Goal: Information Seeking & Learning: Learn about a topic

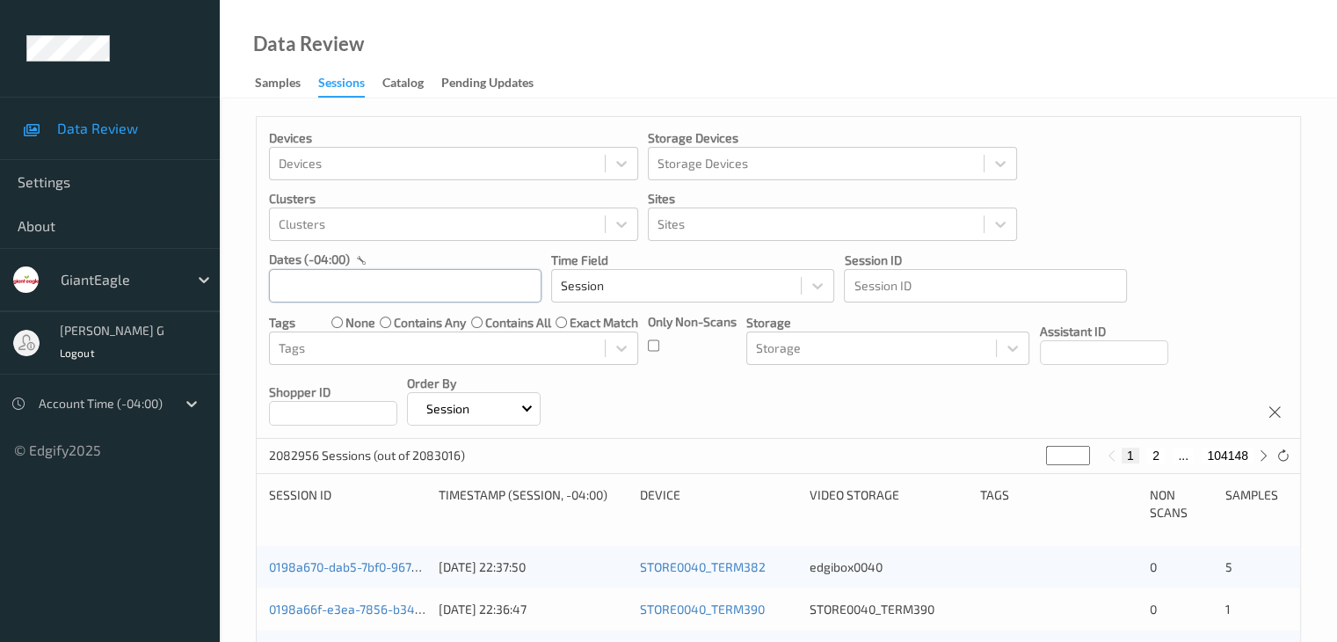
click at [338, 282] on input "text" at bounding box center [405, 285] width 272 height 33
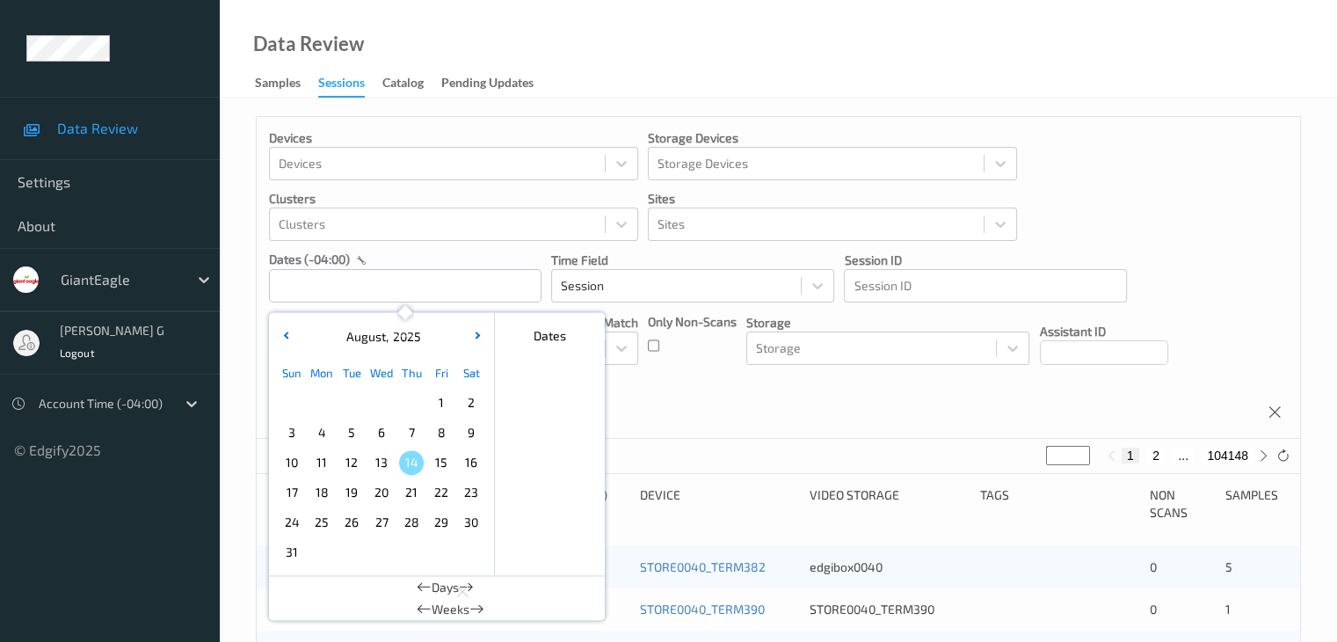
click at [292, 460] on span "10" at bounding box center [292, 462] width 25 height 25
type input "[DATE] 00:00 -> [DATE] 23:59"
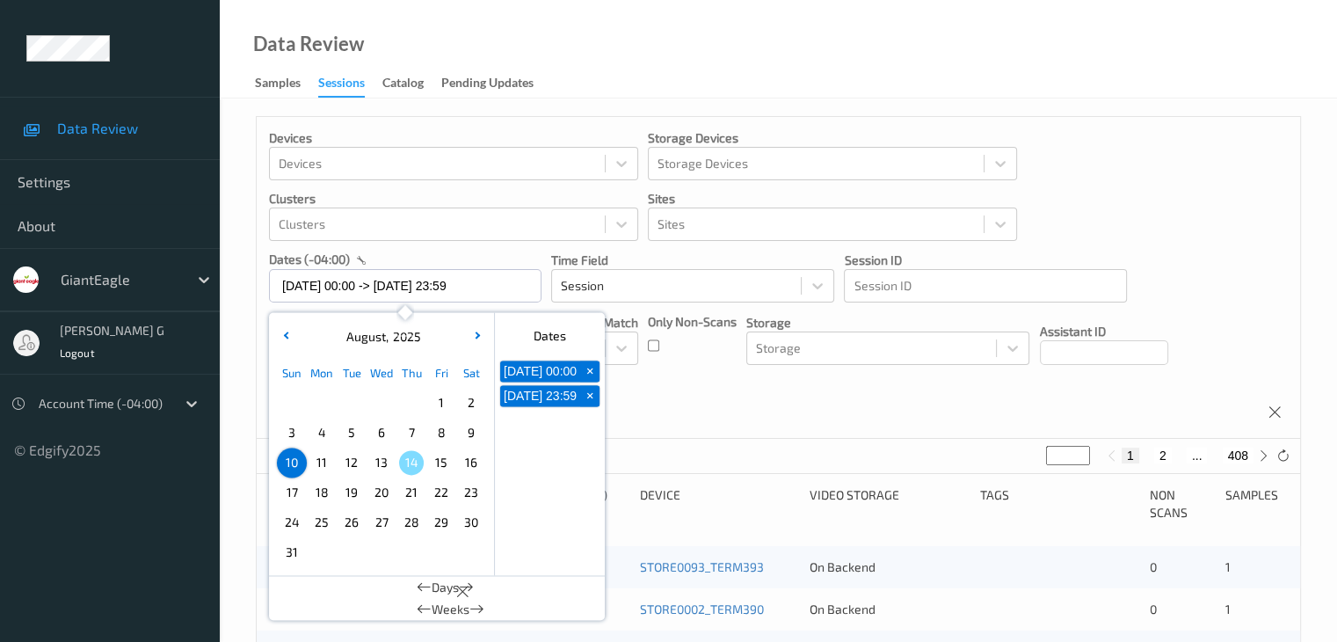
click at [1246, 251] on div "Devices Devices Storage Devices Storage Devices Clusters Clusters Sites Sites d…" at bounding box center [778, 278] width 1043 height 322
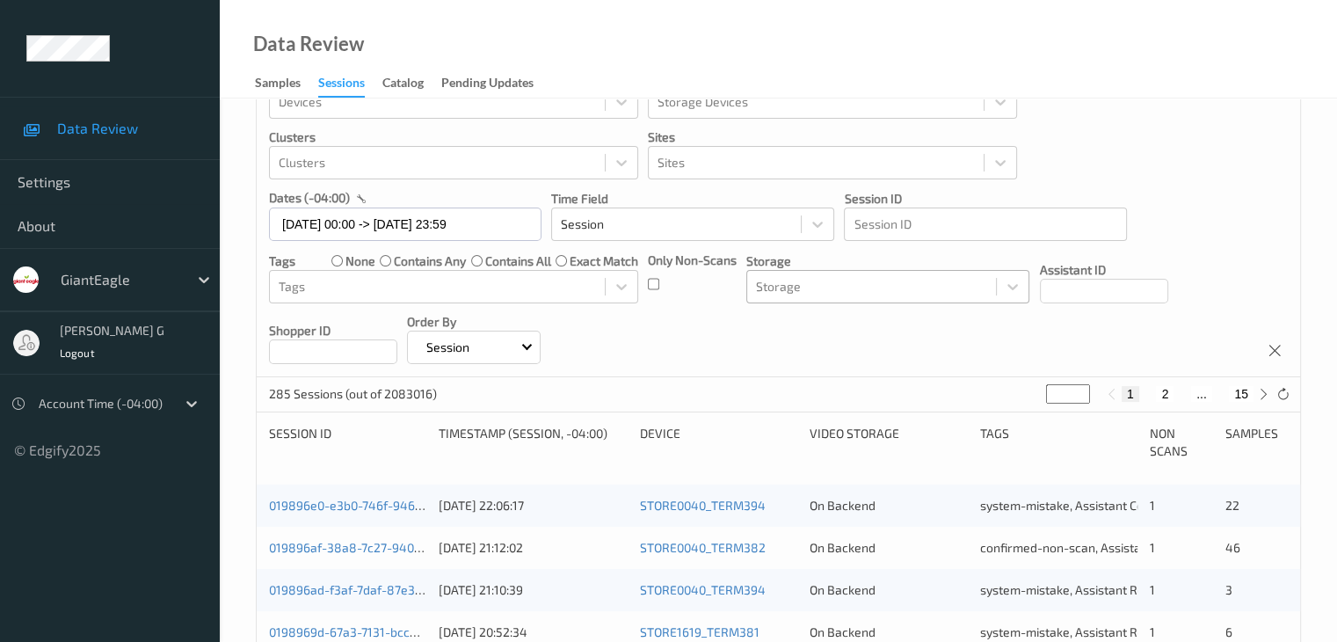
scroll to position [88, 0]
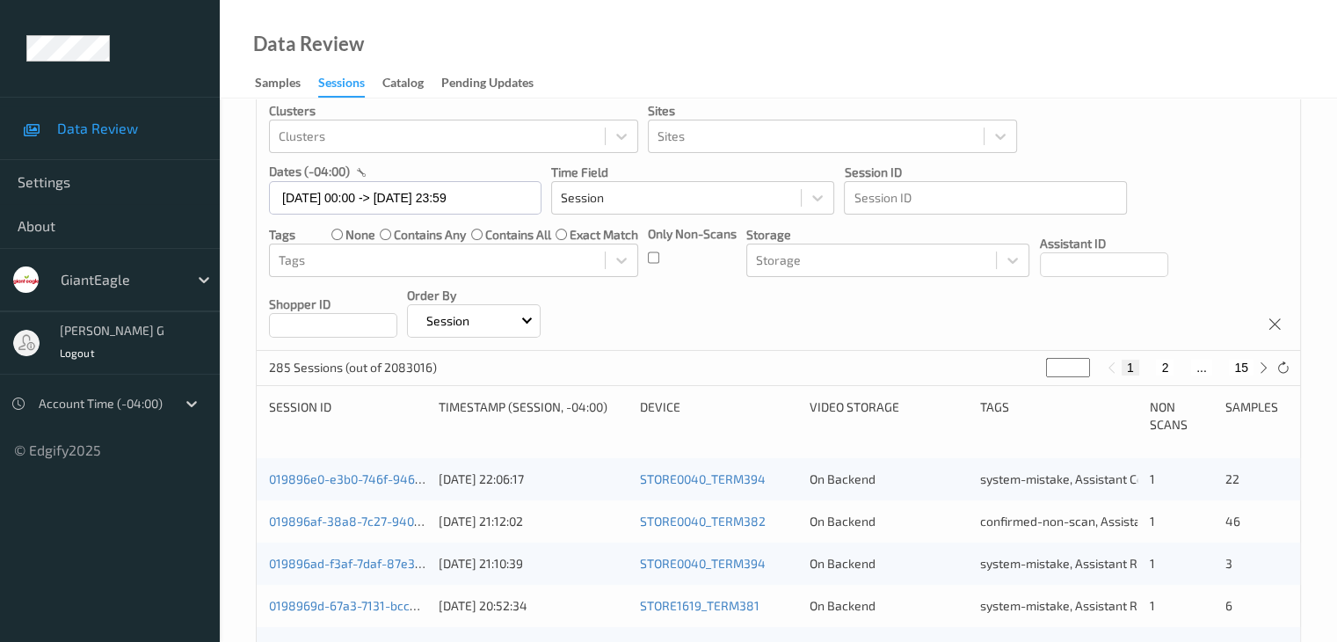
click at [1244, 366] on button "15" at bounding box center [1241, 368] width 25 height 16
type input "**"
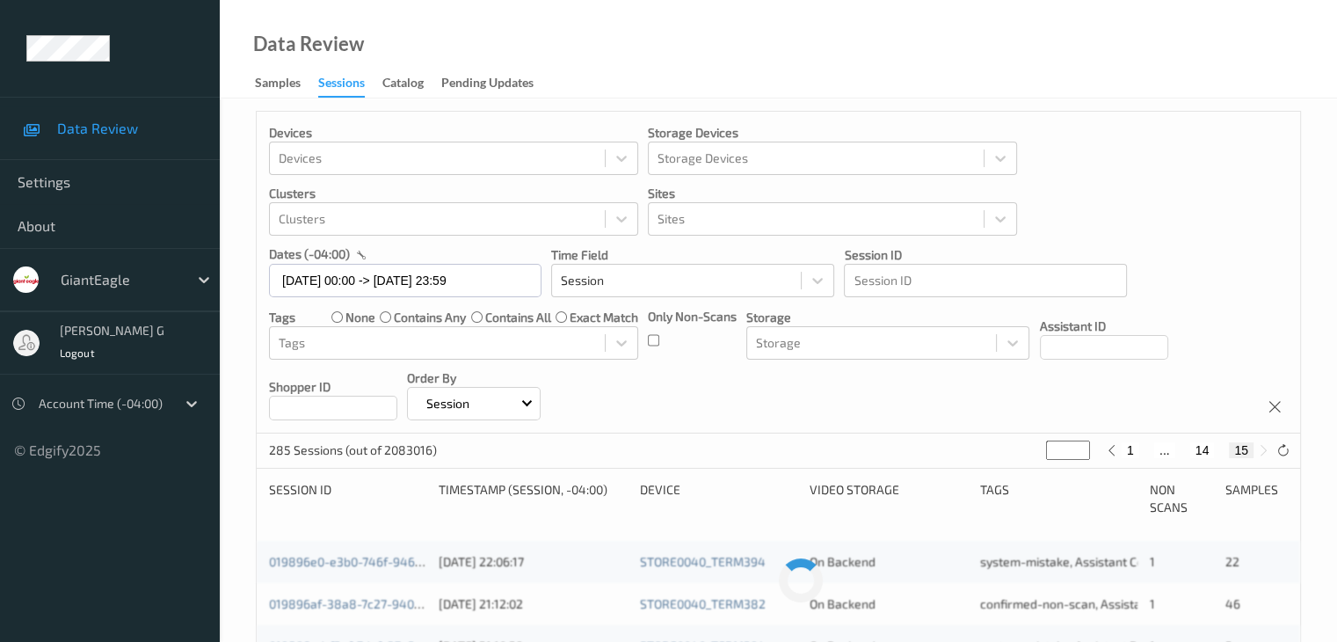
scroll to position [0, 0]
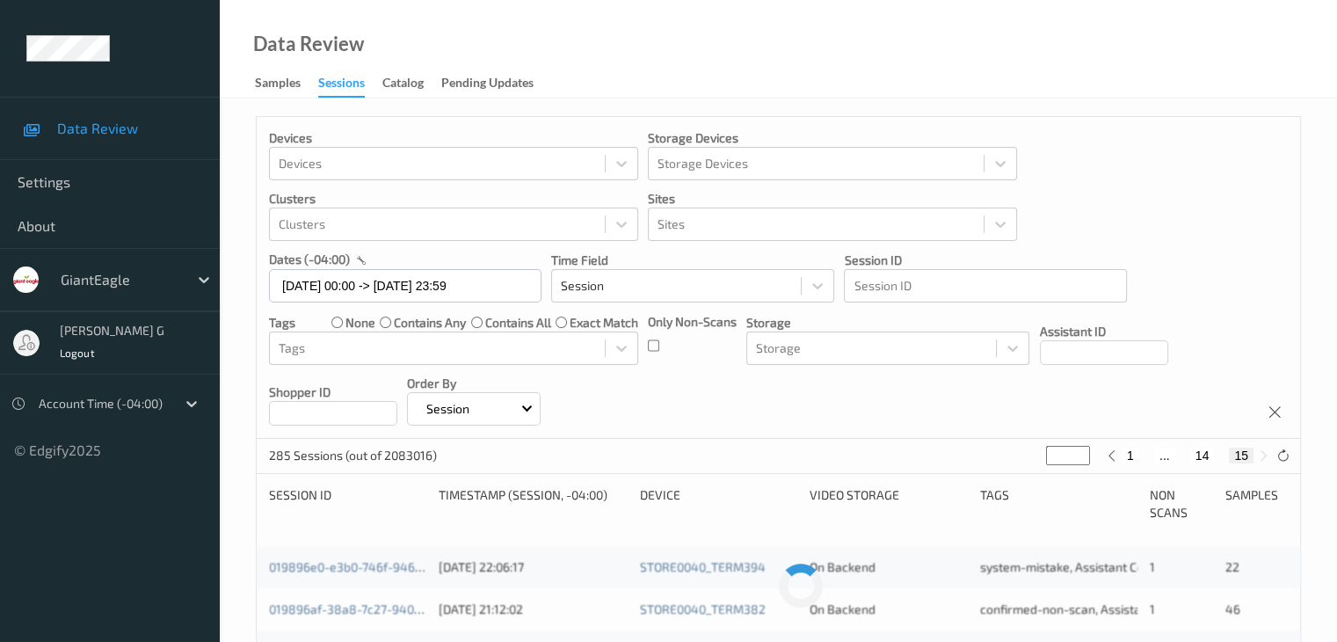
click at [1202, 455] on button "14" at bounding box center [1202, 455] width 25 height 16
type input "**"
click at [1184, 454] on button "13" at bounding box center [1182, 455] width 25 height 16
type input "**"
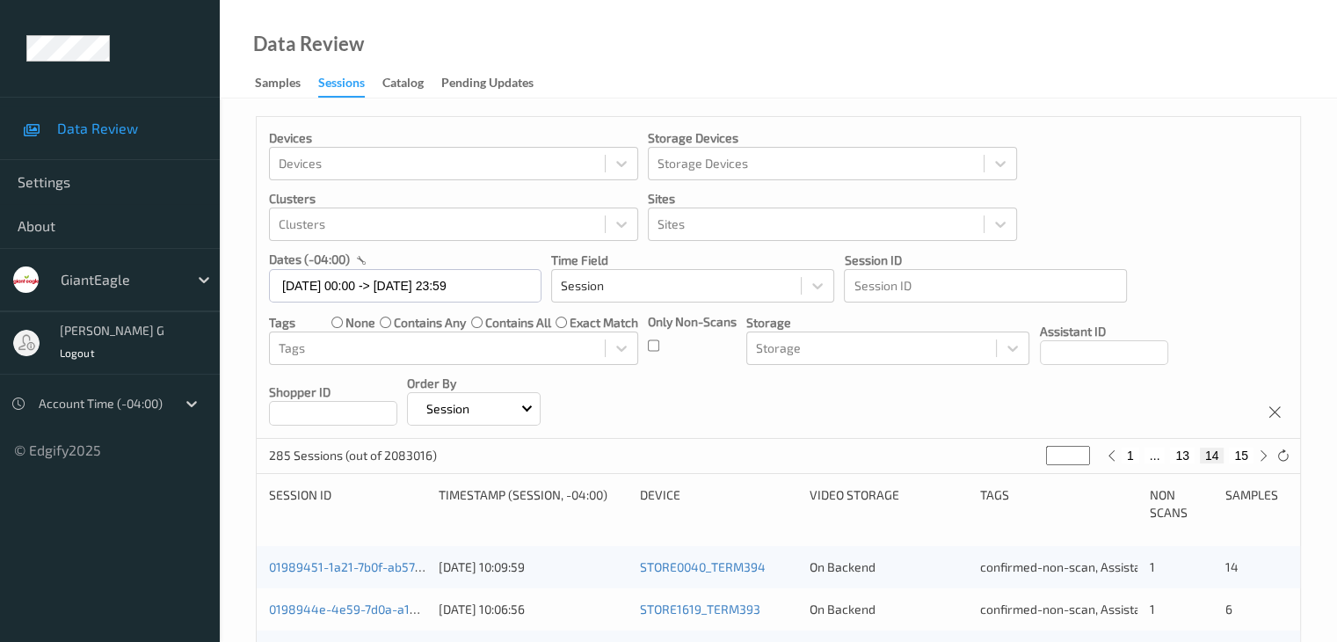
type input "**"
click at [1168, 454] on button "12" at bounding box center [1169, 455] width 25 height 16
type input "**"
click at [1146, 454] on button "11" at bounding box center [1148, 455] width 25 height 16
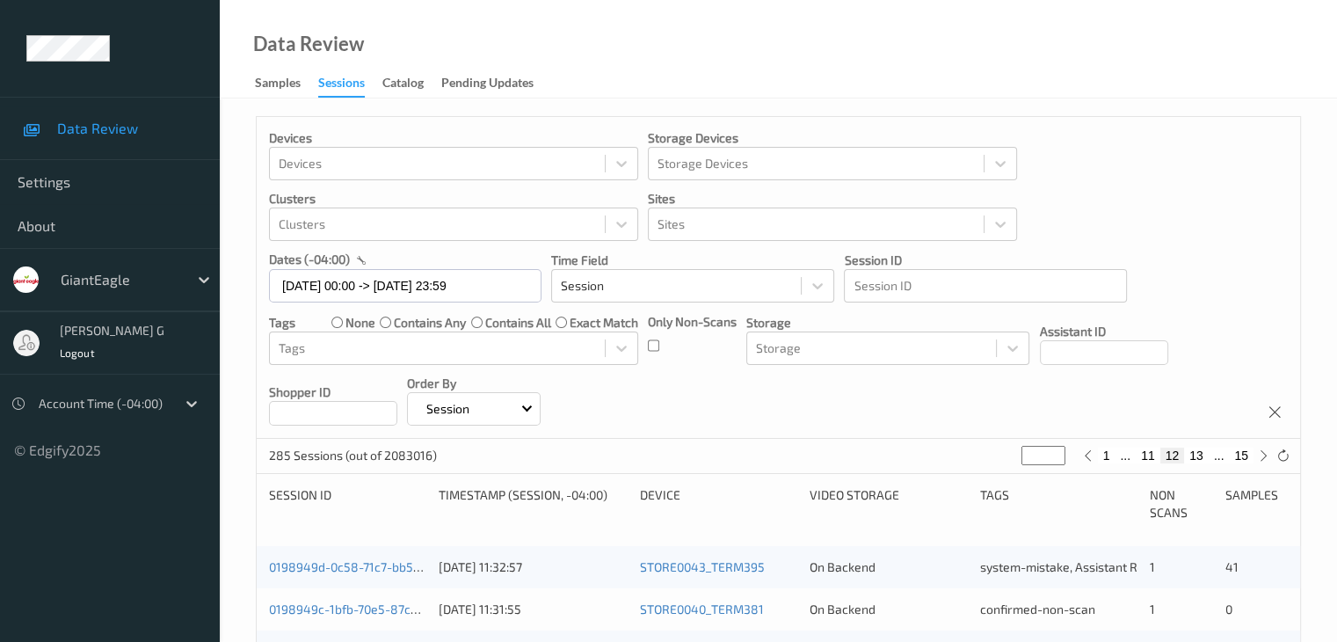
type input "**"
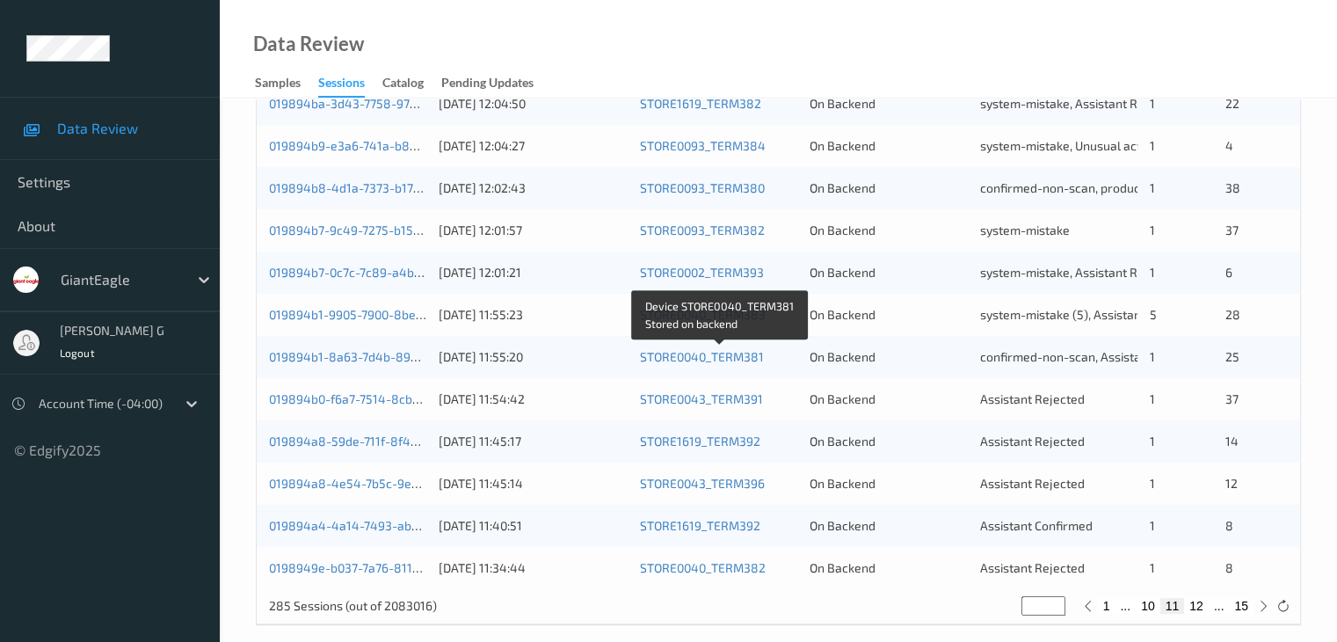
scroll to position [819, 0]
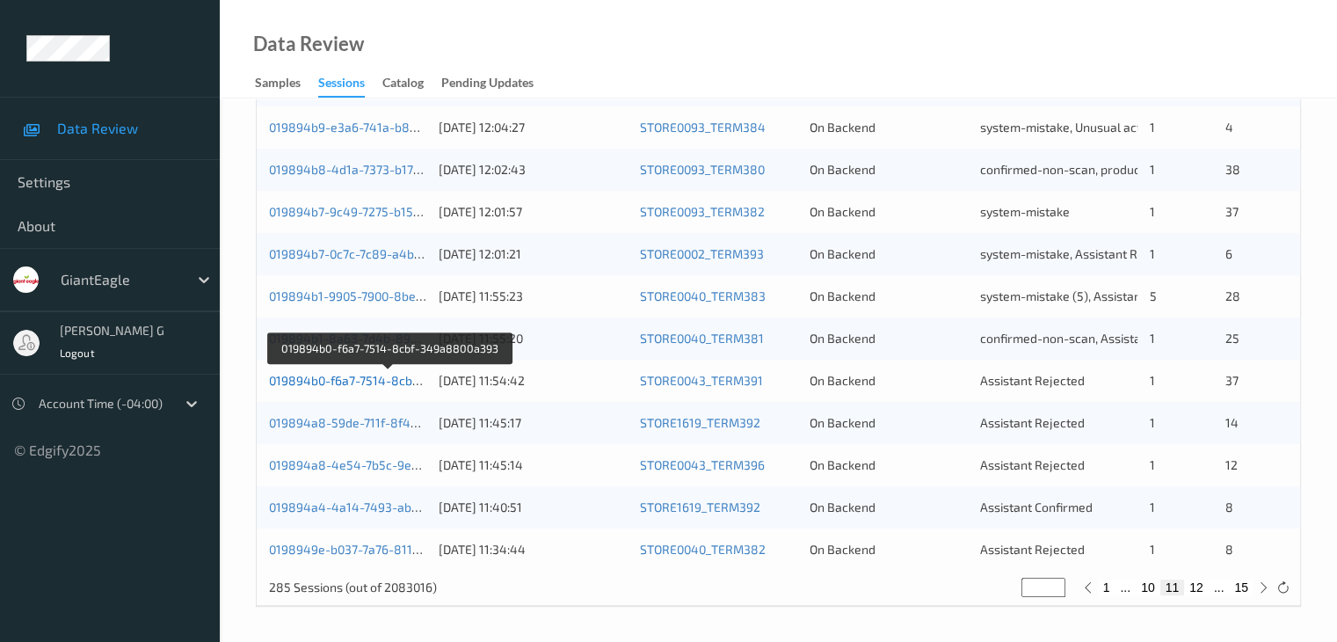
click at [354, 379] on link "019894b0-f6a7-7514-8cbf-349a8800a393" at bounding box center [389, 380] width 240 height 15
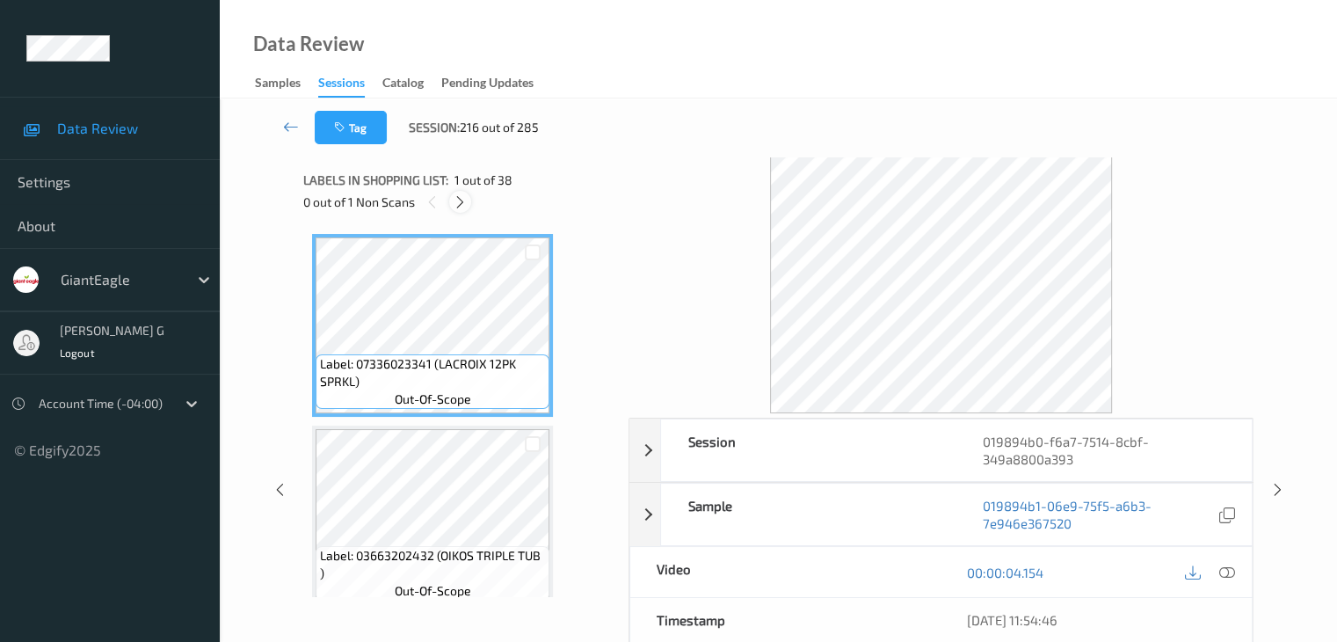
click at [457, 201] on icon at bounding box center [460, 202] width 15 height 16
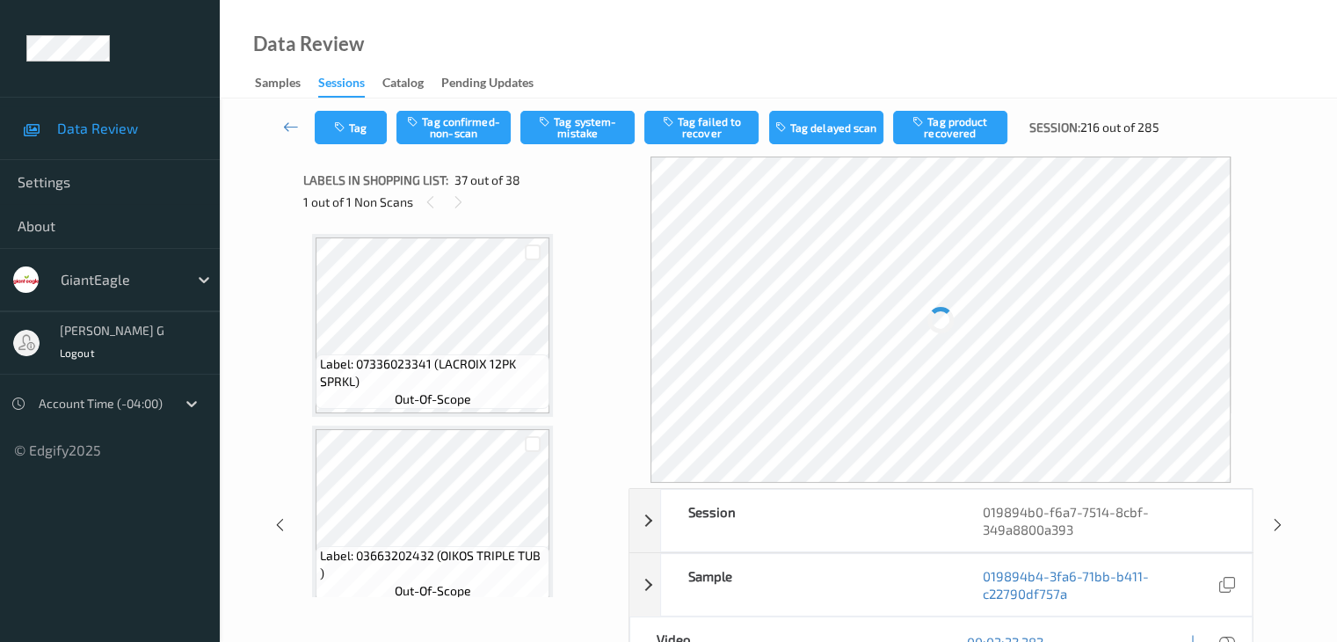
scroll to position [6716, 0]
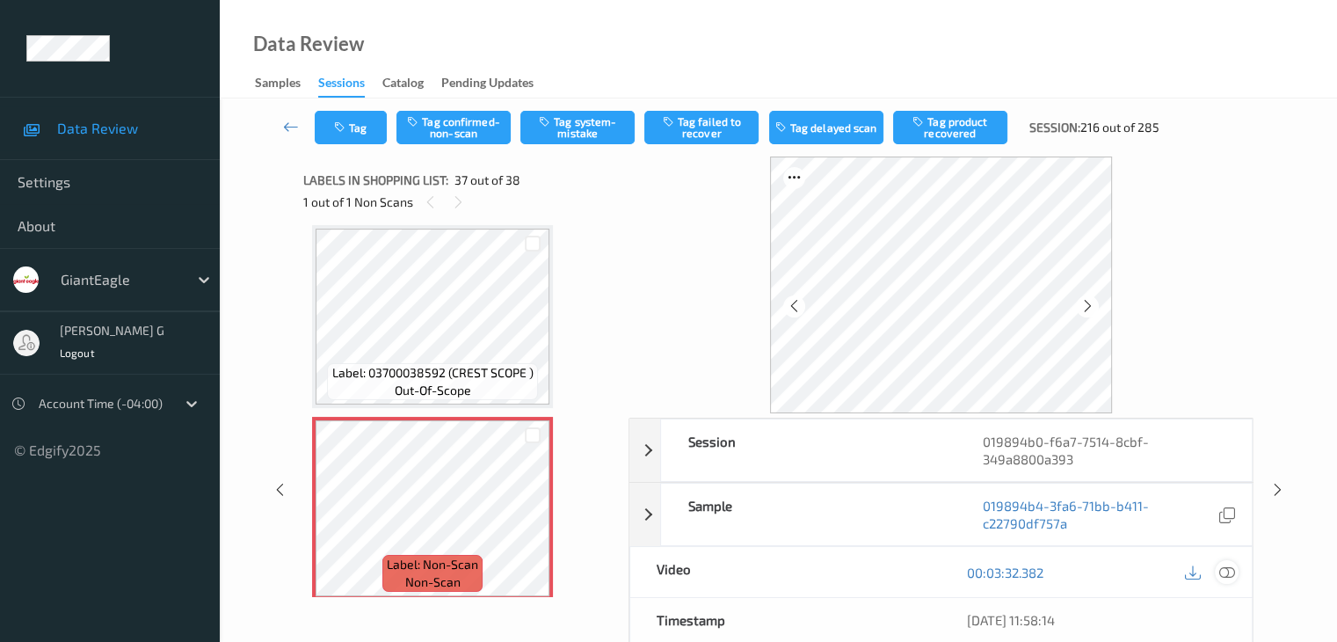
click at [1227, 570] on icon at bounding box center [1226, 572] width 16 height 16
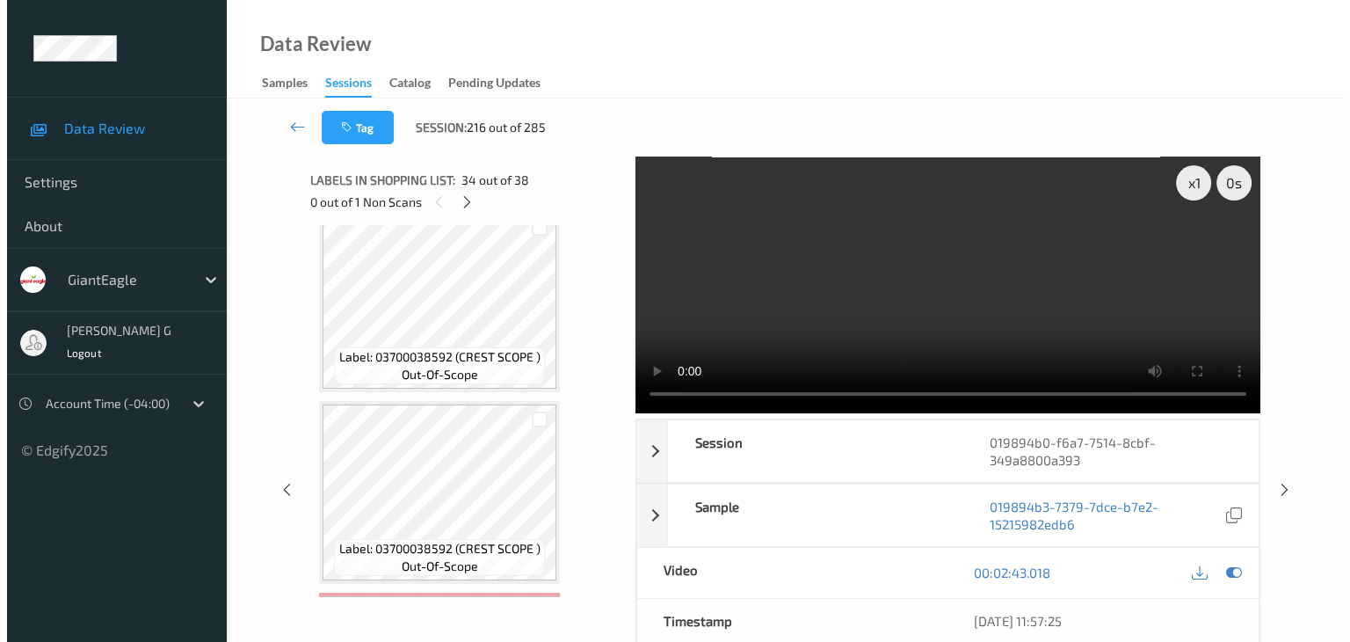
scroll to position [6919, 0]
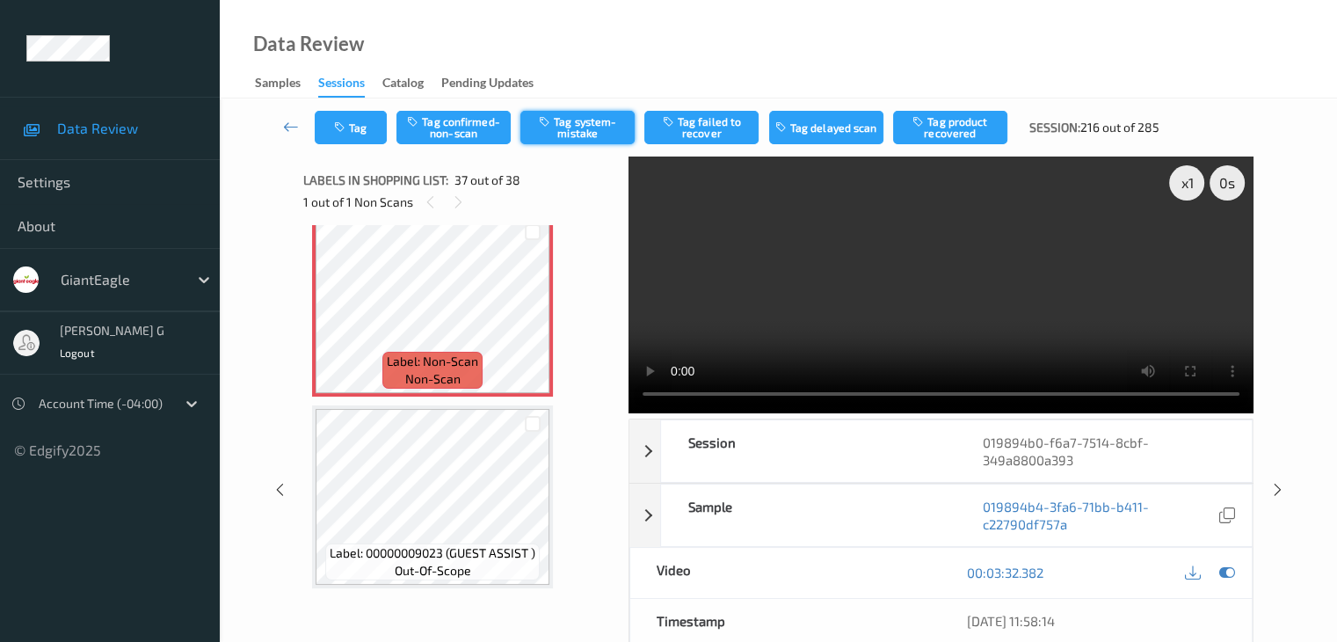
click at [576, 127] on button "Tag system-mistake" at bounding box center [577, 127] width 114 height 33
click at [365, 123] on button "Tag" at bounding box center [351, 127] width 72 height 33
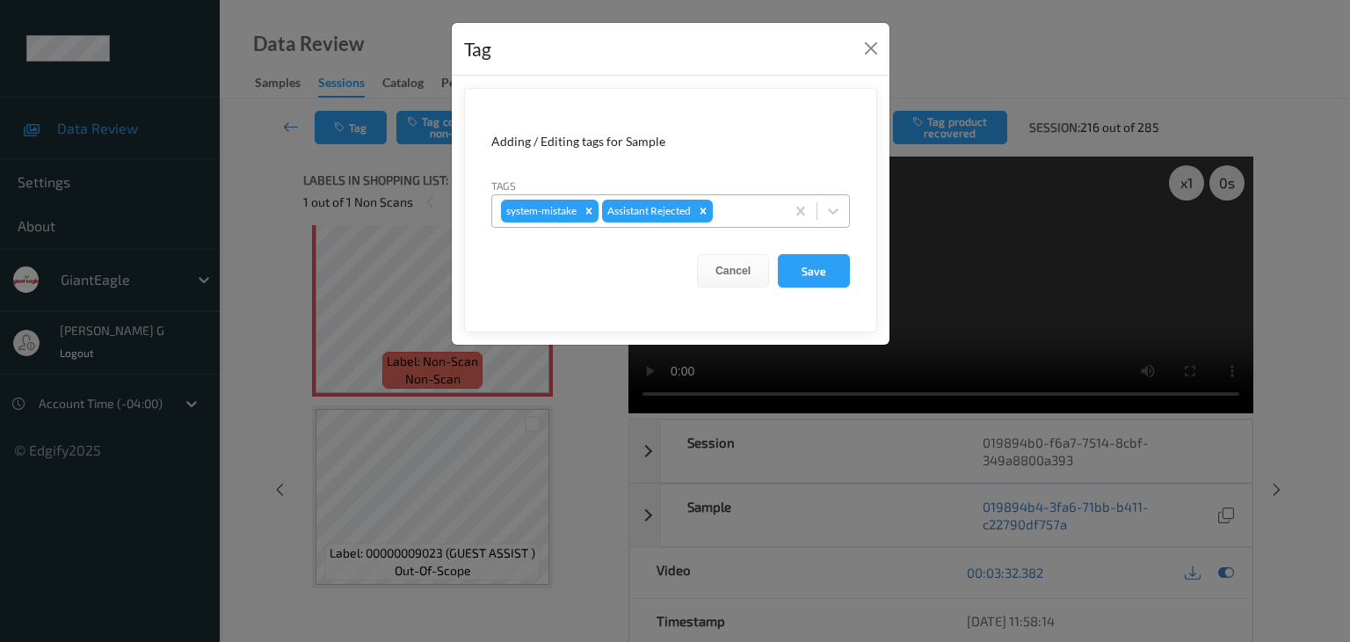
click at [738, 203] on div at bounding box center [746, 210] width 60 height 21
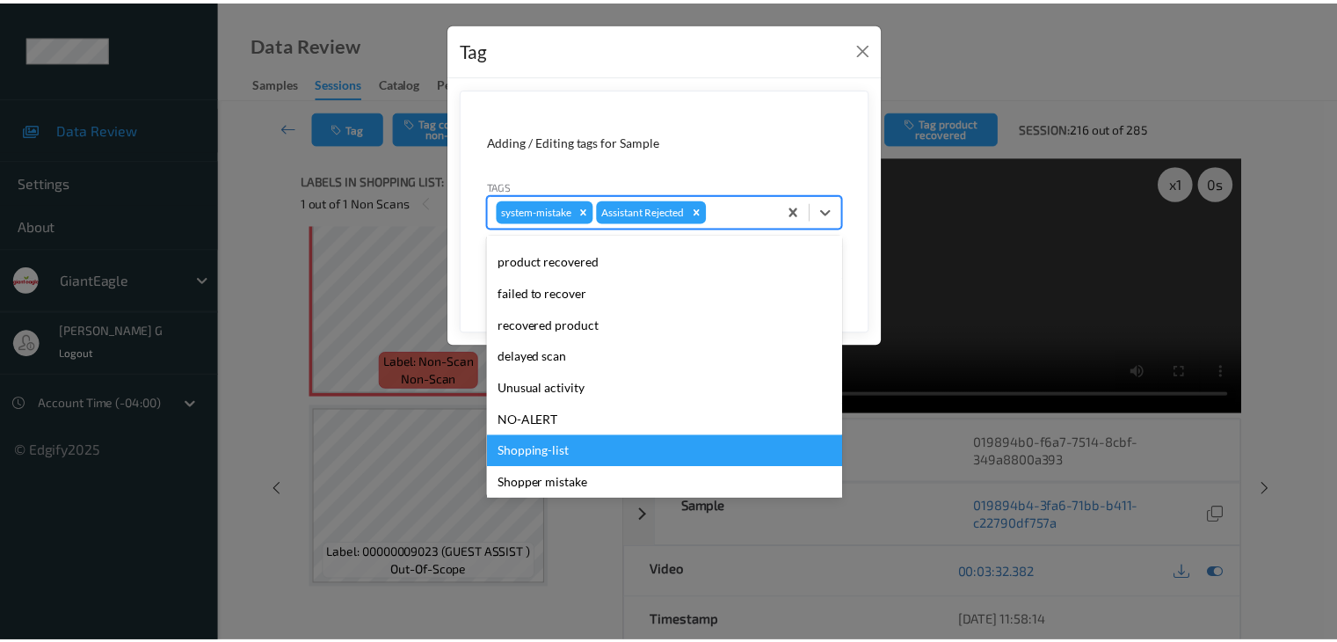
scroll to position [123, 0]
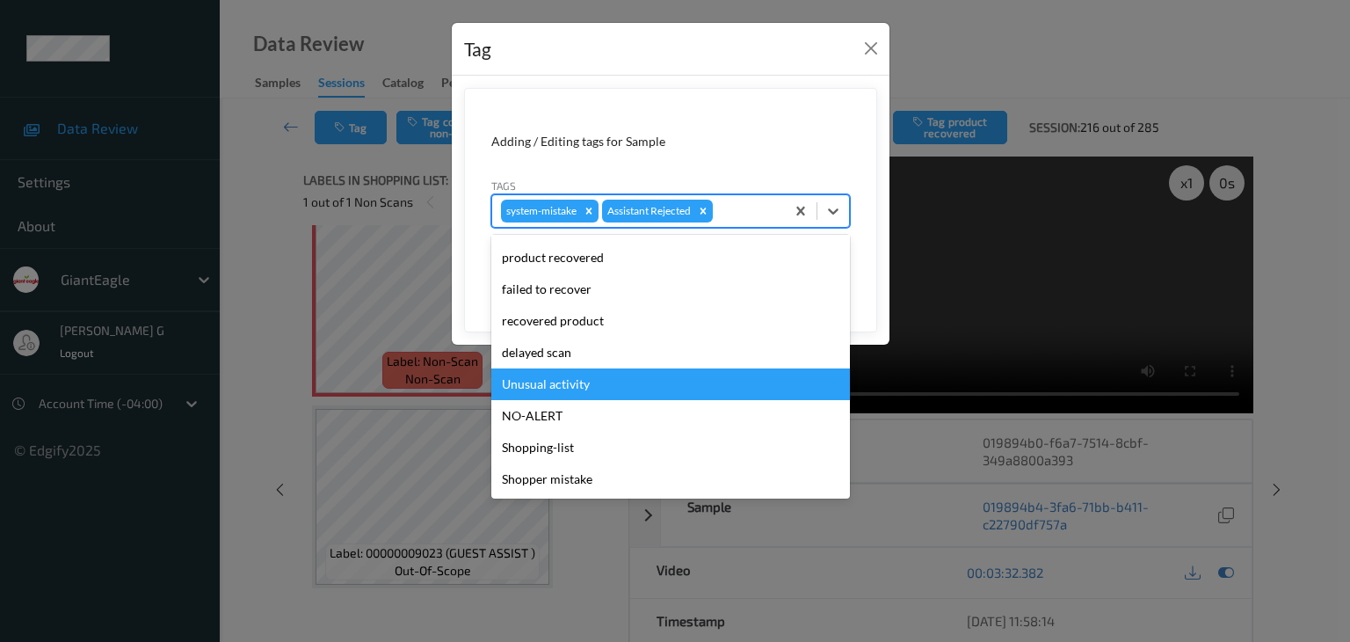
click at [577, 387] on div "Unusual activity" at bounding box center [670, 384] width 359 height 32
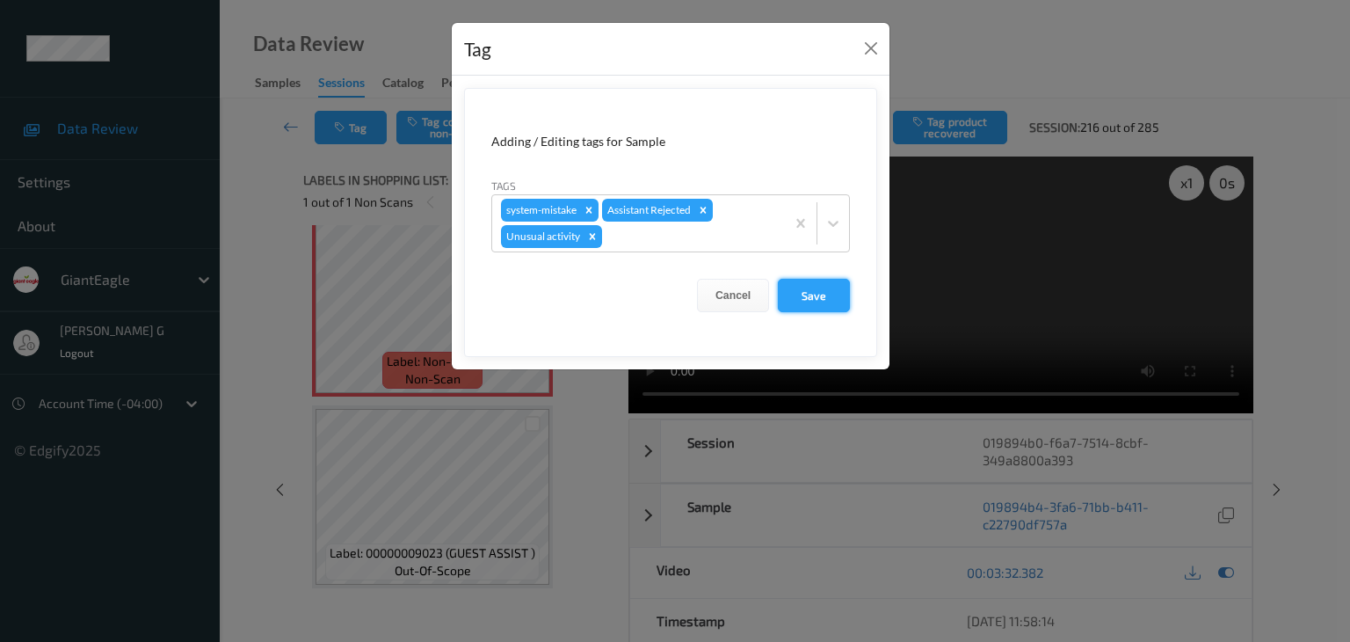
click at [828, 287] on button "Save" at bounding box center [814, 295] width 72 height 33
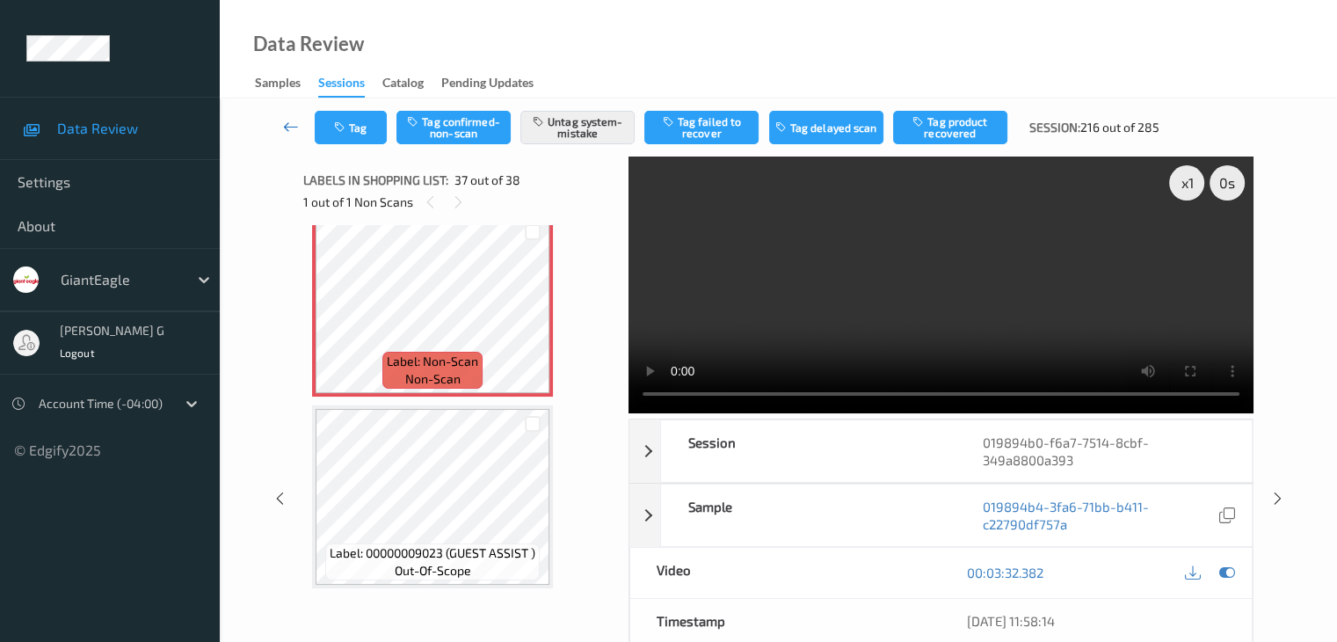
click at [283, 127] on icon at bounding box center [291, 127] width 16 height 18
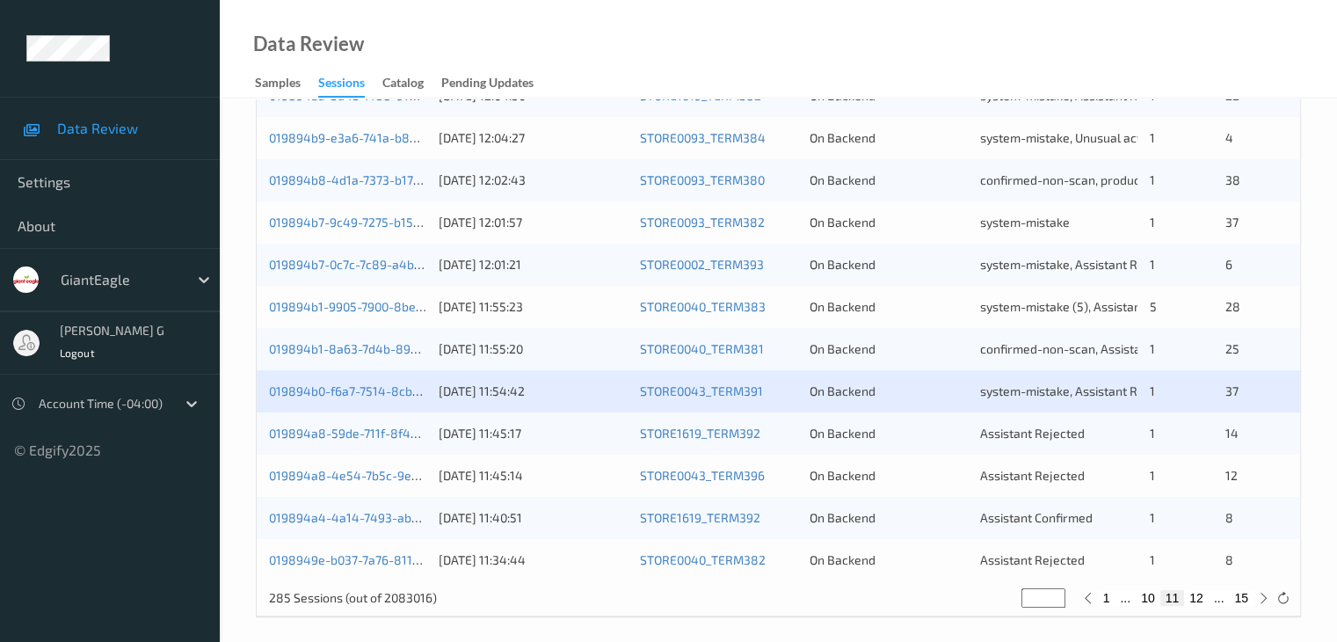
scroll to position [819, 0]
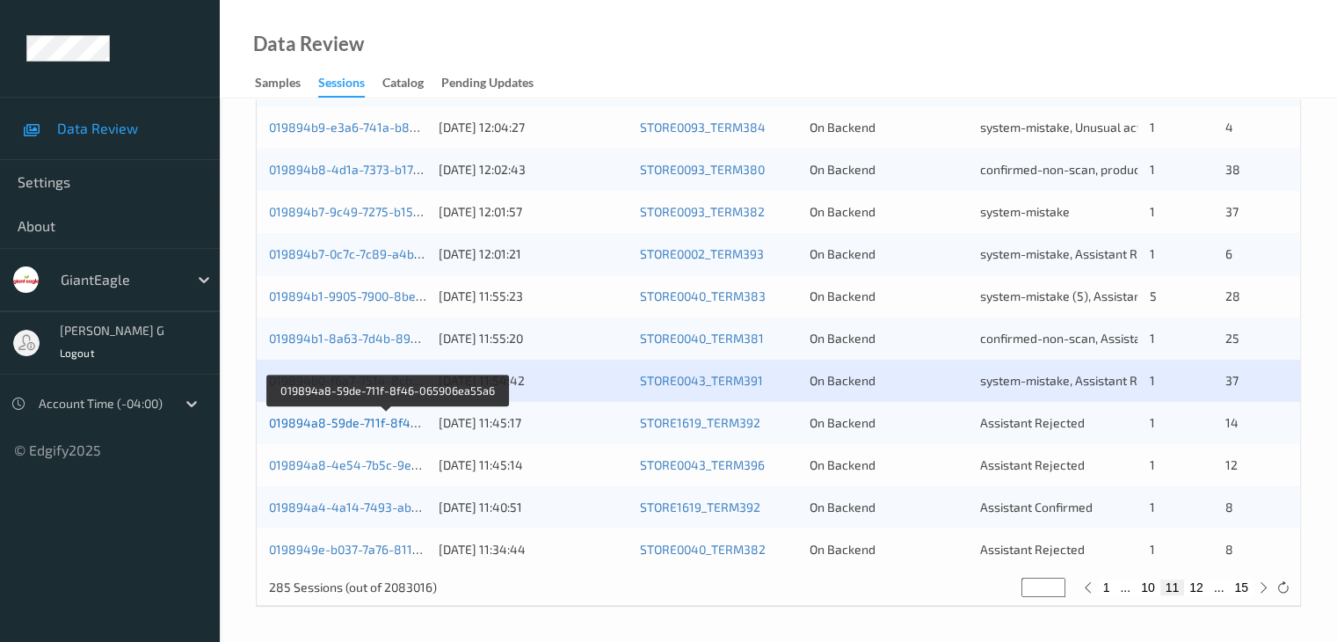
click at [322, 422] on link "019894a8-59de-711f-8f46-065906ea55a6" at bounding box center [388, 422] width 238 height 15
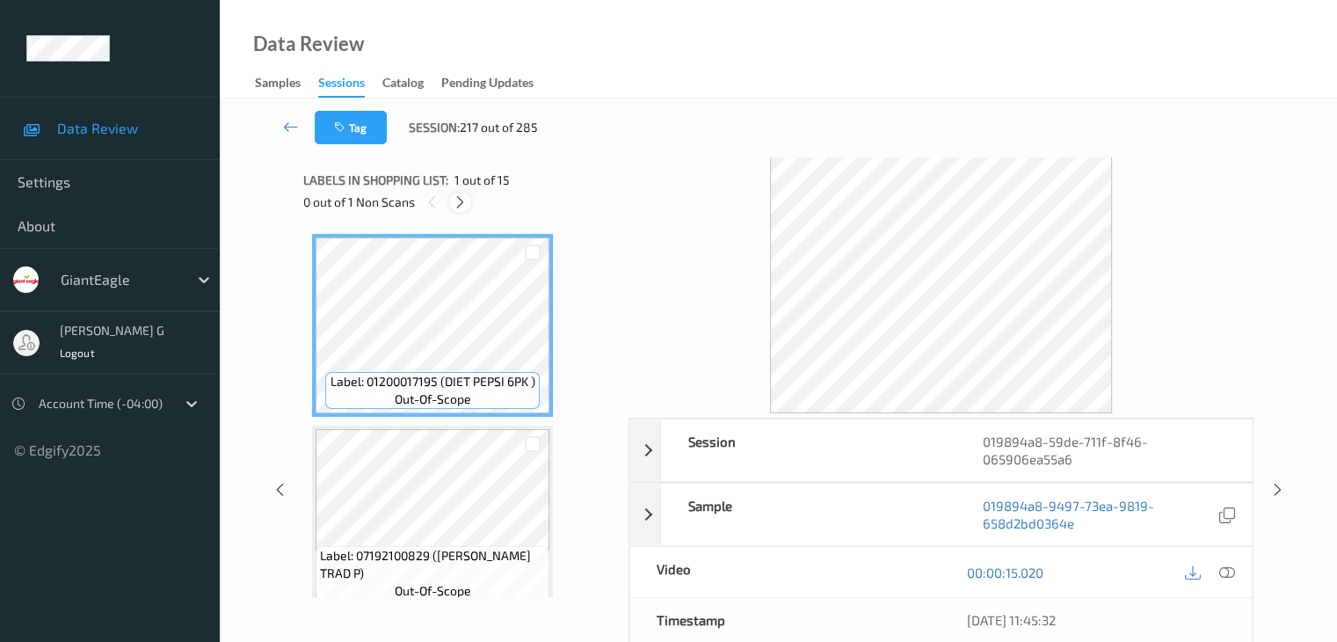
click at [462, 201] on icon at bounding box center [460, 202] width 15 height 16
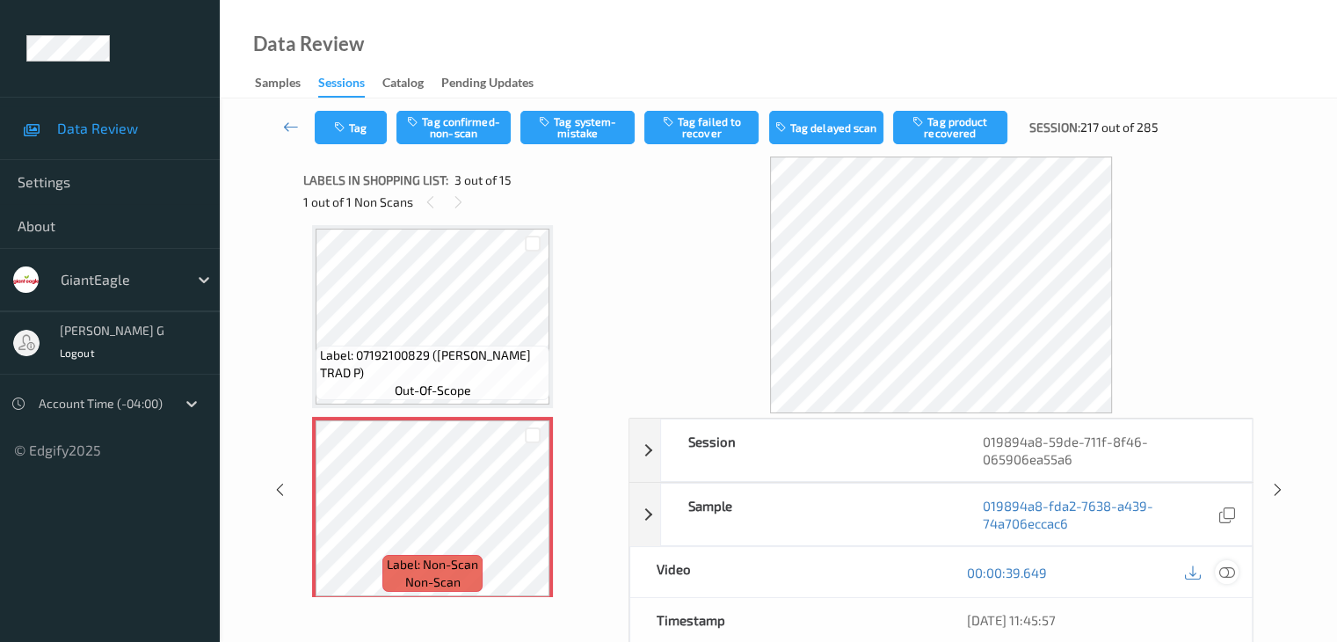
click at [1225, 568] on icon at bounding box center [1226, 572] width 16 height 16
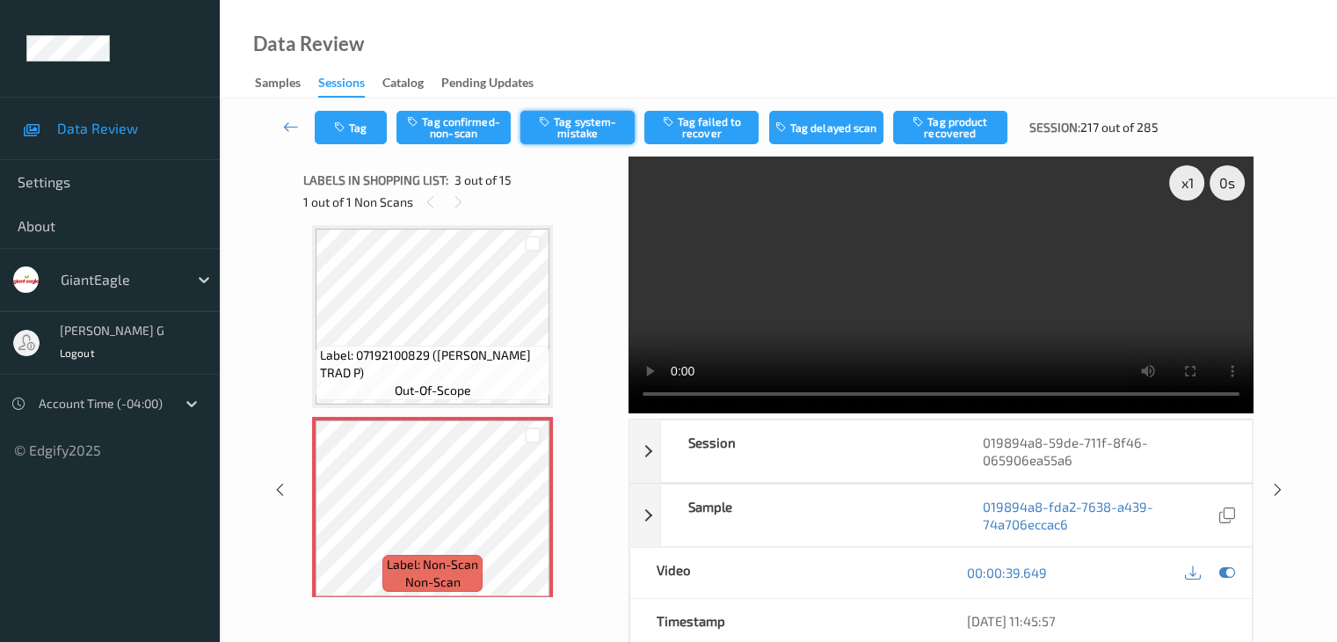
click at [593, 127] on button "Tag system-mistake" at bounding box center [577, 127] width 114 height 33
click at [289, 126] on icon at bounding box center [291, 127] width 16 height 18
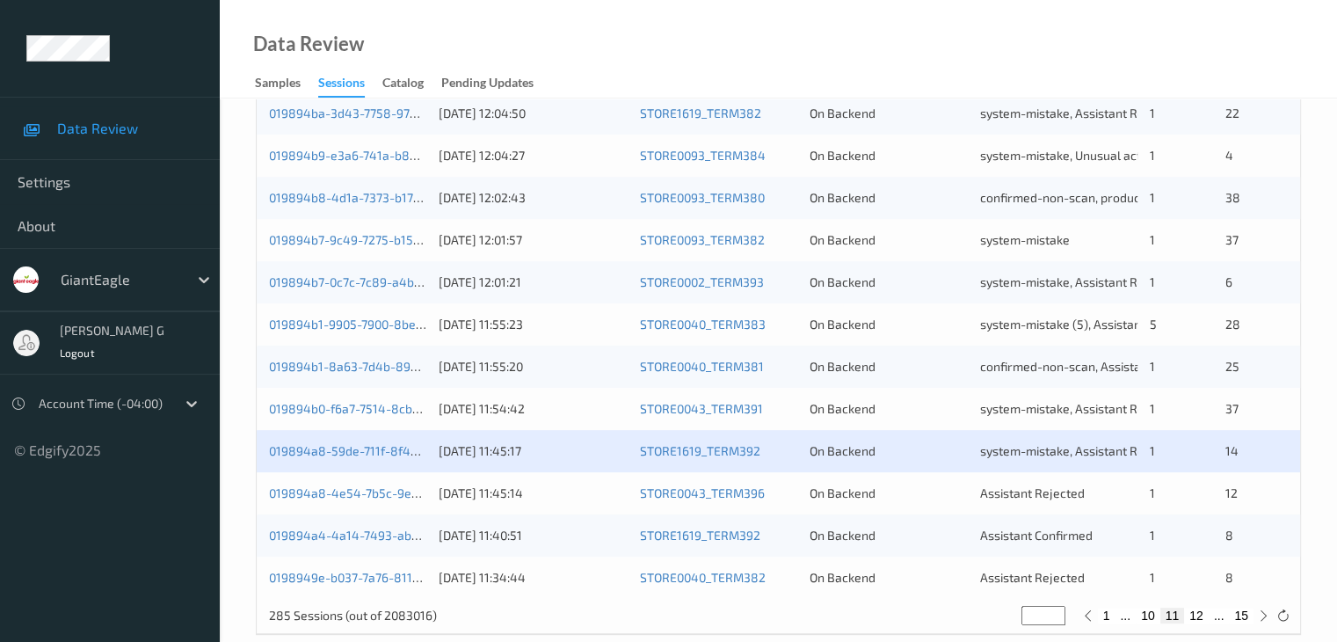
scroll to position [819, 0]
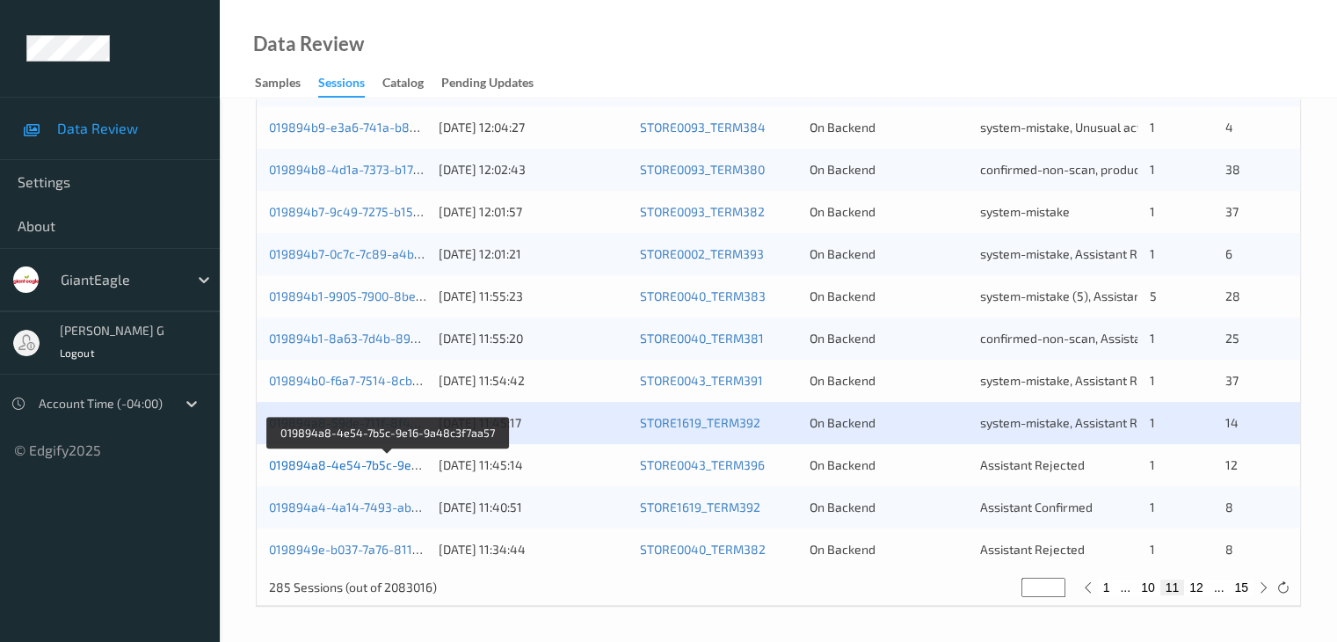
click at [345, 461] on link "019894a8-4e54-7b5c-9e16-9a48c3f7aa57" at bounding box center [389, 464] width 241 height 15
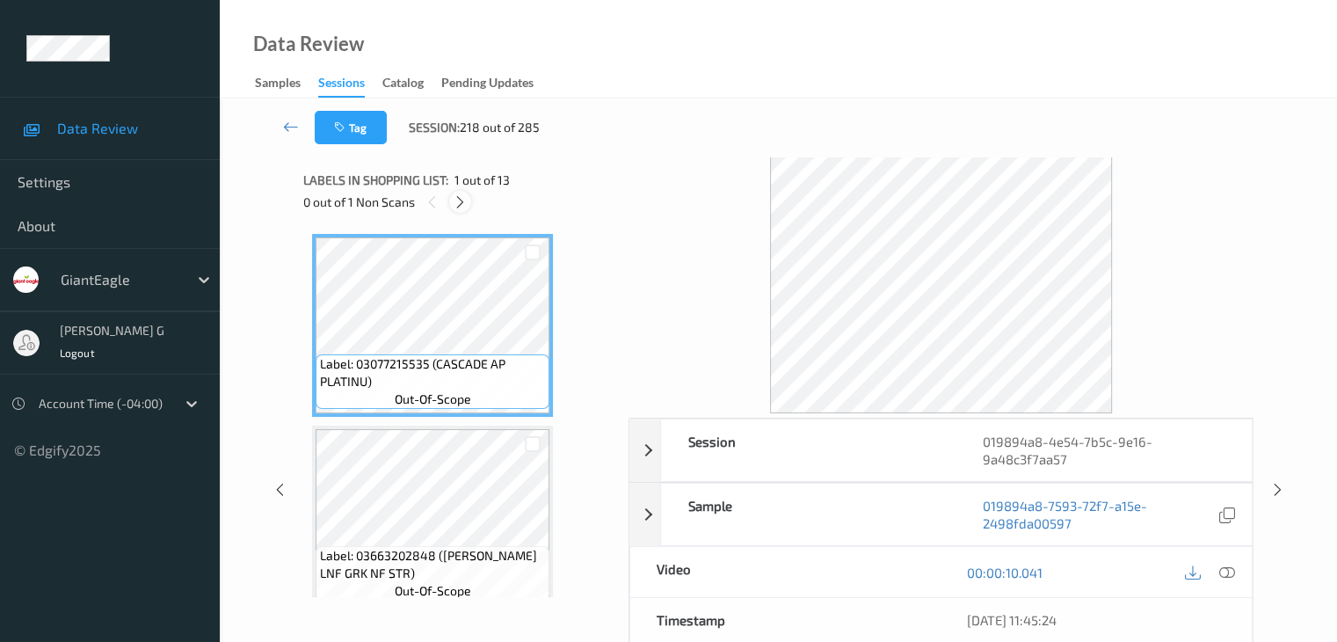
click at [463, 199] on icon at bounding box center [460, 202] width 15 height 16
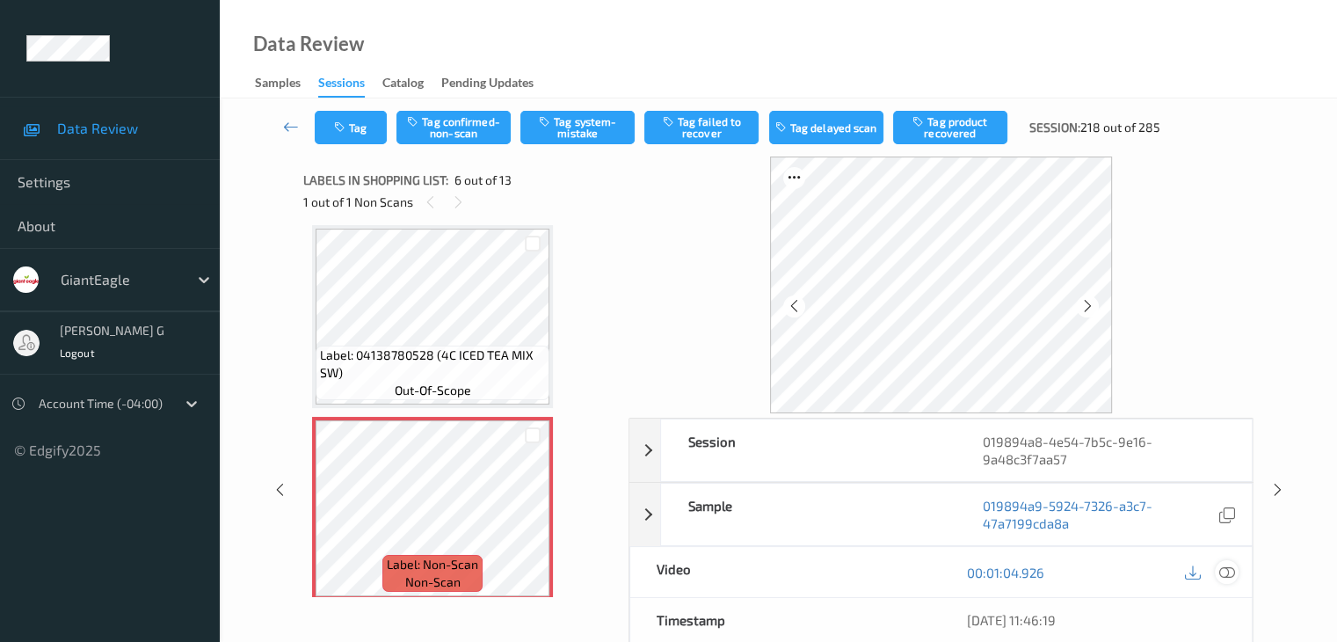
click at [1224, 569] on icon at bounding box center [1226, 572] width 16 height 16
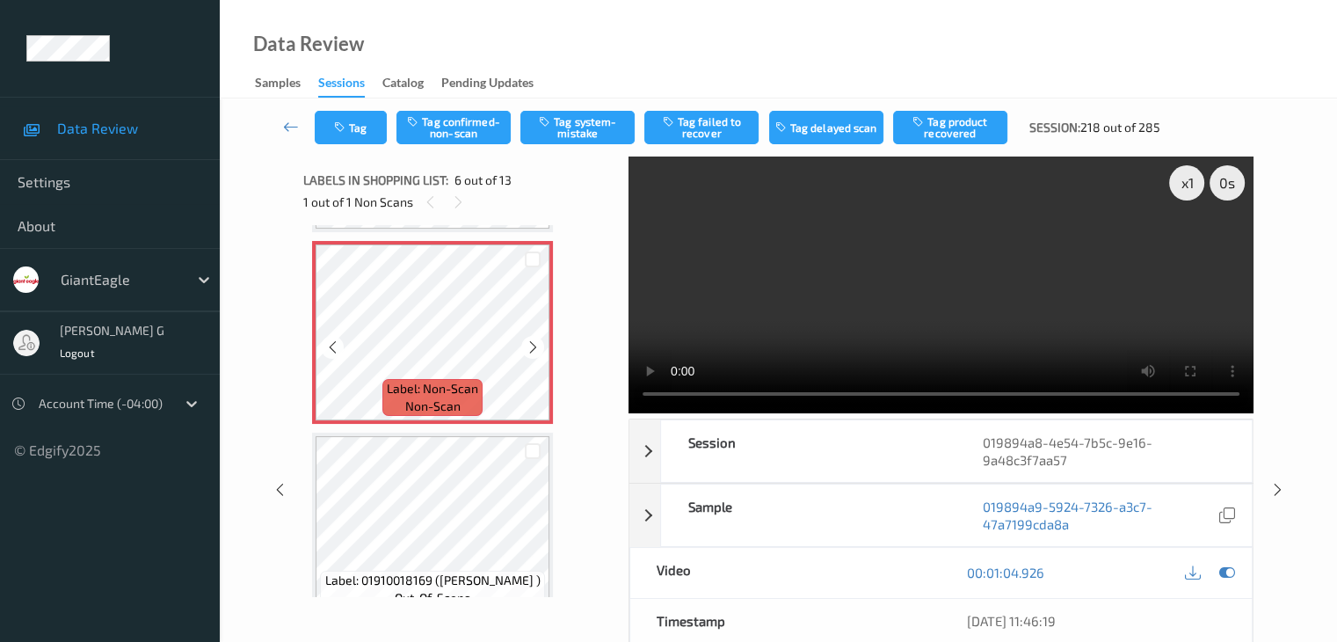
scroll to position [1039, 0]
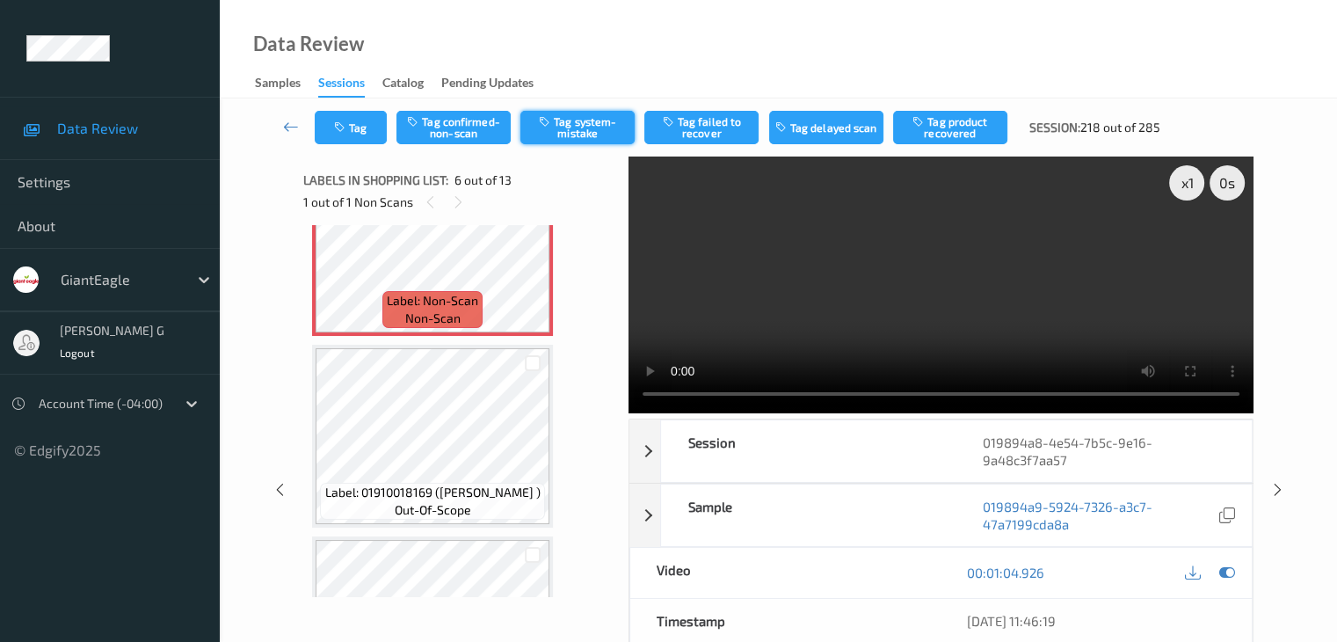
click at [581, 124] on button "Tag system-mistake" at bounding box center [577, 127] width 114 height 33
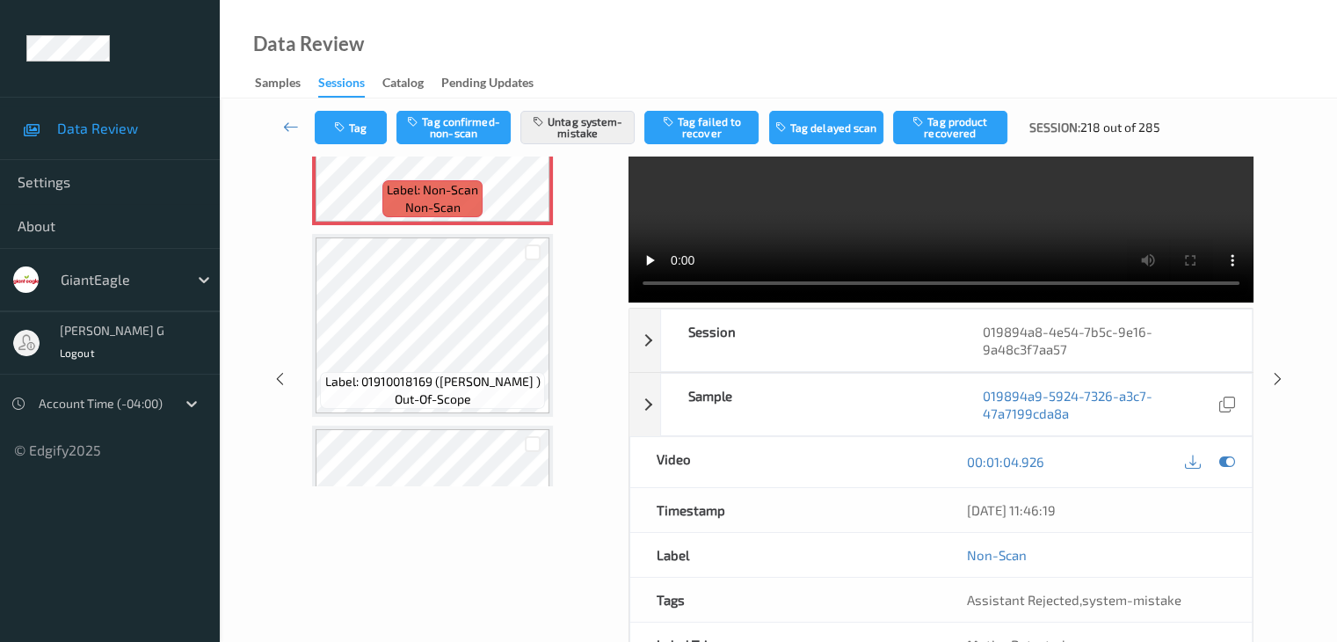
scroll to position [0, 0]
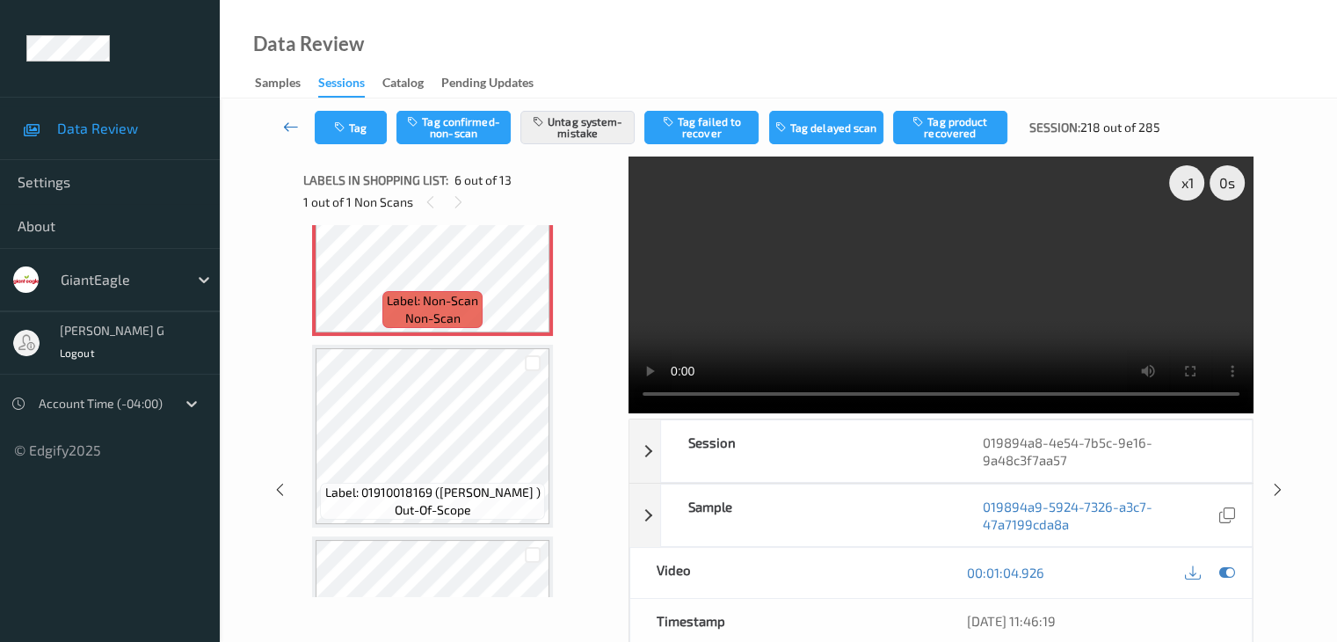
click at [287, 127] on icon at bounding box center [291, 127] width 16 height 18
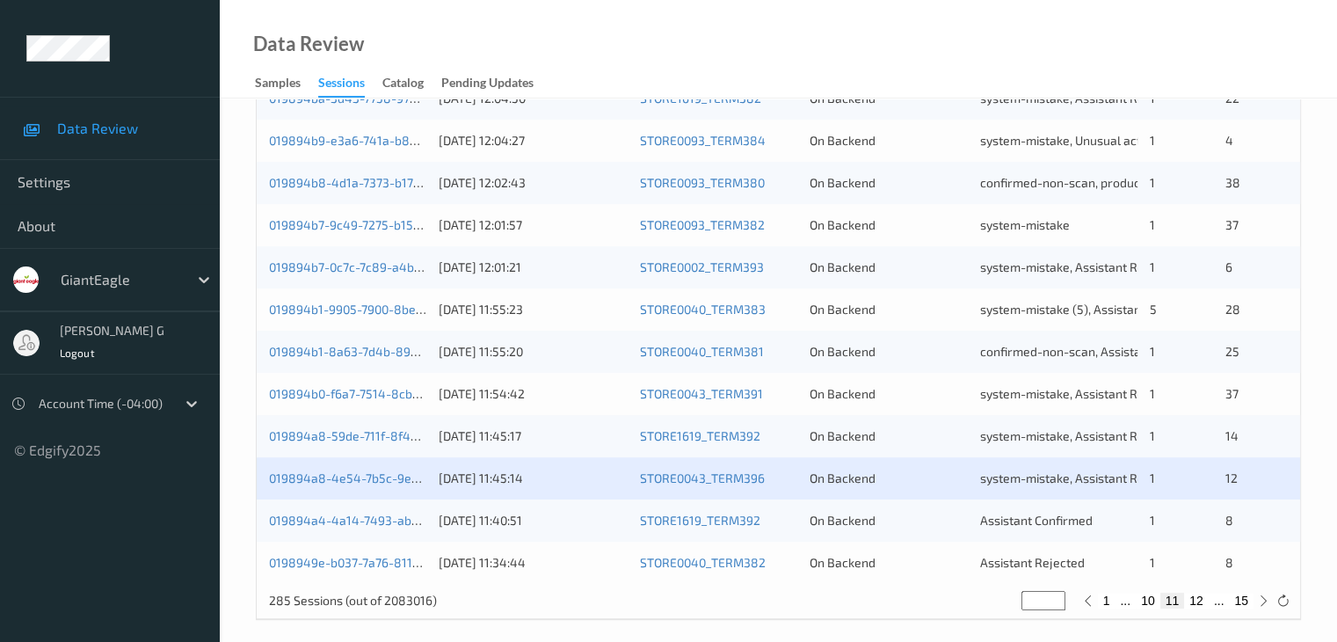
scroll to position [819, 0]
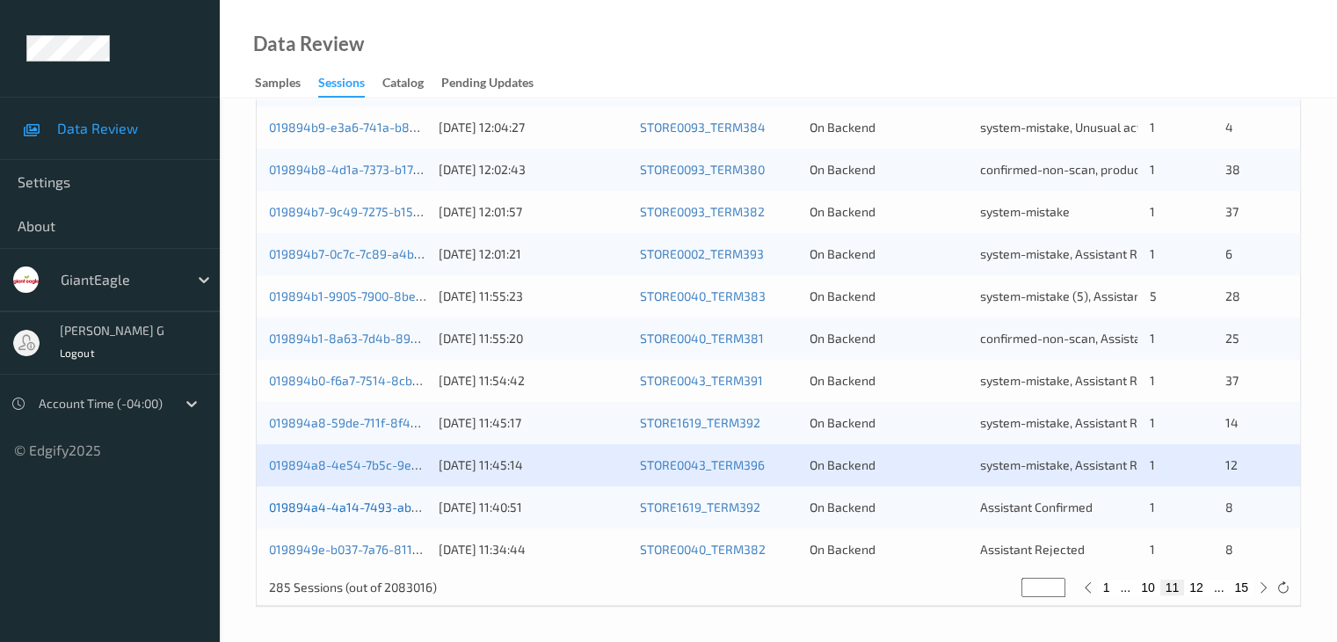
click at [355, 507] on link "019894a4-4a14-7493-abdd-d89837bdbcfe" at bounding box center [390, 506] width 243 height 15
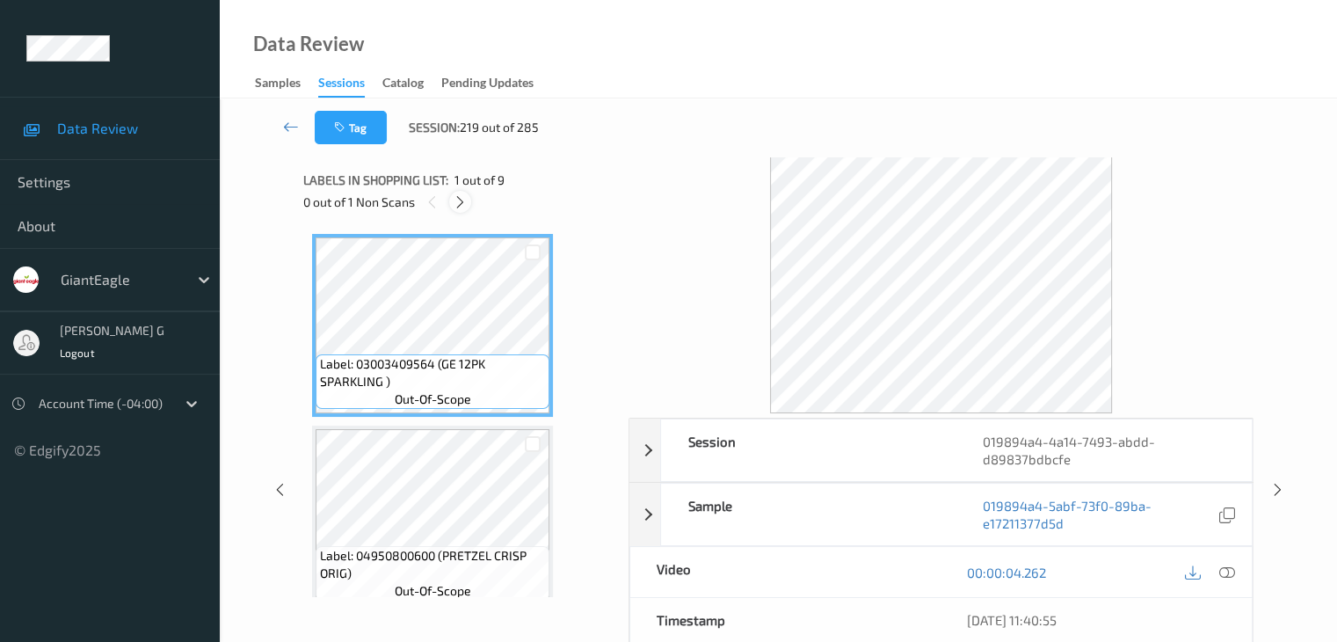
click at [464, 202] on icon at bounding box center [460, 202] width 15 height 16
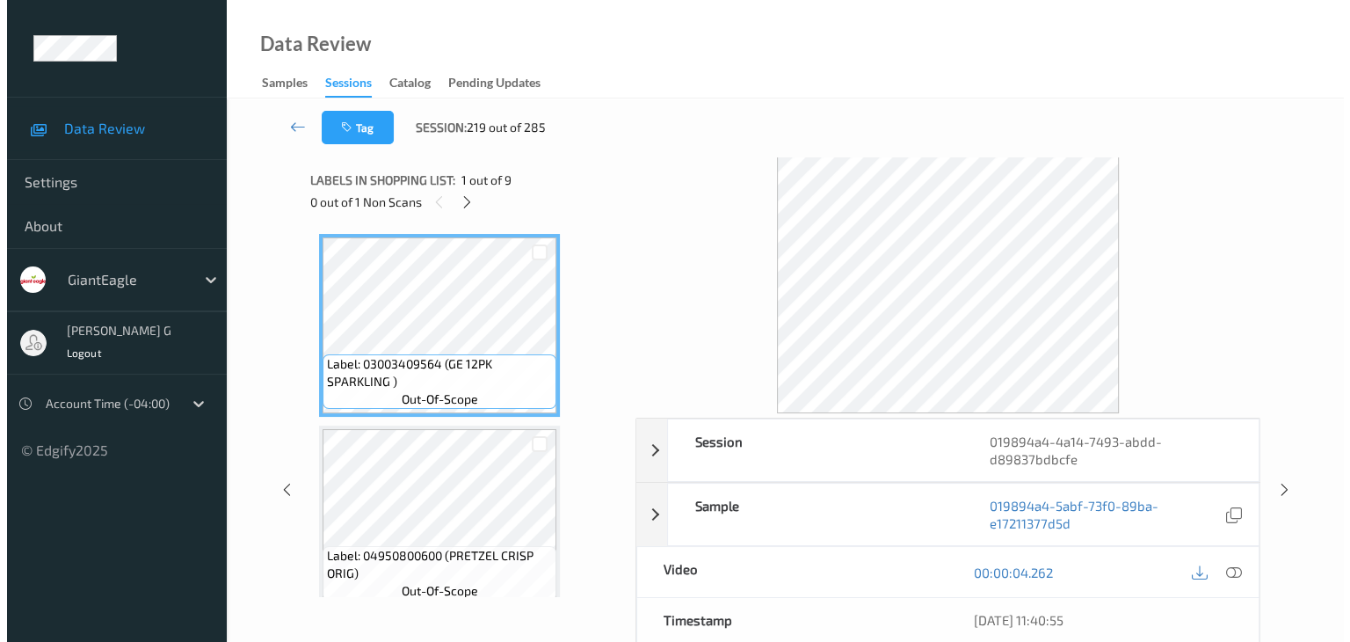
scroll to position [584, 0]
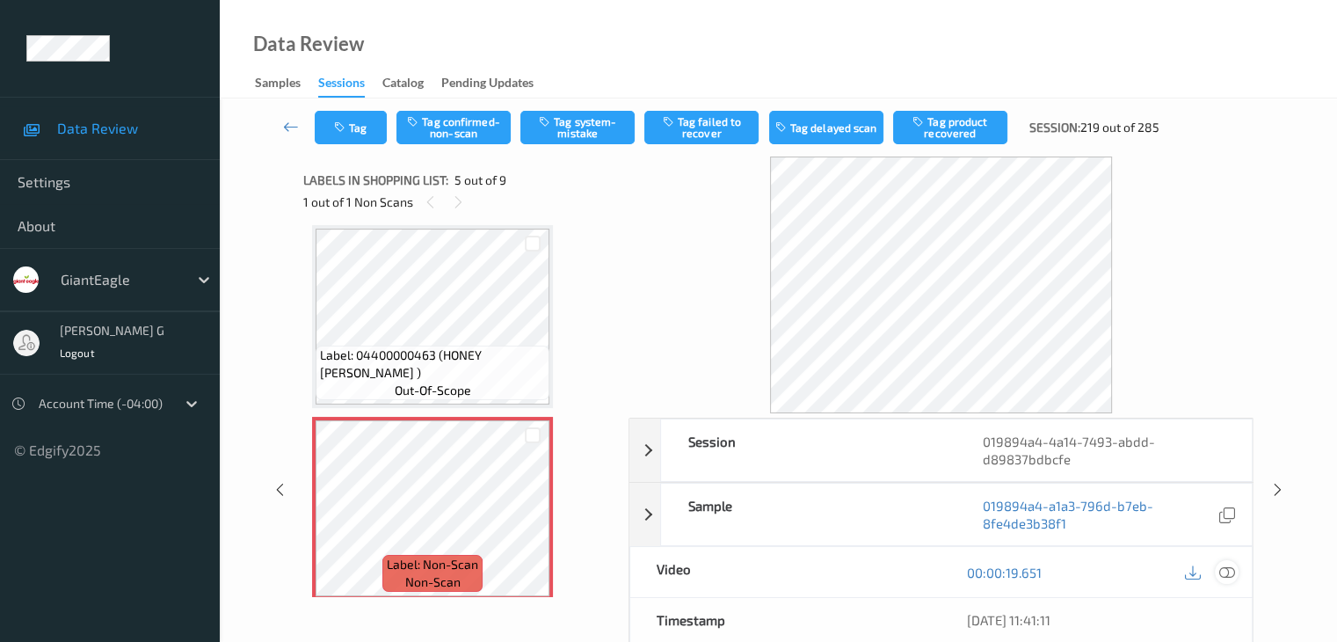
click at [1231, 564] on icon at bounding box center [1226, 572] width 16 height 16
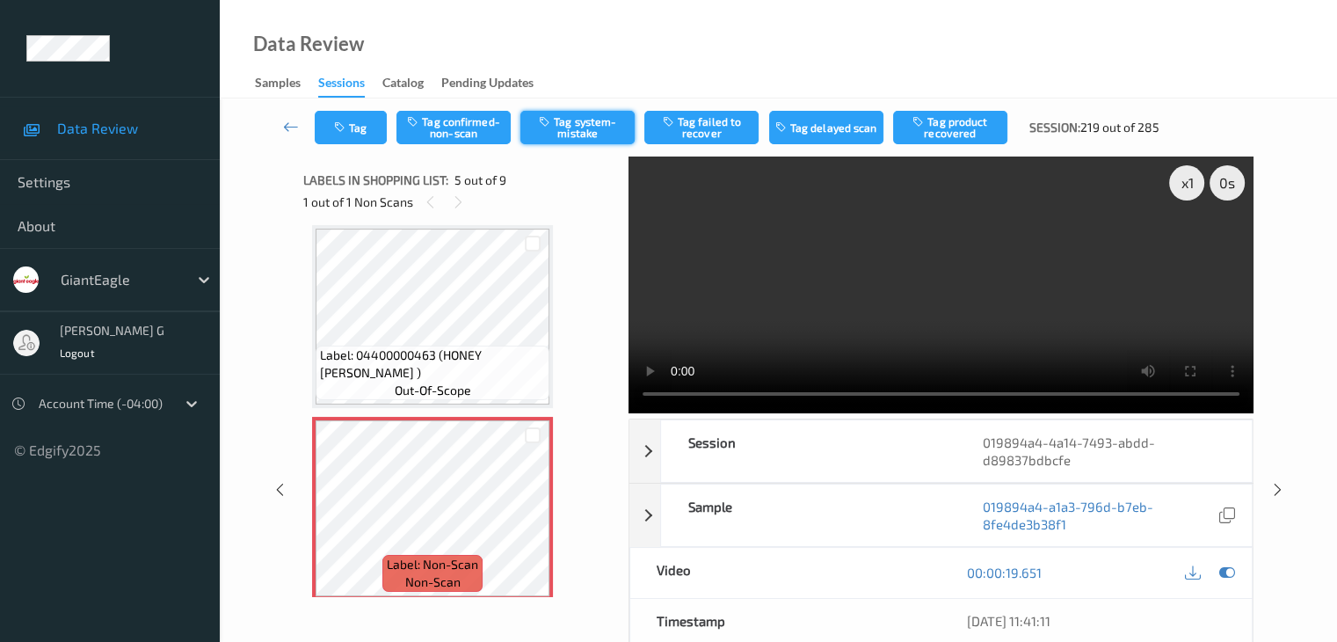
click at [577, 120] on button "Tag system-mistake" at bounding box center [577, 127] width 114 height 33
click at [357, 125] on button "Tag" at bounding box center [351, 127] width 72 height 33
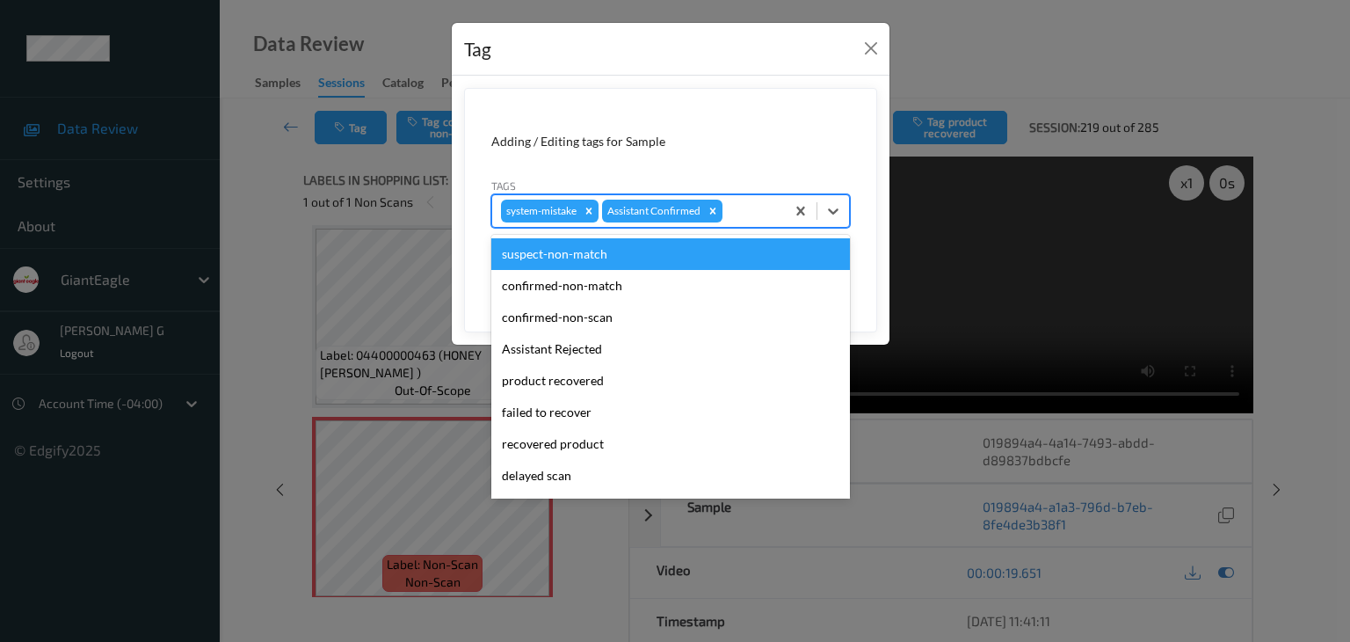
click at [745, 208] on div at bounding box center [751, 210] width 50 height 21
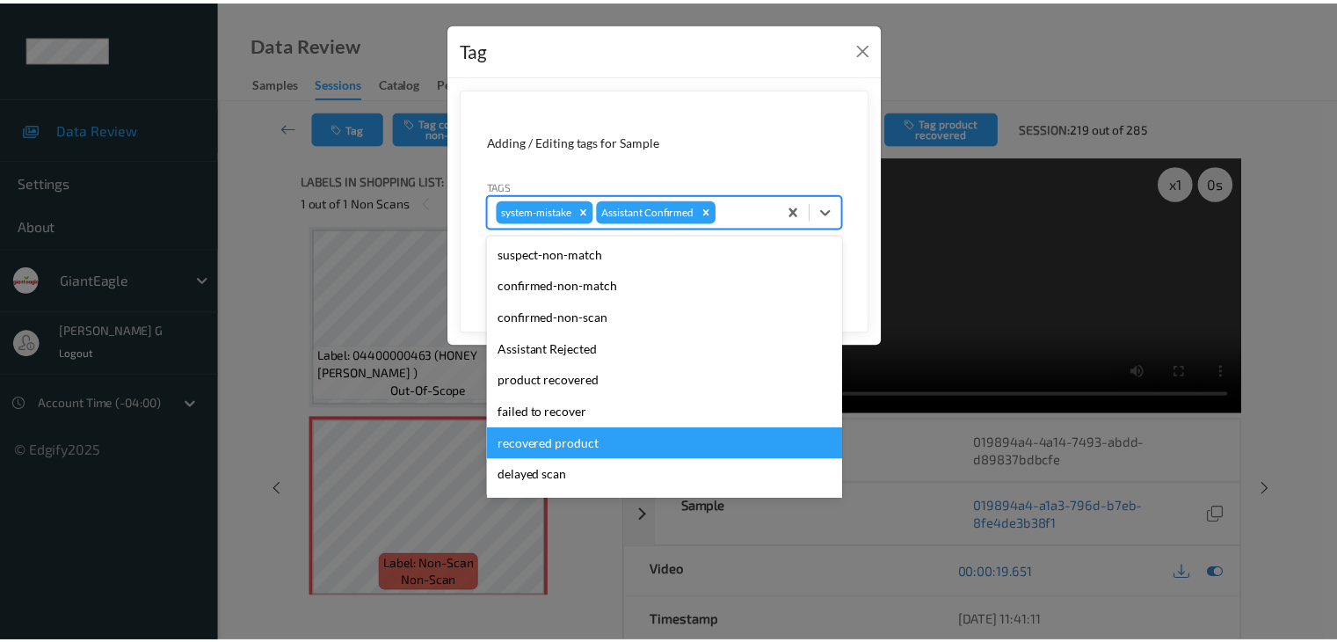
scroll to position [88, 0]
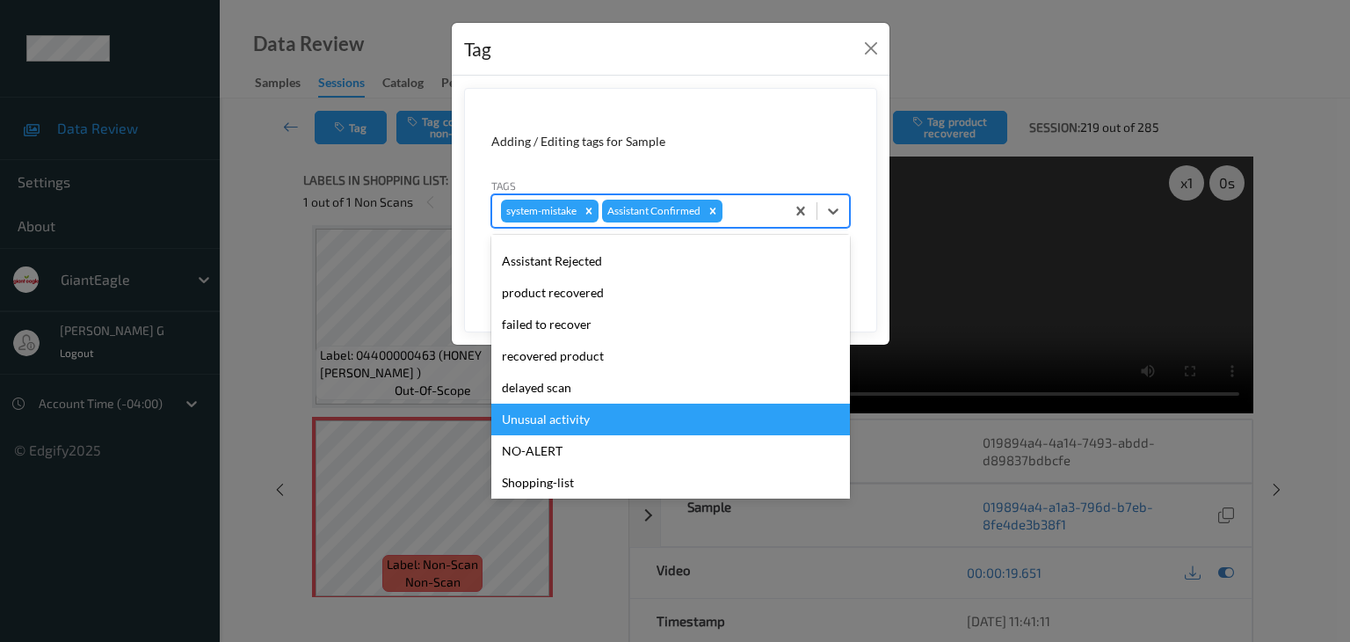
click at [571, 420] on div "Unusual activity" at bounding box center [670, 419] width 359 height 32
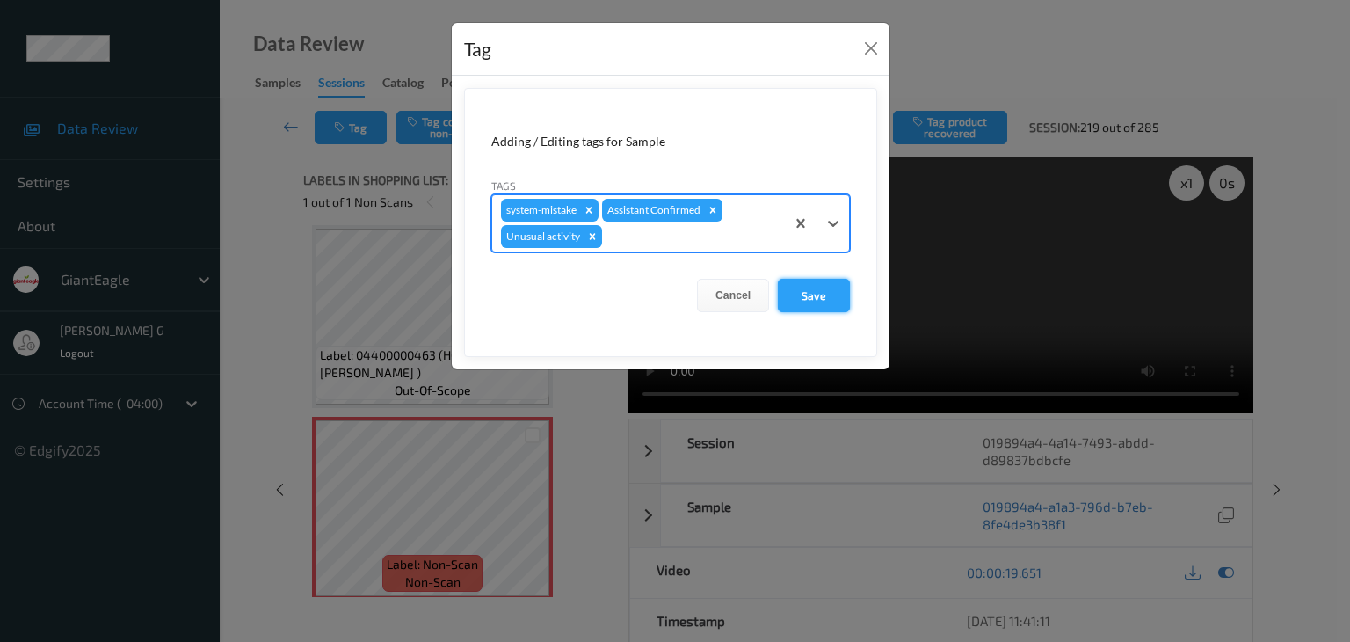
click at [820, 295] on button "Save" at bounding box center [814, 295] width 72 height 33
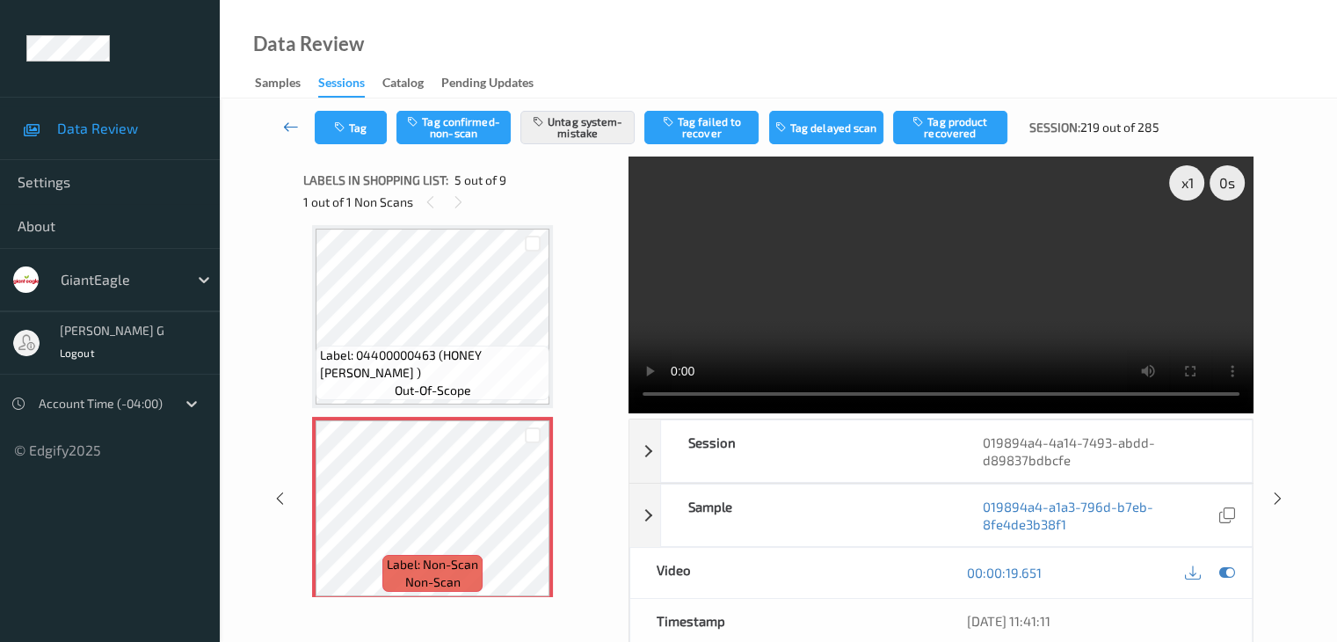
click at [288, 129] on icon at bounding box center [291, 127] width 16 height 18
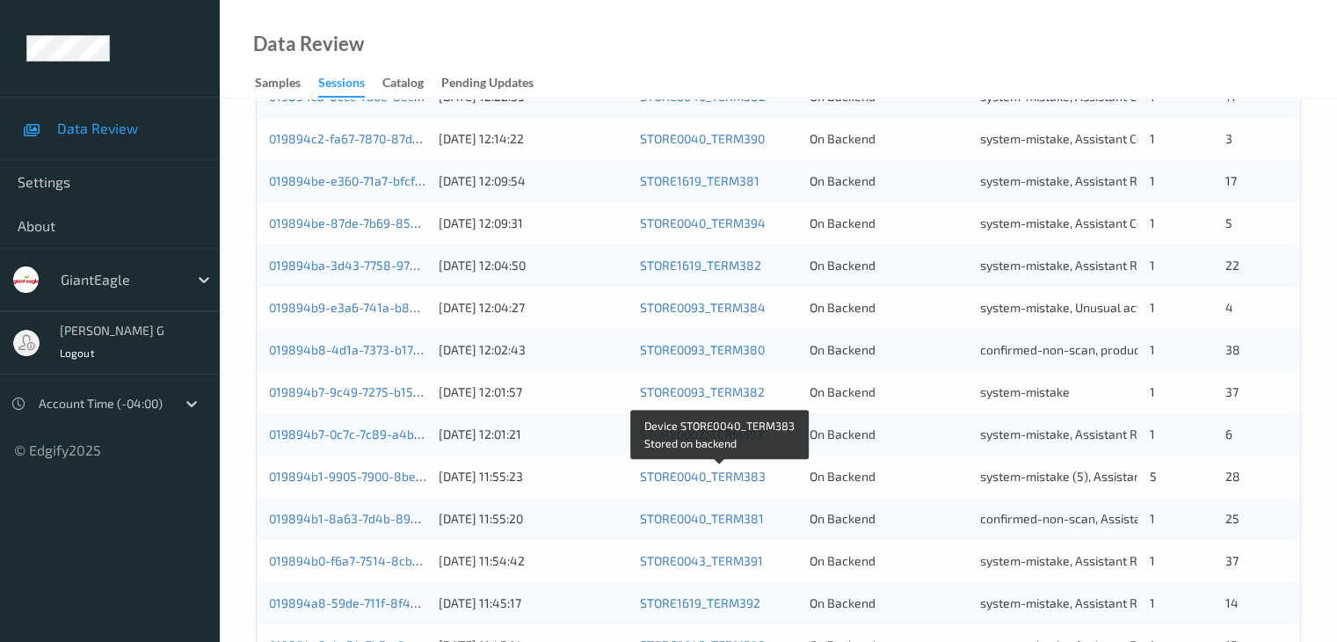
scroll to position [819, 0]
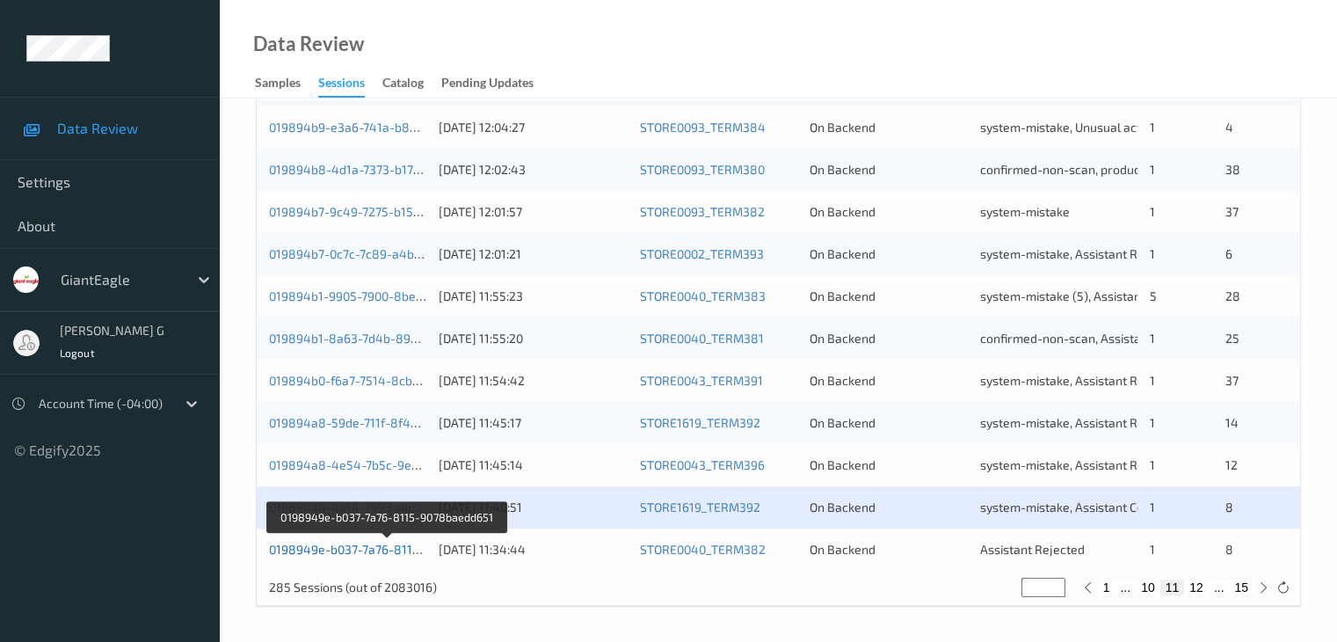
click at [358, 546] on link "0198949e-b037-7a76-8115-9078baedd651" at bounding box center [388, 548] width 238 height 15
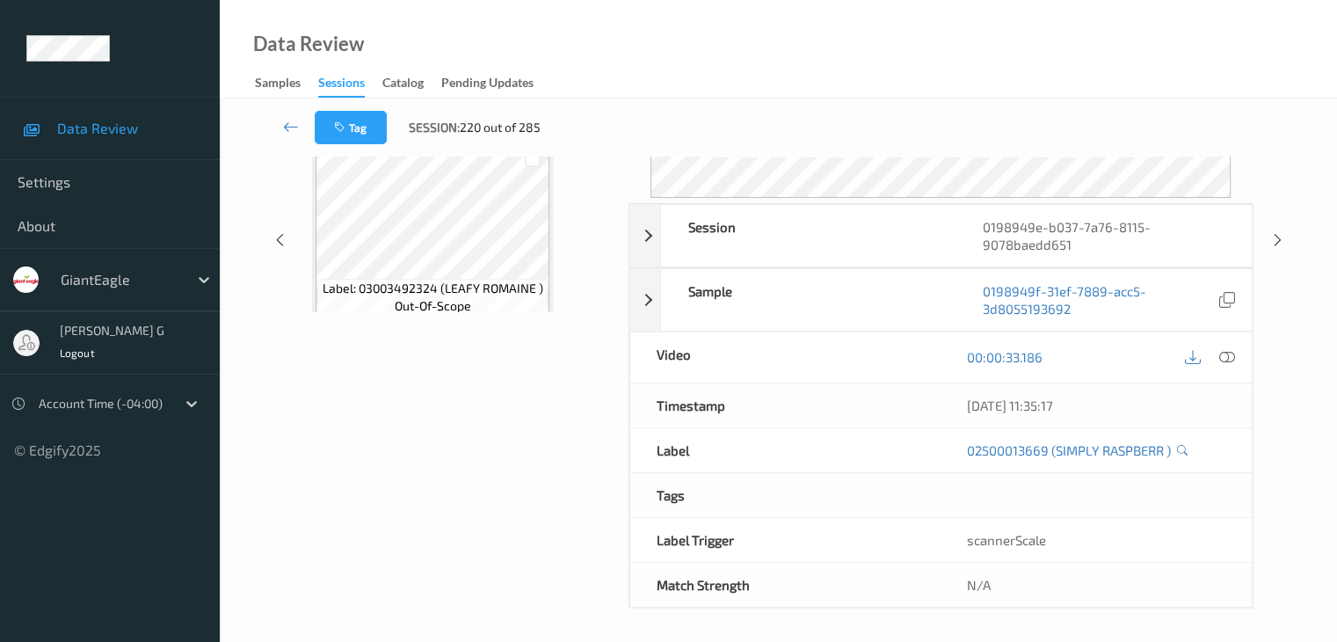
scroll to position [214, 0]
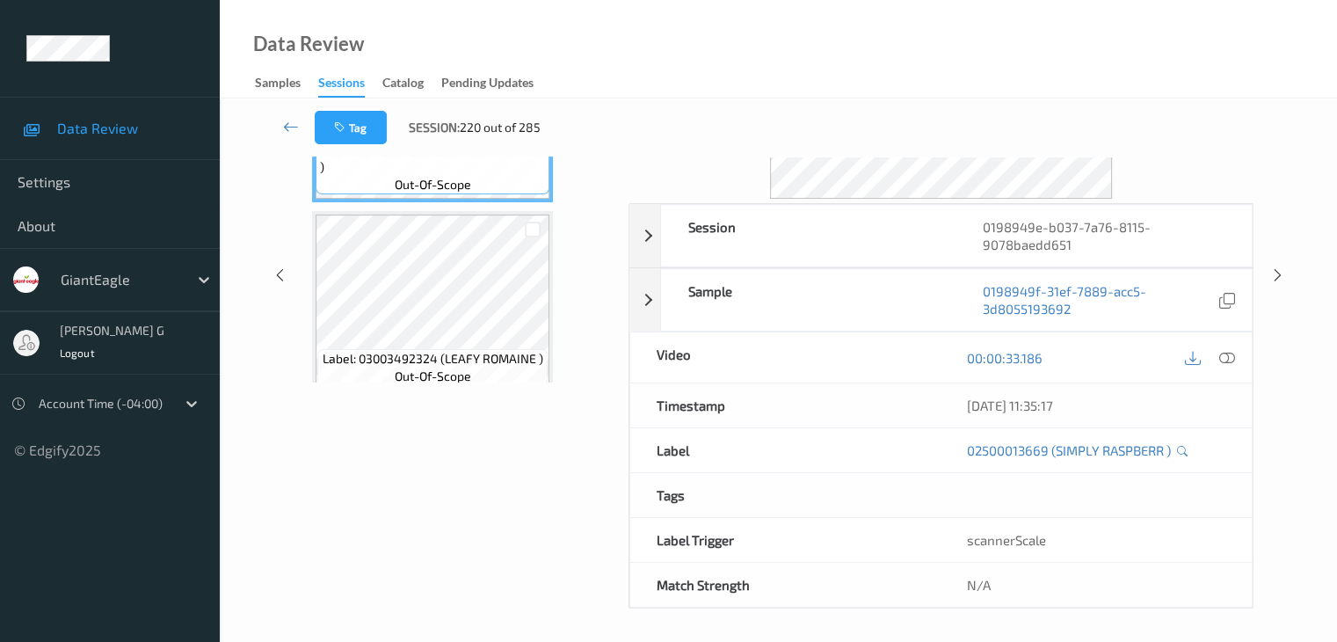
click at [715, 60] on div "Data Review Samples Sessions Catalog Pending Updates" at bounding box center [778, 49] width 1117 height 98
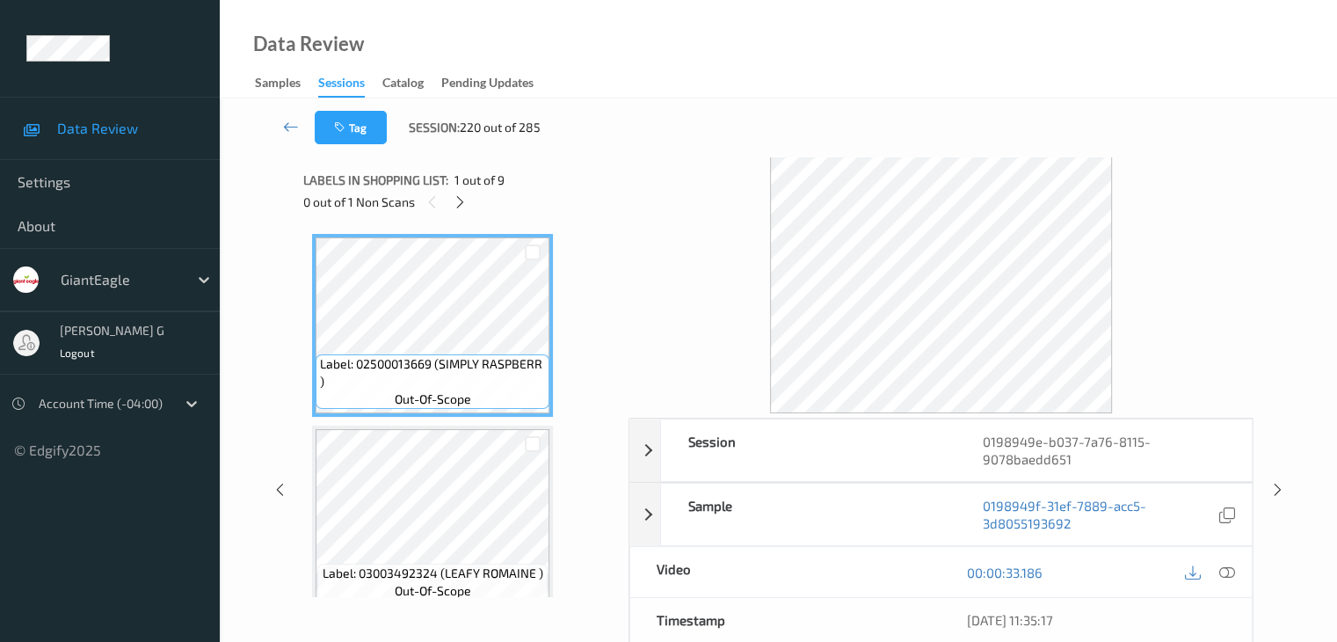
scroll to position [0, 0]
click at [459, 192] on div at bounding box center [460, 202] width 22 height 22
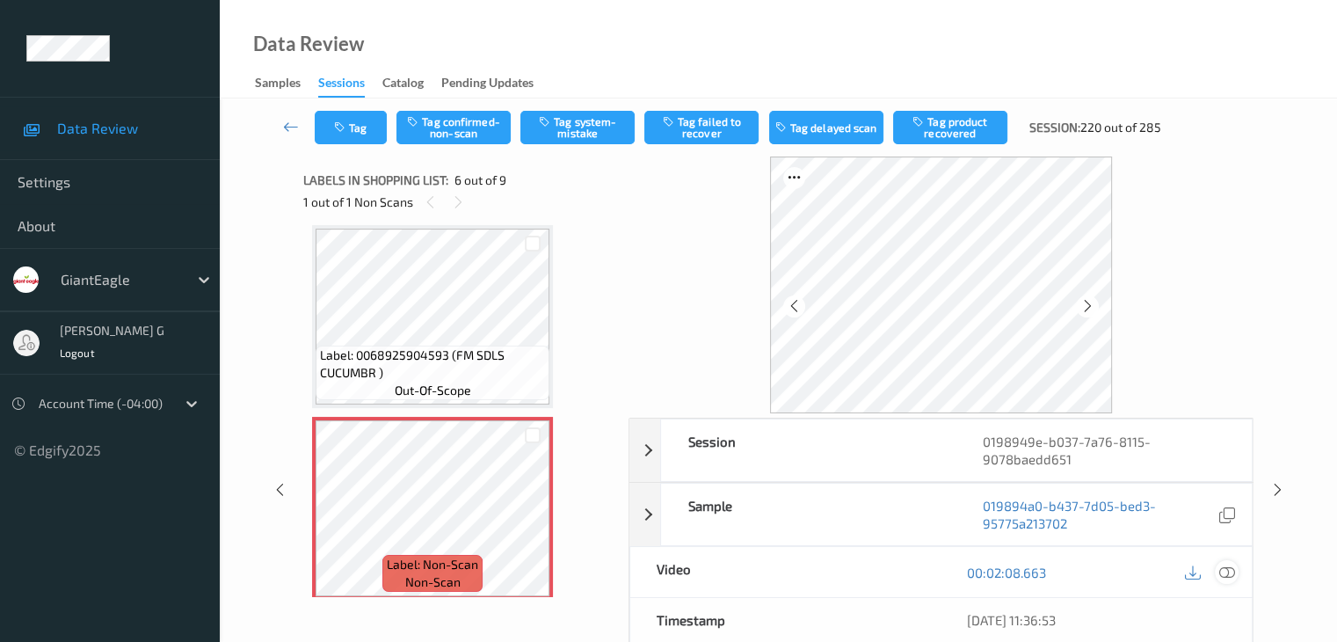
click at [1224, 571] on icon at bounding box center [1226, 572] width 16 height 16
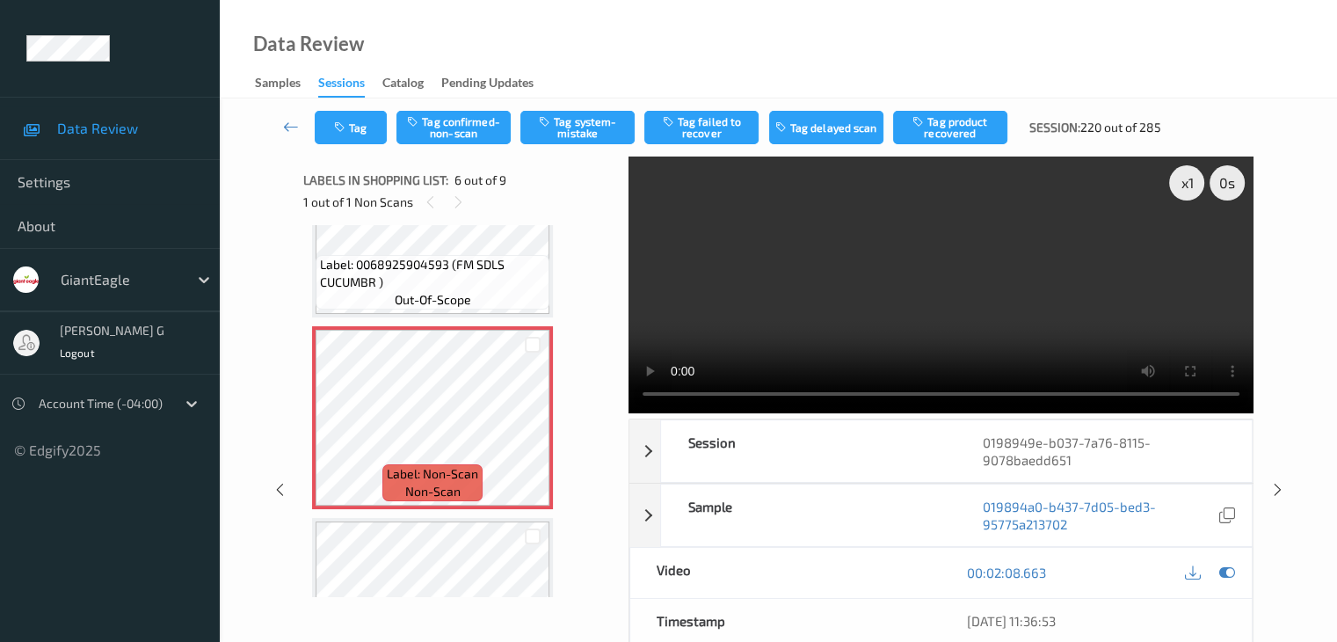
scroll to position [1039, 0]
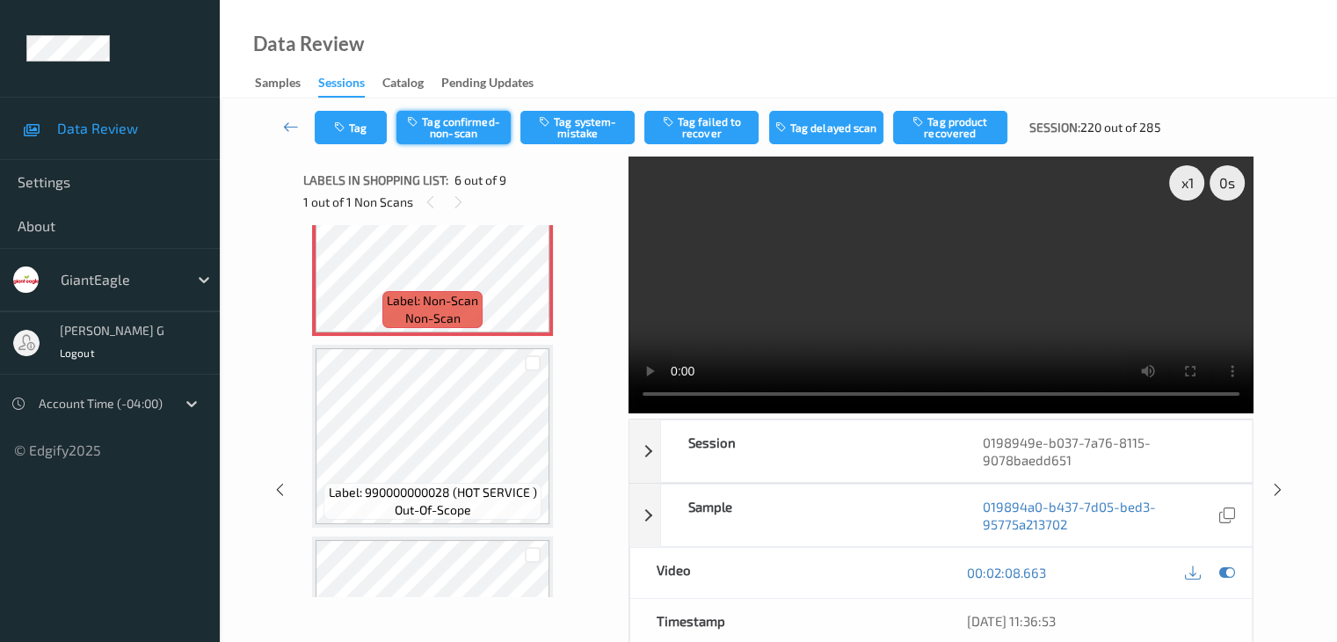
click at [467, 133] on button "Tag confirmed-non-scan" at bounding box center [453, 127] width 114 height 33
click at [953, 132] on button "Tag product recovered" at bounding box center [950, 127] width 114 height 33
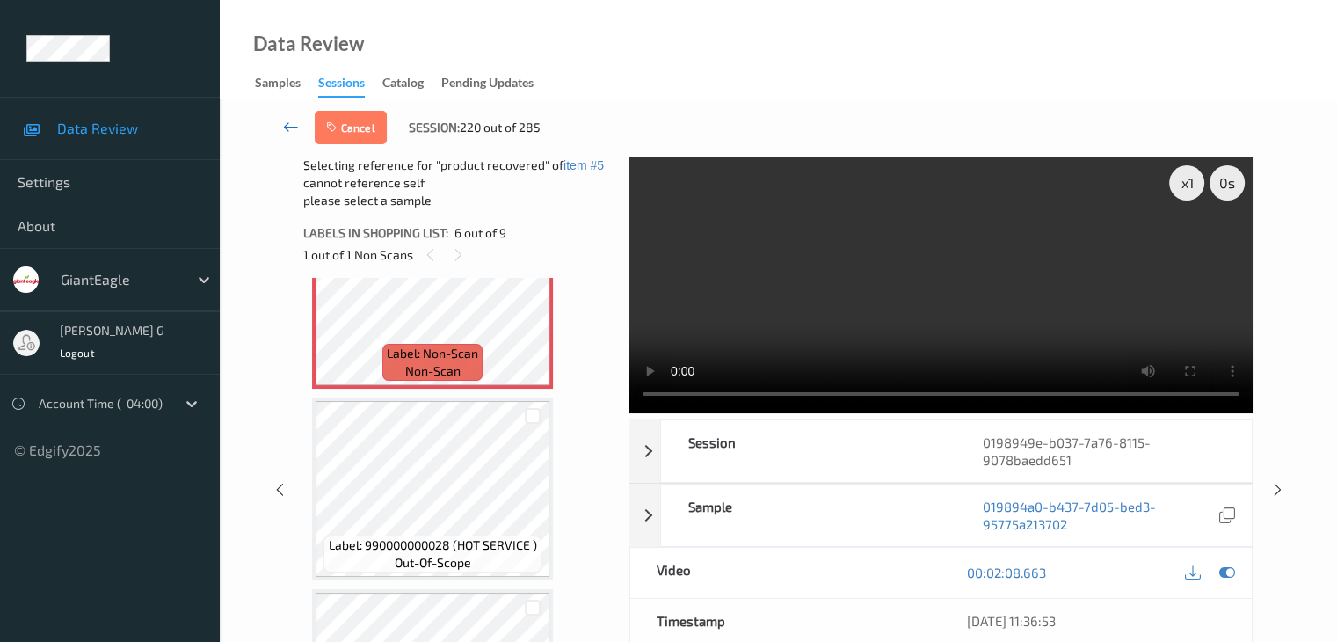
click at [288, 127] on icon at bounding box center [291, 127] width 16 height 18
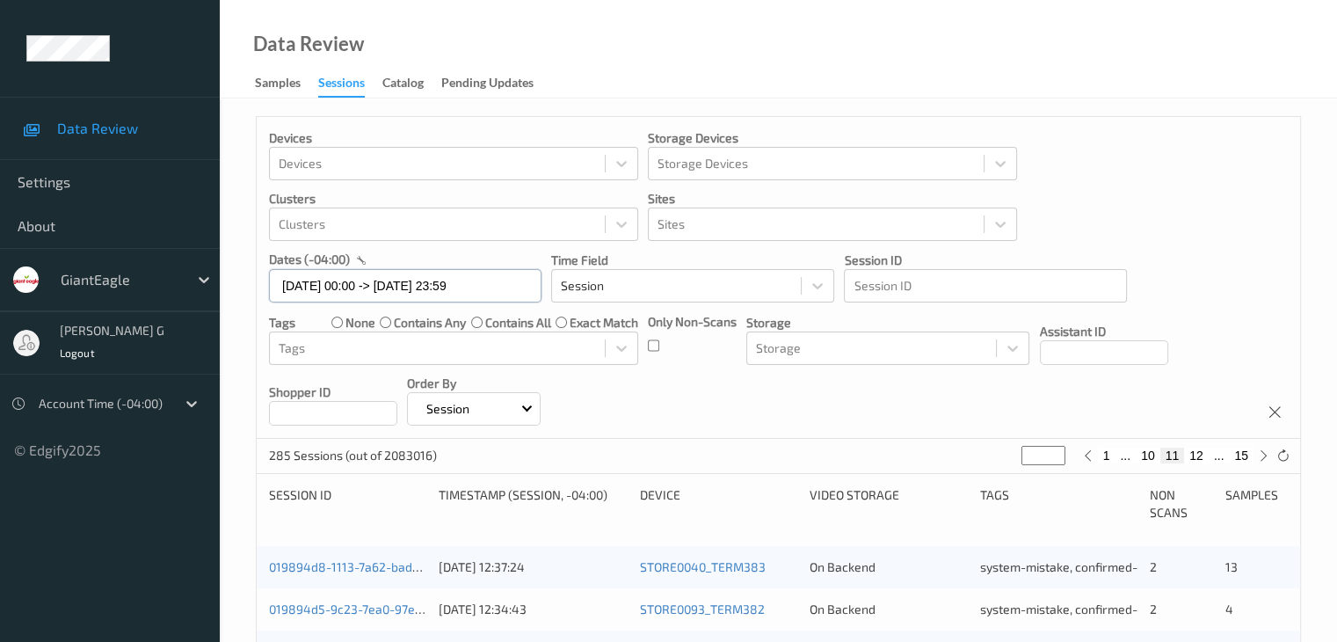
click at [505, 285] on input "[DATE] 00:00 -> [DATE] 23:59" at bounding box center [405, 285] width 272 height 33
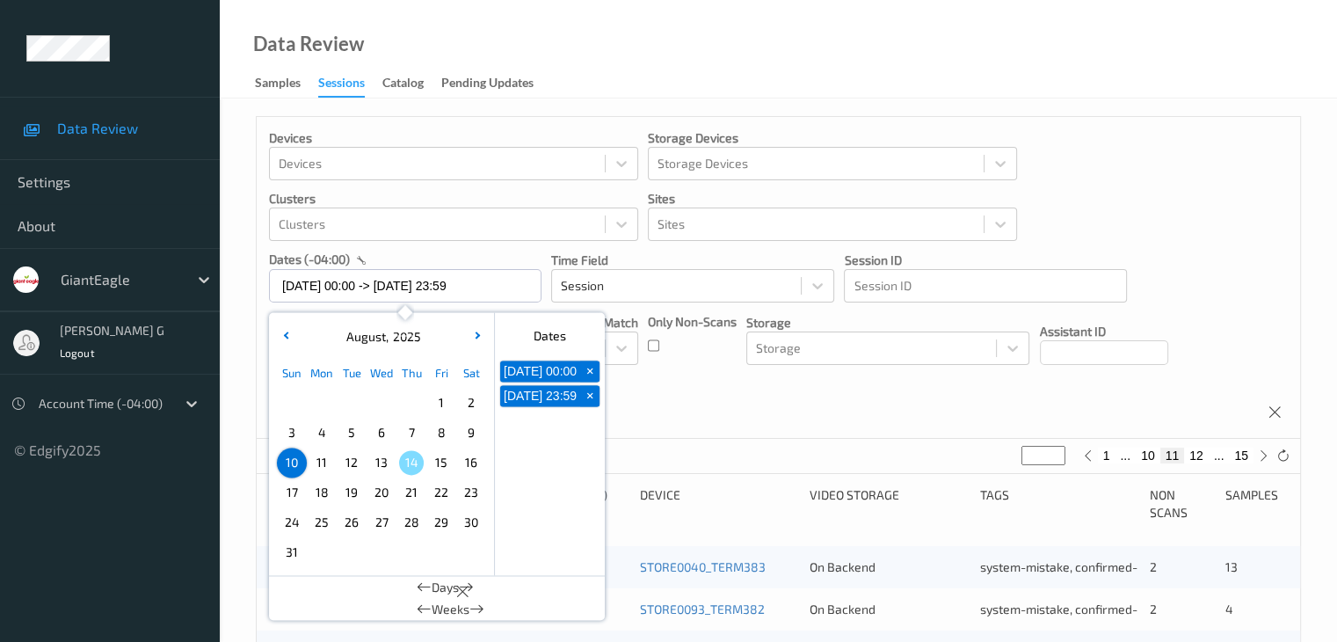
click at [593, 379] on span "+" at bounding box center [590, 371] width 18 height 18
type input "[DATE] 00:00"
type input "*"
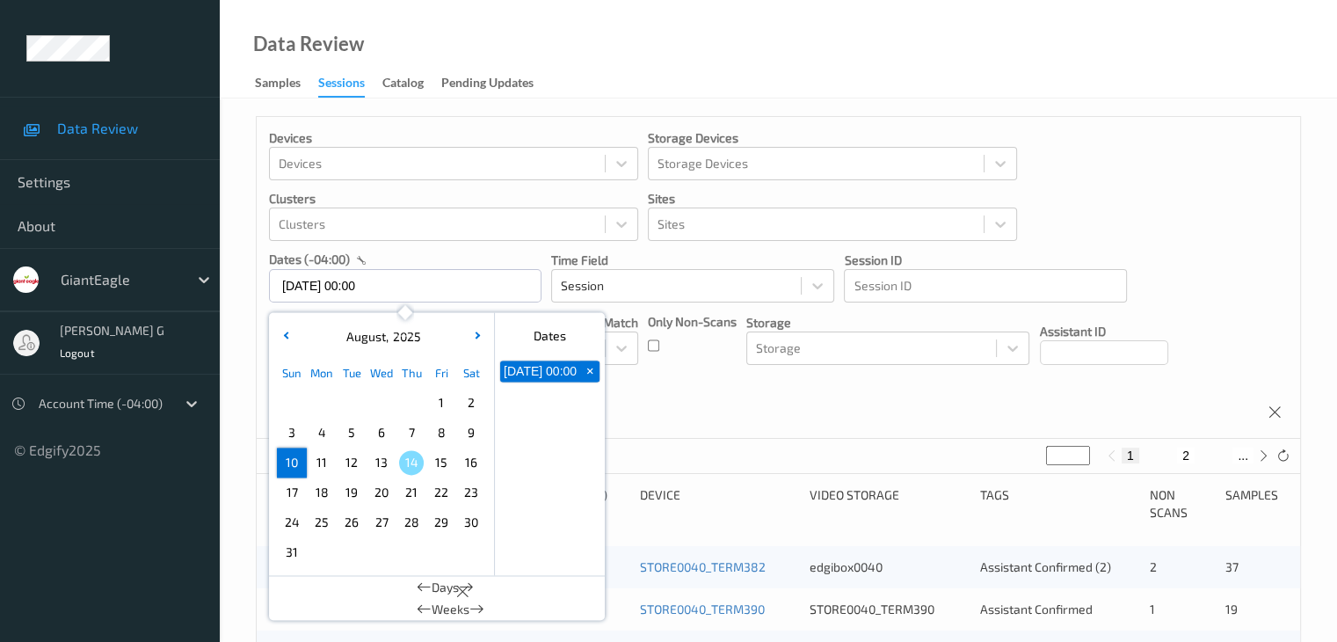
click at [593, 375] on span "+" at bounding box center [590, 371] width 18 height 18
click at [316, 461] on span "11" at bounding box center [321, 462] width 25 height 25
click at [323, 461] on span "11" at bounding box center [321, 462] width 25 height 25
type input "[DATE] 00:00 -> [DATE] 23:59"
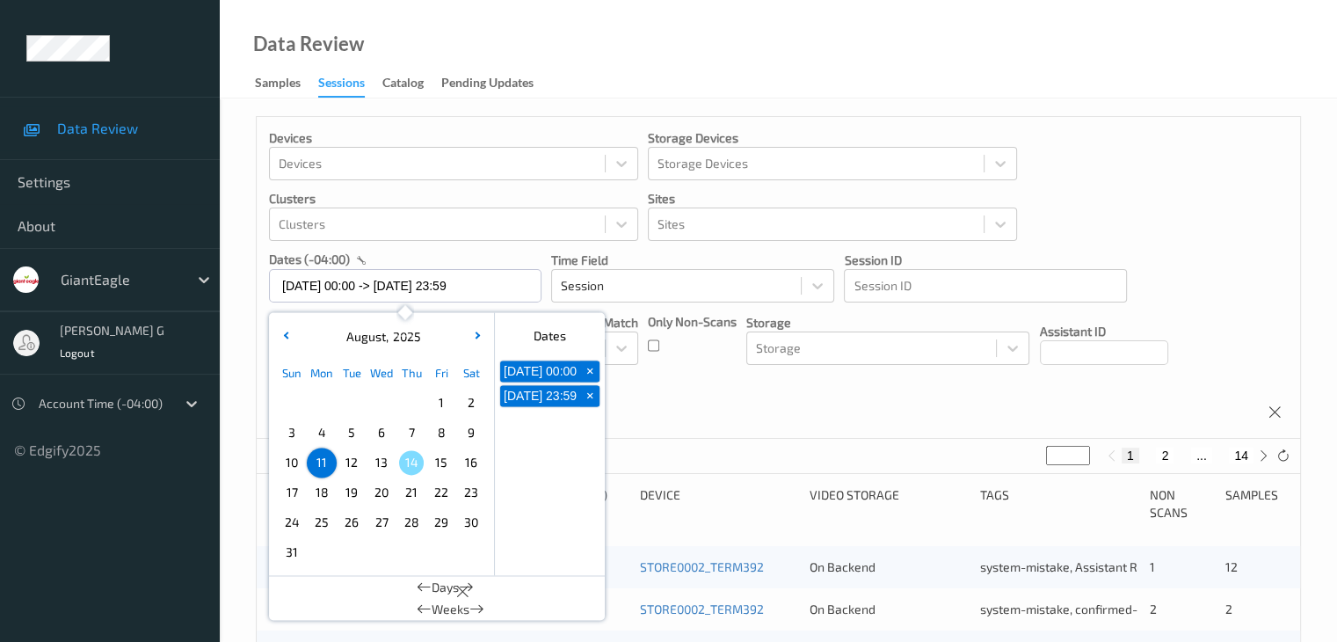
click at [1141, 207] on div "Devices Devices Storage Devices Storage Devices Clusters Clusters Sites Sites d…" at bounding box center [778, 278] width 1043 height 322
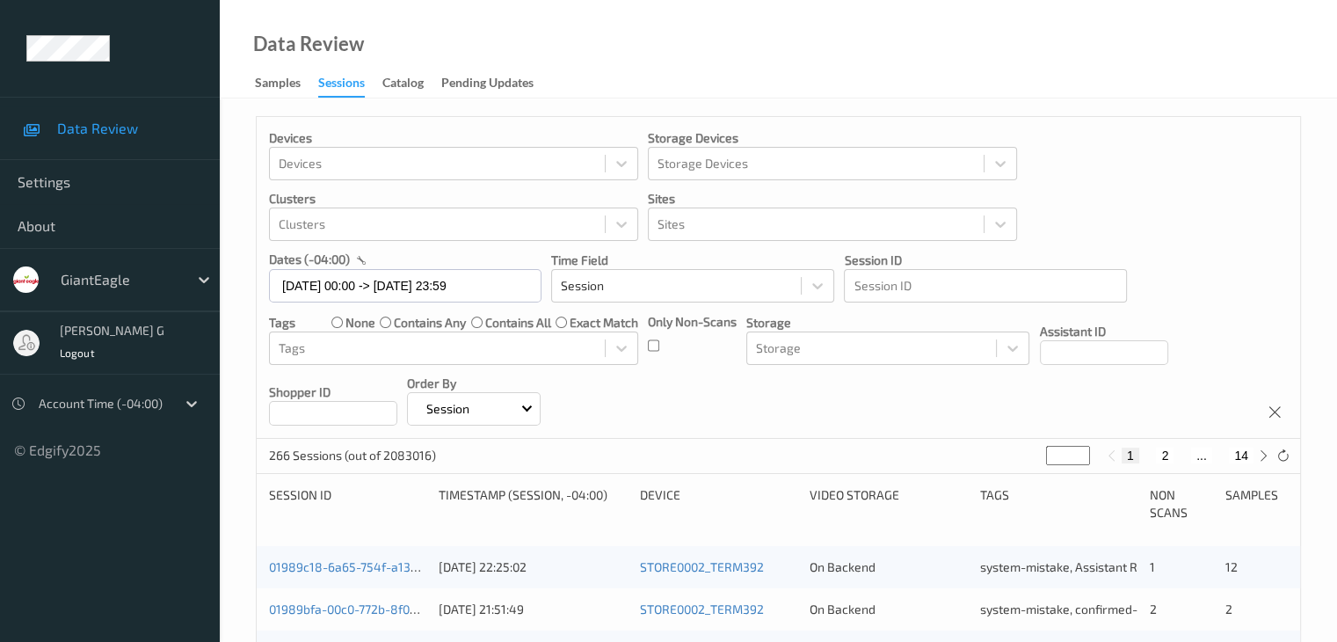
click at [1167, 455] on button "2" at bounding box center [1165, 455] width 18 height 16
type input "*"
click at [1180, 454] on button "3" at bounding box center [1182, 455] width 18 height 16
type input "*"
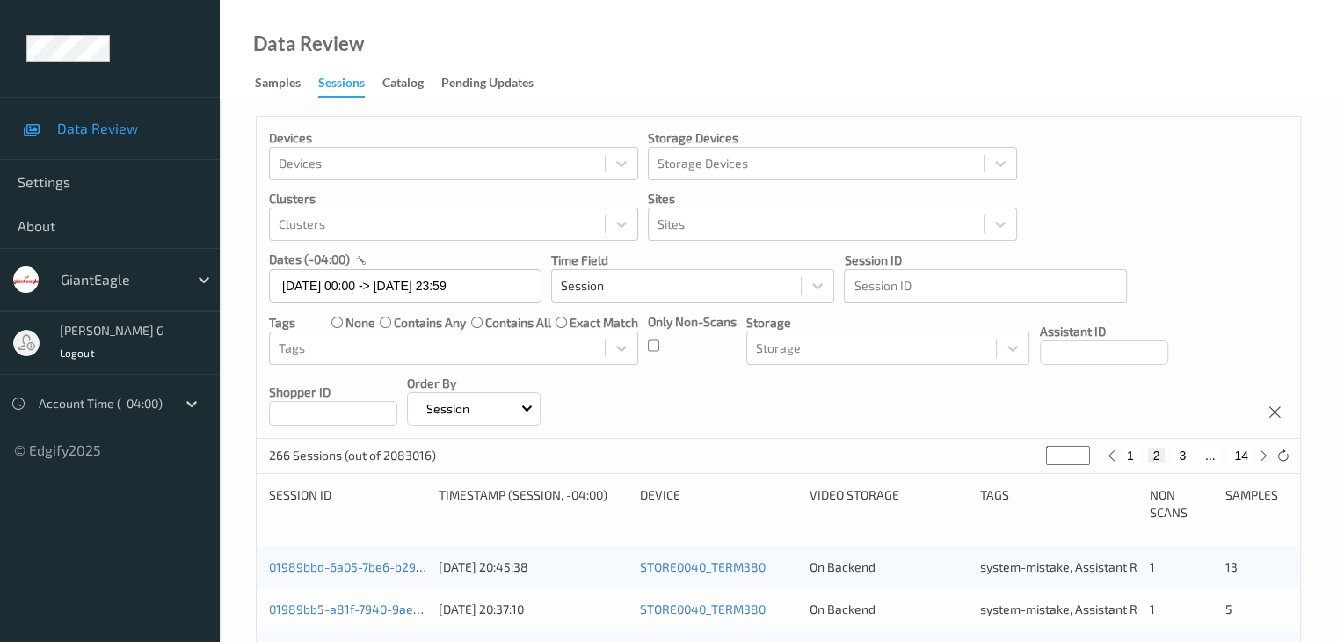
type input "*"
click at [1190, 455] on button "4" at bounding box center [1193, 455] width 18 height 16
type input "*"
click at [1202, 454] on button "5" at bounding box center [1200, 455] width 18 height 16
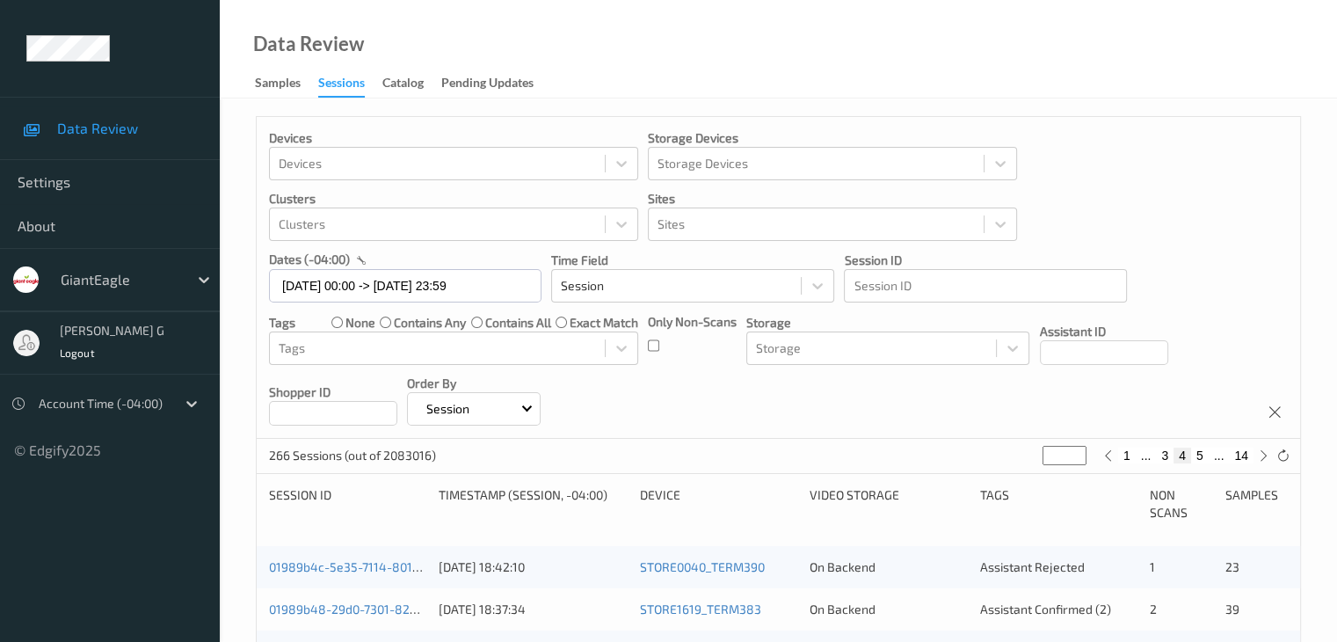
type input "*"
click at [1202, 454] on button "6" at bounding box center [1200, 455] width 18 height 16
type input "*"
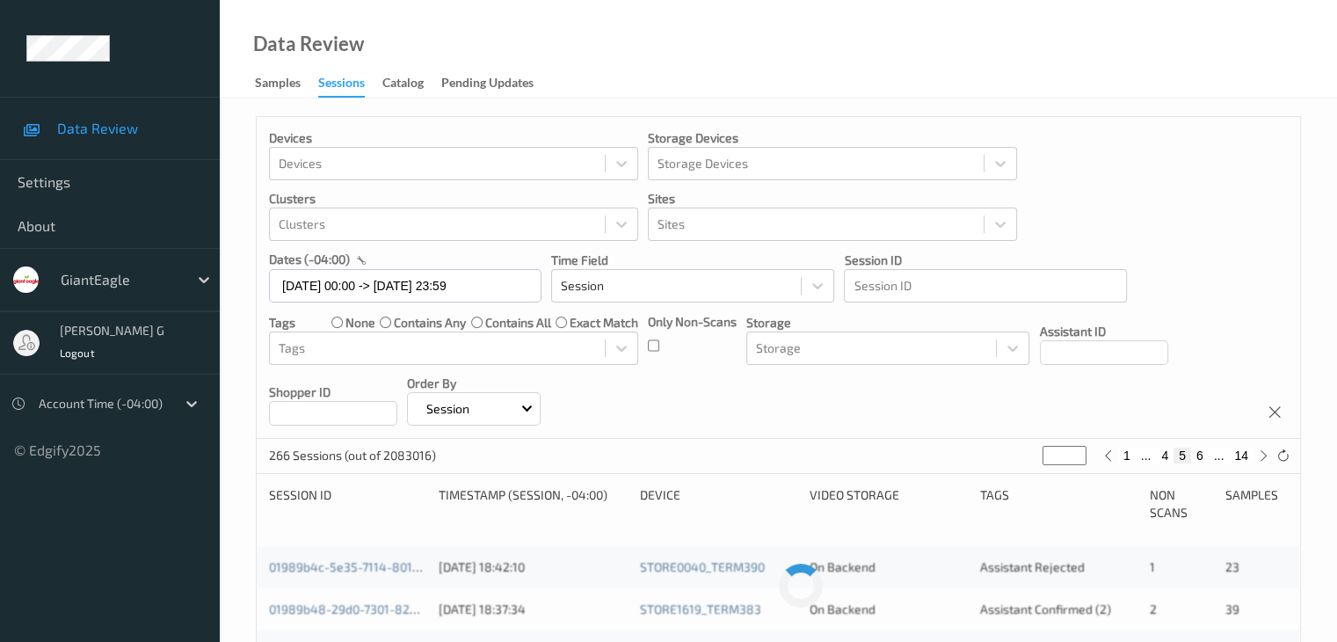
type input "*"
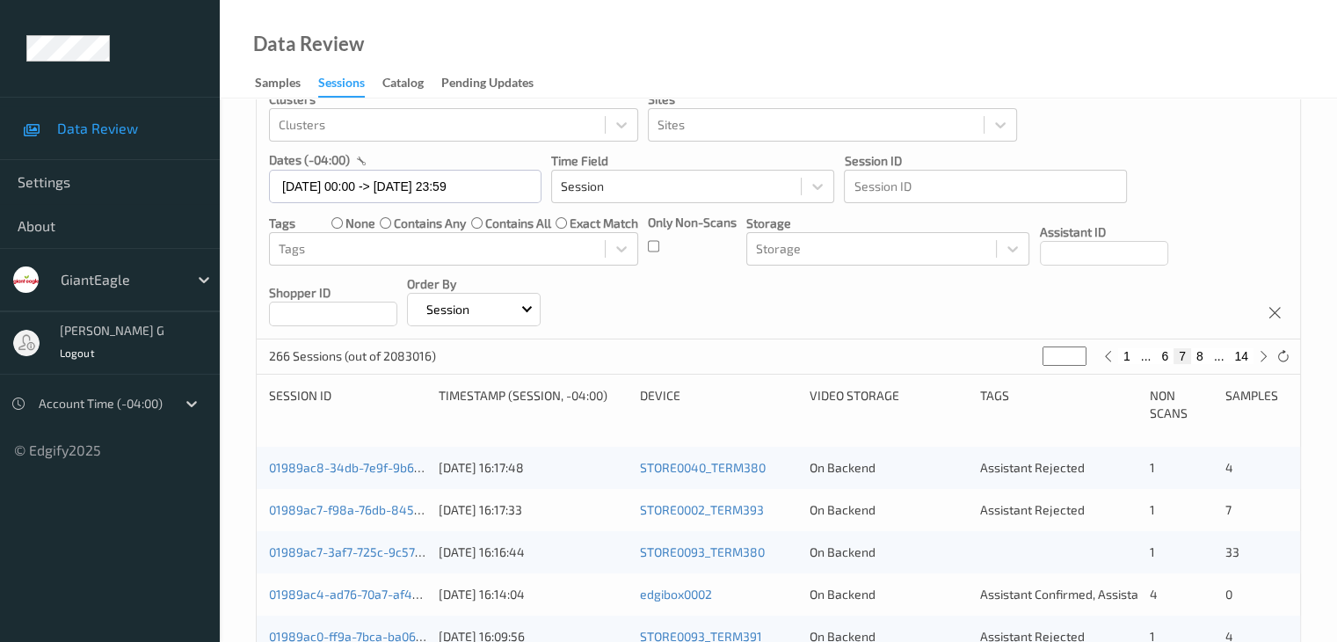
scroll to position [176, 0]
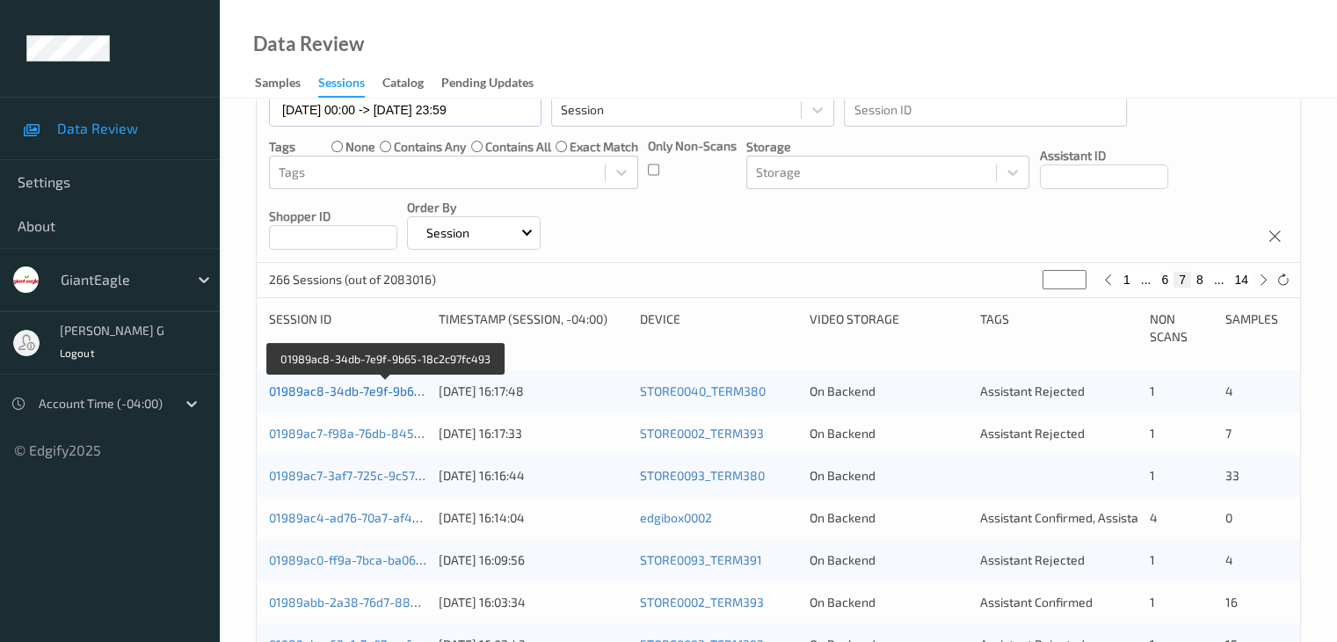
click at [369, 394] on link "01989ac8-34db-7e9f-9b65-18c2c97fc493" at bounding box center [387, 390] width 236 height 15
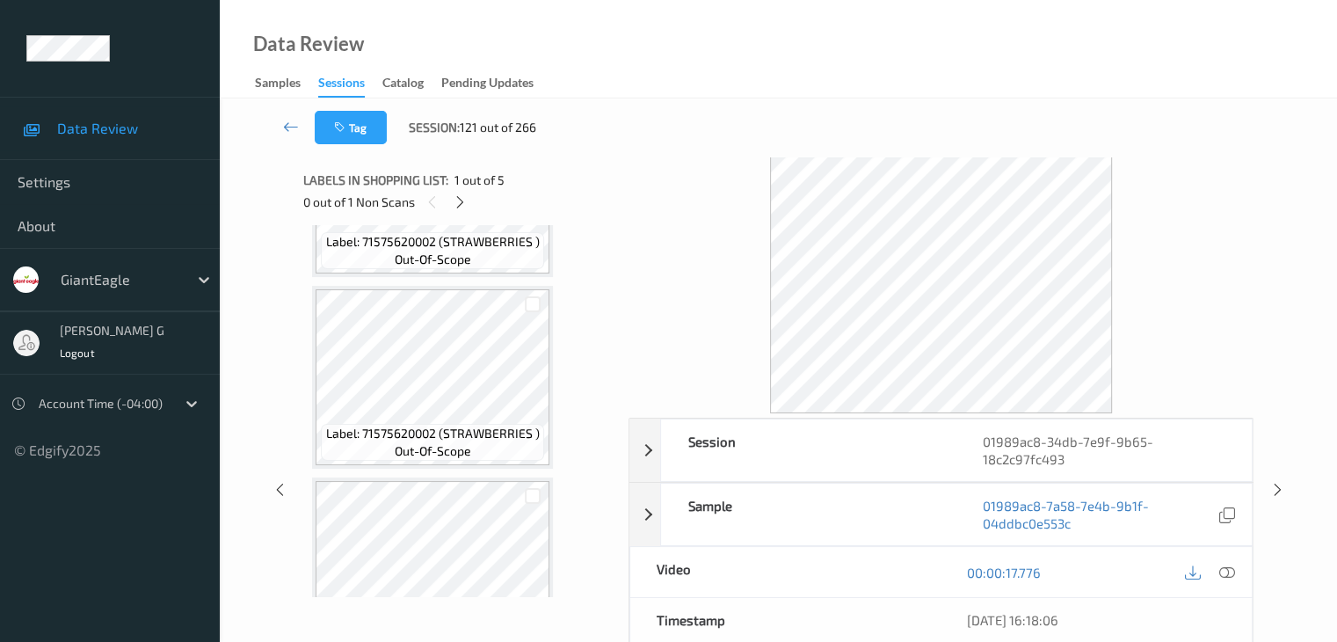
scroll to position [352, 0]
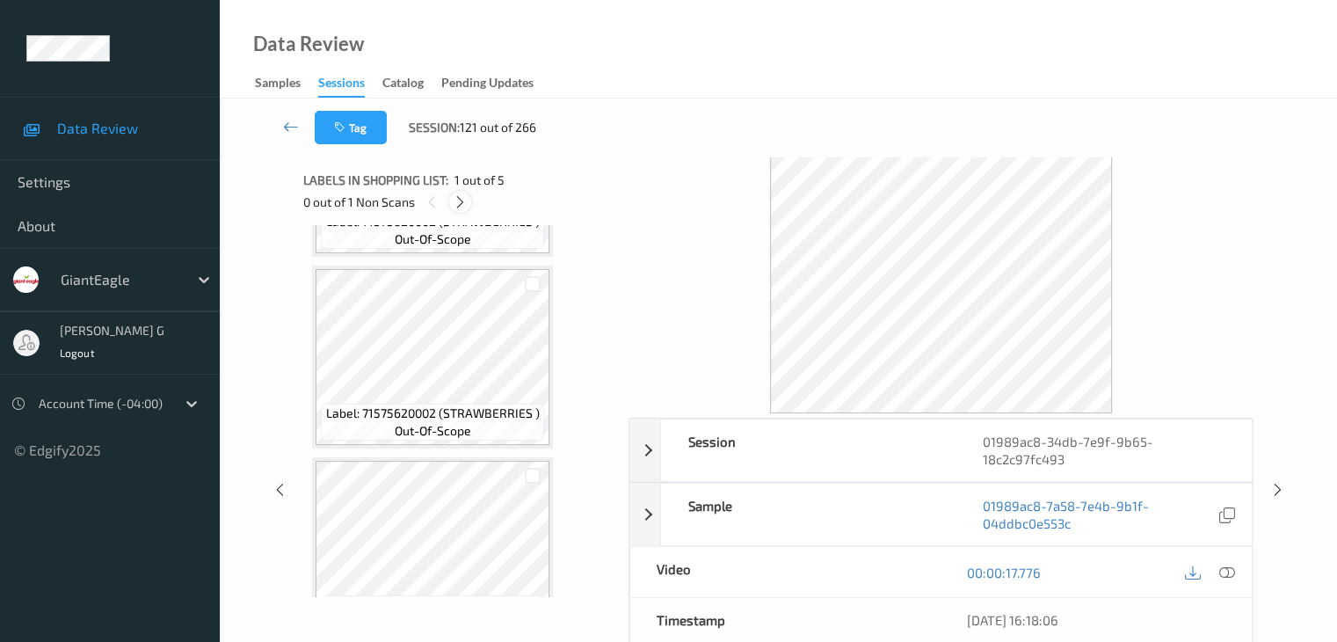
click at [461, 203] on icon at bounding box center [460, 202] width 15 height 16
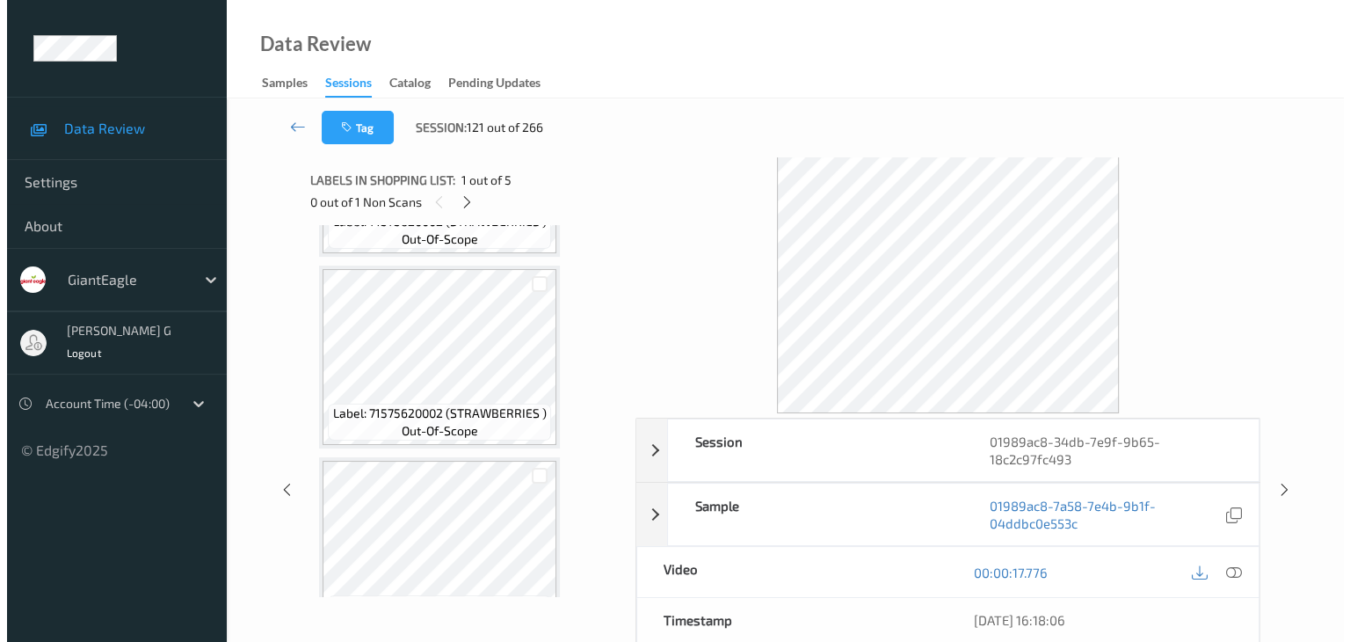
scroll to position [584, 0]
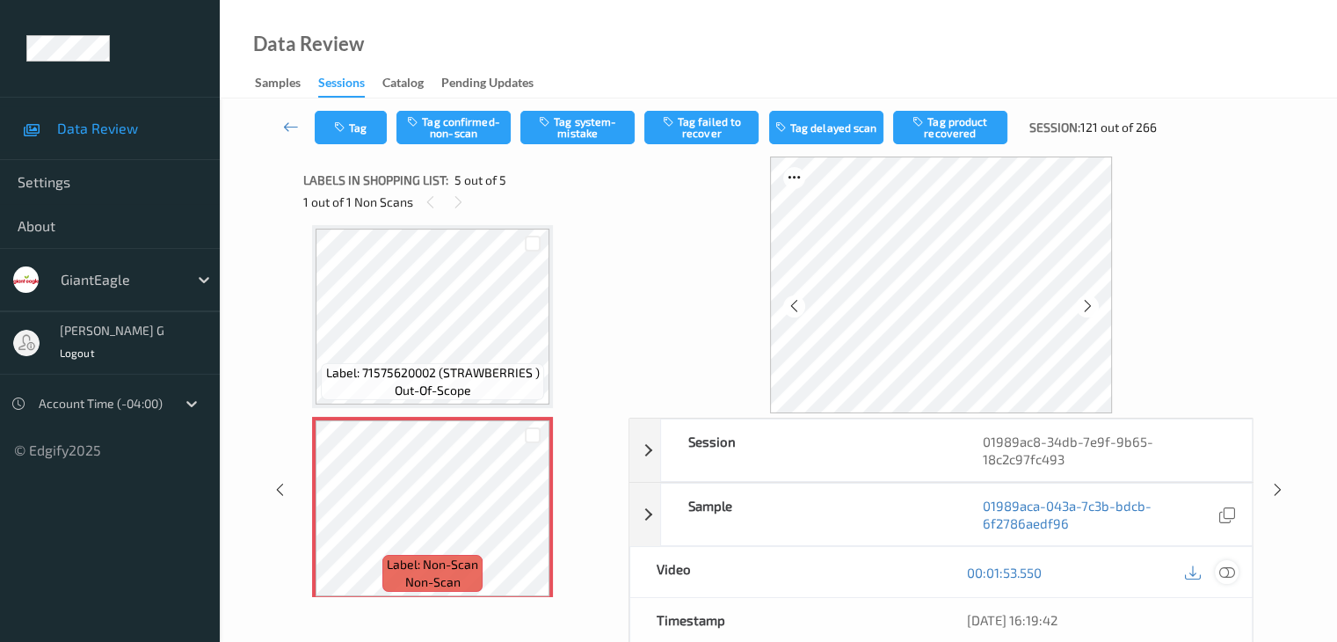
click at [1224, 568] on icon at bounding box center [1226, 572] width 16 height 16
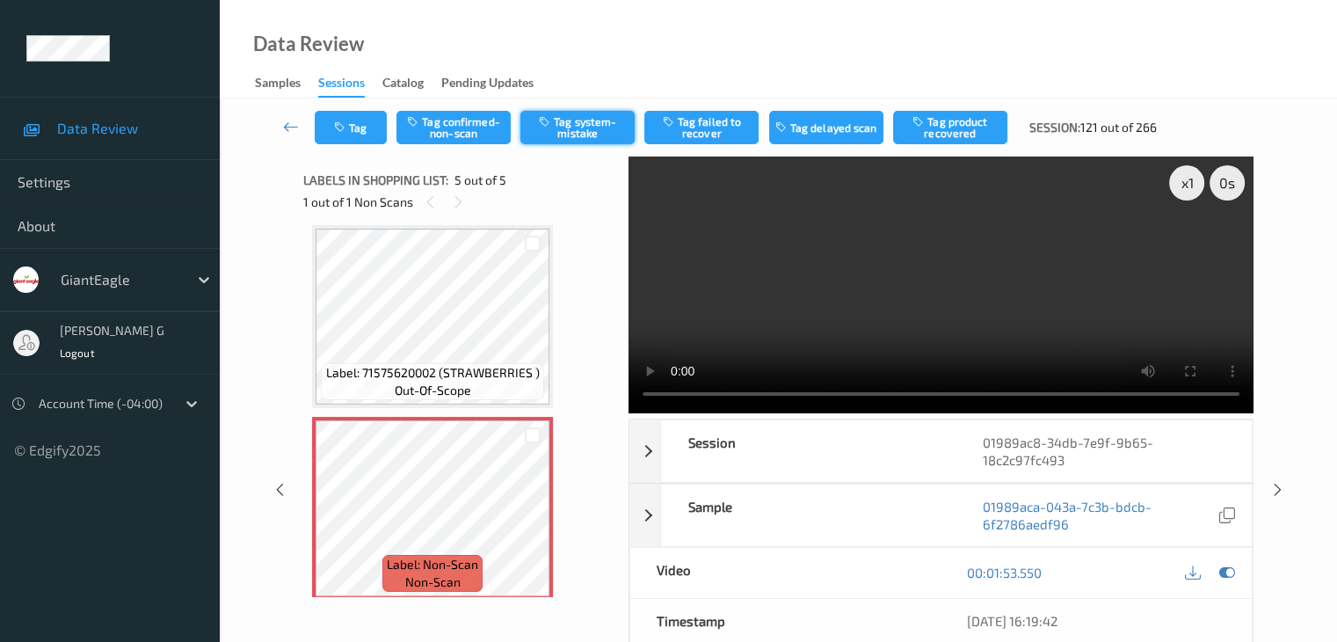
click at [582, 124] on button "Tag system-mistake" at bounding box center [577, 127] width 114 height 33
click at [348, 124] on icon "button" at bounding box center [341, 127] width 15 height 12
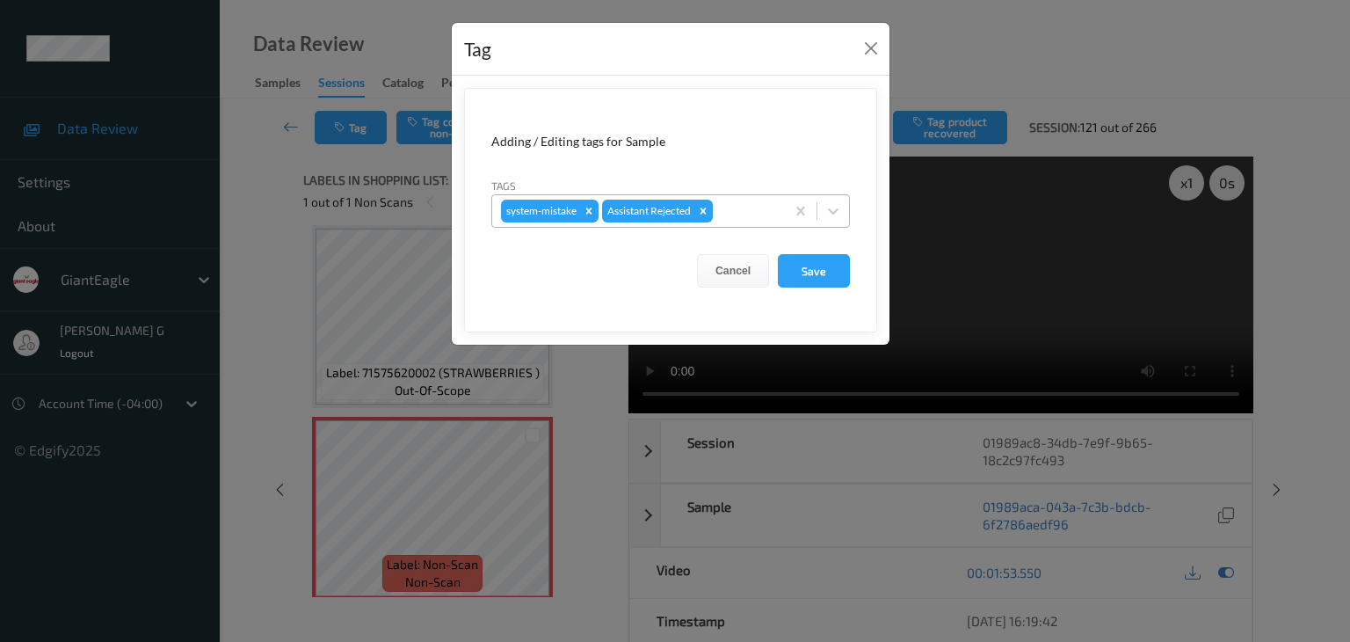
click at [764, 208] on div at bounding box center [746, 210] width 60 height 21
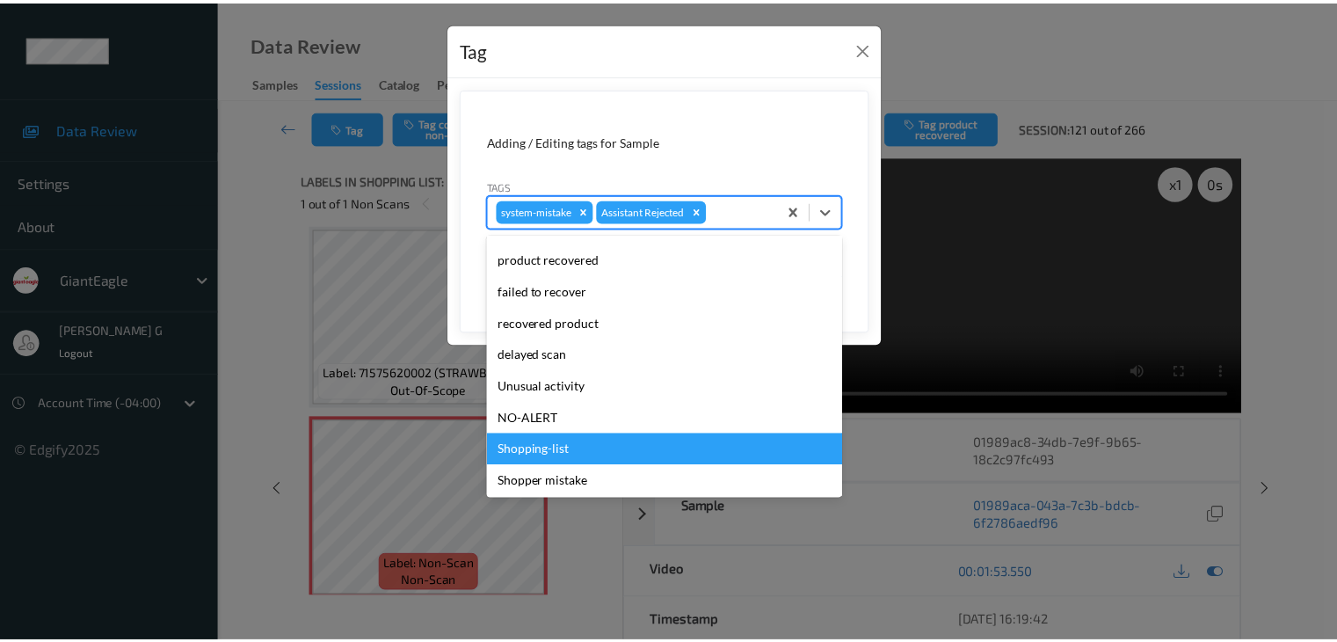
scroll to position [123, 0]
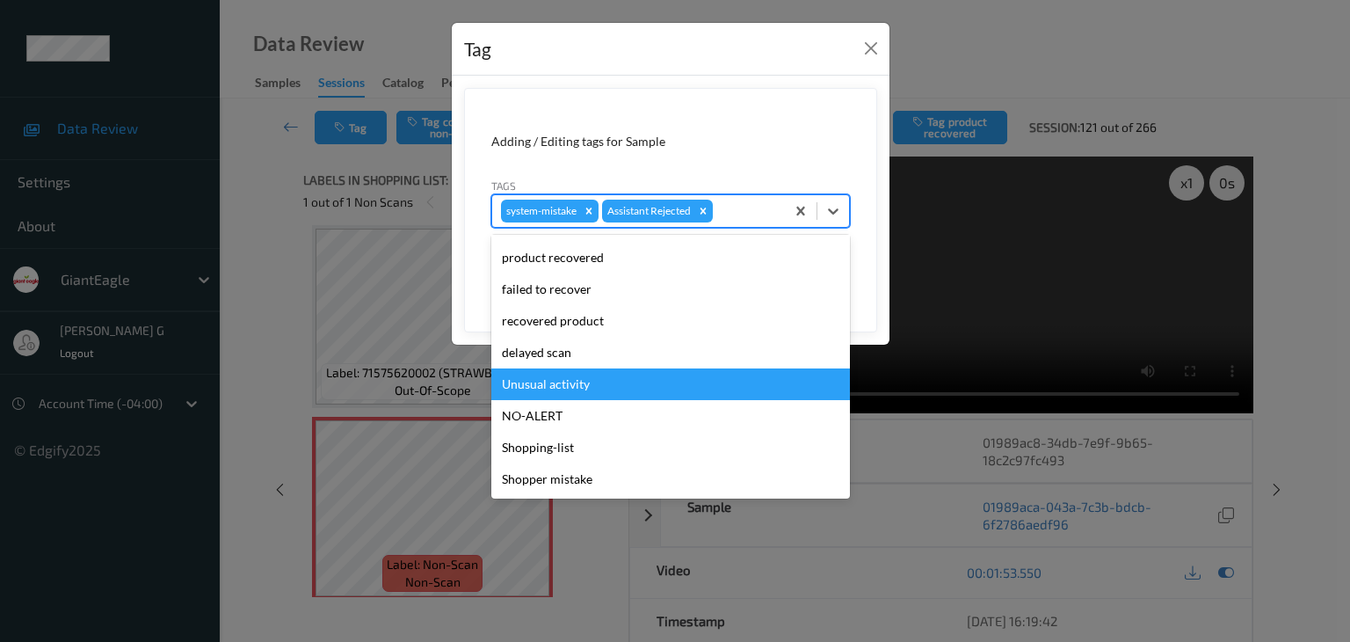
click at [550, 381] on div "Unusual activity" at bounding box center [670, 384] width 359 height 32
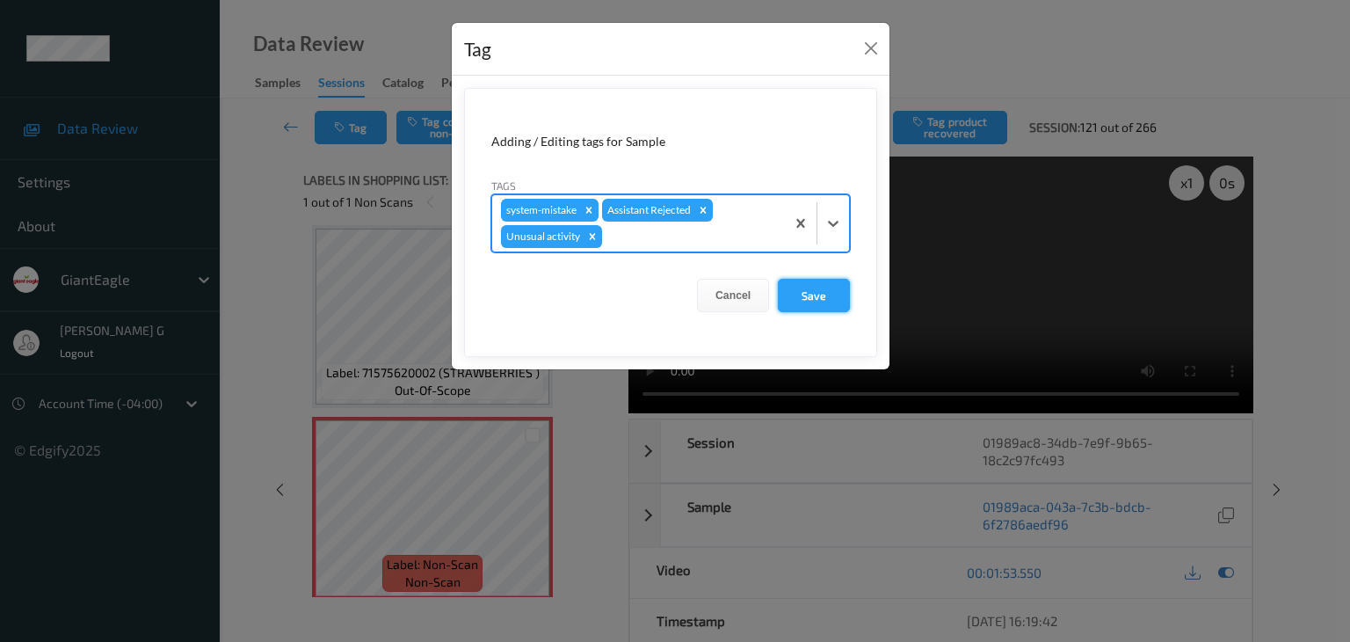
click at [809, 295] on button "Save" at bounding box center [814, 295] width 72 height 33
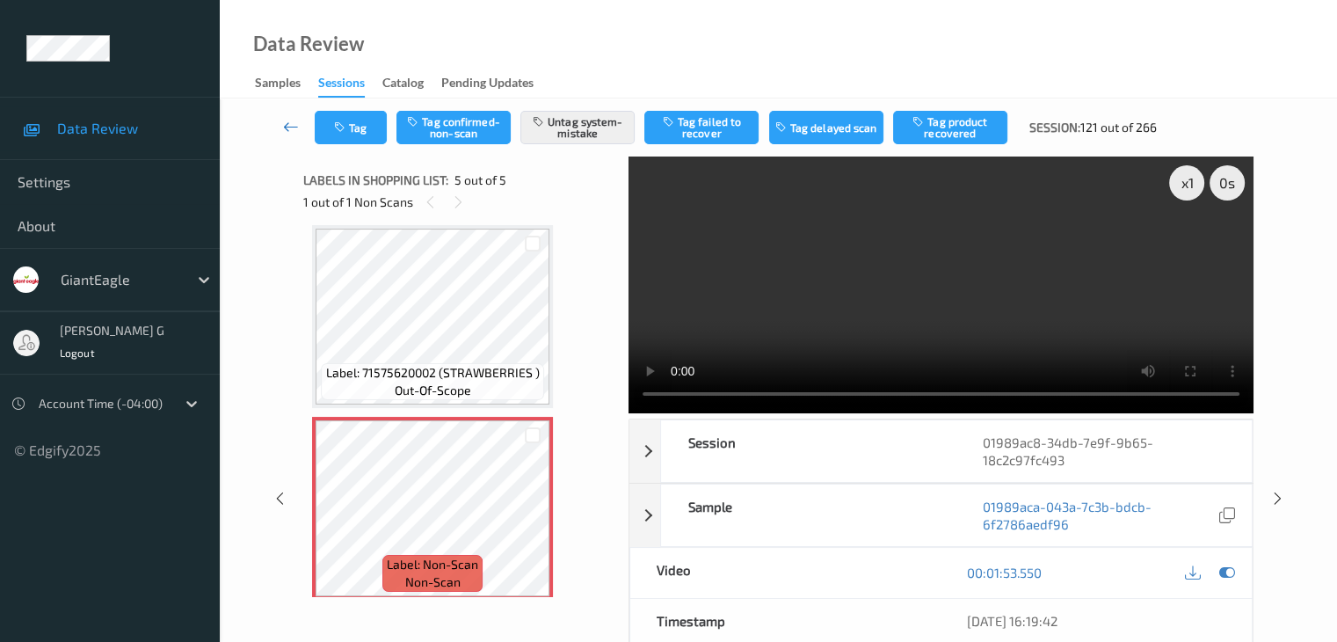
click at [287, 129] on icon at bounding box center [291, 127] width 16 height 18
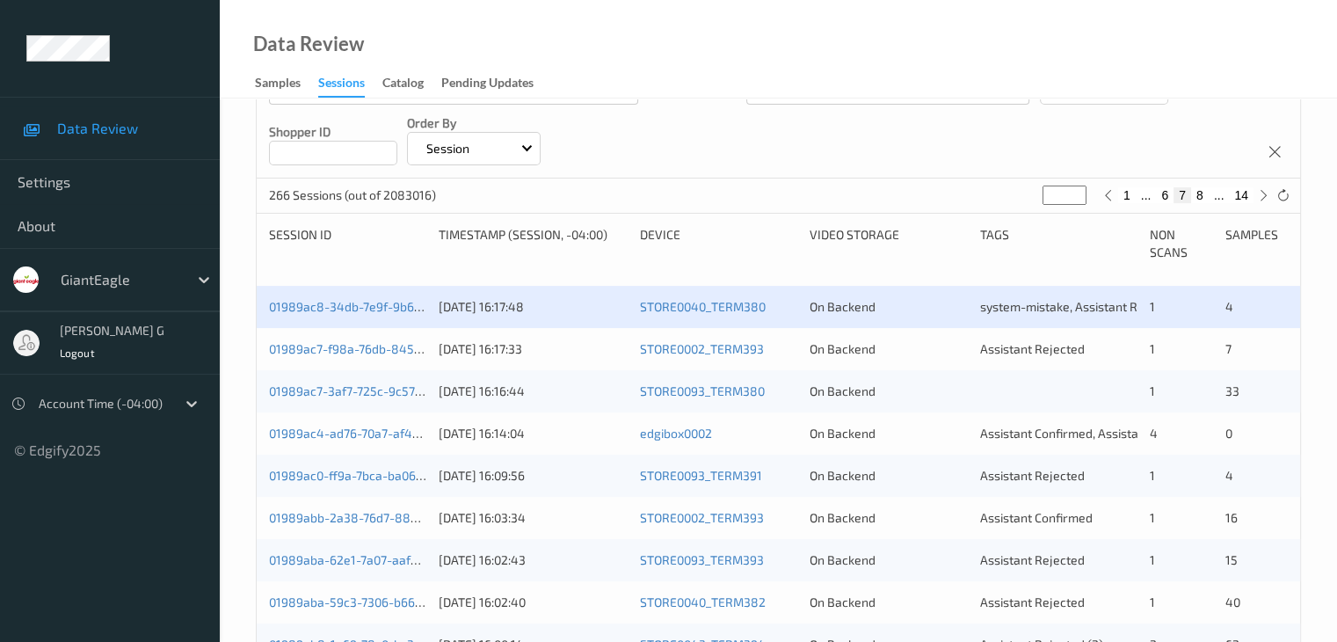
scroll to position [264, 0]
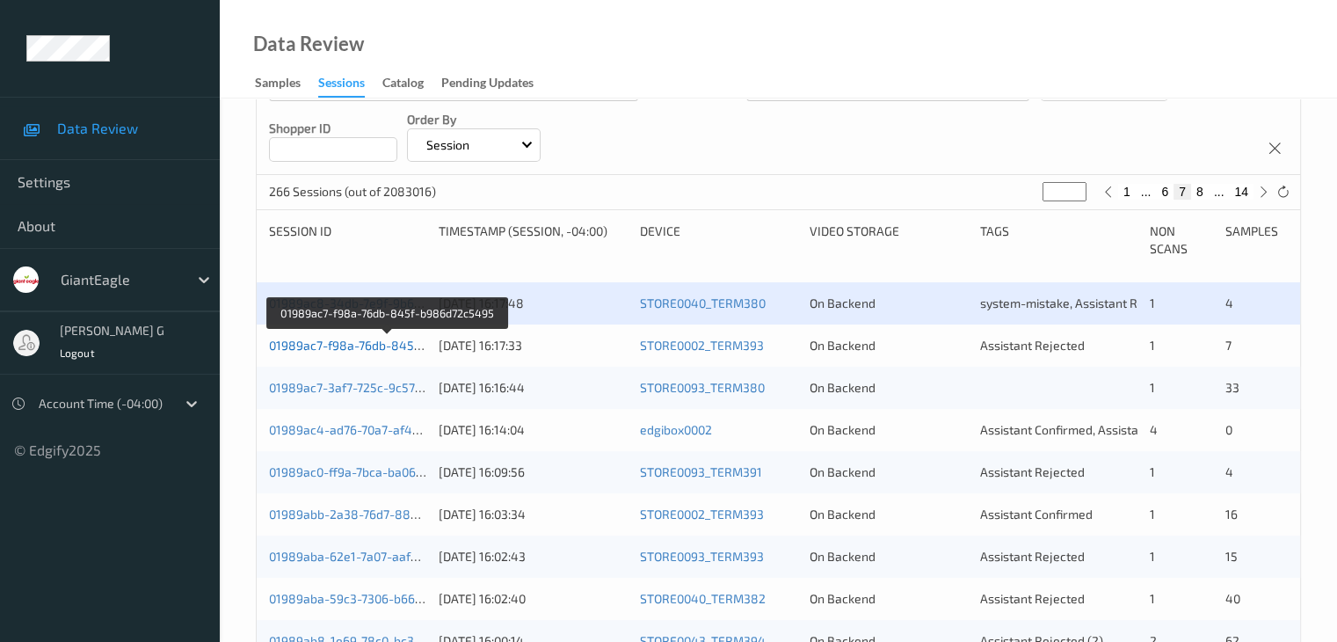
click at [329, 345] on link "01989ac7-f98a-76db-845f-b986d72c5495" at bounding box center [388, 345] width 239 height 15
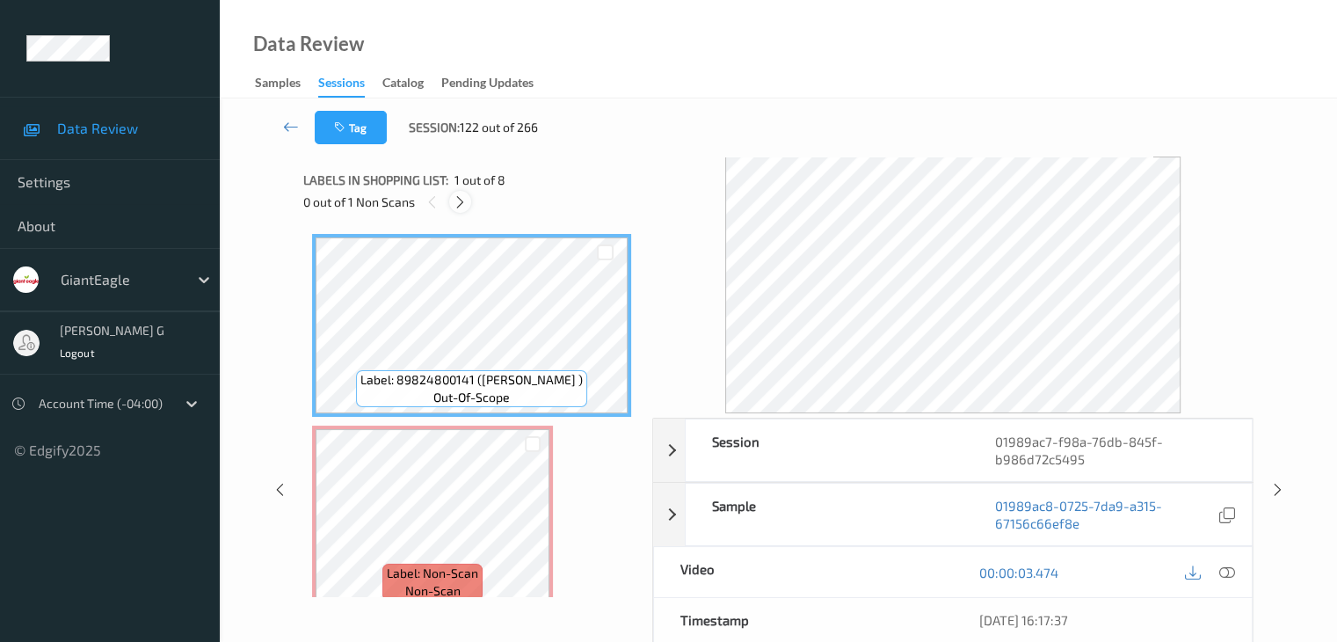
click at [461, 195] on icon at bounding box center [460, 202] width 15 height 16
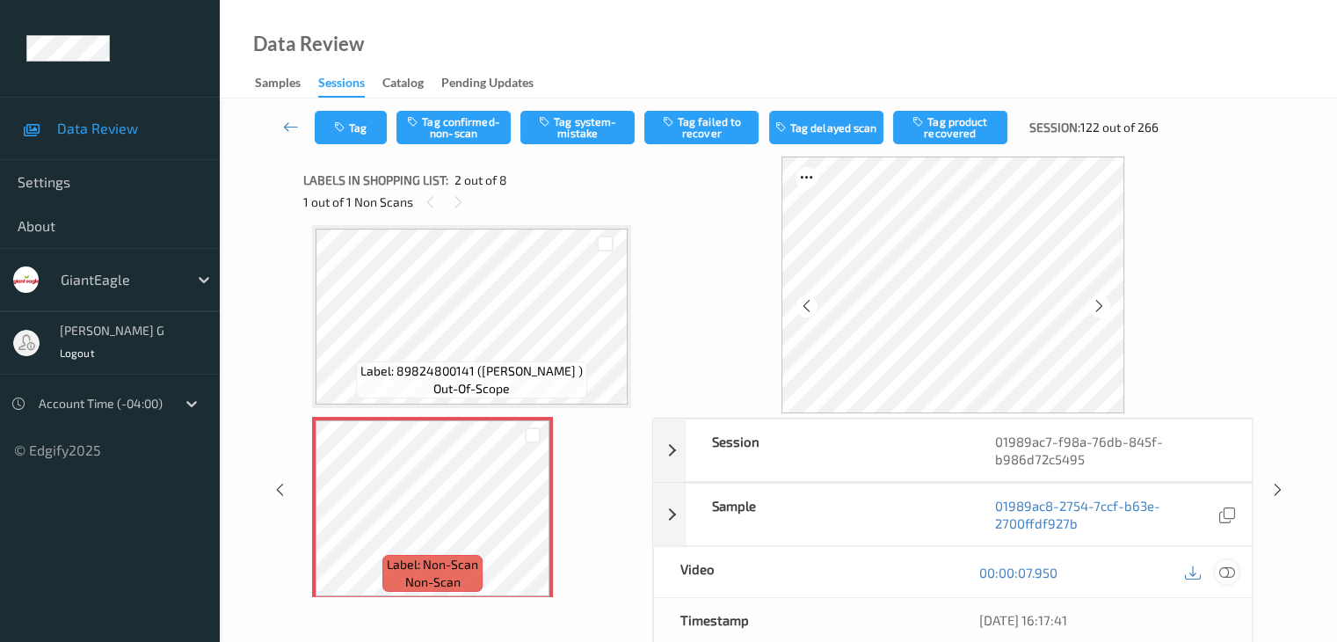
click at [1231, 567] on icon at bounding box center [1226, 572] width 16 height 16
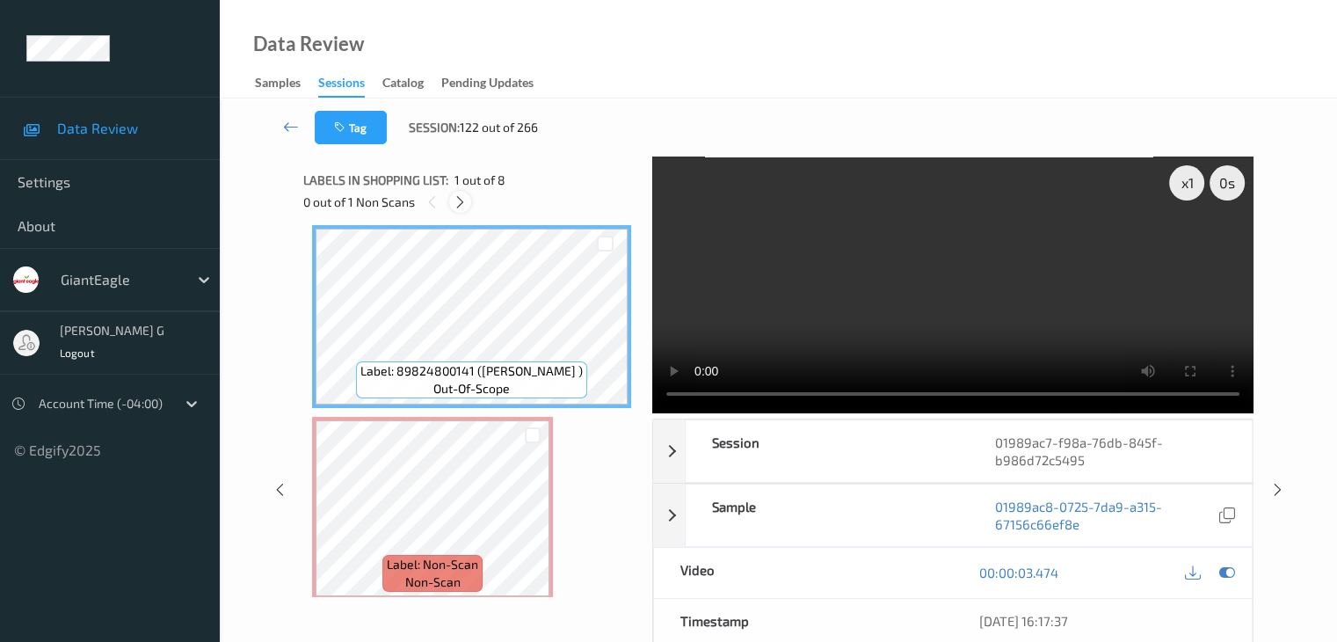
click at [461, 201] on icon at bounding box center [460, 202] width 15 height 16
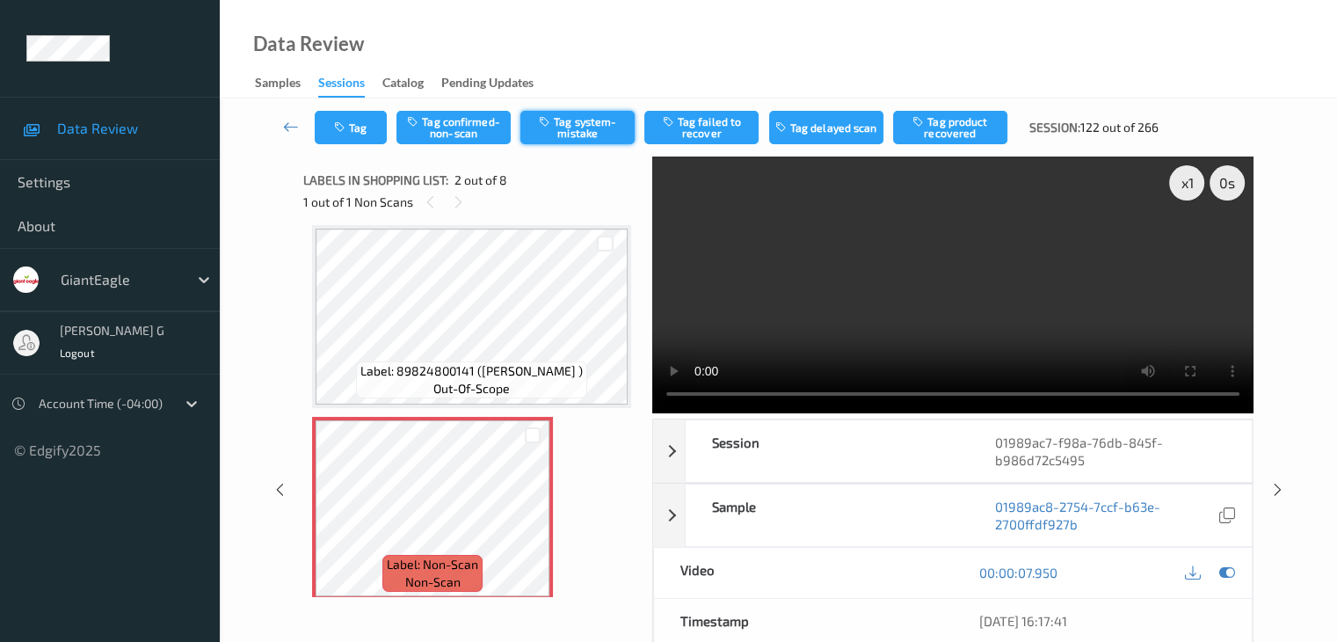
click at [565, 127] on button "Tag system-mistake" at bounding box center [577, 127] width 114 height 33
click at [355, 131] on button "Tag" at bounding box center [351, 127] width 72 height 33
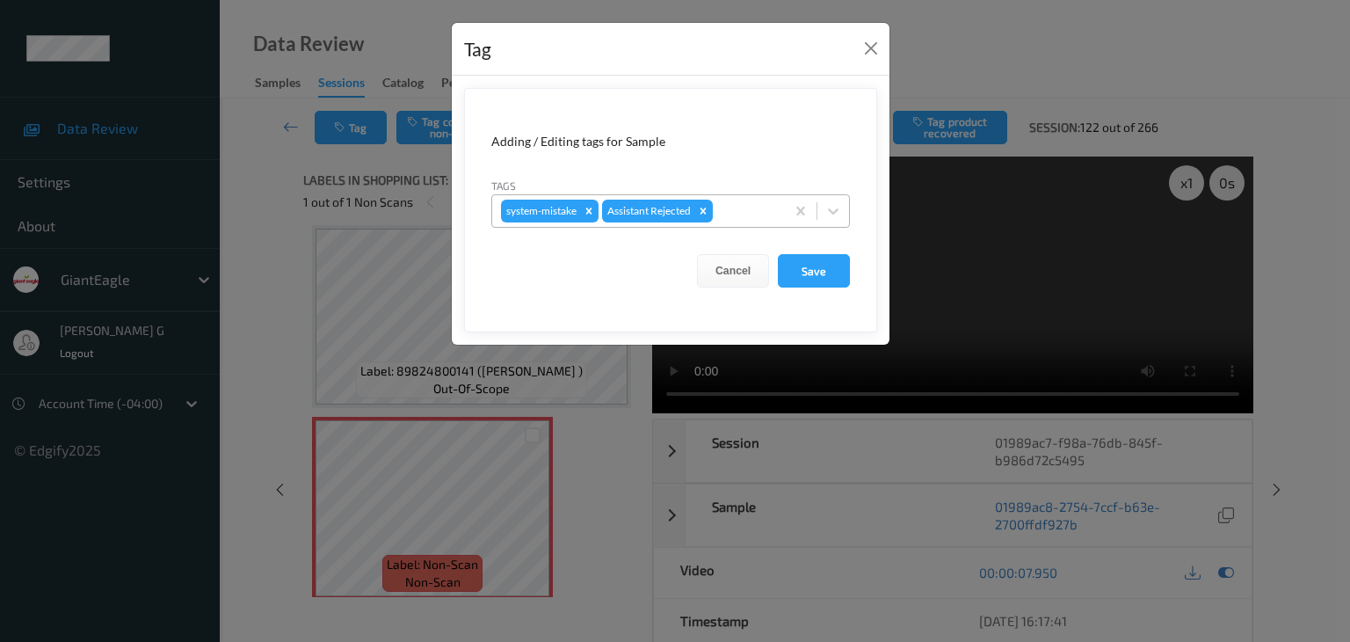
click at [772, 201] on div at bounding box center [746, 210] width 60 height 21
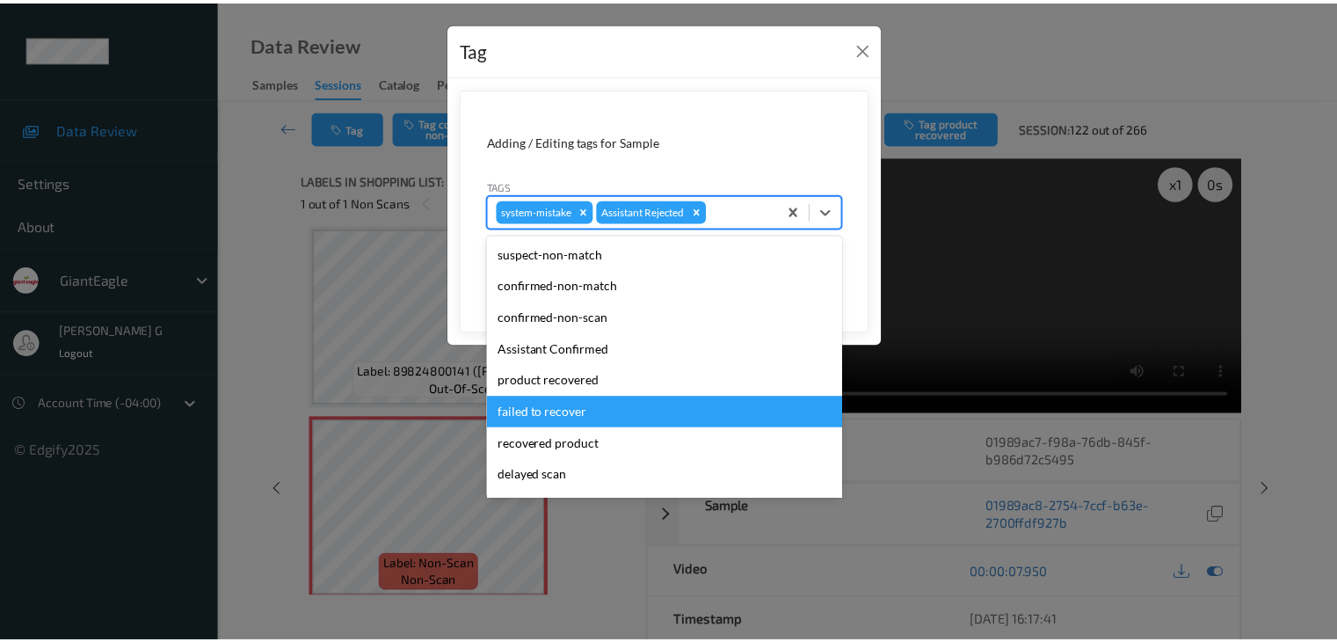
scroll to position [88, 0]
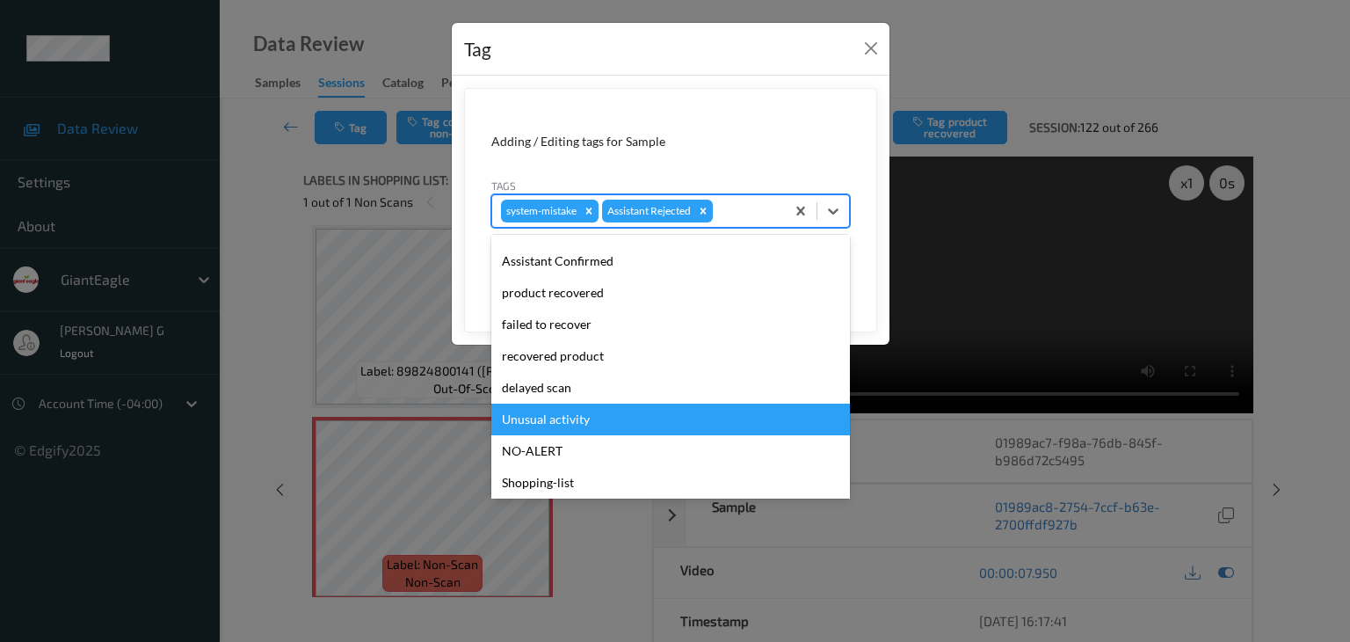
click at [541, 418] on div "Unusual activity" at bounding box center [670, 419] width 359 height 32
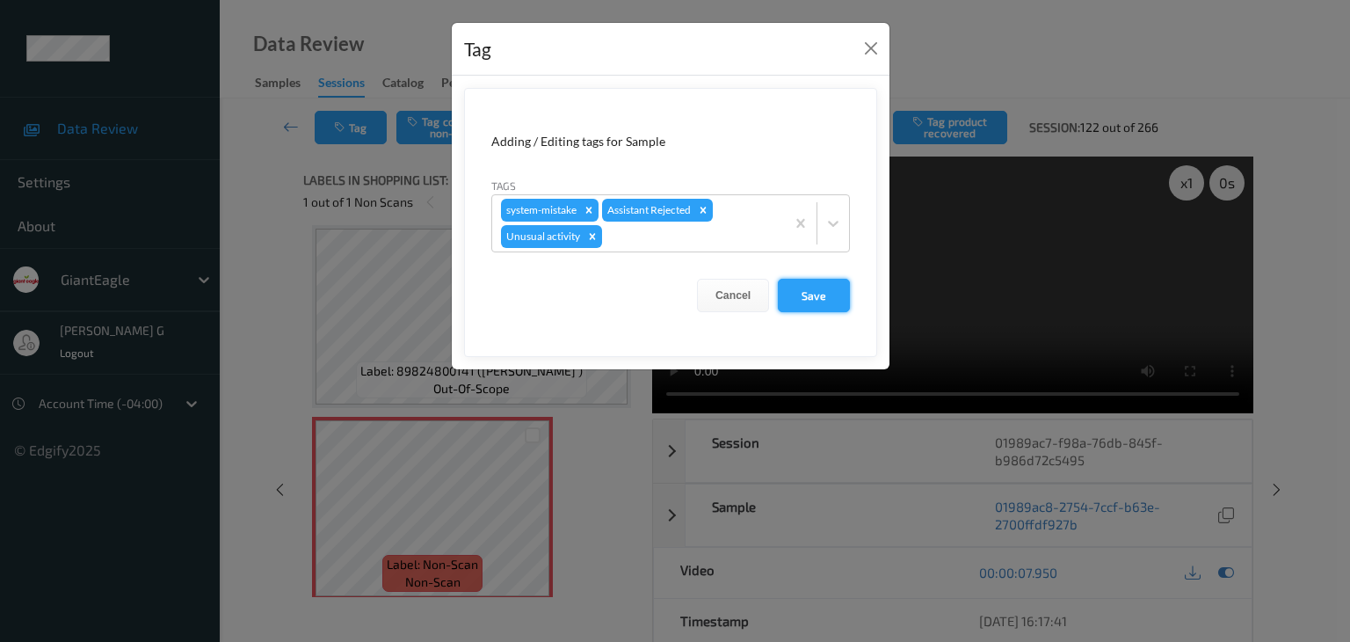
click at [821, 295] on button "Save" at bounding box center [814, 295] width 72 height 33
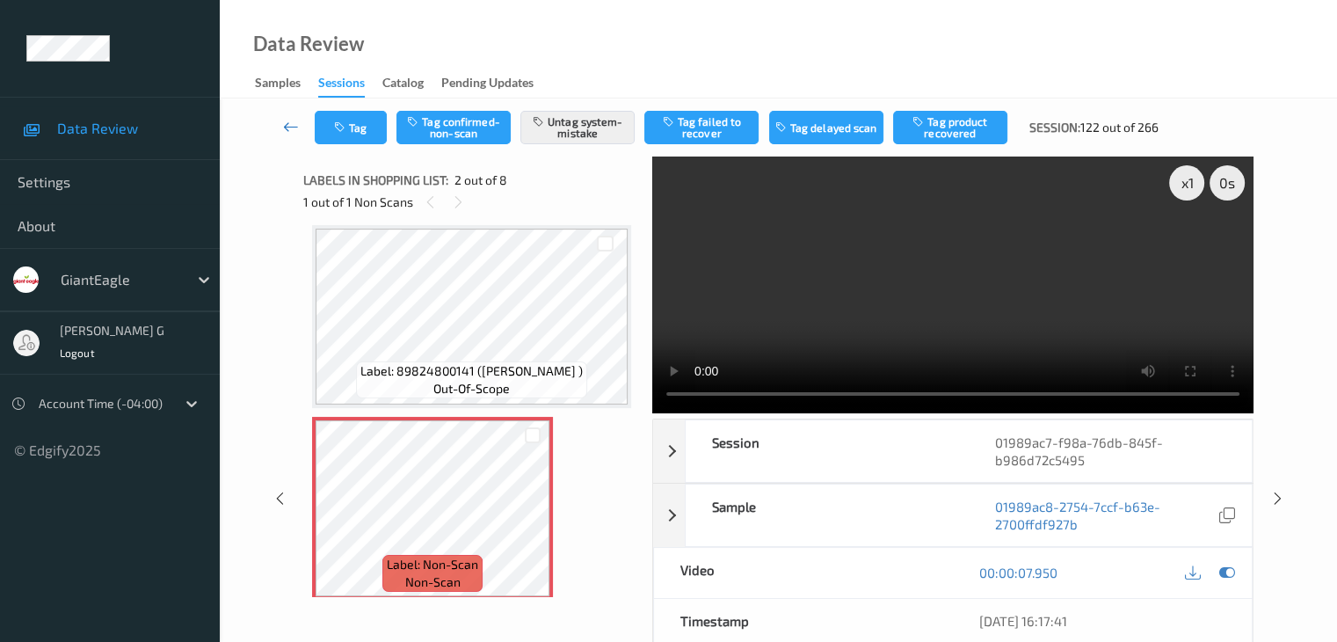
click at [296, 136] on link at bounding box center [291, 127] width 47 height 33
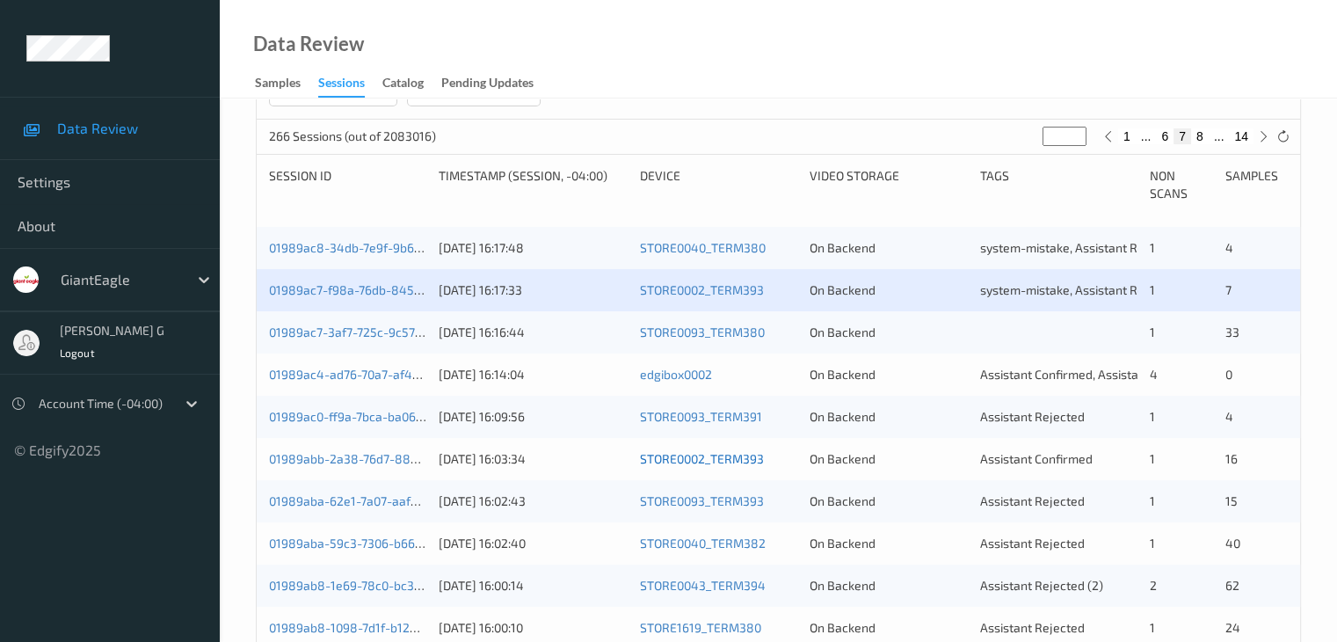
scroll to position [352, 0]
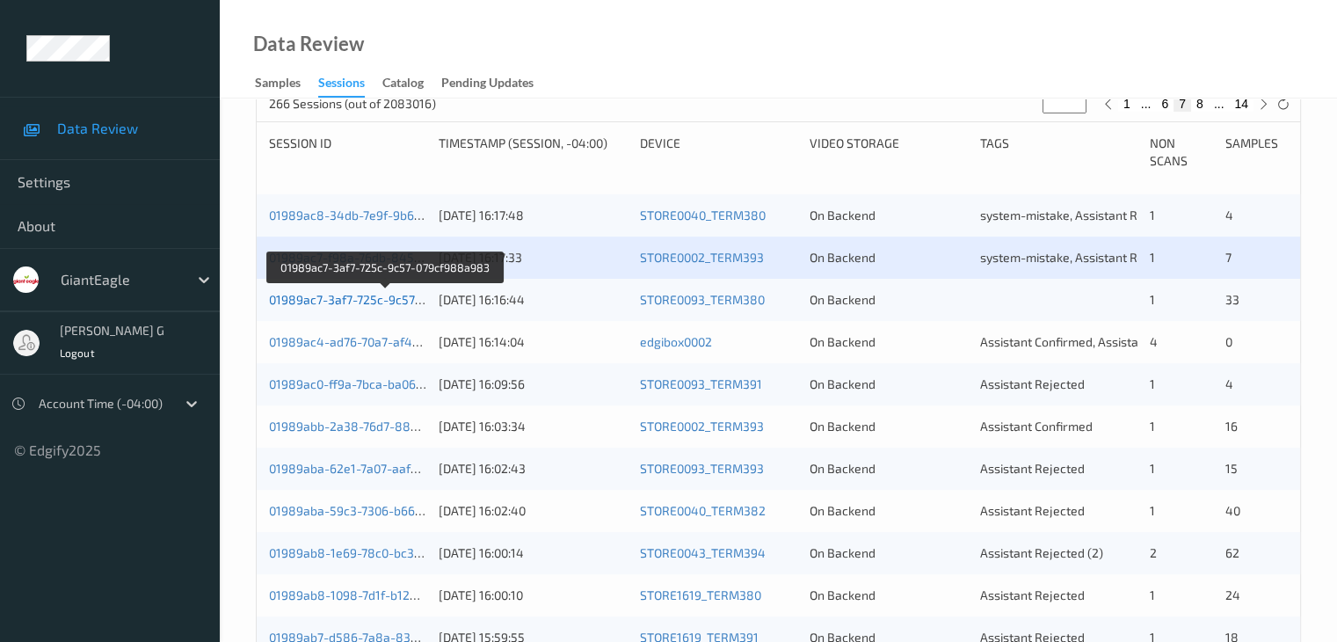
click at [340, 298] on link "01989ac7-3af7-725c-9c57-079cf988a983" at bounding box center [386, 299] width 234 height 15
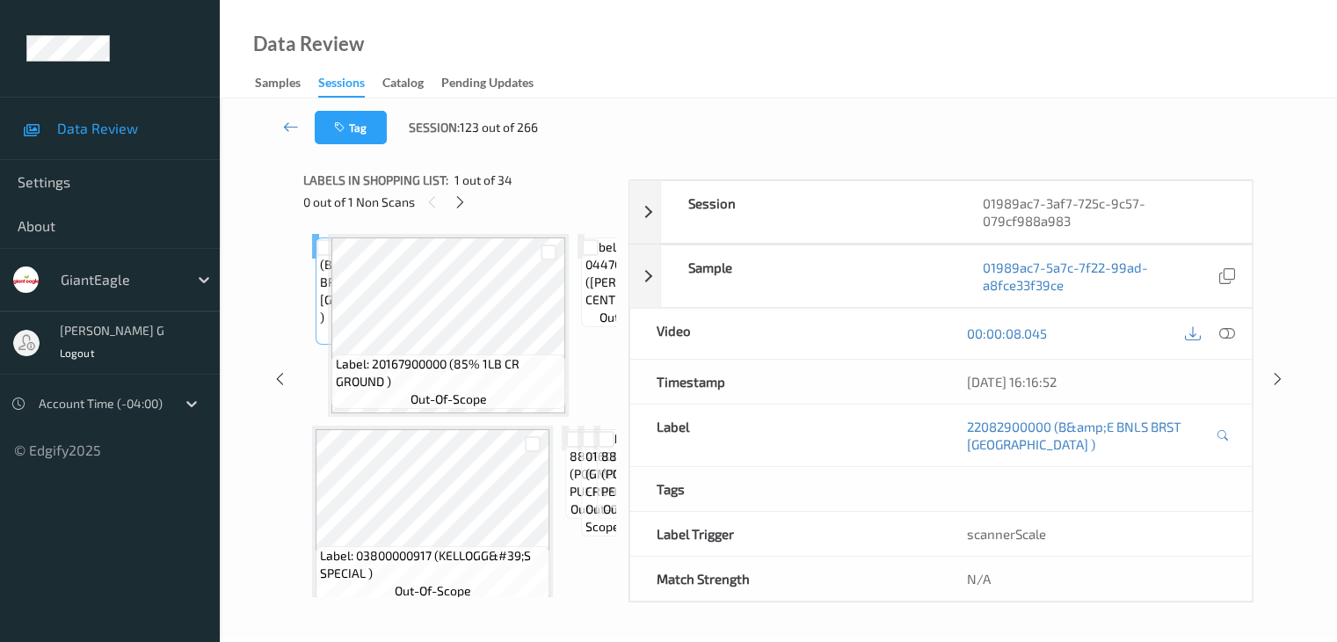
scroll to position [232, 0]
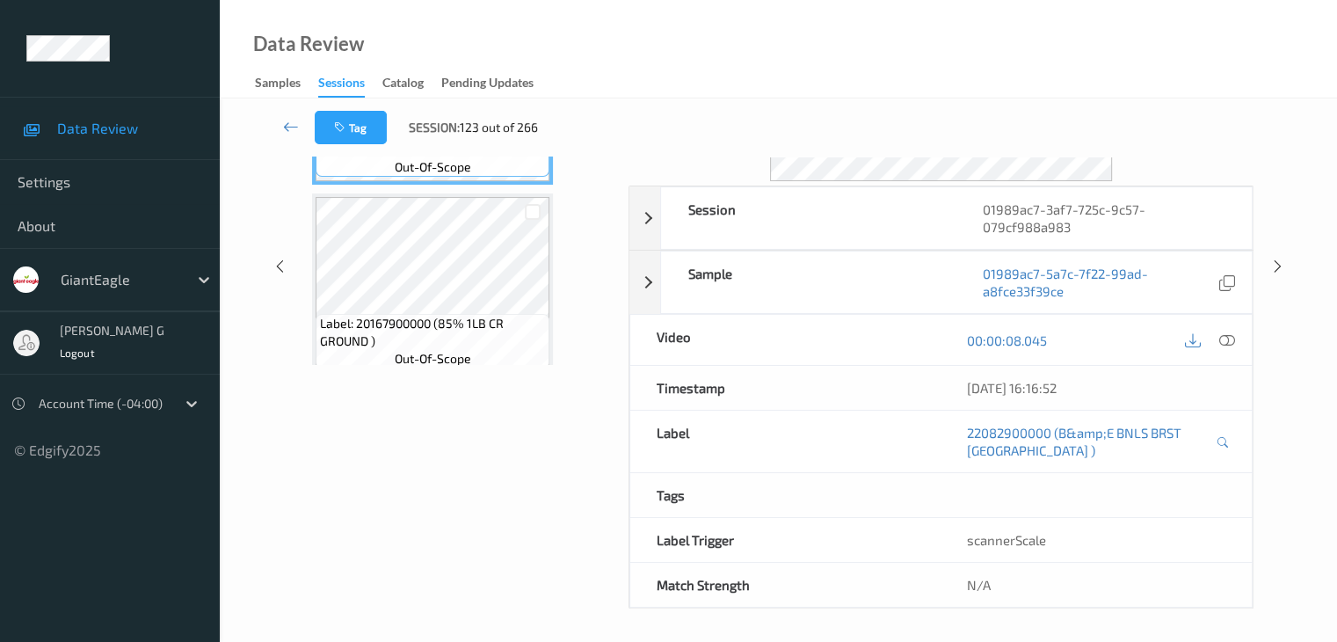
click at [815, 67] on div "Data Review Samples Sessions Catalog Pending Updates" at bounding box center [778, 49] width 1117 height 98
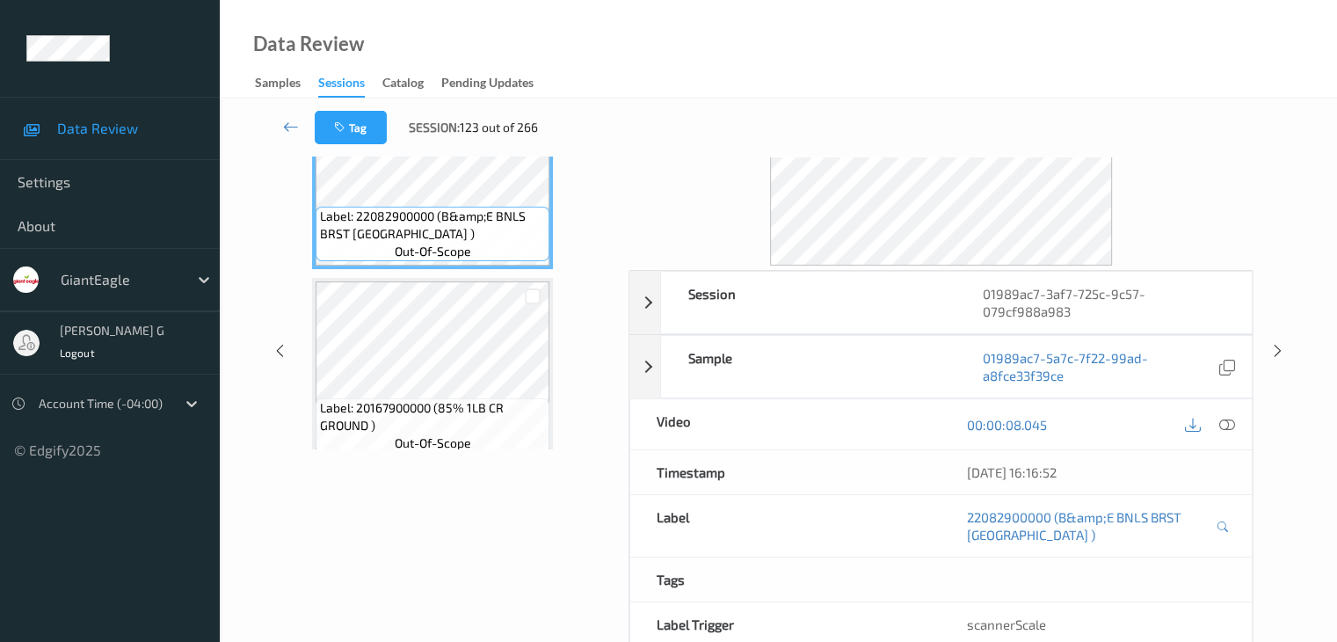
scroll to position [0, 0]
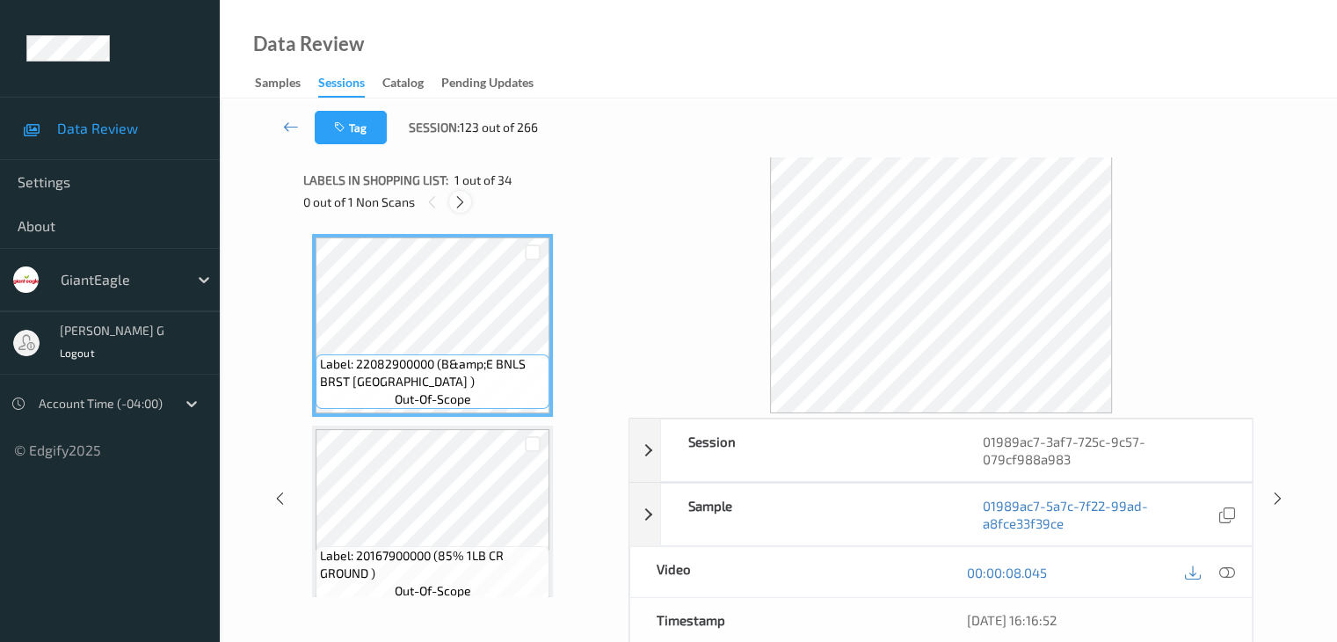
click at [464, 204] on icon at bounding box center [460, 202] width 15 height 16
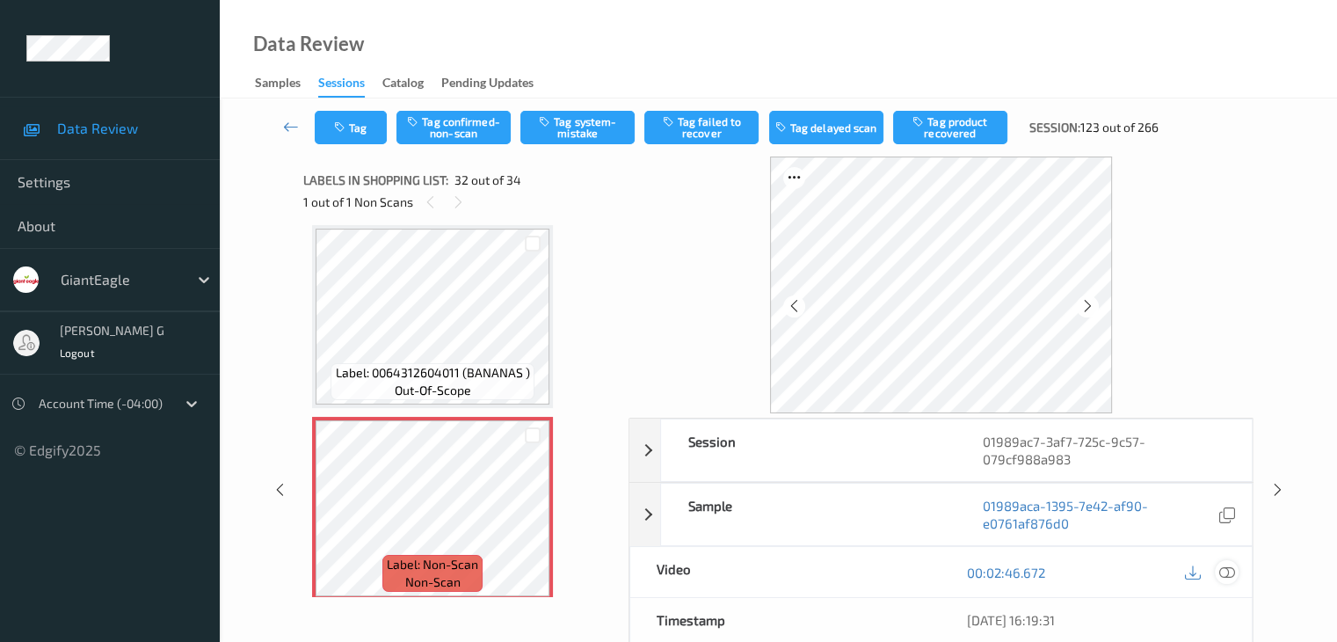
click at [1227, 570] on icon at bounding box center [1226, 572] width 16 height 16
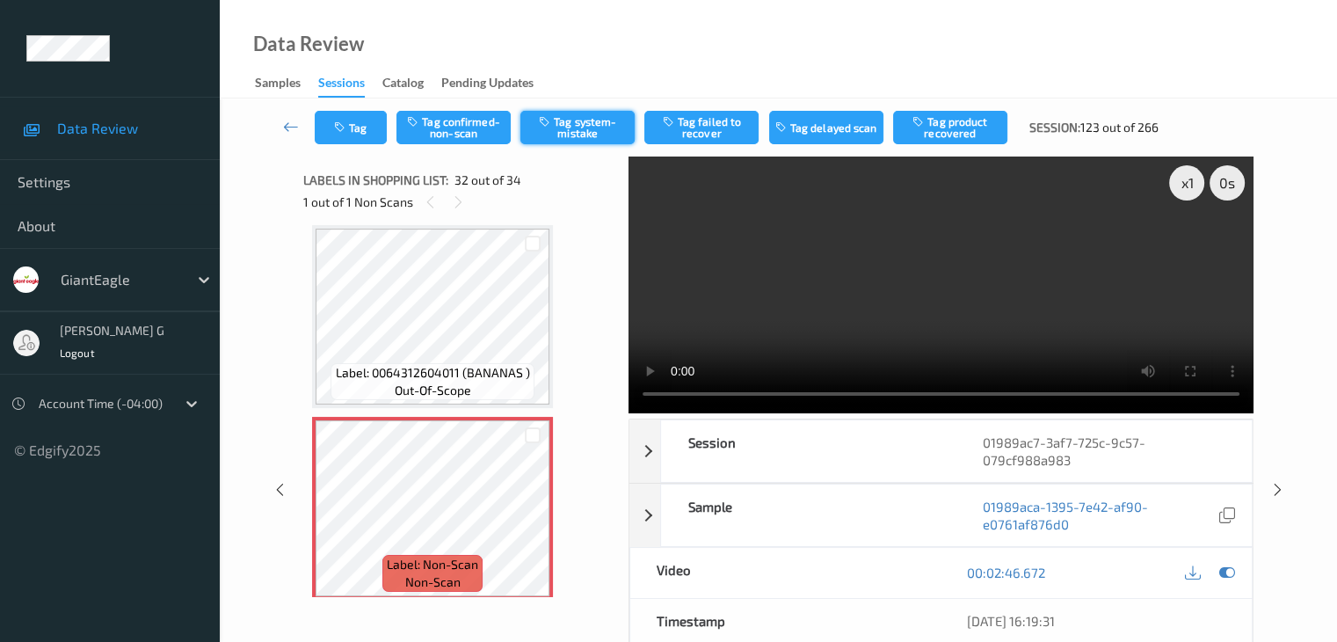
click at [576, 134] on button "Tag system-mistake" at bounding box center [577, 127] width 114 height 33
click at [285, 128] on icon at bounding box center [291, 127] width 16 height 18
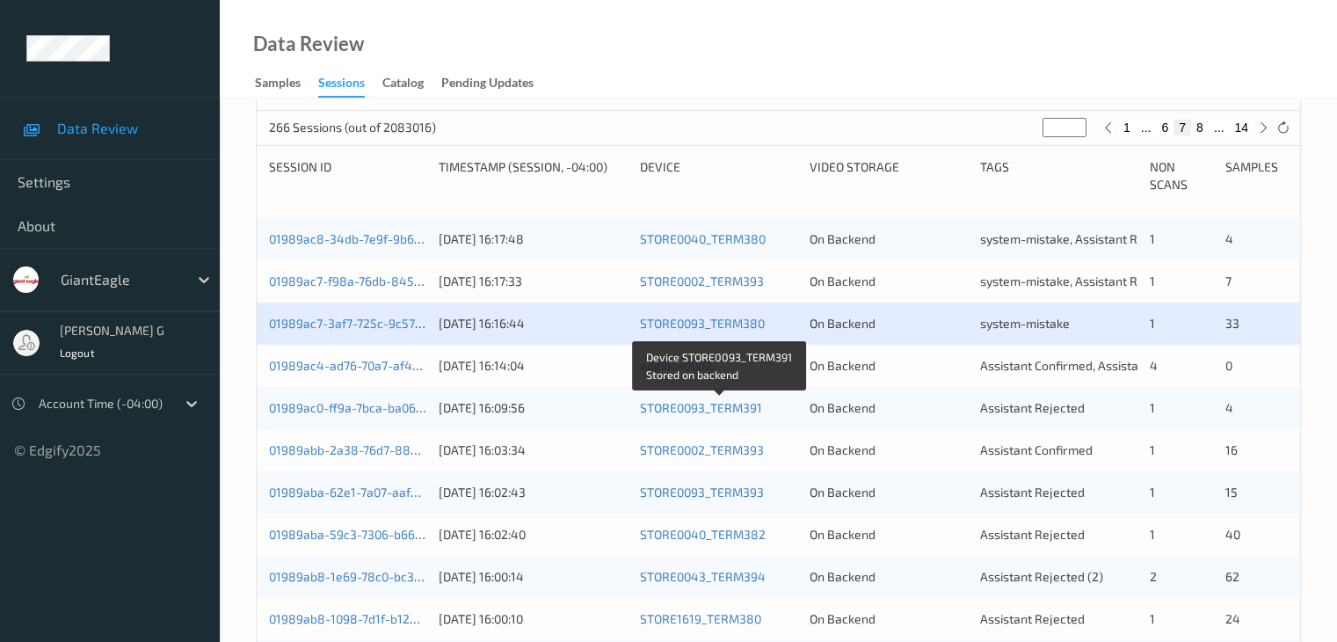
scroll to position [352, 0]
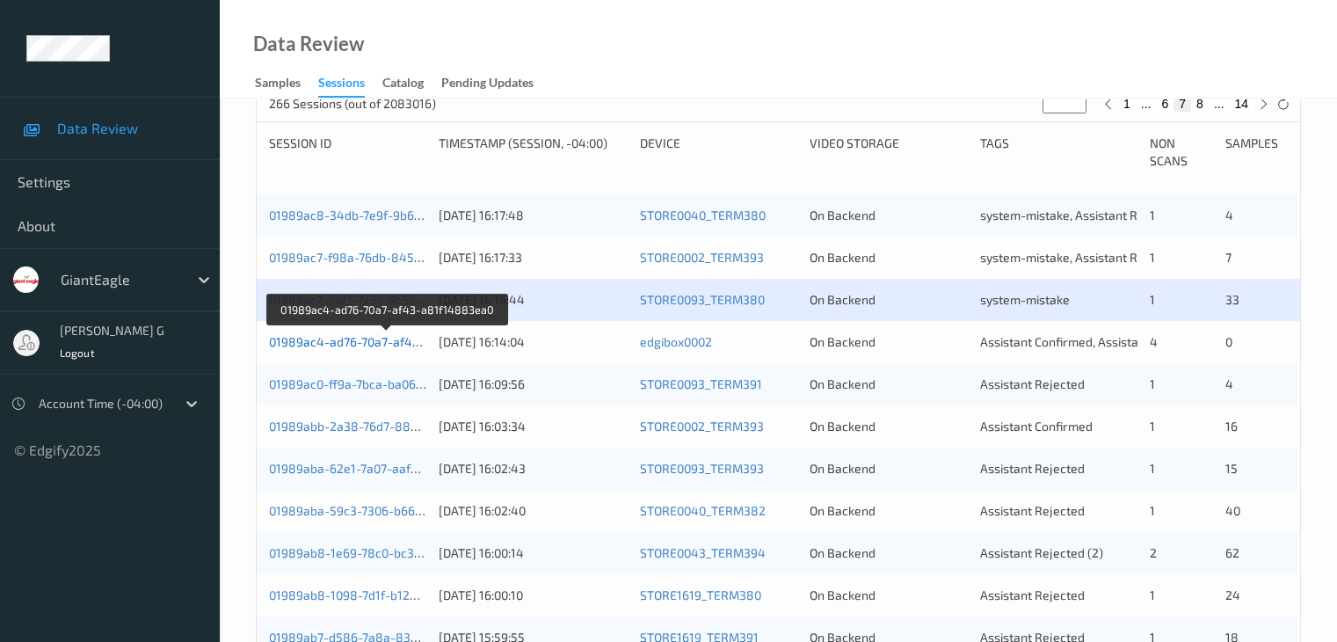
click at [334, 342] on link "01989ac4-ad76-70a7-af43-a81f14883ea0" at bounding box center [387, 341] width 237 height 15
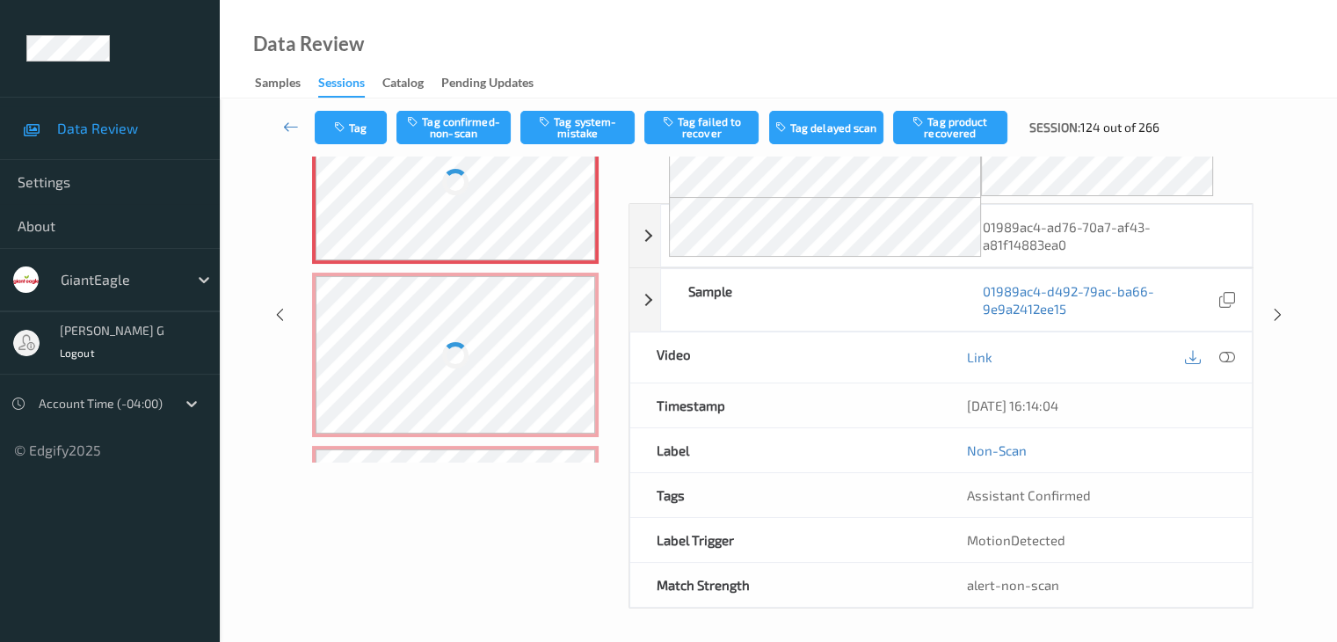
scroll to position [193, 0]
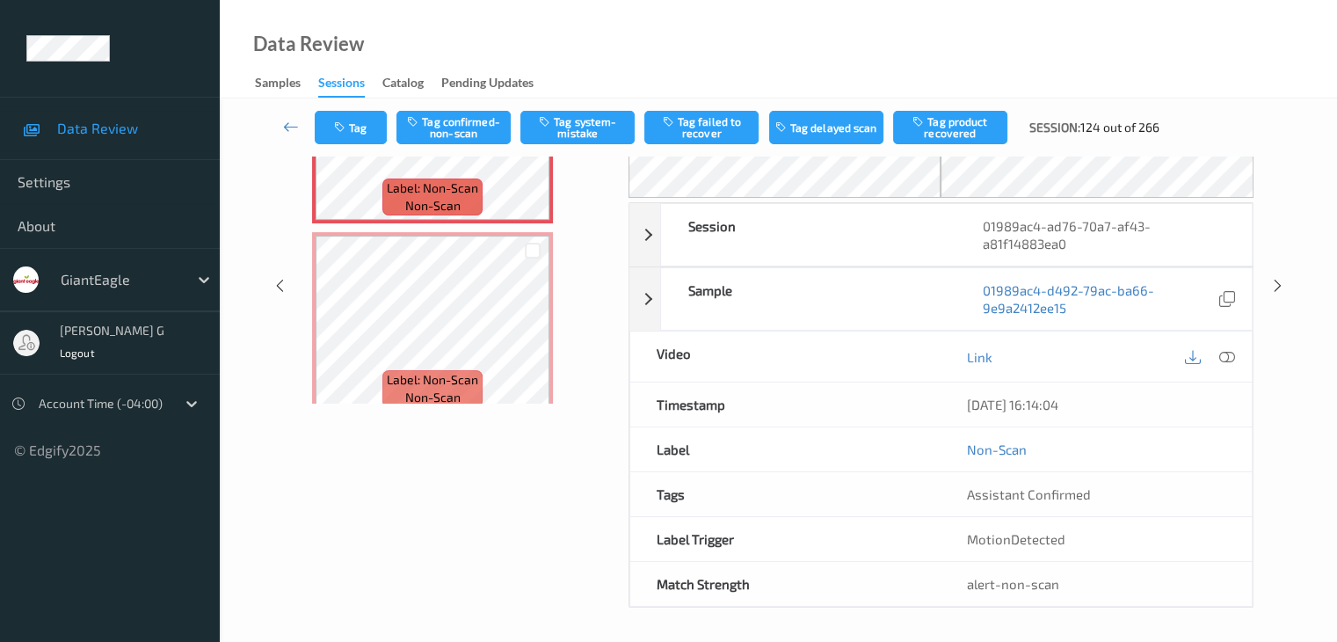
click at [664, 57] on div "Data Review Samples Sessions Catalog Pending Updates" at bounding box center [778, 49] width 1117 height 98
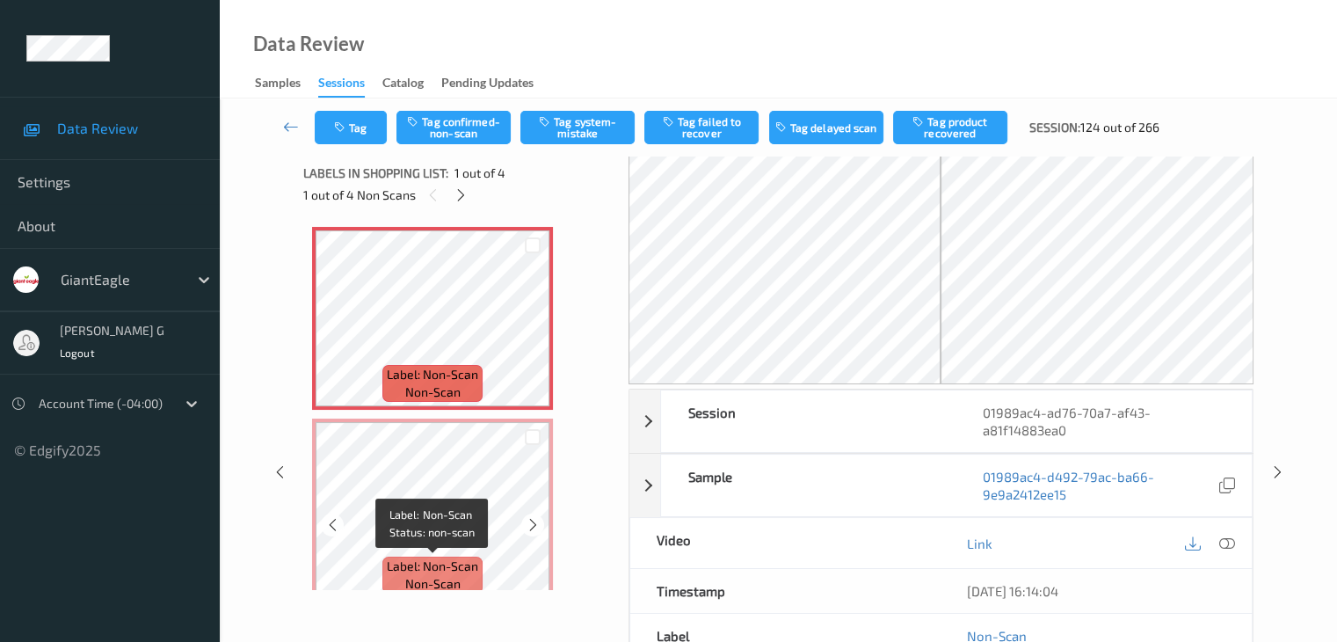
scroll to position [0, 0]
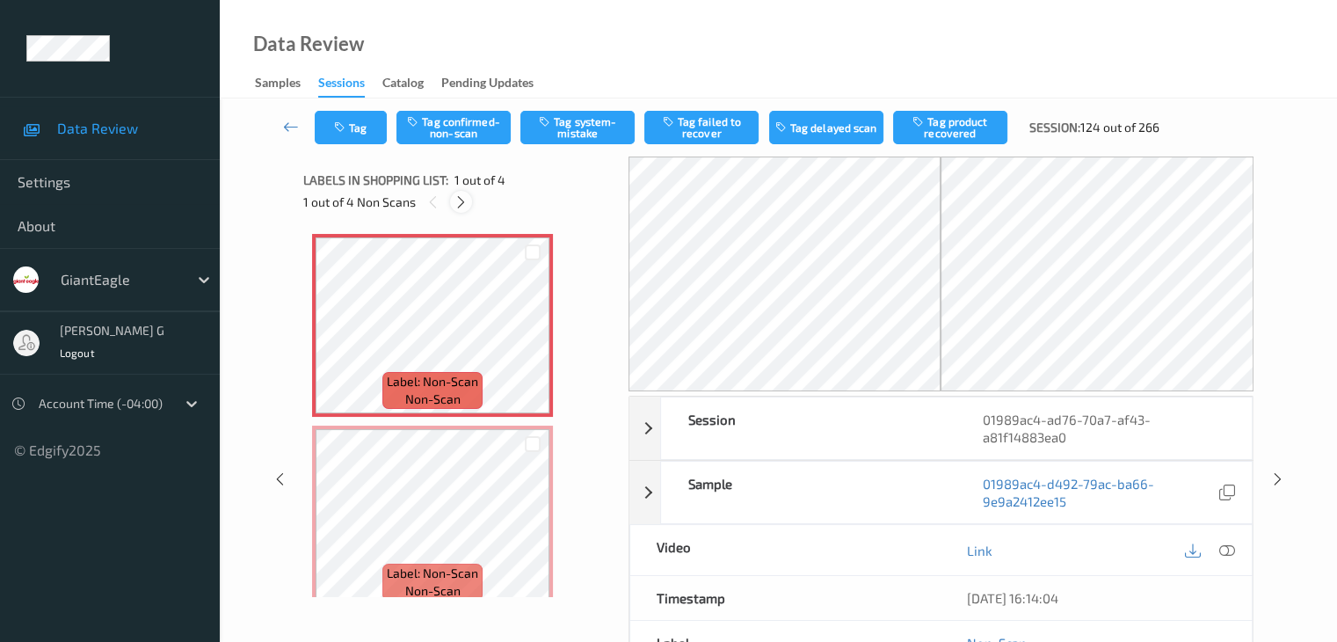
click at [461, 198] on icon at bounding box center [461, 202] width 15 height 16
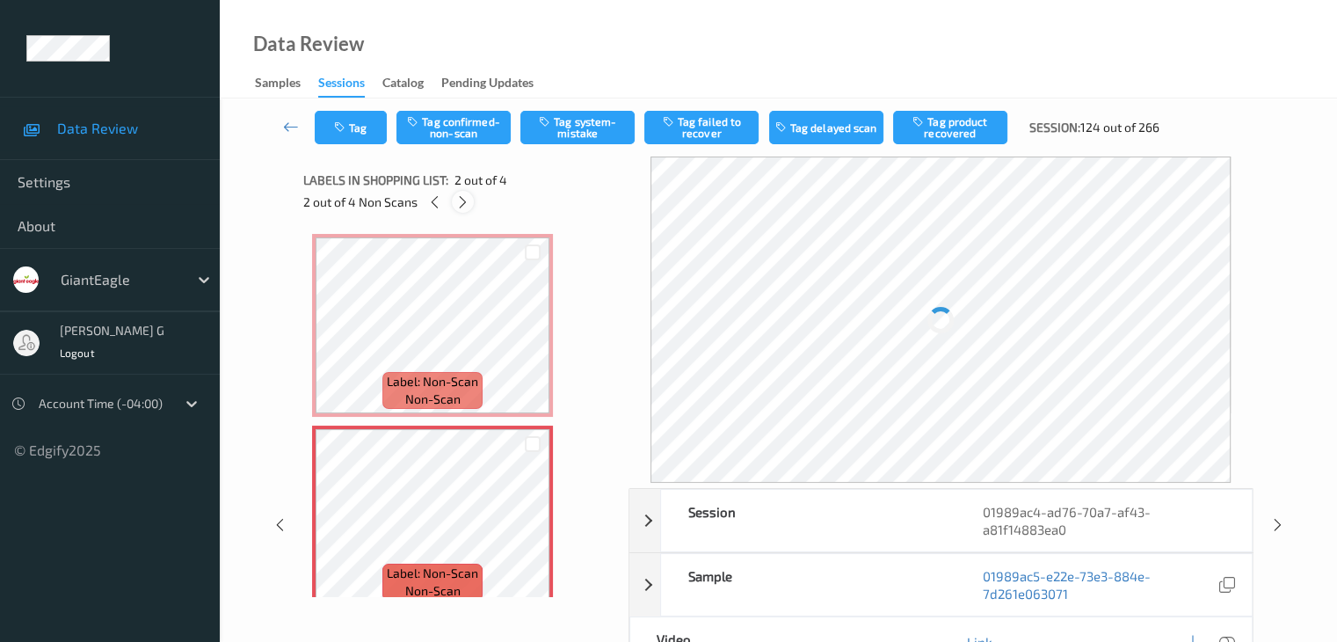
scroll to position [9, 0]
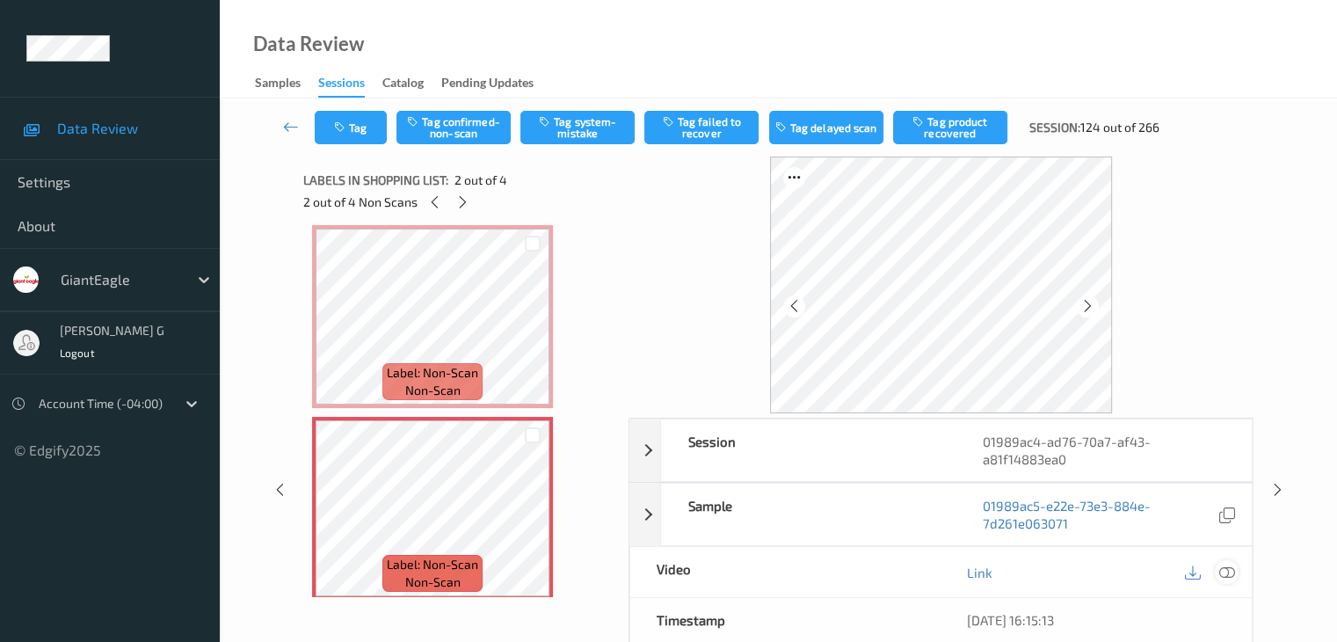
click at [1229, 567] on icon at bounding box center [1226, 572] width 16 height 16
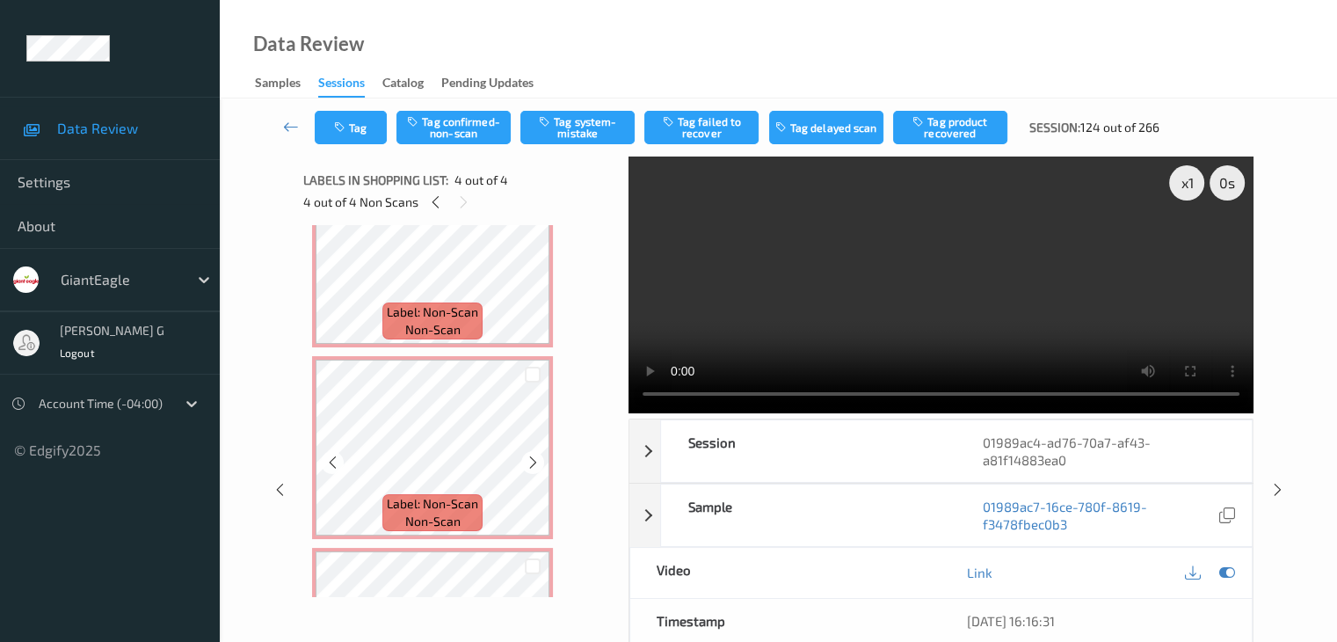
scroll to position [0, 0]
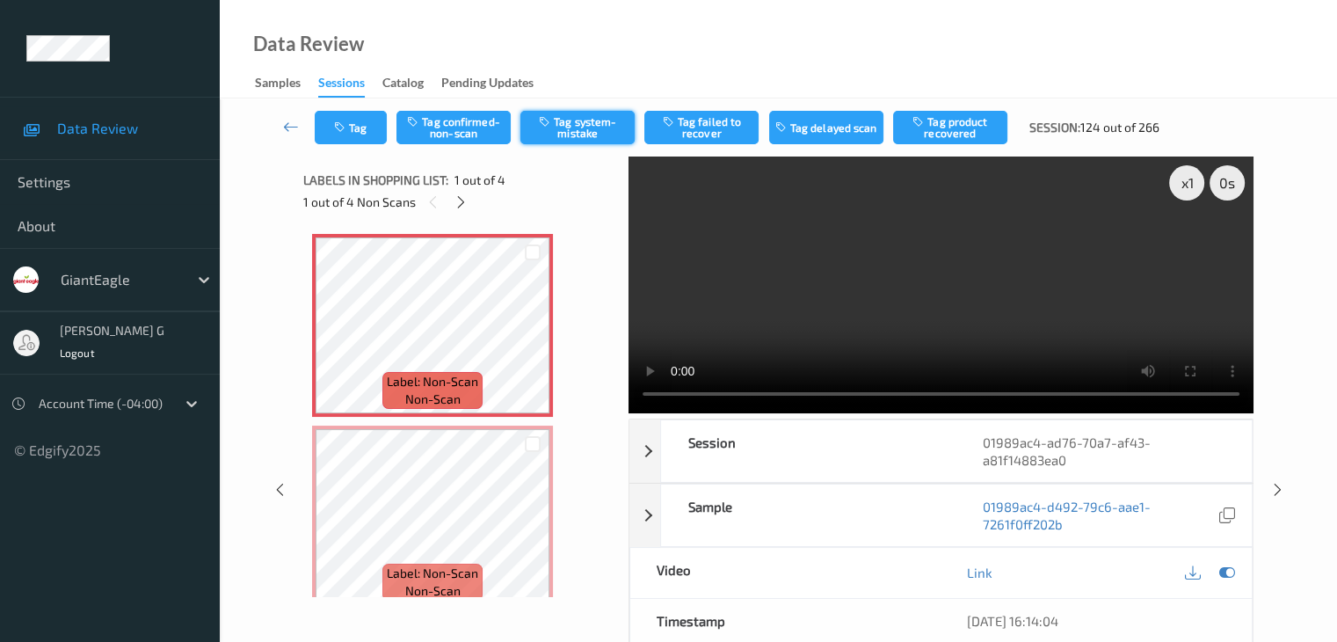
click at [573, 131] on button "Tag system-mistake" at bounding box center [577, 127] width 114 height 33
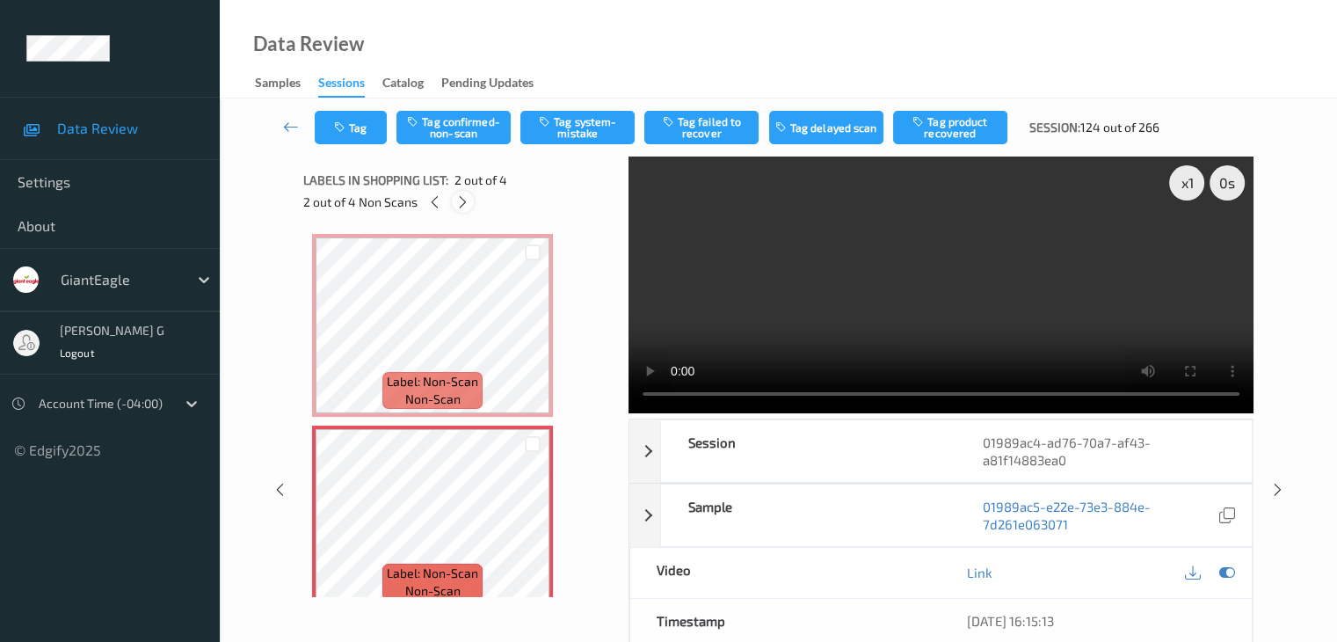
click at [464, 203] on icon at bounding box center [462, 202] width 15 height 16
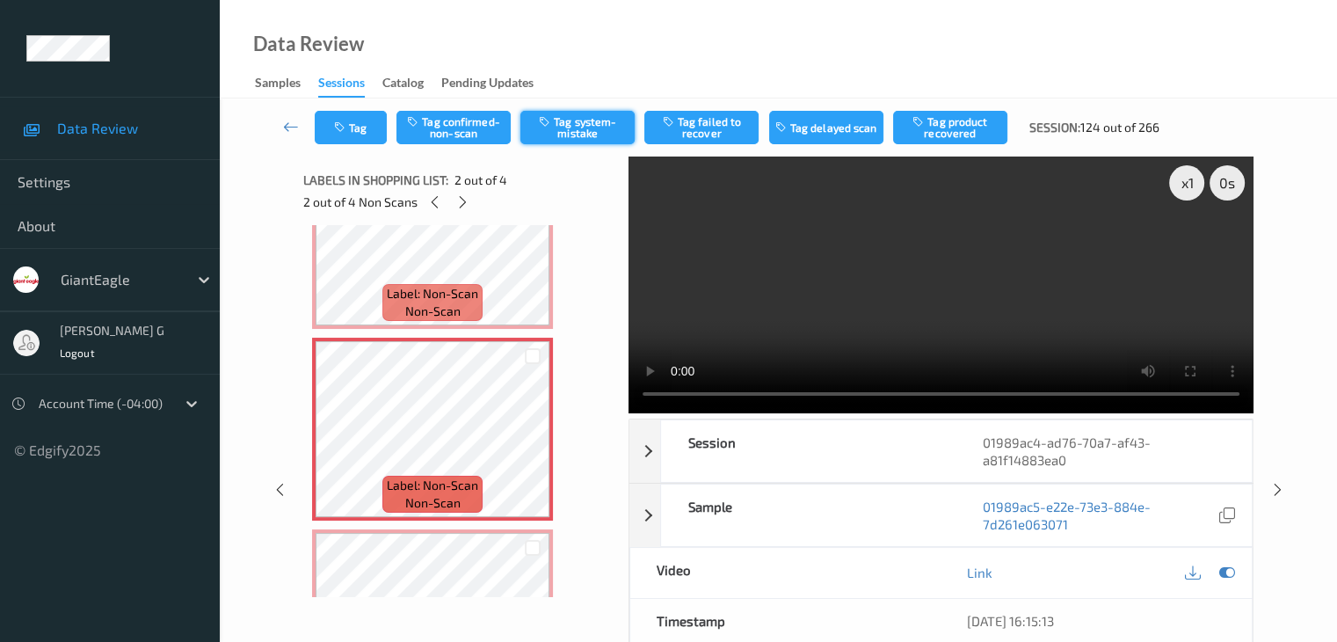
click at [584, 130] on button "Tag system-mistake" at bounding box center [577, 127] width 114 height 33
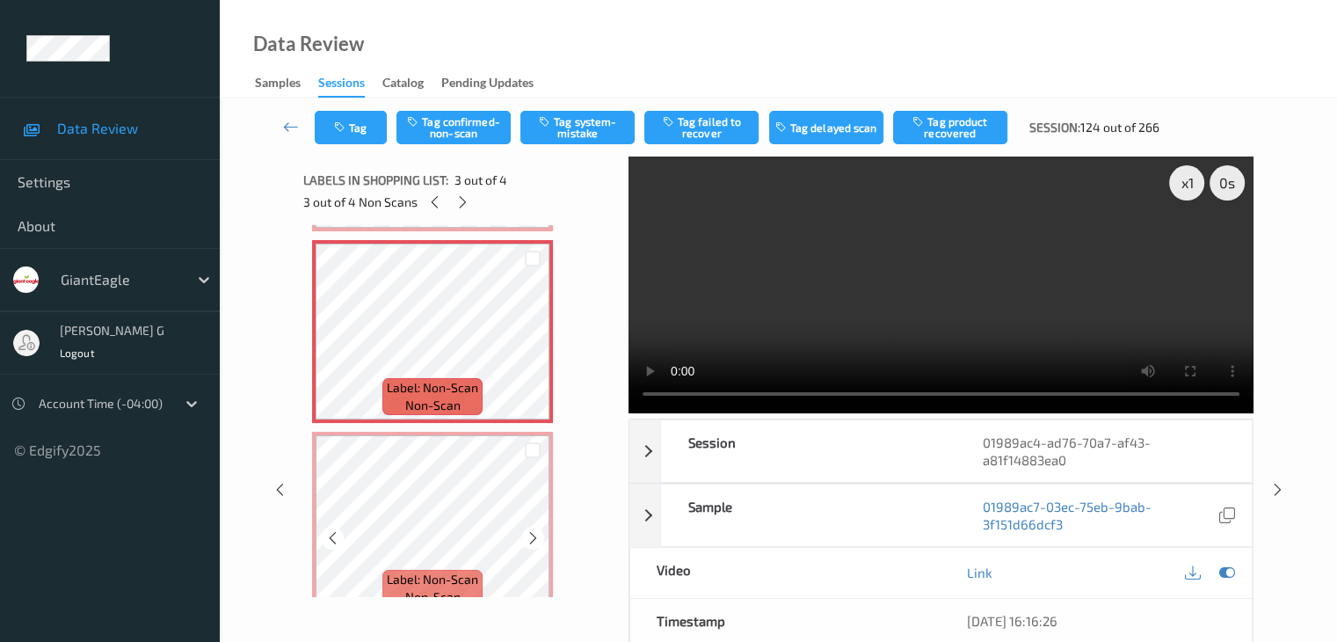
scroll to position [403, 0]
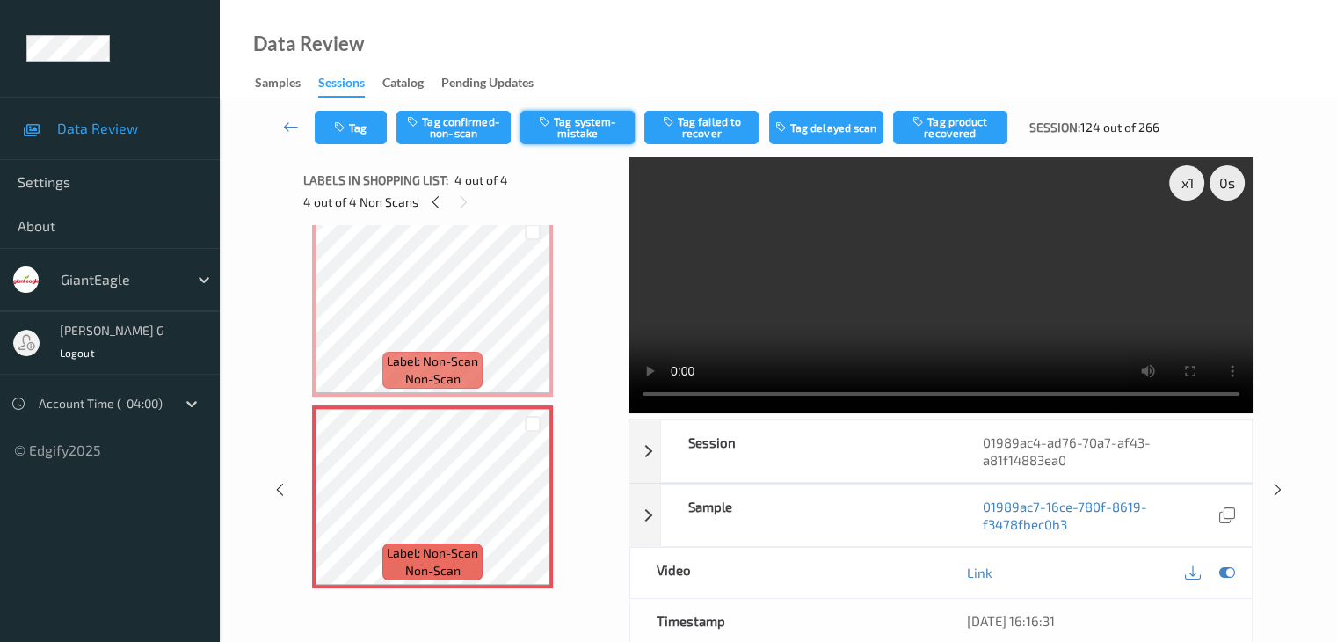
click at [592, 117] on button "Tag system-mistake" at bounding box center [577, 127] width 114 height 33
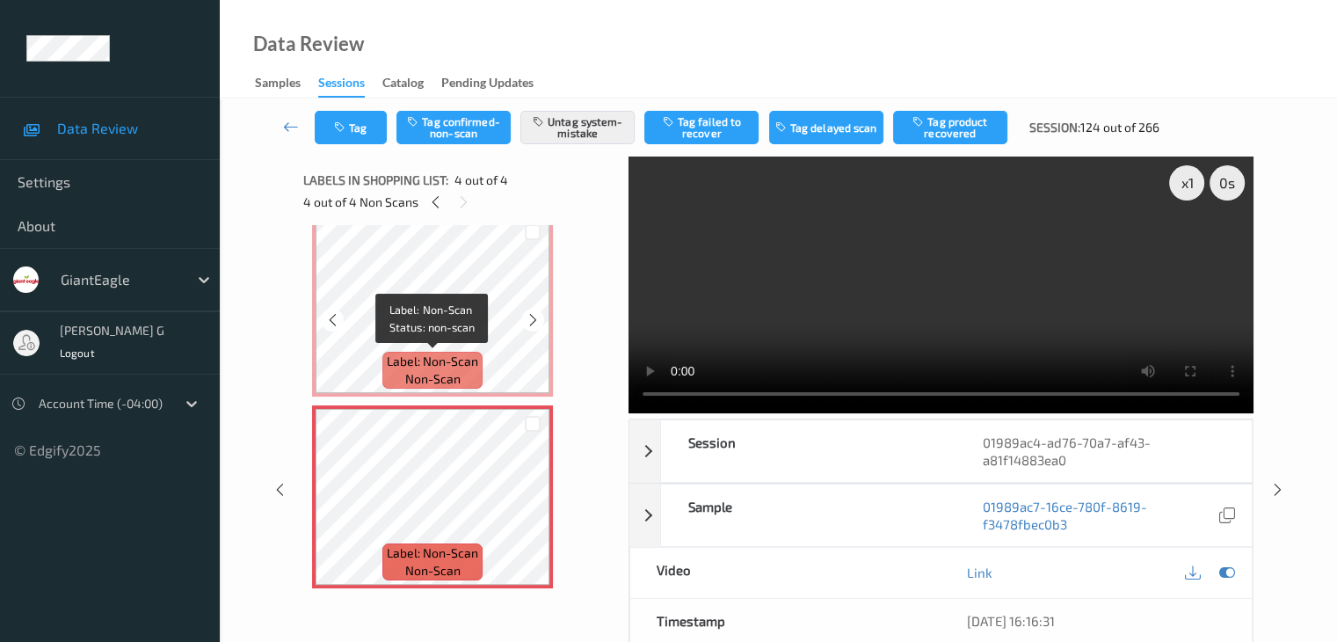
click at [467, 352] on span "Label: Non-Scan" at bounding box center [432, 361] width 91 height 18
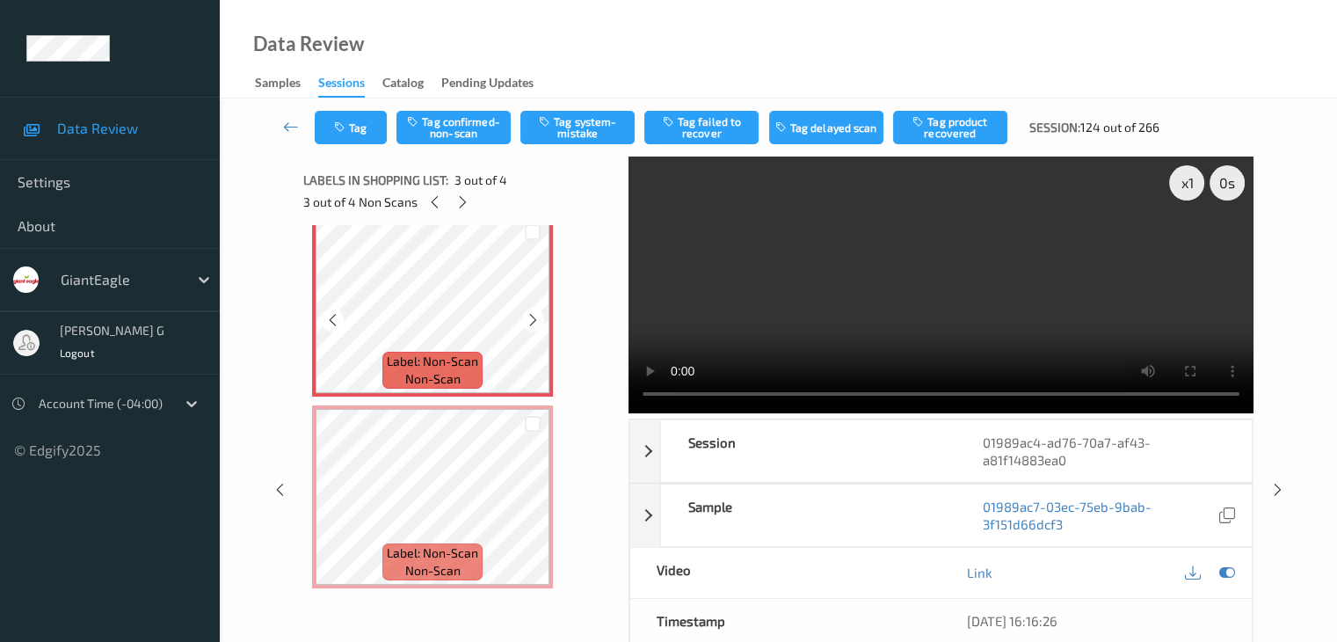
scroll to position [316, 0]
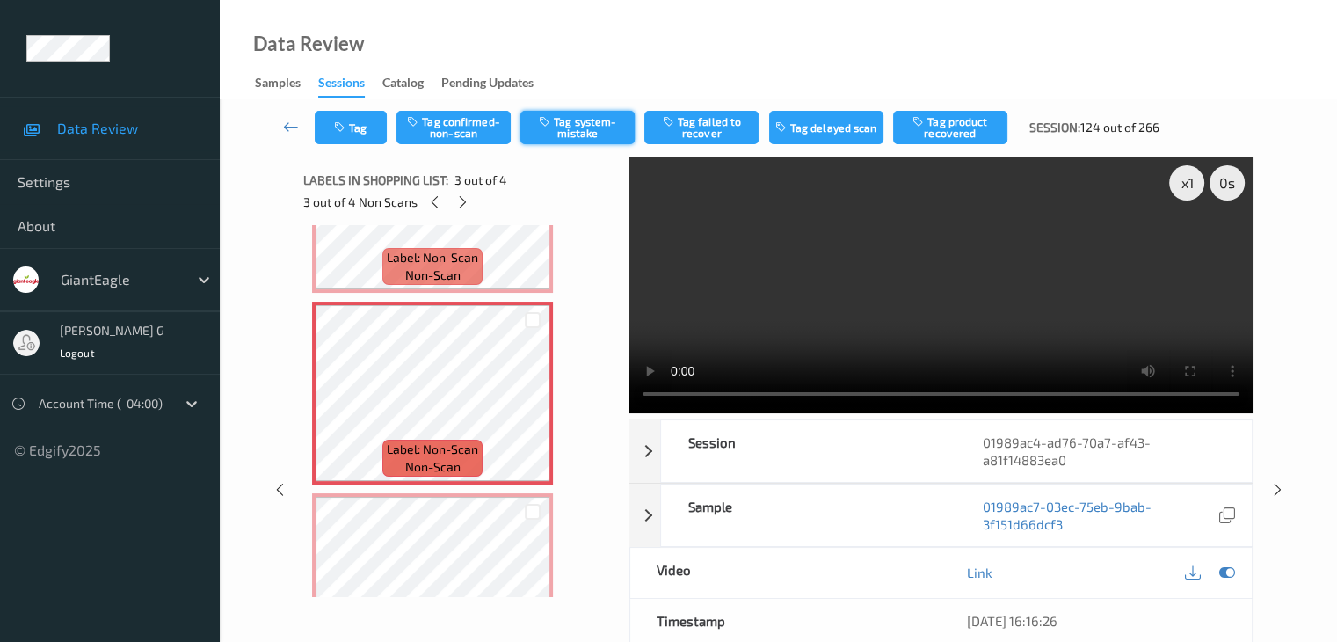
click at [573, 126] on button "Tag system-mistake" at bounding box center [577, 127] width 114 height 33
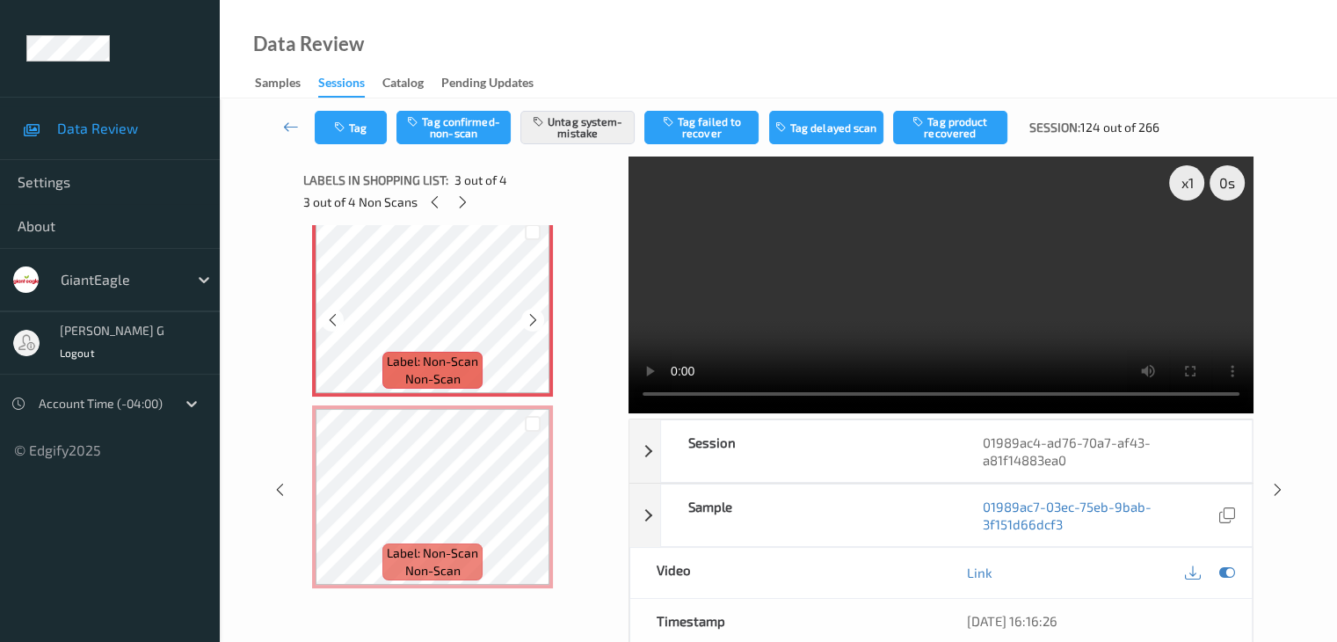
scroll to position [140, 0]
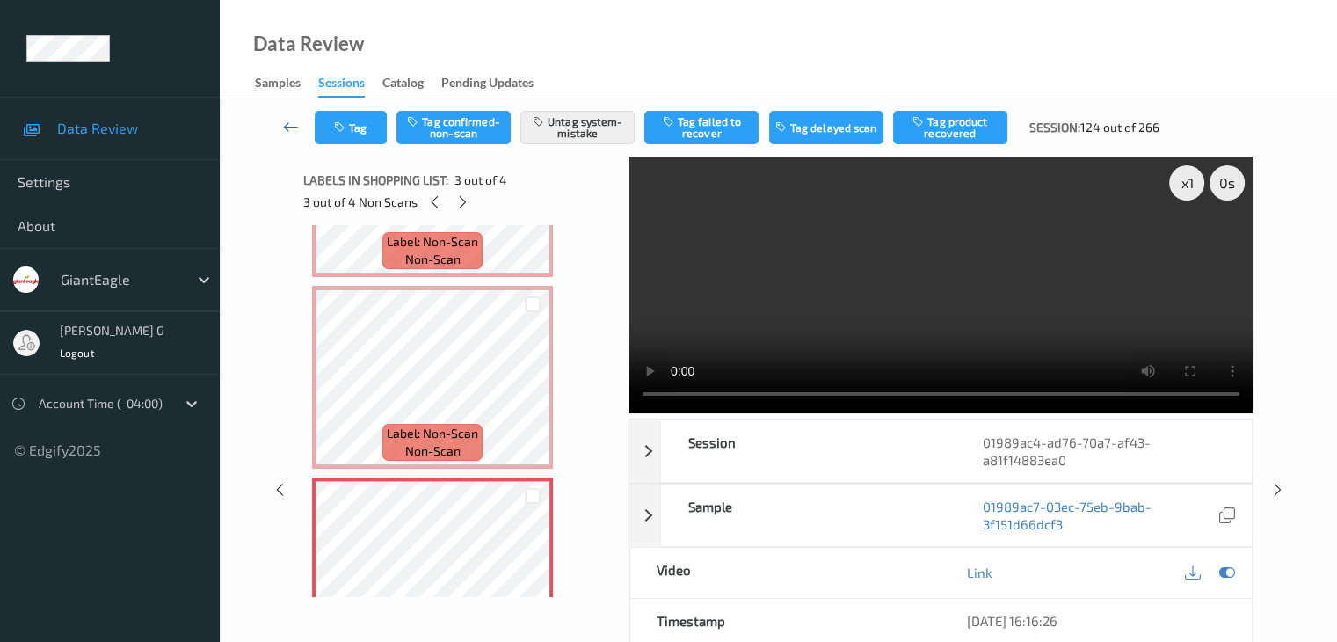
click at [292, 123] on icon at bounding box center [291, 127] width 16 height 18
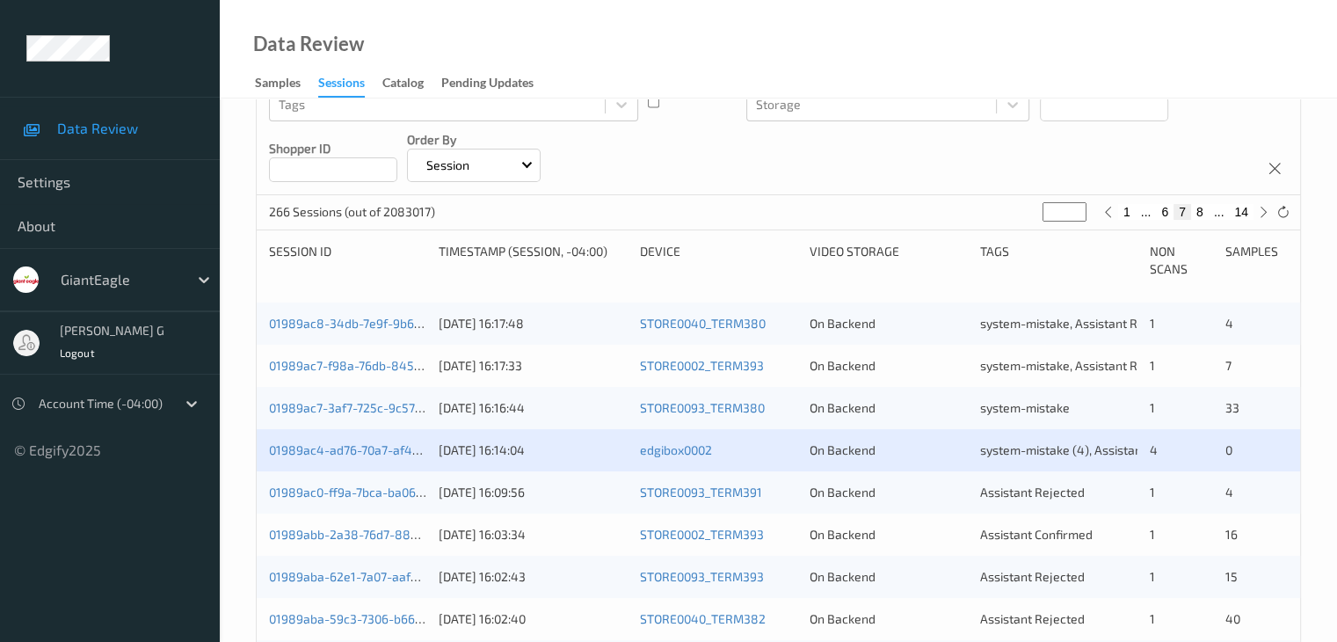
scroll to position [264, 0]
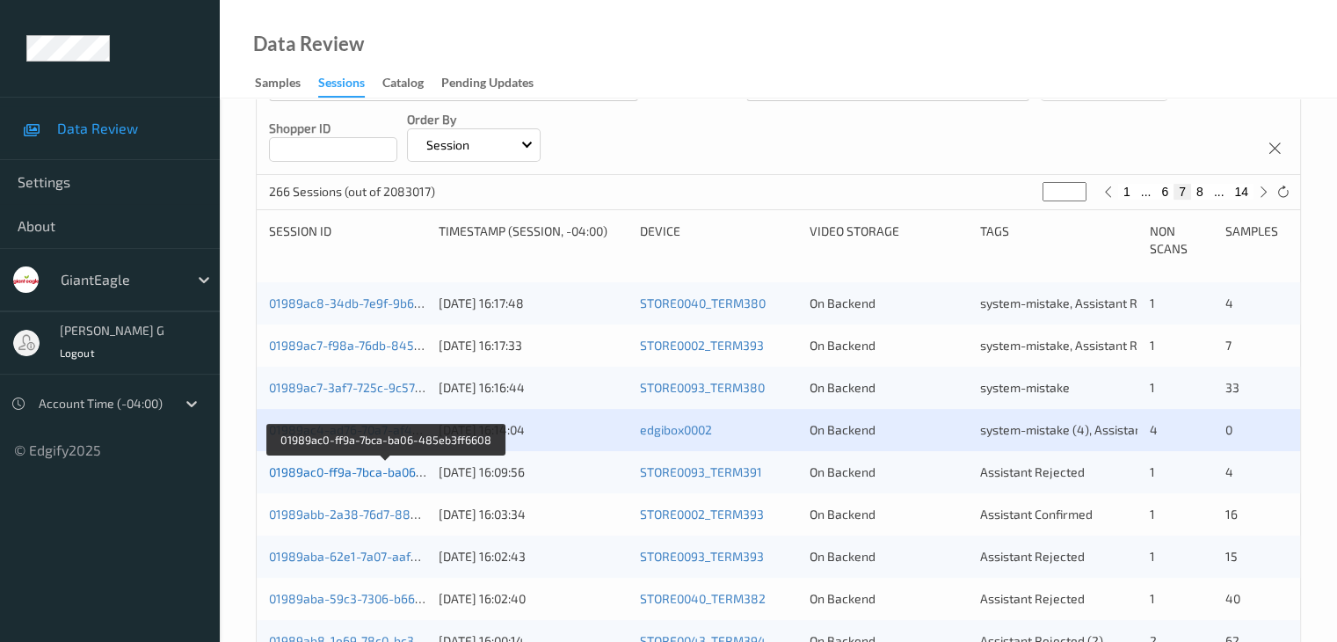
click at [349, 473] on link "01989ac0-ff9a-7bca-ba06-485eb3ff6608" at bounding box center [386, 471] width 234 height 15
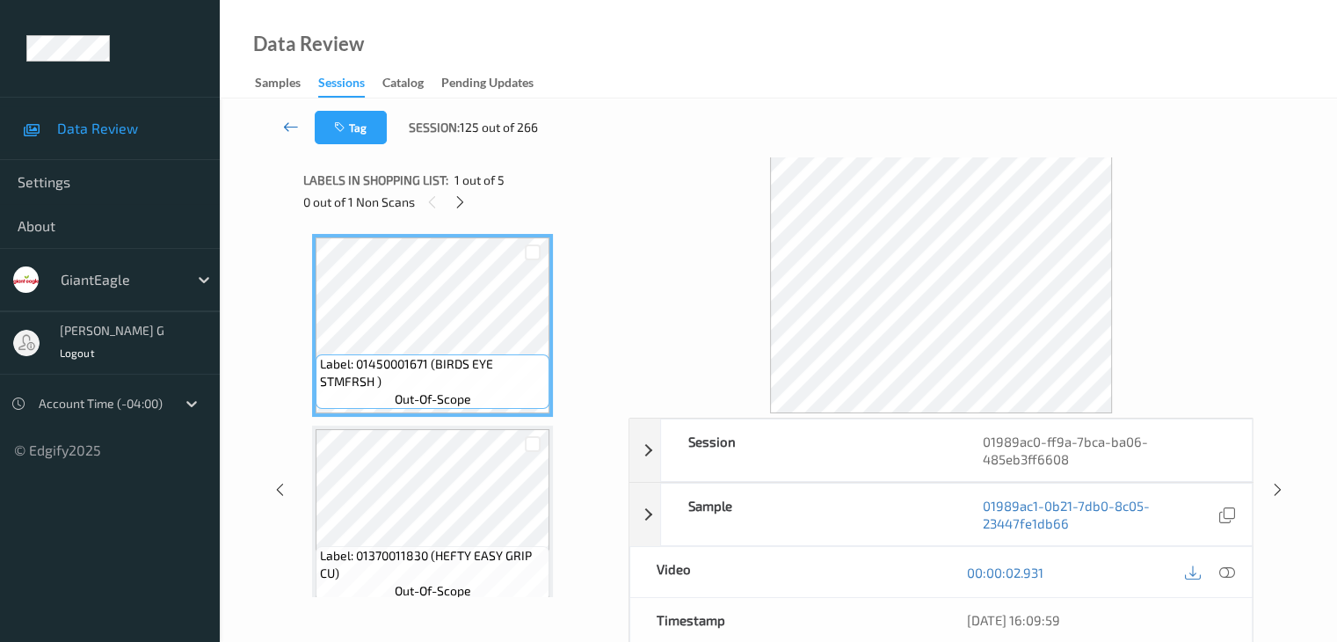
click at [291, 120] on icon at bounding box center [291, 127] width 16 height 18
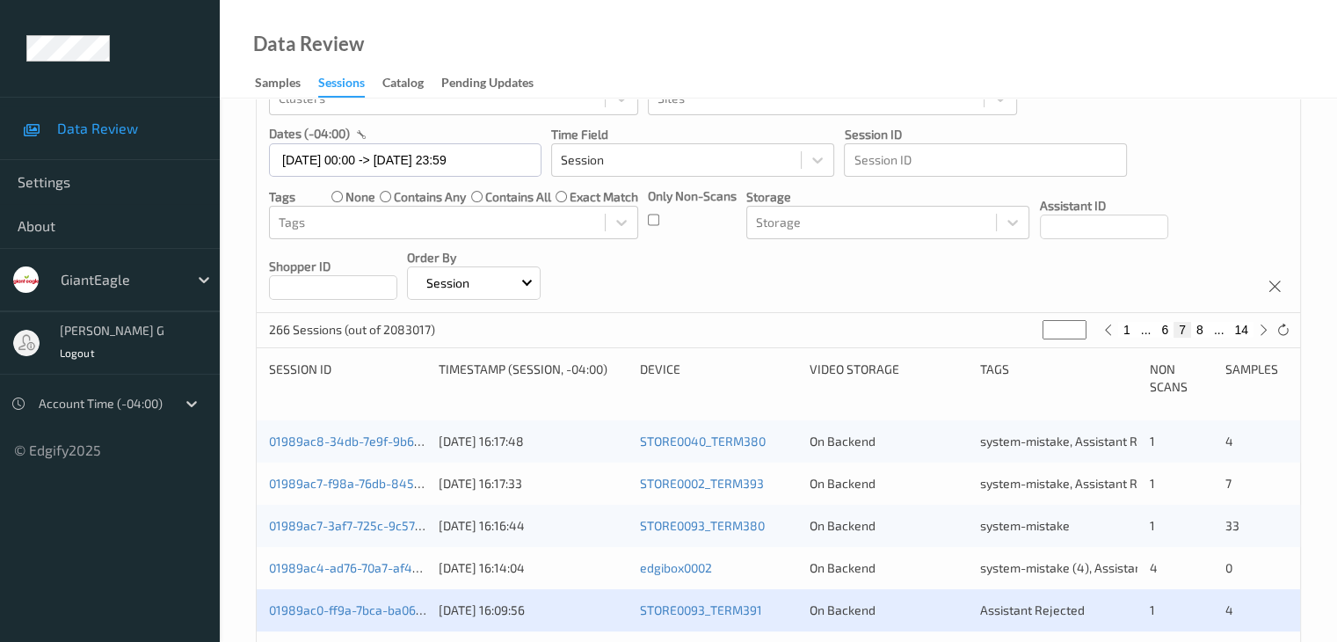
scroll to position [352, 0]
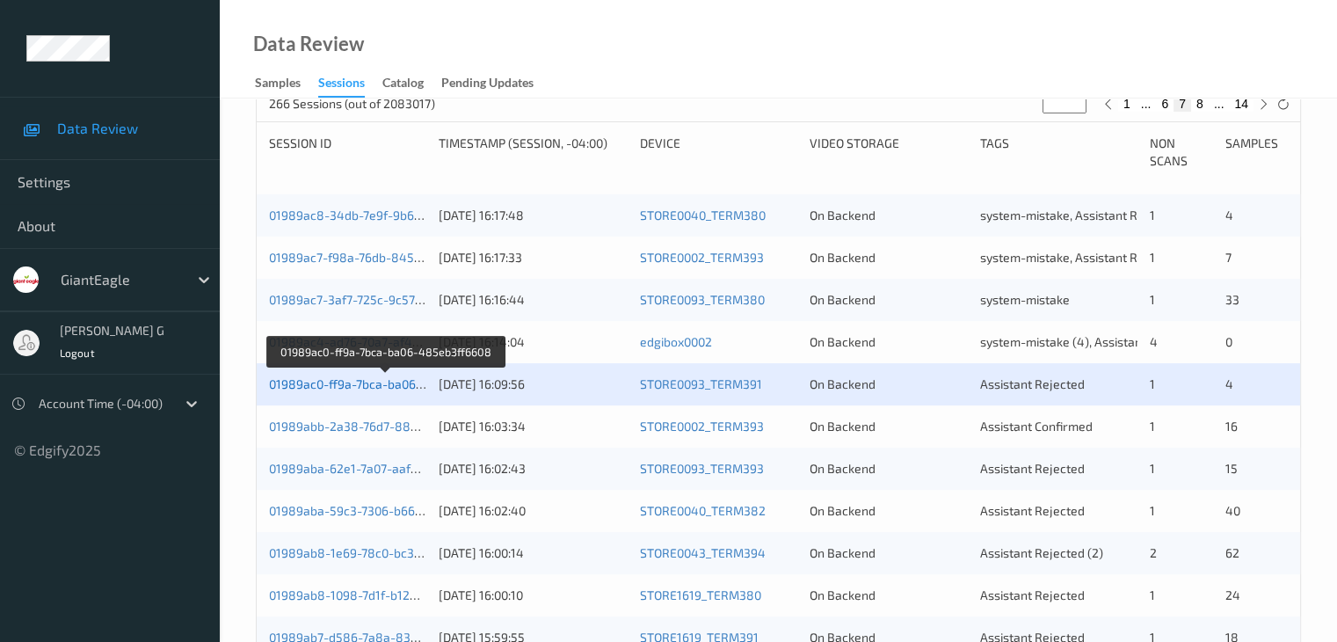
click at [374, 385] on link "01989ac0-ff9a-7bca-ba06-485eb3ff6608" at bounding box center [386, 383] width 234 height 15
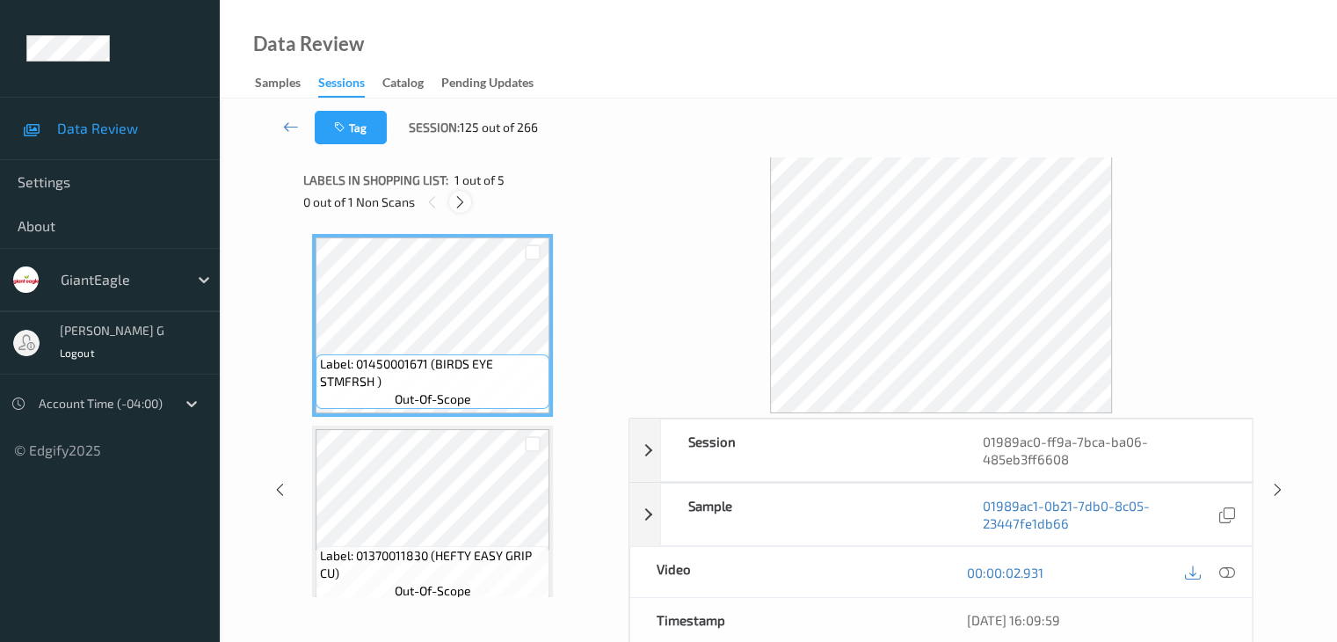
click at [464, 207] on icon at bounding box center [460, 202] width 15 height 16
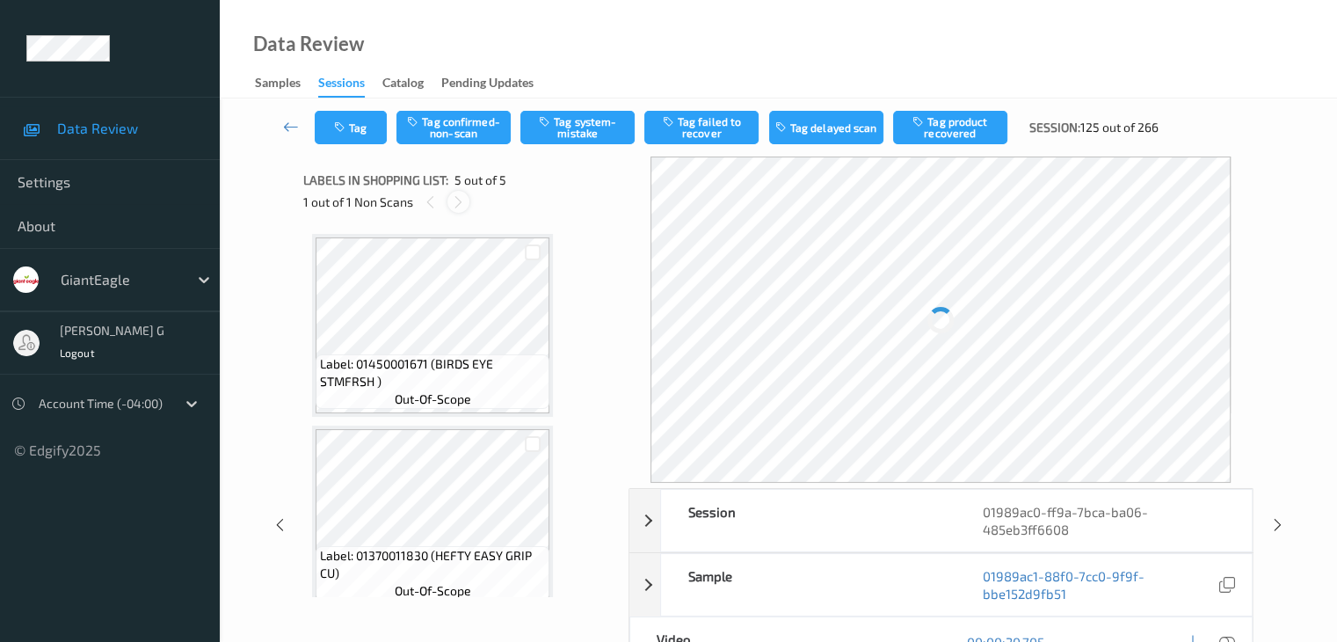
scroll to position [584, 0]
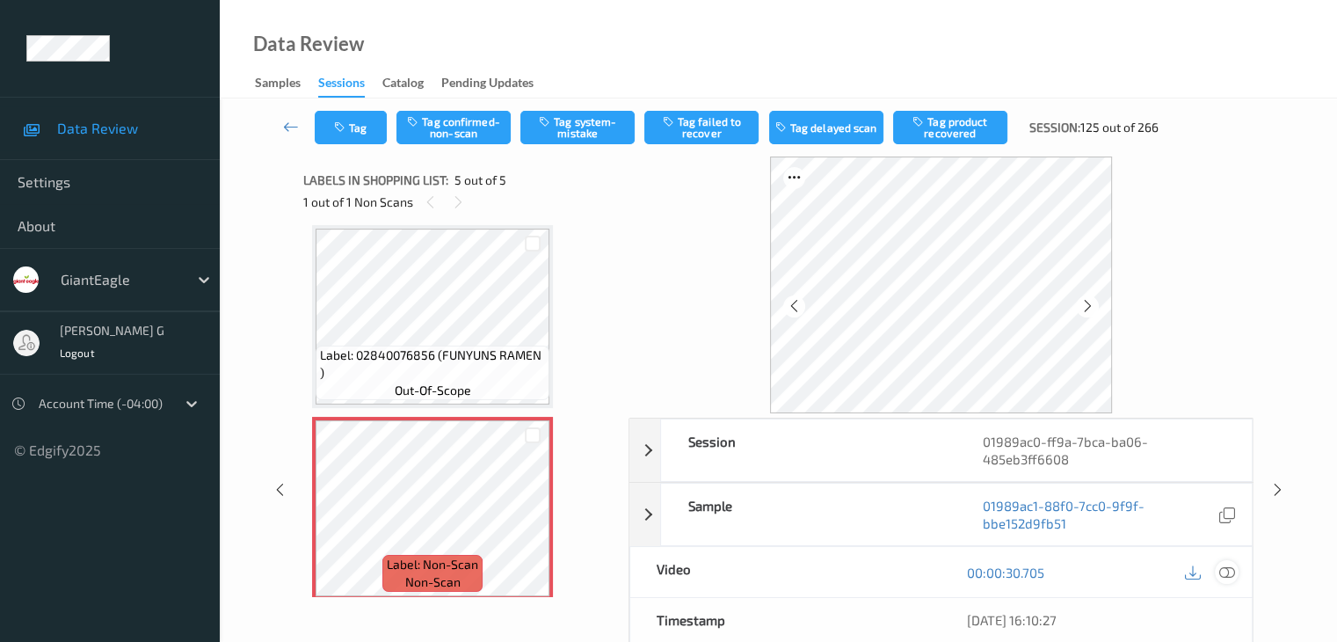
click at [1226, 569] on icon at bounding box center [1226, 572] width 16 height 16
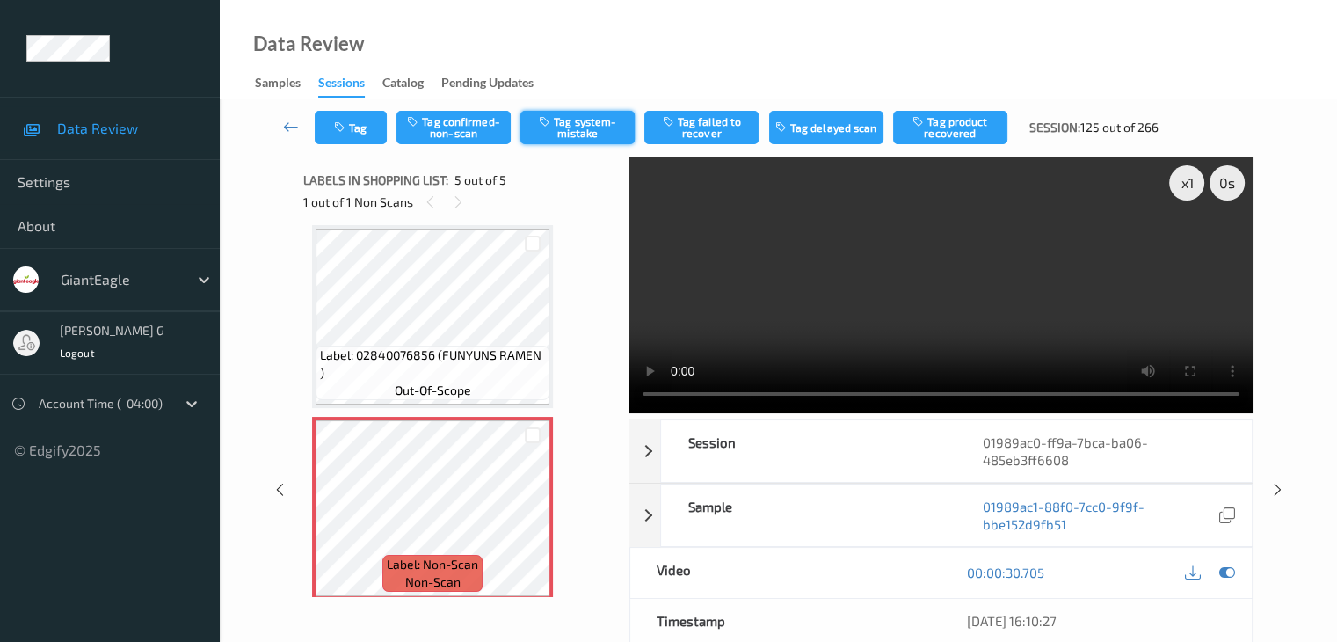
click at [601, 130] on button "Tag system-mistake" at bounding box center [577, 127] width 114 height 33
click at [292, 126] on icon at bounding box center [291, 127] width 16 height 18
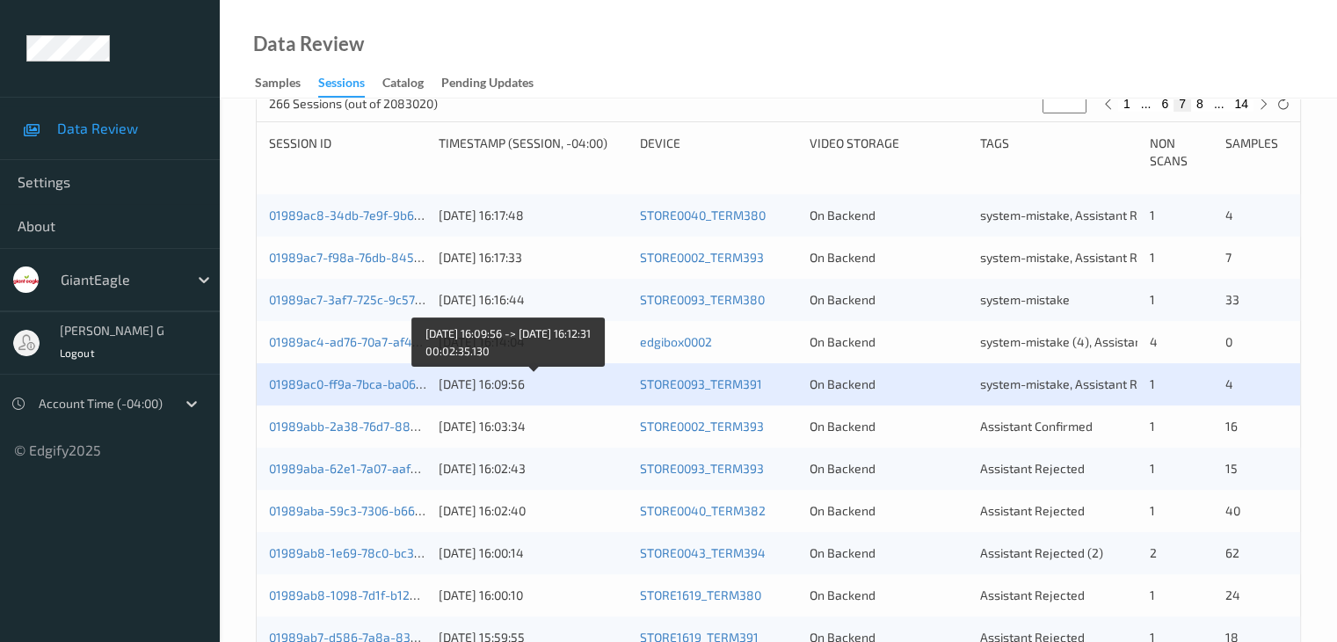
scroll to position [440, 0]
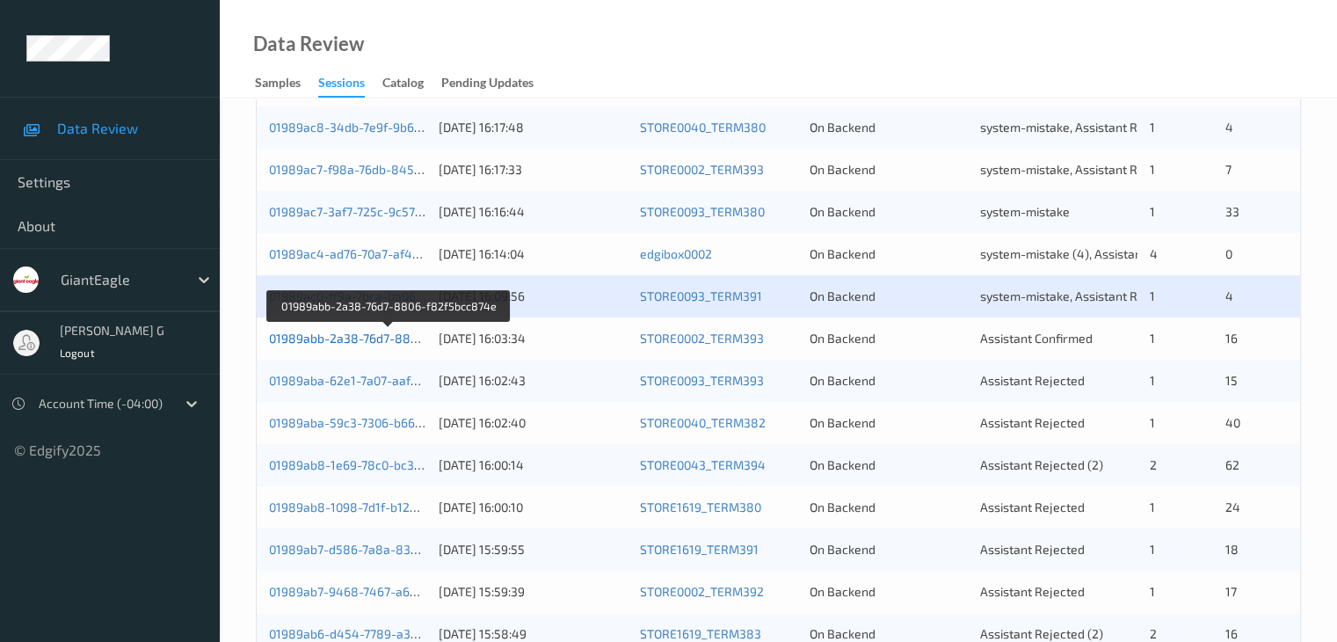
click at [359, 338] on link "01989abb-2a38-76d7-8806-f82f5bcc874e" at bounding box center [389, 338] width 240 height 15
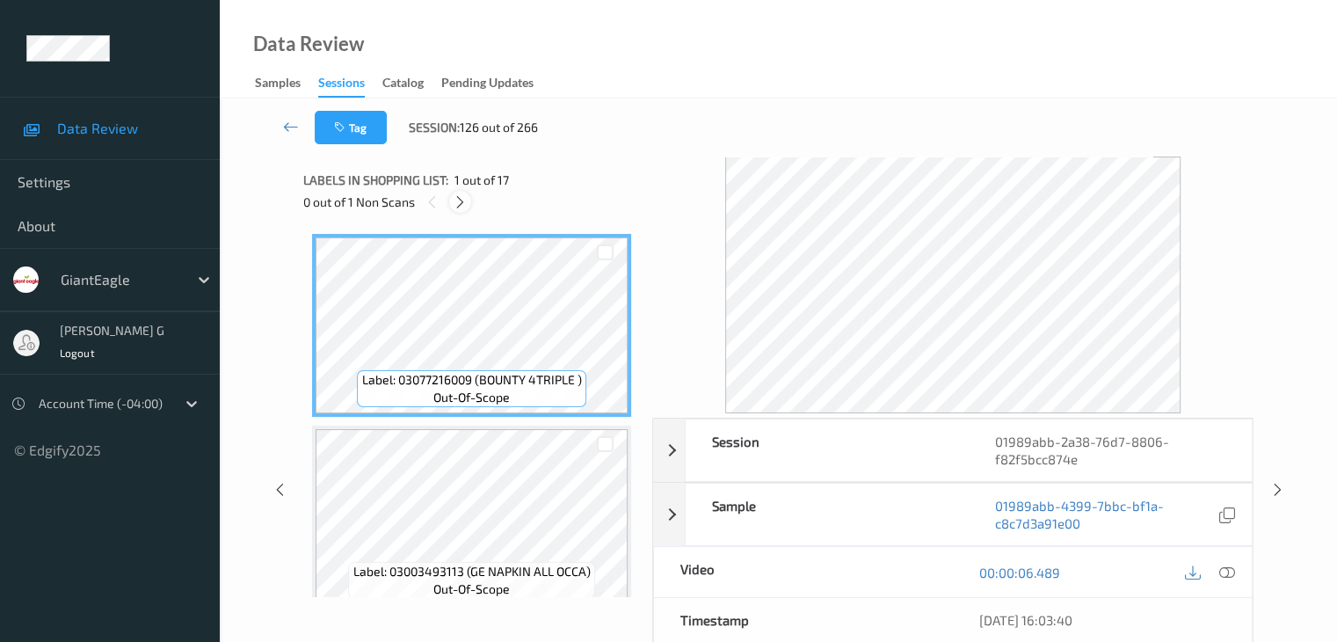
click at [465, 200] on icon at bounding box center [460, 202] width 15 height 16
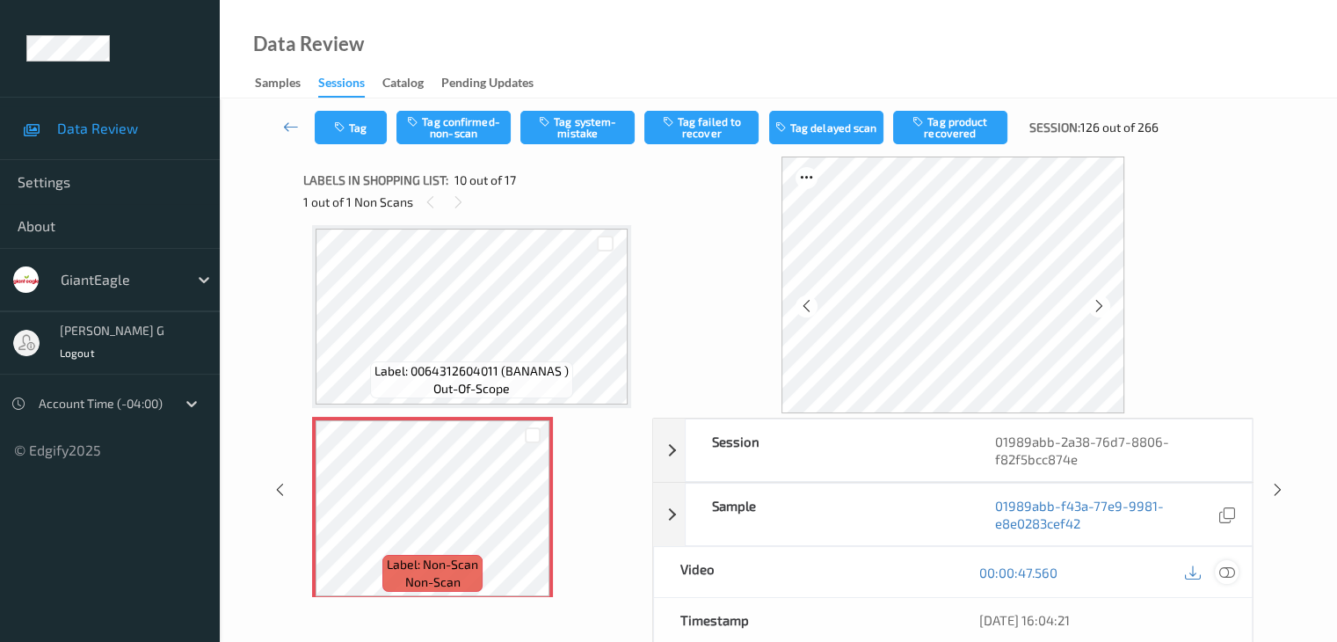
click at [1224, 567] on icon at bounding box center [1226, 572] width 16 height 16
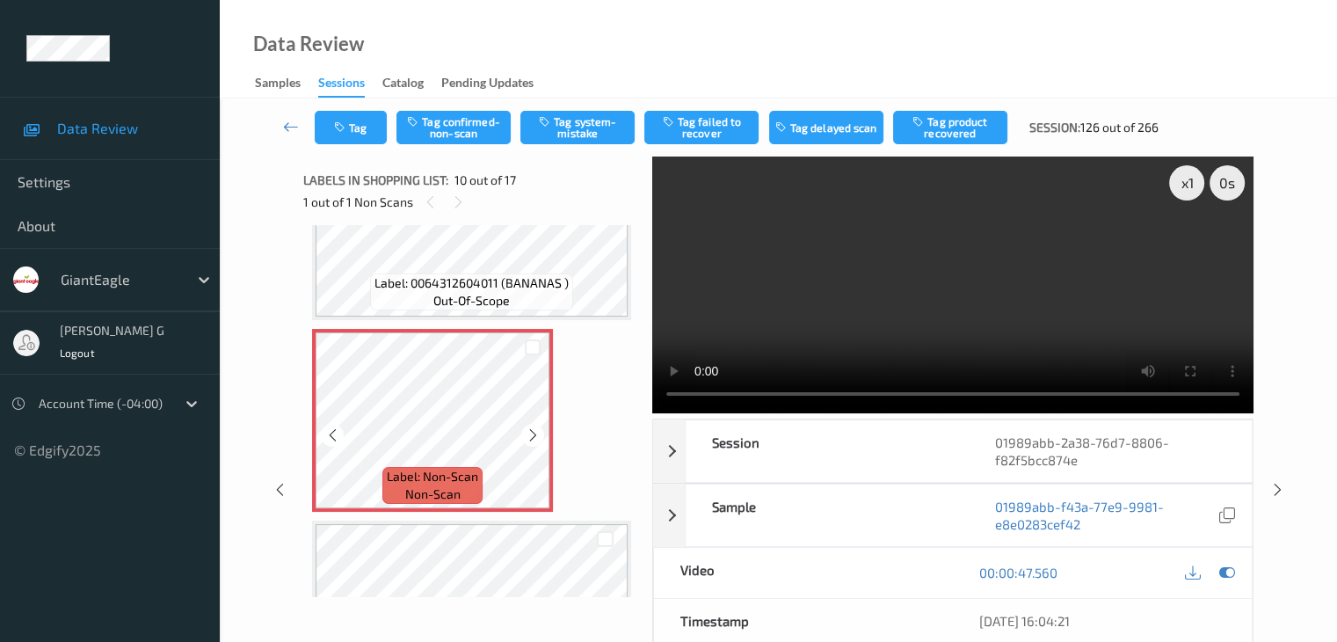
scroll to position [1718, 0]
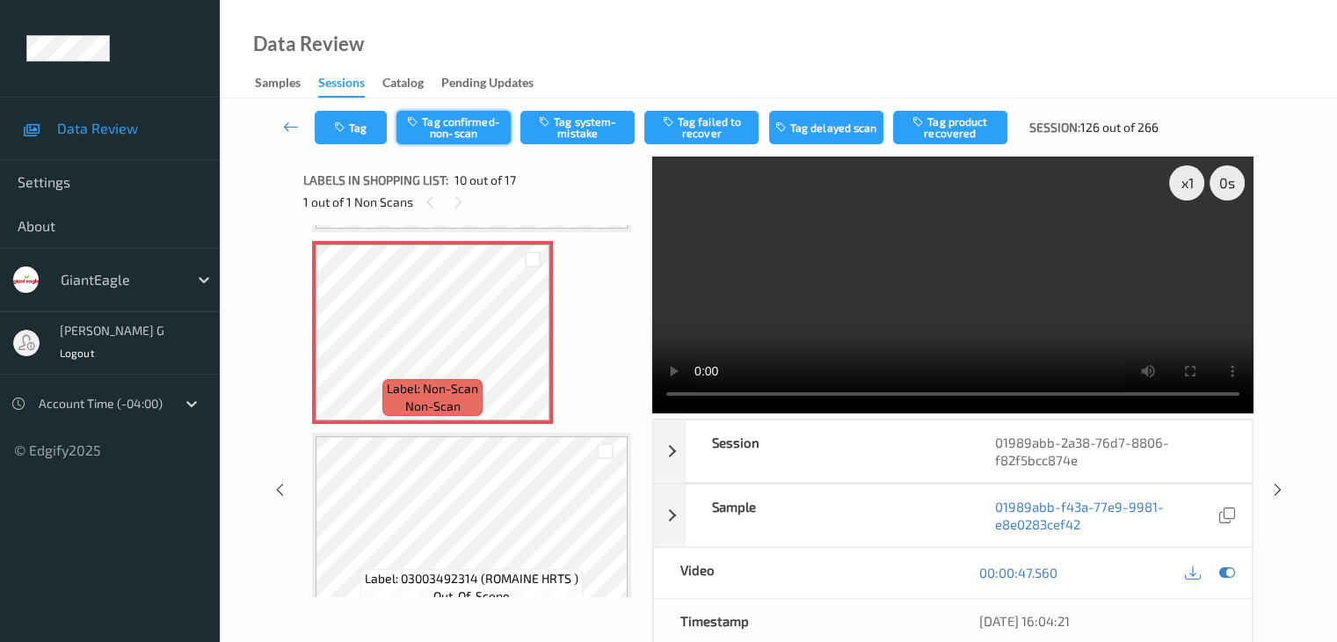
click at [466, 127] on button "Tag confirmed-non-scan" at bounding box center [453, 127] width 114 height 33
click at [948, 134] on button "Tag product recovered" at bounding box center [950, 127] width 114 height 33
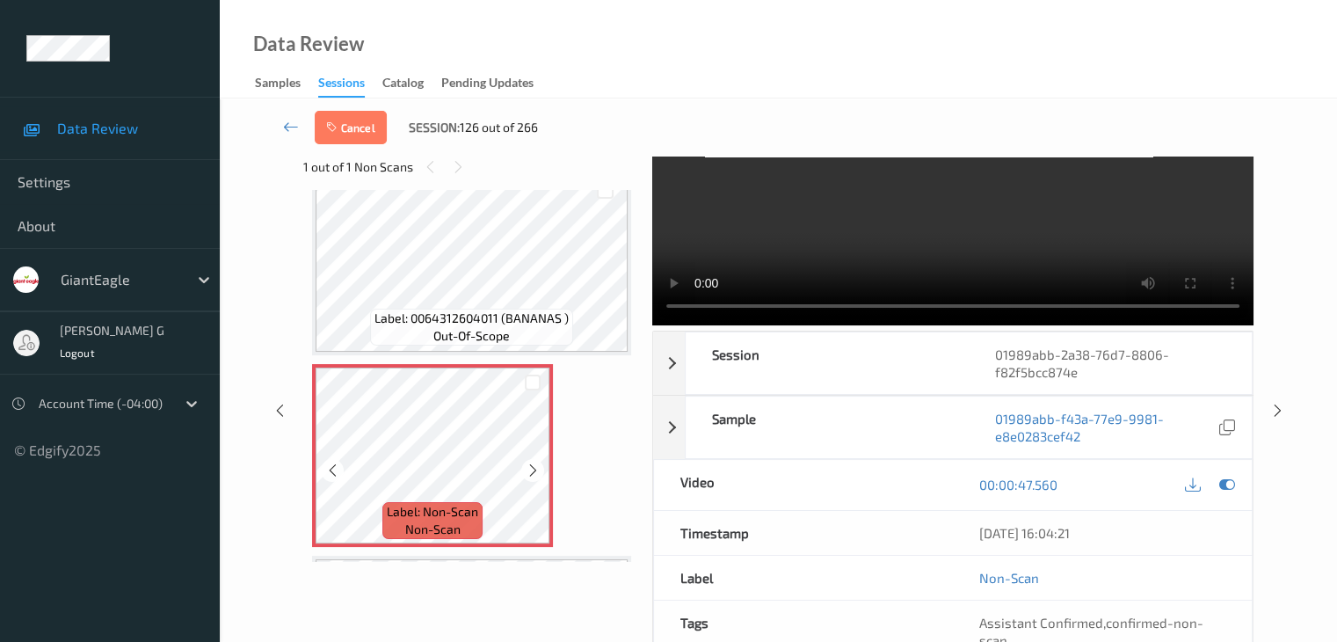
scroll to position [1542, 0]
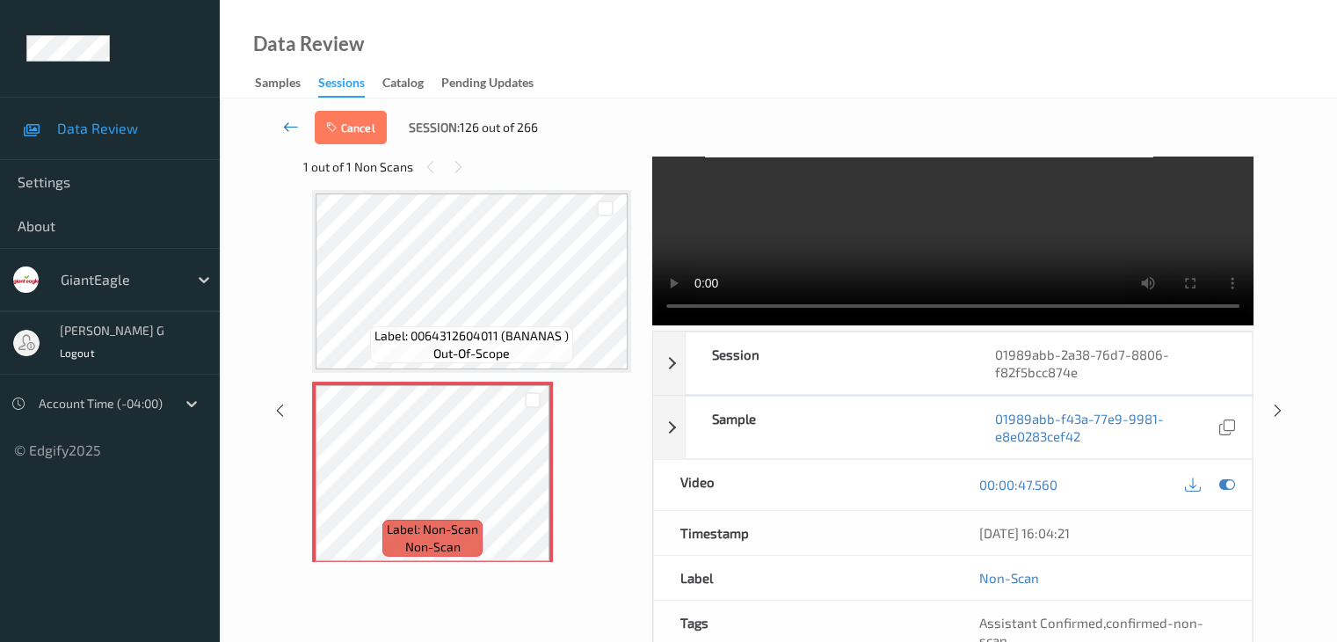
click at [287, 124] on icon at bounding box center [291, 127] width 16 height 18
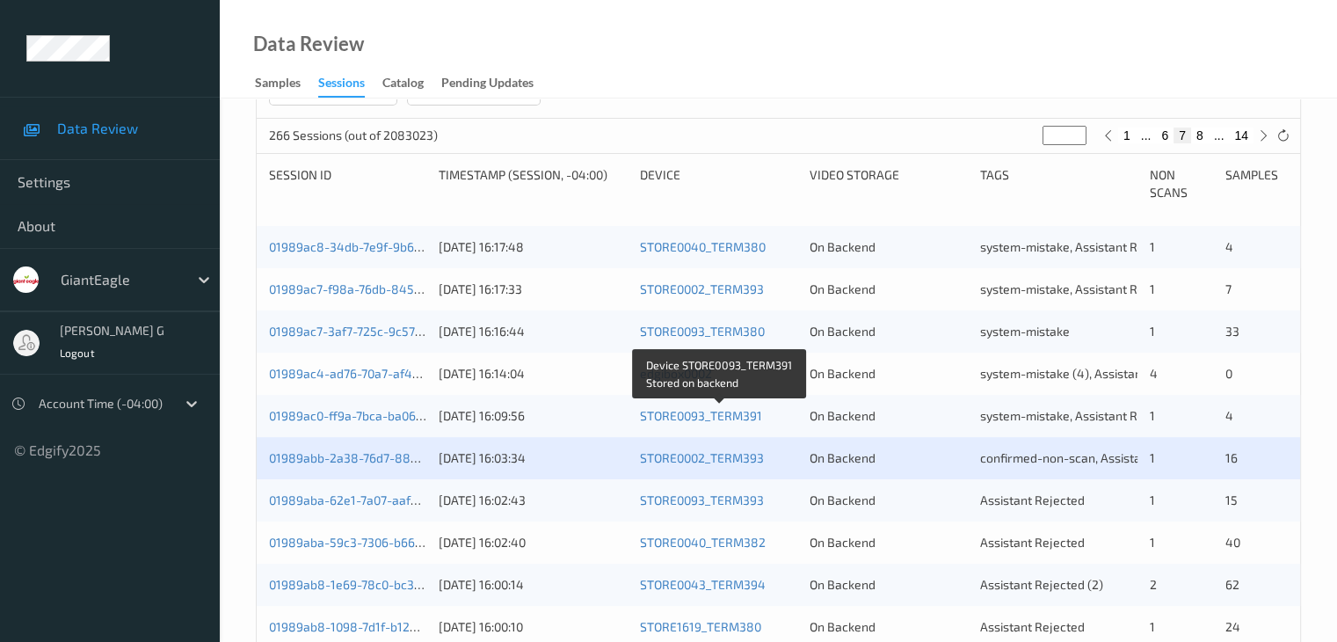
scroll to position [352, 0]
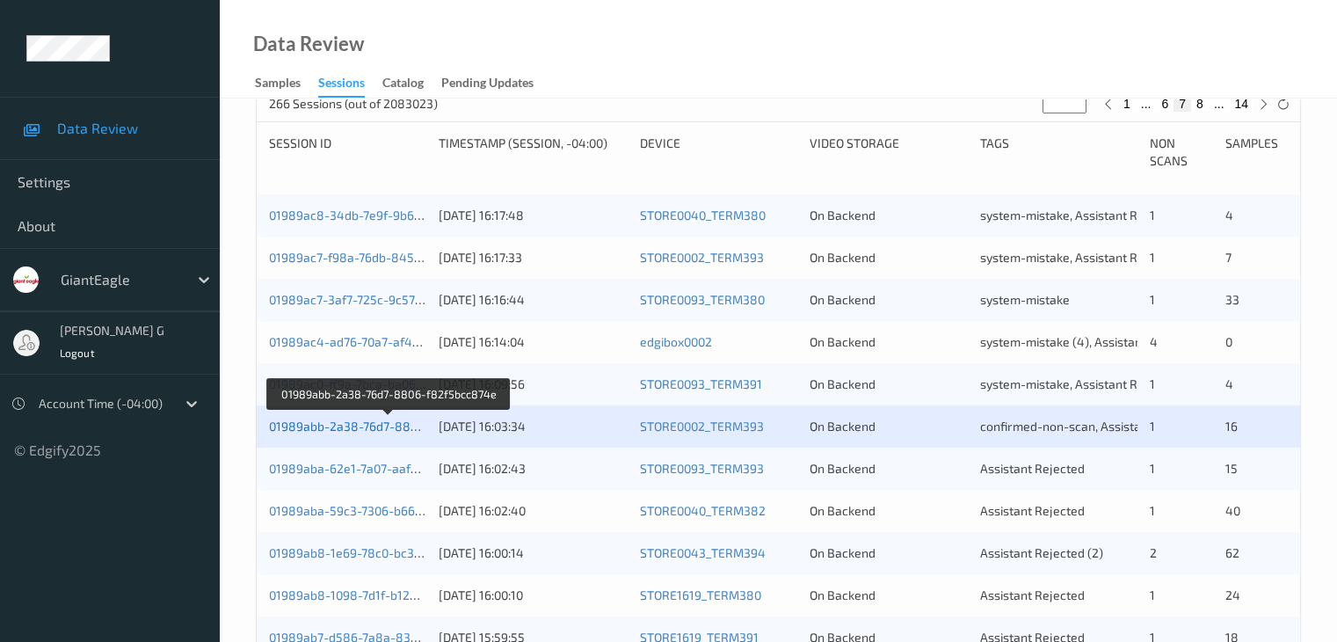
click at [338, 423] on link "01989abb-2a38-76d7-8806-f82f5bcc874e" at bounding box center [389, 425] width 240 height 15
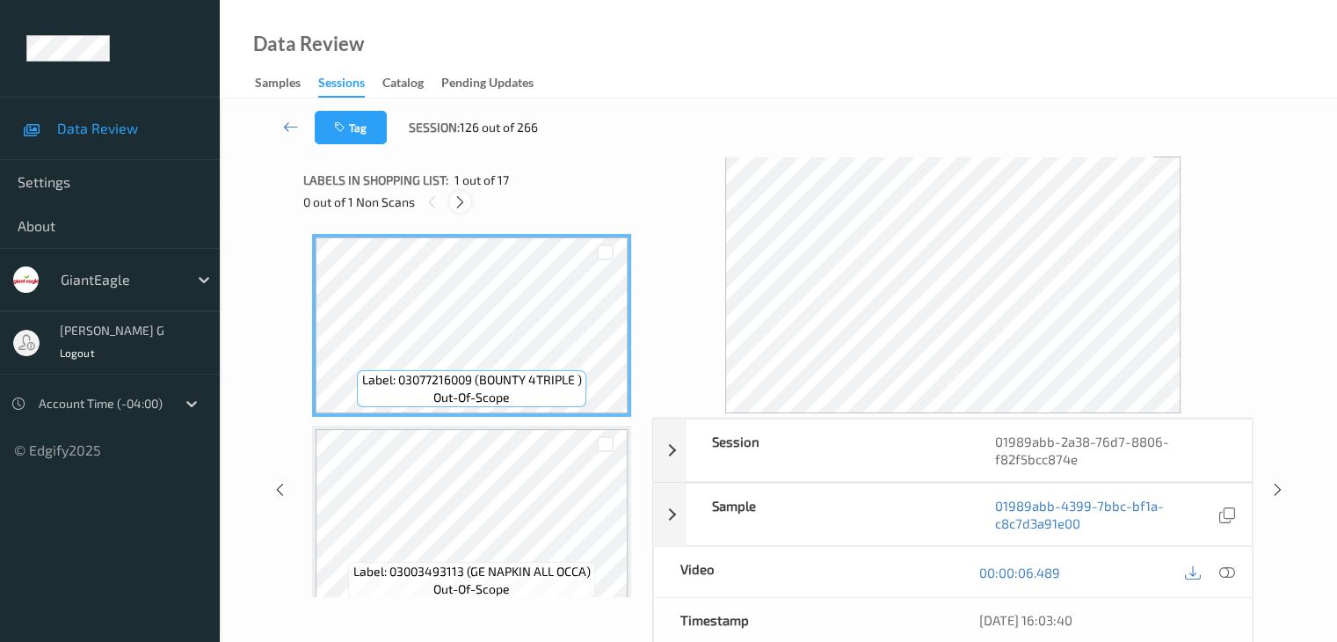
click at [461, 205] on icon at bounding box center [460, 202] width 15 height 16
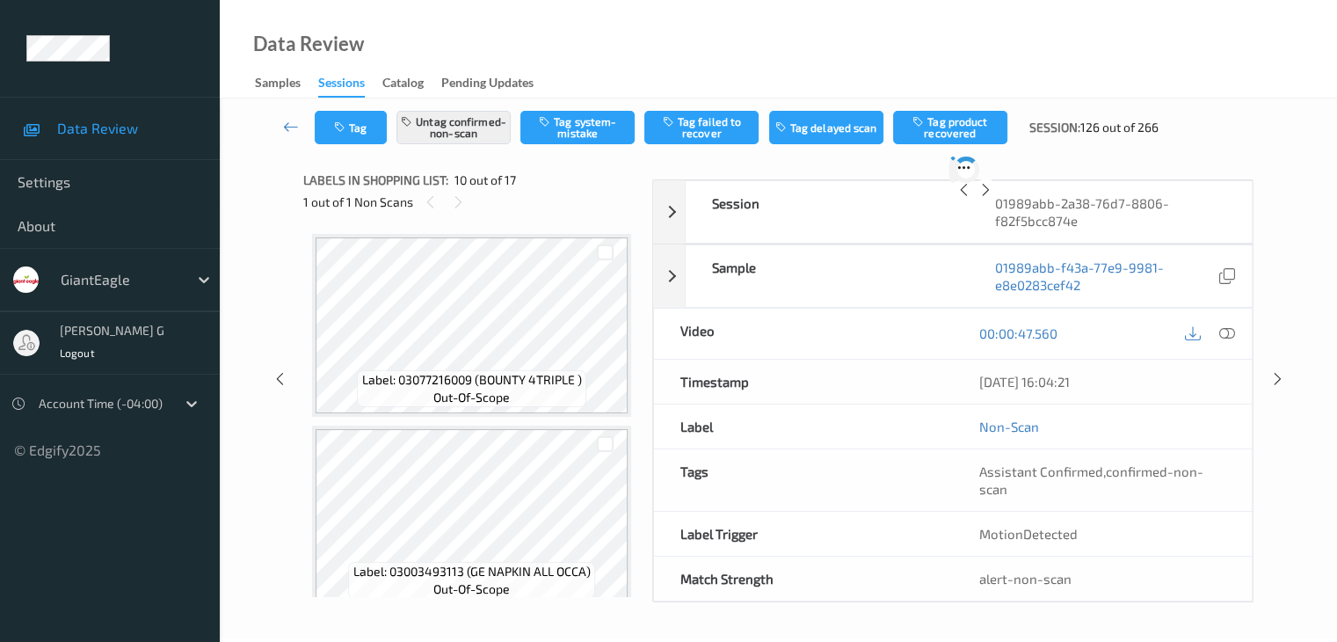
scroll to position [1542, 0]
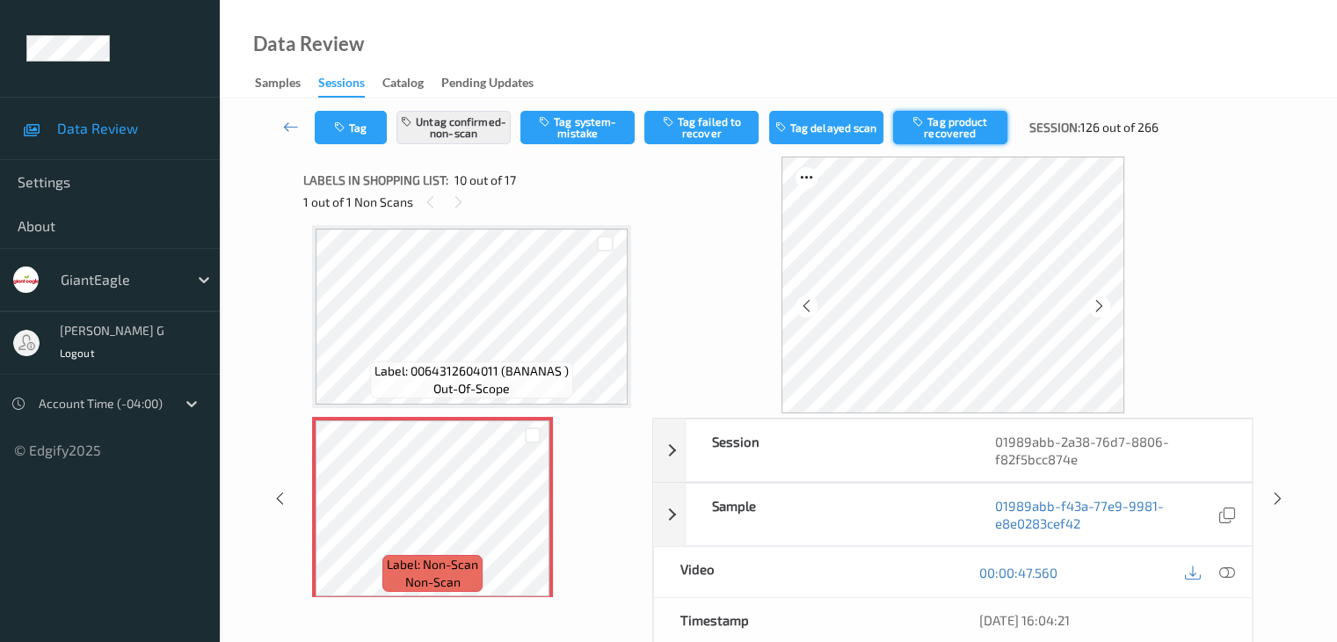
click at [936, 121] on button "Tag product recovered" at bounding box center [950, 127] width 114 height 33
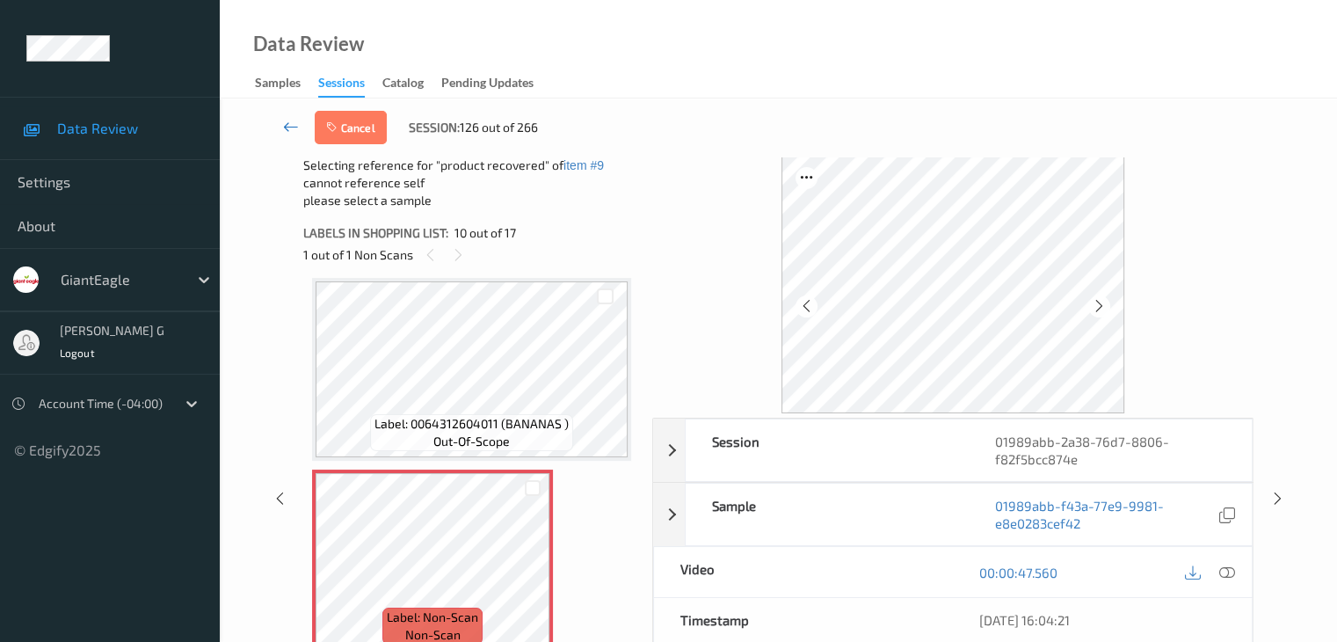
click at [292, 128] on icon at bounding box center [291, 127] width 16 height 18
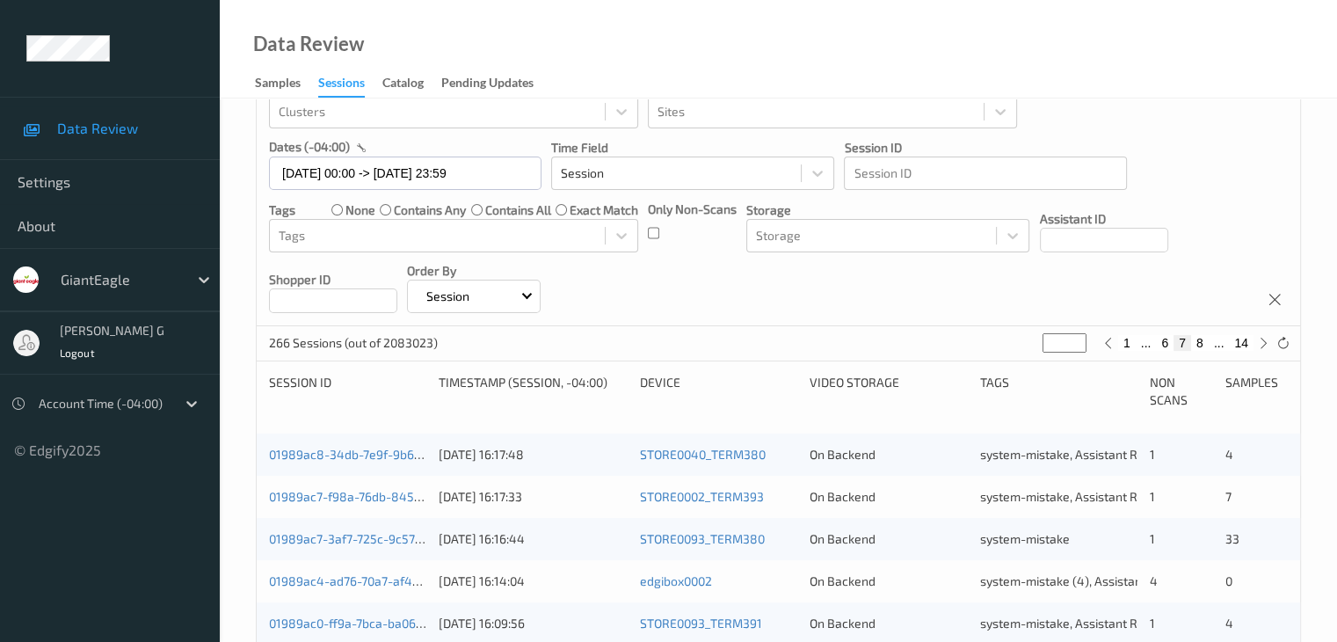
scroll to position [352, 0]
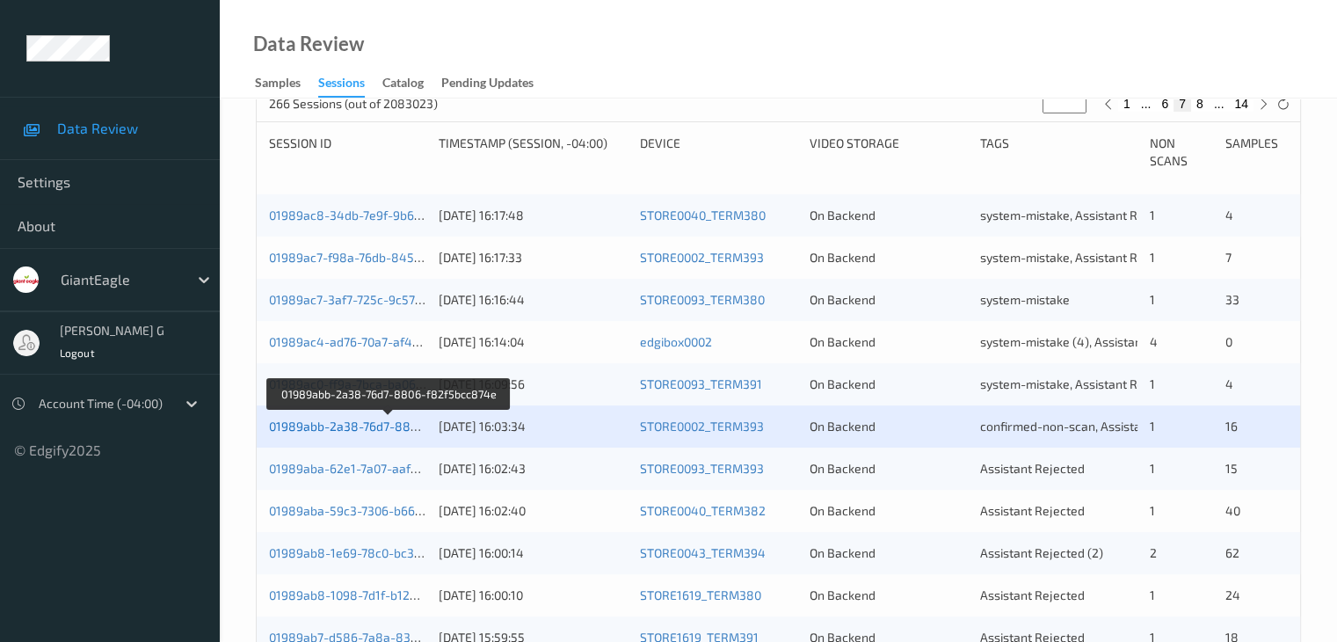
click at [376, 429] on link "01989abb-2a38-76d7-8806-f82f5bcc874e" at bounding box center [389, 425] width 240 height 15
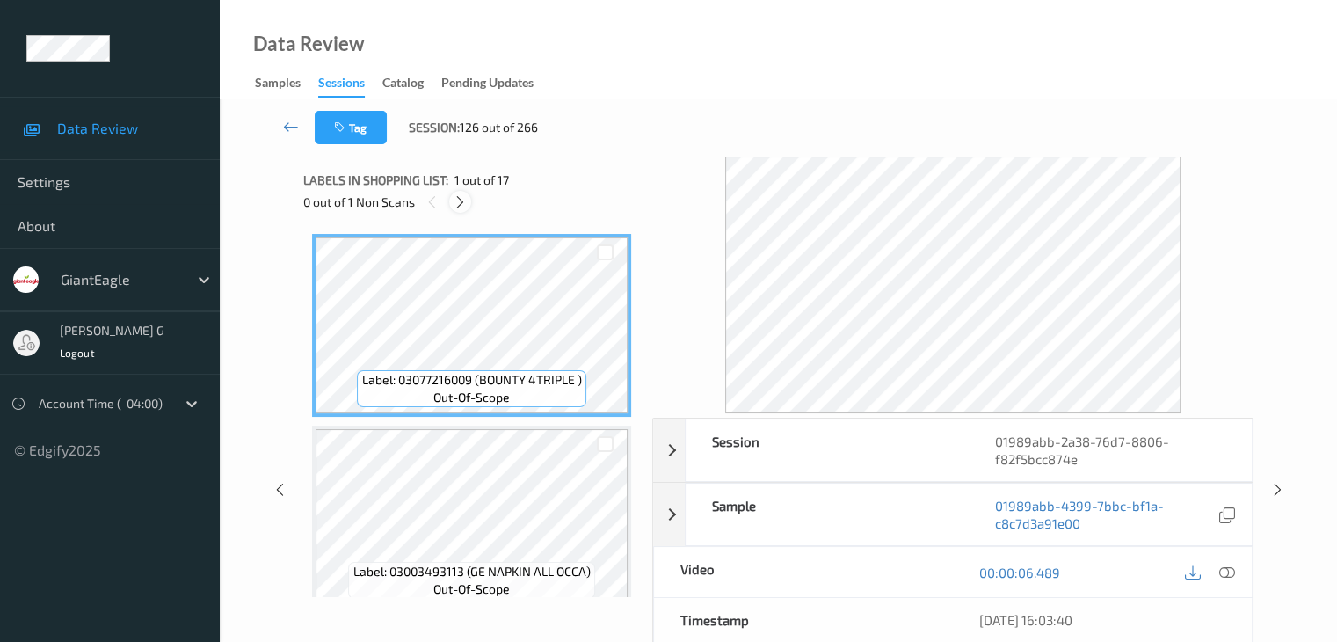
click at [461, 204] on icon at bounding box center [460, 202] width 15 height 16
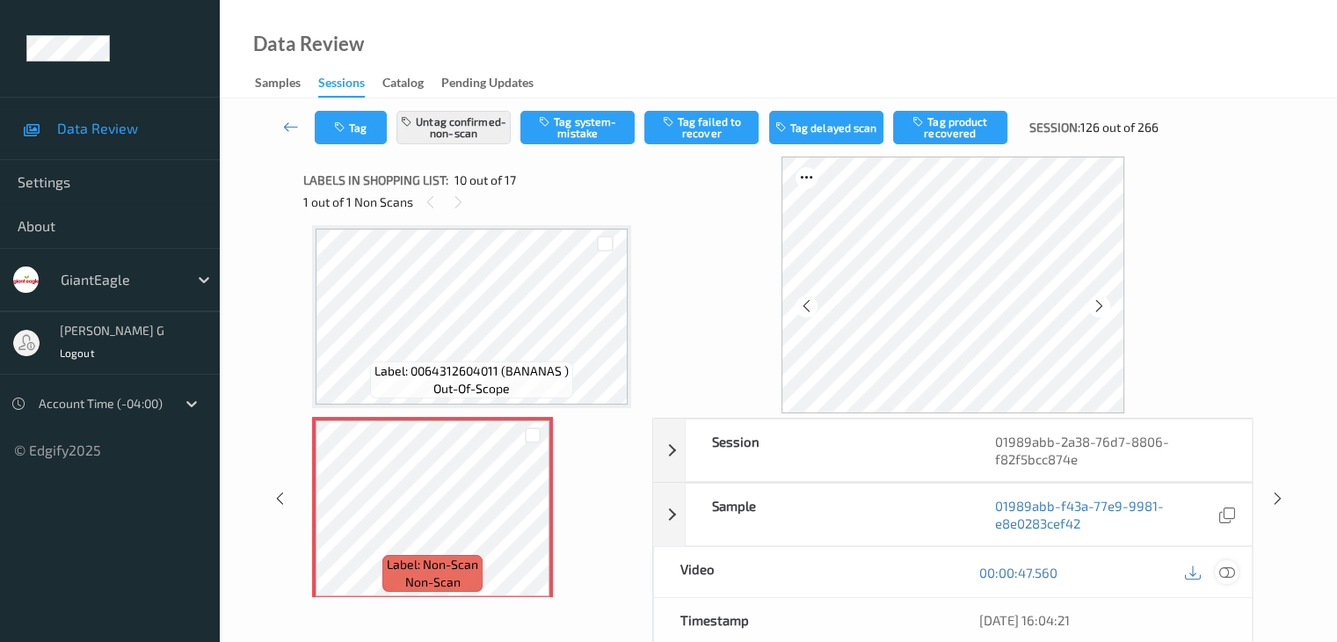
click at [1225, 568] on icon at bounding box center [1226, 572] width 16 height 16
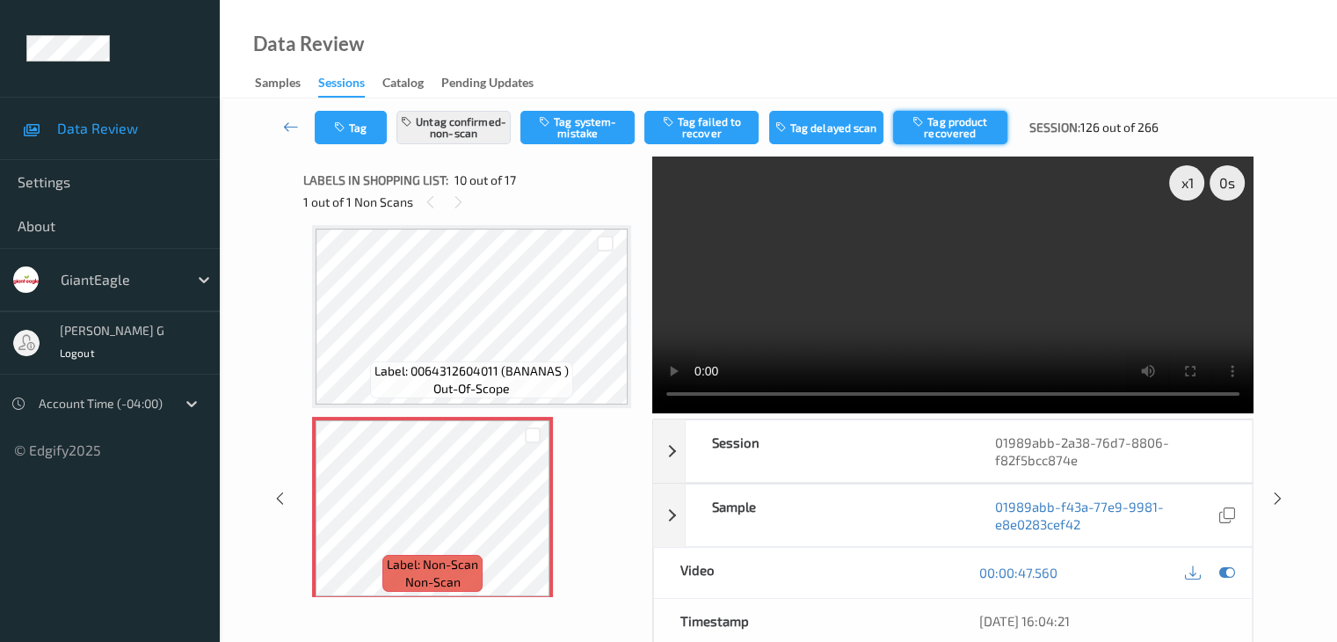
click at [946, 129] on button "Tag product recovered" at bounding box center [950, 127] width 114 height 33
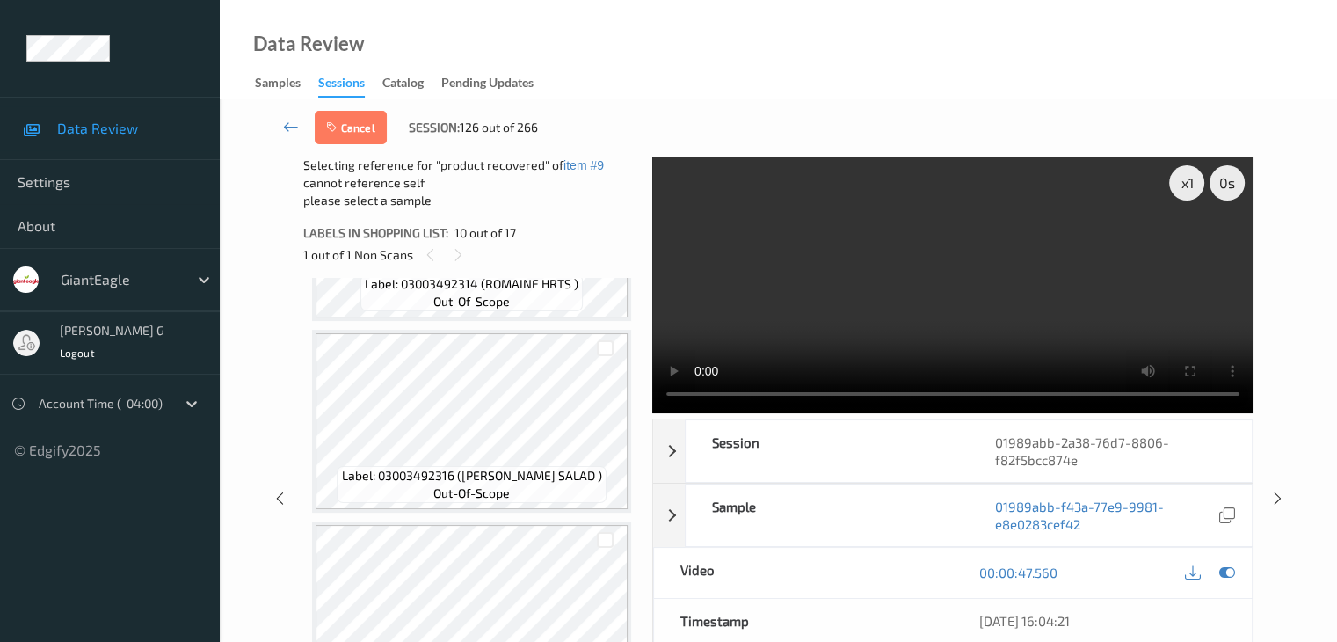
scroll to position [2069, 0]
click at [605, 345] on div at bounding box center [605, 344] width 17 height 17
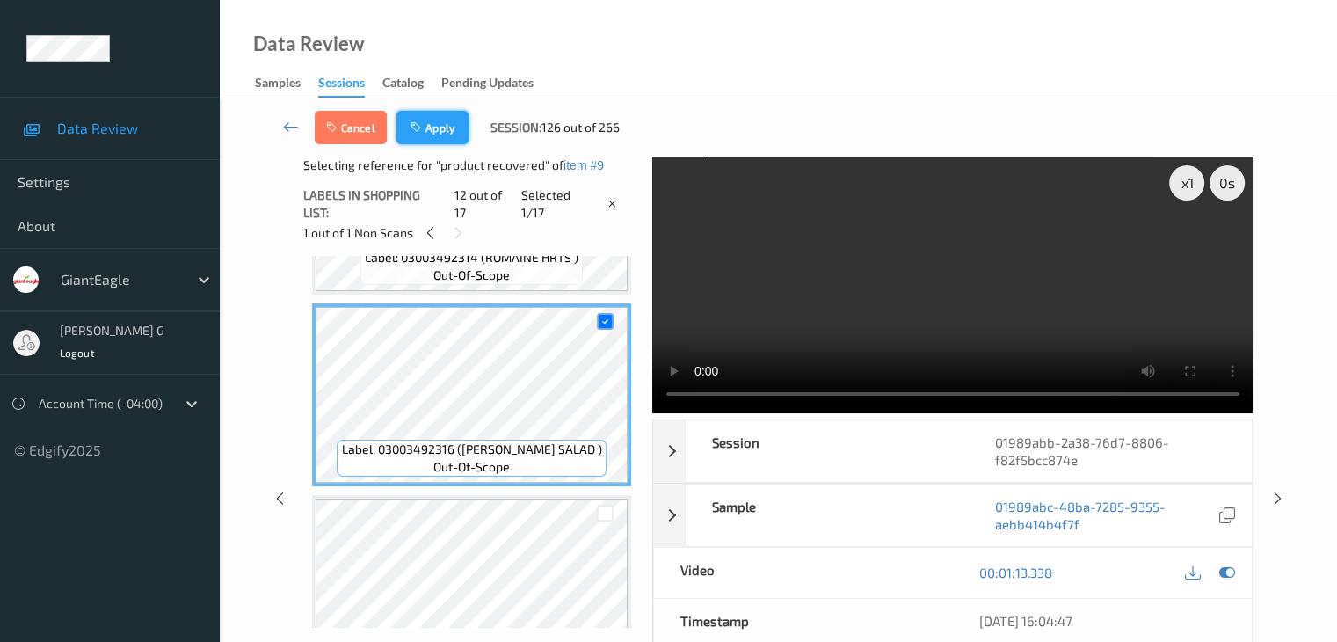
click at [427, 127] on button "Apply" at bounding box center [432, 127] width 72 height 33
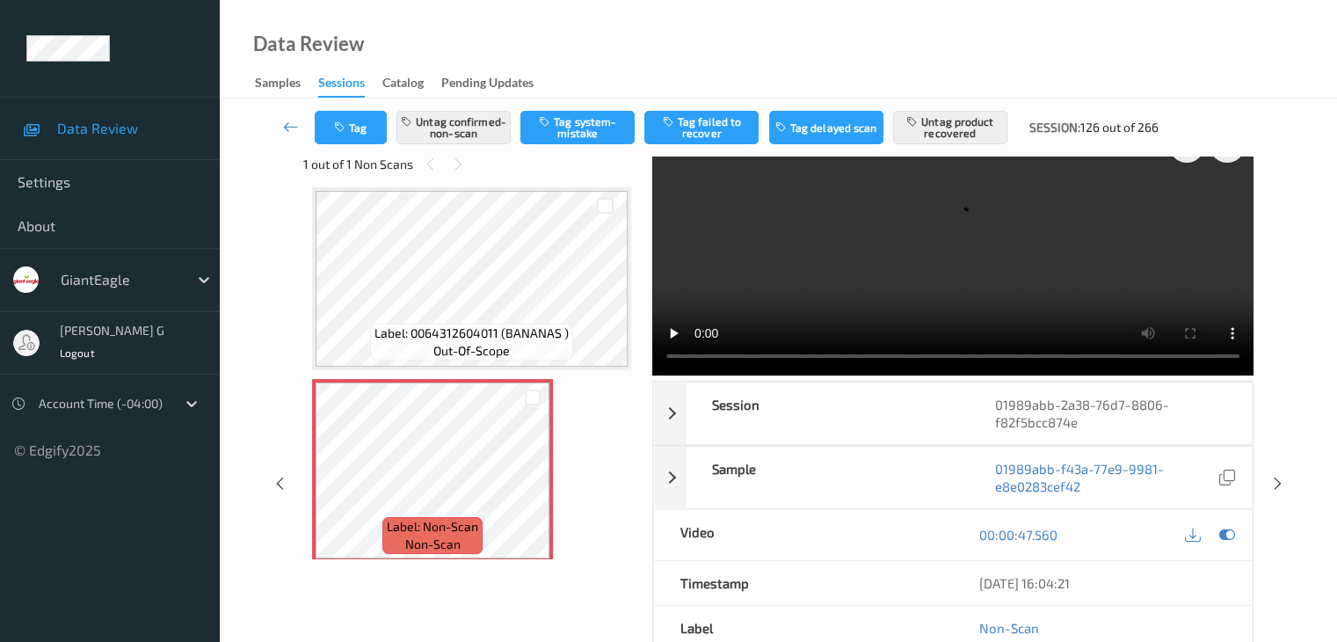
scroll to position [0, 0]
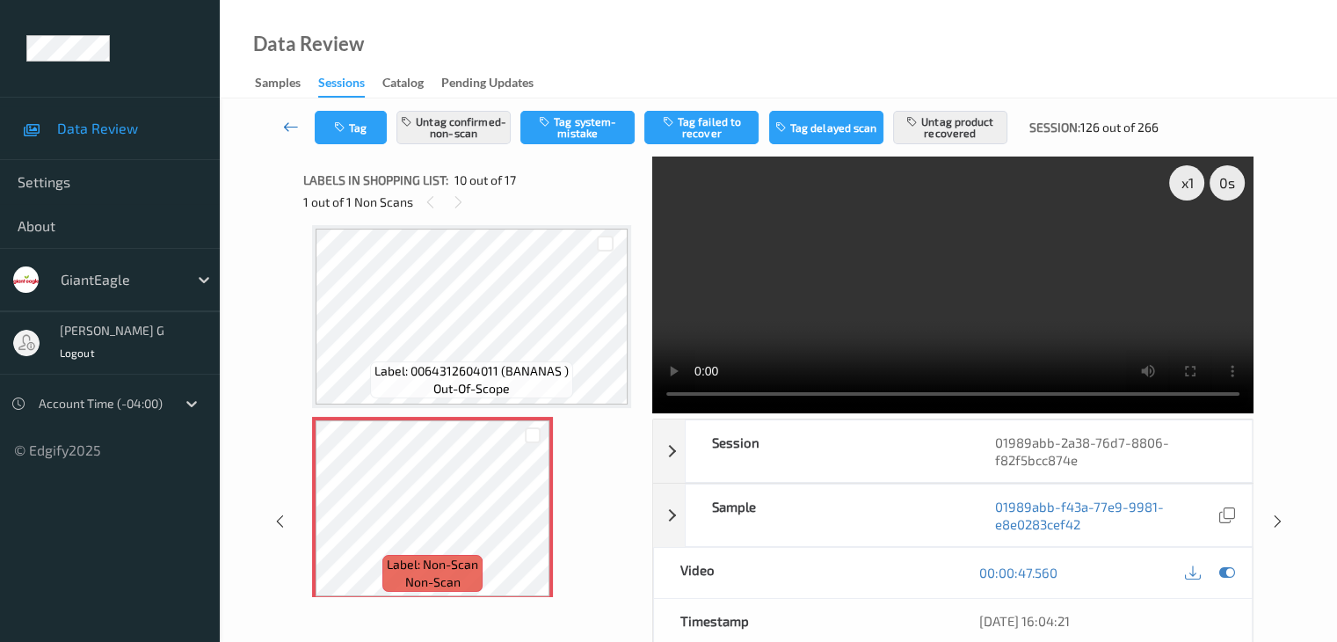
click at [291, 131] on icon at bounding box center [291, 127] width 16 height 18
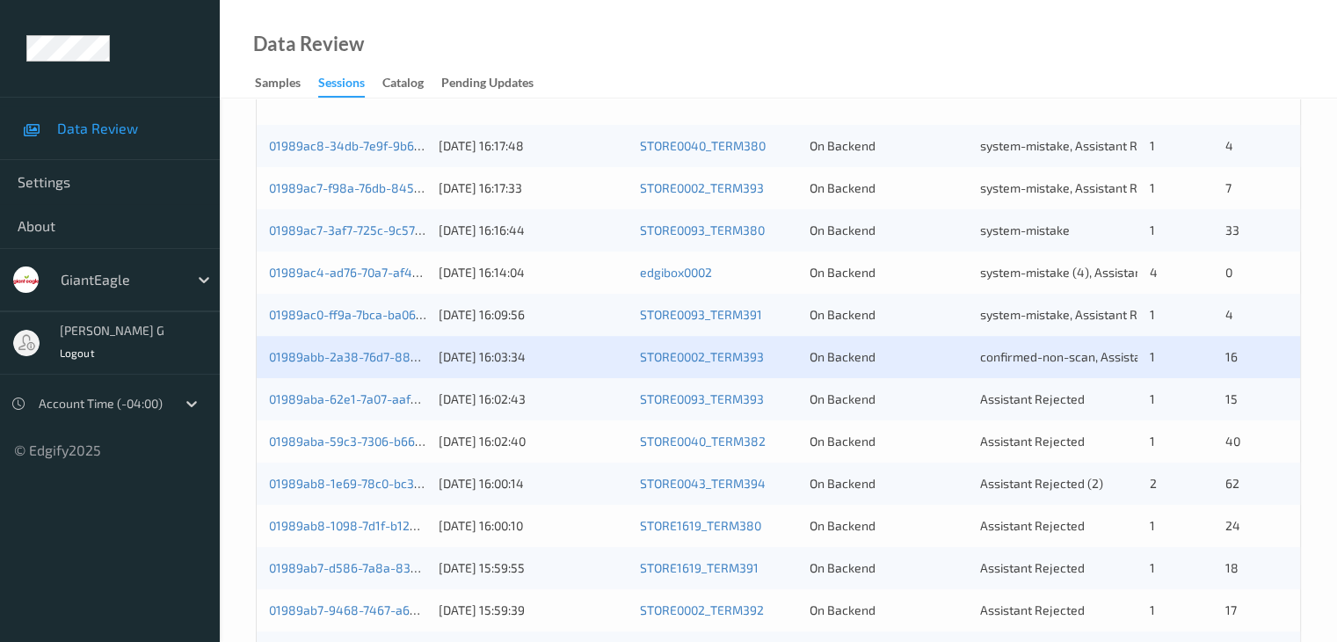
scroll to position [440, 0]
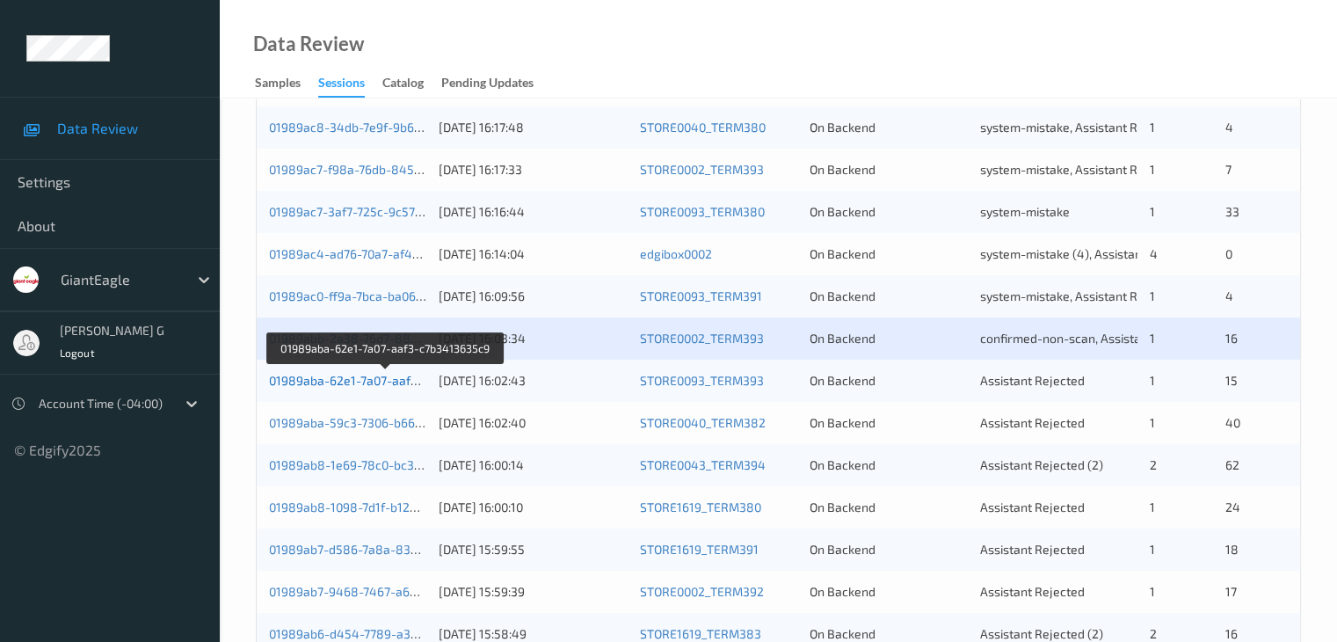
click at [375, 384] on link "01989aba-62e1-7a07-aaf3-c7b3413635c9" at bounding box center [386, 380] width 235 height 15
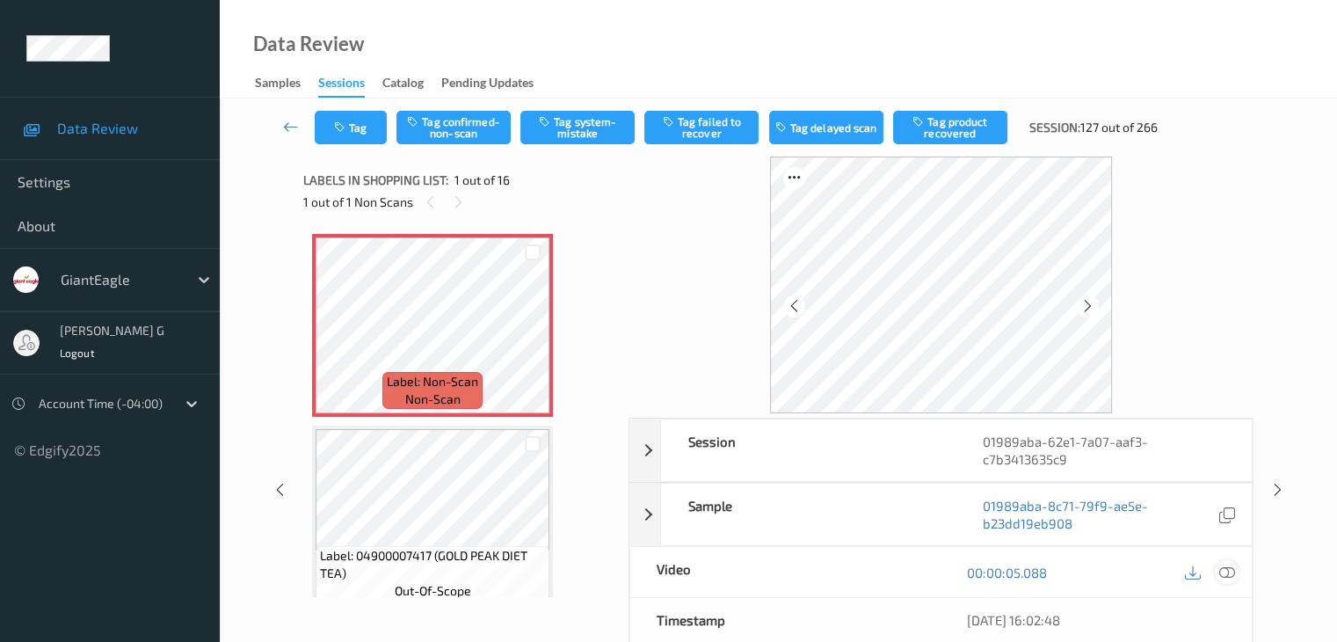
click at [1226, 570] on icon at bounding box center [1226, 572] width 16 height 16
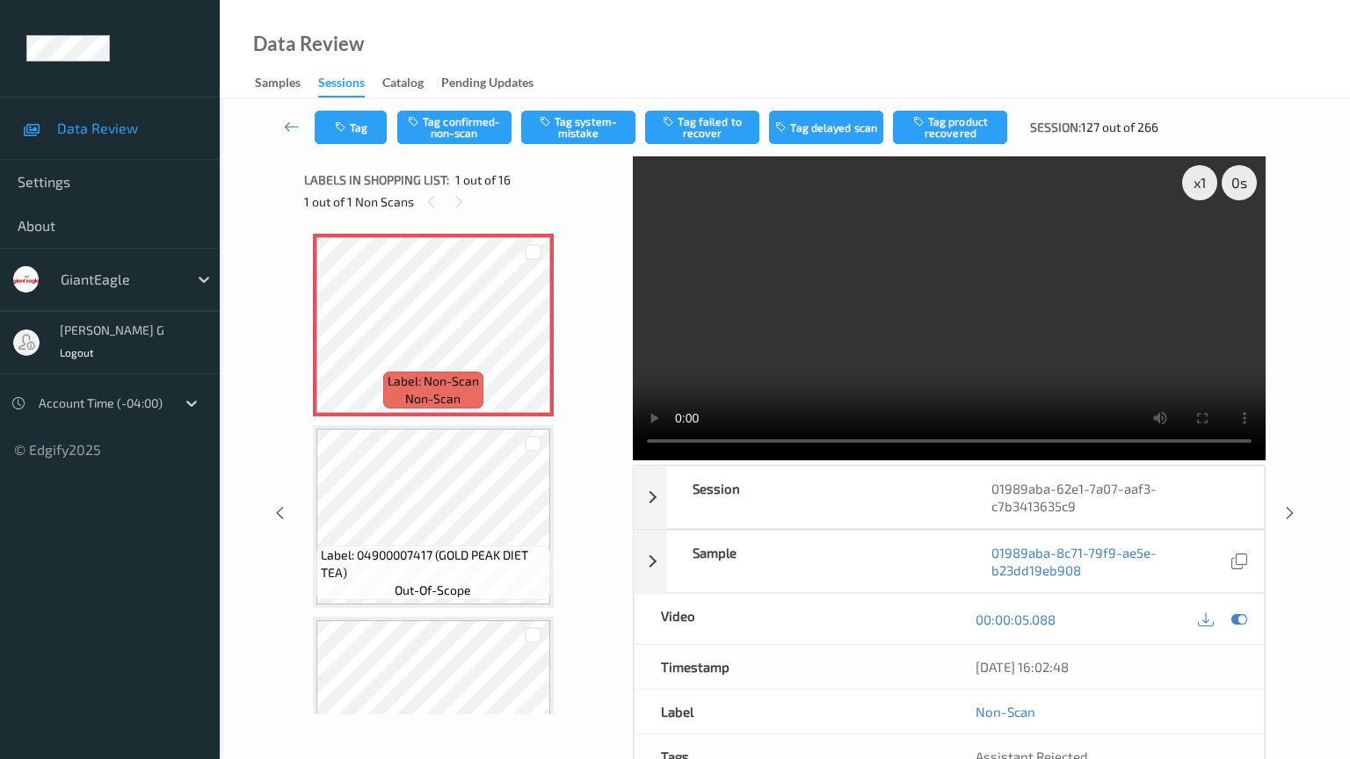
click at [633, 461] on video at bounding box center [949, 308] width 633 height 304
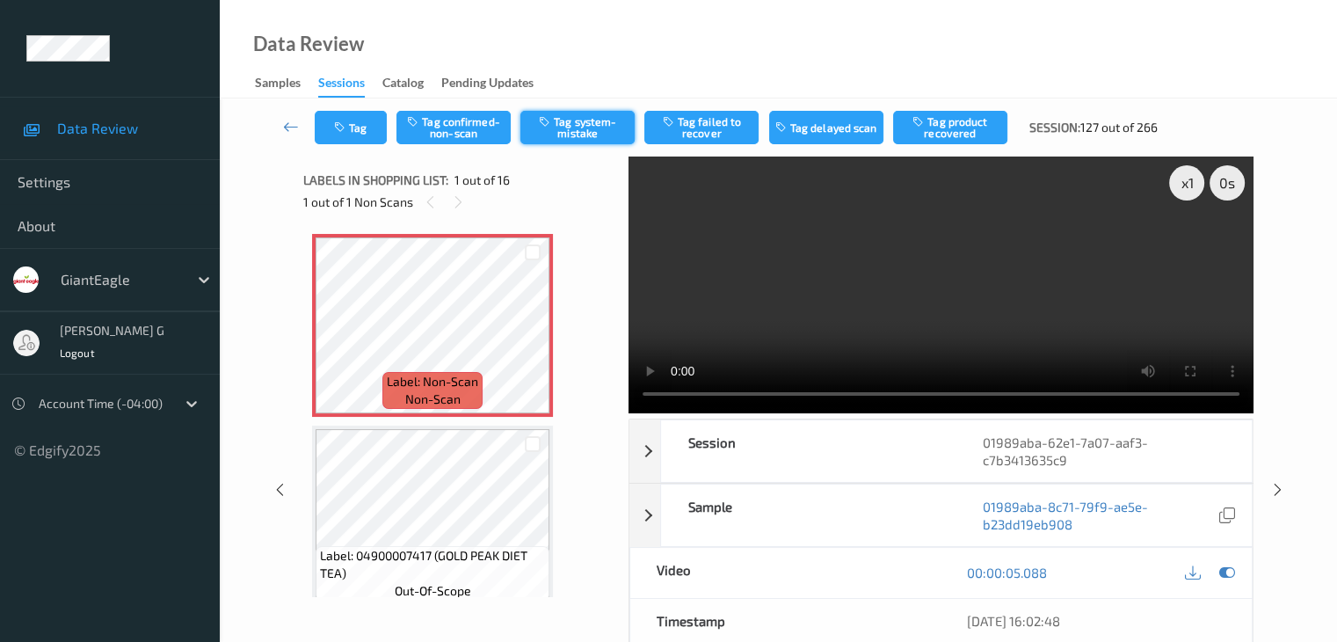
click at [580, 127] on button "Tag system-mistake" at bounding box center [577, 127] width 114 height 33
click at [282, 123] on link at bounding box center [291, 127] width 47 height 33
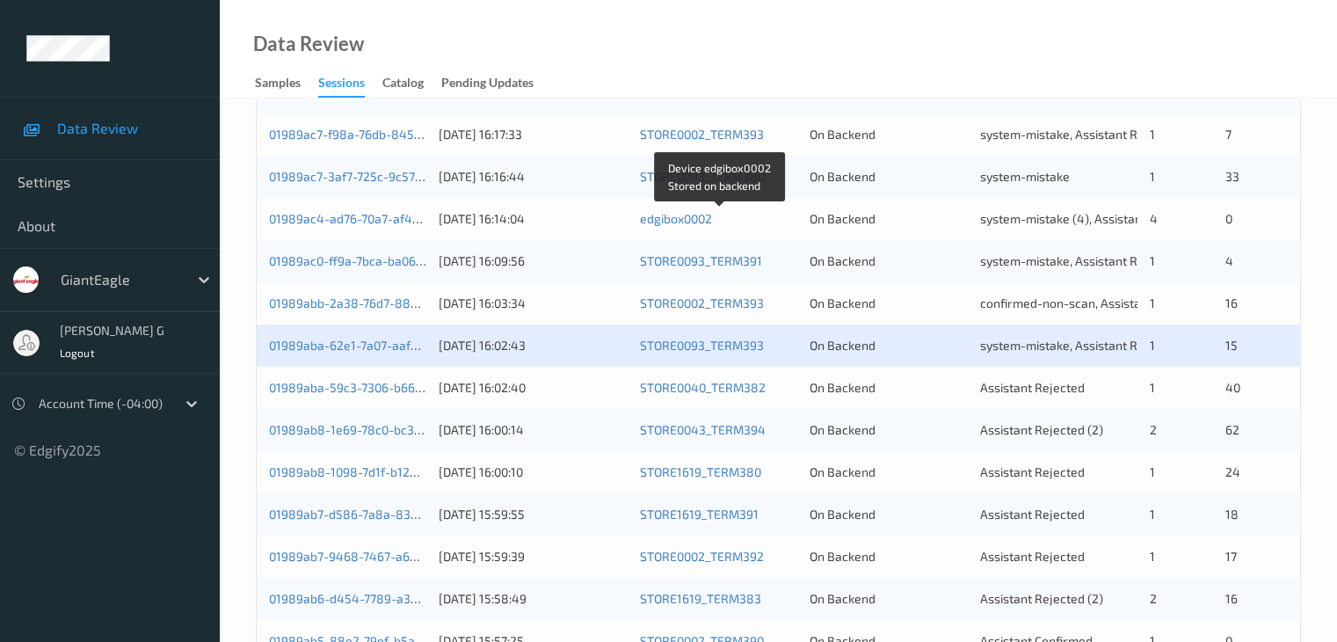
scroll to position [527, 0]
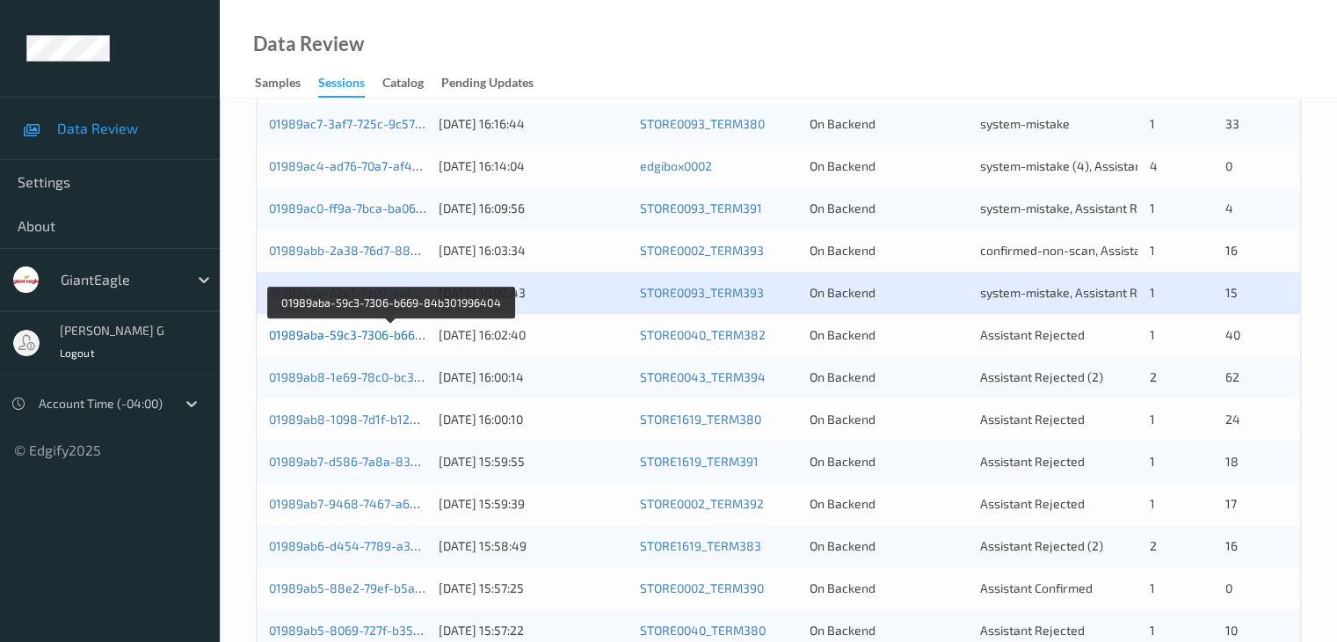
click at [333, 334] on link "01989aba-59c3-7306-b669-84b301996404" at bounding box center [391, 334] width 244 height 15
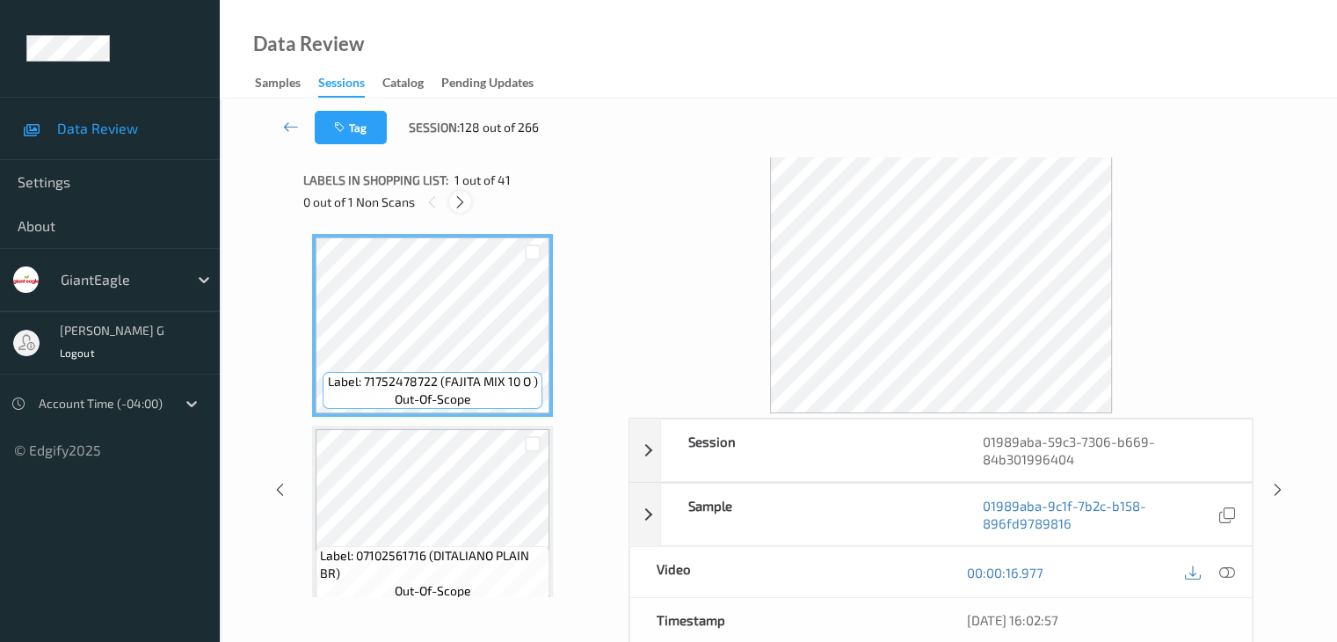
click at [457, 201] on icon at bounding box center [460, 202] width 15 height 16
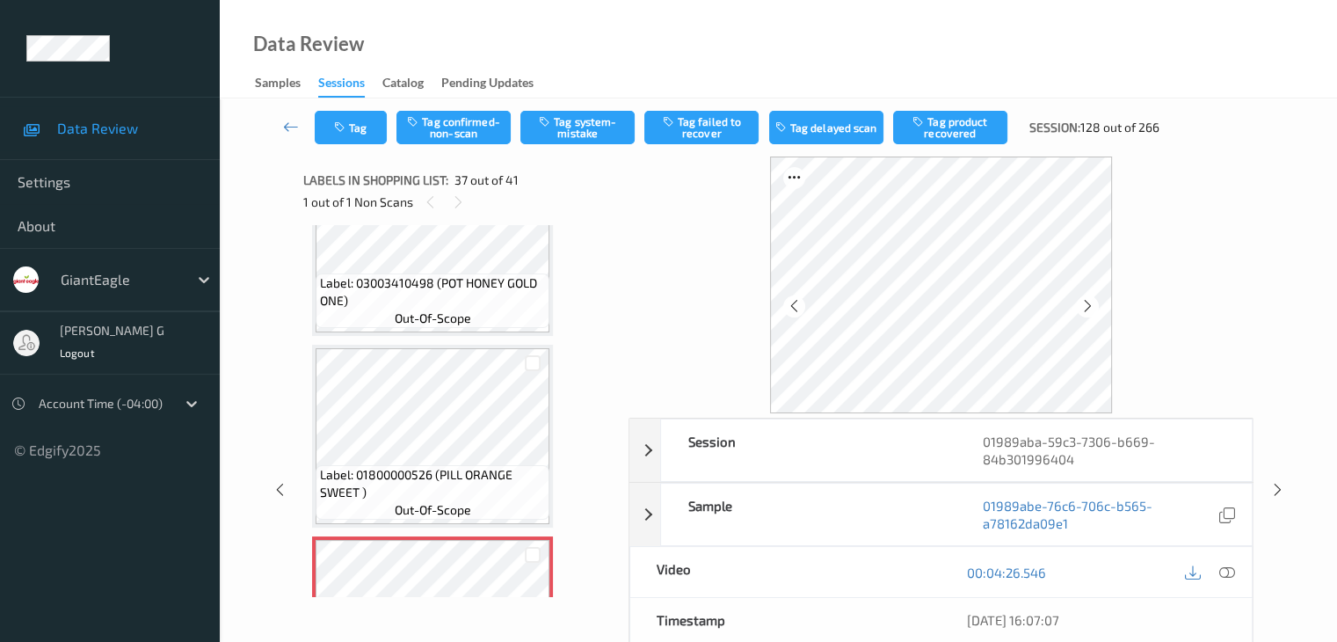
scroll to position [6364, 0]
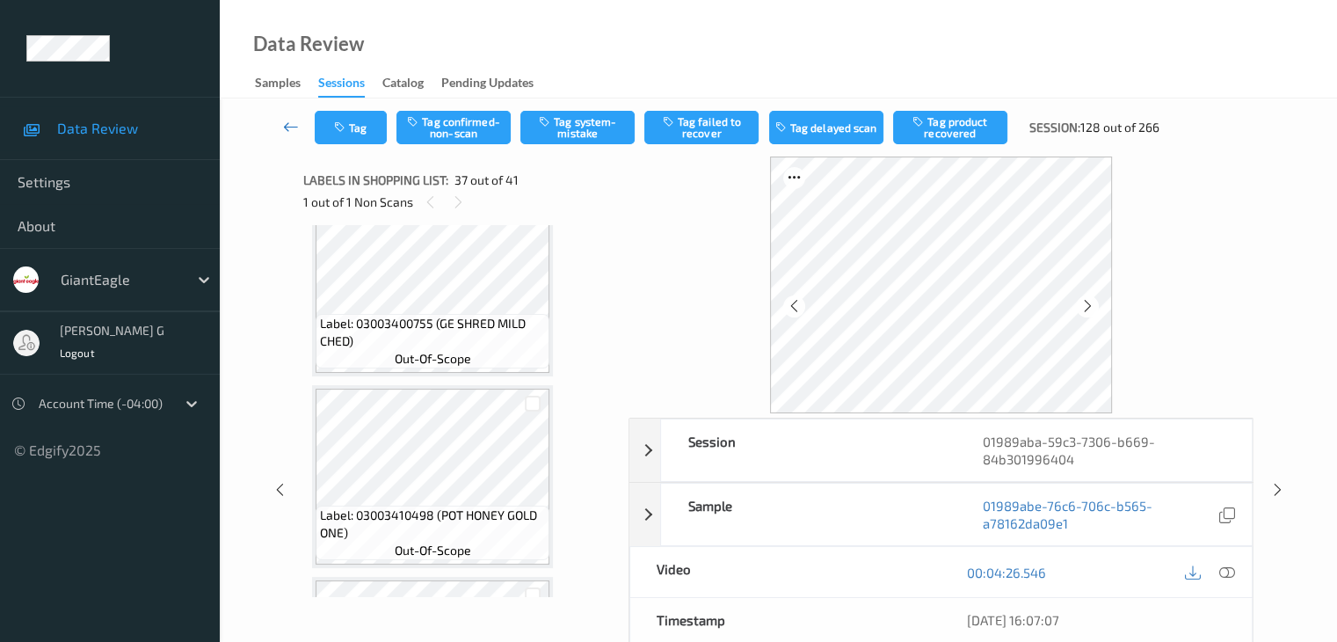
click at [287, 127] on icon at bounding box center [291, 127] width 16 height 18
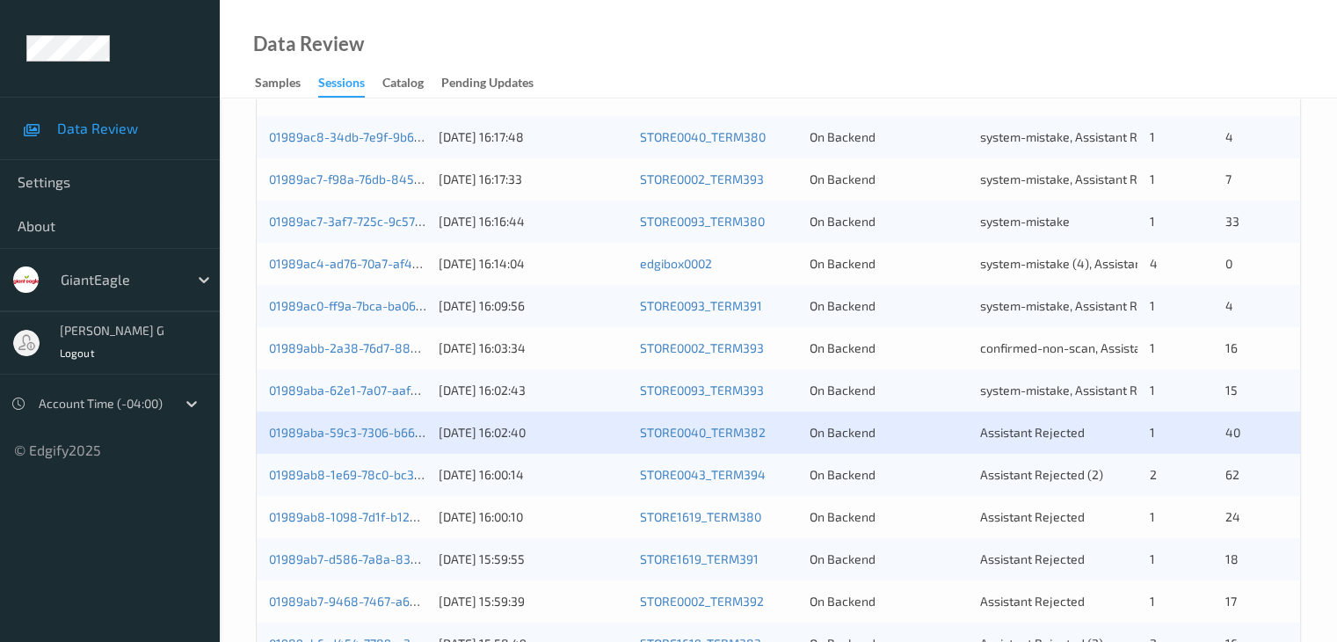
scroll to position [440, 0]
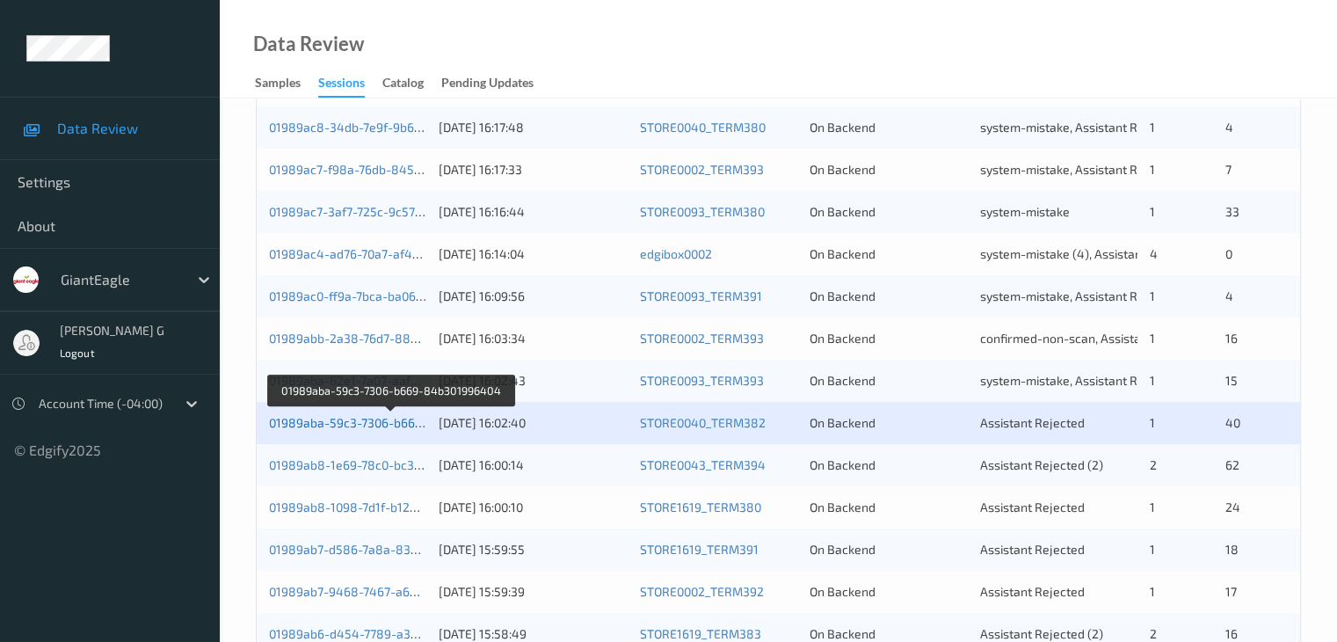
click at [344, 418] on link "01989aba-59c3-7306-b669-84b301996404" at bounding box center [391, 422] width 244 height 15
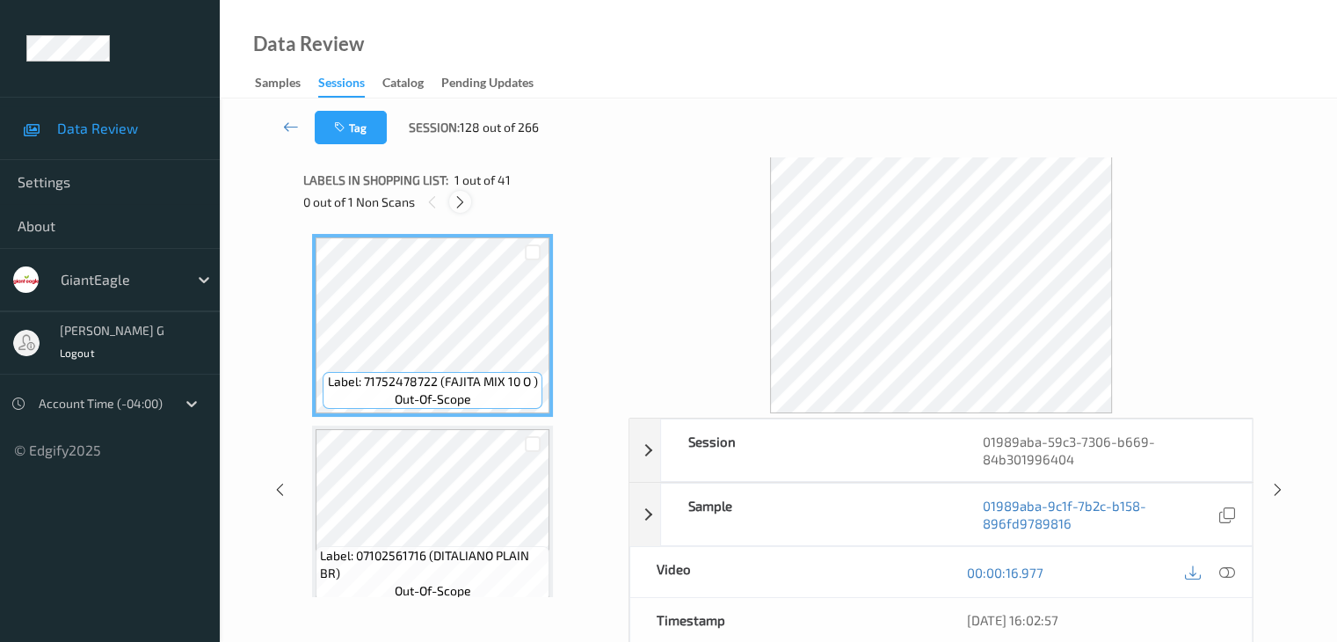
click at [460, 200] on icon at bounding box center [460, 202] width 15 height 16
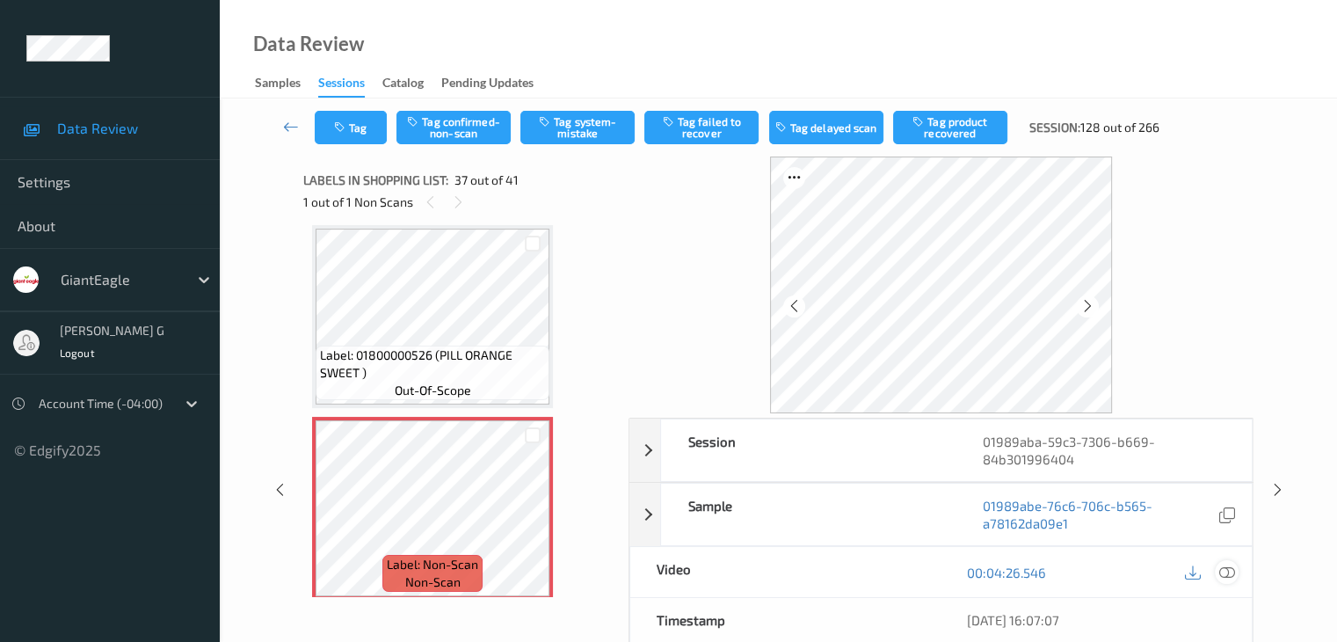
click at [1231, 568] on icon at bounding box center [1226, 572] width 16 height 16
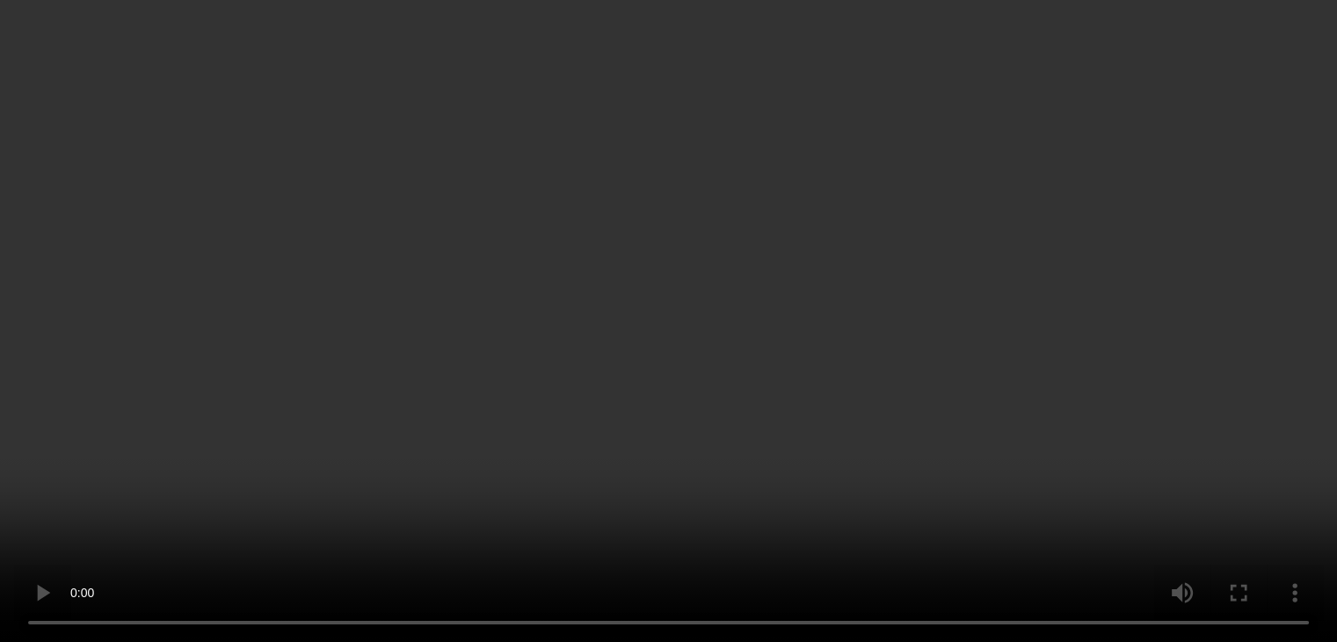
scroll to position [6979, 0]
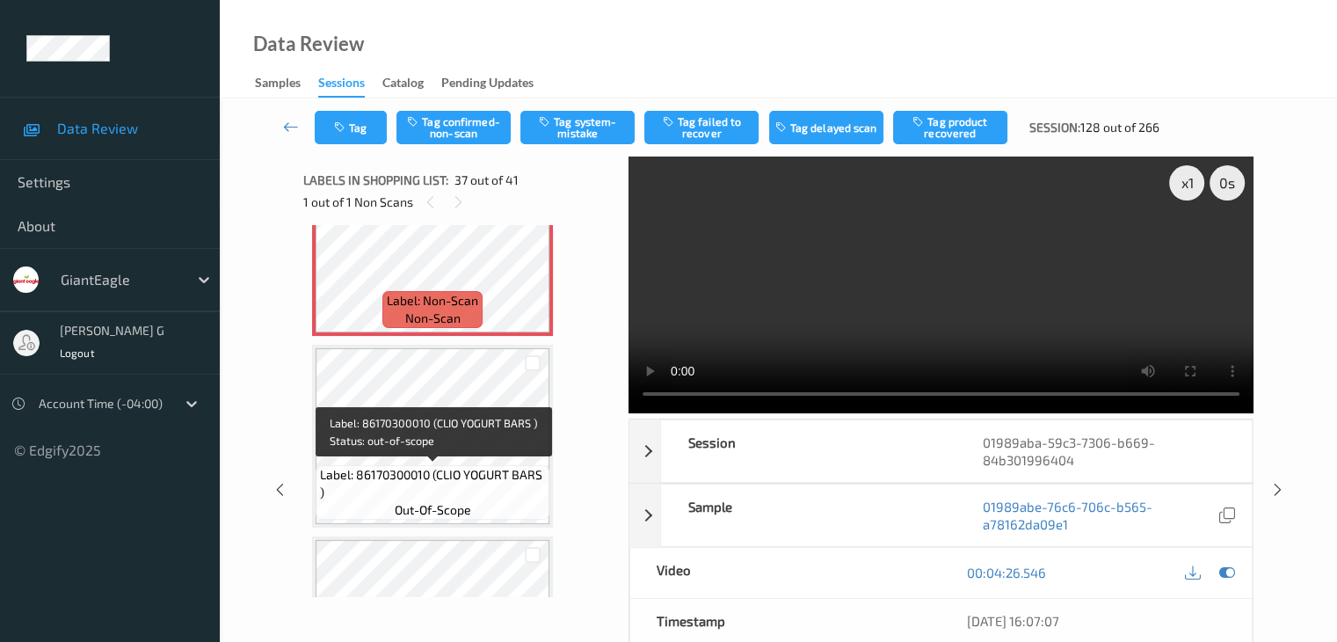
click at [448, 468] on span "Label: 86170300010 (CLIO YOGURT BARS )" at bounding box center [432, 483] width 225 height 35
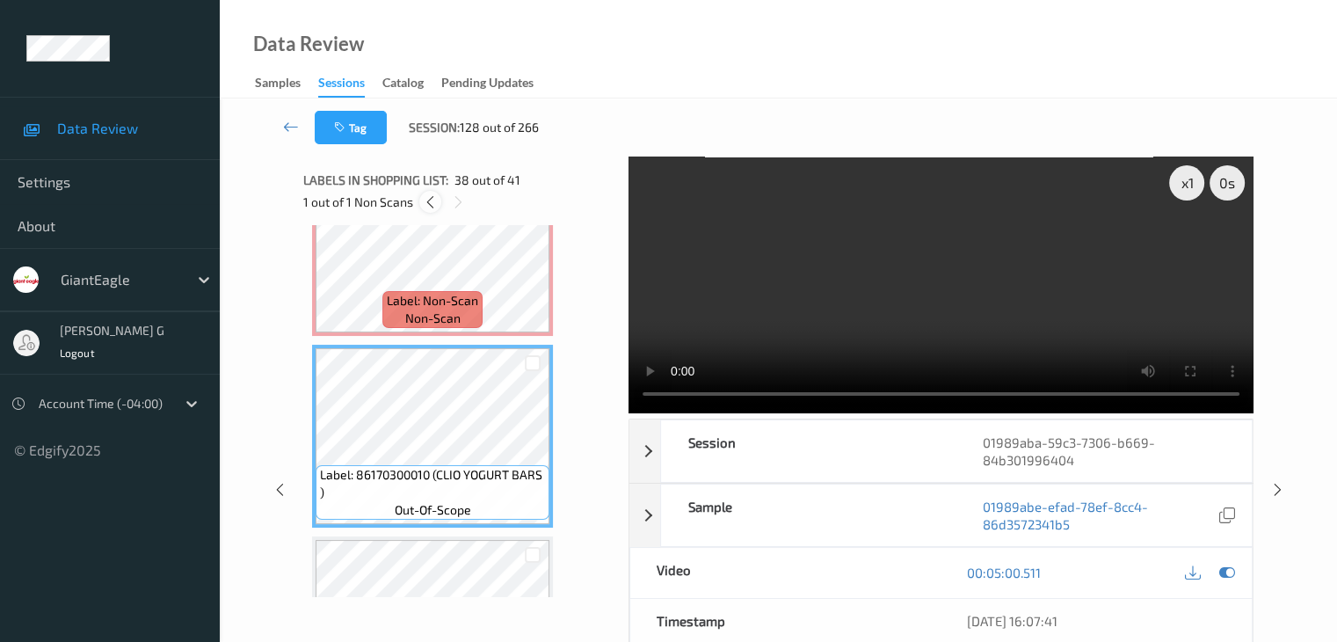
click at [428, 201] on icon at bounding box center [430, 202] width 15 height 16
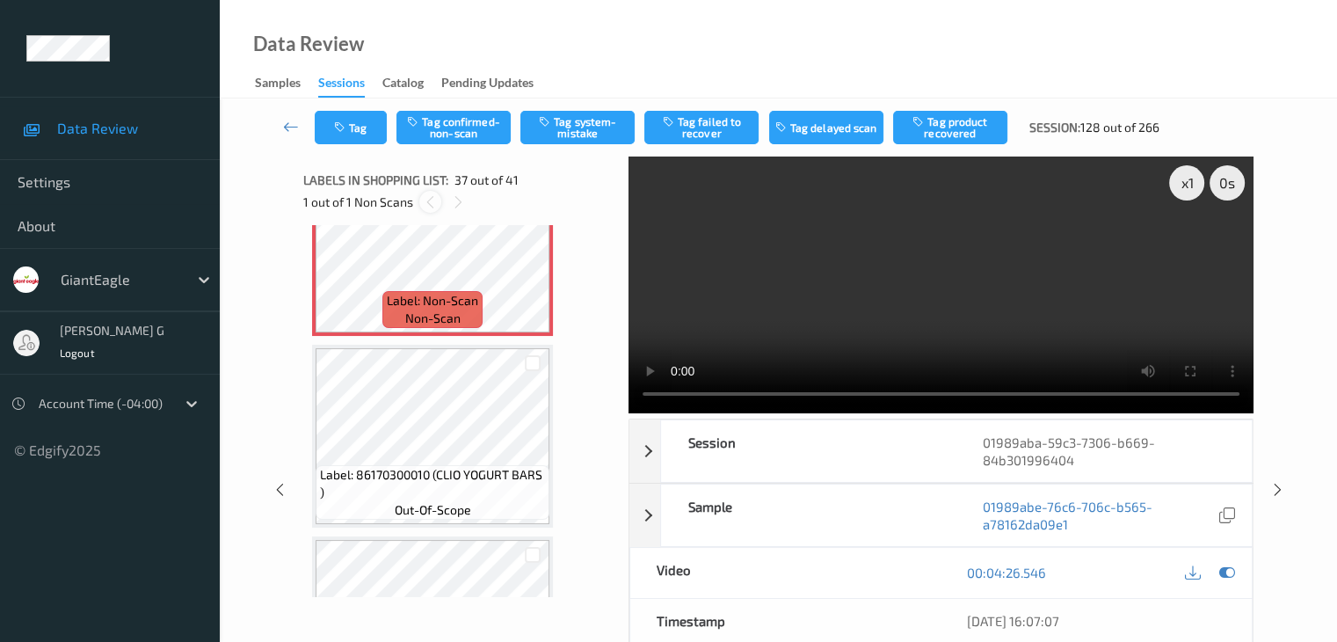
scroll to position [6716, 0]
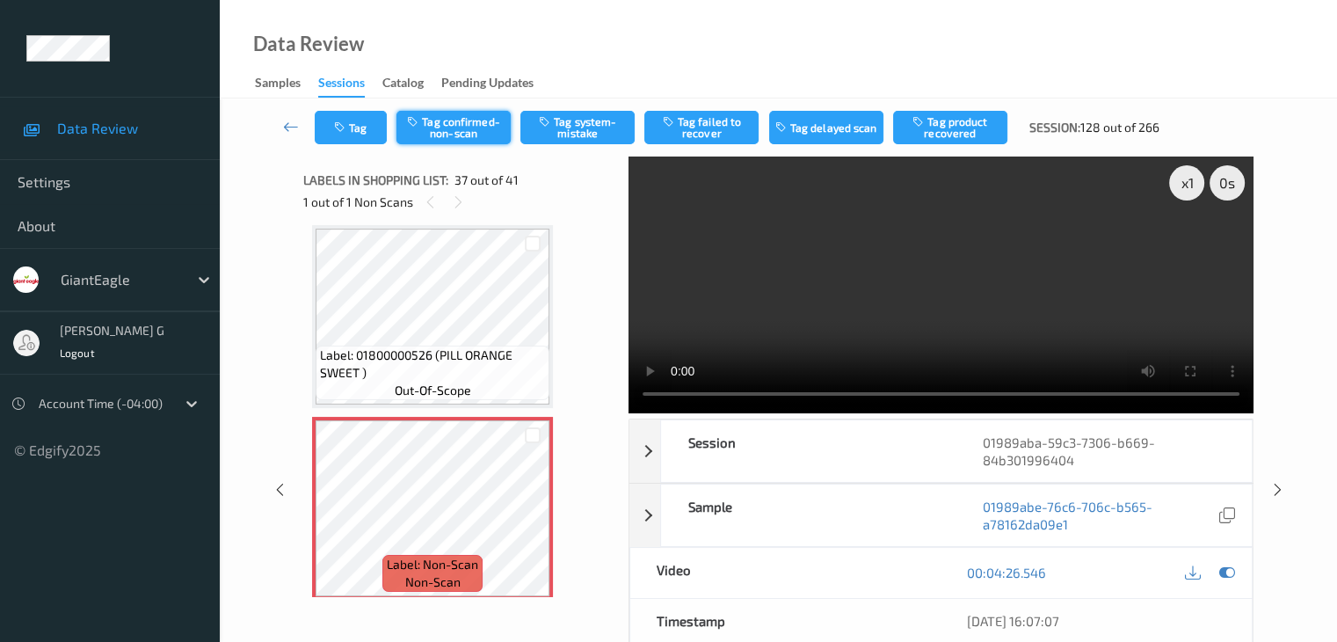
click at [459, 129] on button "Tag confirmed-non-scan" at bounding box center [453, 127] width 114 height 33
click at [948, 127] on button "Tag product recovered" at bounding box center [950, 127] width 114 height 33
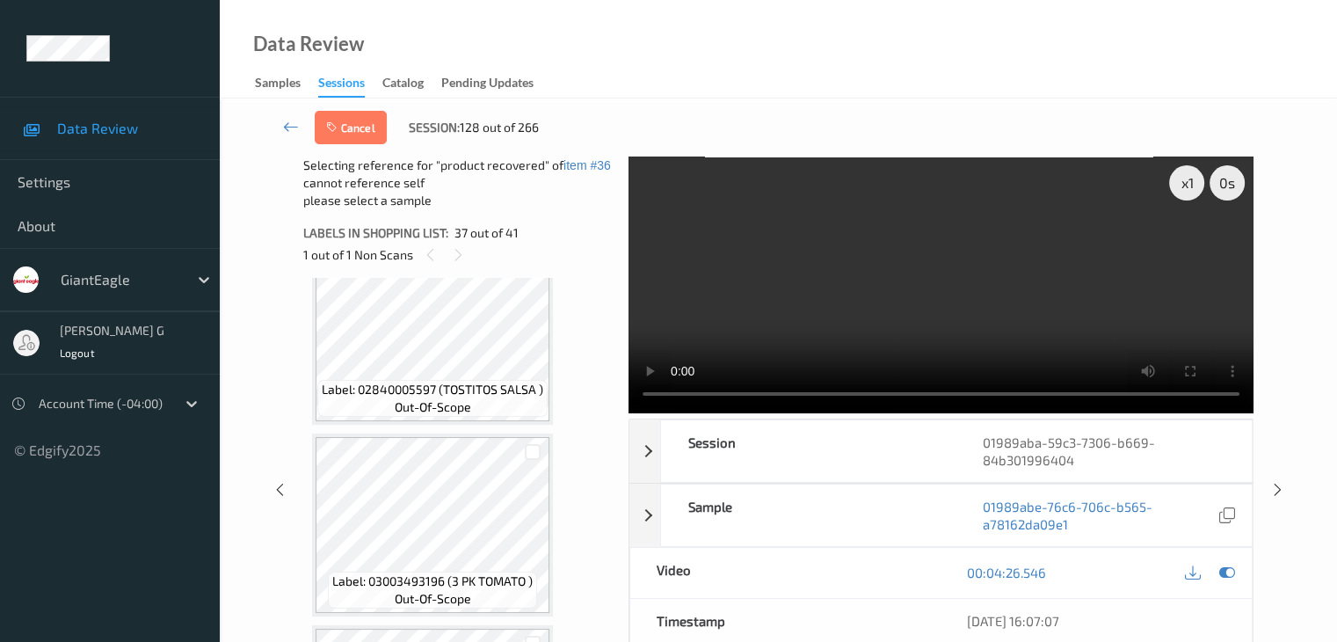
scroll to position [7331, 0]
click at [289, 125] on icon at bounding box center [291, 127] width 16 height 18
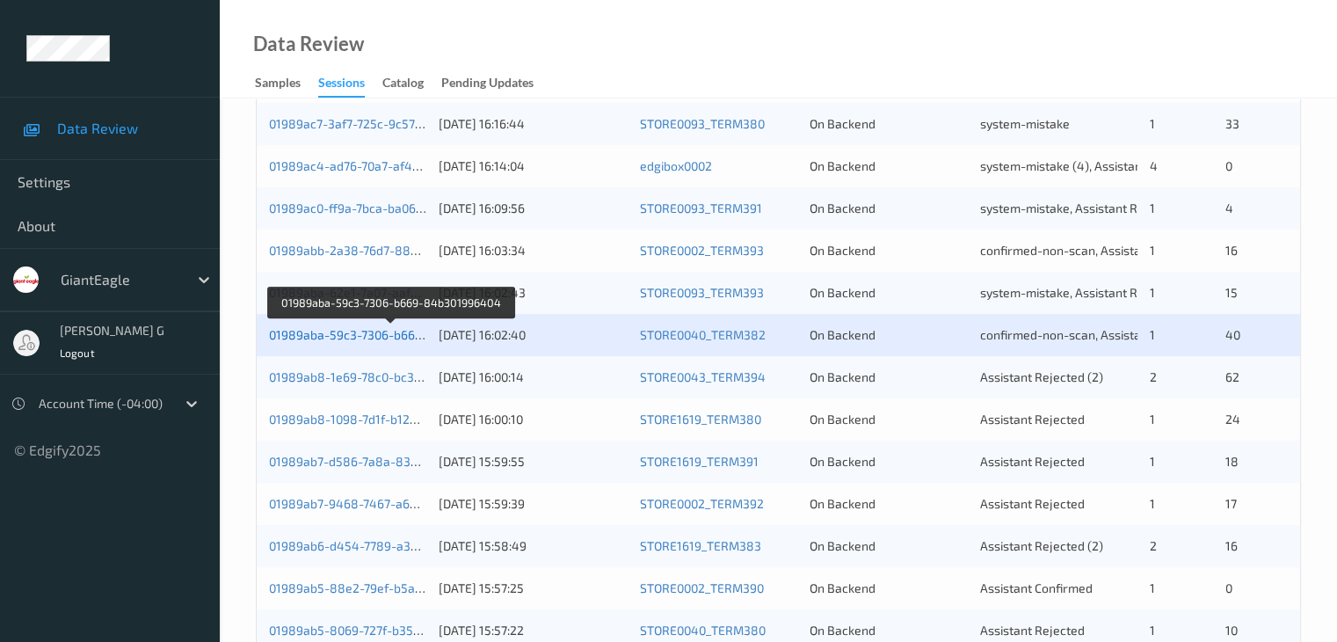
click at [367, 331] on link "01989aba-59c3-7306-b669-84b301996404" at bounding box center [391, 334] width 244 height 15
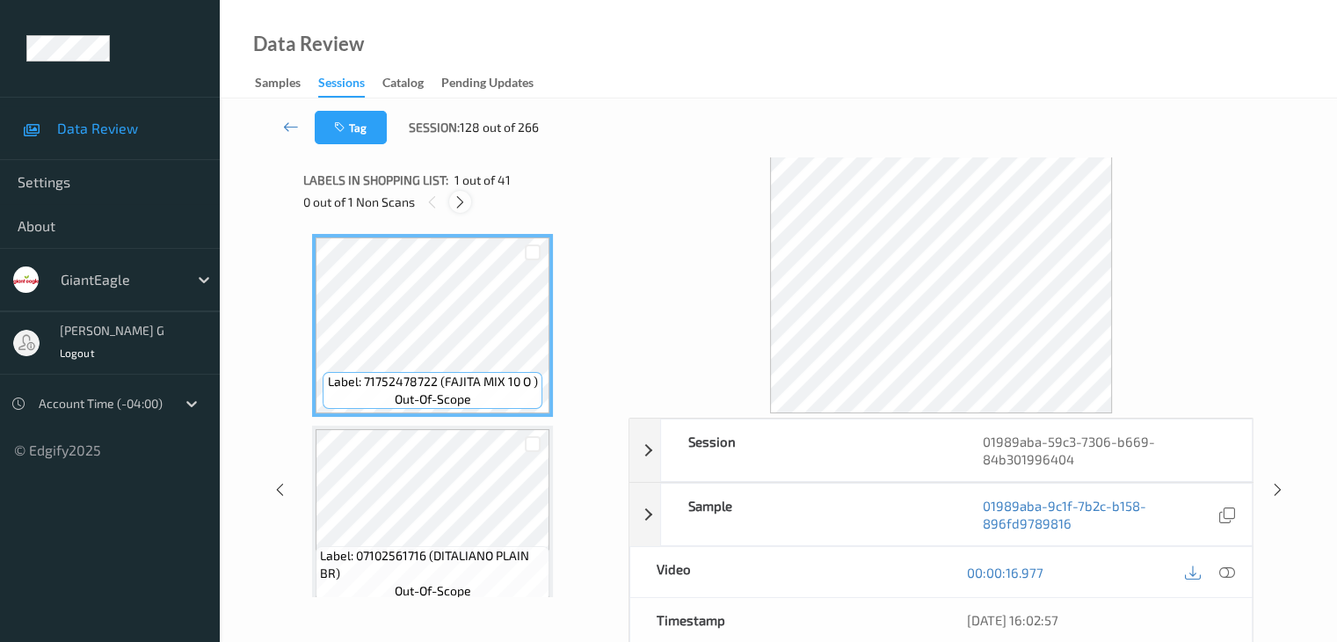
click at [461, 203] on icon at bounding box center [460, 202] width 15 height 16
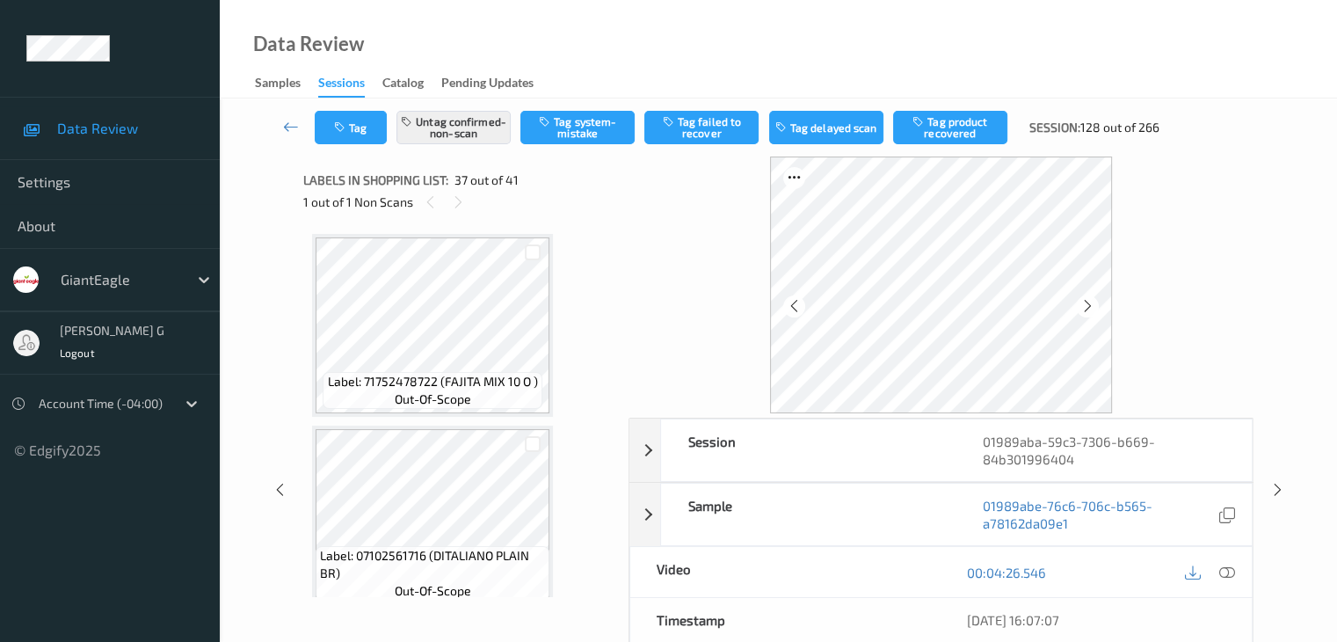
scroll to position [6716, 0]
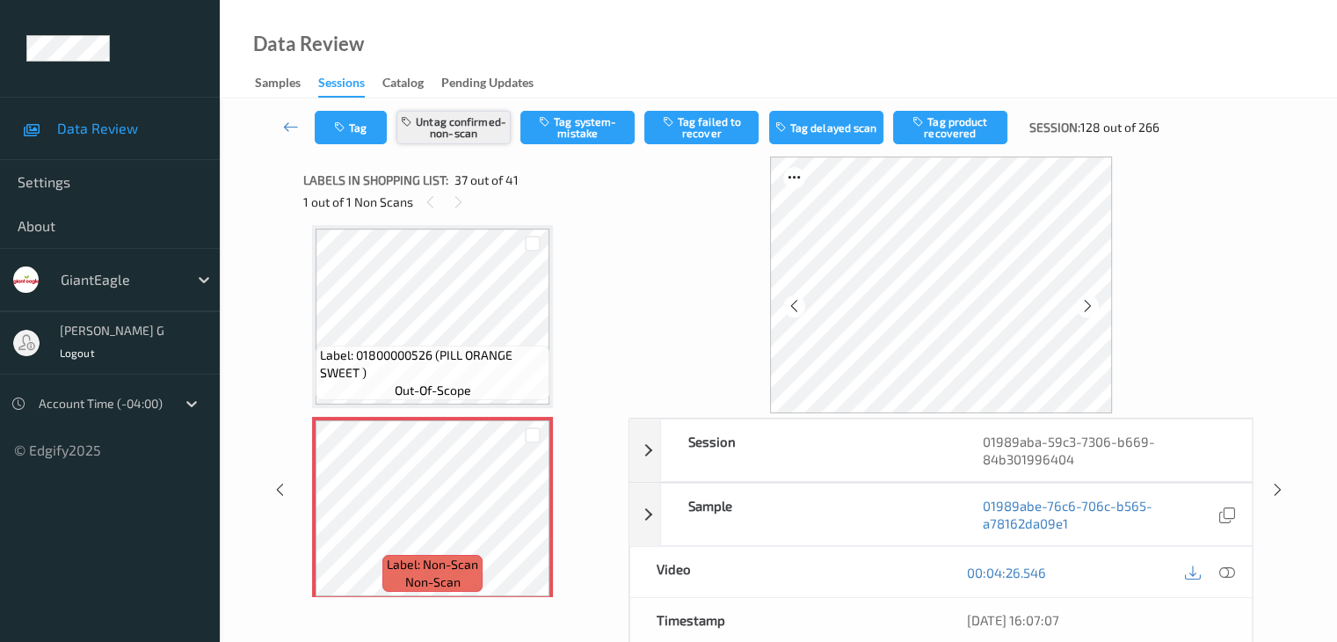
click at [446, 130] on button "Untag confirmed-non-scan" at bounding box center [453, 127] width 114 height 33
click at [1231, 574] on icon at bounding box center [1226, 572] width 16 height 16
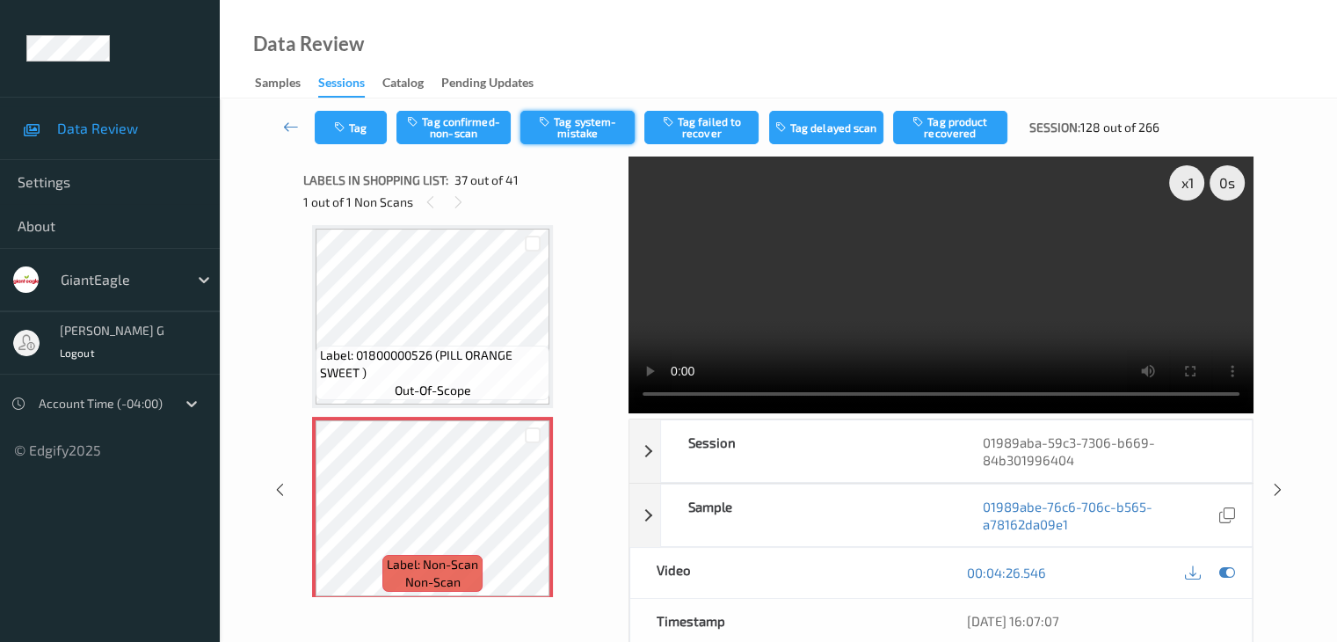
click at [582, 131] on button "Tag system-mistake" at bounding box center [577, 127] width 114 height 33
click at [343, 127] on icon "button" at bounding box center [341, 127] width 15 height 12
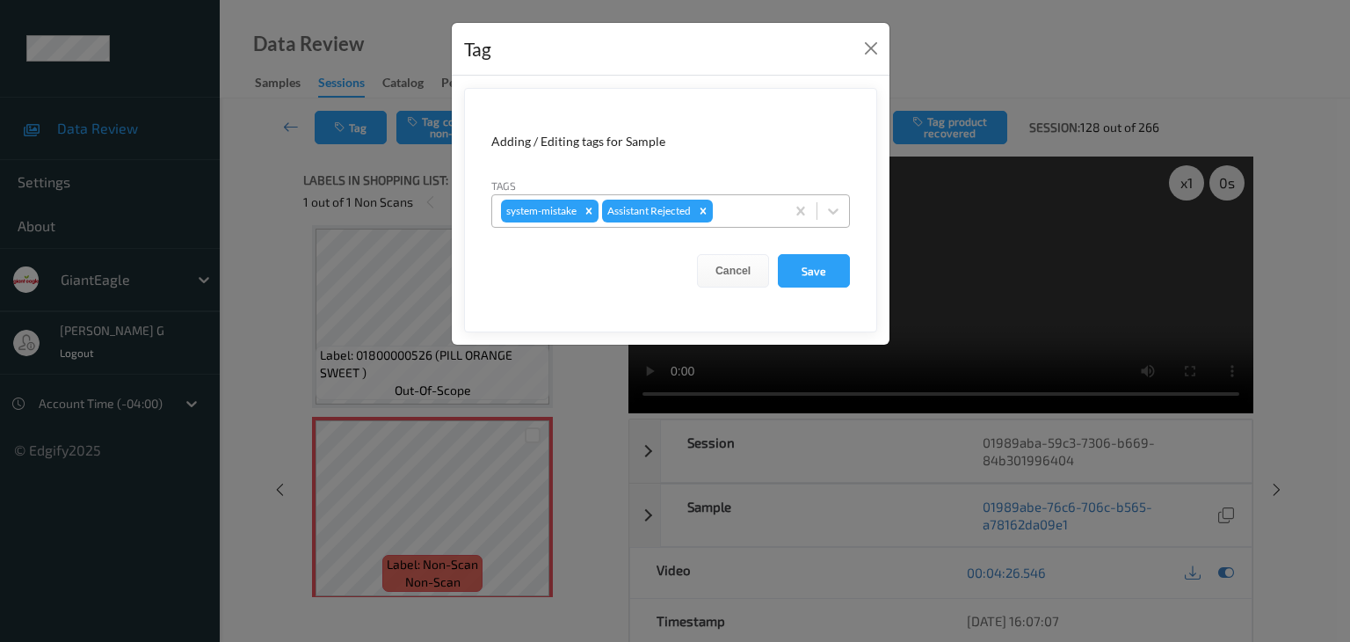
click at [745, 210] on div at bounding box center [746, 210] width 60 height 21
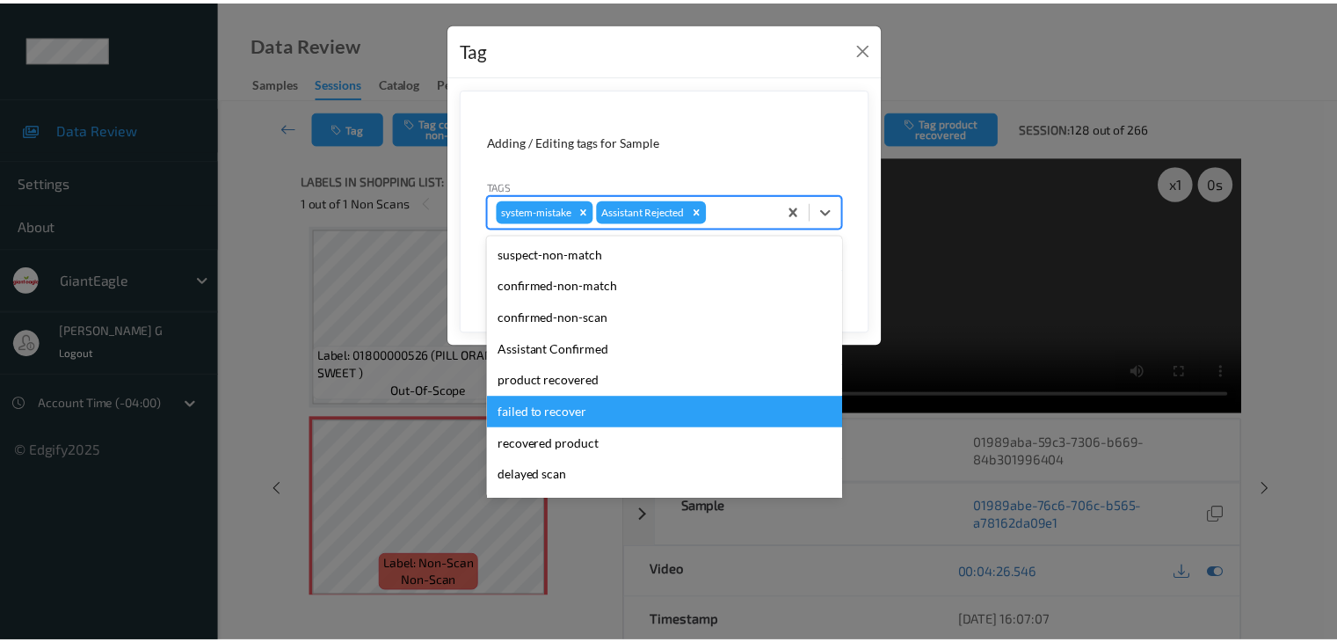
scroll to position [123, 0]
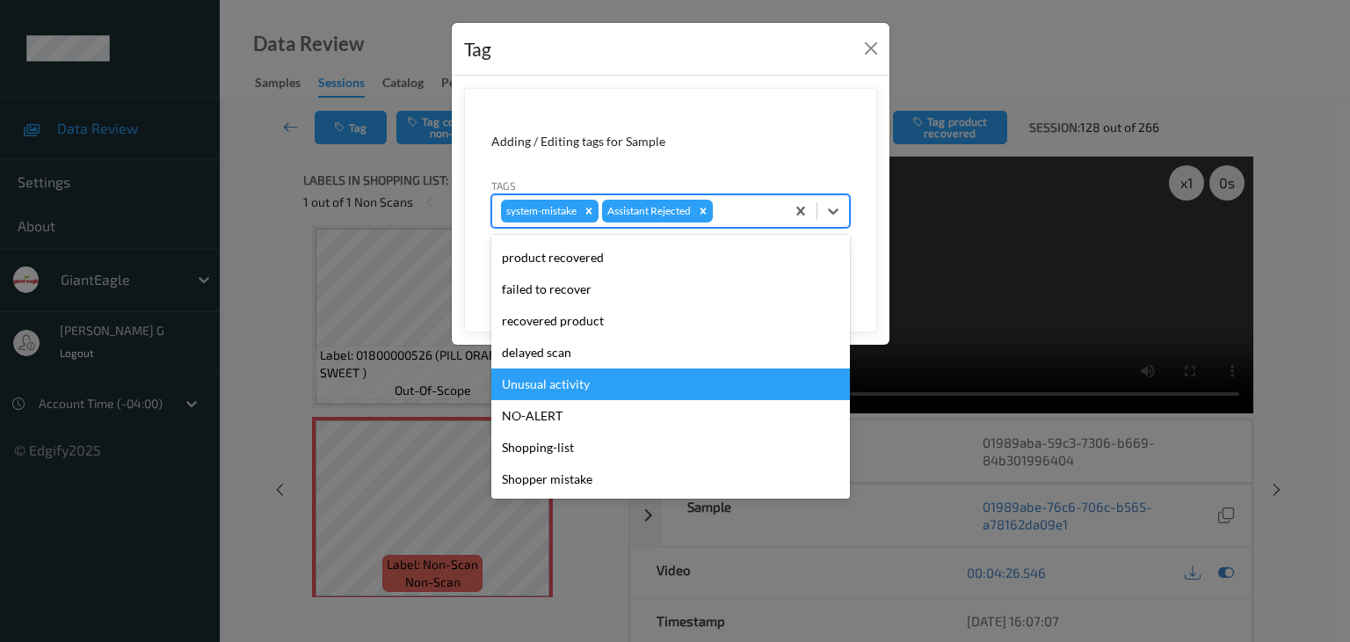
click at [563, 384] on div "Unusual activity" at bounding box center [670, 384] width 359 height 32
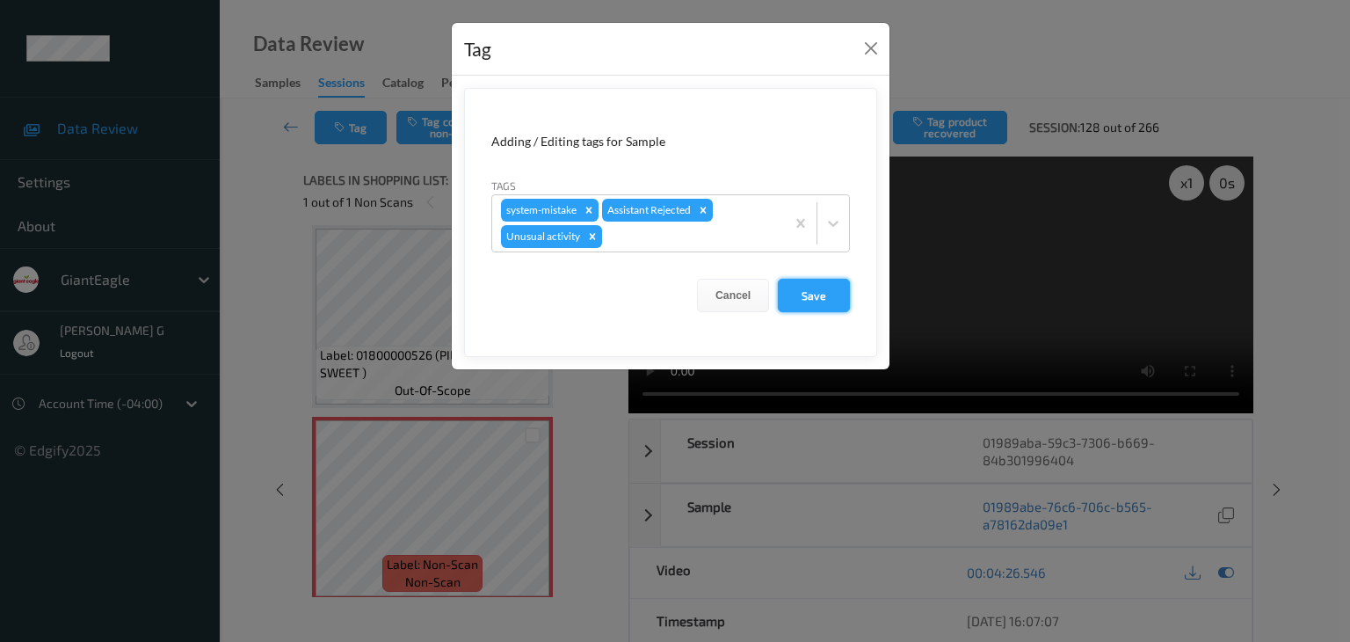
click at [819, 286] on button "Save" at bounding box center [814, 295] width 72 height 33
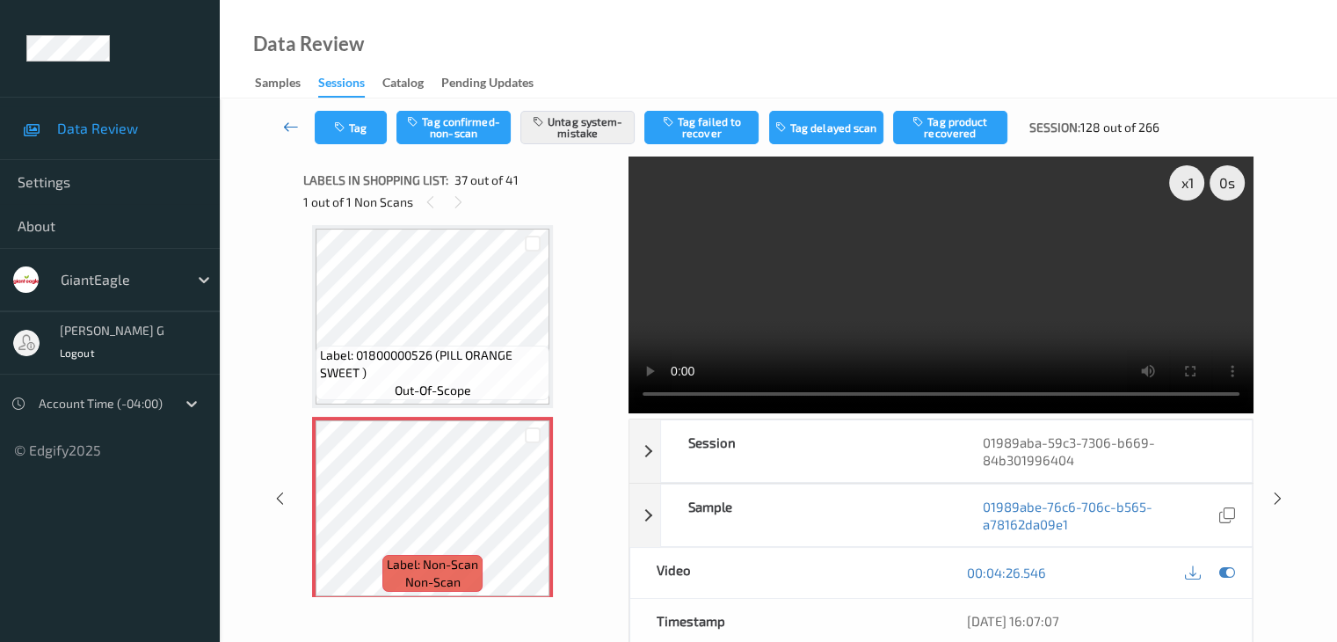
click at [286, 120] on icon at bounding box center [291, 127] width 16 height 18
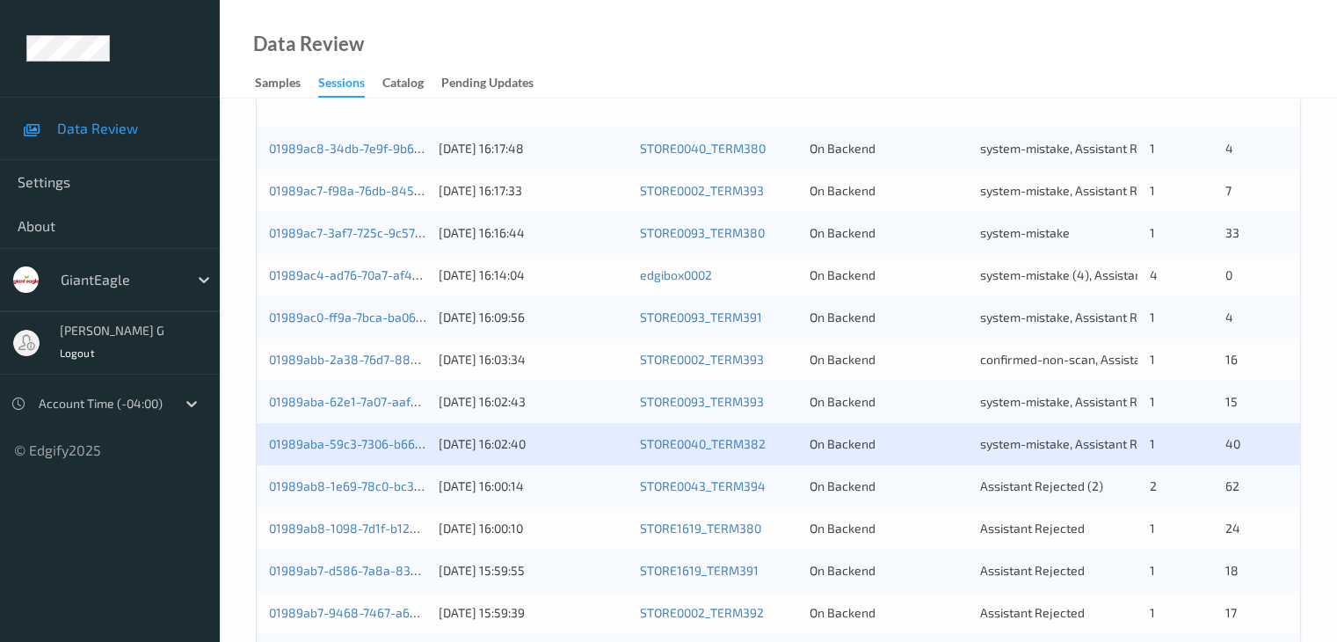
scroll to position [527, 0]
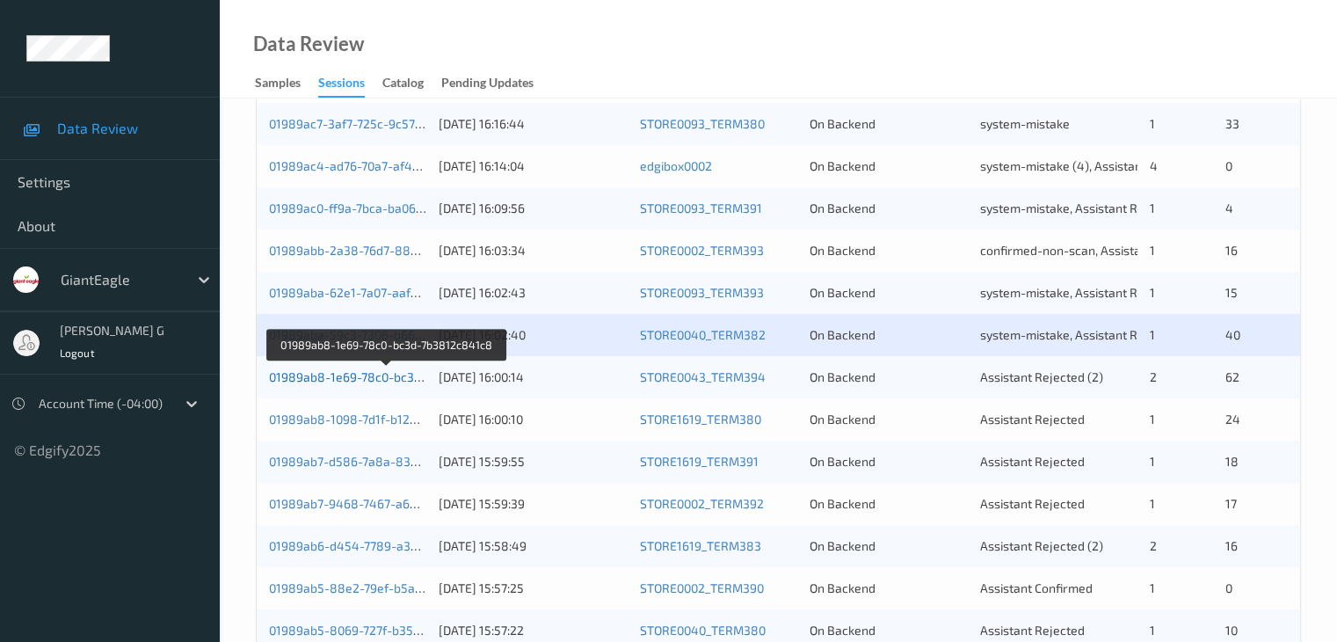
click at [324, 376] on link "01989ab8-1e69-78c0-bc3d-7b3812c841c8" at bounding box center [388, 376] width 238 height 15
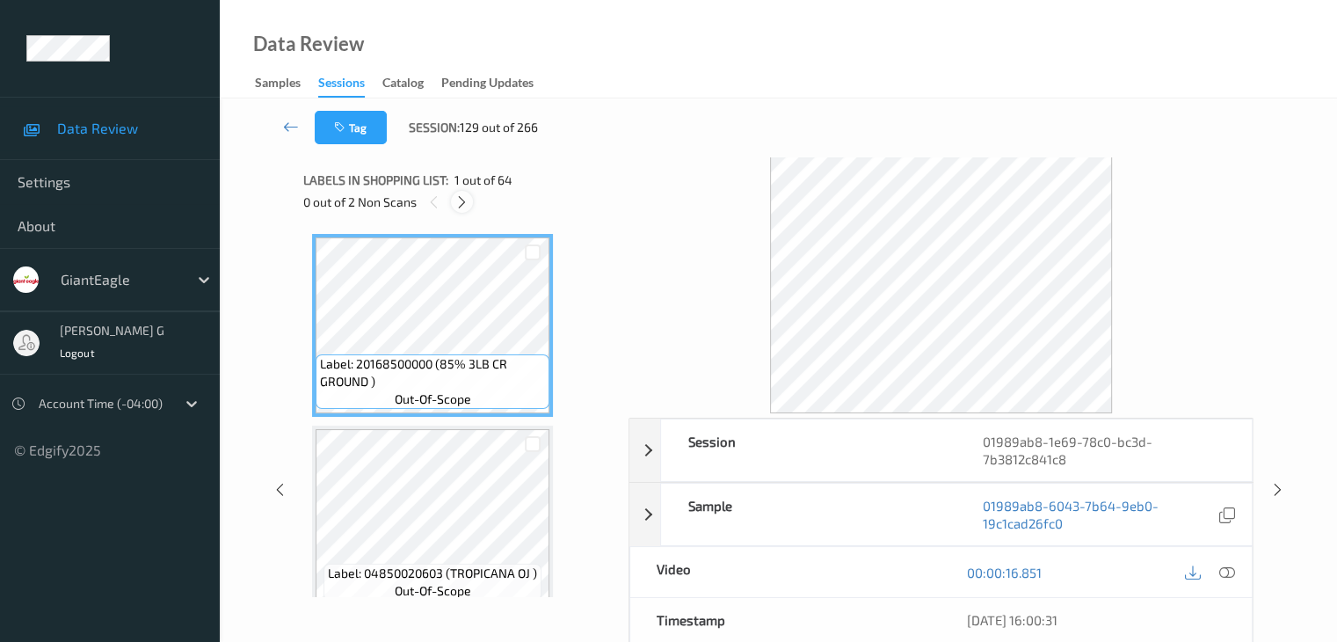
click at [462, 202] on icon at bounding box center [461, 202] width 15 height 16
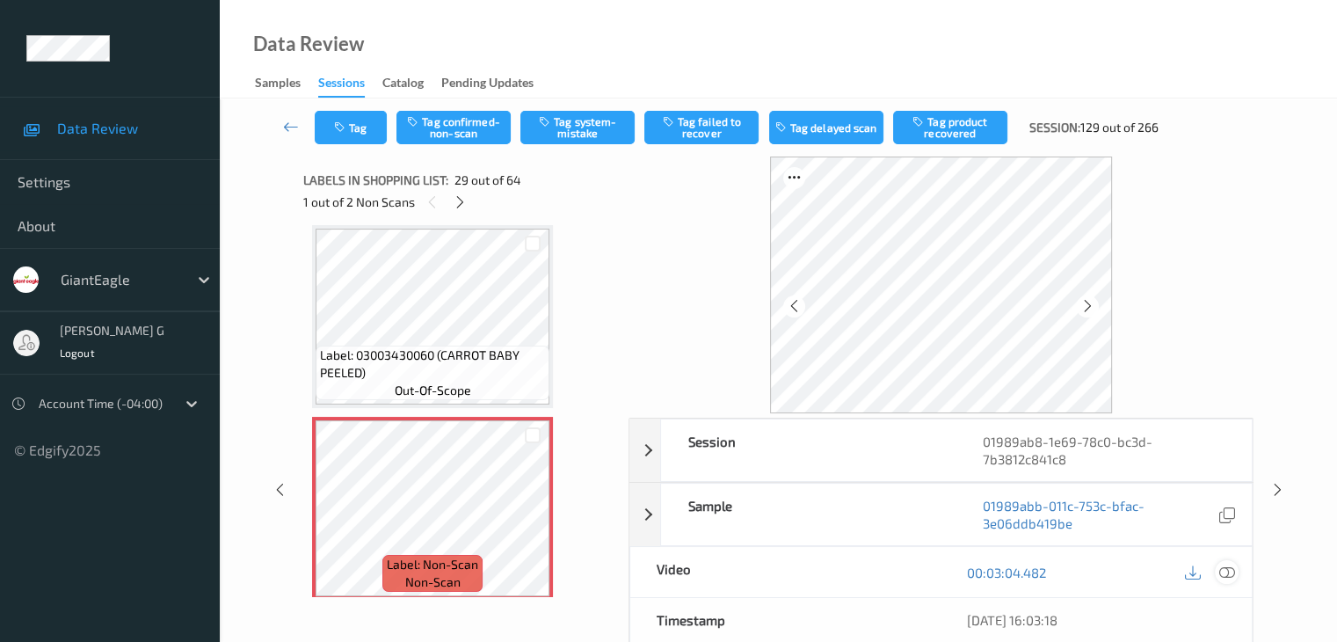
click at [1226, 572] on icon at bounding box center [1226, 572] width 16 height 16
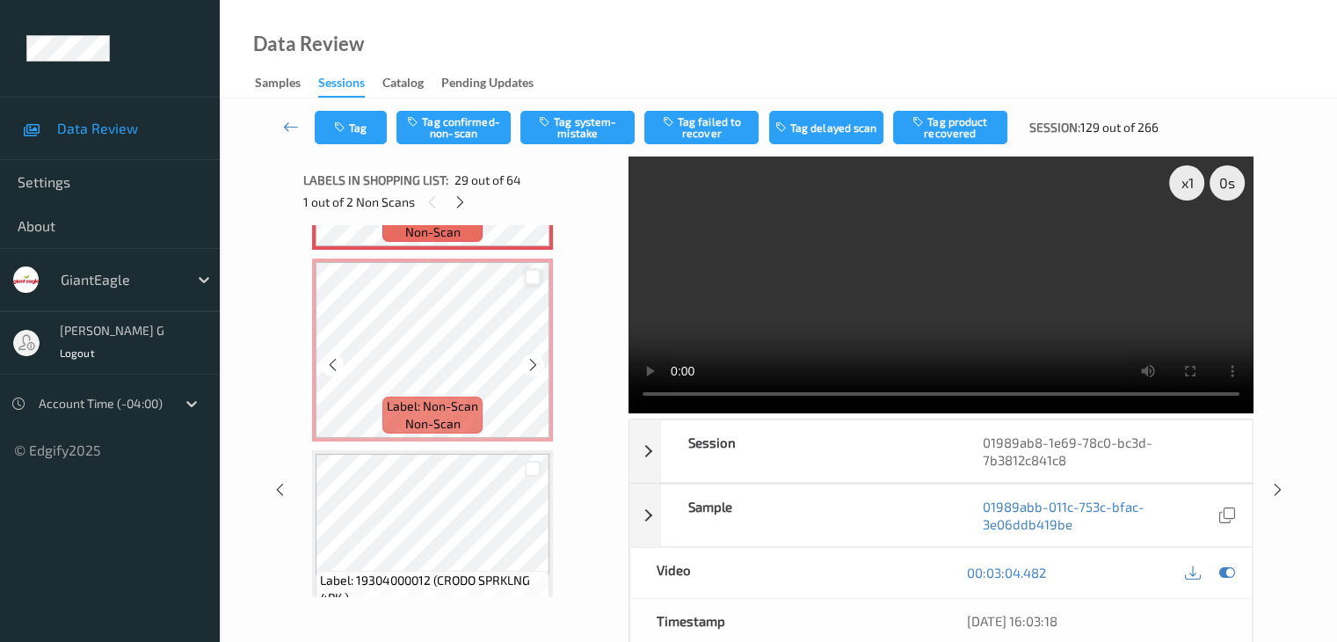
scroll to position [5534, 0]
click at [600, 124] on button "Tag system-mistake" at bounding box center [577, 127] width 114 height 33
click at [890, 395] on video at bounding box center [940, 284] width 625 height 257
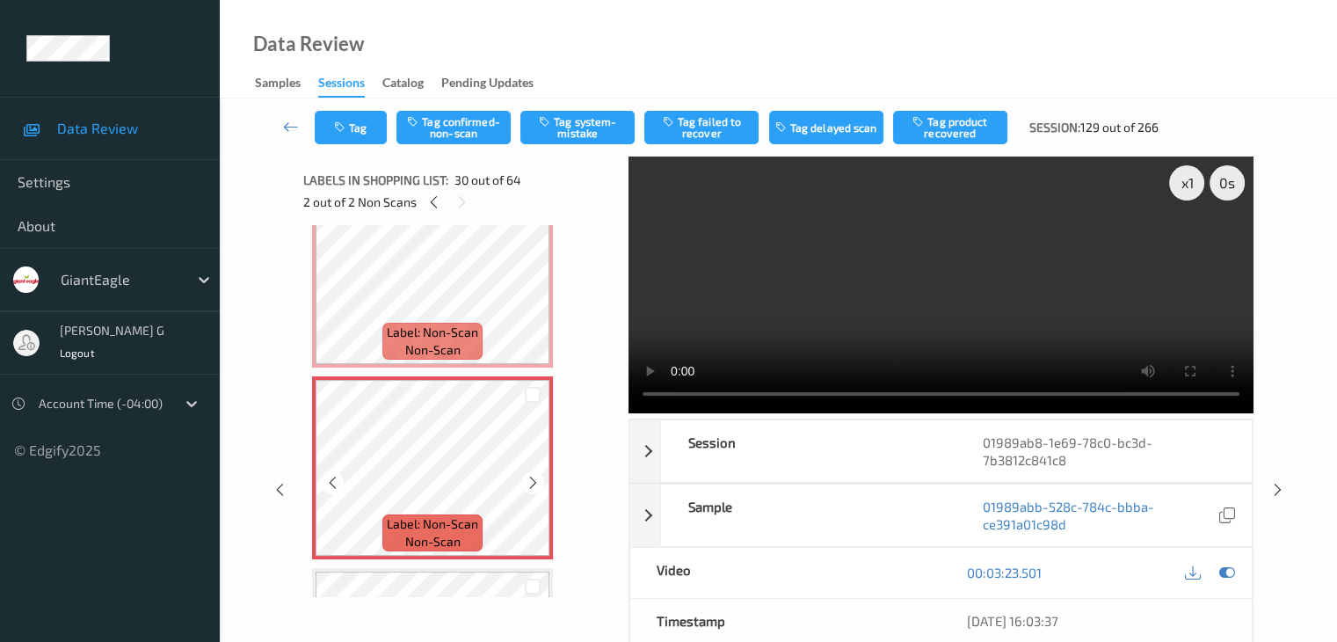
scroll to position [5446, 0]
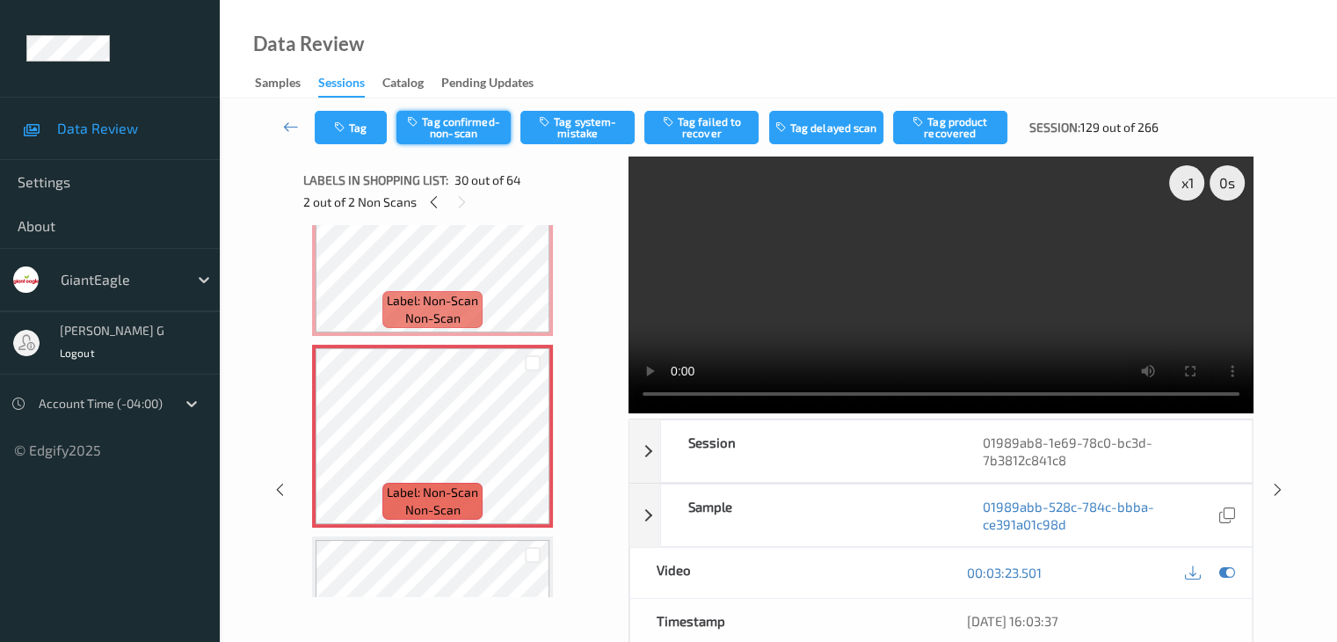
click at [460, 130] on button "Tag confirmed-non-scan" at bounding box center [453, 127] width 114 height 33
click at [694, 126] on button "Tag failed to recover" at bounding box center [701, 127] width 114 height 33
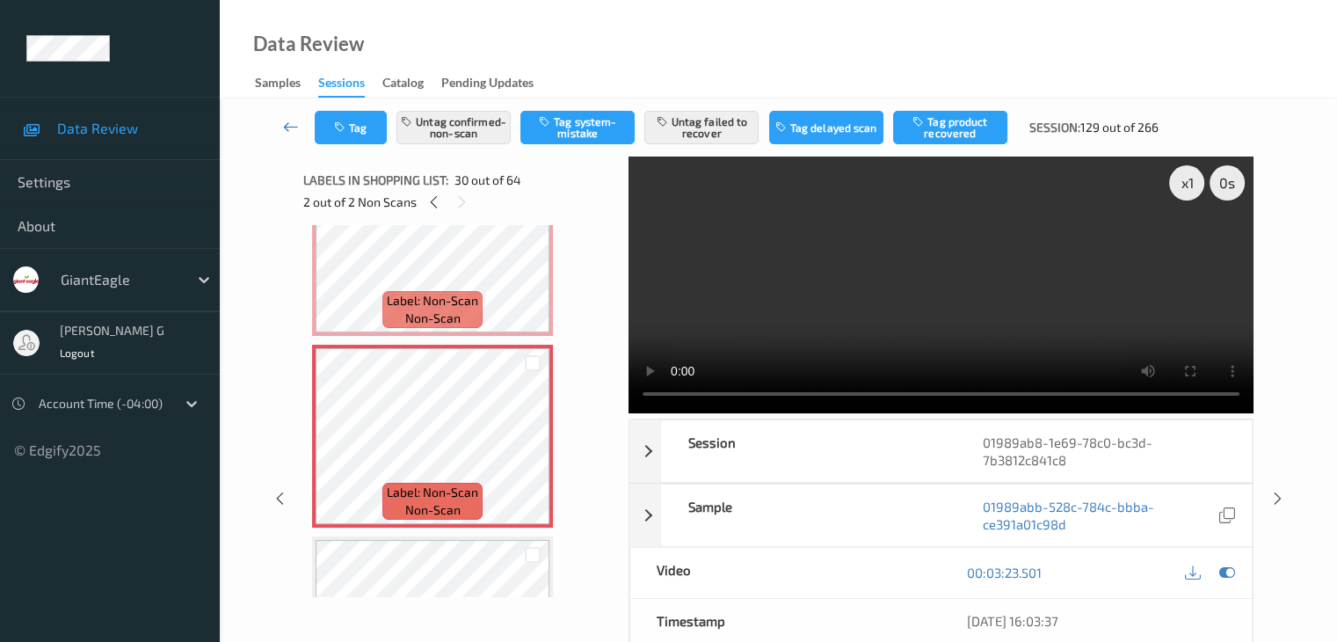
click at [286, 127] on icon at bounding box center [291, 127] width 16 height 18
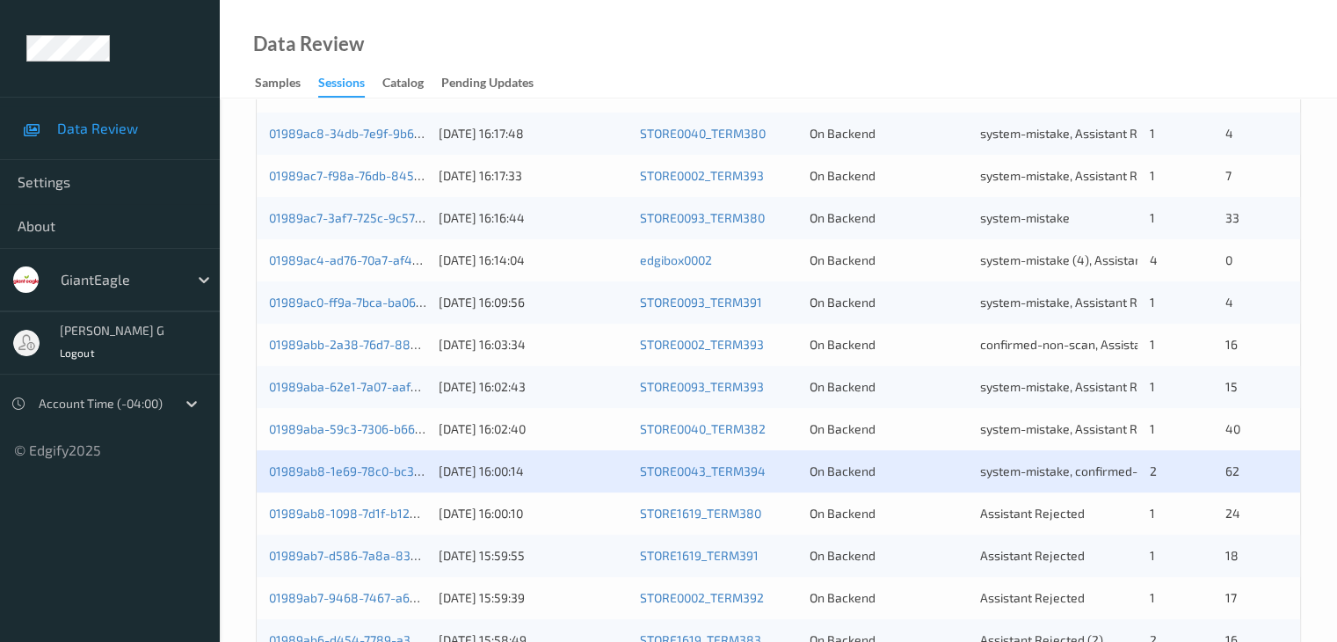
scroll to position [527, 0]
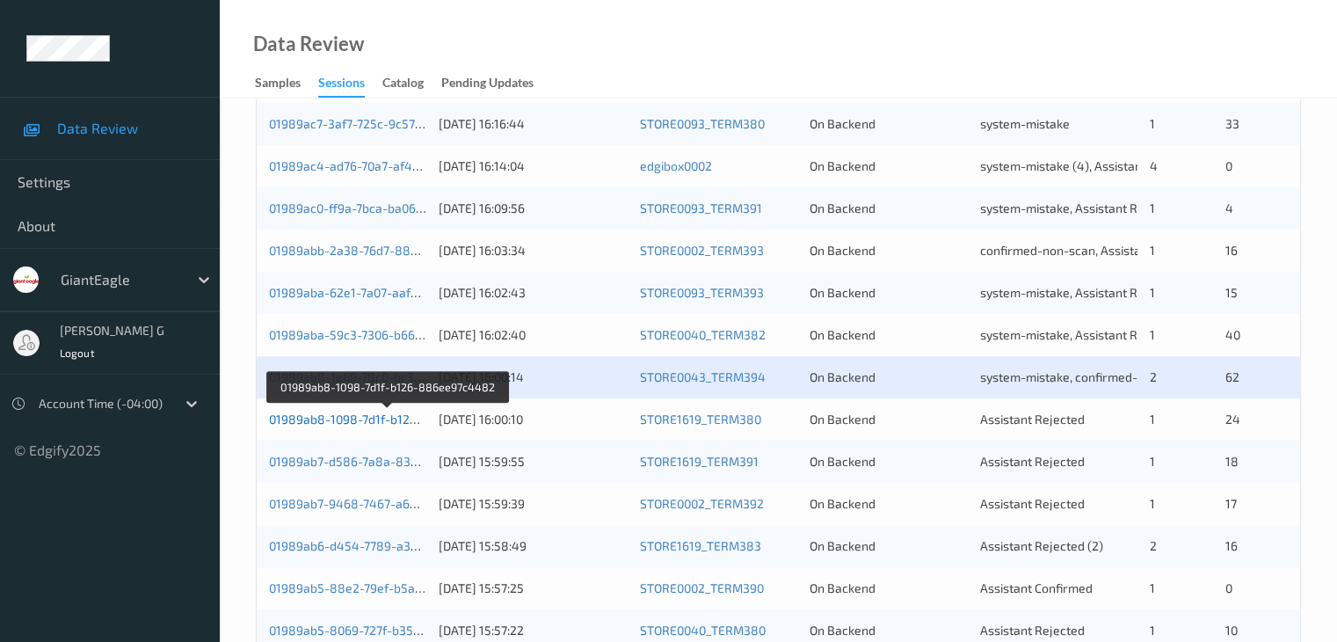
click at [360, 420] on link "01989ab8-1098-7d1f-b126-886ee97c4482" at bounding box center [389, 418] width 240 height 15
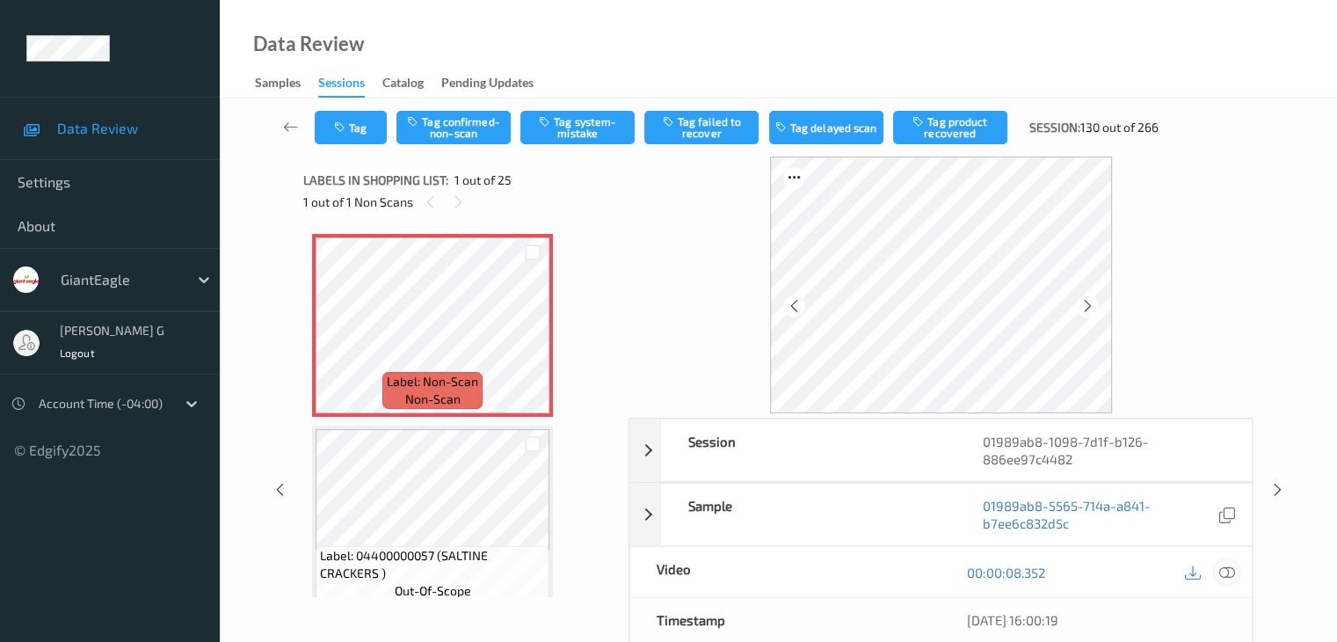
click at [1222, 571] on icon at bounding box center [1226, 572] width 16 height 16
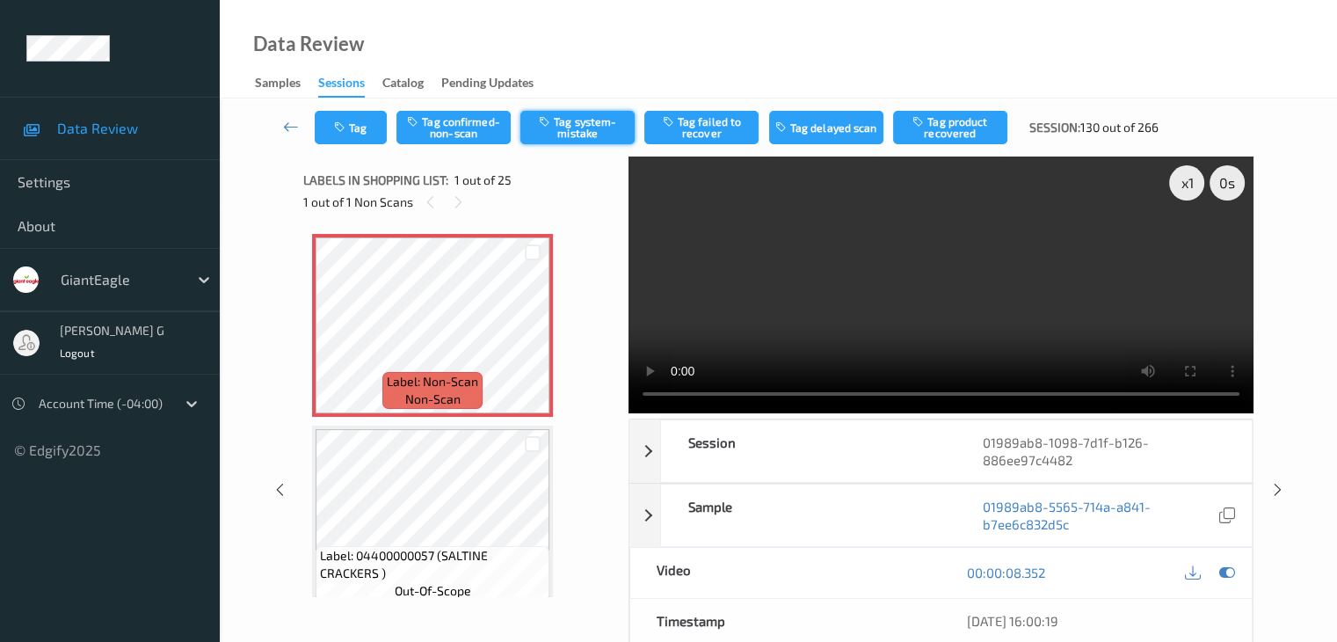
click at [580, 124] on button "Tag system-mistake" at bounding box center [577, 127] width 114 height 33
drag, startPoint x: 288, startPoint y: 127, endPoint x: 327, endPoint y: 75, distance: 64.7
click at [288, 126] on icon at bounding box center [291, 127] width 16 height 18
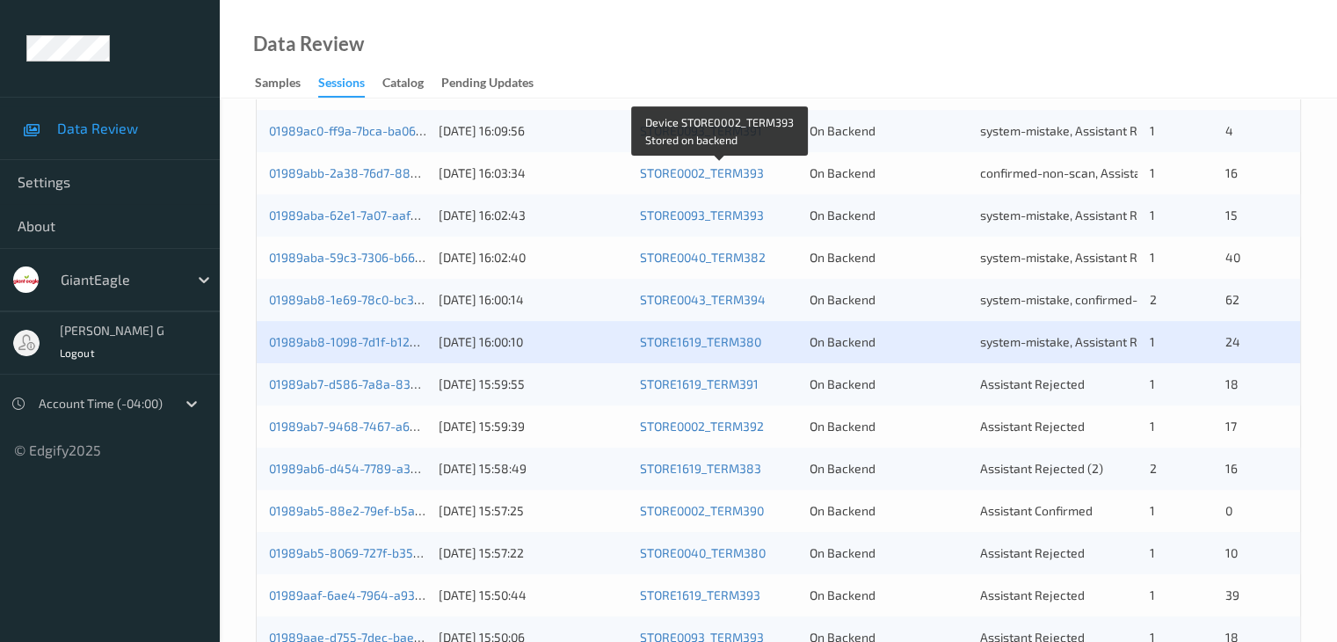
scroll to position [615, 0]
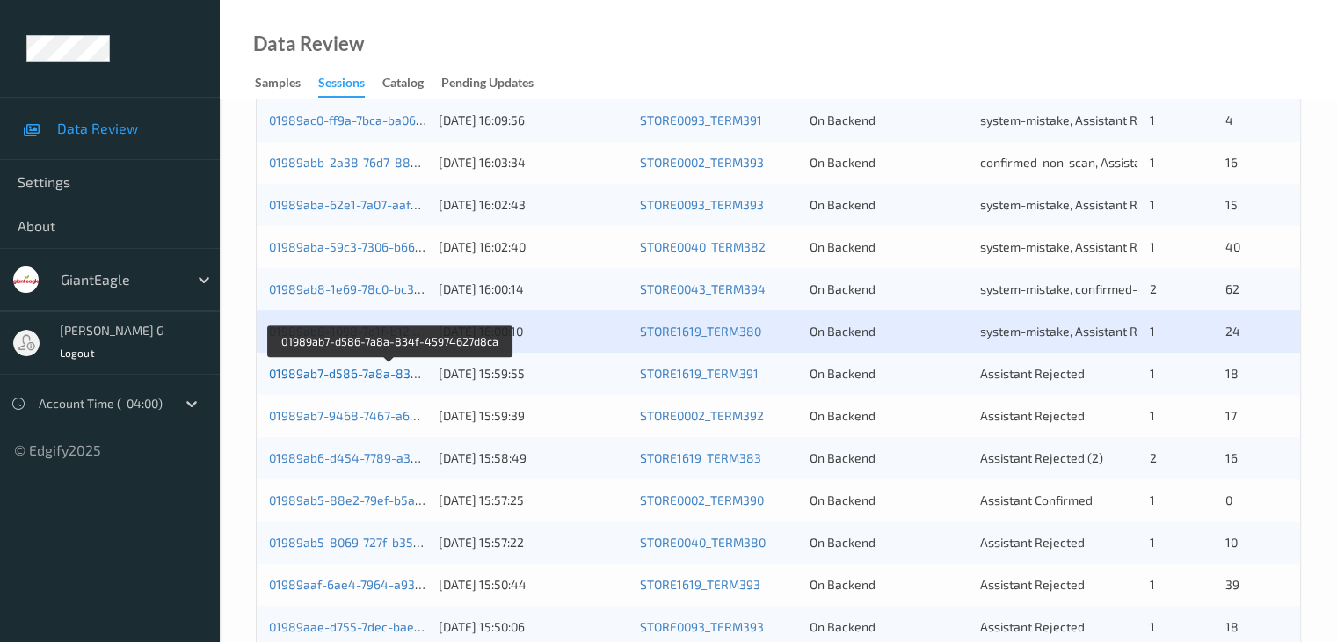
click at [316, 374] on link "01989ab7-d586-7a8a-834f-45974627d8ca" at bounding box center [390, 373] width 243 height 15
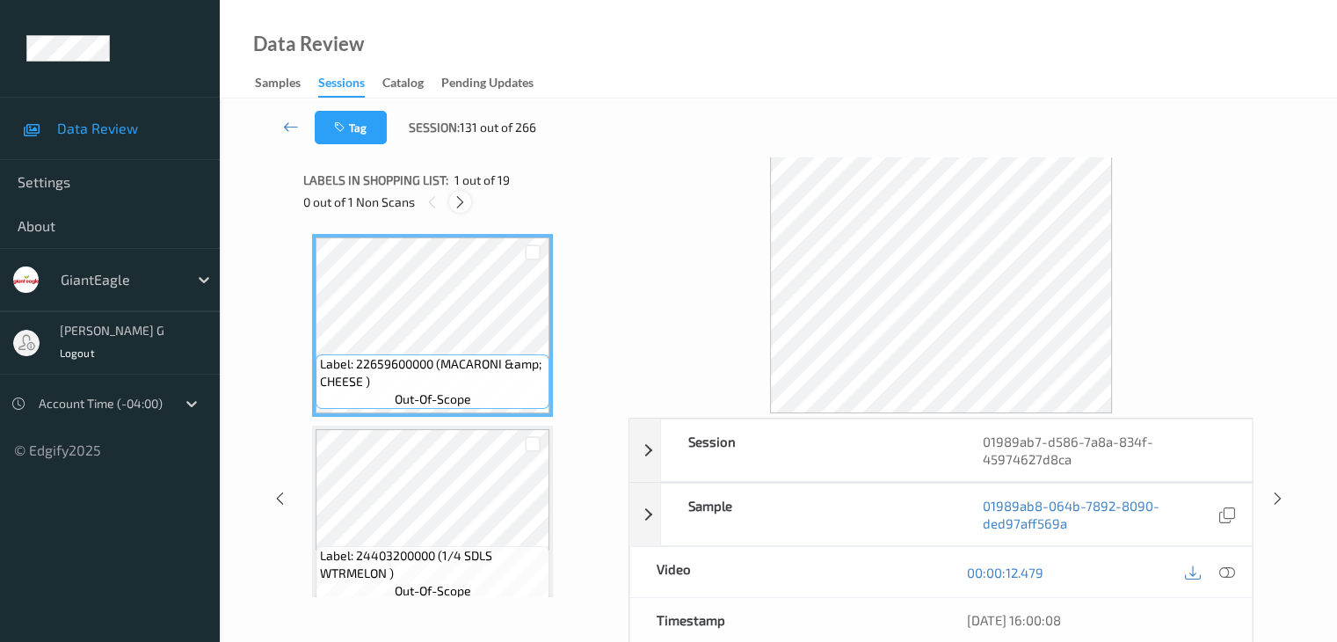
click at [465, 205] on icon at bounding box center [460, 202] width 15 height 16
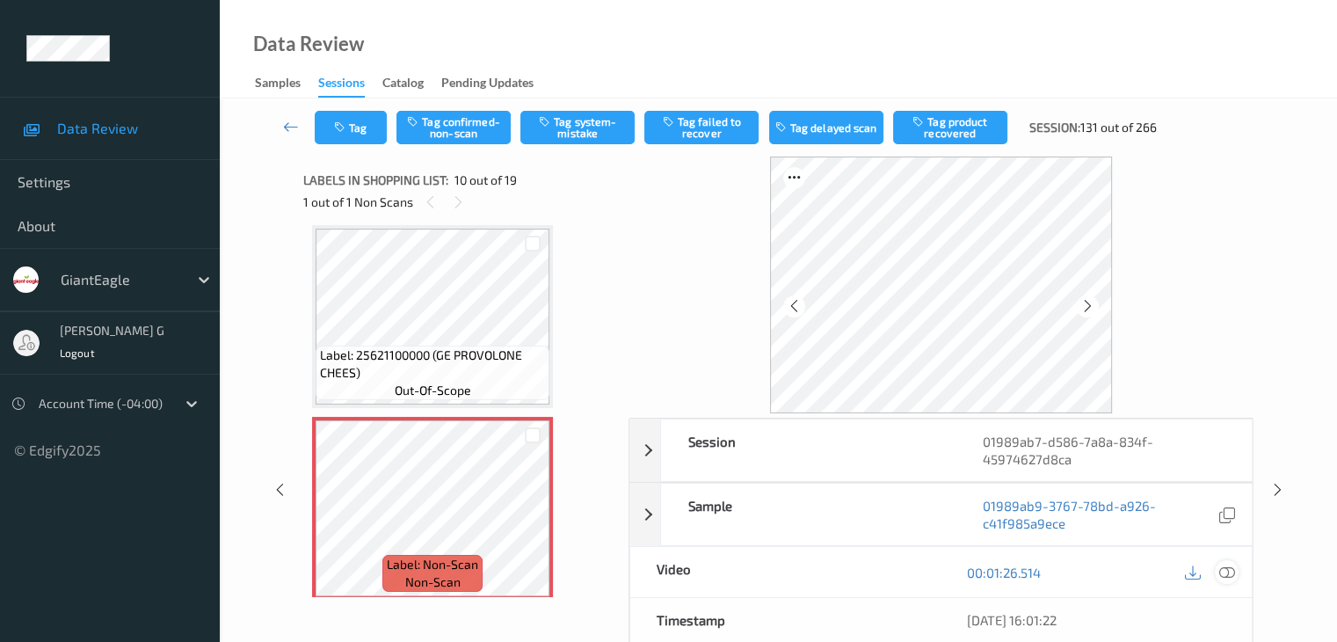
click at [1231, 570] on icon at bounding box center [1226, 572] width 16 height 16
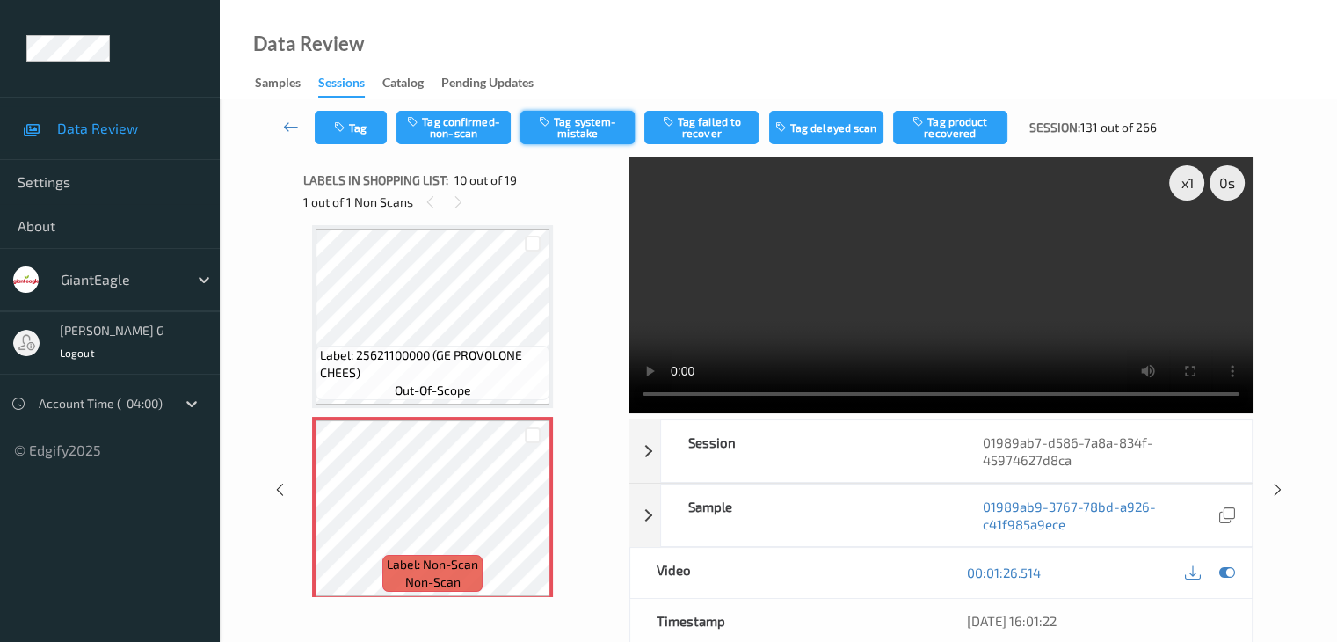
click at [591, 127] on button "Tag system-mistake" at bounding box center [577, 127] width 114 height 33
click at [288, 127] on icon at bounding box center [291, 127] width 16 height 18
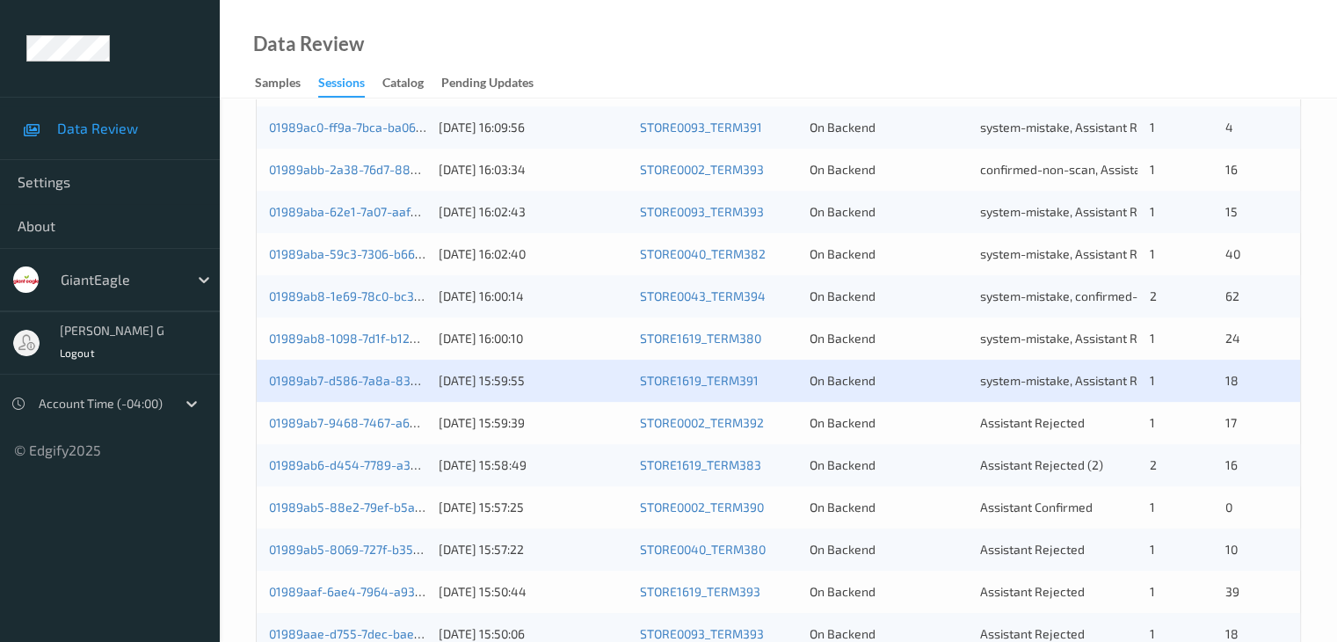
scroll to position [615, 0]
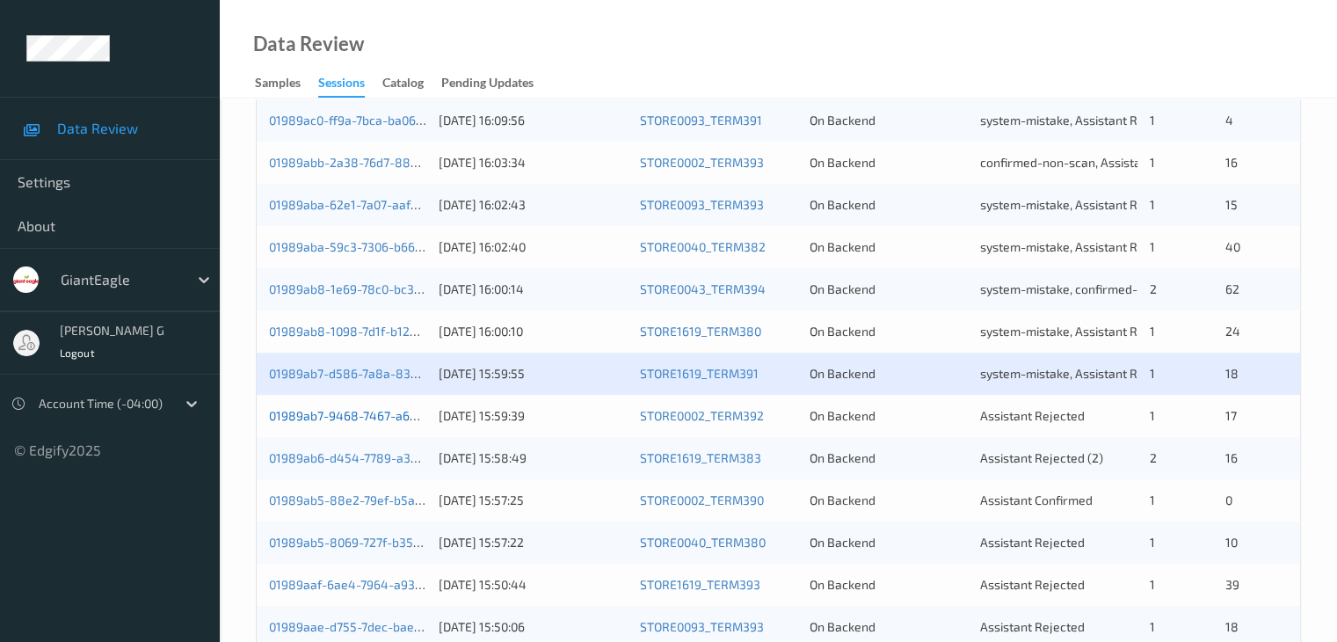
click at [344, 421] on link "01989ab7-9468-7467-a68b-db603f6c136d" at bounding box center [389, 415] width 240 height 15
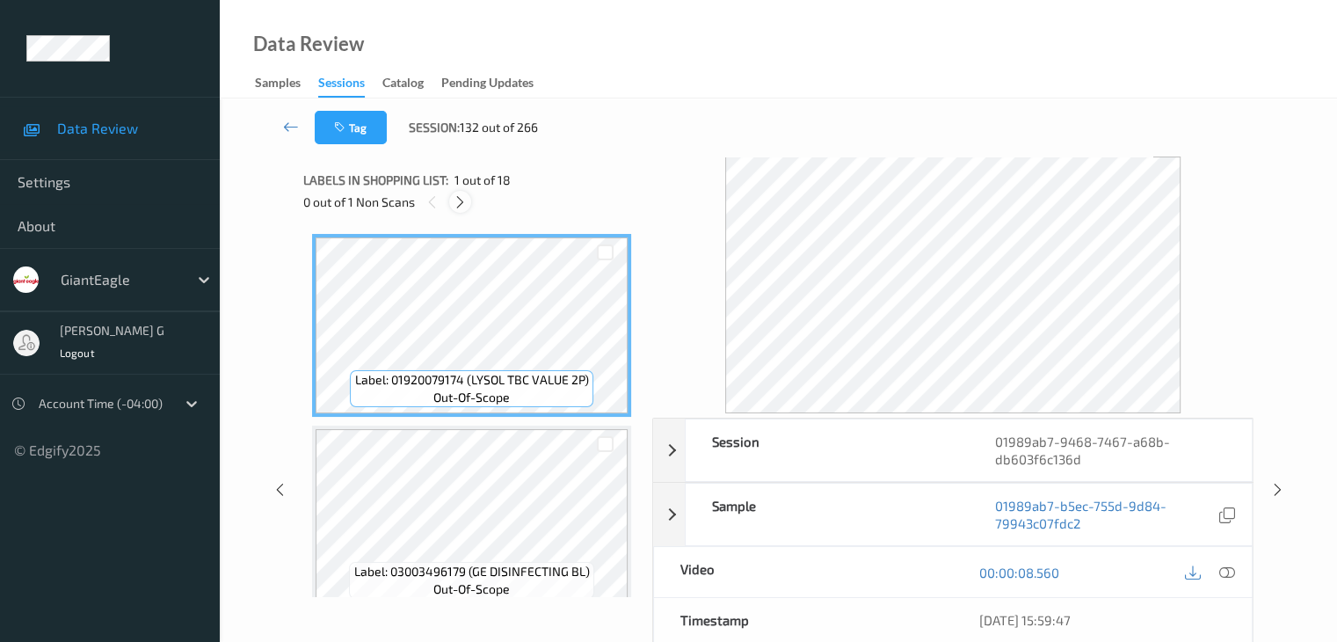
click at [464, 196] on icon at bounding box center [460, 202] width 15 height 16
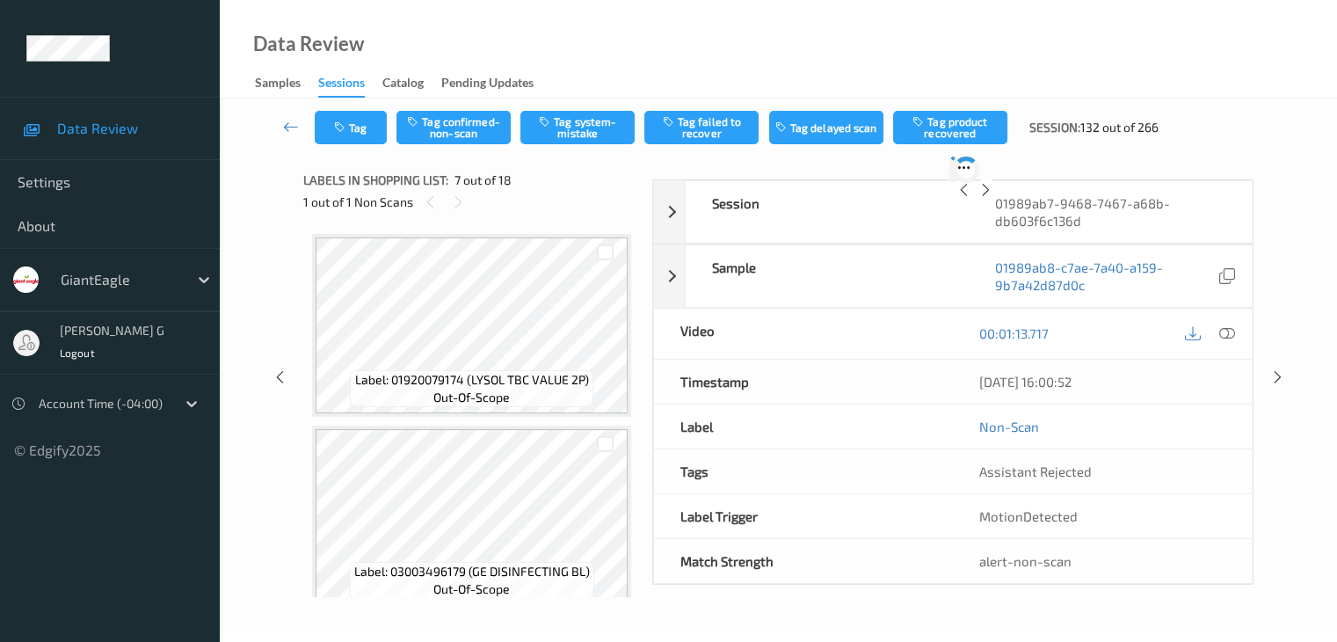
scroll to position [967, 0]
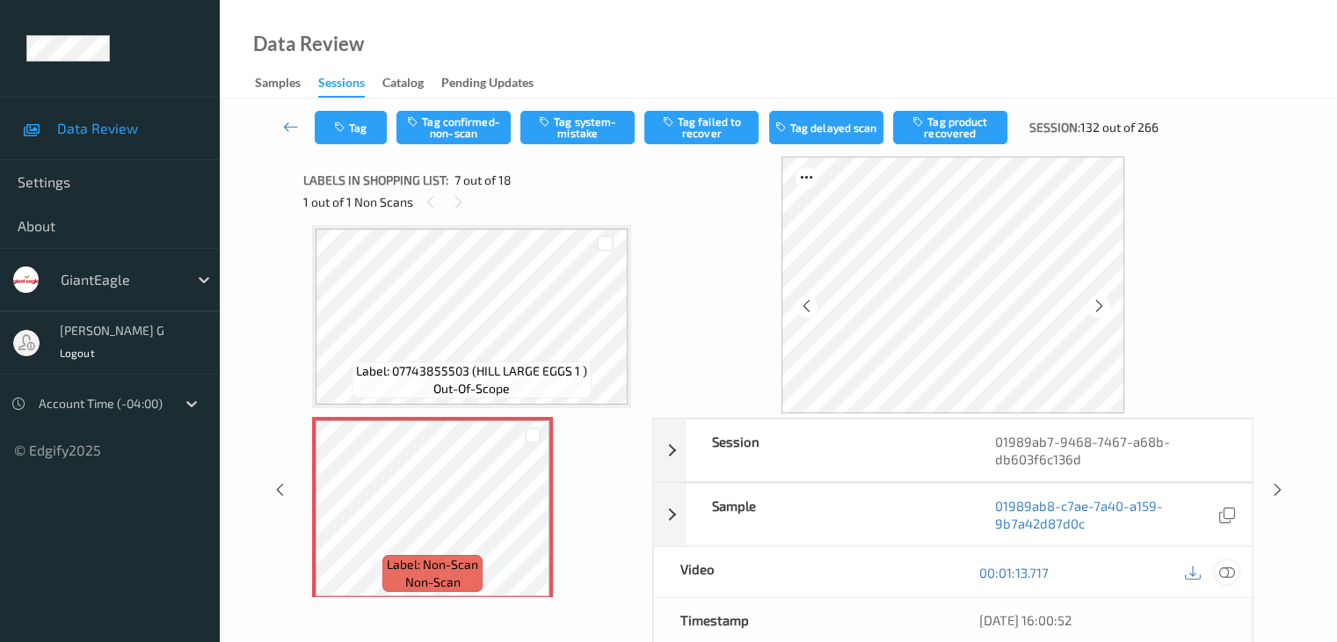
click at [1227, 571] on icon at bounding box center [1226, 572] width 16 height 16
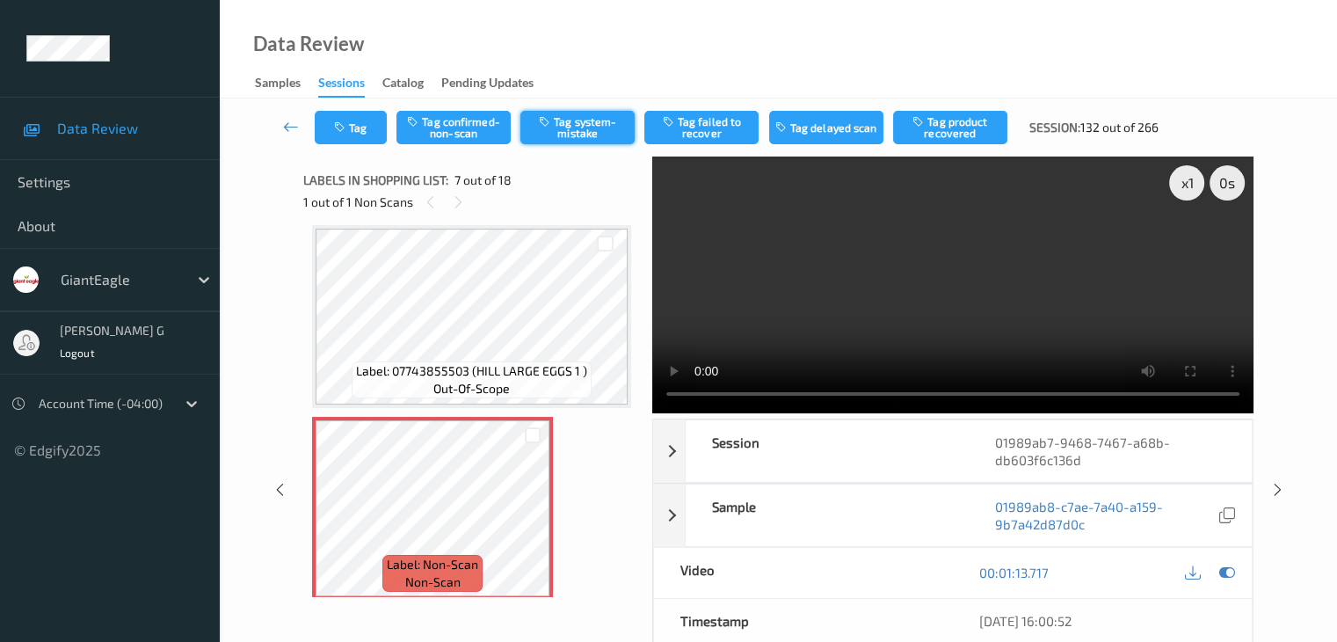
click at [591, 127] on button "Tag system-mistake" at bounding box center [577, 127] width 114 height 33
click at [287, 125] on icon at bounding box center [291, 127] width 16 height 18
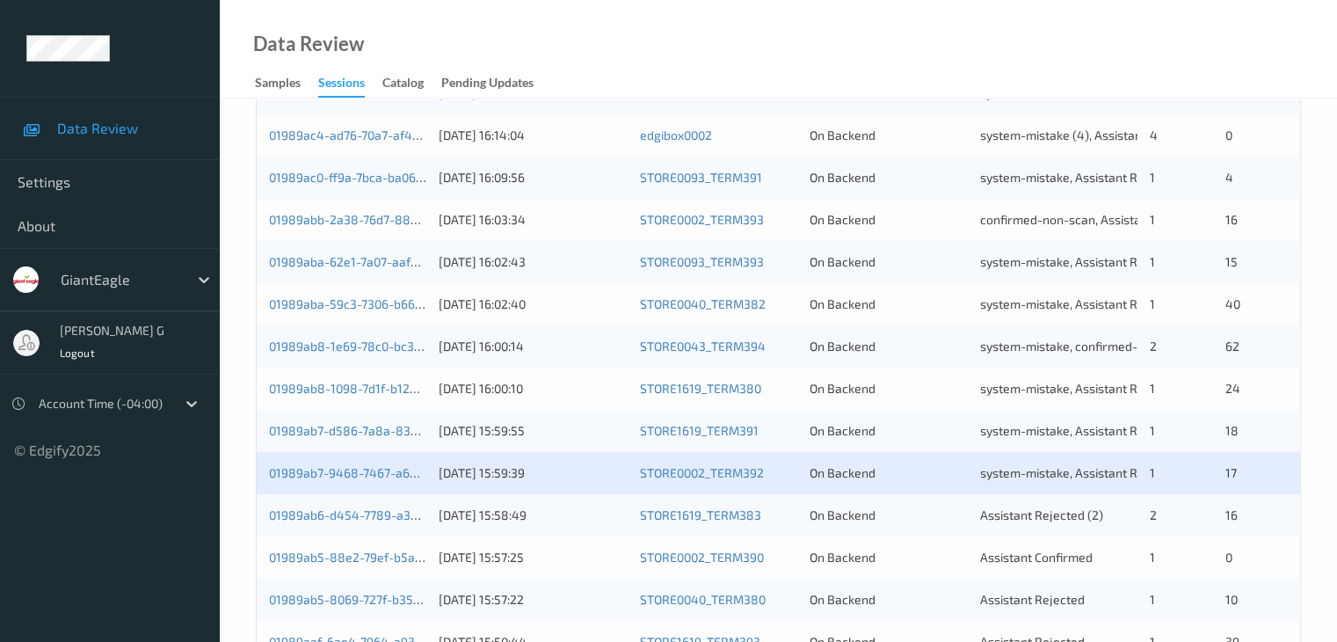
scroll to position [703, 0]
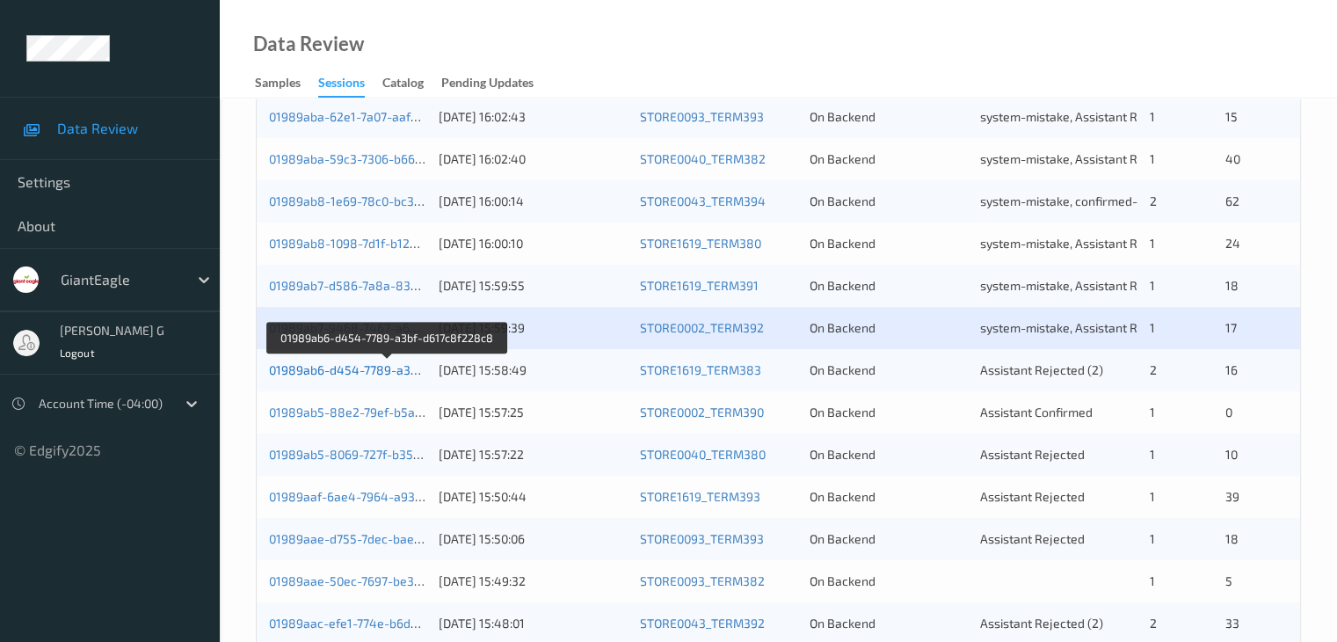
click at [331, 370] on link "01989ab6-d454-7789-a3bf-d617c8f228c8" at bounding box center [388, 369] width 238 height 15
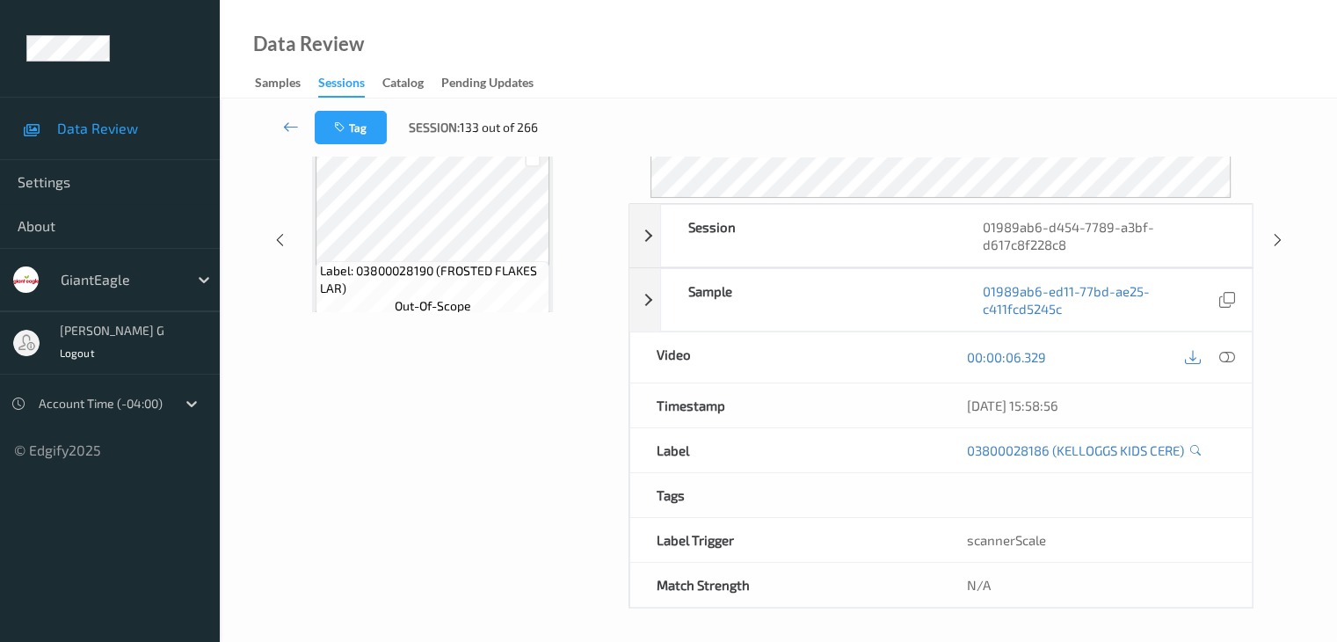
scroll to position [214, 0]
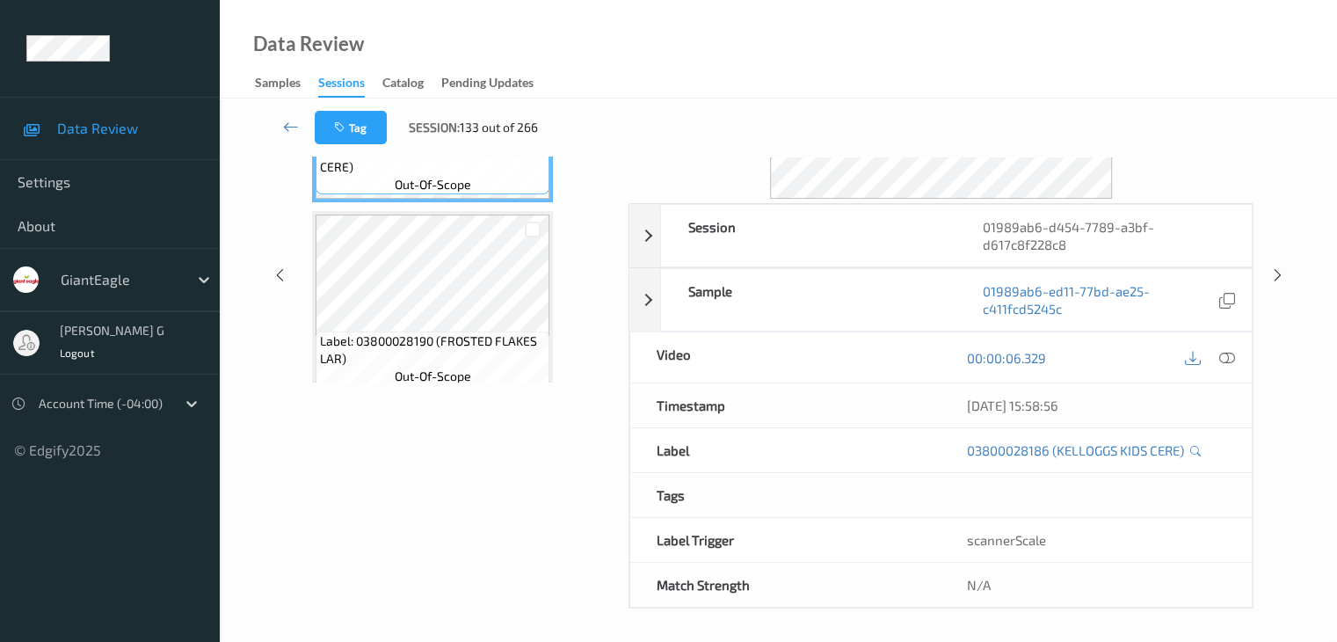
click at [766, 59] on div "Data Review Samples Sessions Catalog Pending Updates" at bounding box center [778, 49] width 1117 height 98
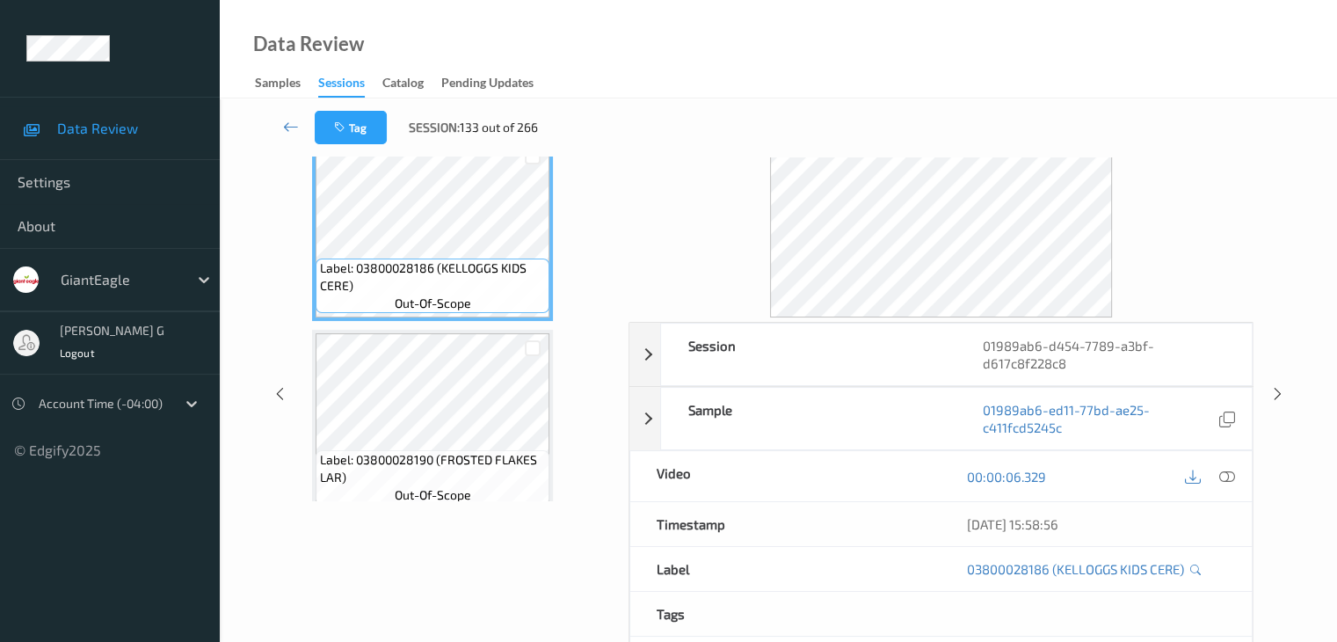
scroll to position [0, 0]
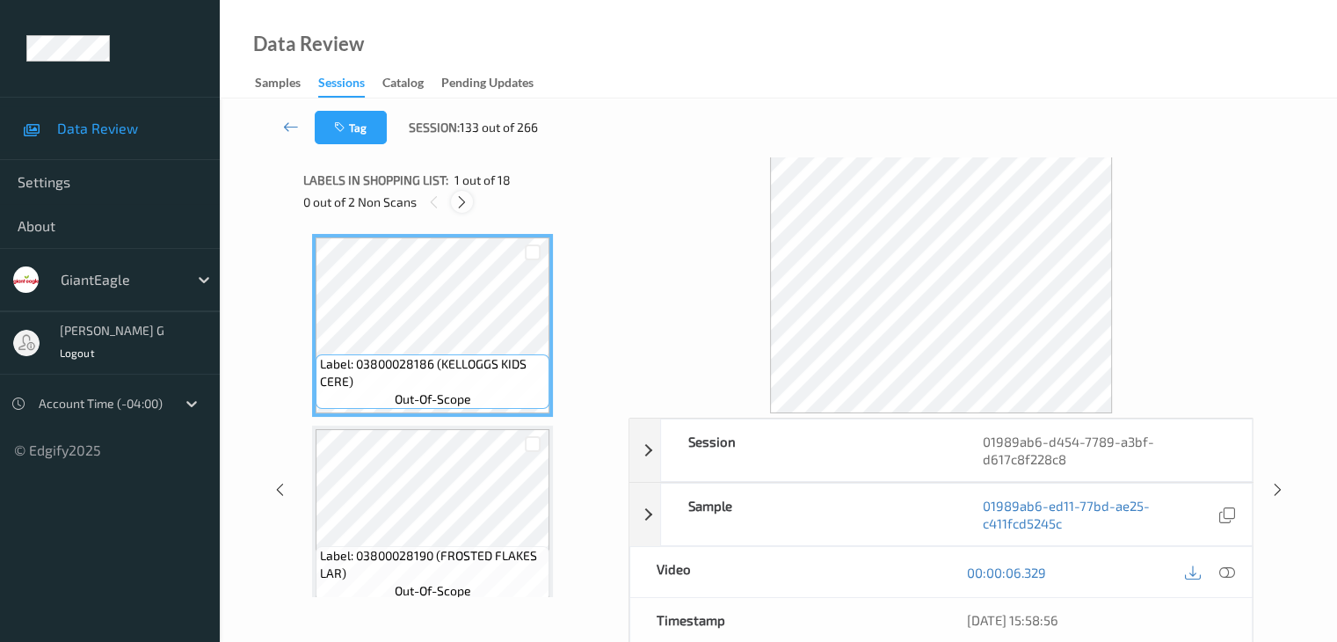
click at [460, 195] on icon at bounding box center [461, 202] width 15 height 16
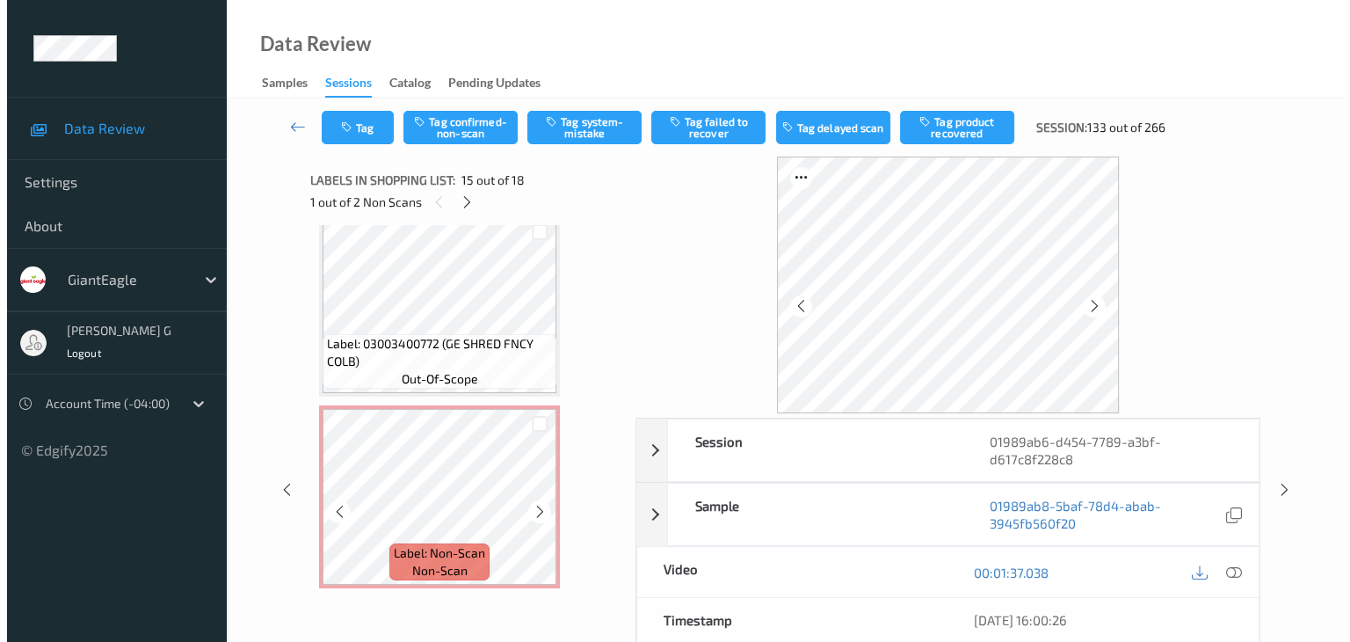
scroll to position [2735, 0]
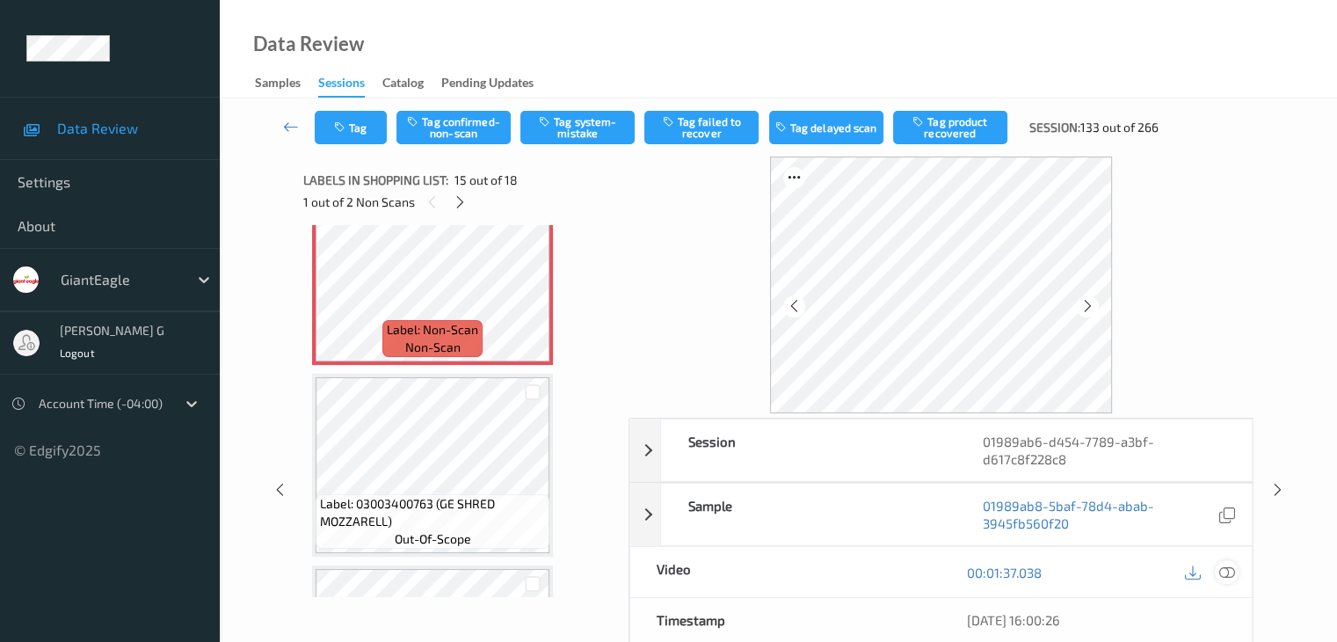
click at [1224, 567] on icon at bounding box center [1226, 572] width 16 height 16
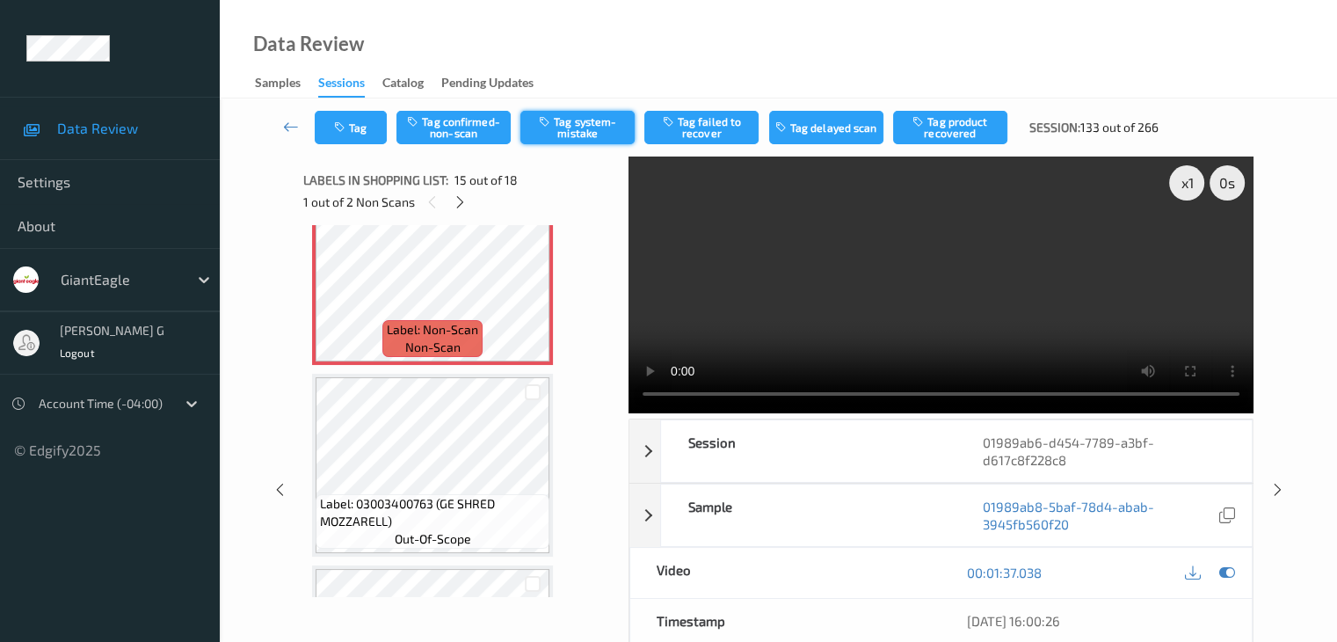
click at [591, 122] on button "Tag system-mistake" at bounding box center [577, 127] width 114 height 33
click at [342, 126] on icon "button" at bounding box center [341, 127] width 15 height 12
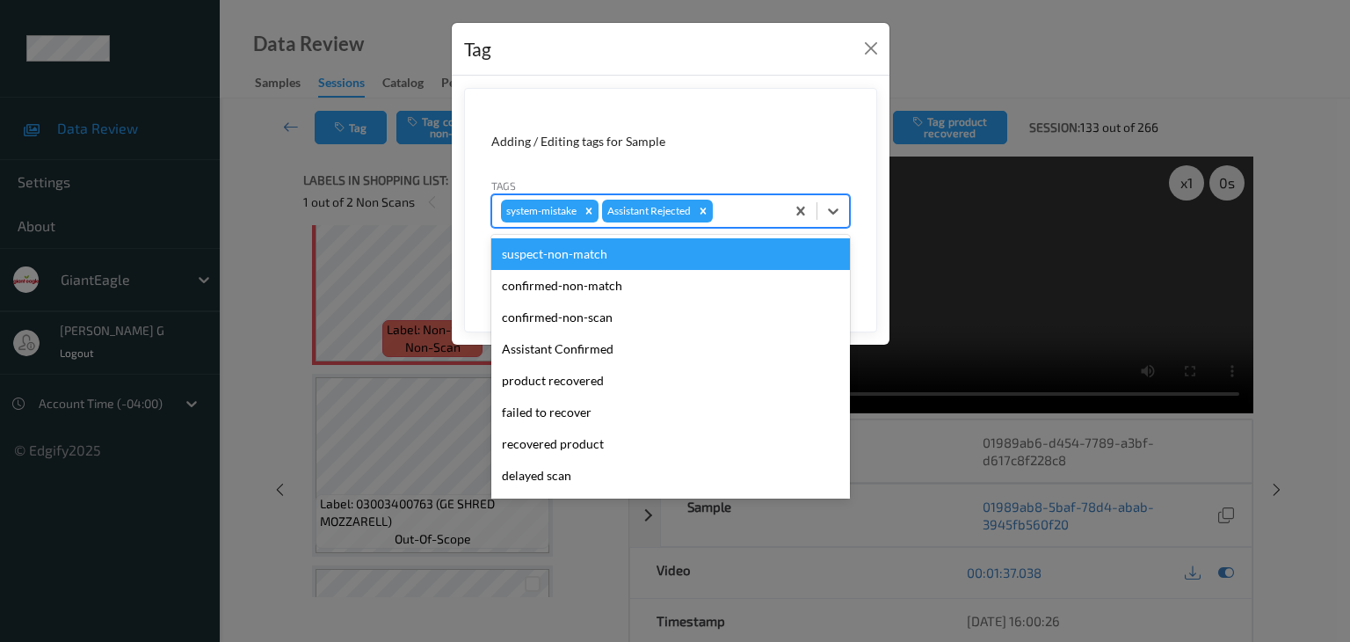
click at [739, 207] on div at bounding box center [746, 210] width 60 height 21
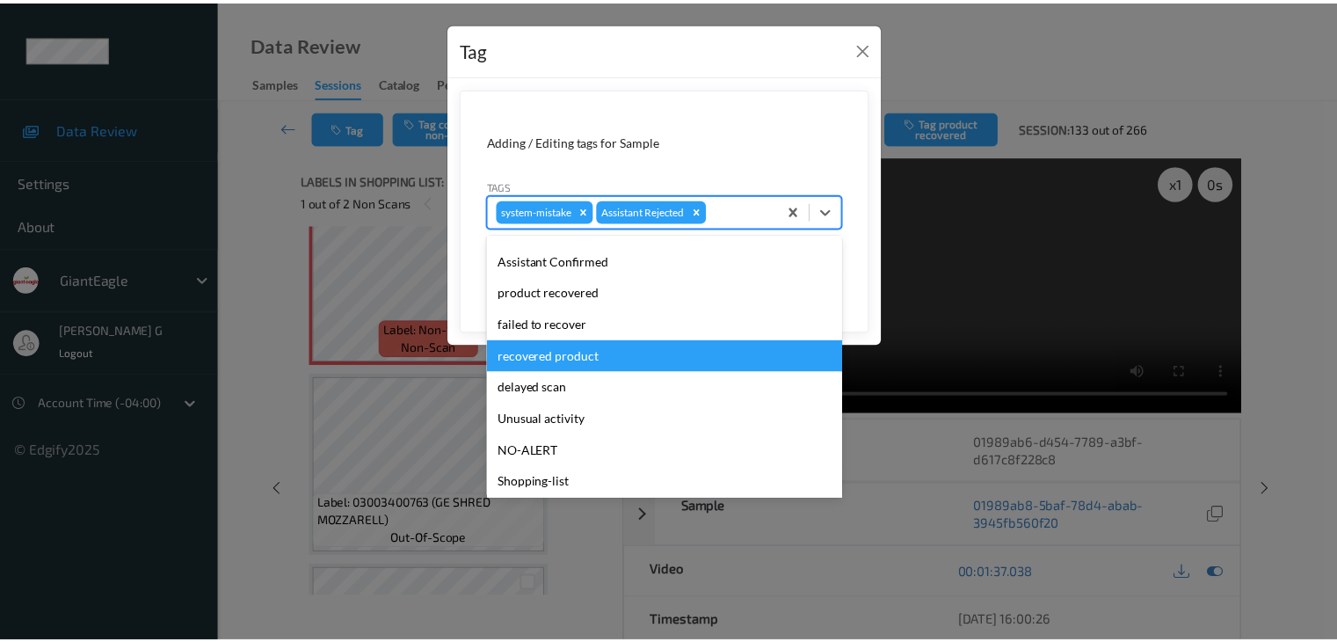
scroll to position [123, 0]
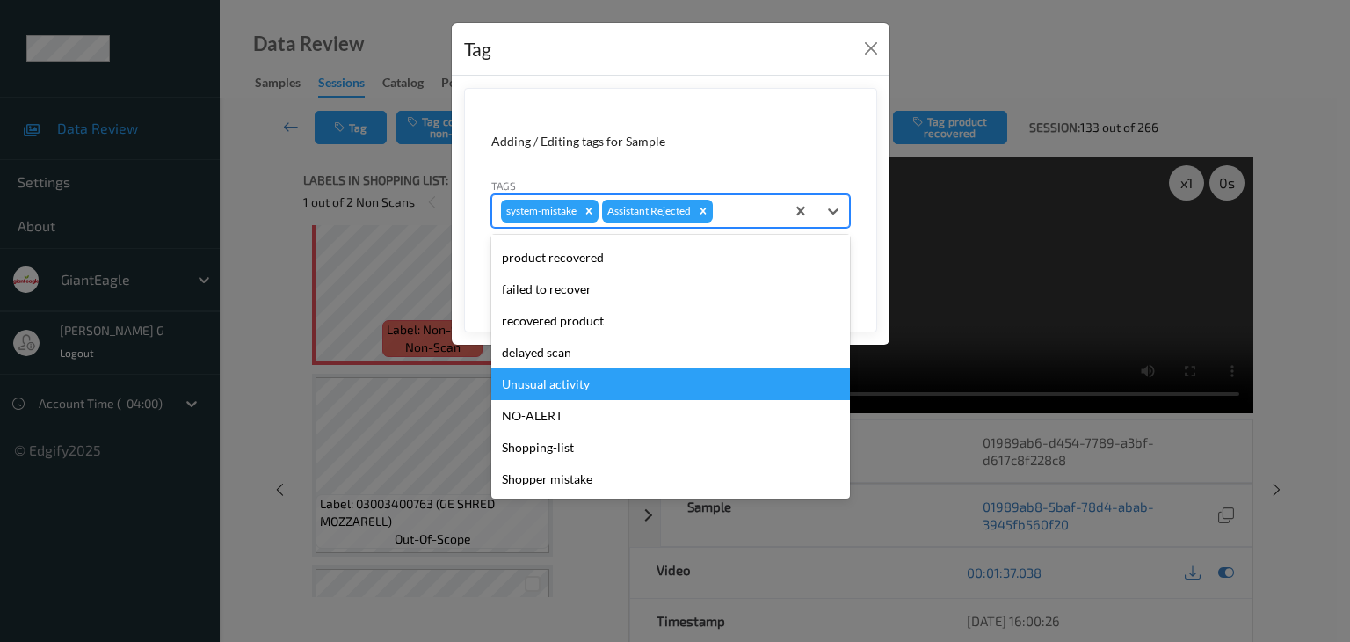
click at [562, 387] on div "Unusual activity" at bounding box center [670, 384] width 359 height 32
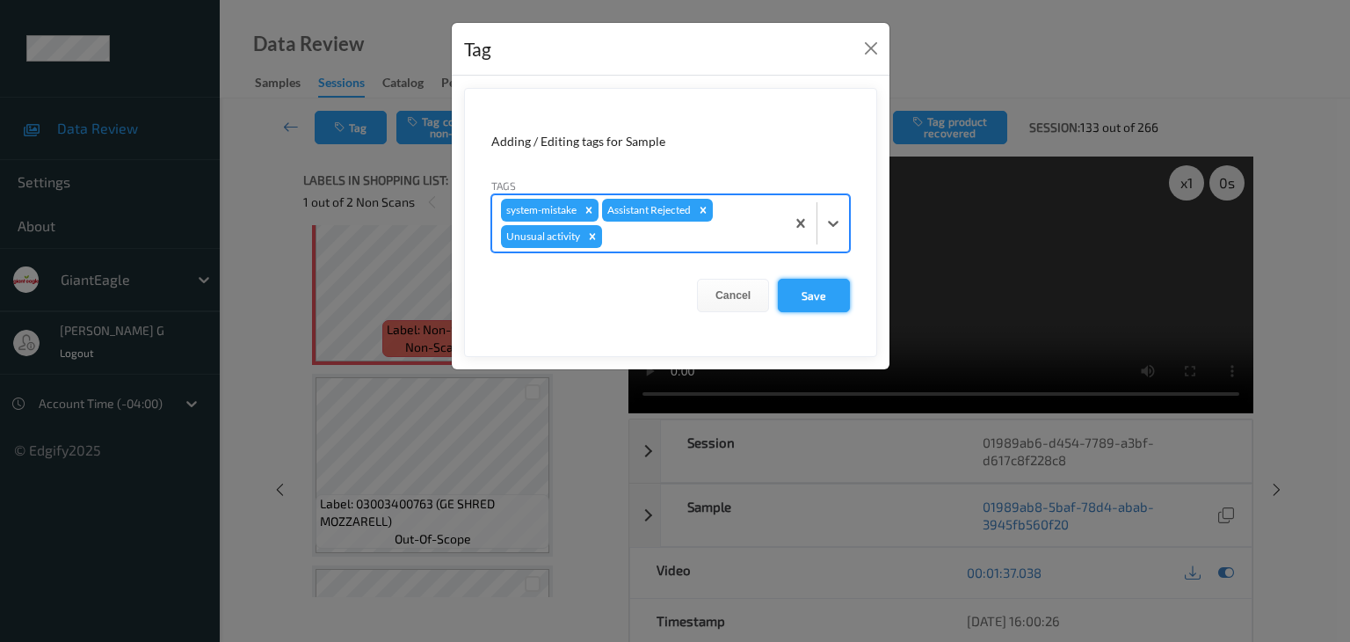
click at [816, 294] on button "Save" at bounding box center [814, 295] width 72 height 33
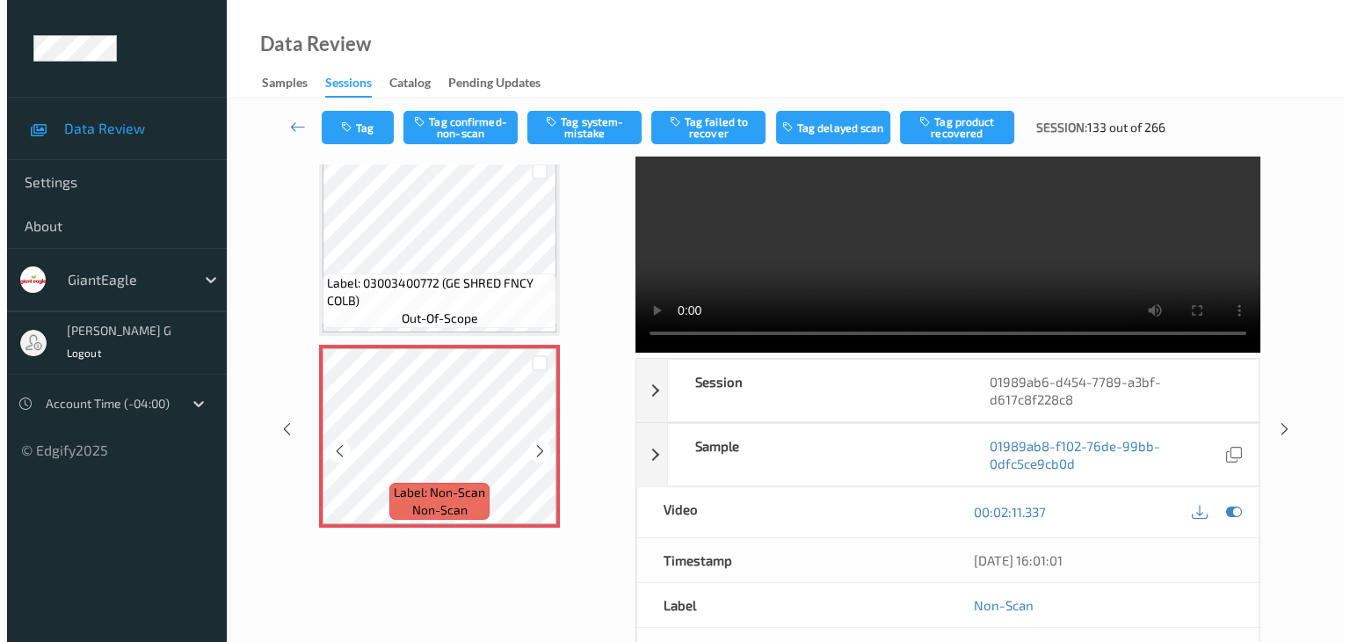
scroll to position [88, 0]
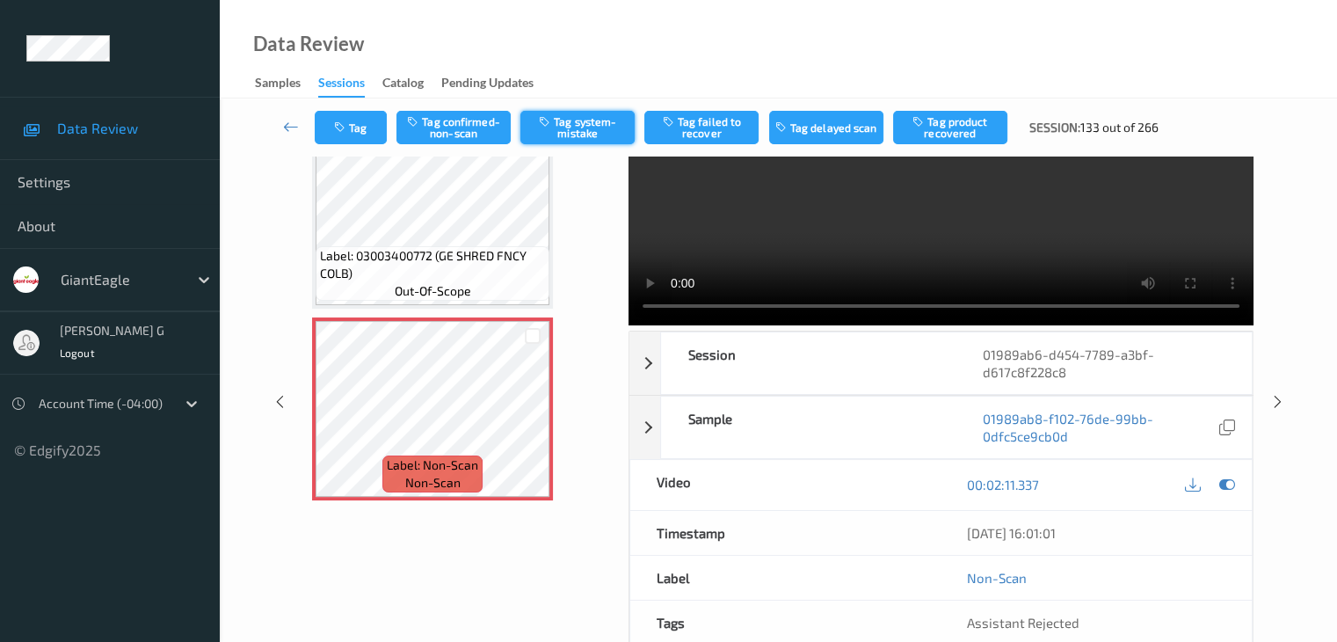
click at [585, 124] on button "Tag system-mistake" at bounding box center [577, 127] width 114 height 33
click at [345, 124] on icon "button" at bounding box center [341, 127] width 15 height 12
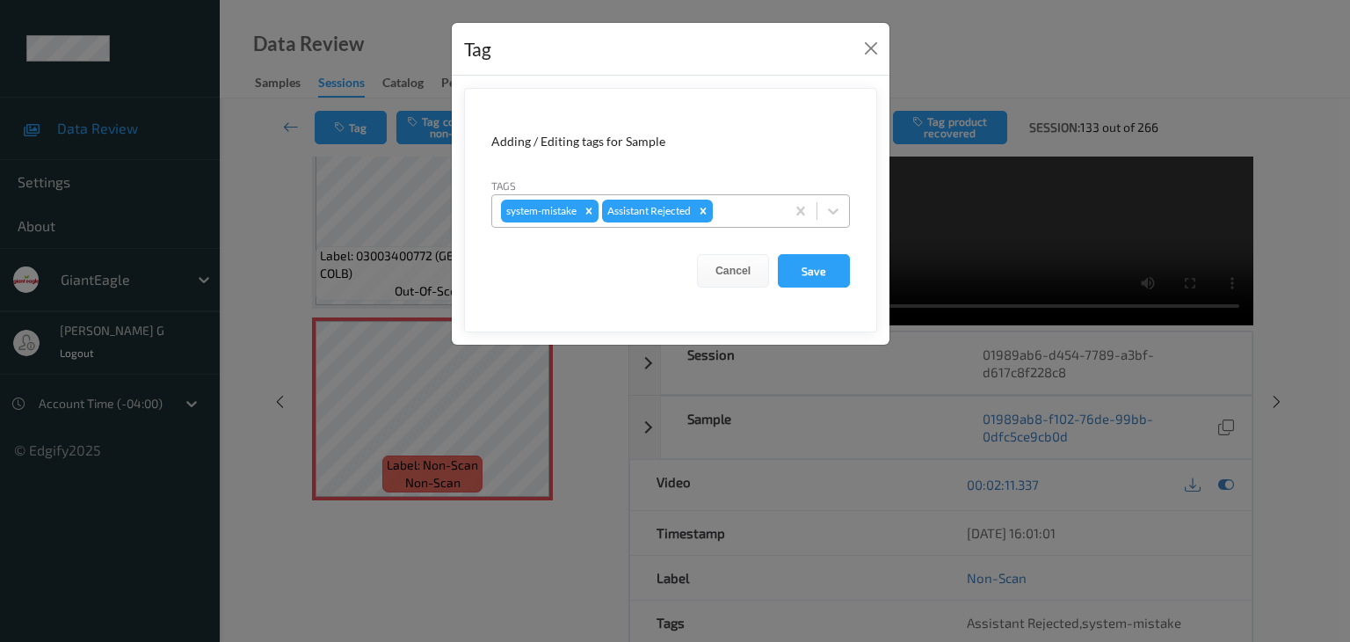
click at [754, 207] on div at bounding box center [746, 210] width 60 height 21
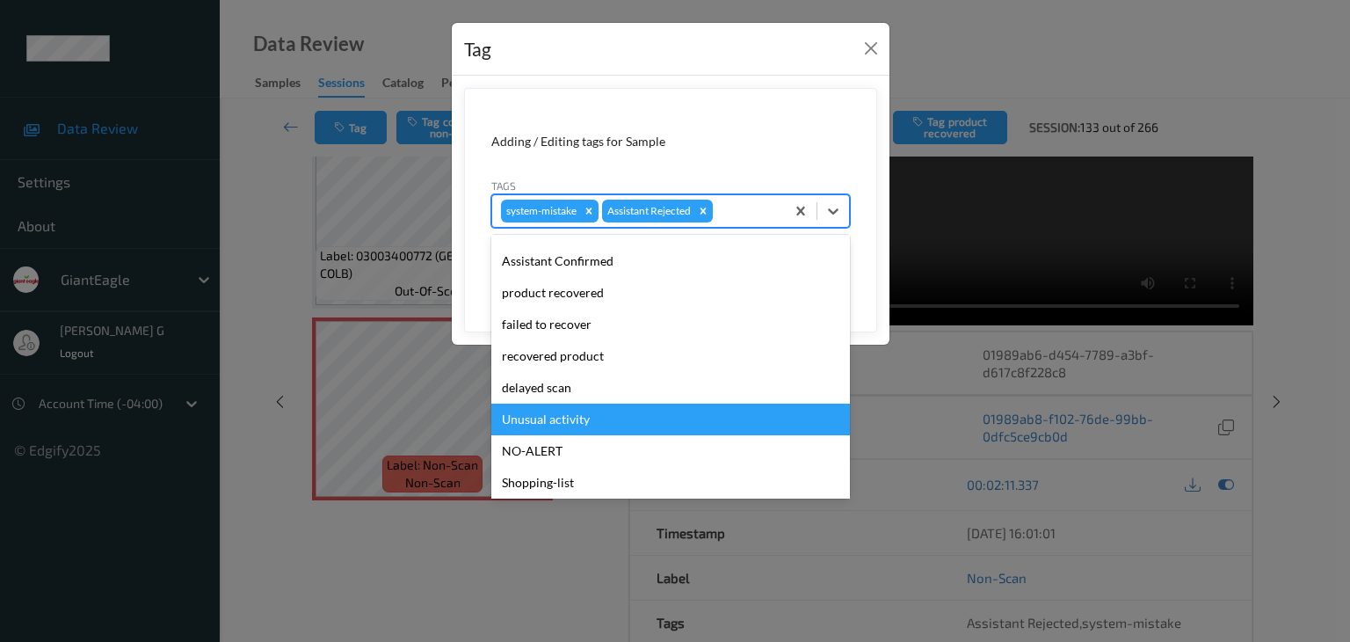
click at [559, 420] on div "Unusual activity" at bounding box center [670, 419] width 359 height 32
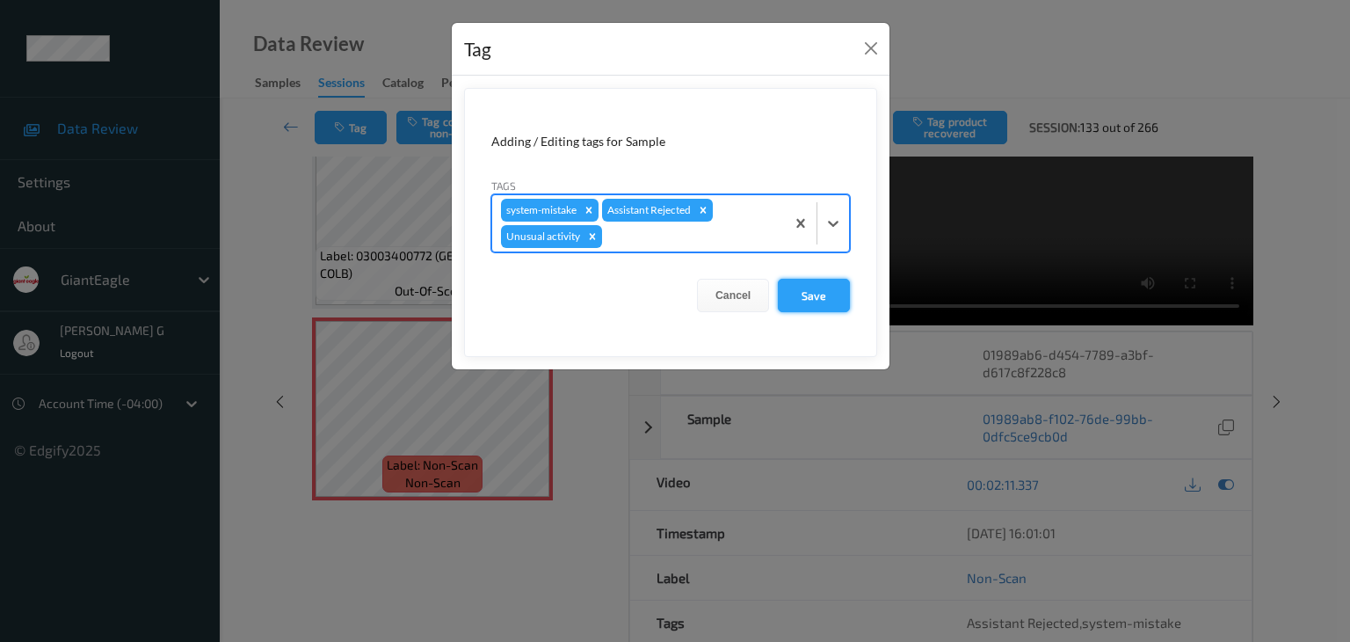
click at [809, 298] on button "Save" at bounding box center [814, 295] width 72 height 33
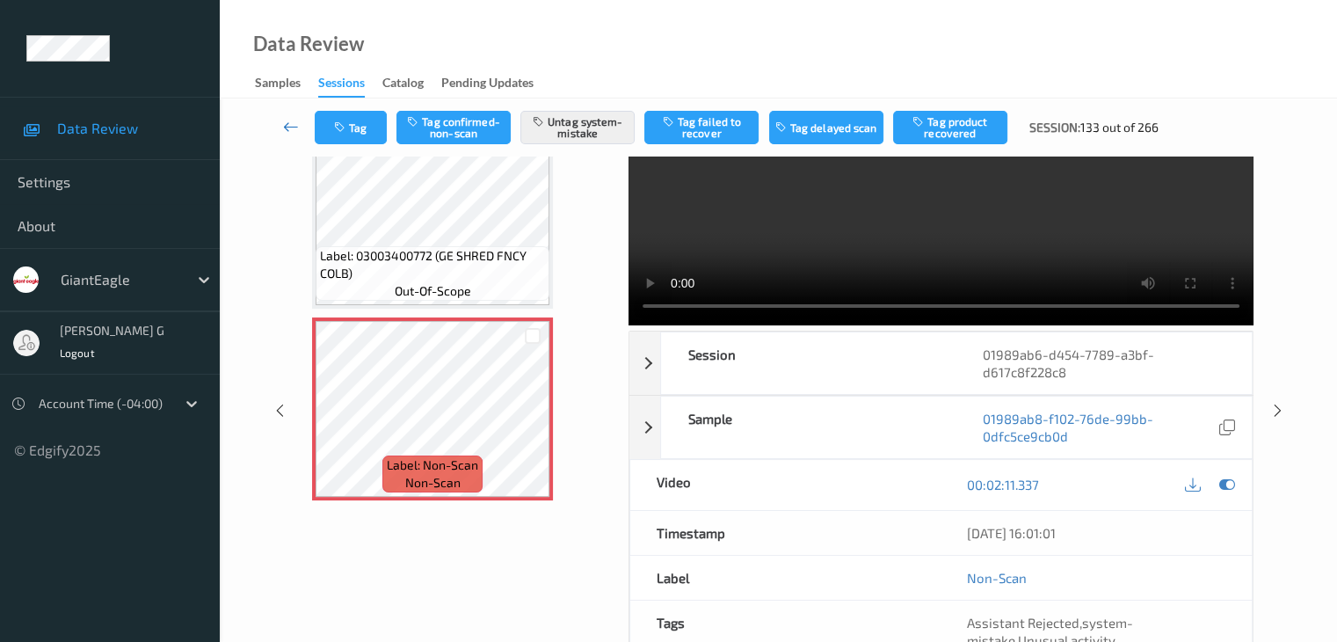
click at [290, 127] on icon at bounding box center [291, 127] width 16 height 18
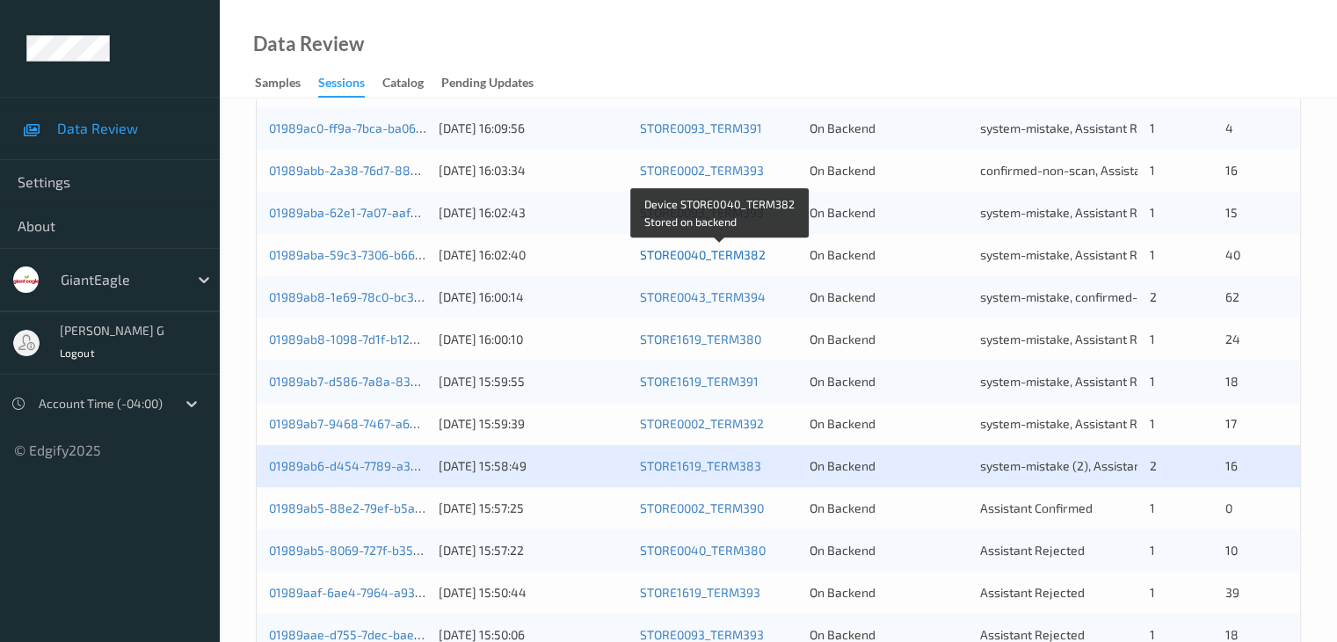
scroll to position [791, 0]
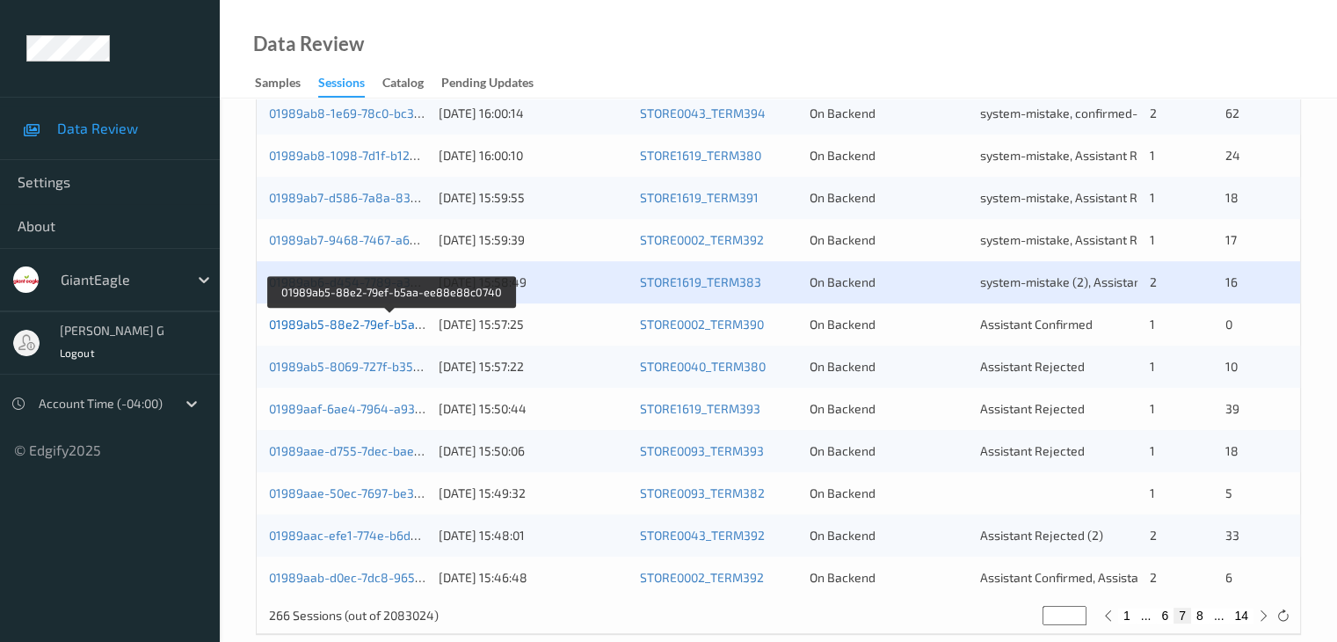
click at [342, 330] on link "01989ab5-88e2-79ef-b5aa-ee88e88c0740" at bounding box center [391, 323] width 245 height 15
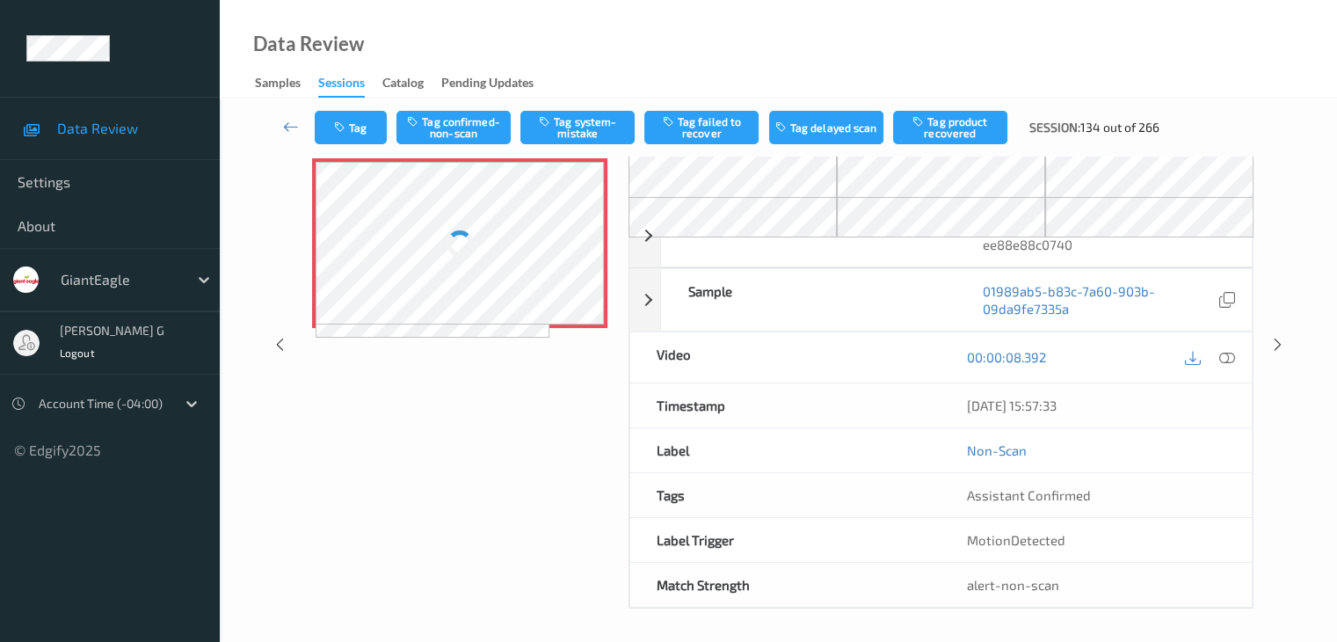
scroll to position [115, 0]
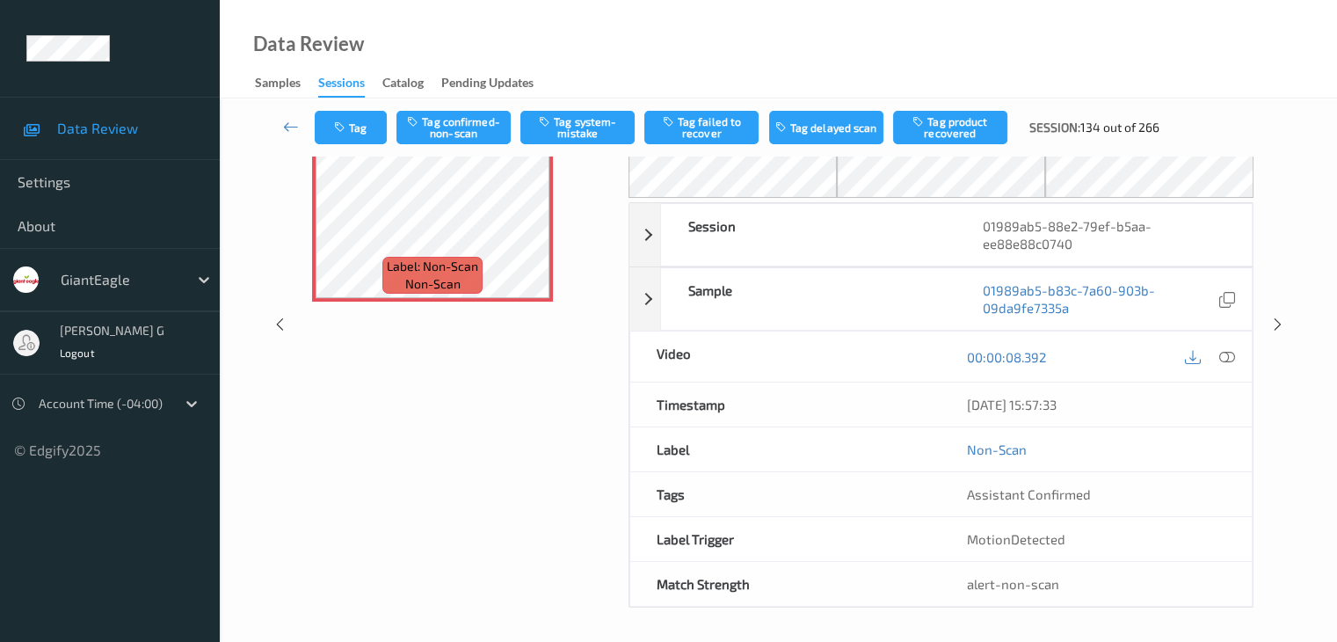
click at [1139, 82] on div "Data Review Samples Sessions Catalog Pending Updates" at bounding box center [778, 49] width 1117 height 98
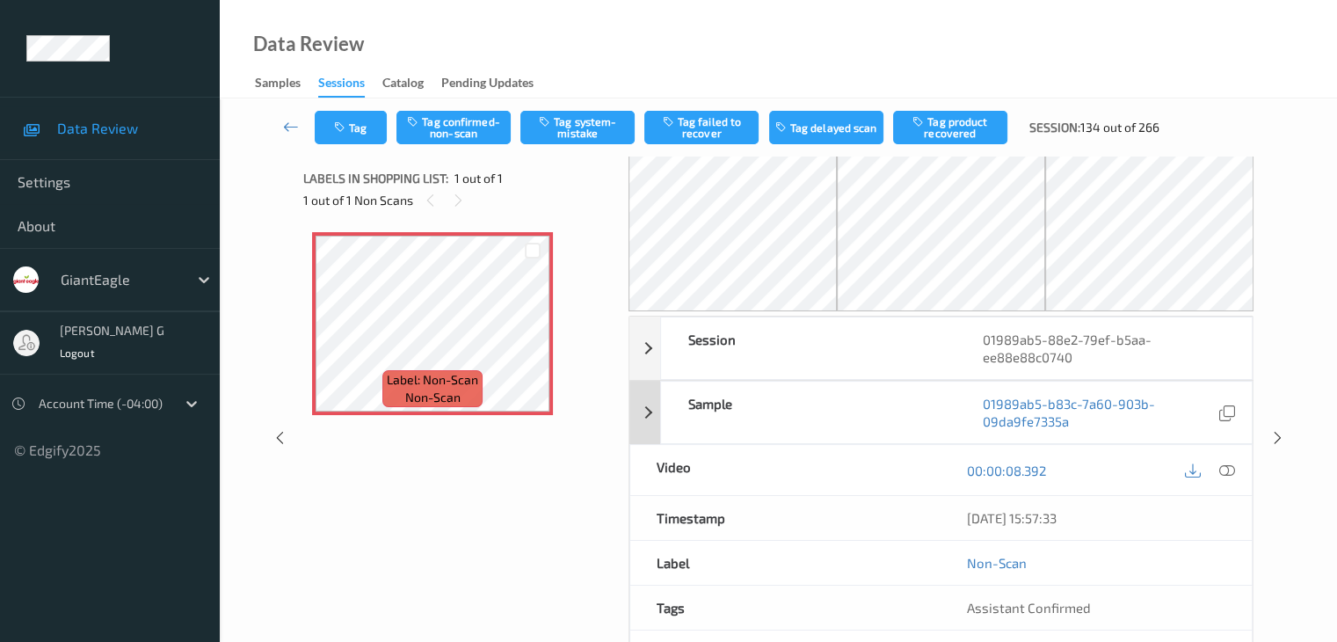
scroll to position [0, 0]
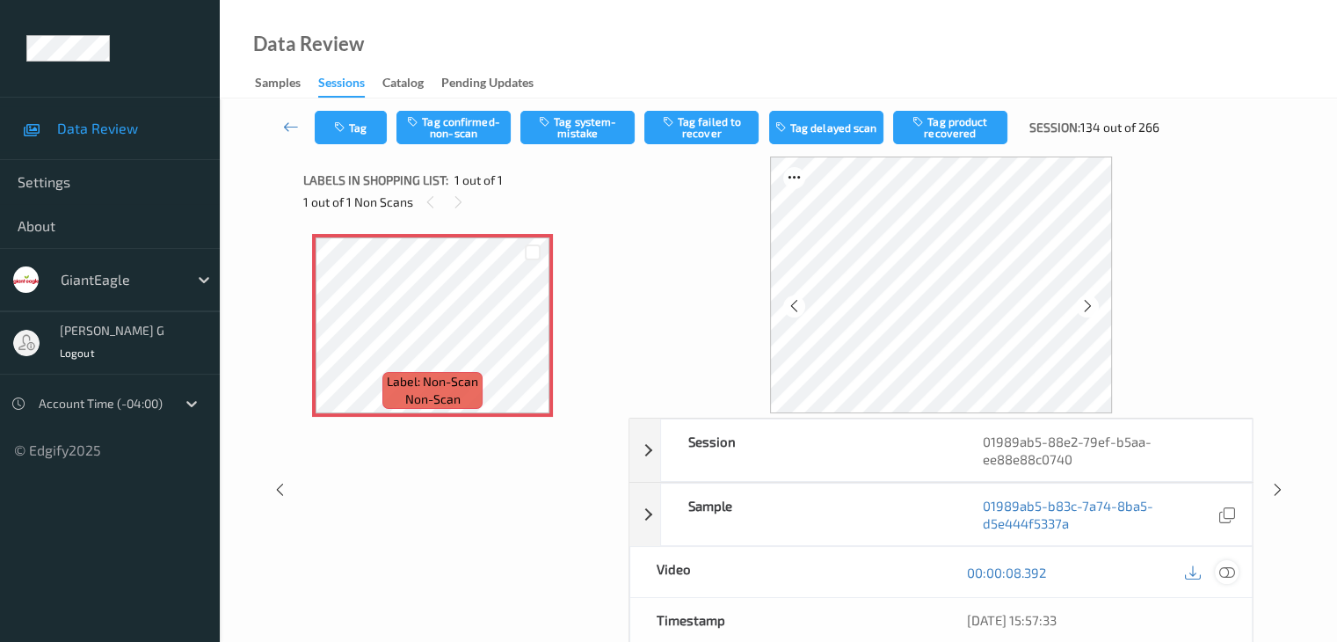
click at [1231, 568] on icon at bounding box center [1226, 572] width 16 height 16
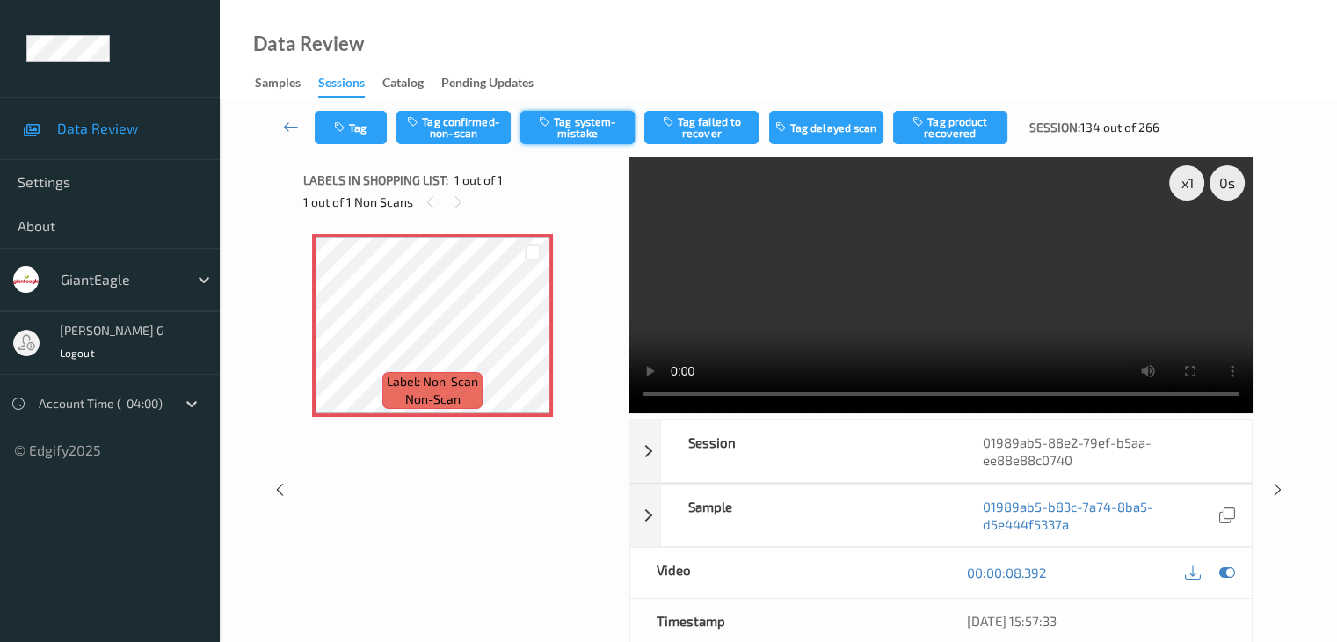
click at [594, 119] on button "Tag system-mistake" at bounding box center [577, 127] width 114 height 33
click at [293, 124] on icon at bounding box center [291, 127] width 16 height 18
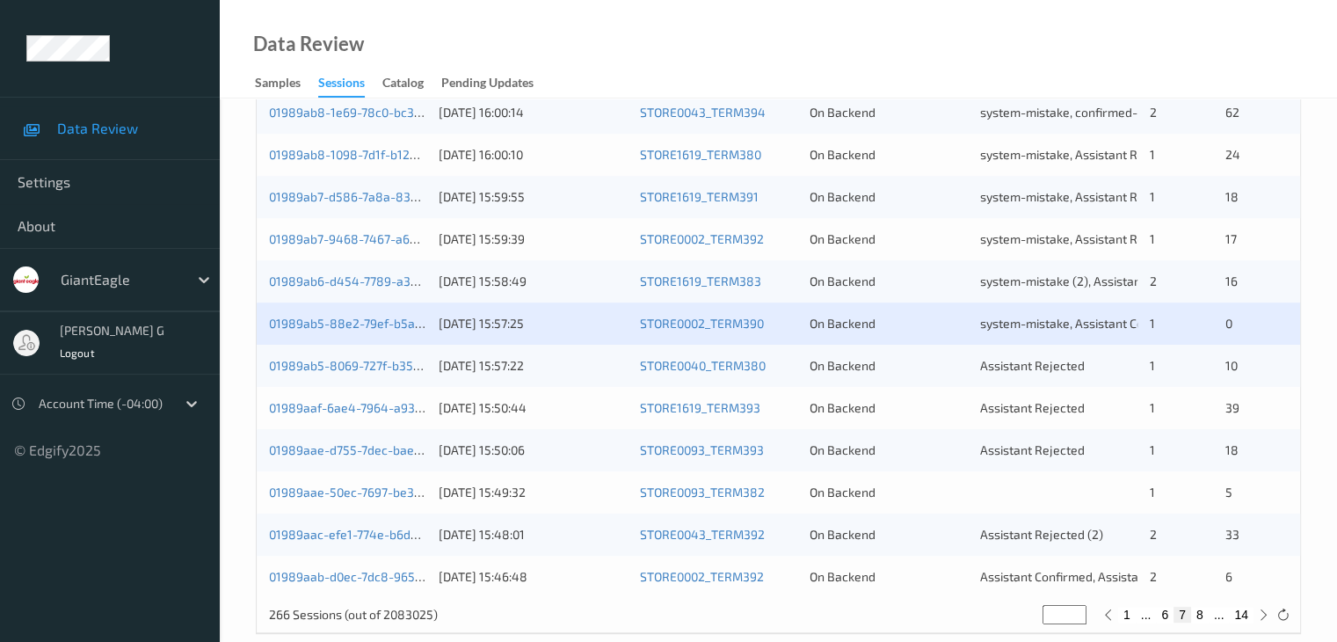
scroll to position [819, 0]
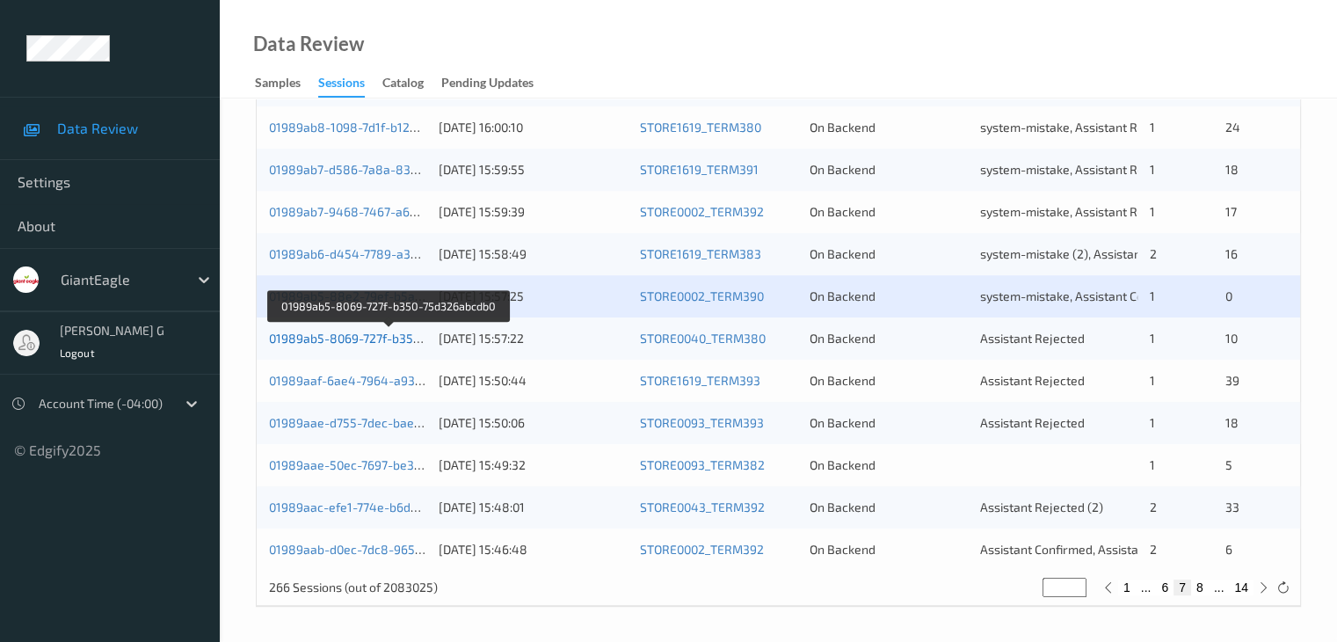
click at [322, 338] on link "01989ab5-8069-727f-b350-75d326abcdb0" at bounding box center [388, 338] width 238 height 15
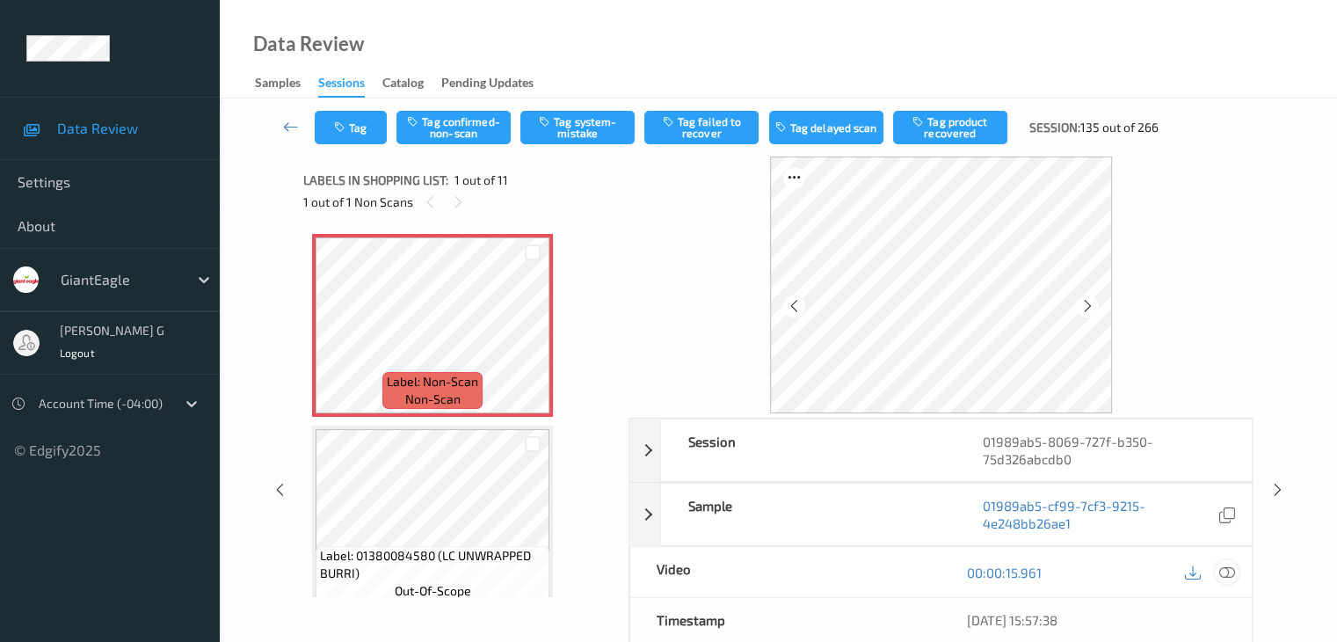
click at [1227, 572] on icon at bounding box center [1226, 572] width 16 height 16
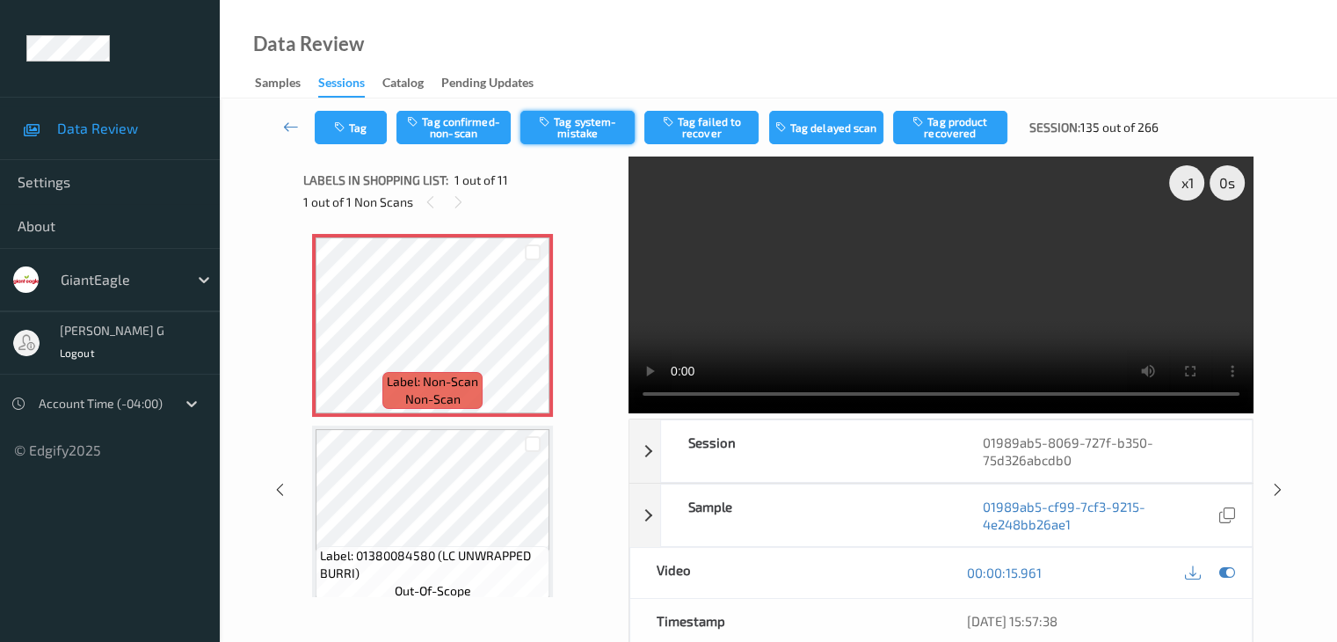
click at [601, 125] on button "Tag system-mistake" at bounding box center [577, 127] width 114 height 33
click at [357, 131] on button "Tag" at bounding box center [351, 127] width 72 height 33
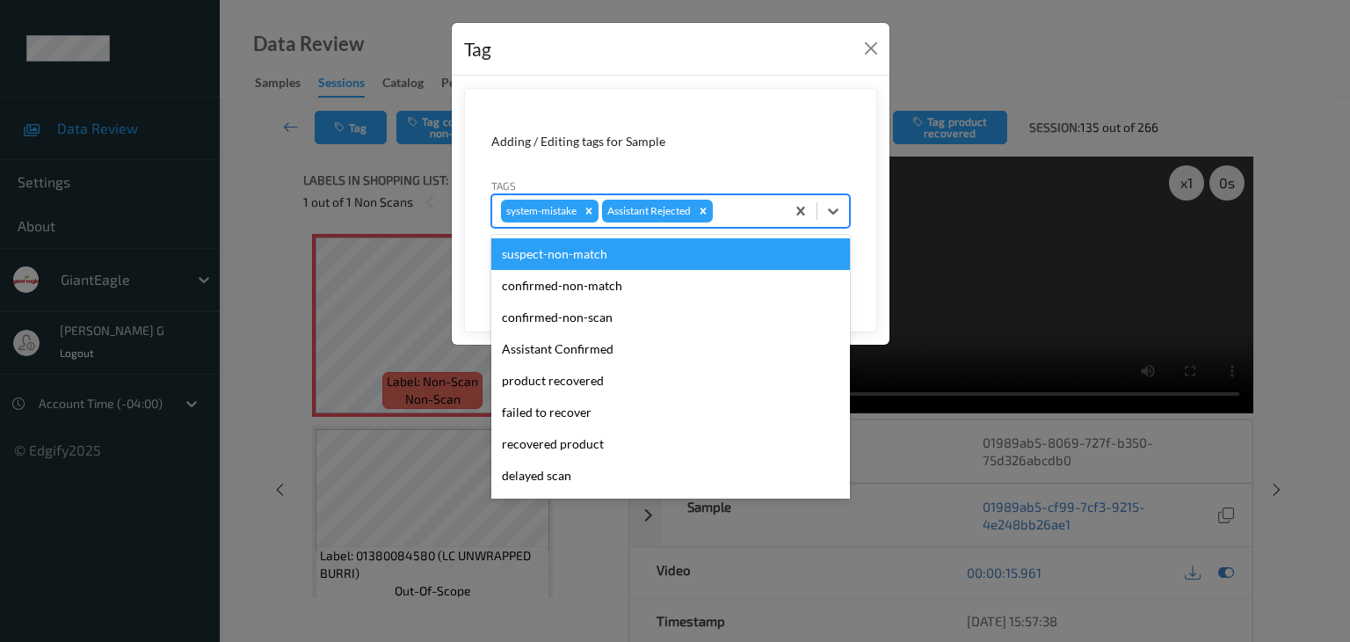
click at [751, 212] on div at bounding box center [746, 210] width 60 height 21
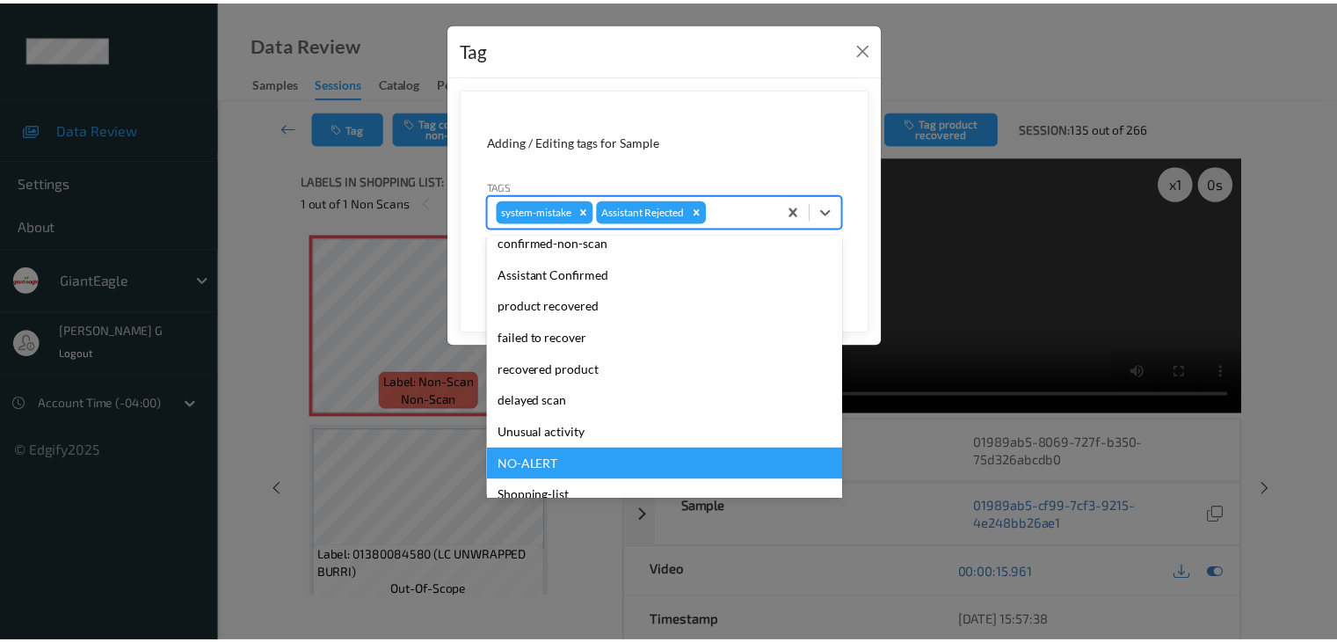
scroll to position [123, 0]
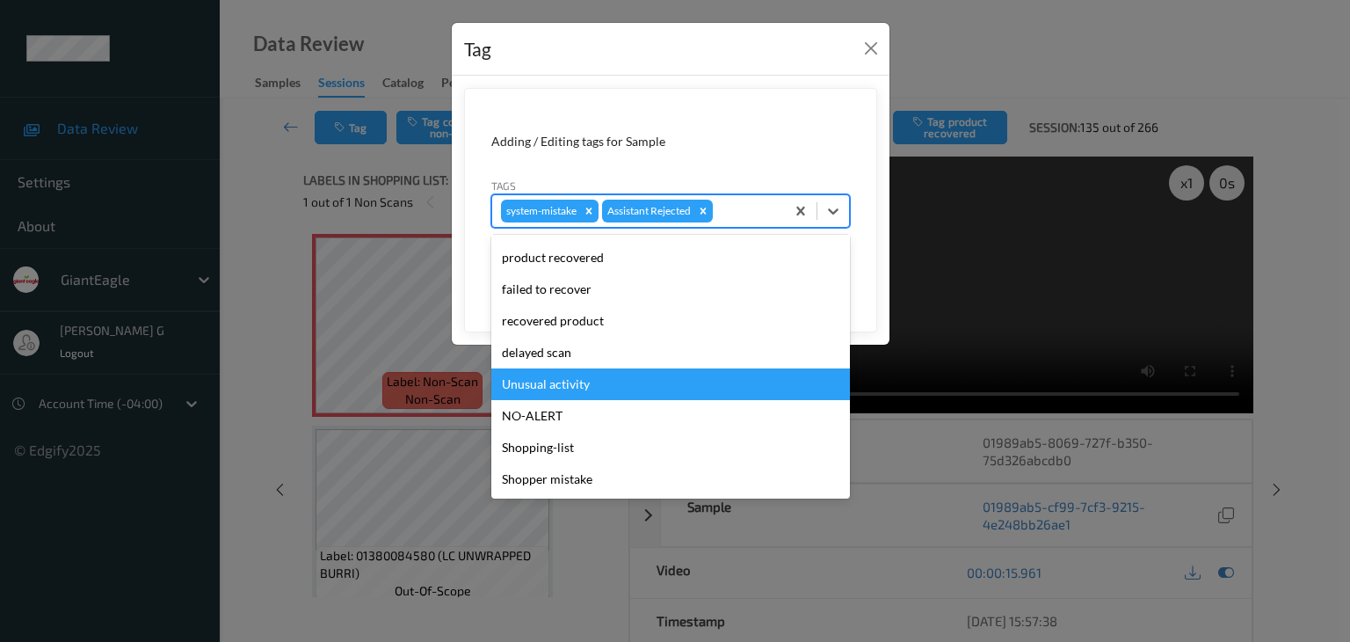
click at [571, 383] on div "Unusual activity" at bounding box center [670, 384] width 359 height 32
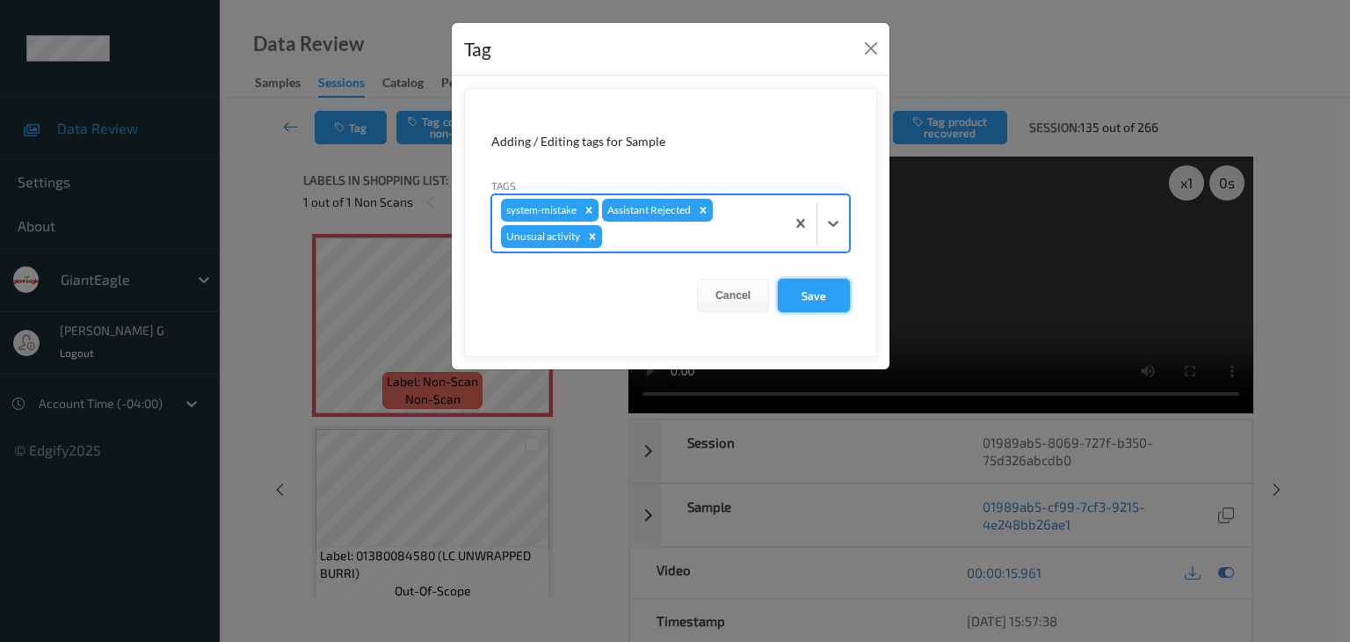
click at [814, 300] on button "Save" at bounding box center [814, 295] width 72 height 33
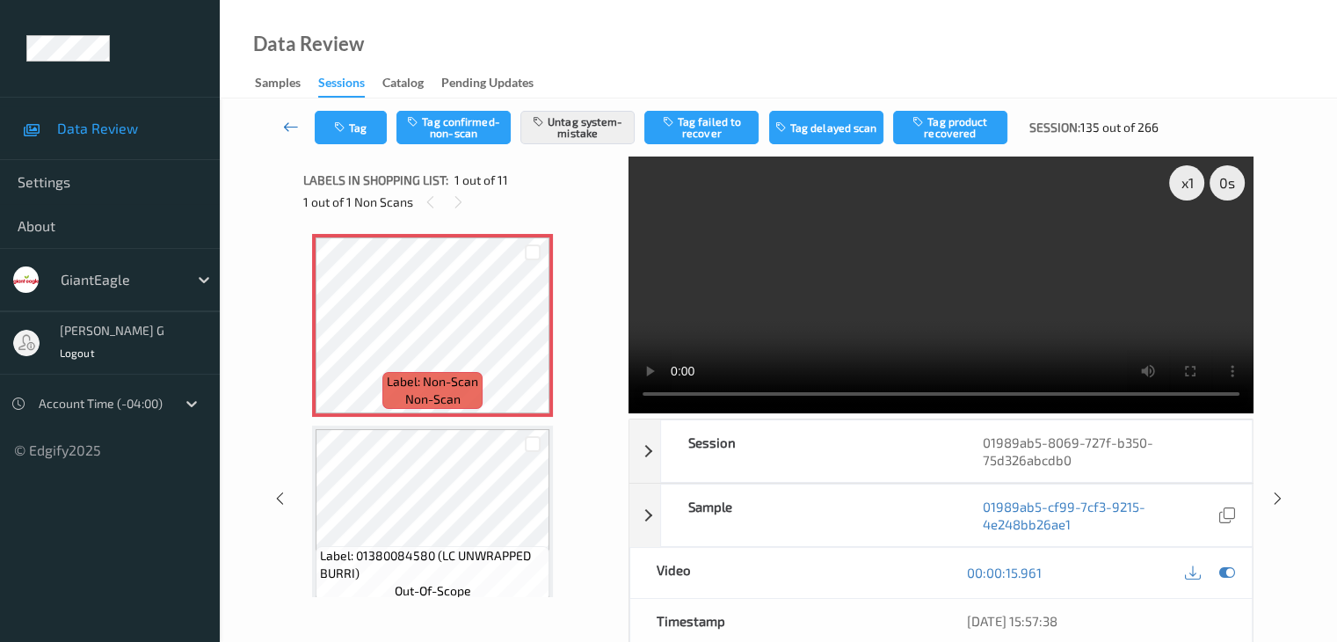
click at [292, 123] on icon at bounding box center [291, 127] width 16 height 18
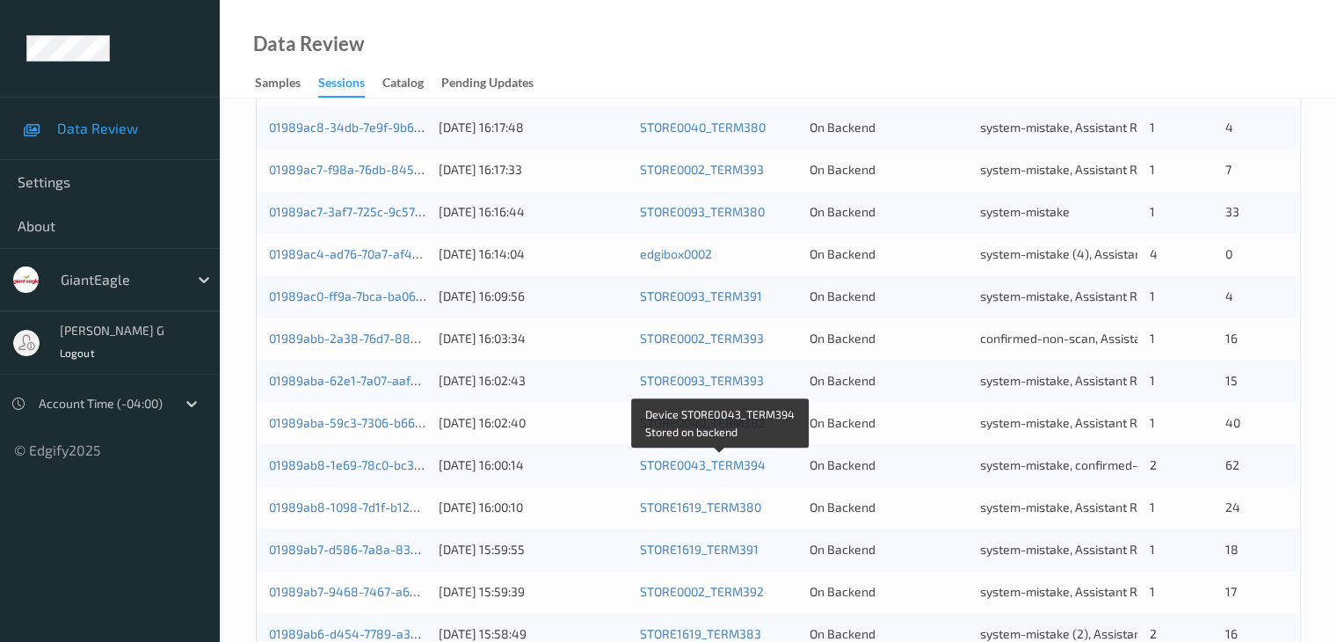
scroll to position [791, 0]
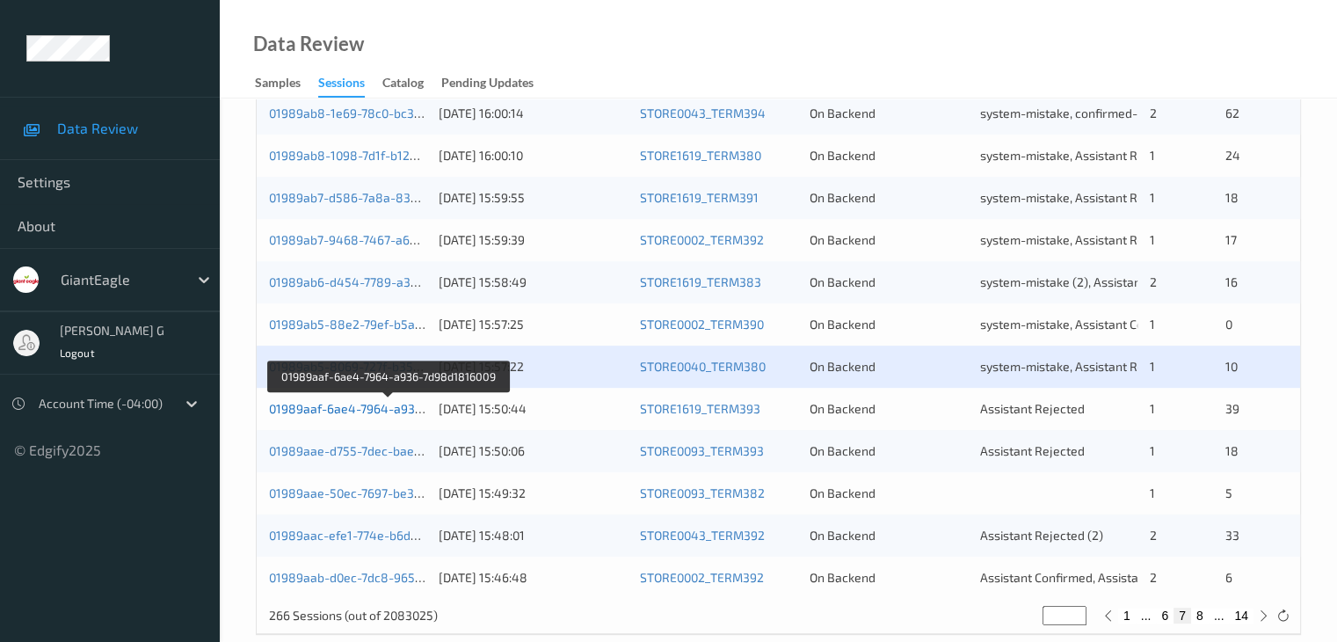
click at [327, 410] on link "01989aaf-6ae4-7964-a936-7d98d1816009" at bounding box center [388, 408] width 239 height 15
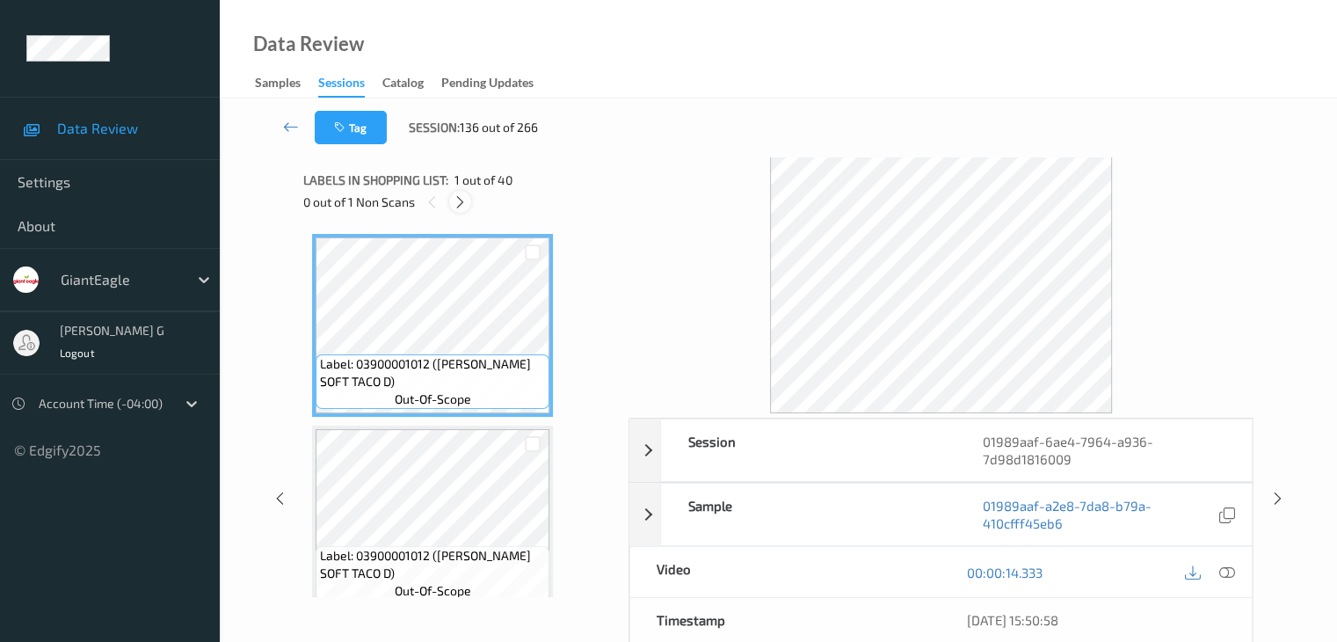
click at [460, 202] on icon at bounding box center [460, 202] width 15 height 16
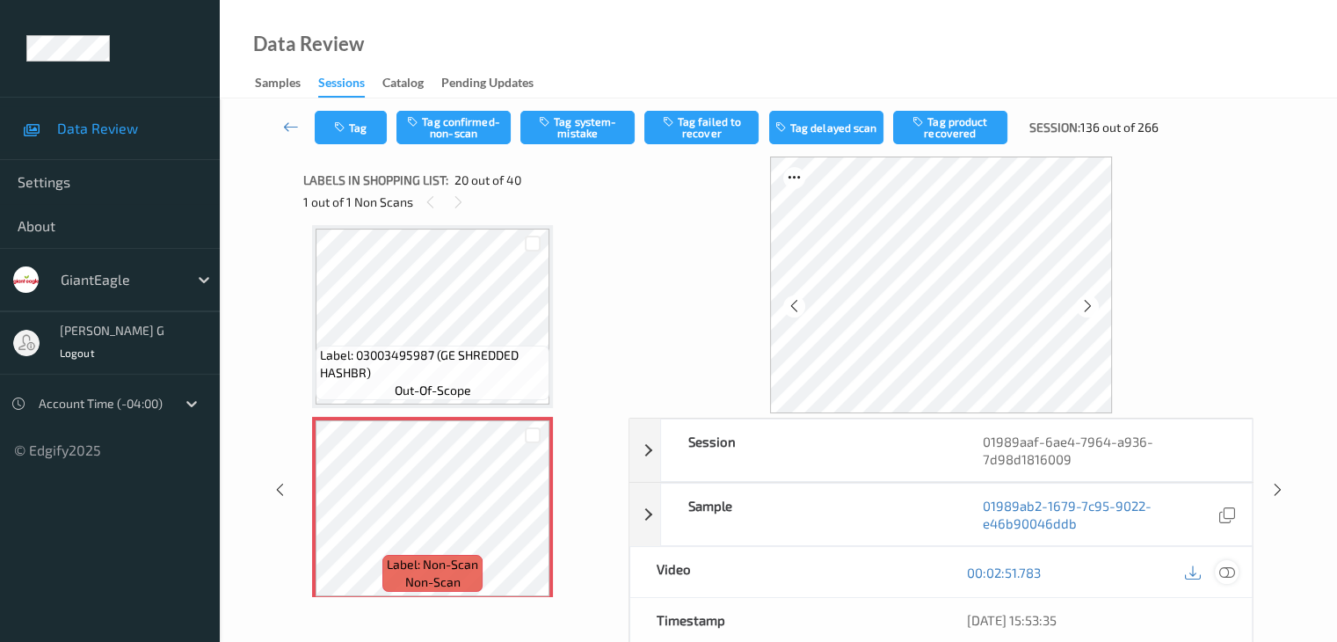
click at [1229, 567] on icon at bounding box center [1226, 572] width 16 height 16
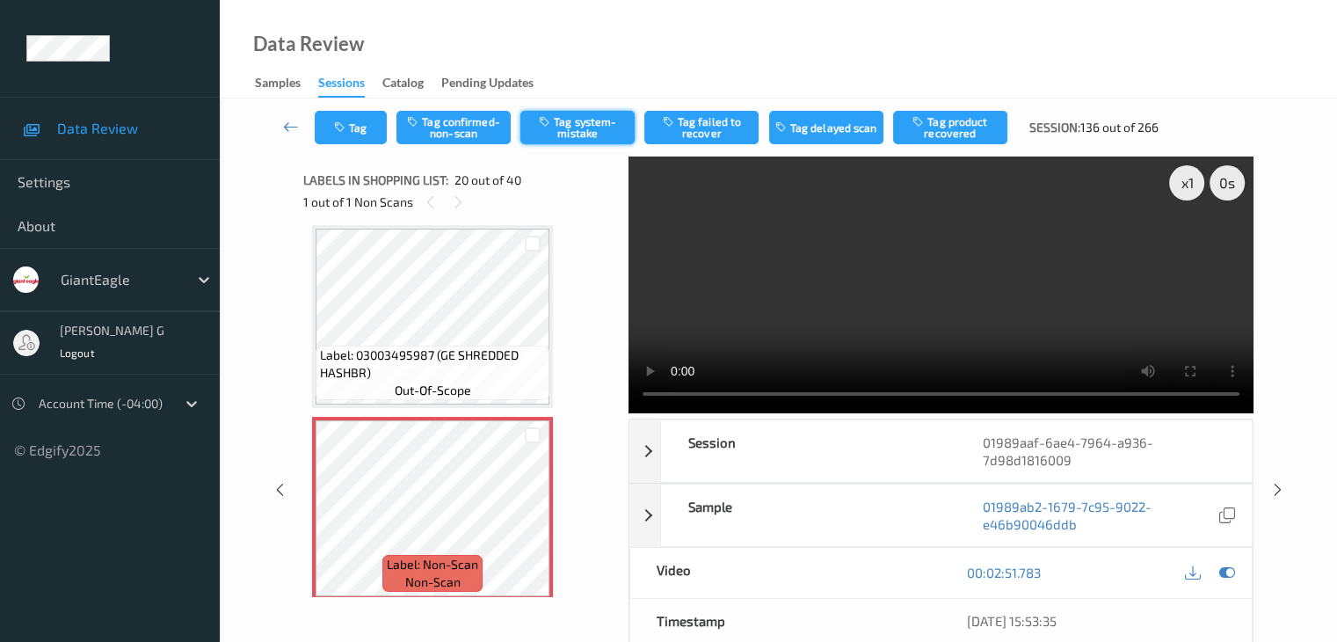
click at [581, 130] on button "Tag system-mistake" at bounding box center [577, 127] width 114 height 33
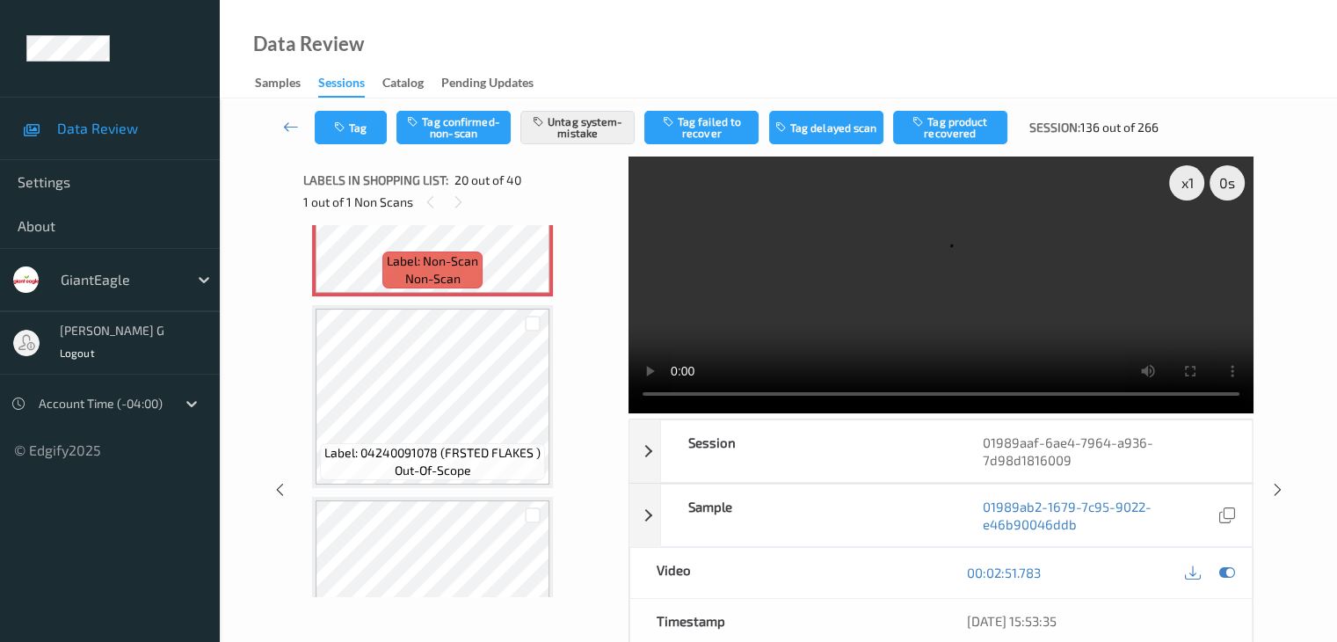
scroll to position [3810, 0]
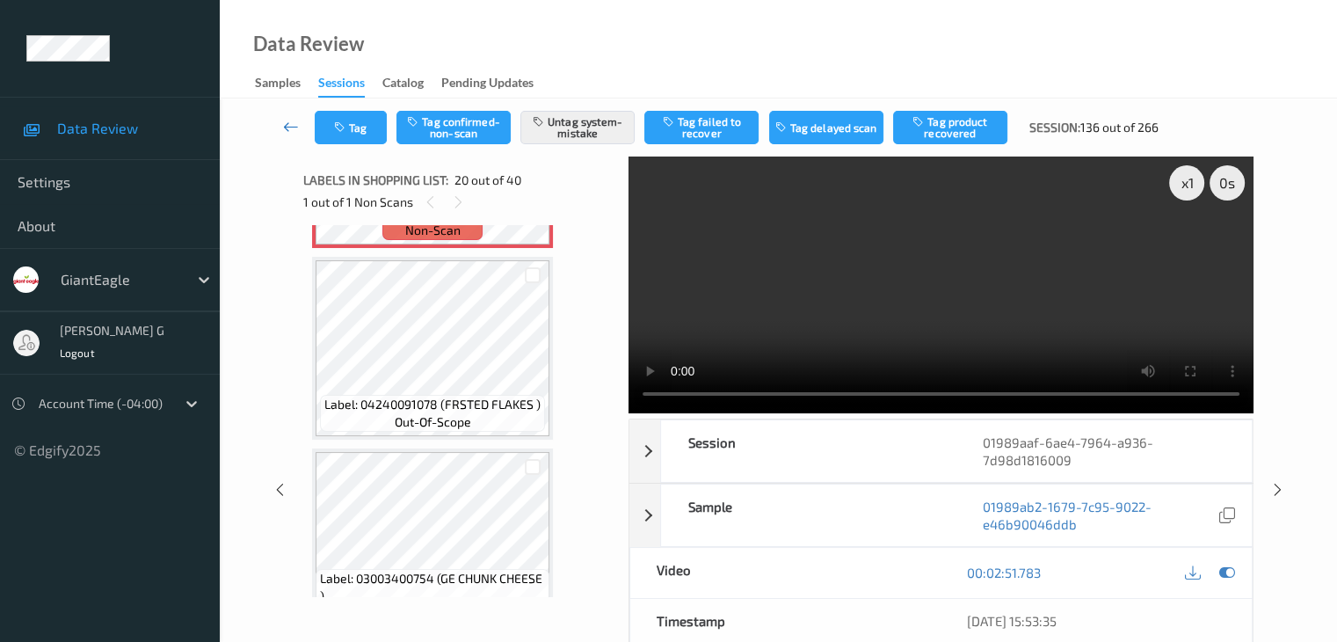
click at [291, 127] on icon at bounding box center [291, 127] width 16 height 18
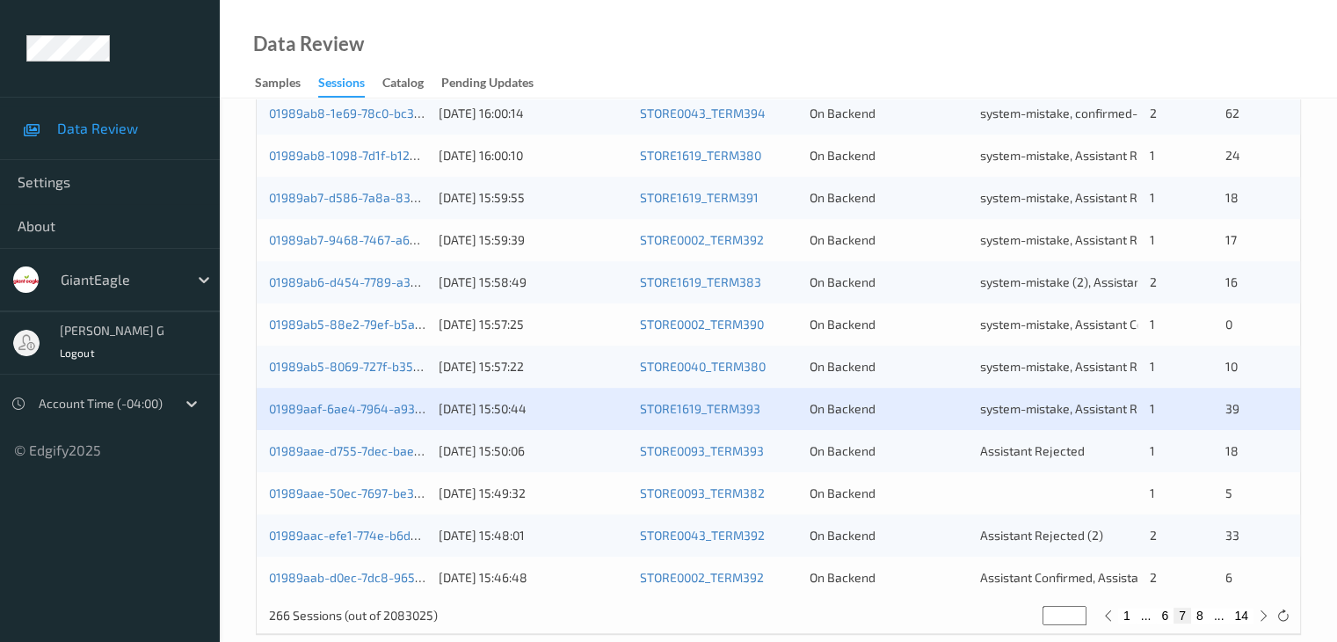
scroll to position [819, 0]
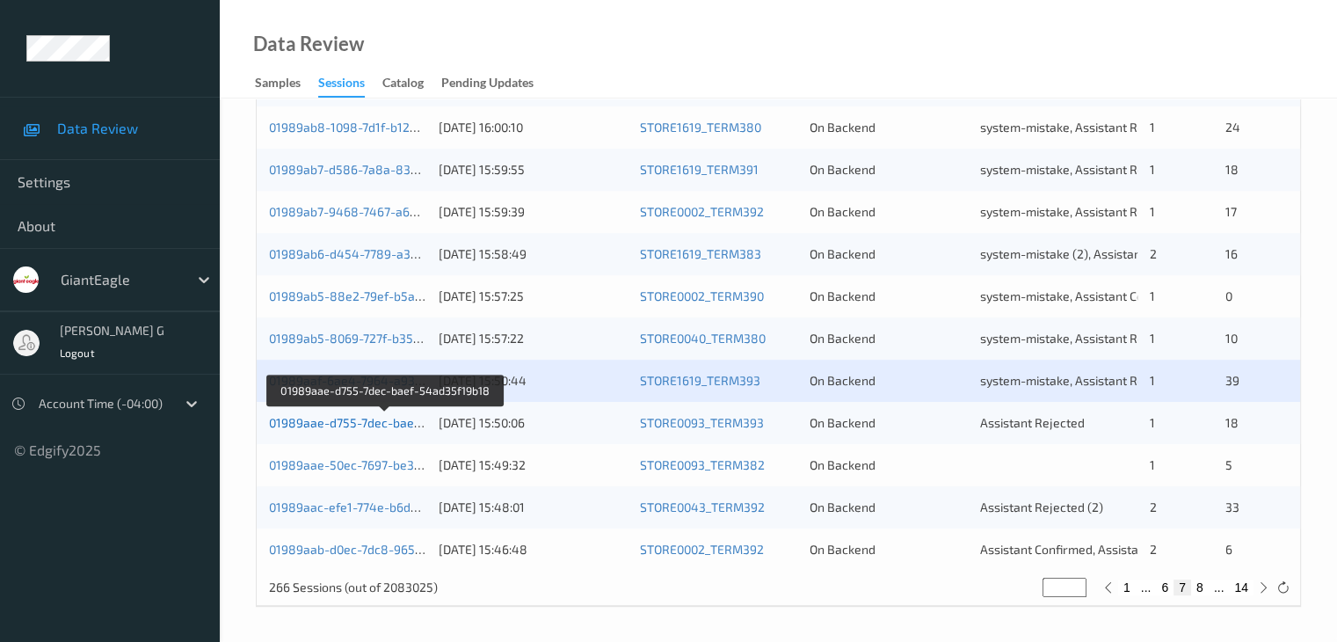
click at [328, 419] on link "01989aae-d755-7dec-baef-54ad35f19b18" at bounding box center [386, 422] width 235 height 15
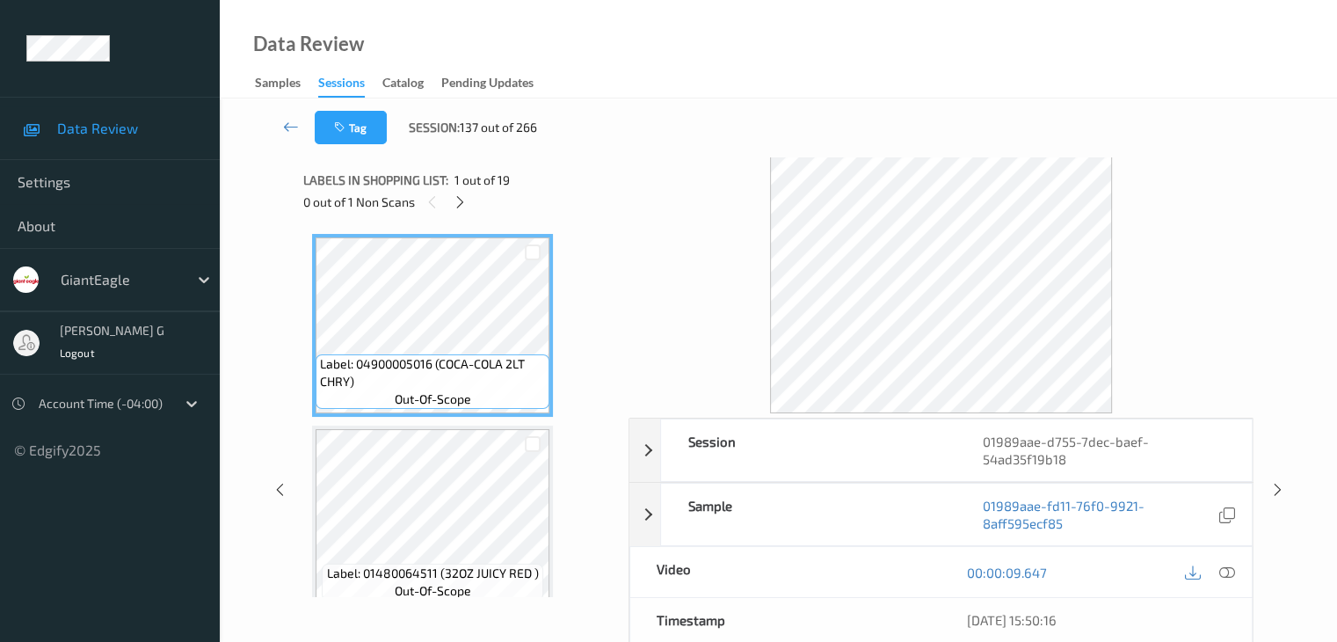
click at [467, 204] on icon at bounding box center [460, 202] width 15 height 16
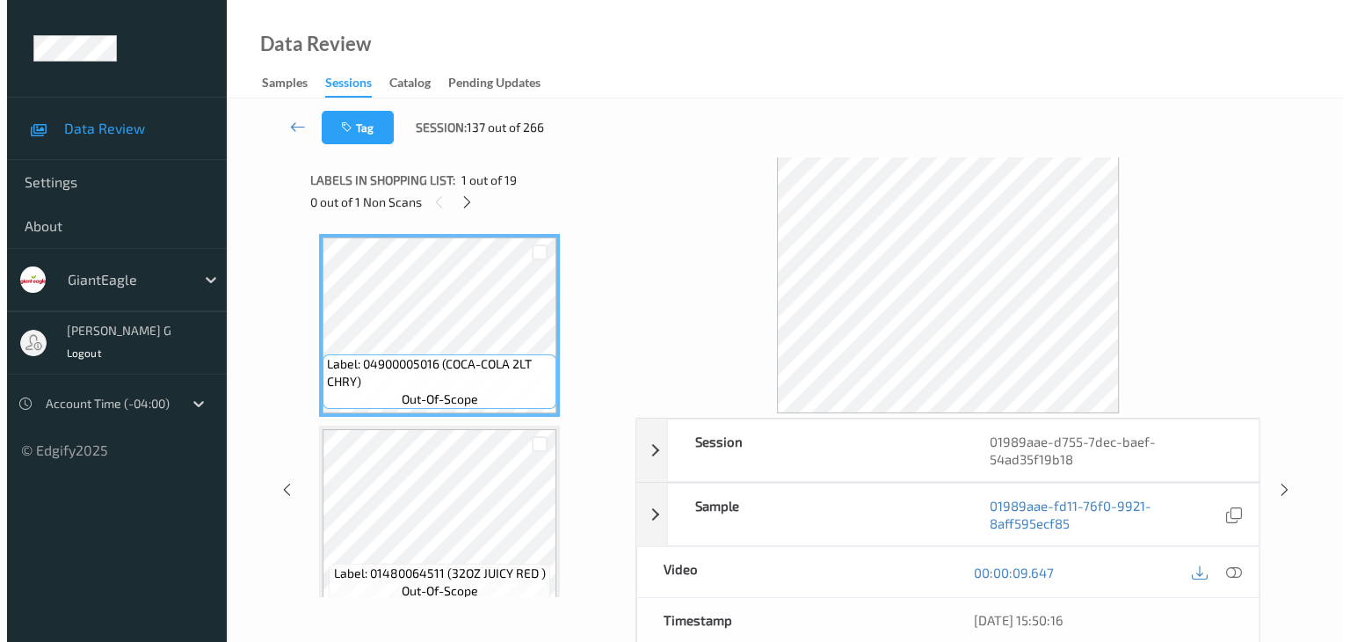
scroll to position [2500, 0]
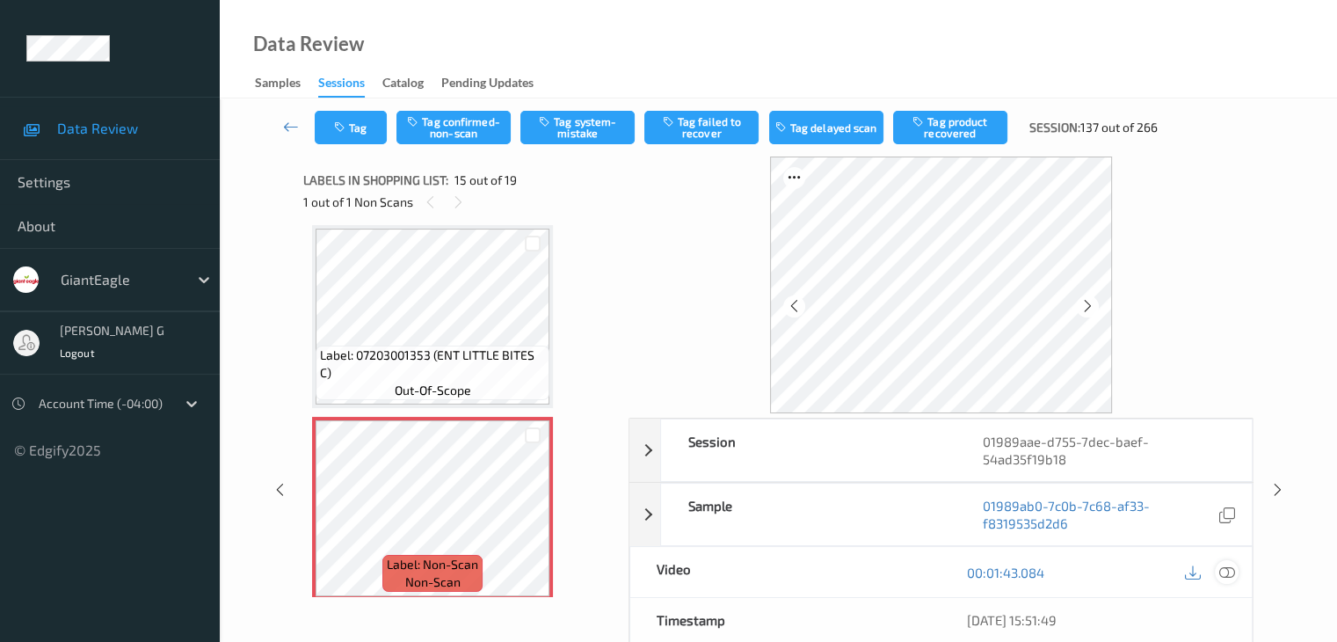
click at [1227, 573] on icon at bounding box center [1226, 572] width 16 height 16
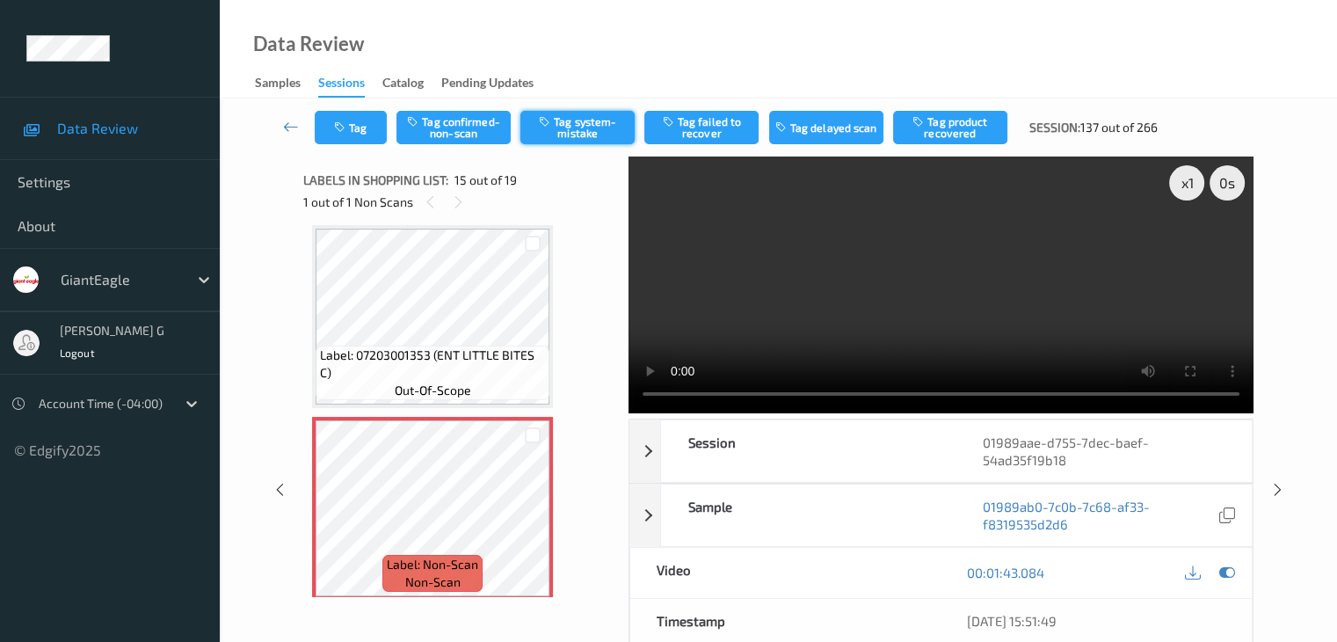
click at [592, 127] on button "Tag system-mistake" at bounding box center [577, 127] width 114 height 33
click at [367, 127] on button "Tag" at bounding box center [351, 127] width 72 height 33
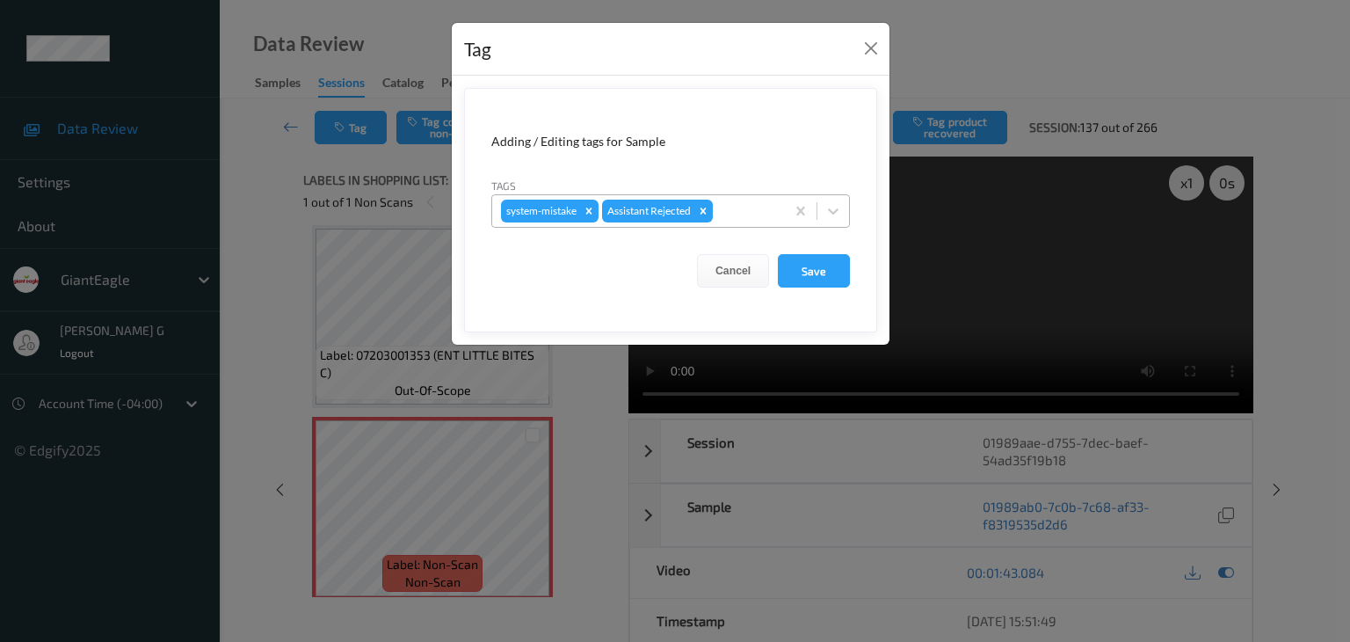
click at [768, 208] on div at bounding box center [746, 210] width 60 height 21
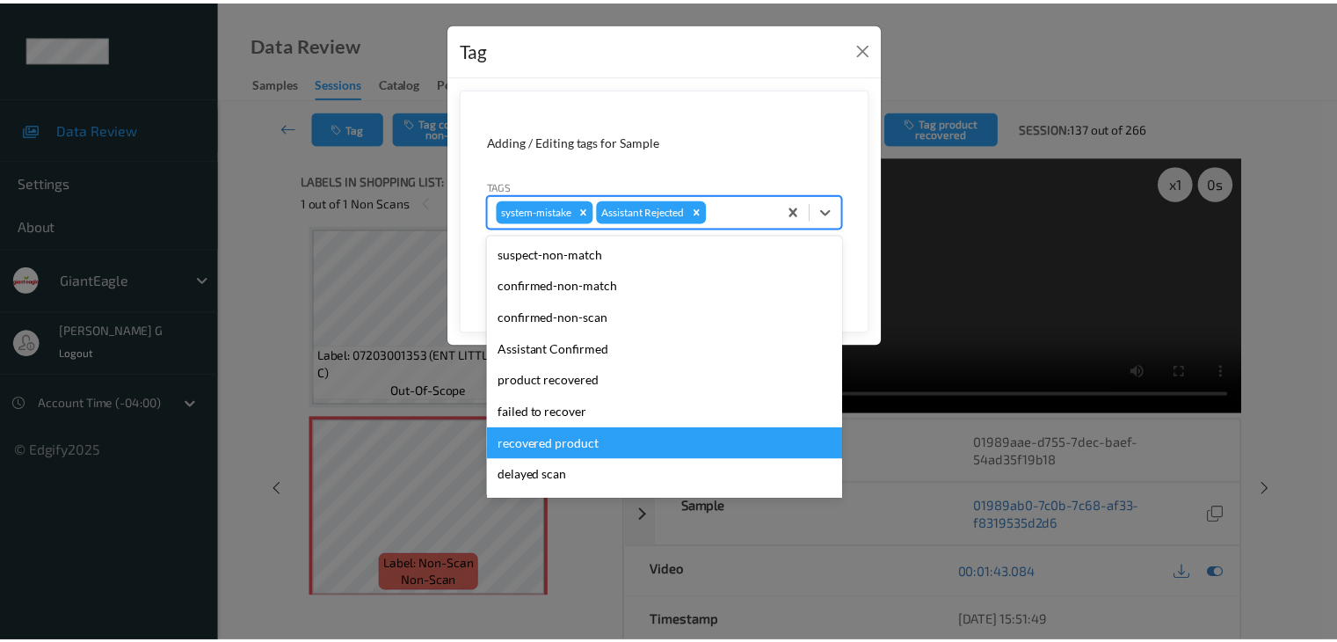
scroll to position [123, 0]
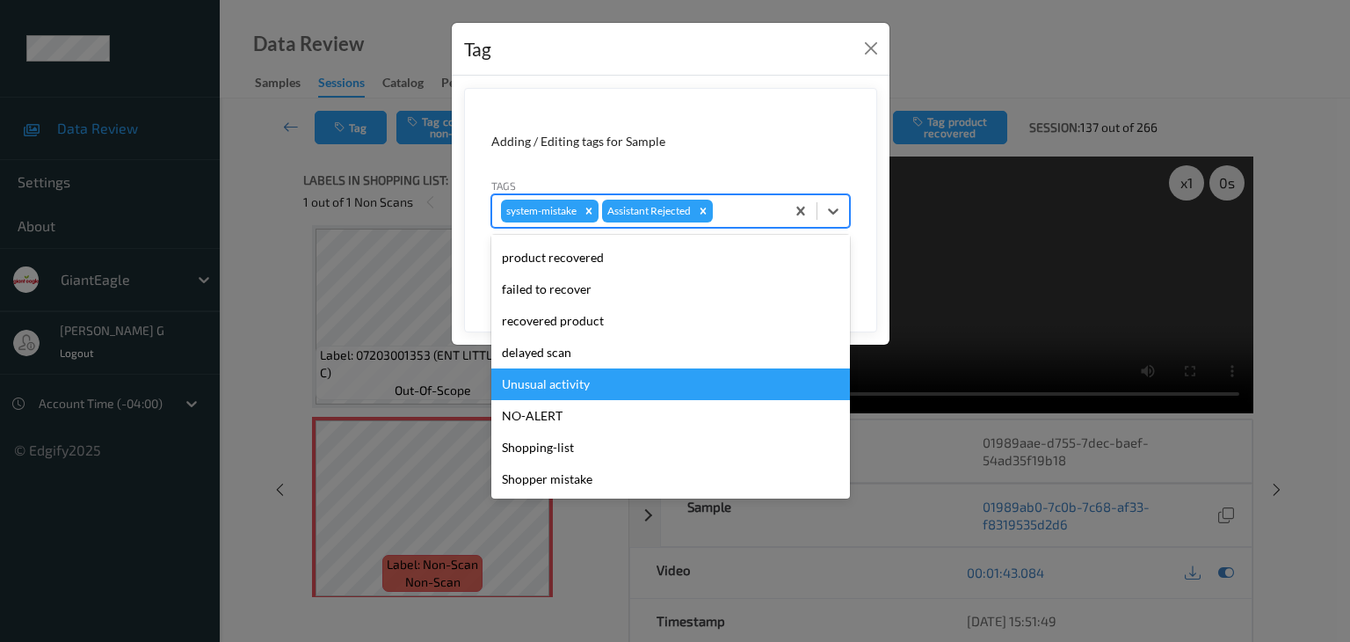
click at [573, 381] on div "Unusual activity" at bounding box center [670, 384] width 359 height 32
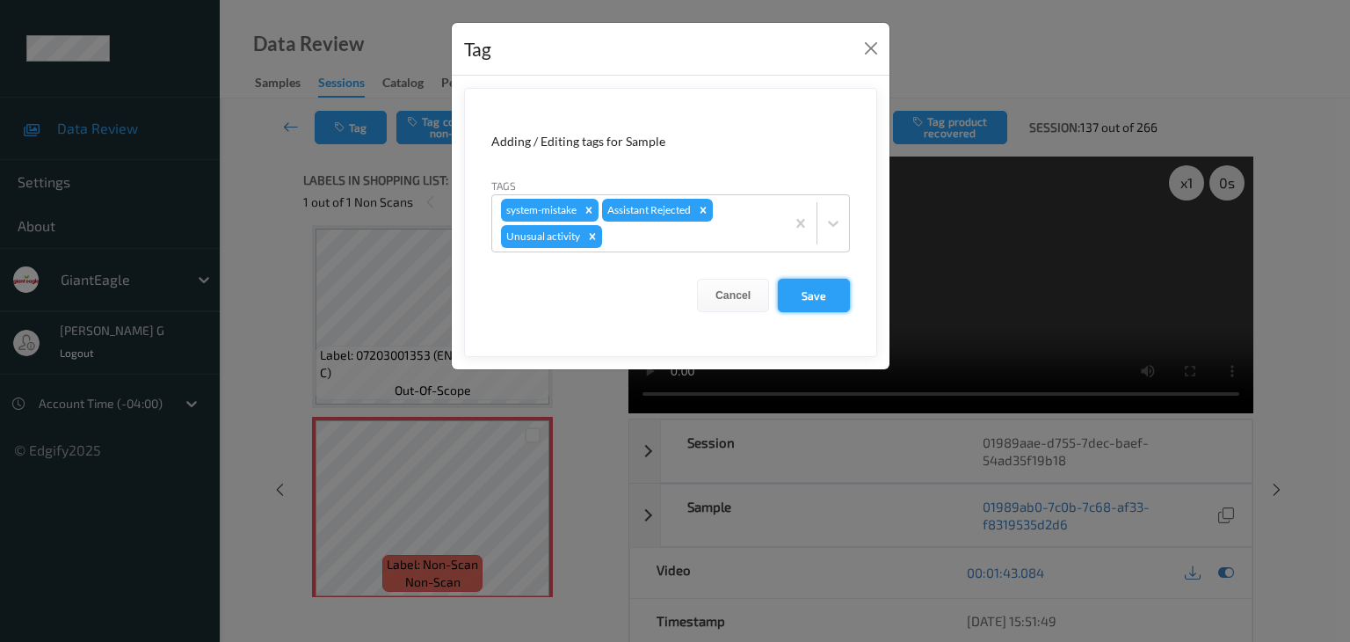
click at [812, 290] on button "Save" at bounding box center [814, 295] width 72 height 33
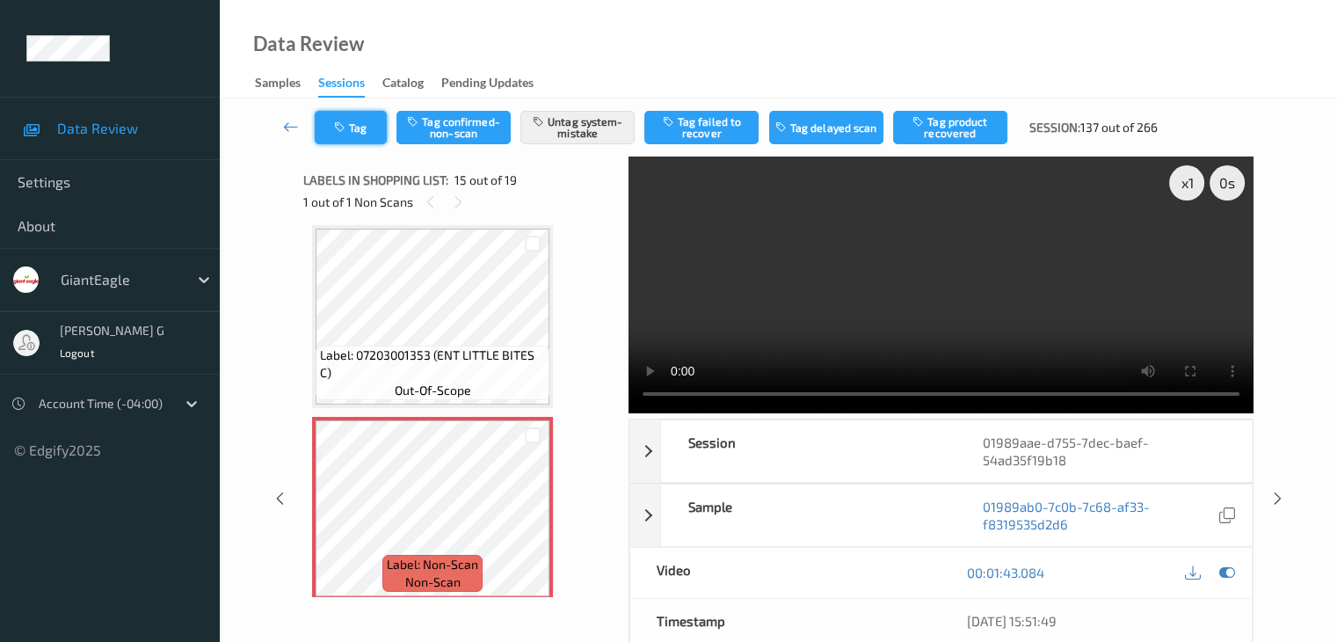
click at [367, 121] on button "Tag" at bounding box center [351, 127] width 72 height 33
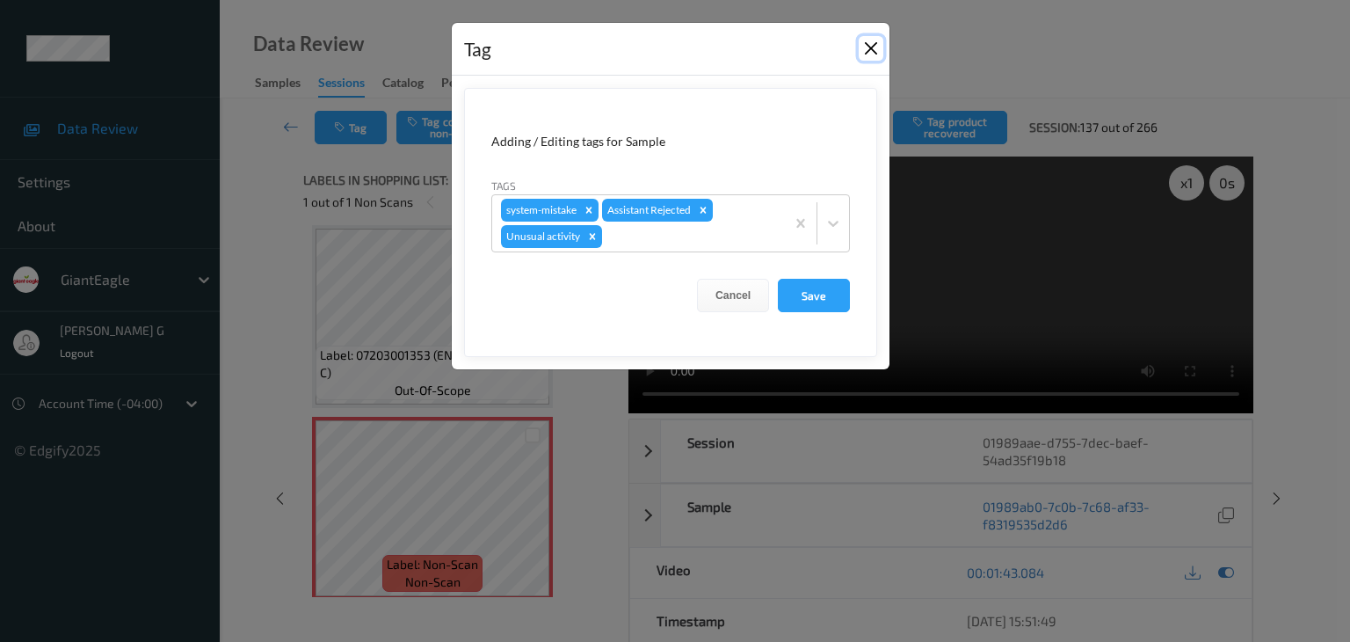
click at [879, 43] on button "Close" at bounding box center [871, 48] width 25 height 25
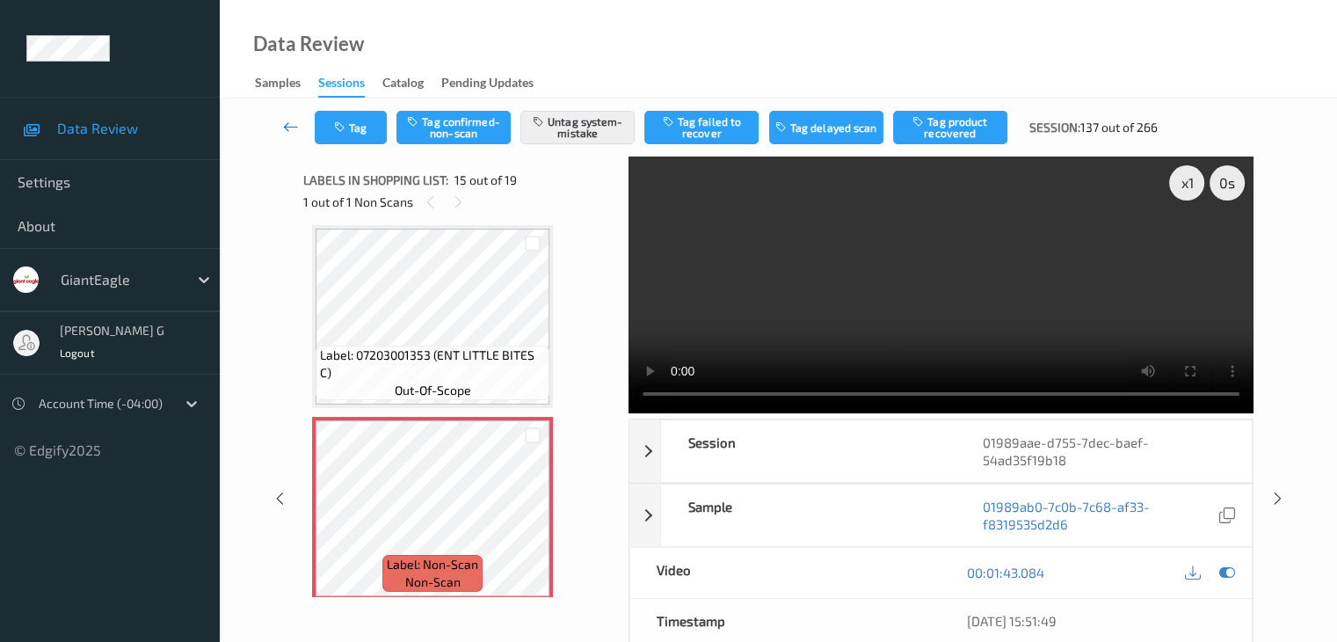
click at [286, 127] on icon at bounding box center [291, 127] width 16 height 18
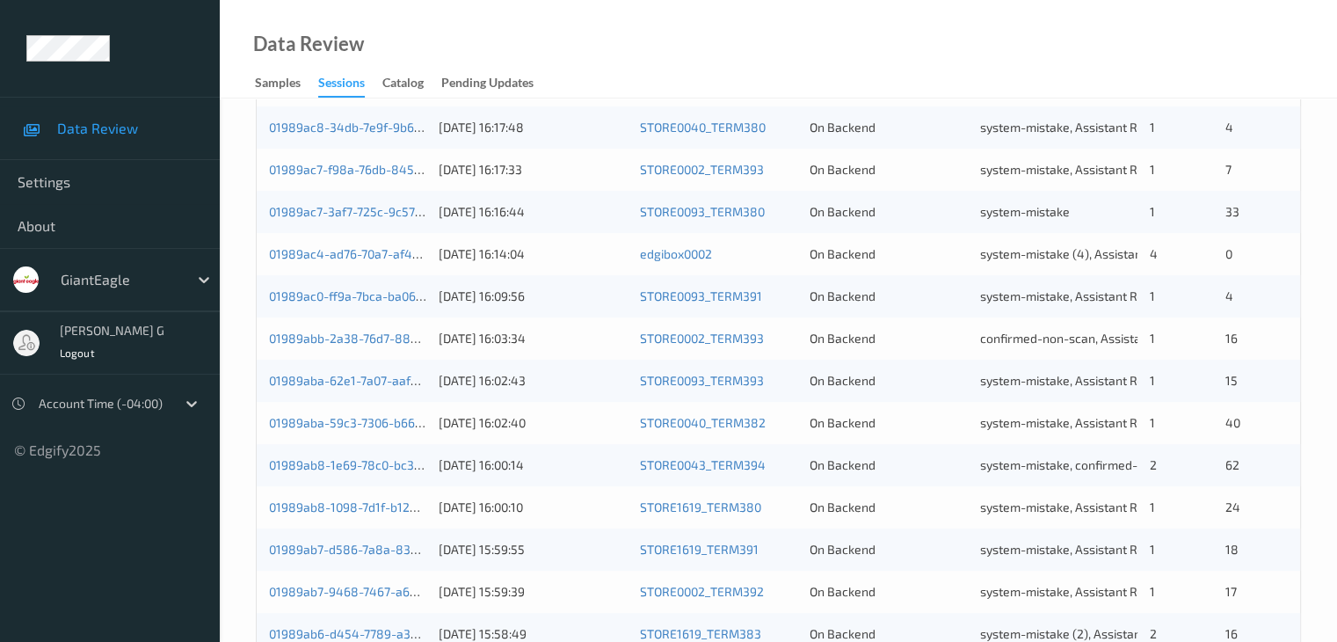
scroll to position [791, 0]
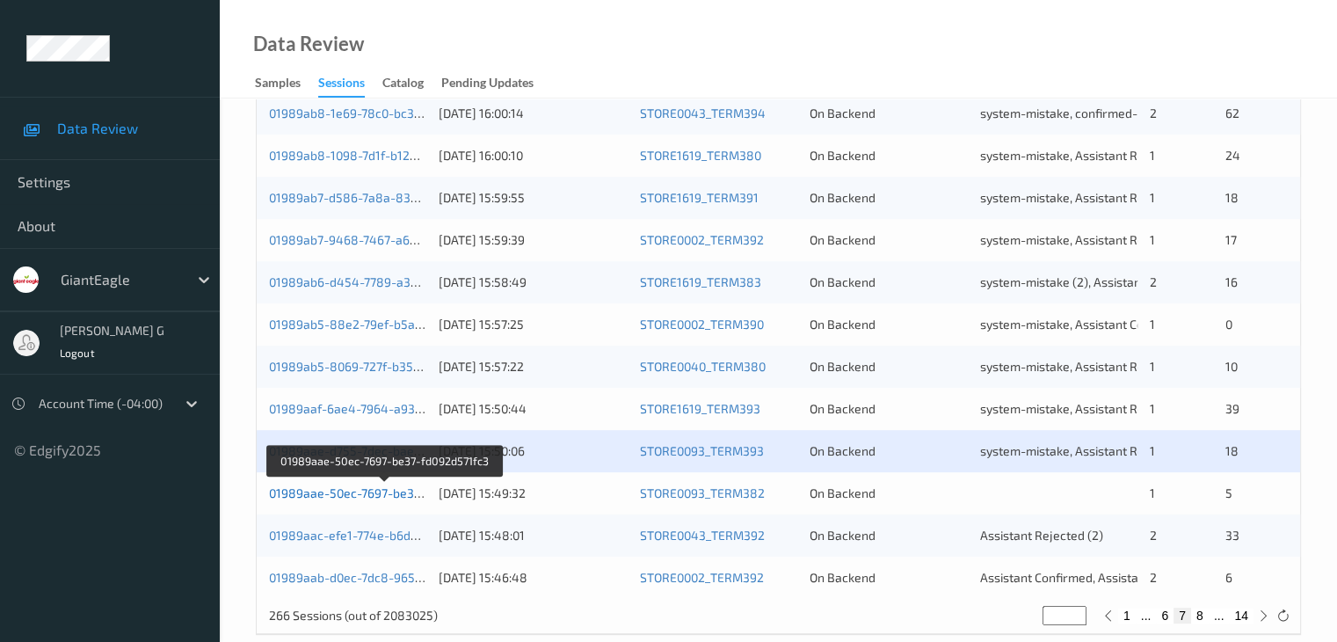
click at [347, 491] on link "01989aae-50ec-7697-be37-fd092d571fc3" at bounding box center [385, 492] width 232 height 15
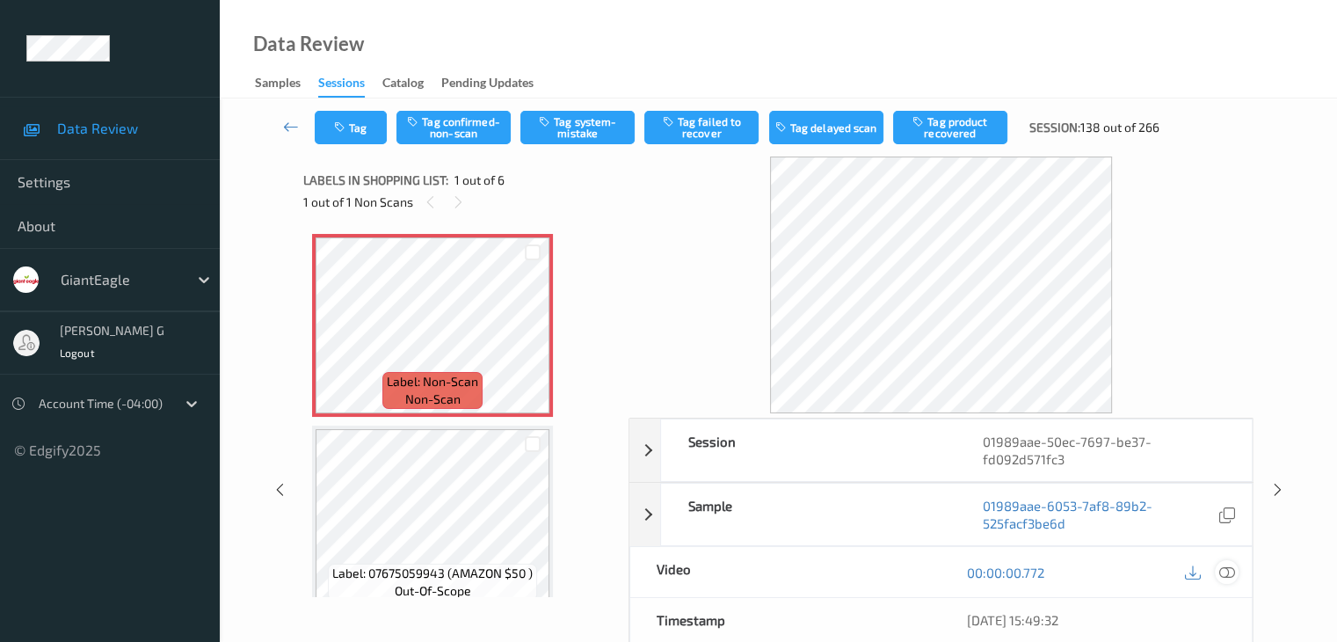
click at [1223, 569] on icon at bounding box center [1226, 572] width 16 height 16
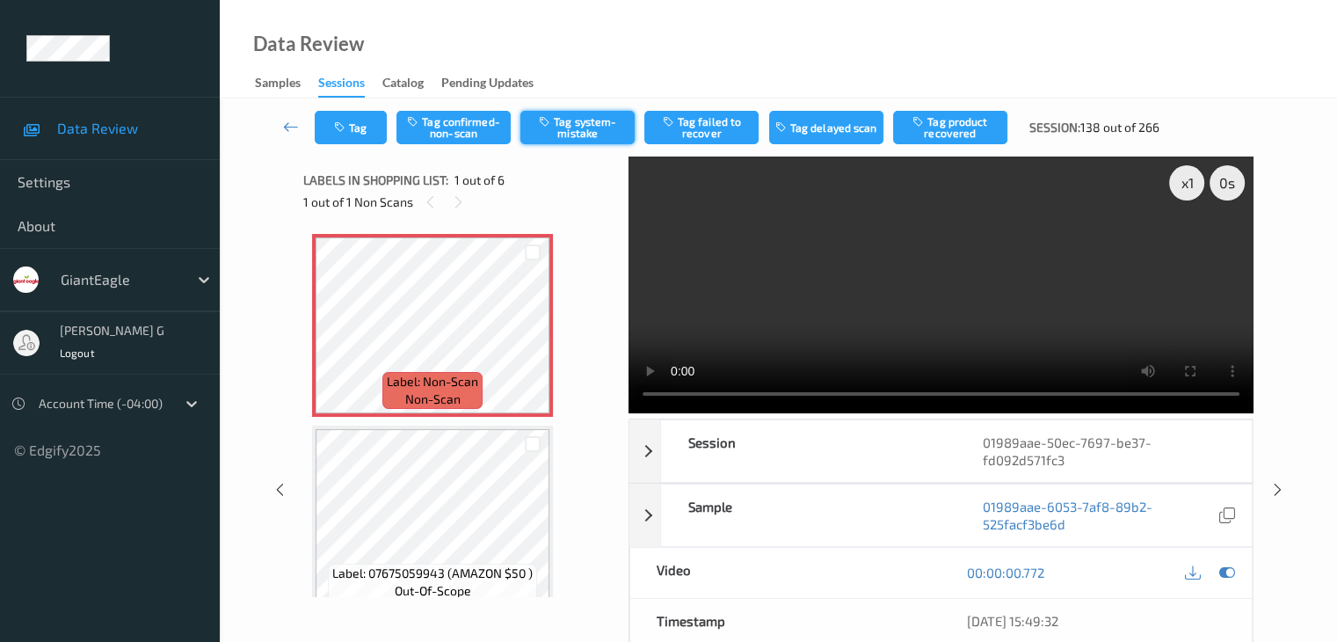
click at [587, 127] on button "Tag system-mistake" at bounding box center [577, 127] width 114 height 33
click at [285, 124] on icon at bounding box center [291, 127] width 16 height 18
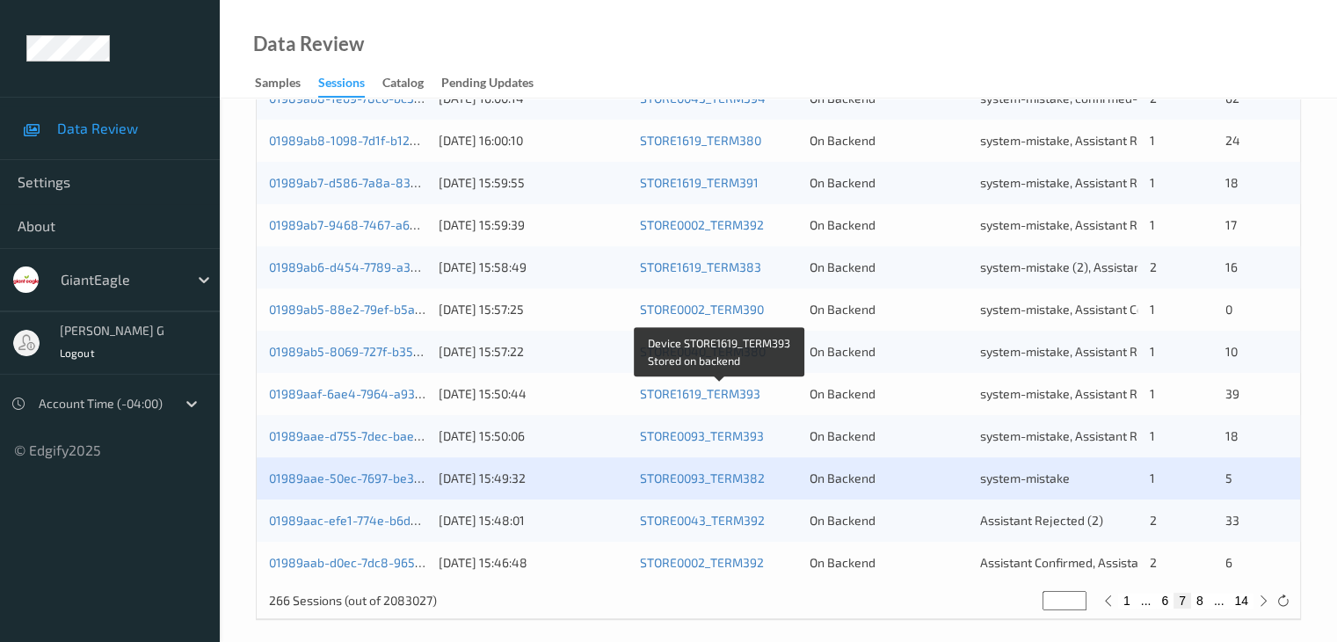
scroll to position [819, 0]
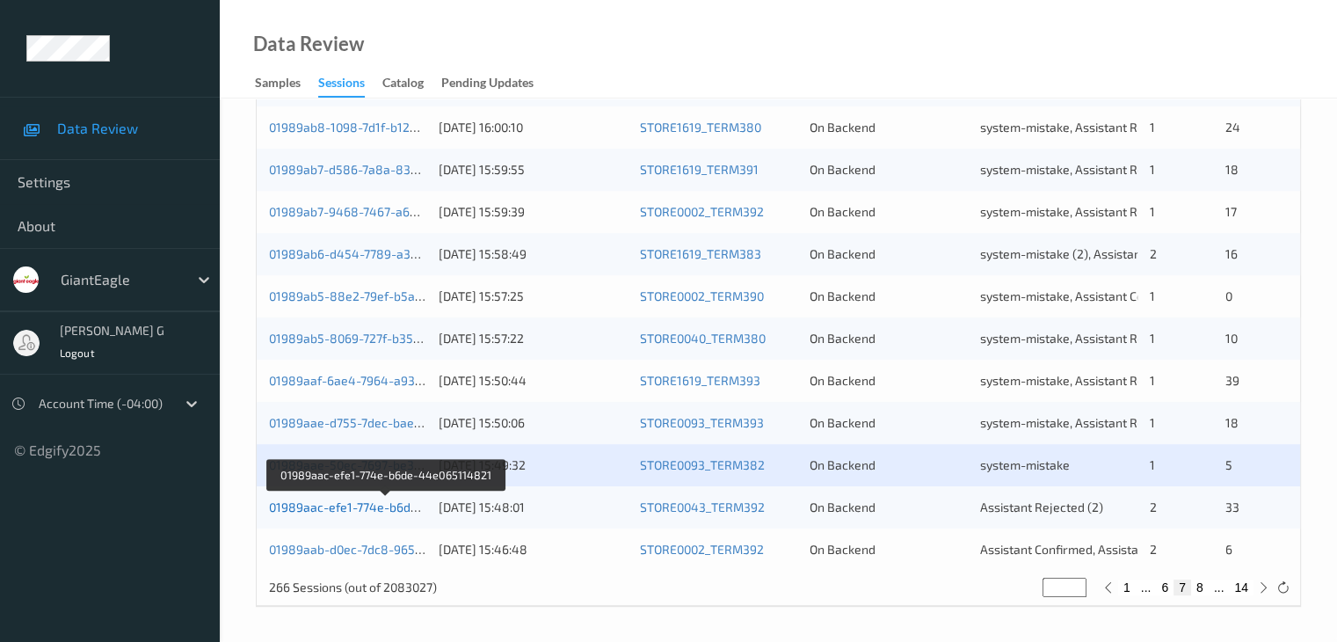
click at [357, 504] on link "01989aac-efe1-774e-b6de-44e065114821" at bounding box center [387, 506] width 236 height 15
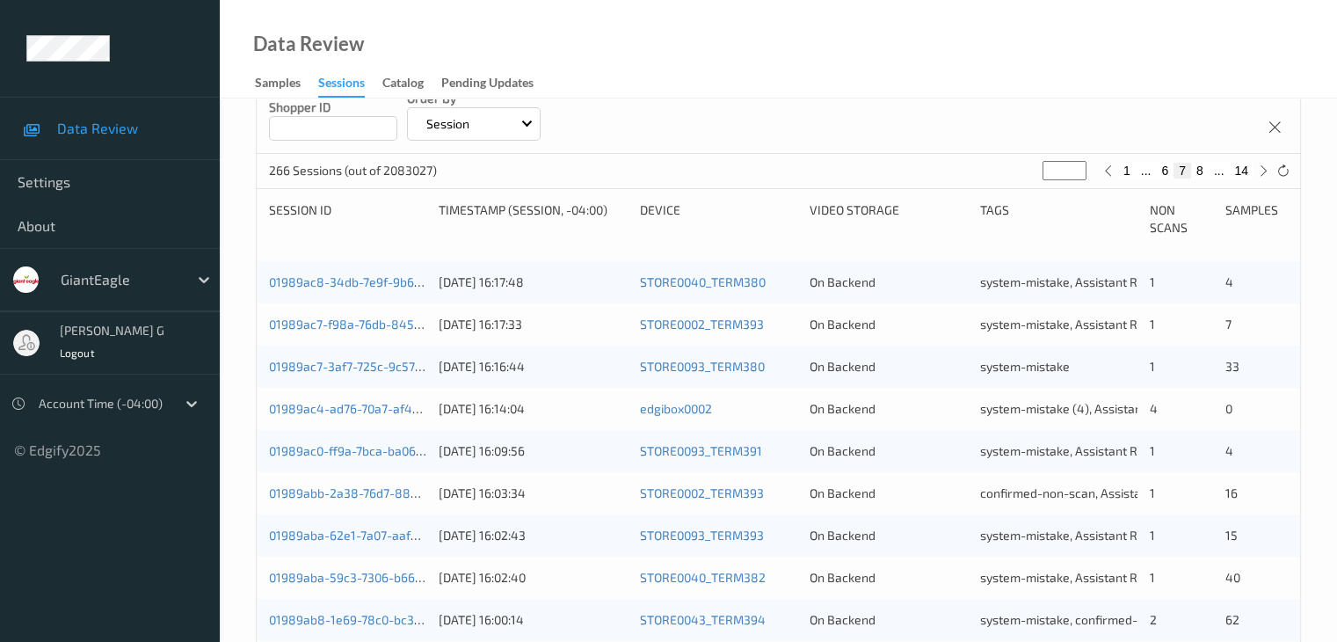
scroll to position [214, 0]
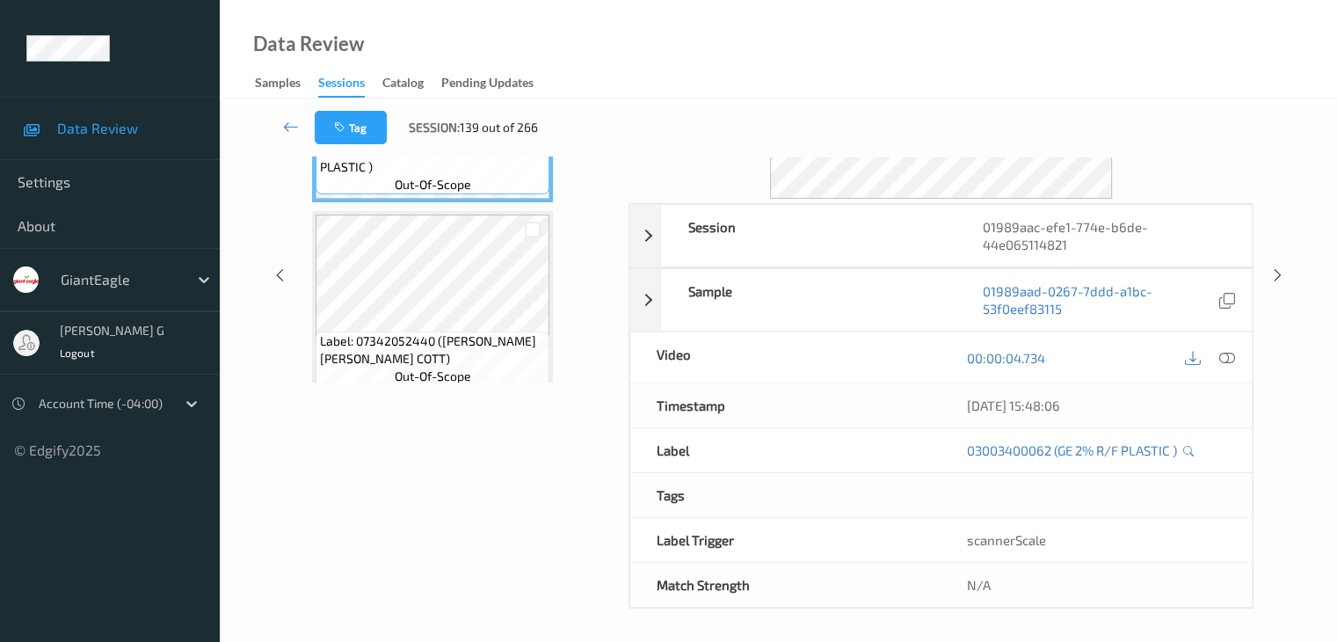
click at [793, 62] on div "Data Review Samples Sessions Catalog Pending Updates" at bounding box center [778, 49] width 1117 height 98
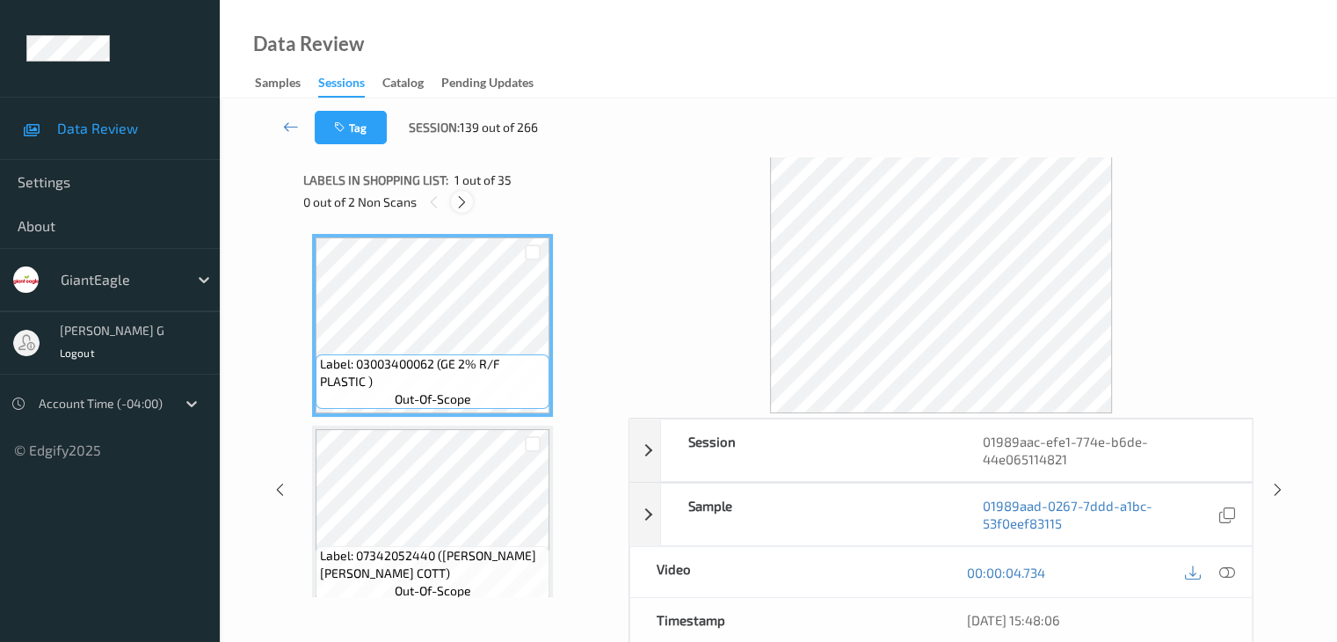
click at [463, 205] on icon at bounding box center [461, 202] width 15 height 16
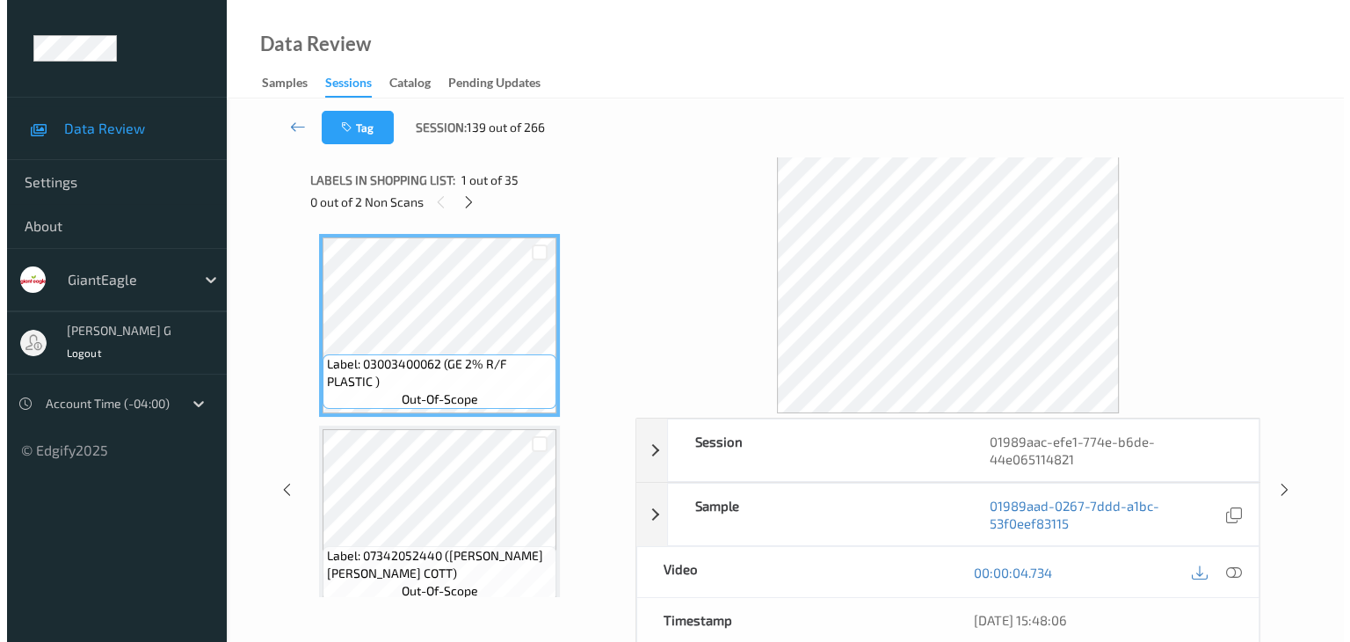
scroll to position [4416, 0]
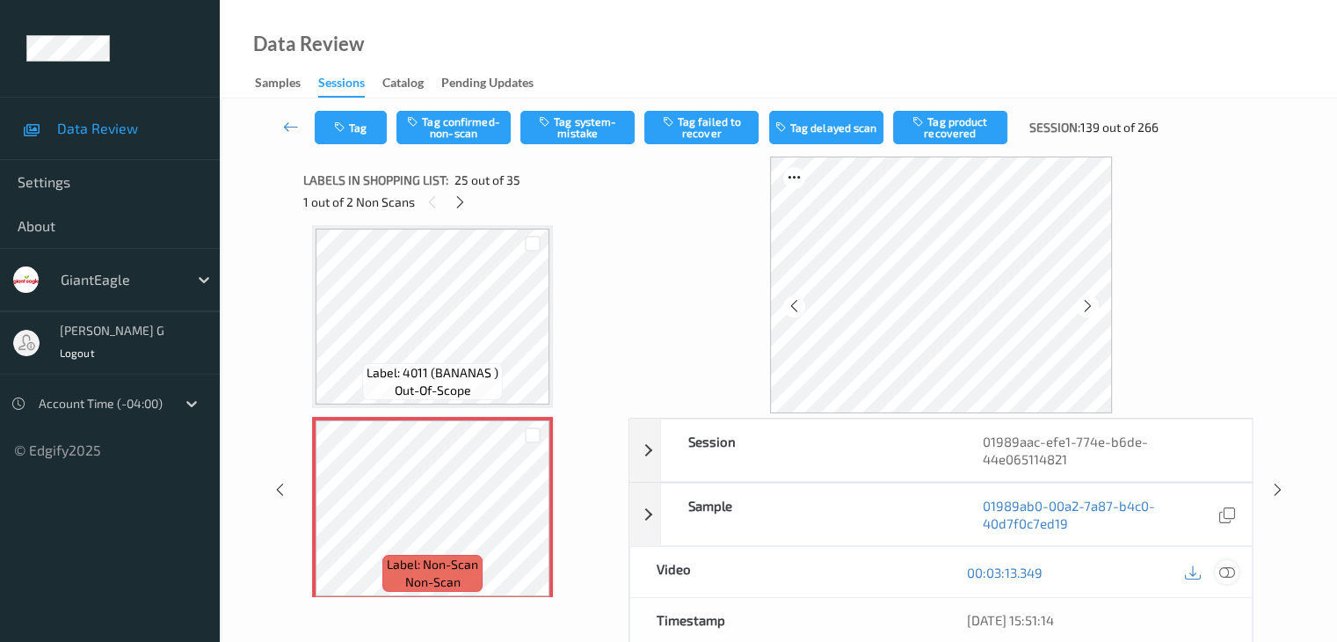
click at [1224, 571] on icon at bounding box center [1226, 572] width 16 height 16
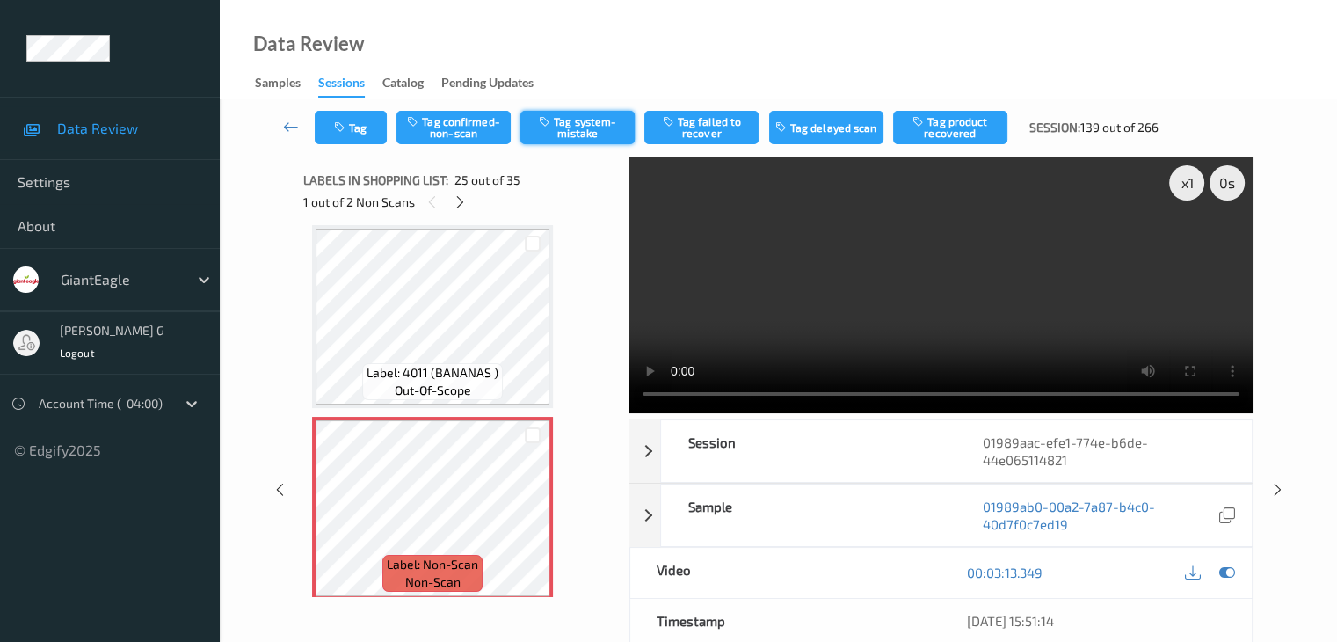
click at [580, 134] on button "Tag system-mistake" at bounding box center [577, 127] width 114 height 33
click at [360, 127] on button "Tag" at bounding box center [351, 127] width 72 height 33
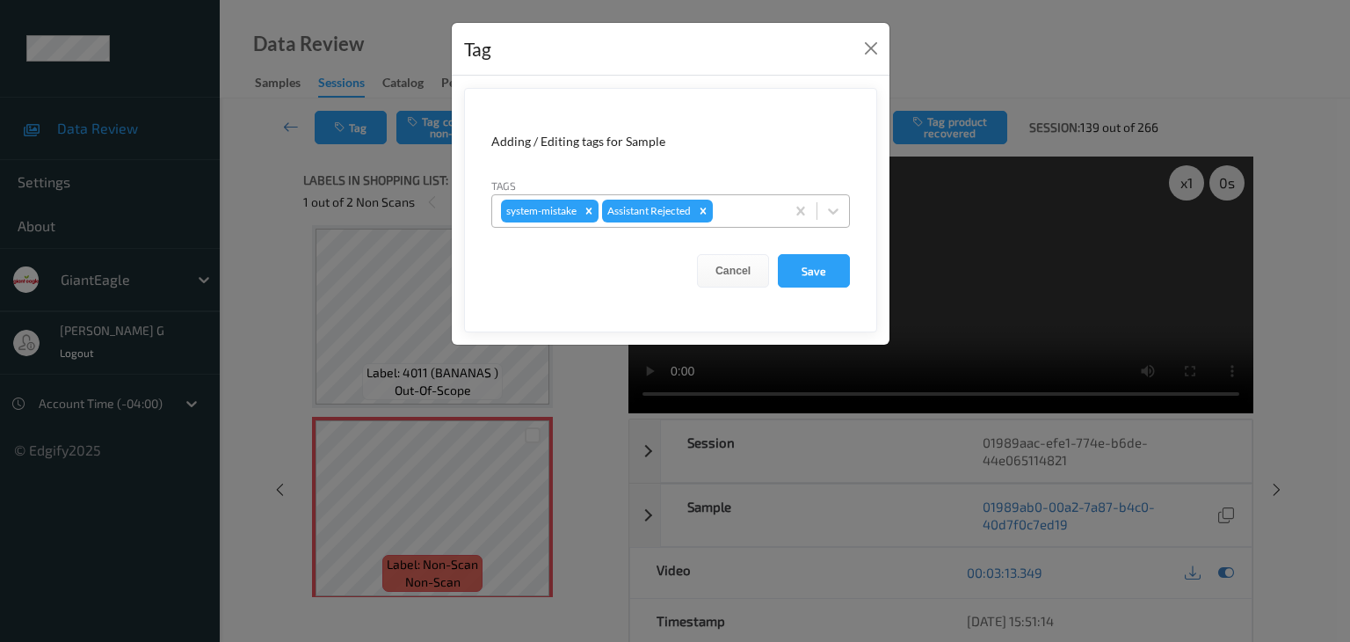
click at [759, 206] on div at bounding box center [746, 210] width 60 height 21
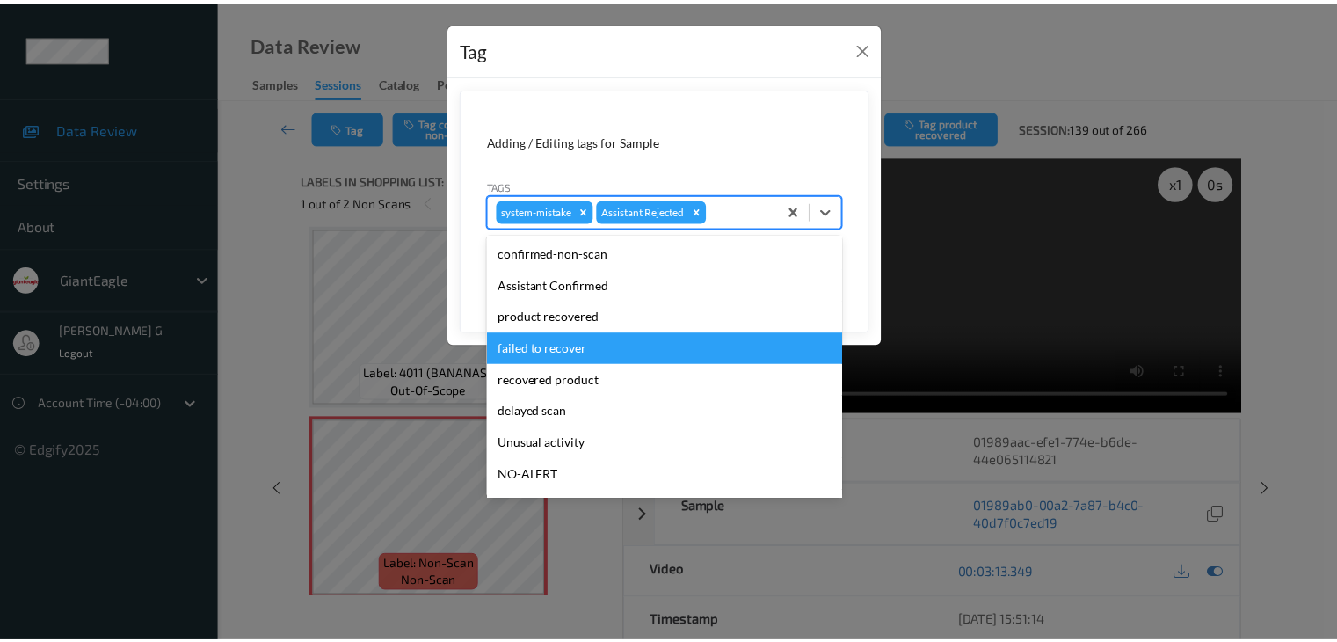
scroll to position [88, 0]
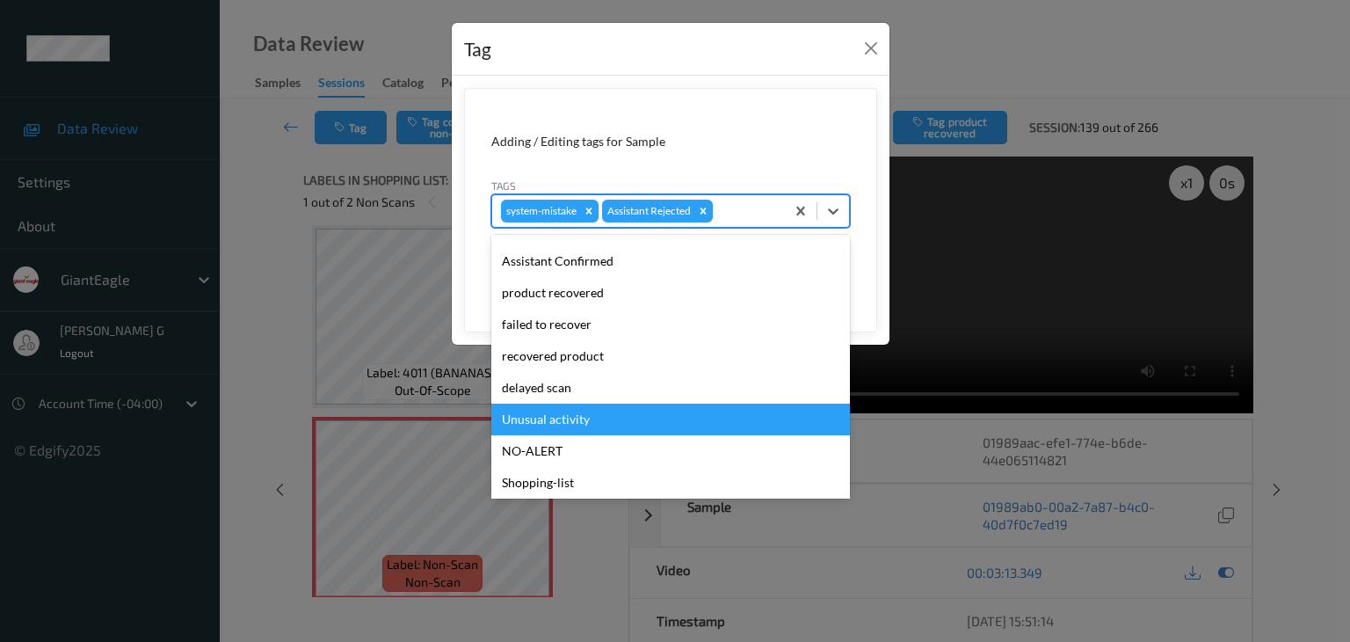
click at [566, 418] on div "Unusual activity" at bounding box center [670, 419] width 359 height 32
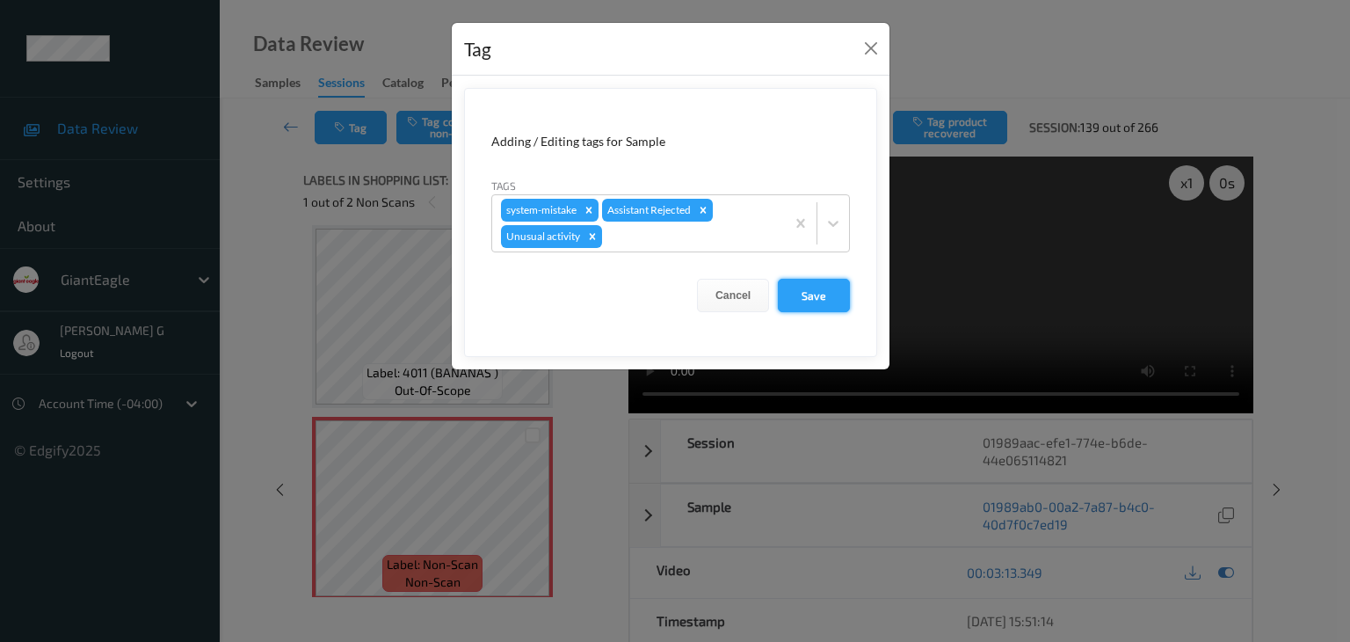
click at [812, 295] on button "Save" at bounding box center [814, 295] width 72 height 33
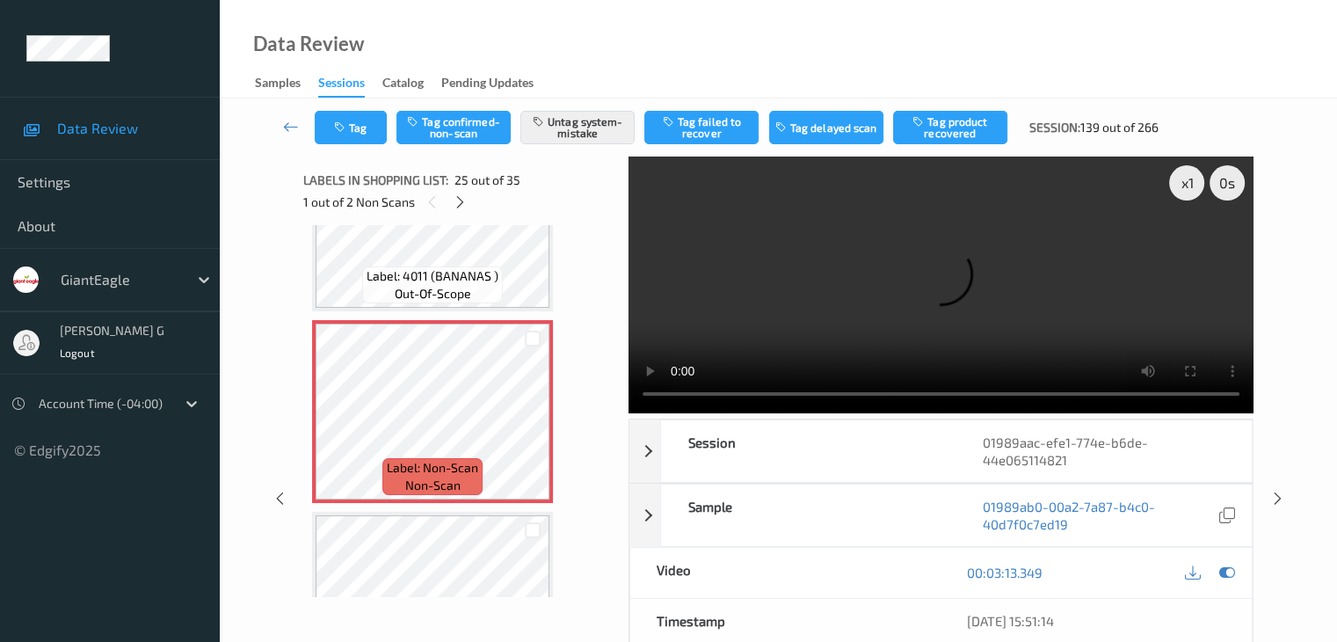
scroll to position [4416, 0]
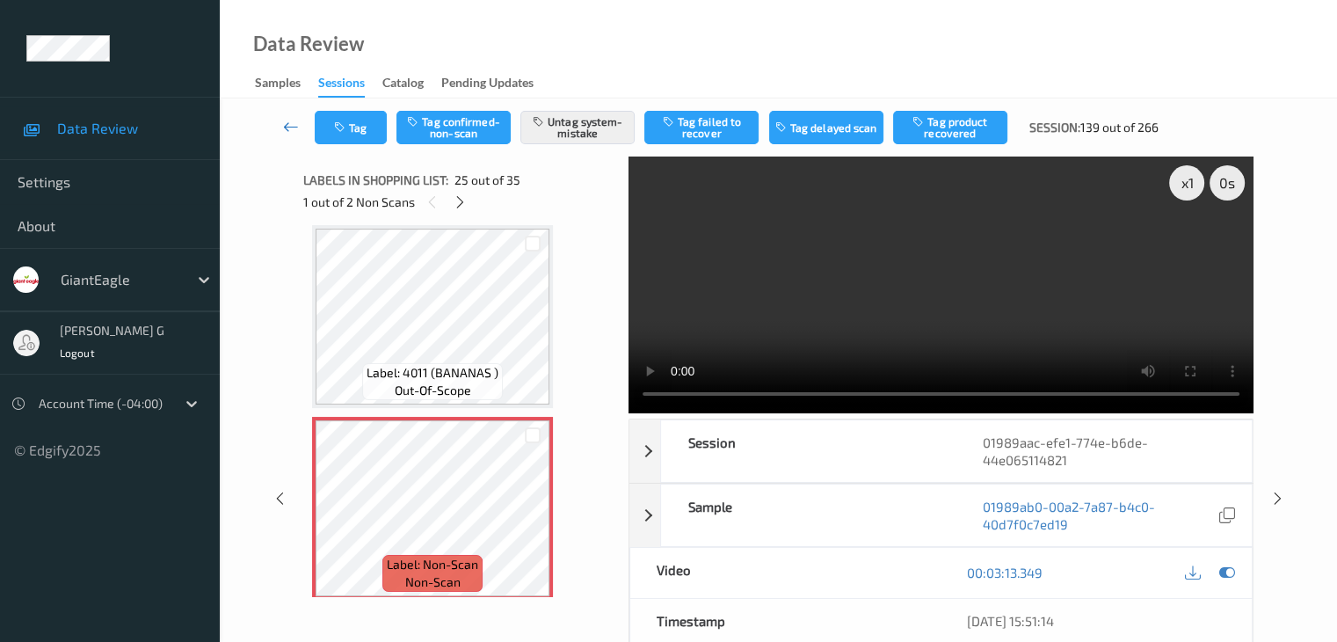
click at [288, 127] on icon at bounding box center [291, 127] width 16 height 18
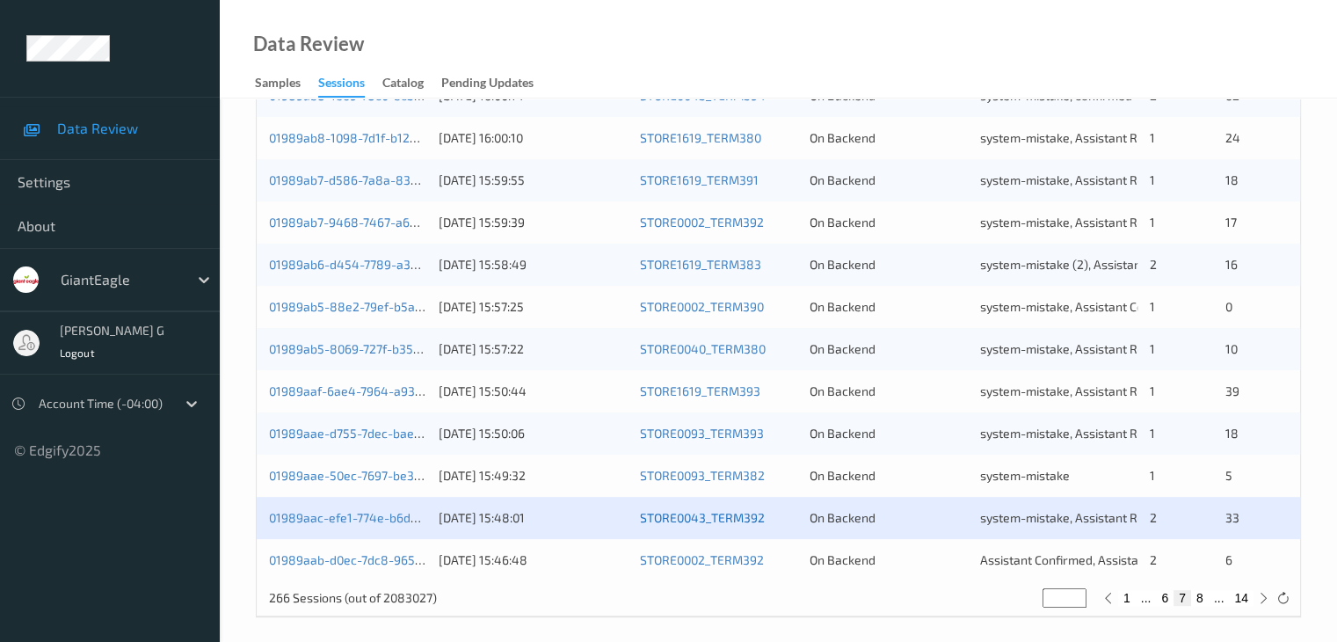
scroll to position [819, 0]
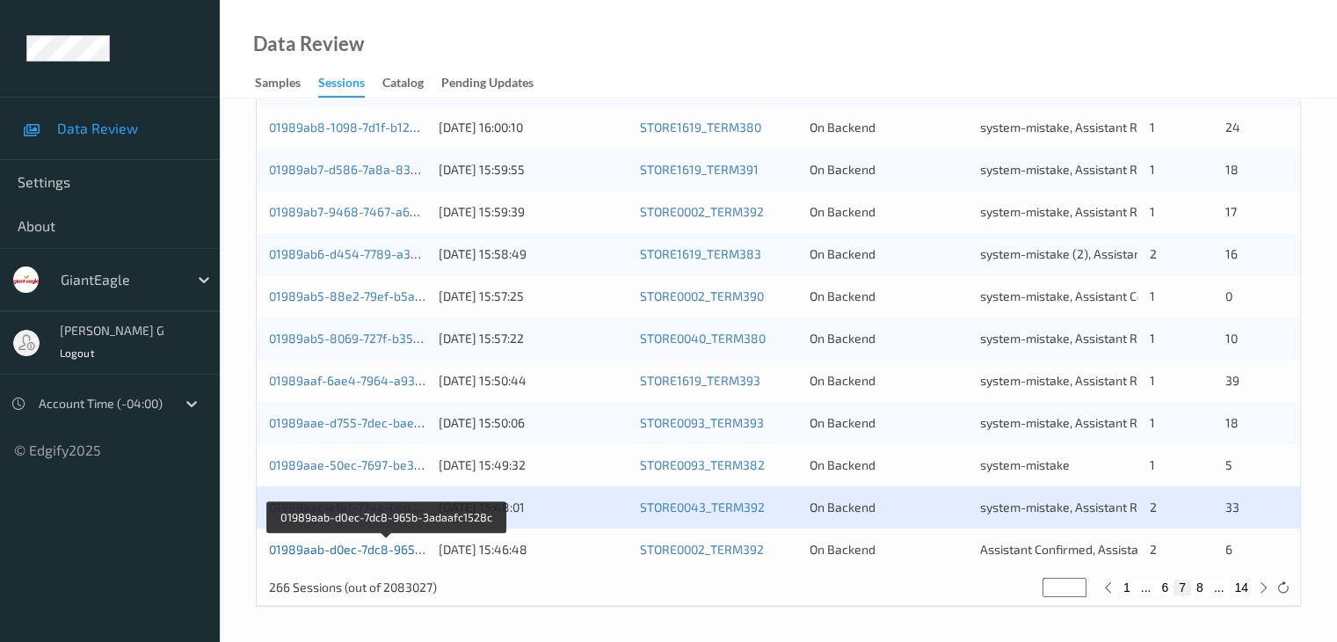
click at [367, 549] on link "01989aab-d0ec-7dc8-965b-3adaafc1528c" at bounding box center [387, 548] width 237 height 15
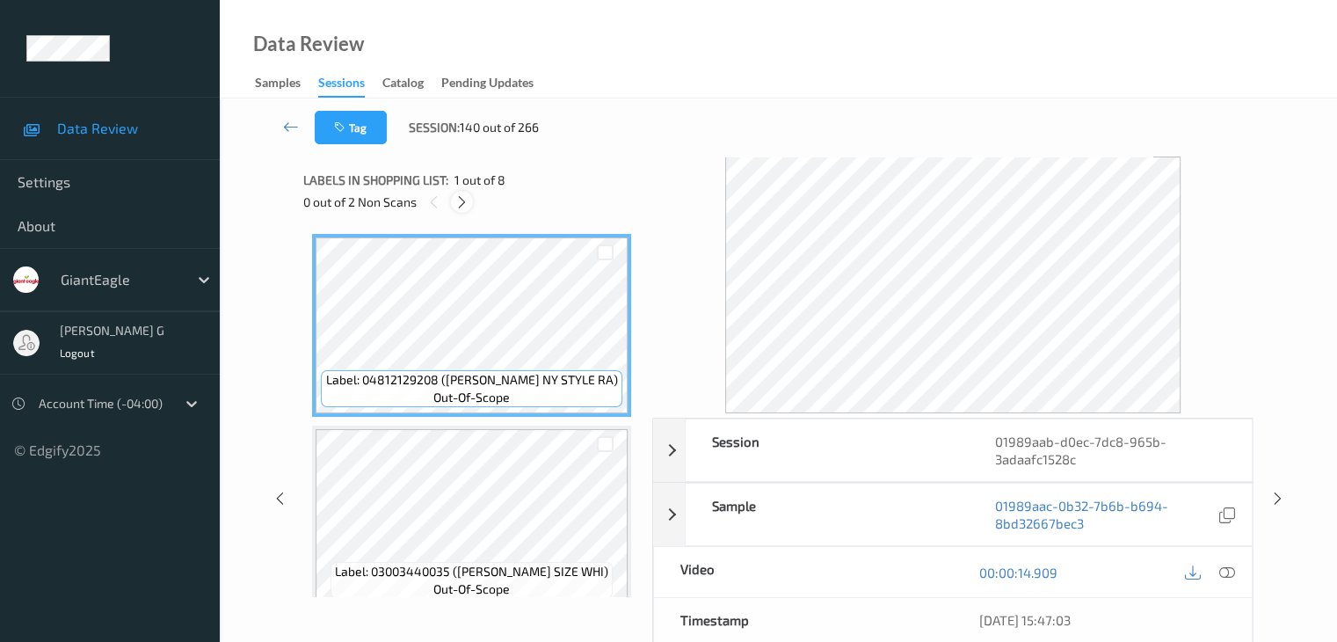
click at [461, 201] on icon at bounding box center [461, 202] width 15 height 16
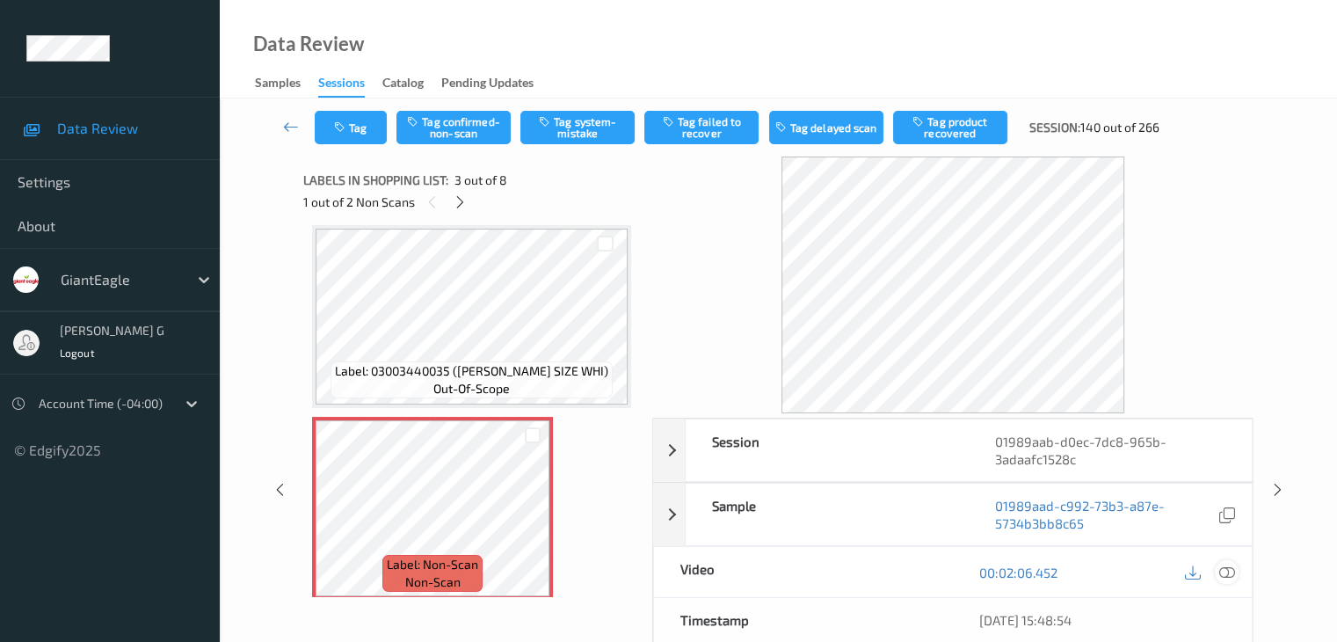
click at [1231, 570] on icon at bounding box center [1226, 572] width 16 height 16
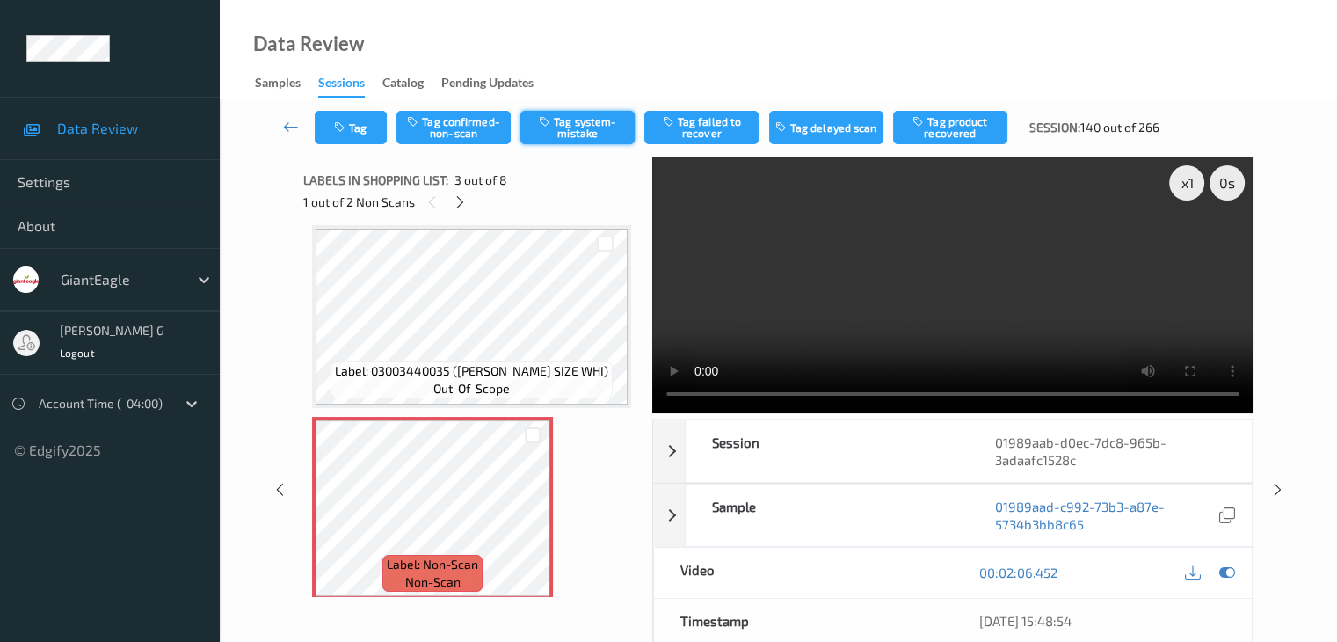
click at [598, 125] on button "Tag system-mistake" at bounding box center [577, 127] width 114 height 33
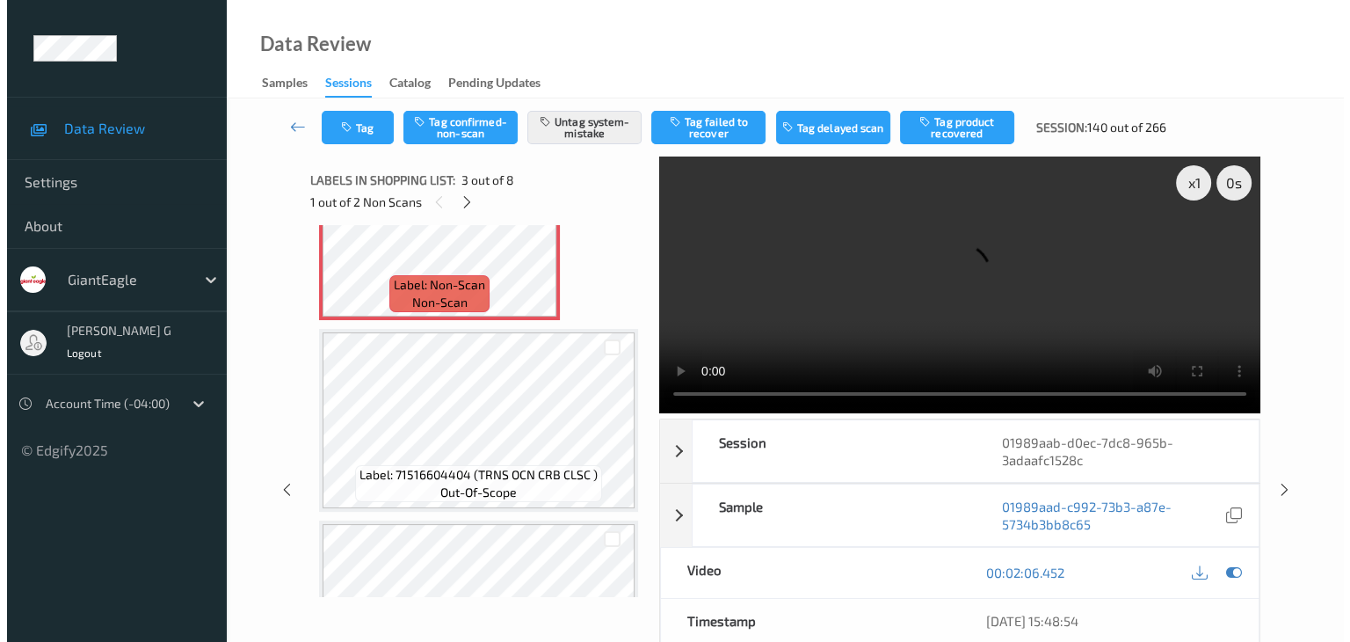
scroll to position [464, 0]
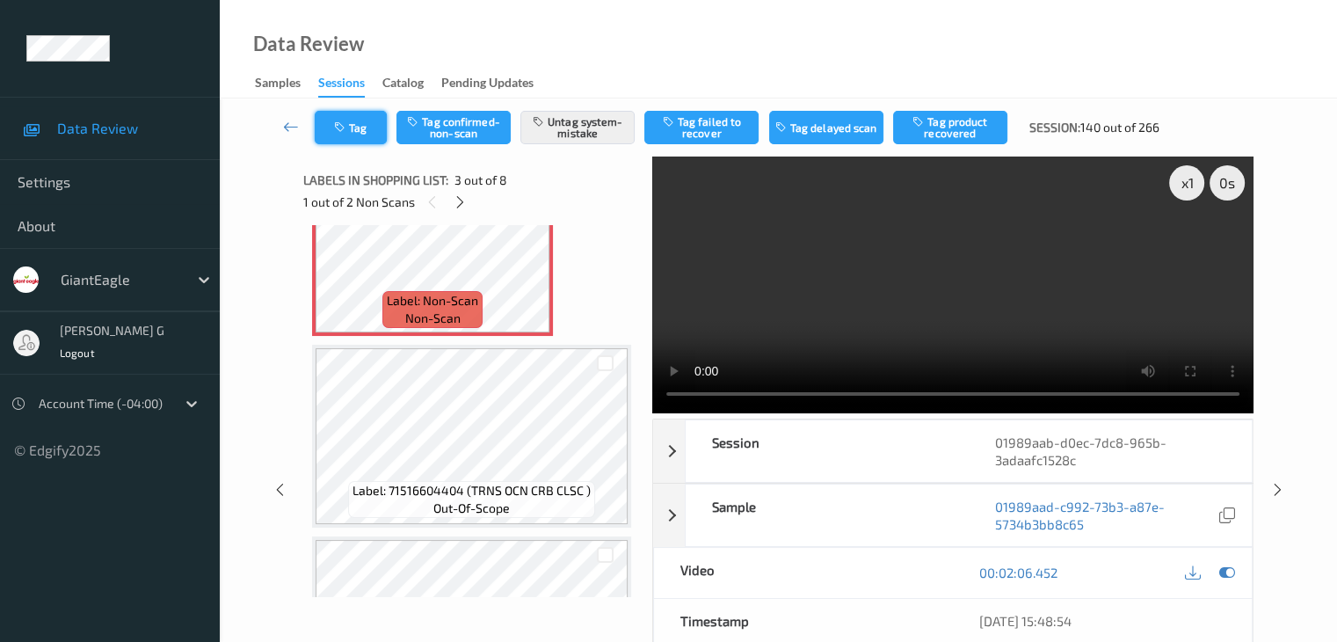
click at [361, 127] on button "Tag" at bounding box center [351, 127] width 72 height 33
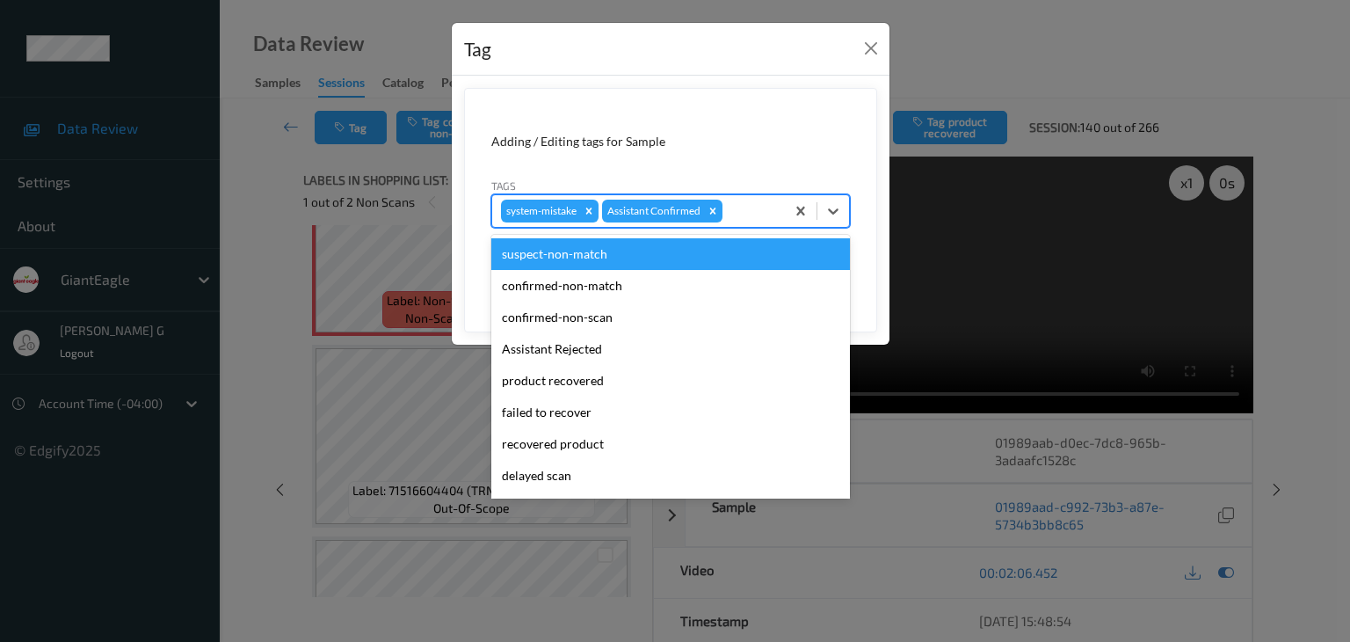
click at [750, 213] on div at bounding box center [751, 210] width 50 height 21
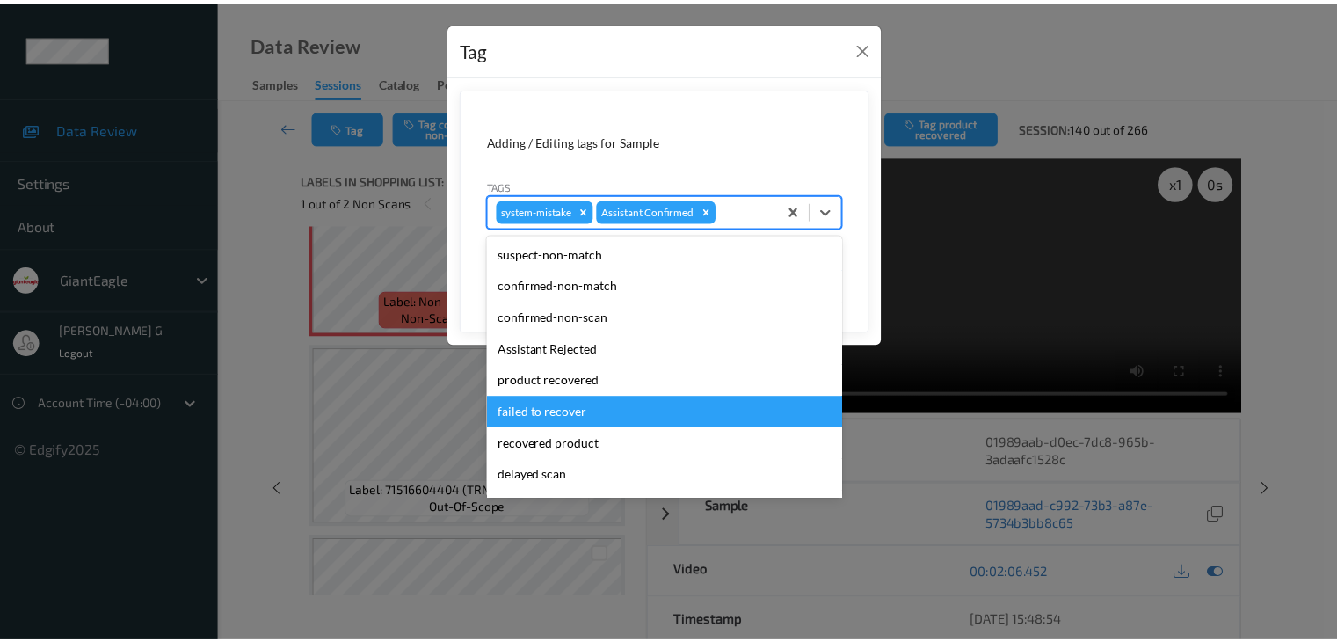
scroll to position [123, 0]
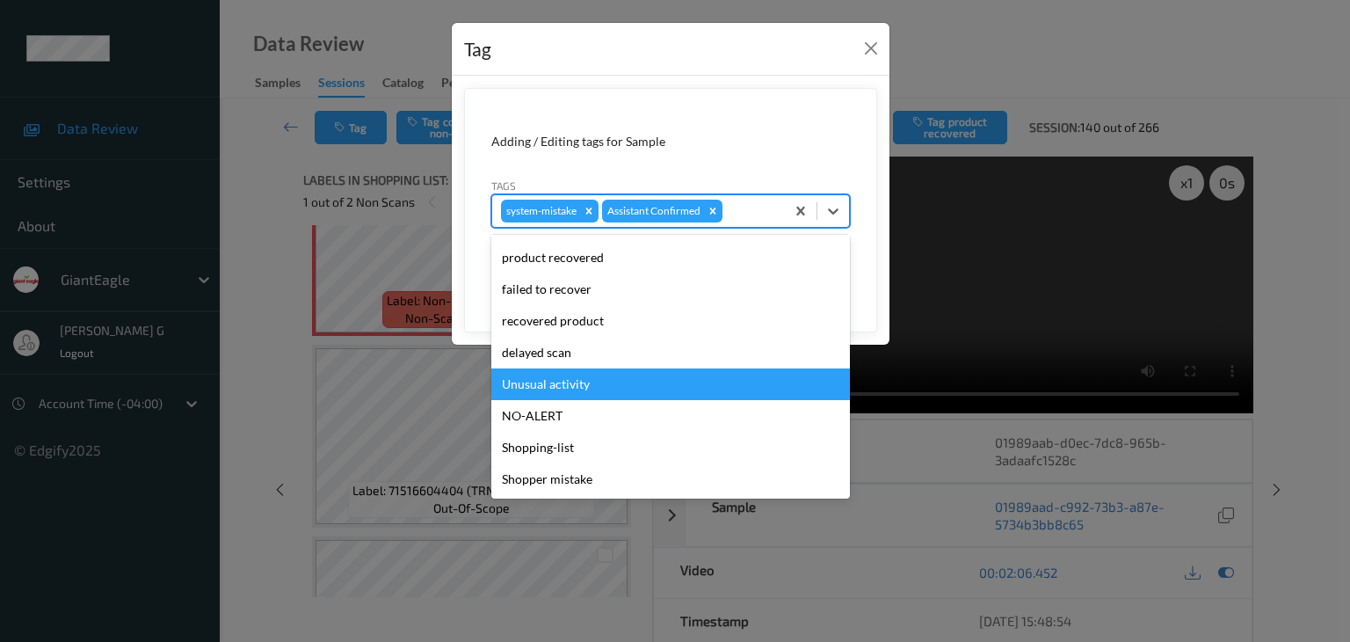
click at [570, 381] on div "Unusual activity" at bounding box center [670, 384] width 359 height 32
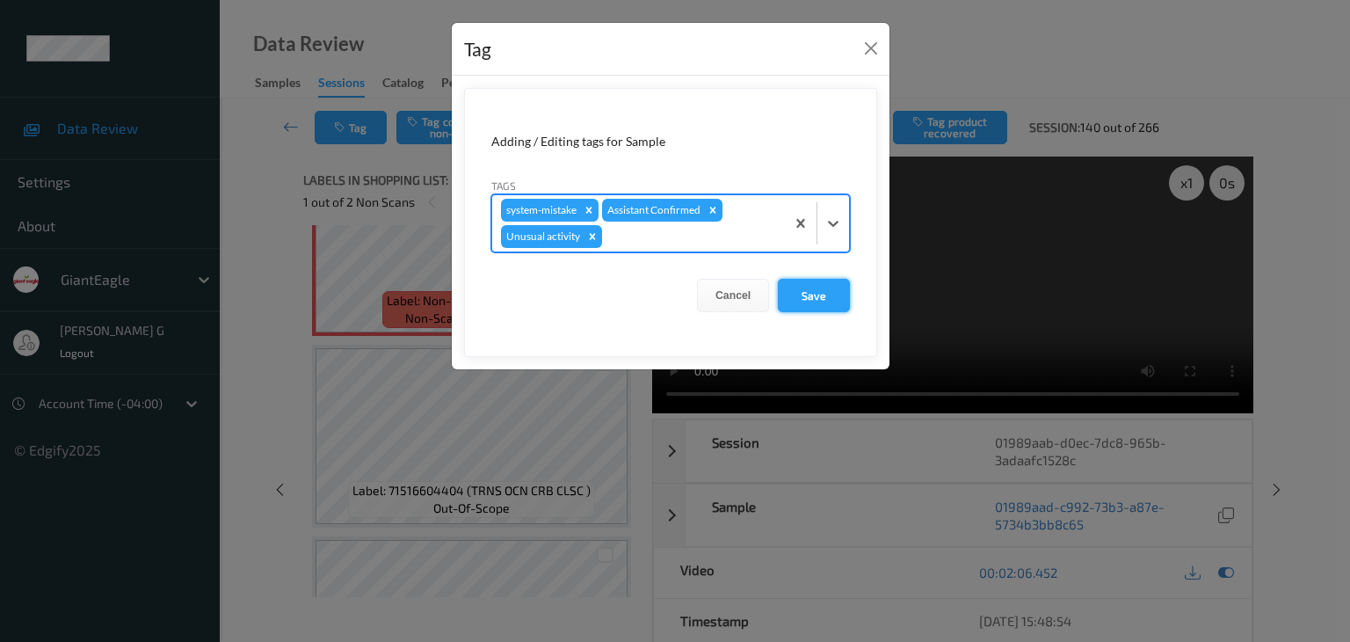
click at [821, 293] on button "Save" at bounding box center [814, 295] width 72 height 33
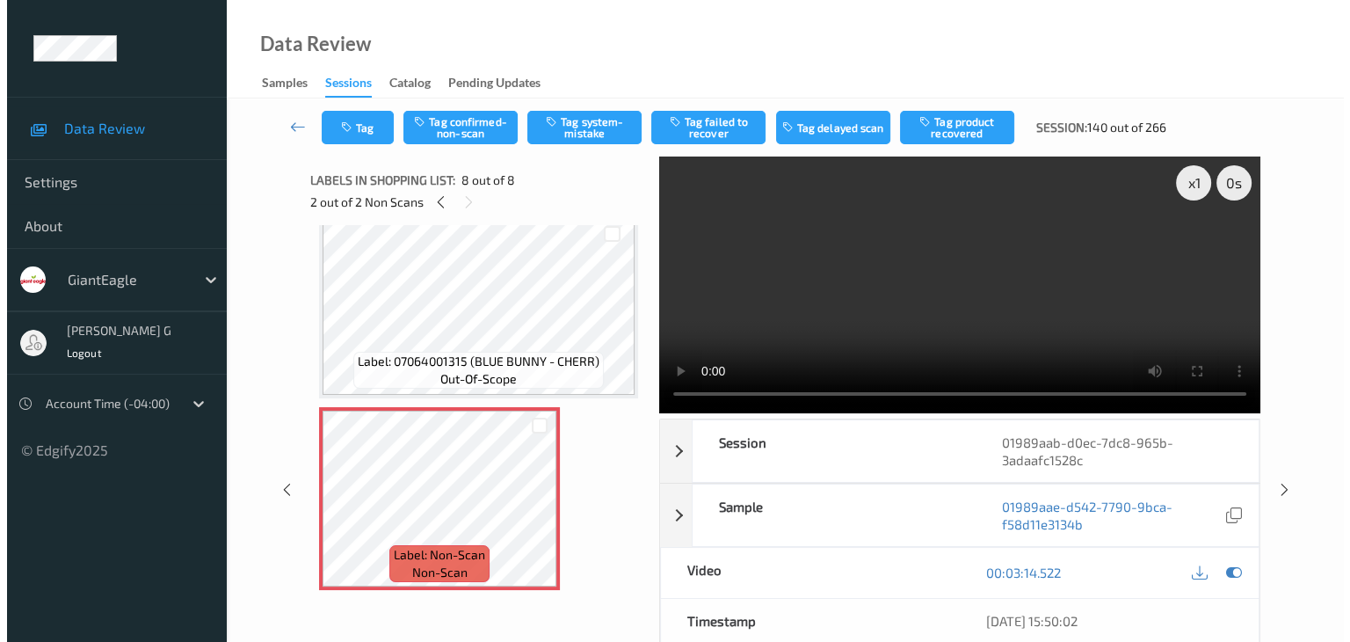
scroll to position [1170, 0]
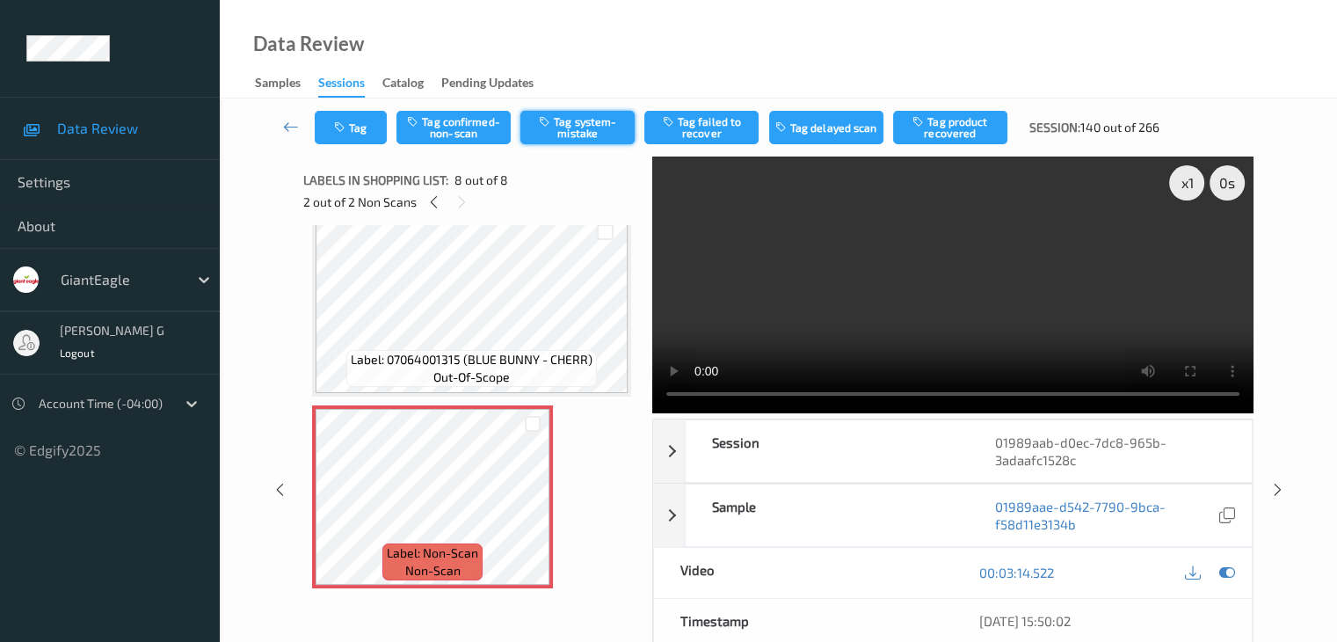
click at [580, 124] on button "Tag system-mistake" at bounding box center [577, 127] width 114 height 33
click at [352, 134] on button "Tag" at bounding box center [351, 127] width 72 height 33
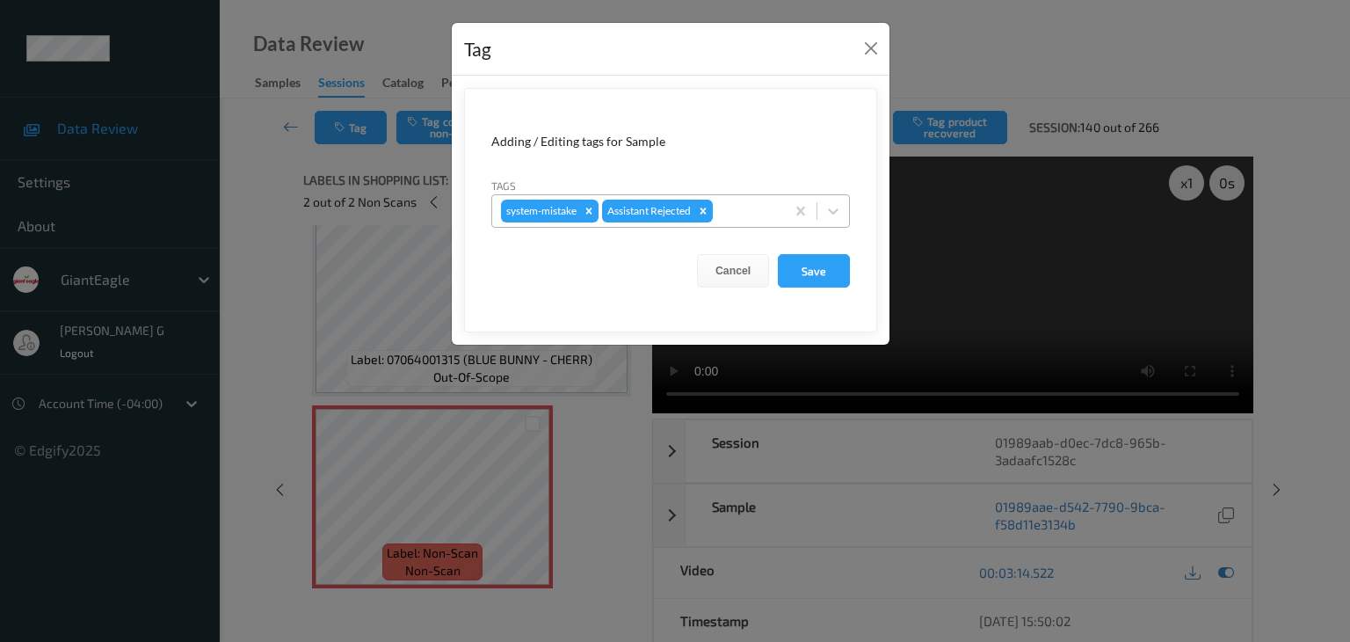
click at [732, 214] on div at bounding box center [746, 210] width 60 height 21
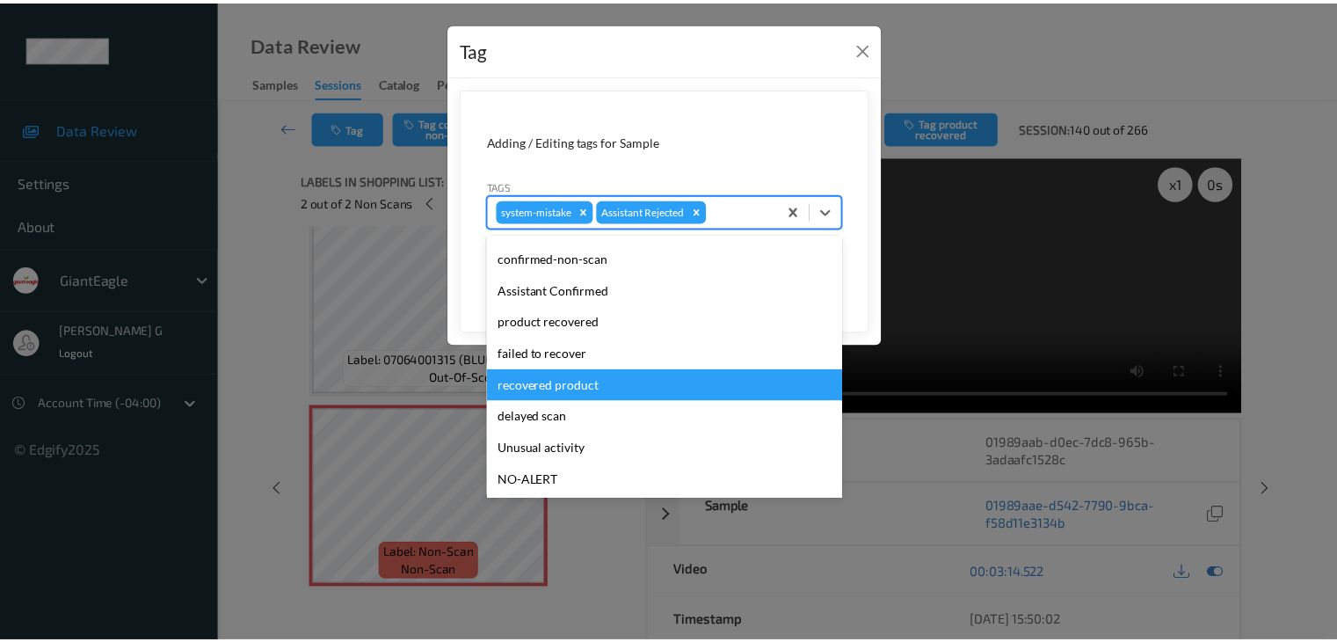
scroll to position [123, 0]
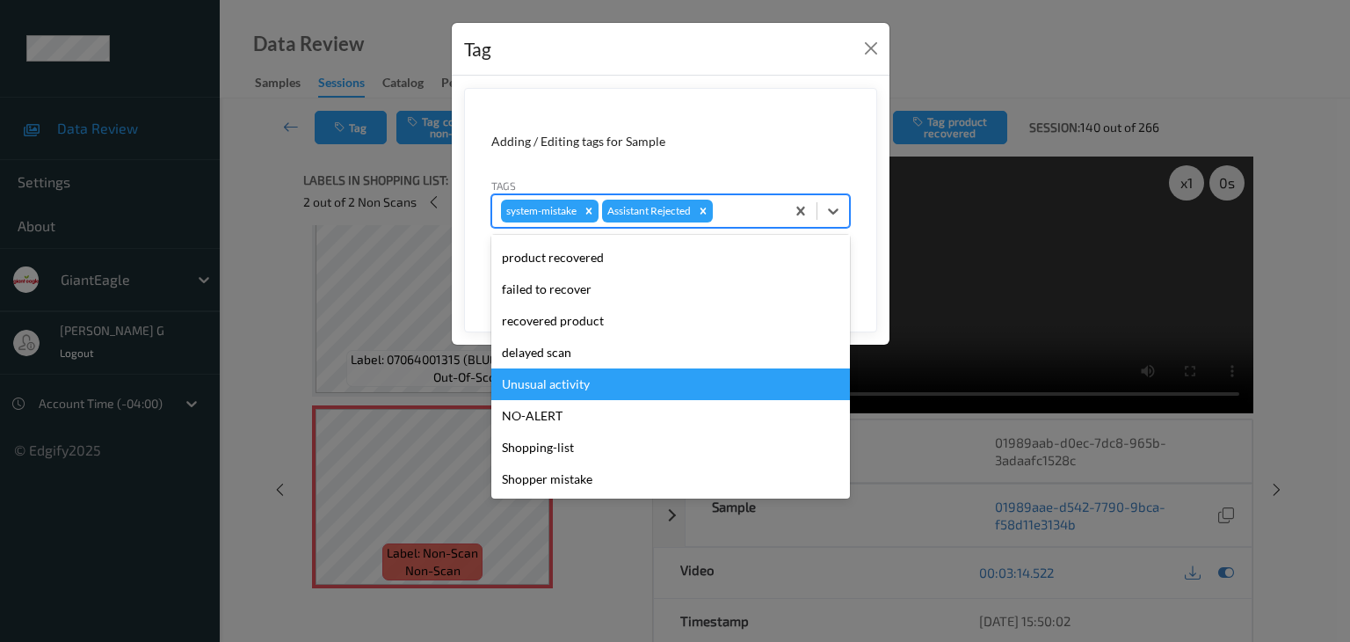
click at [571, 386] on div "Unusual activity" at bounding box center [670, 384] width 359 height 32
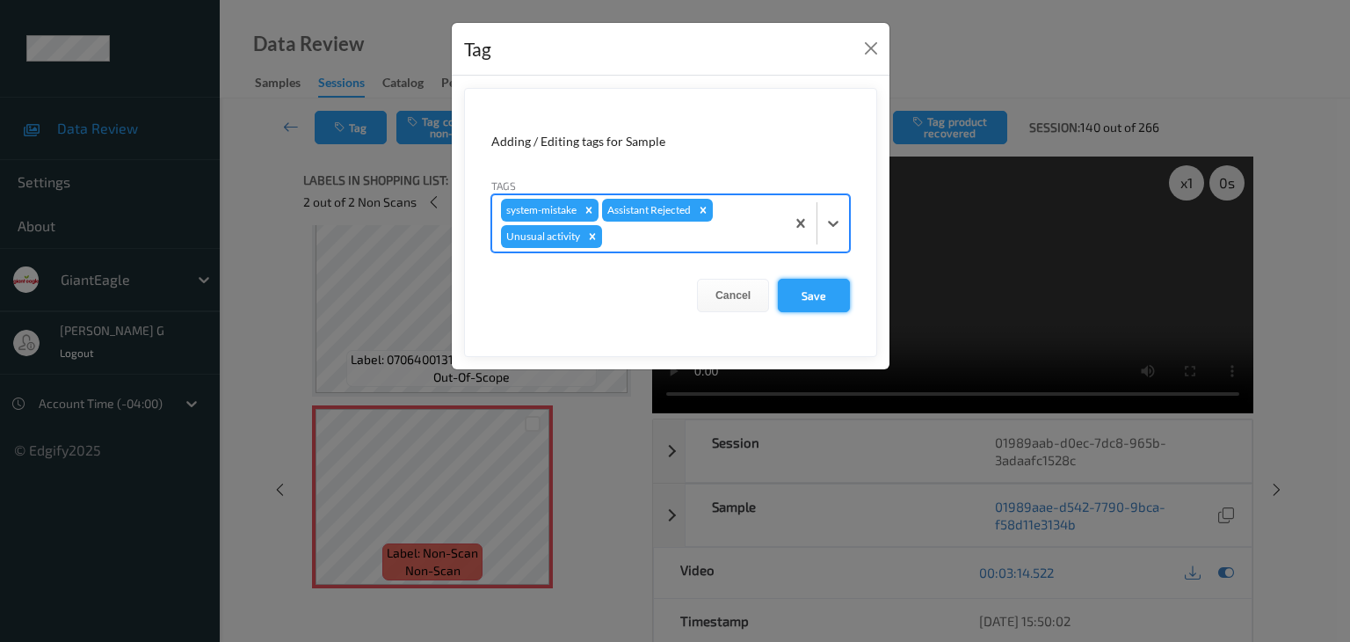
click at [809, 298] on button "Save" at bounding box center [814, 295] width 72 height 33
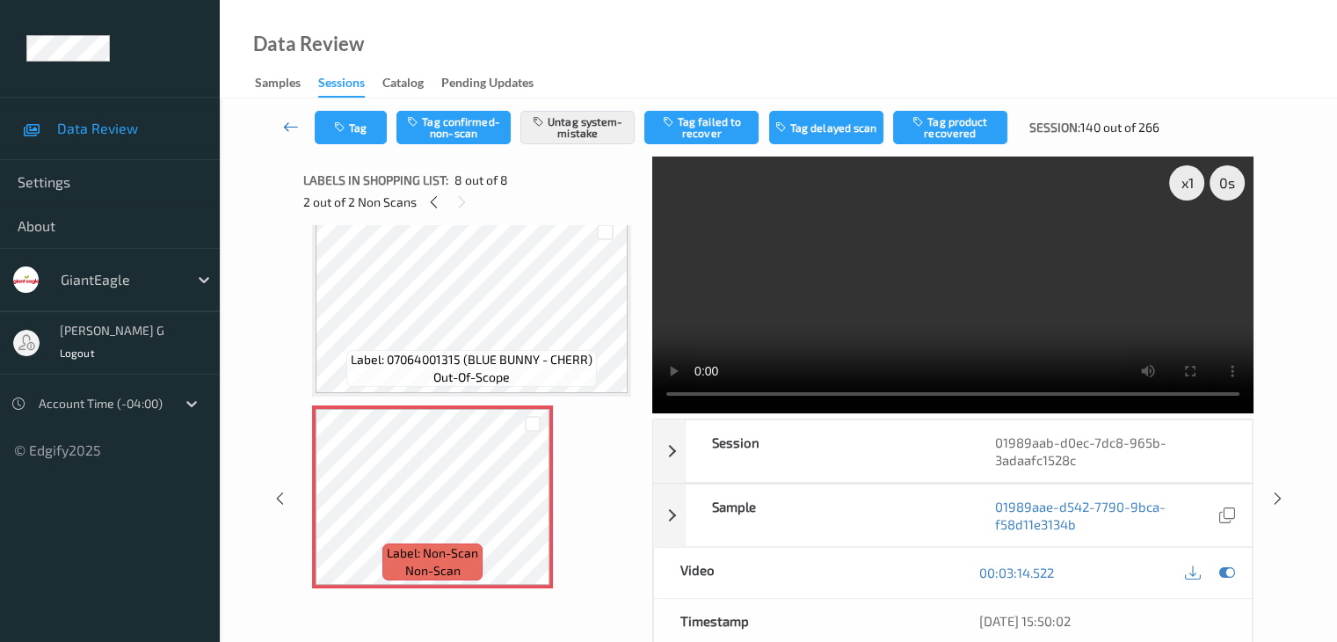
click at [290, 121] on icon at bounding box center [291, 127] width 16 height 18
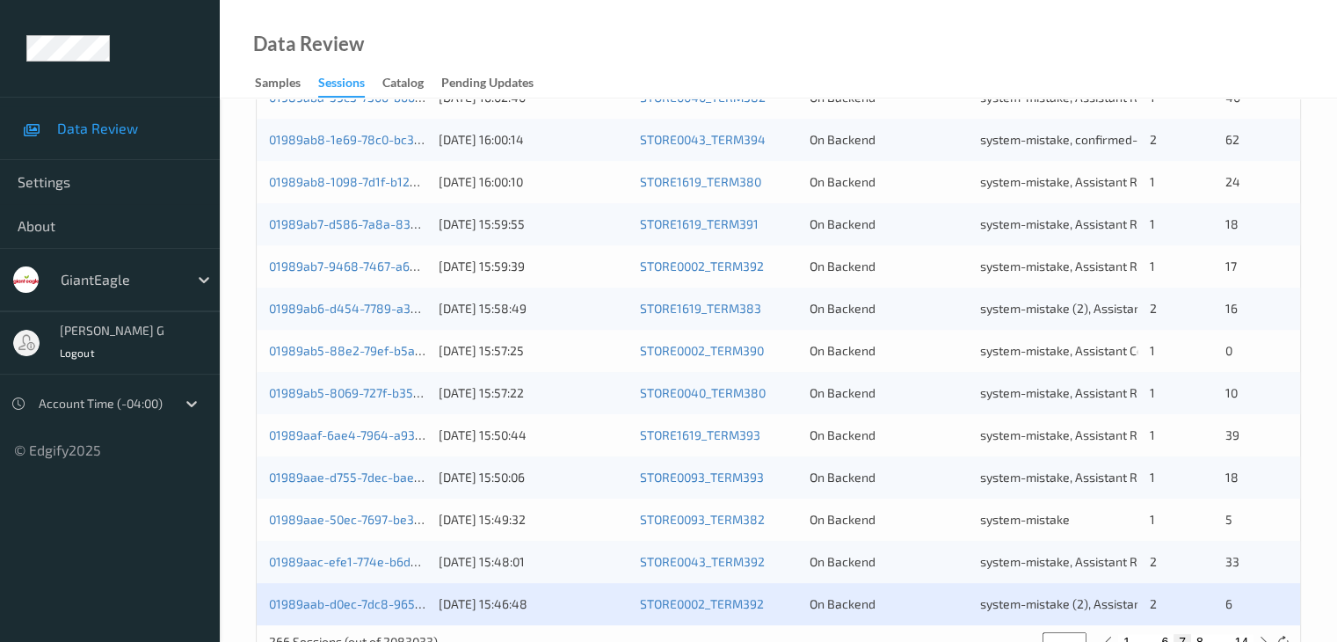
scroll to position [819, 0]
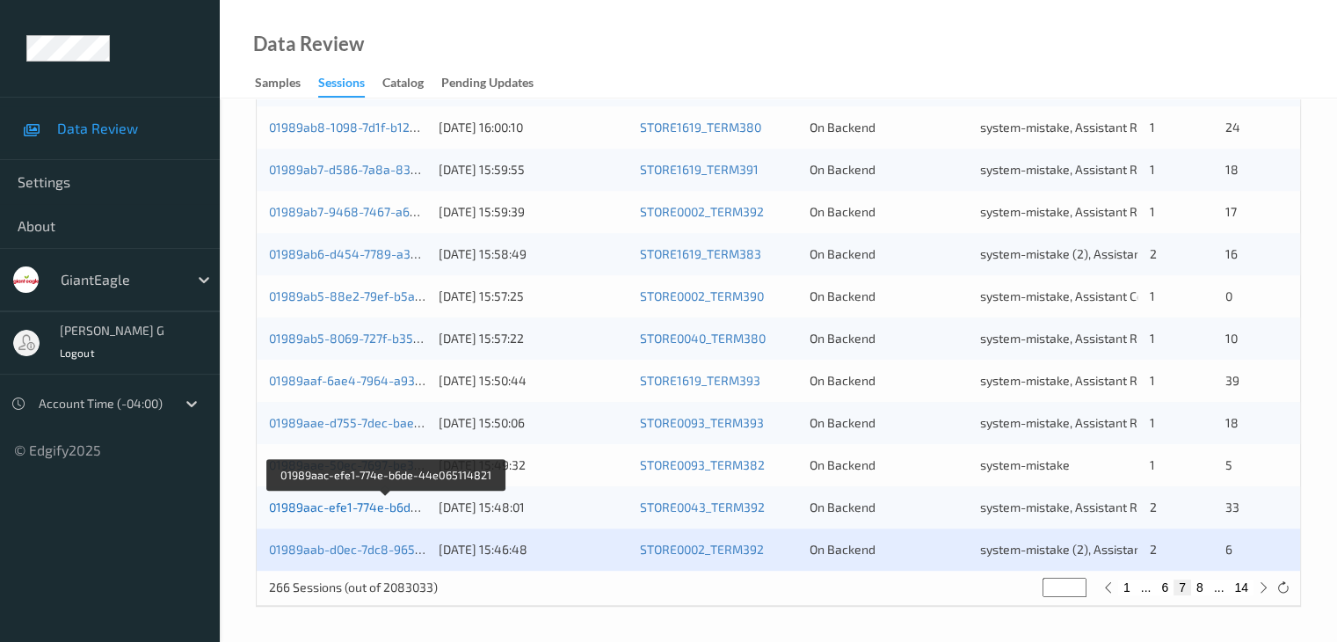
click at [340, 509] on link "01989aac-efe1-774e-b6de-44e065114821" at bounding box center [387, 506] width 236 height 15
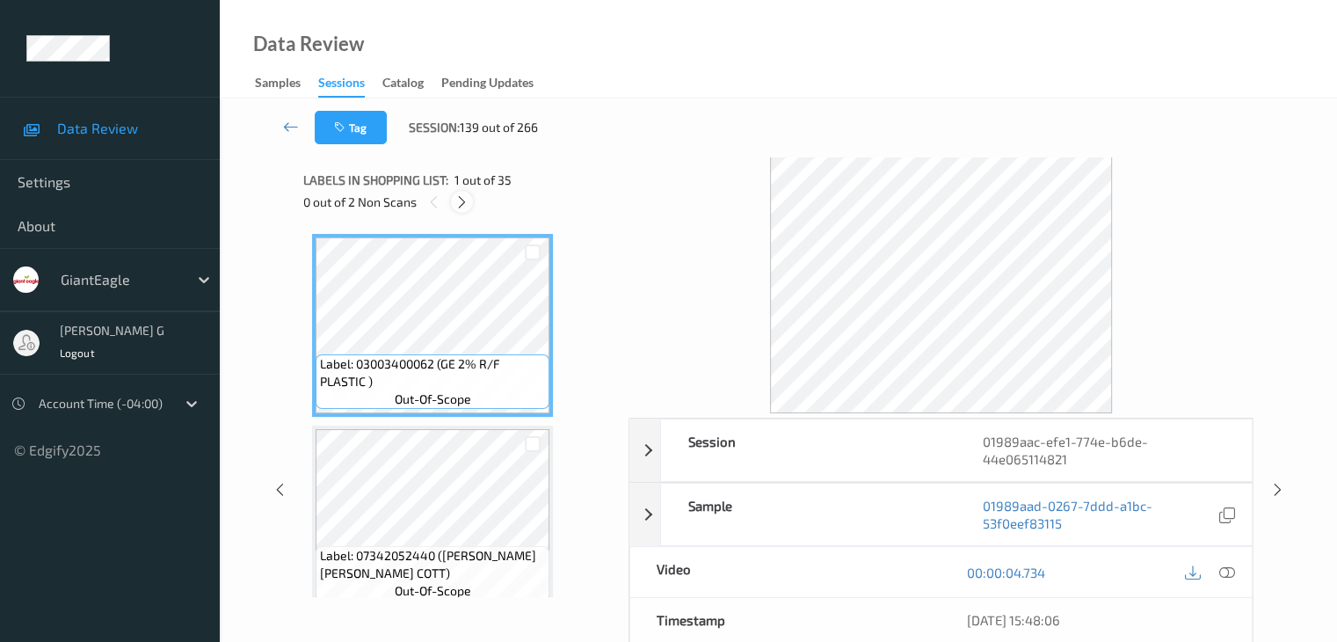
click at [462, 197] on icon at bounding box center [461, 202] width 15 height 16
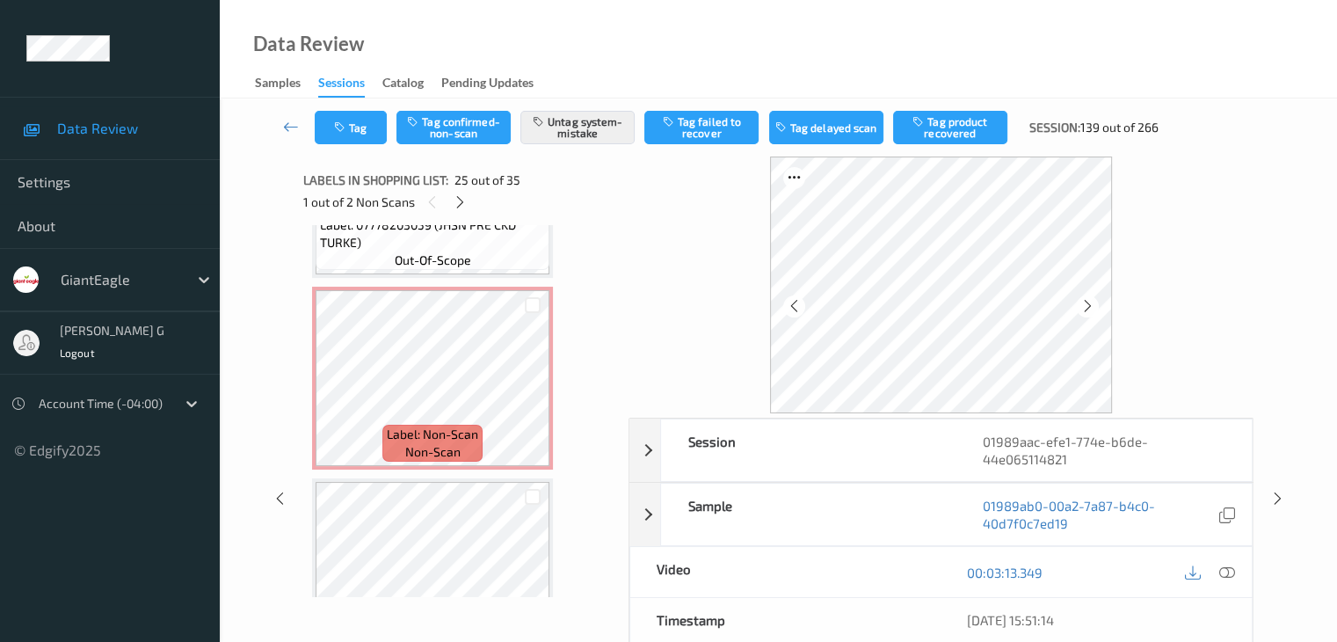
scroll to position [5735, 0]
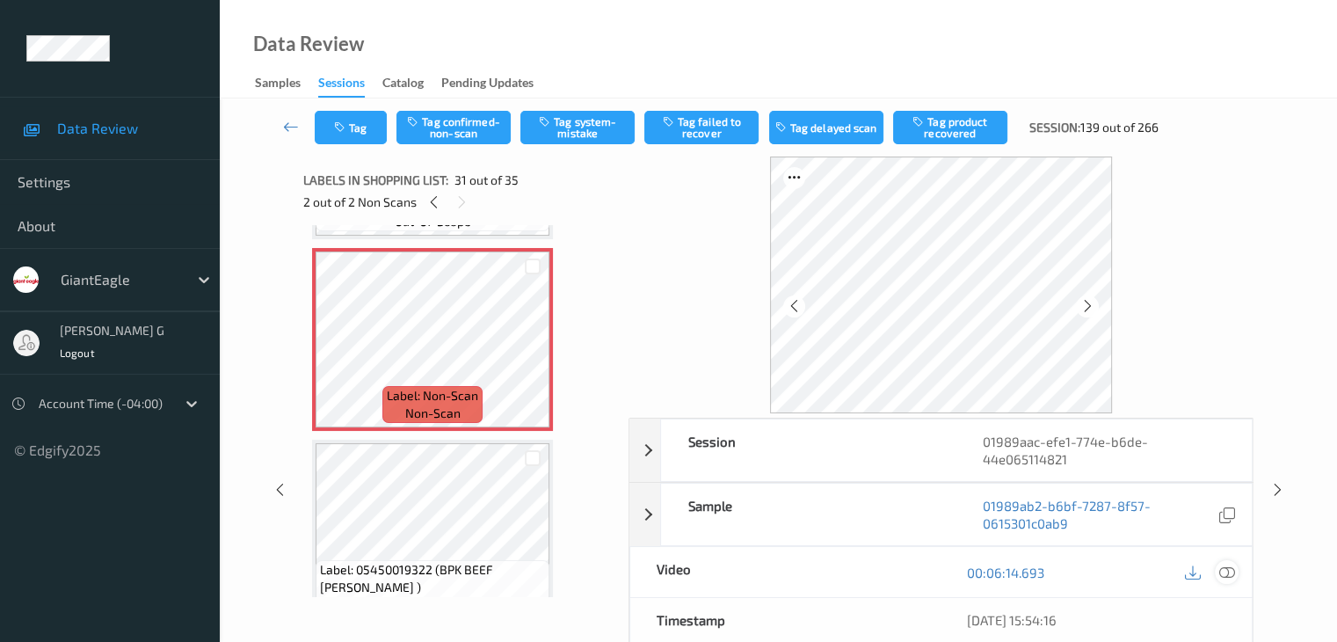
click at [1229, 571] on icon at bounding box center [1226, 572] width 16 height 16
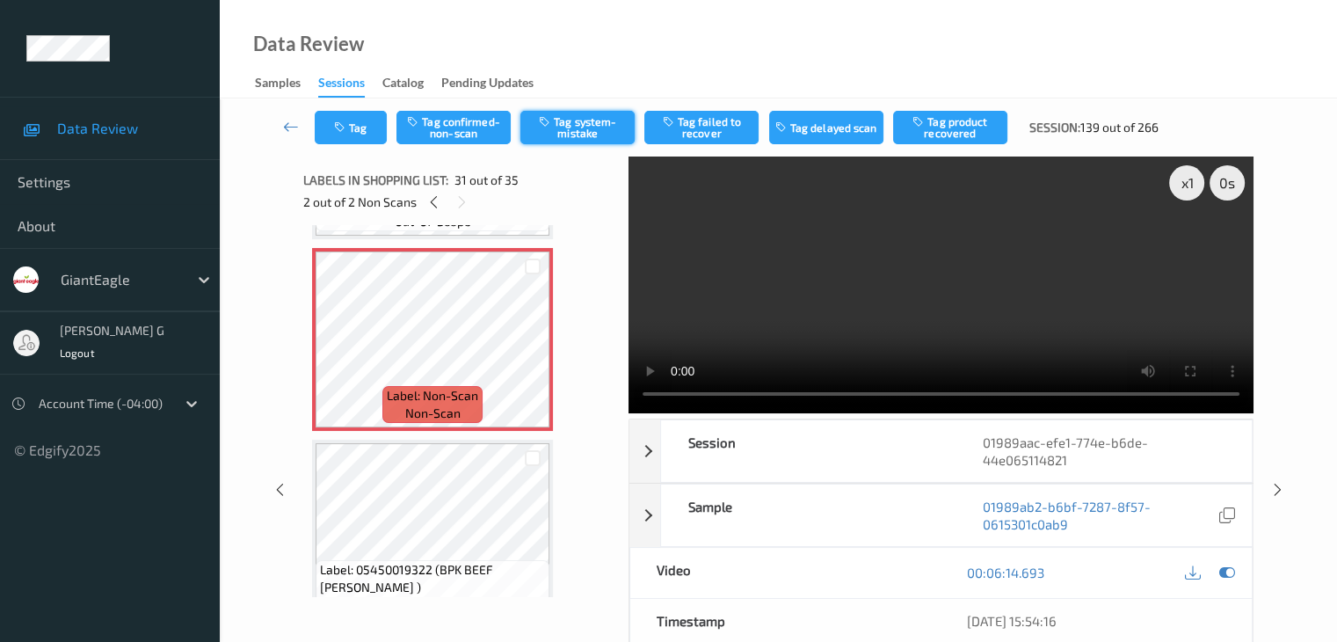
click at [591, 127] on button "Tag system-mistake" at bounding box center [577, 127] width 114 height 33
click at [290, 124] on icon at bounding box center [291, 127] width 16 height 18
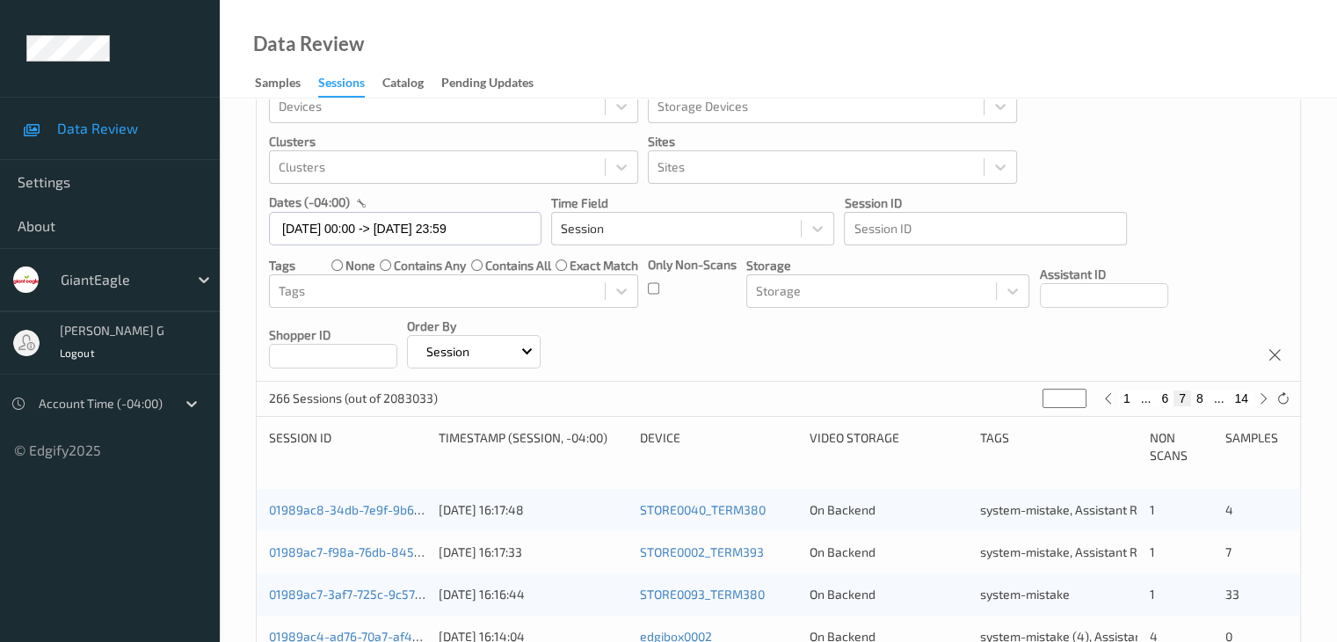
scroll to position [88, 0]
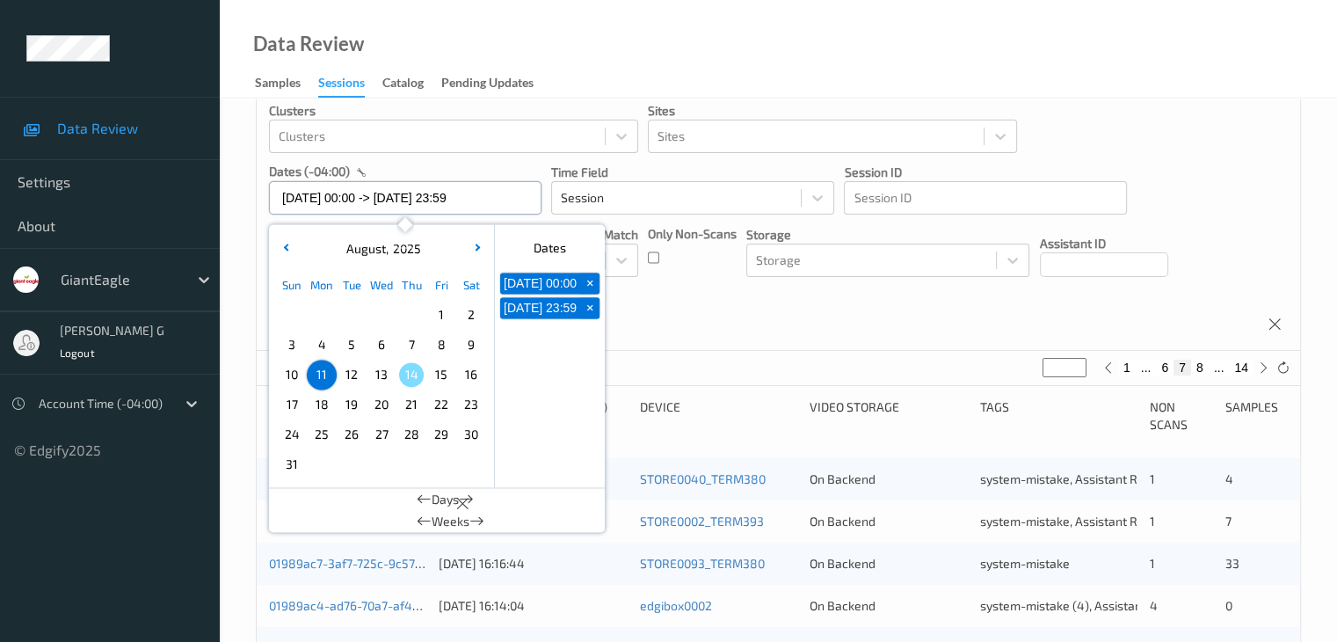
click at [512, 201] on input "[DATE] 00:00 -> [DATE] 23:59" at bounding box center [405, 197] width 272 height 33
click at [592, 288] on span "+" at bounding box center [590, 283] width 18 height 18
type input "[DATE] 00:00"
type input "*"
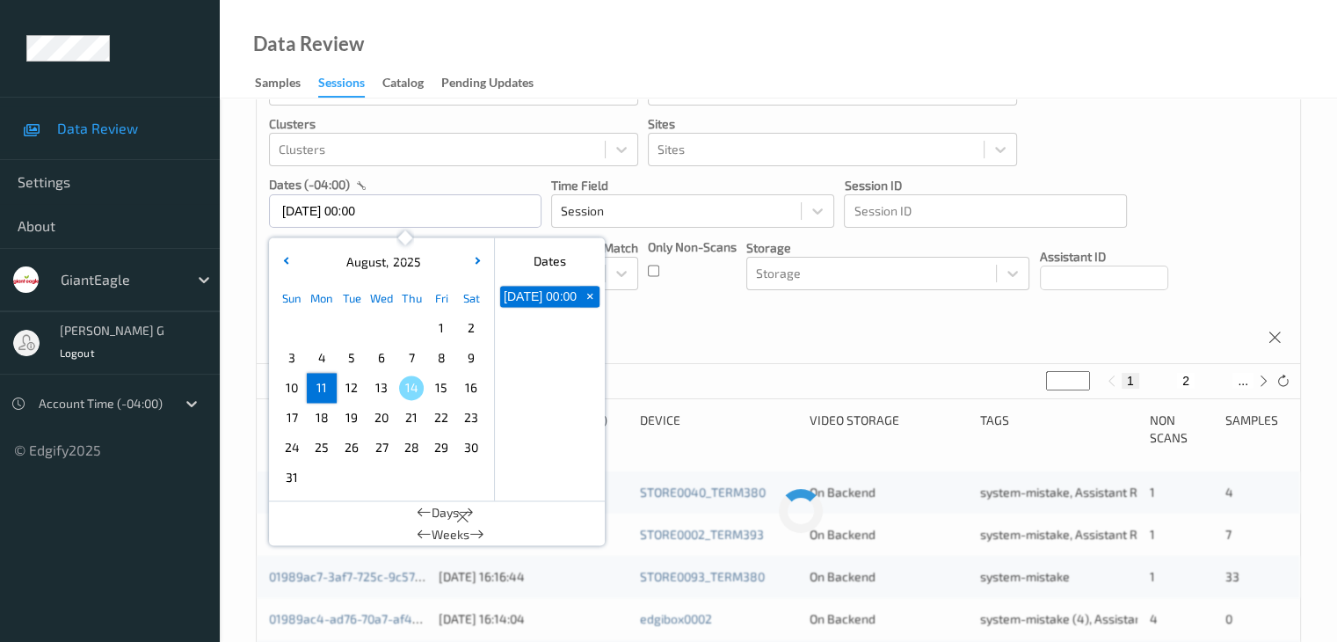
scroll to position [0, 0]
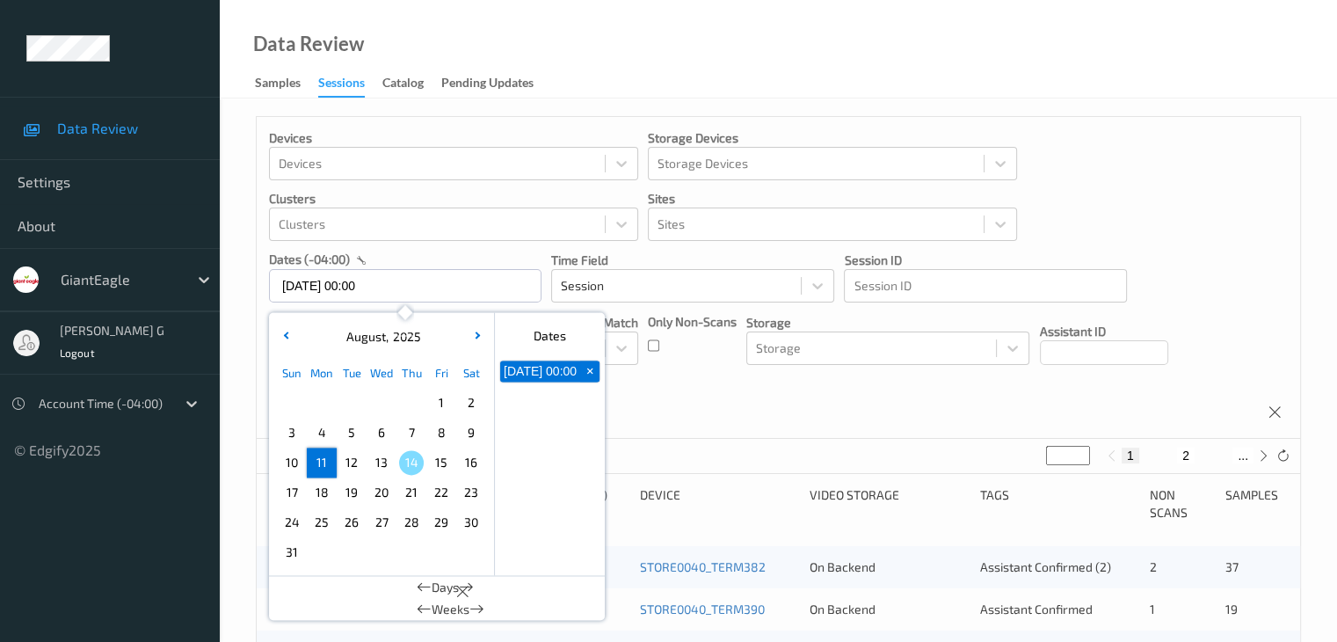
click at [590, 377] on span "+" at bounding box center [590, 371] width 18 height 18
click at [319, 465] on span "11" at bounding box center [321, 462] width 25 height 25
type input "[DATE] 00:00 -> [DATE] 23:59"
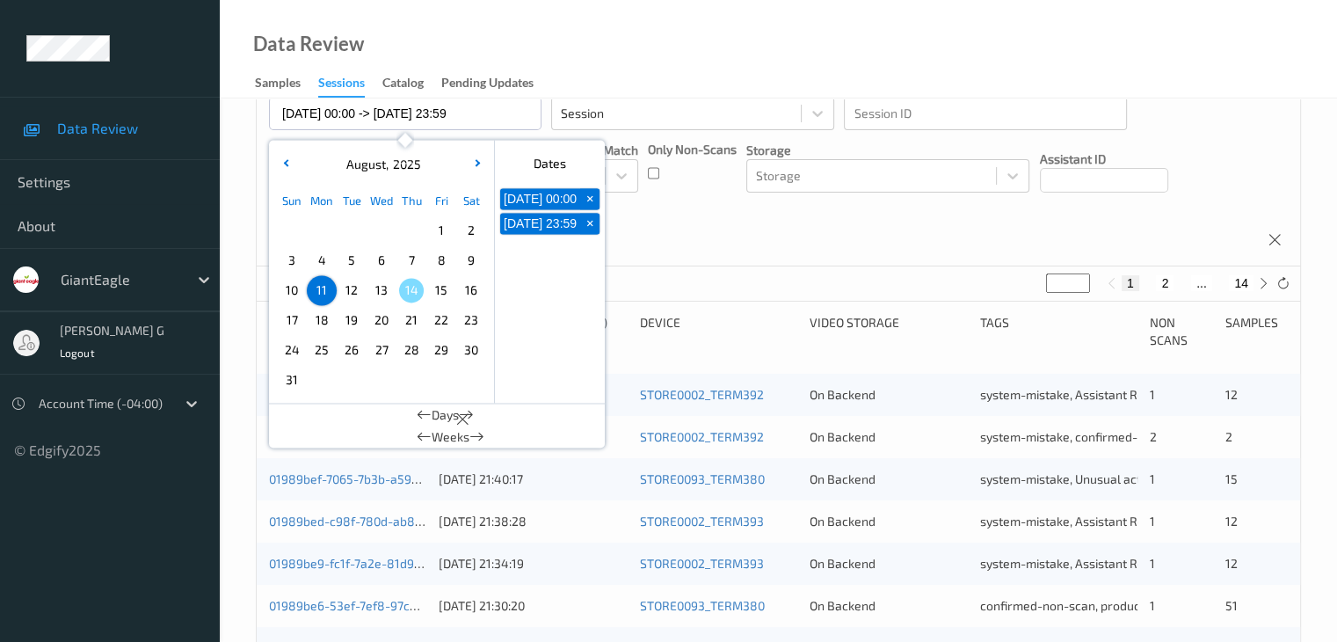
scroll to position [176, 0]
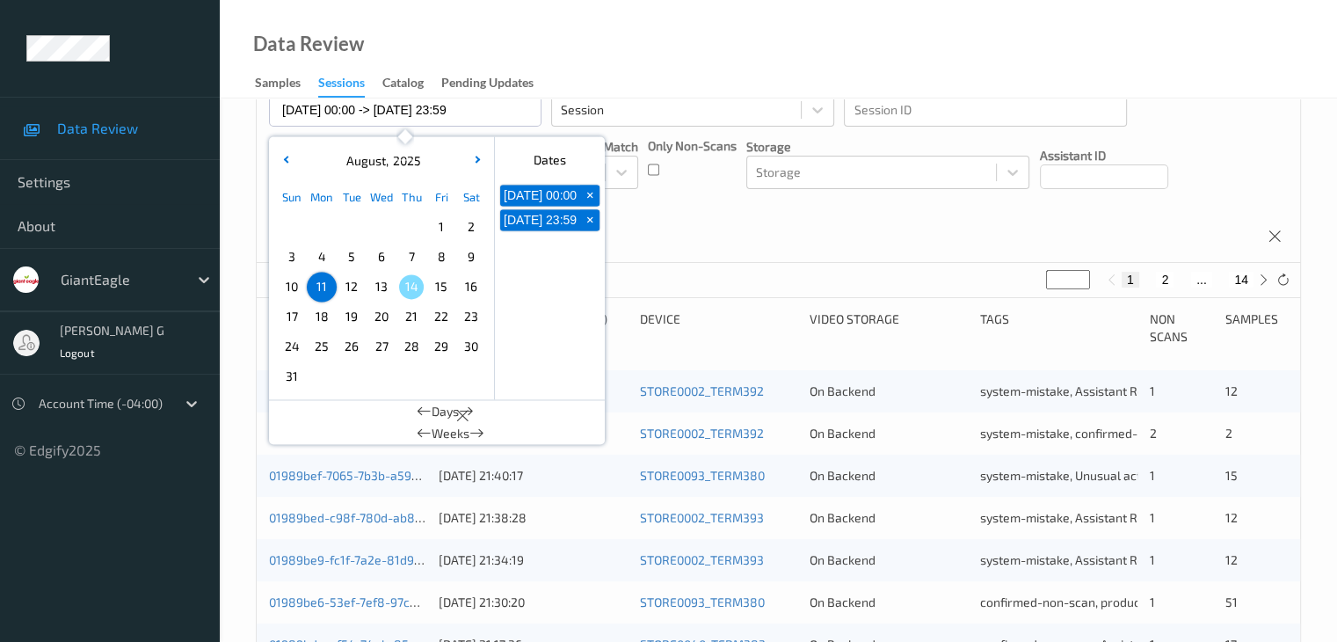
click at [1251, 152] on div "Devices Devices Storage Devices Storage Devices Clusters Clusters Sites Sites d…" at bounding box center [778, 102] width 1043 height 322
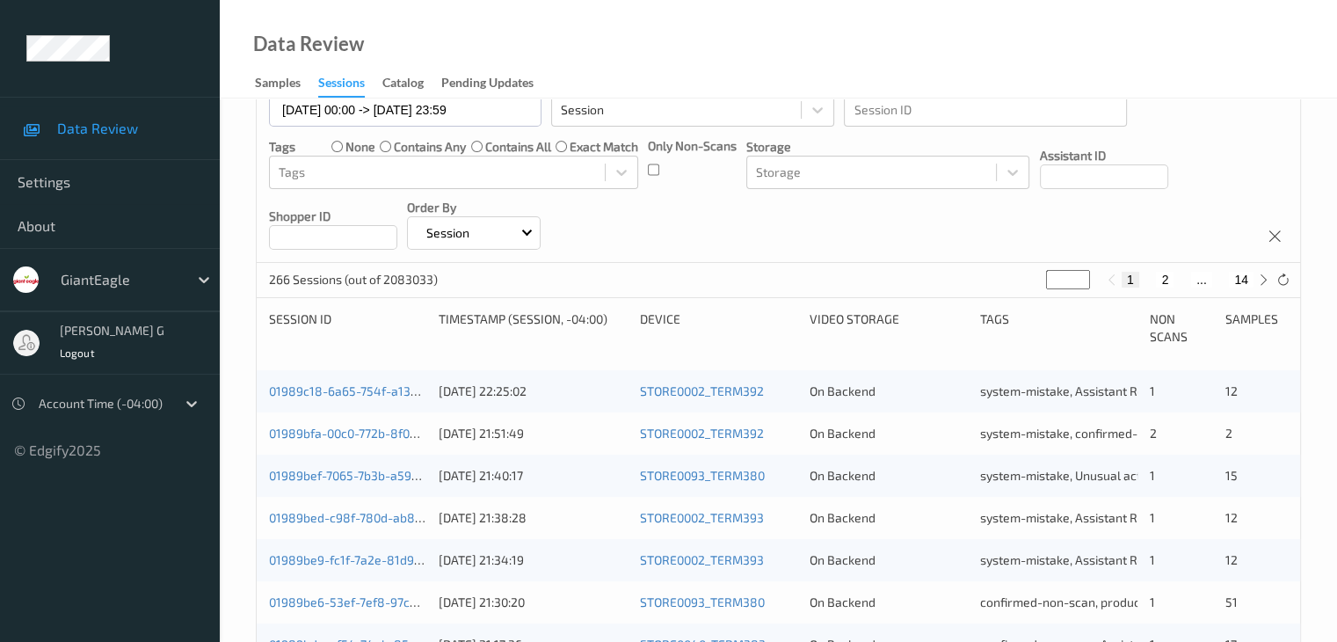
click at [1241, 280] on button "14" at bounding box center [1241, 280] width 25 height 16
type input "**"
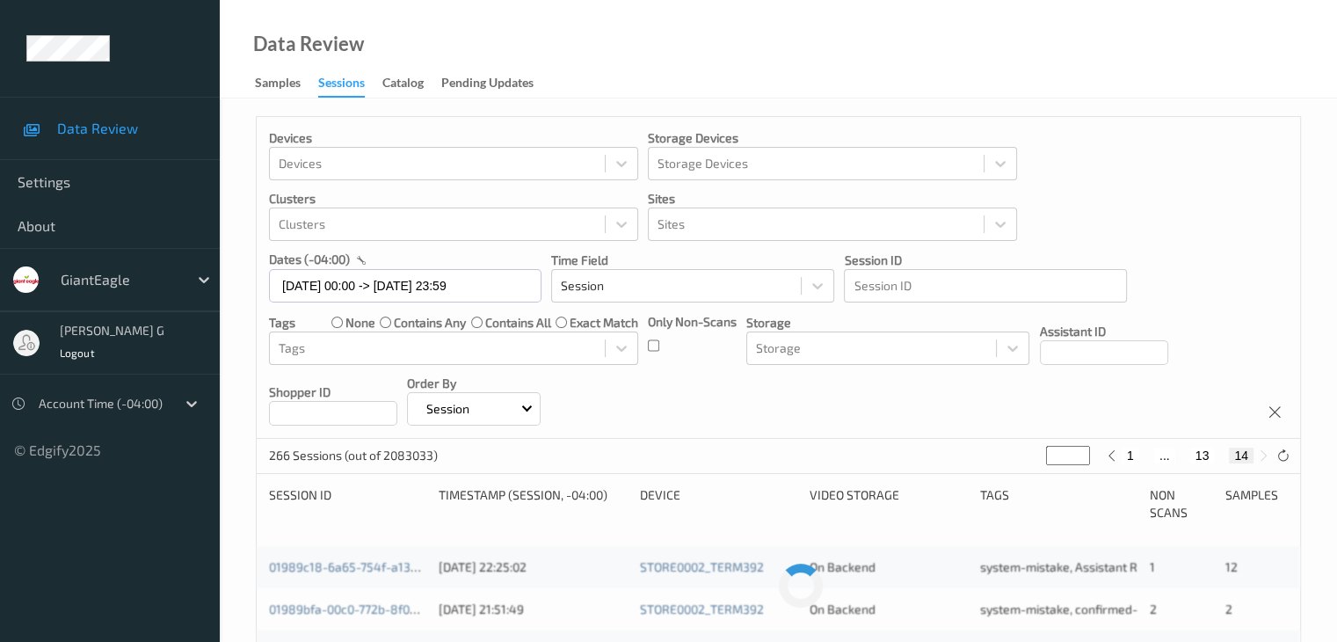
scroll to position [0, 0]
click at [1202, 454] on button "13" at bounding box center [1202, 455] width 25 height 16
type input "**"
click at [1183, 455] on button "12" at bounding box center [1182, 455] width 25 height 16
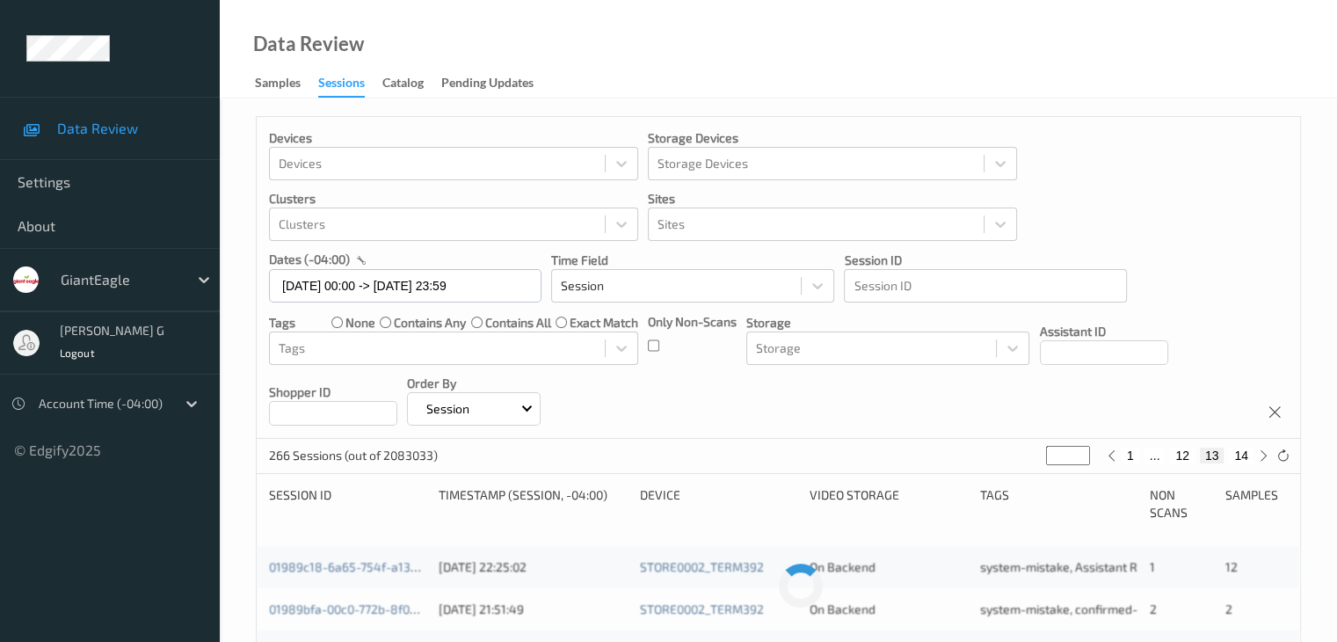
type input "**"
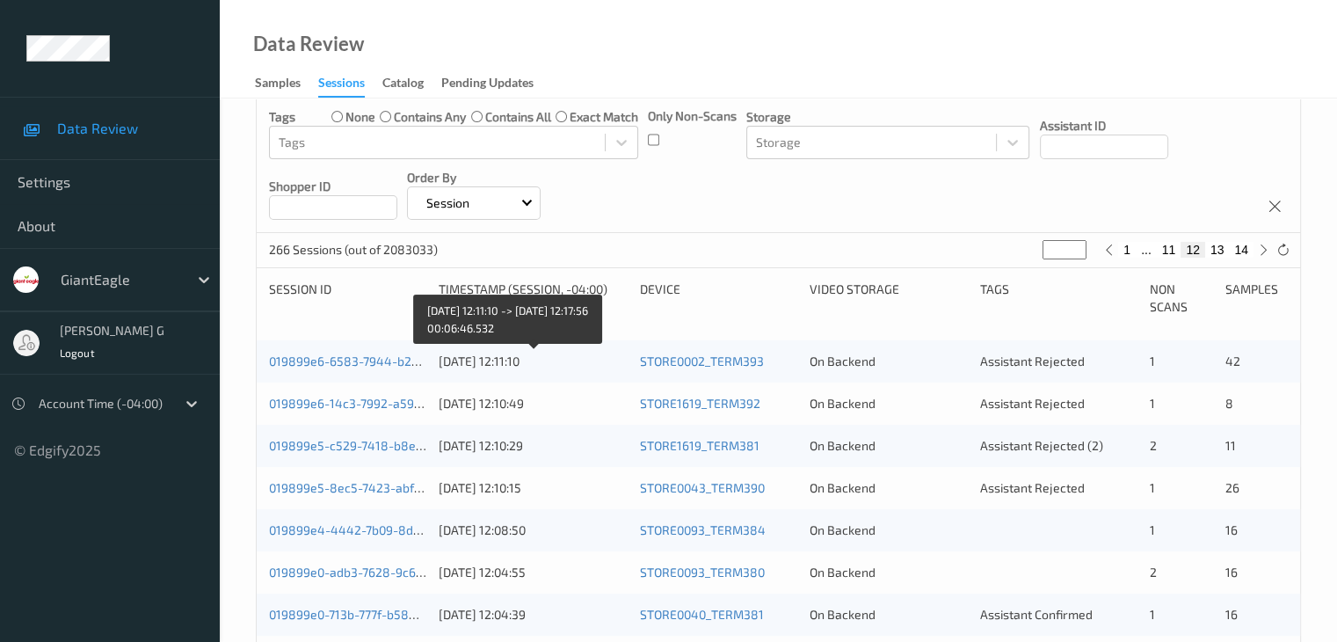
scroll to position [176, 0]
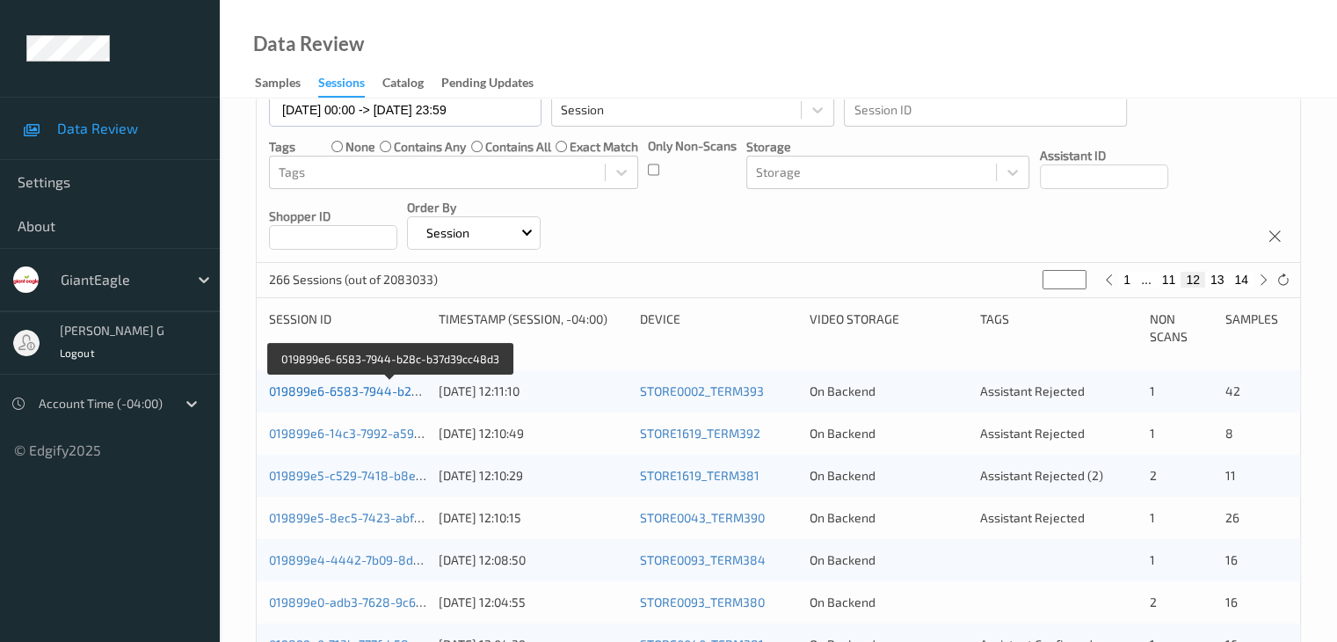
click at [350, 389] on link "019899e6-6583-7944-b28c-b37d39cc48d3" at bounding box center [391, 390] width 245 height 15
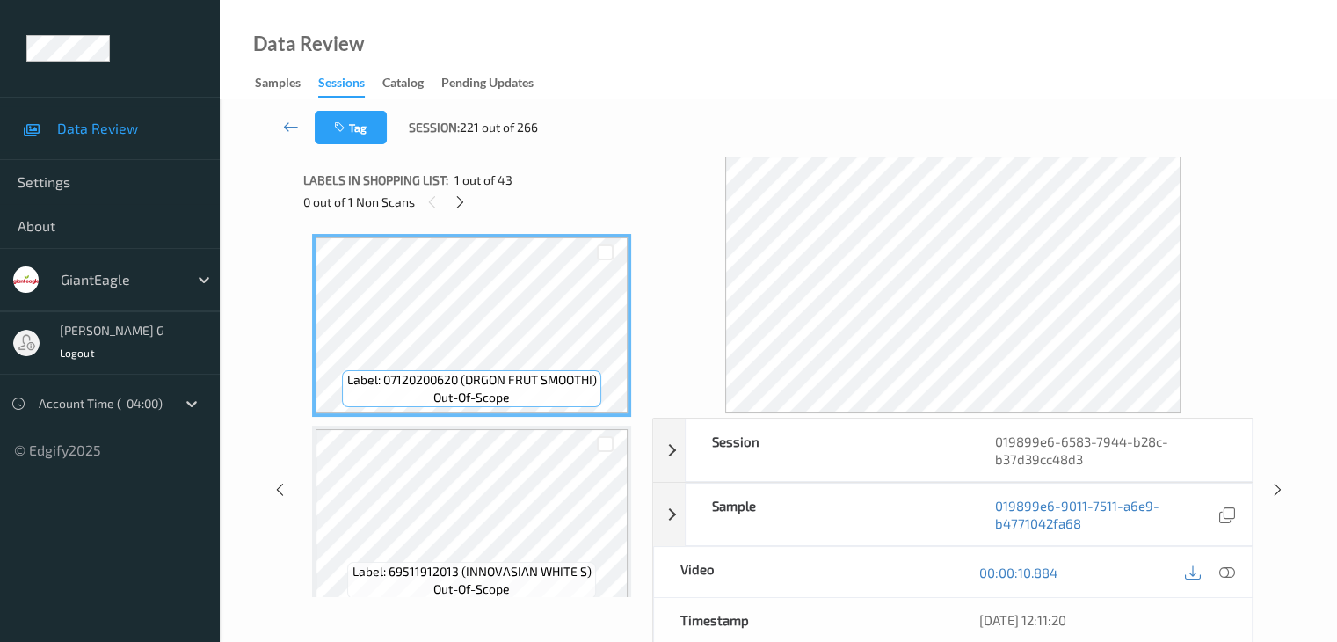
click at [832, 25] on div "Data Review Samples Sessions Catalog Pending Updates" at bounding box center [778, 49] width 1117 height 98
click at [462, 200] on icon at bounding box center [460, 202] width 15 height 16
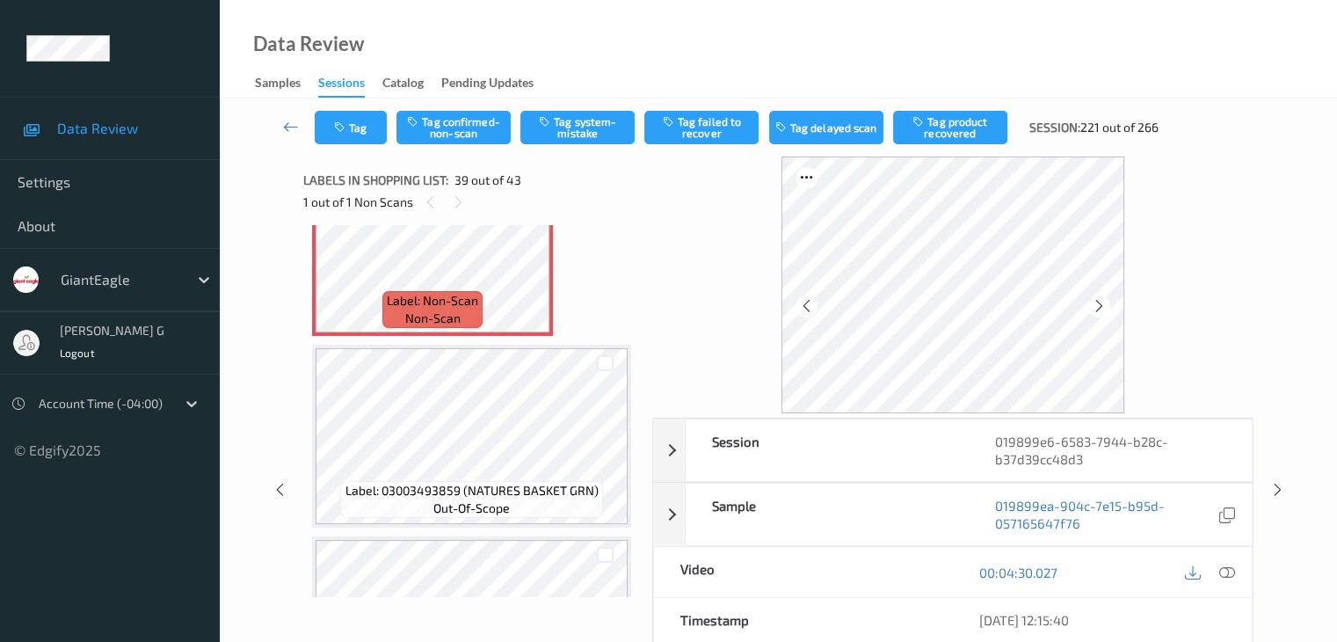
scroll to position [7275, 0]
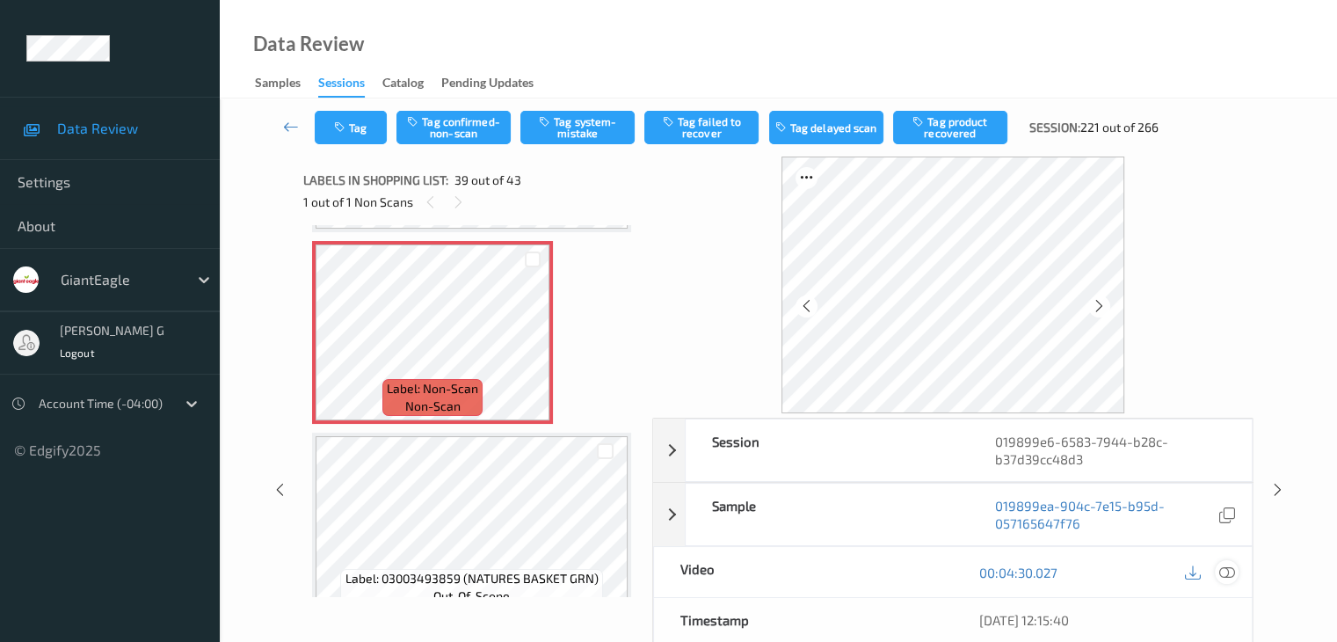
click at [1226, 569] on icon at bounding box center [1226, 572] width 16 height 16
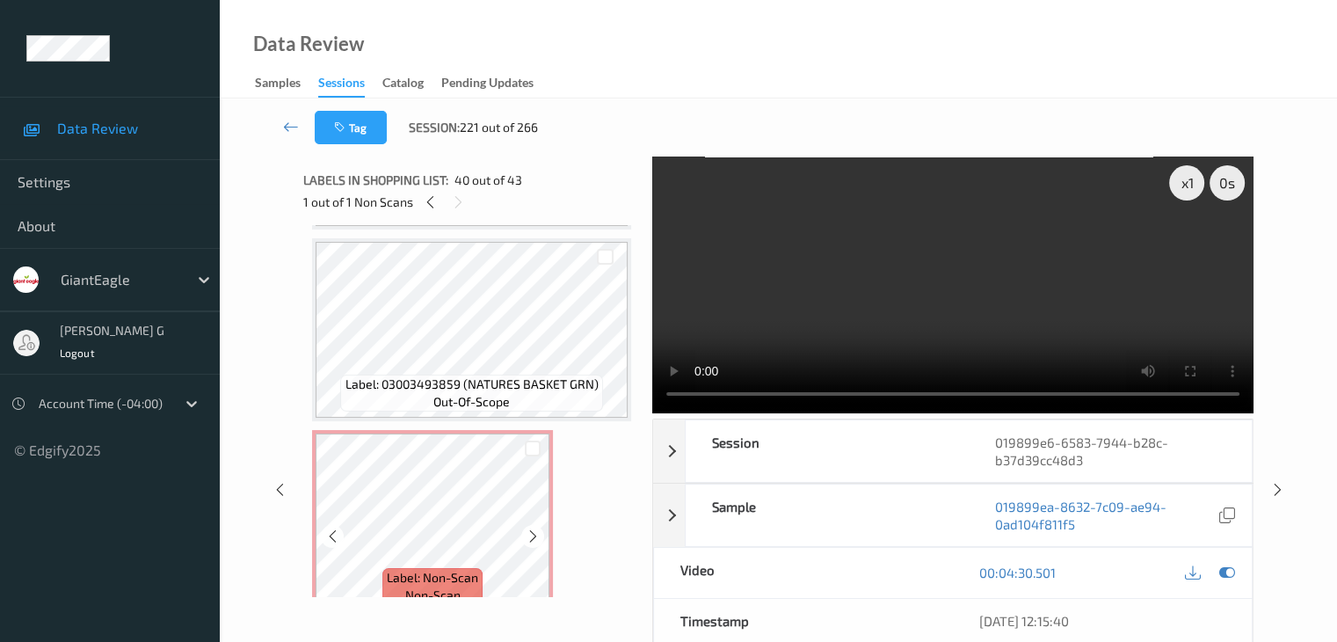
scroll to position [7174, 0]
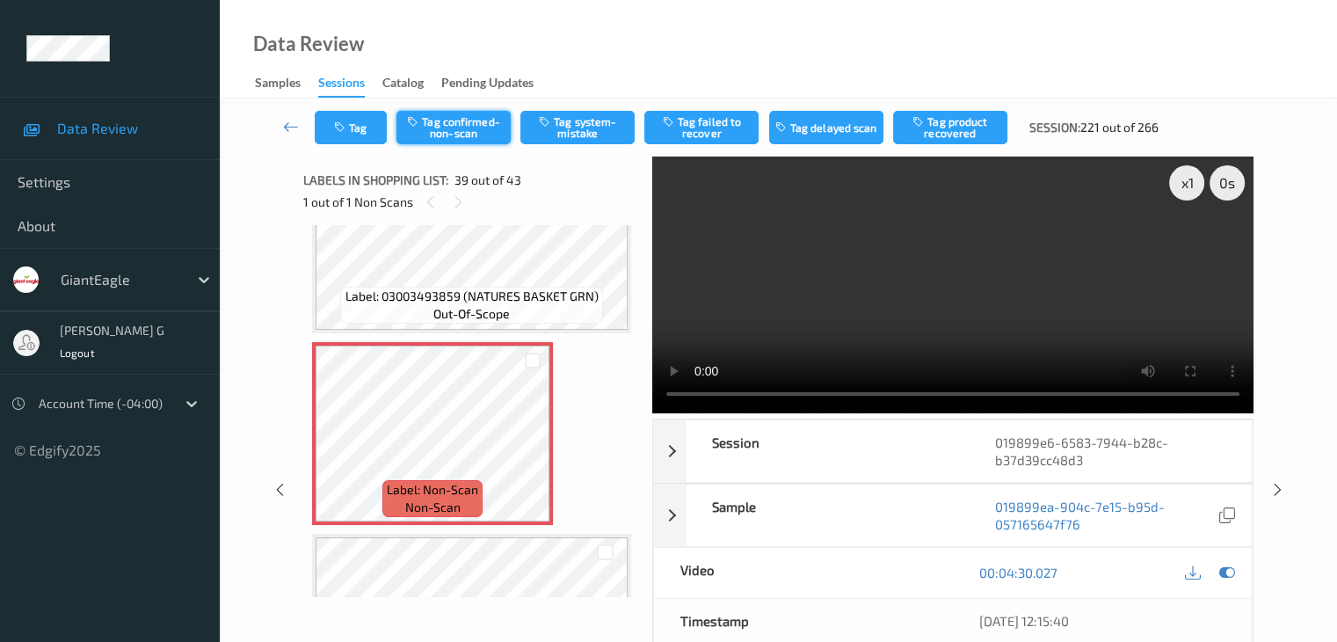
click at [467, 134] on button "Tag confirmed-non-scan" at bounding box center [453, 127] width 114 height 33
click at [949, 127] on button "Tag product recovered" at bounding box center [950, 127] width 114 height 33
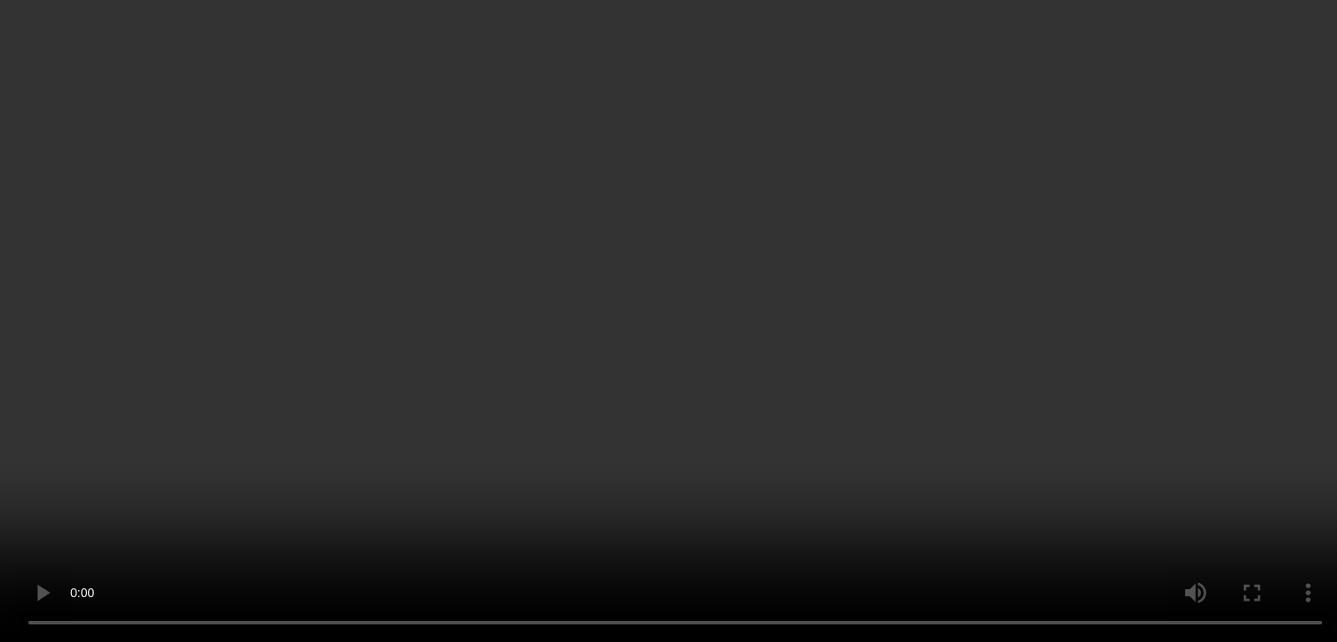
scroll to position [7261, 0]
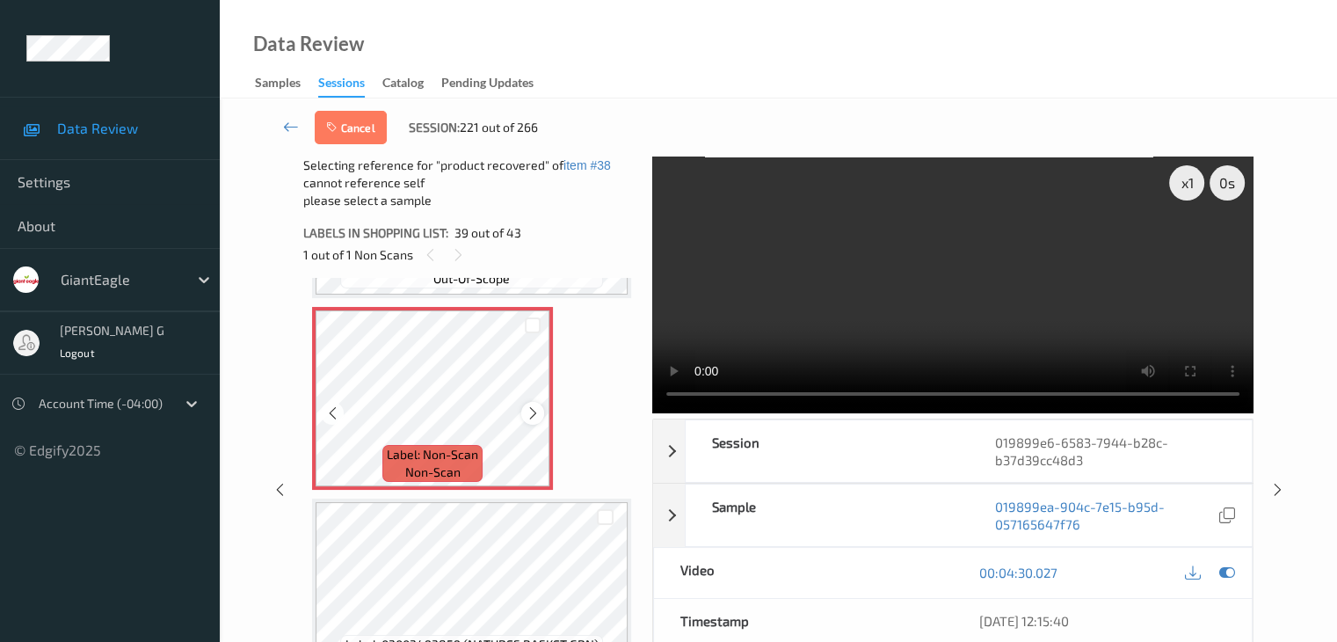
click at [532, 411] on icon at bounding box center [533, 413] width 15 height 16
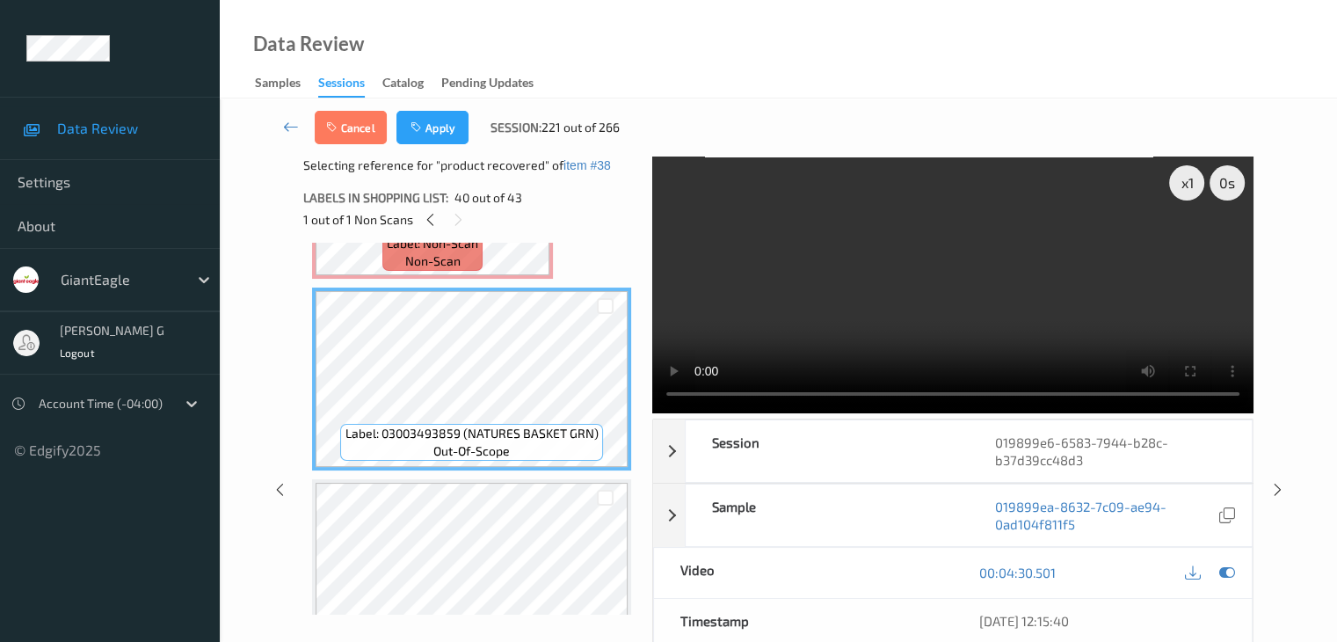
scroll to position [7086, 0]
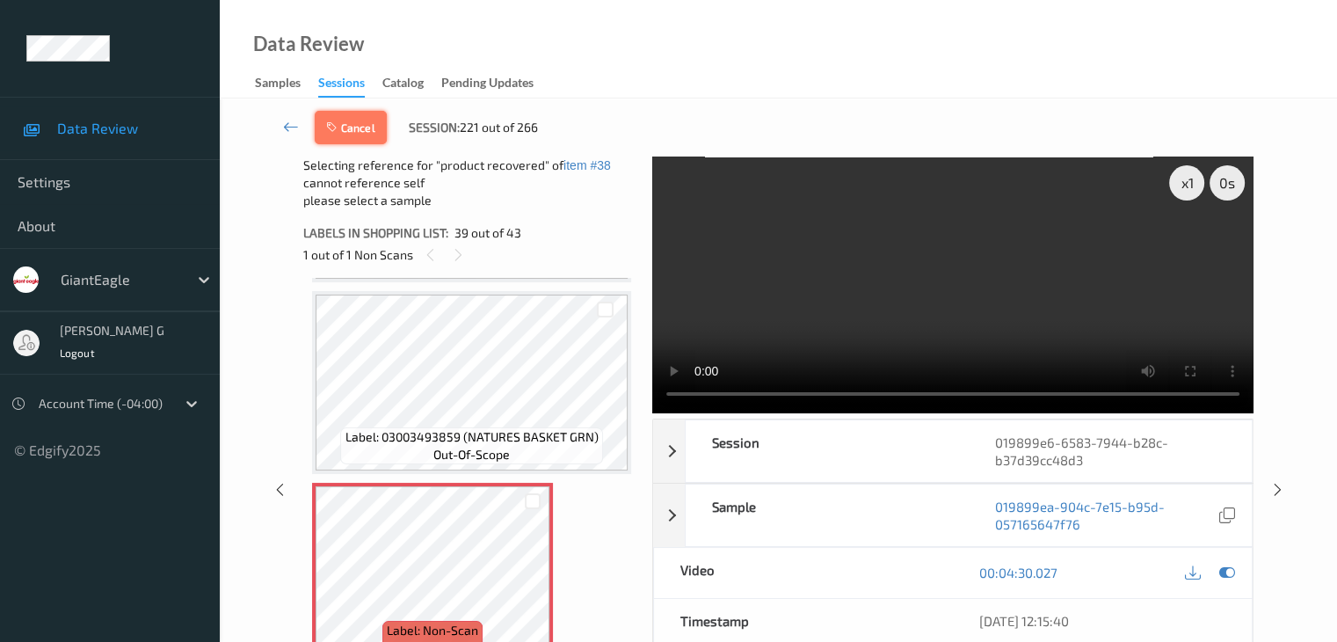
click at [362, 130] on button "Cancel" at bounding box center [351, 127] width 72 height 33
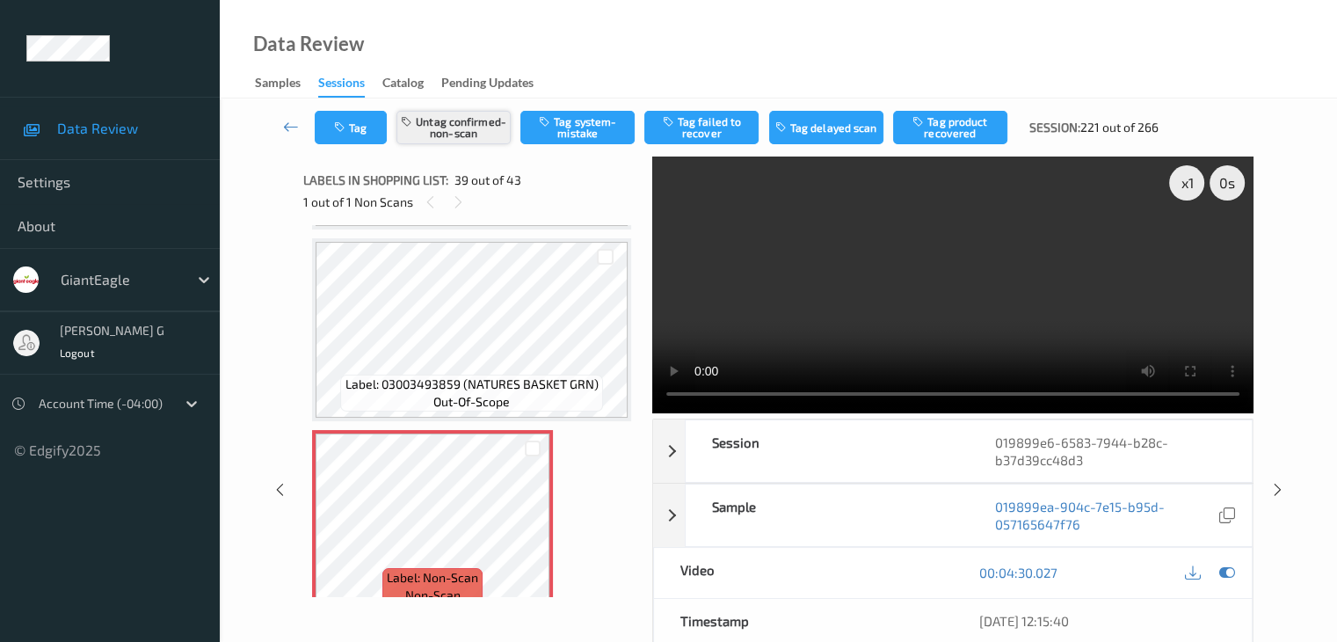
click at [447, 126] on button "Untag confirmed-non-scan" at bounding box center [453, 127] width 114 height 33
click at [596, 131] on button "Tag system-mistake" at bounding box center [577, 127] width 114 height 33
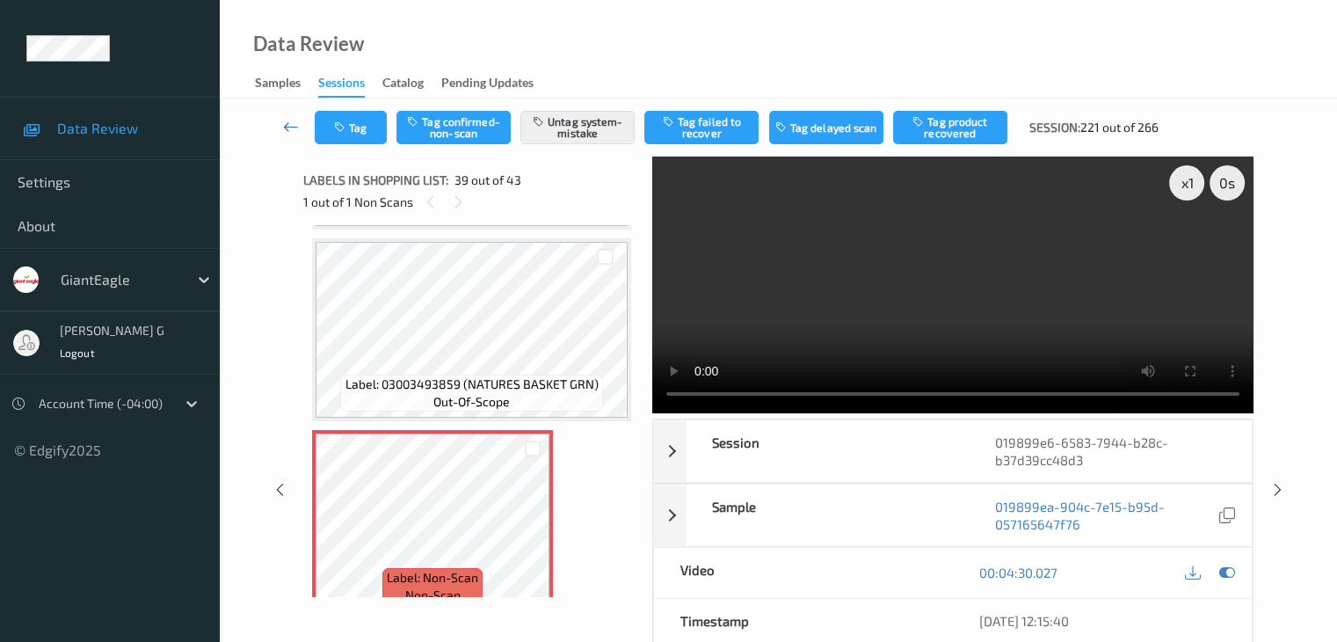
click at [292, 124] on icon at bounding box center [291, 127] width 16 height 18
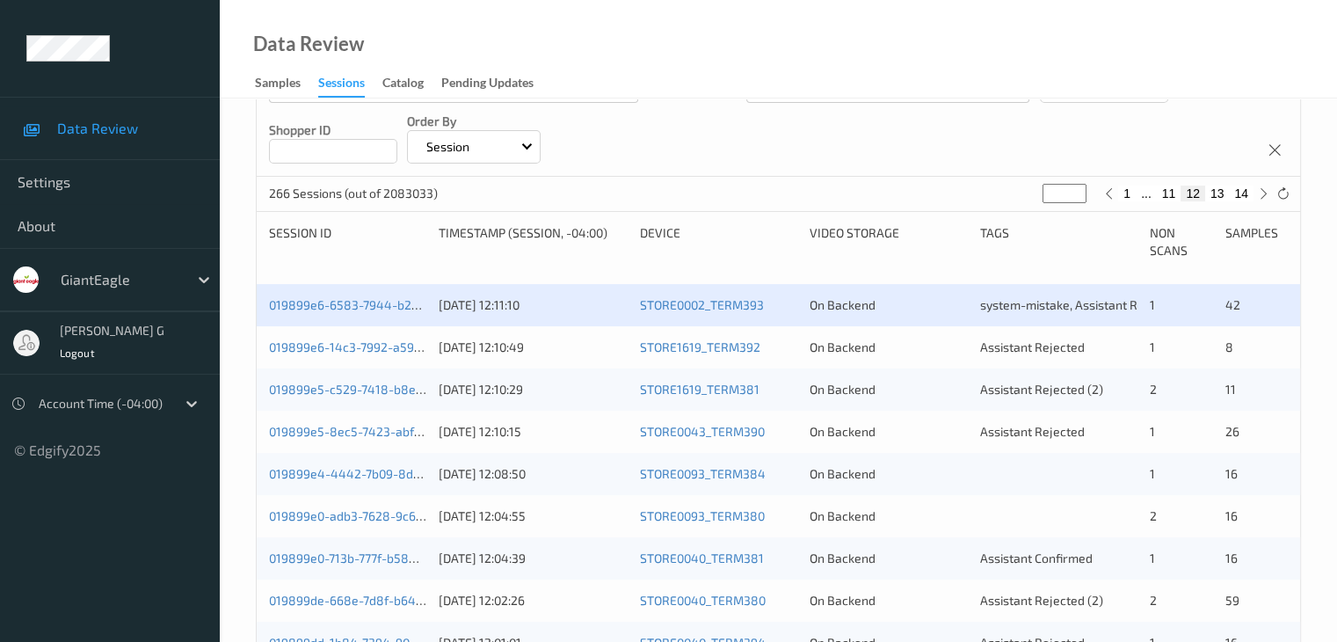
scroll to position [264, 0]
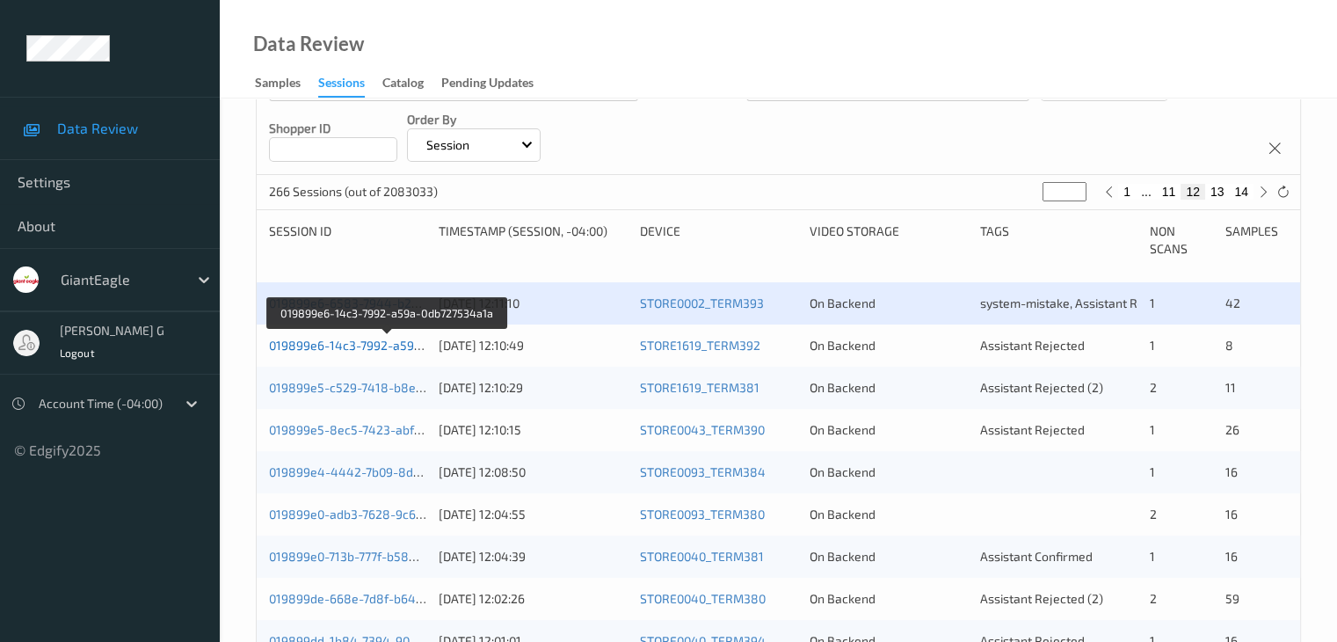
click at [336, 344] on link "019899e6-14c3-7992-a59a-0db727534a1a" at bounding box center [388, 345] width 239 height 15
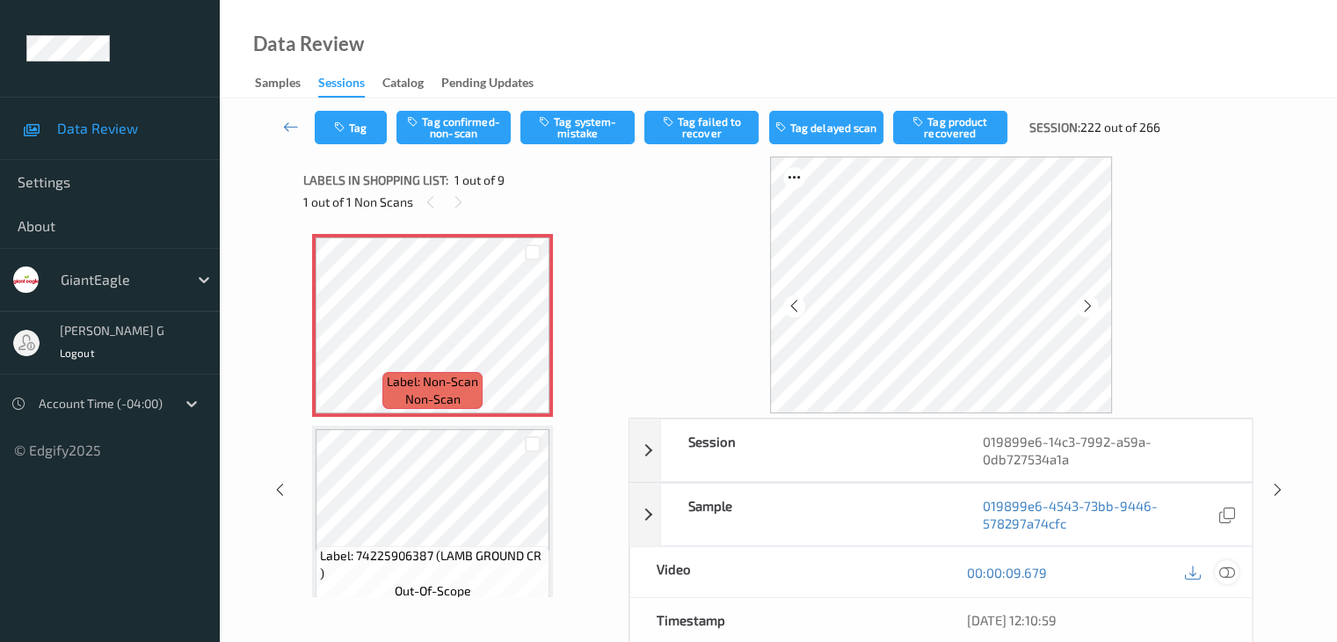
click at [1226, 570] on icon at bounding box center [1226, 572] width 16 height 16
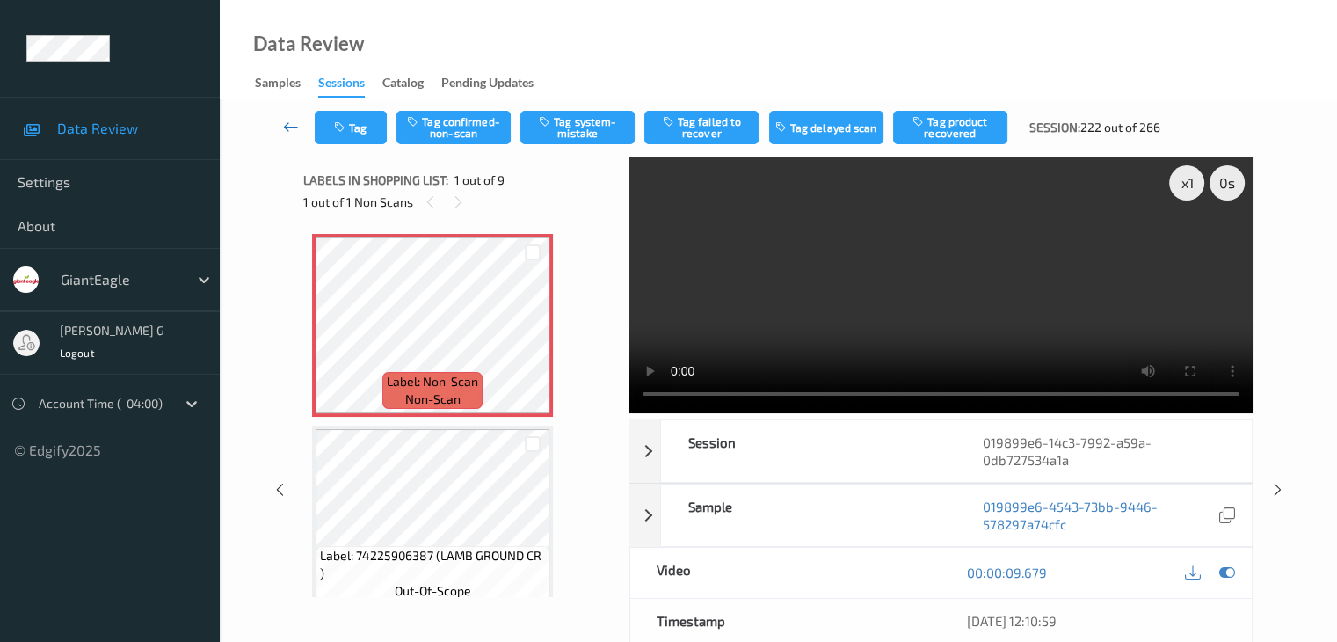
click at [294, 125] on icon at bounding box center [291, 127] width 16 height 18
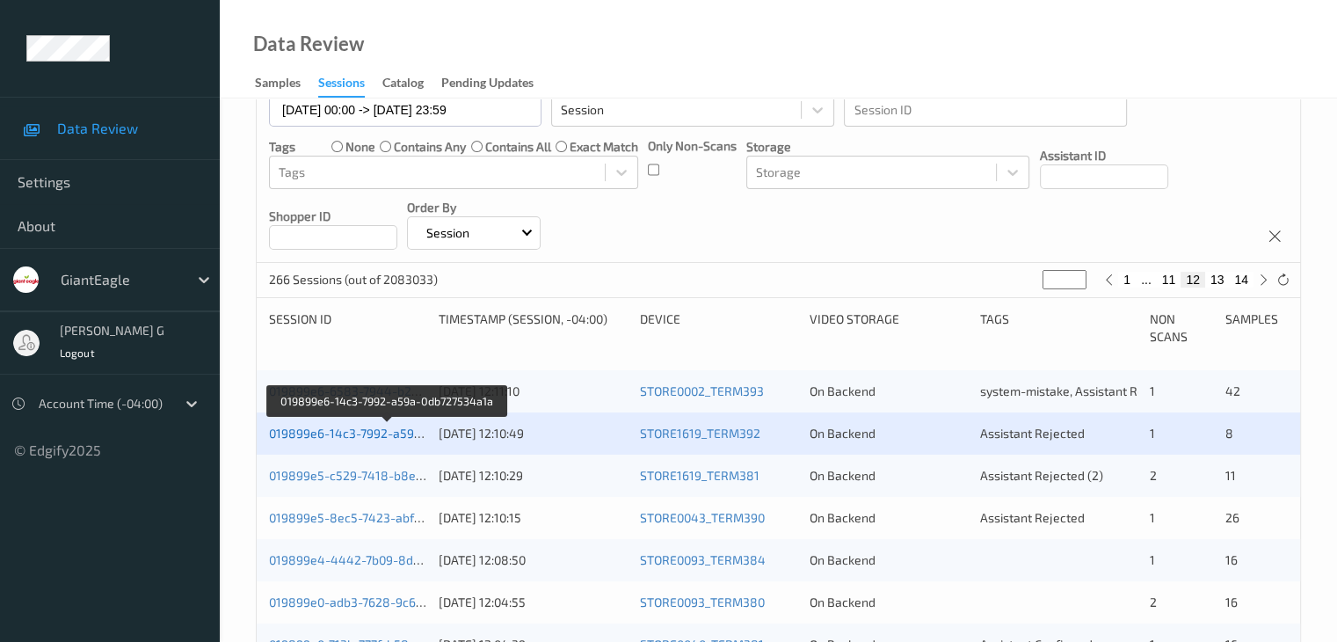
click at [338, 439] on link "019899e6-14c3-7992-a59a-0db727534a1a" at bounding box center [388, 432] width 239 height 15
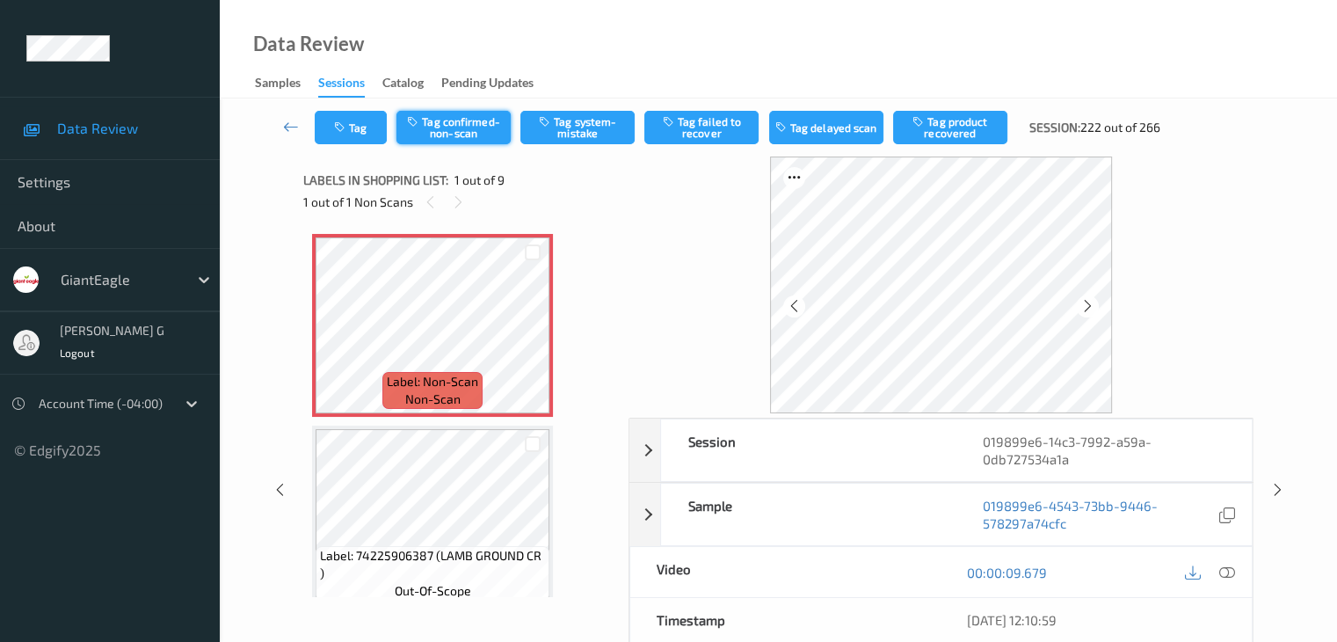
click at [461, 127] on button "Tag confirmed-non-scan" at bounding box center [453, 127] width 114 height 33
click at [948, 134] on button "Tag product recovered" at bounding box center [950, 127] width 114 height 33
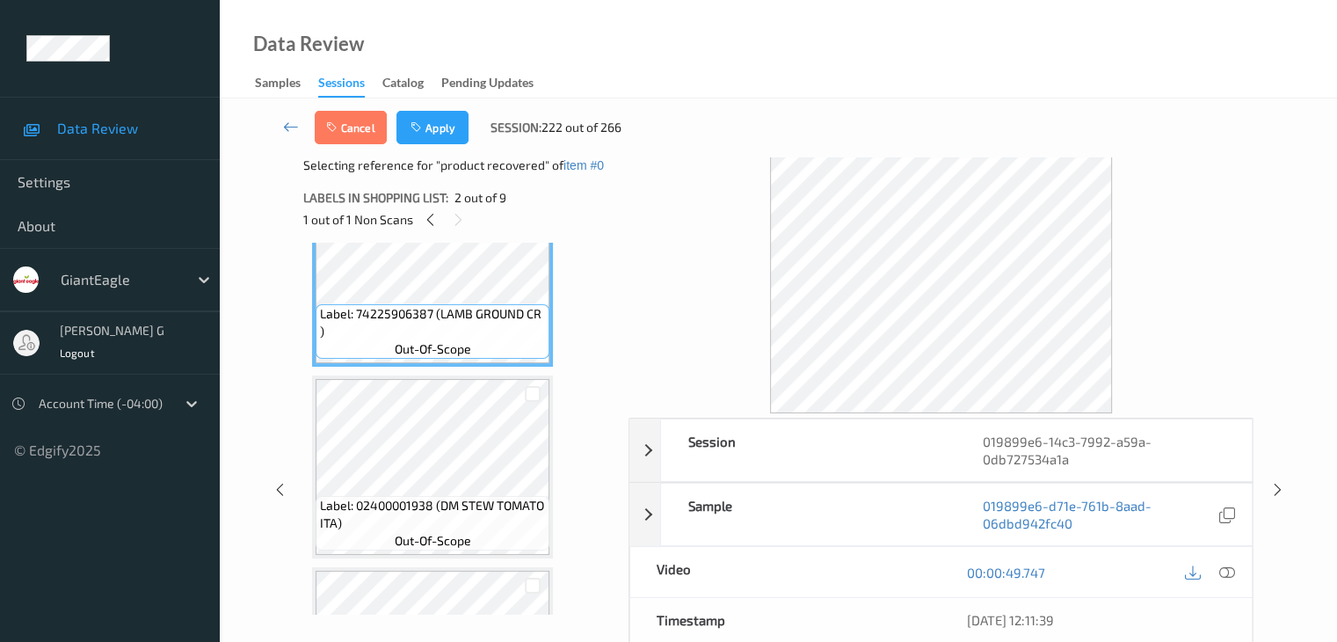
scroll to position [264, 0]
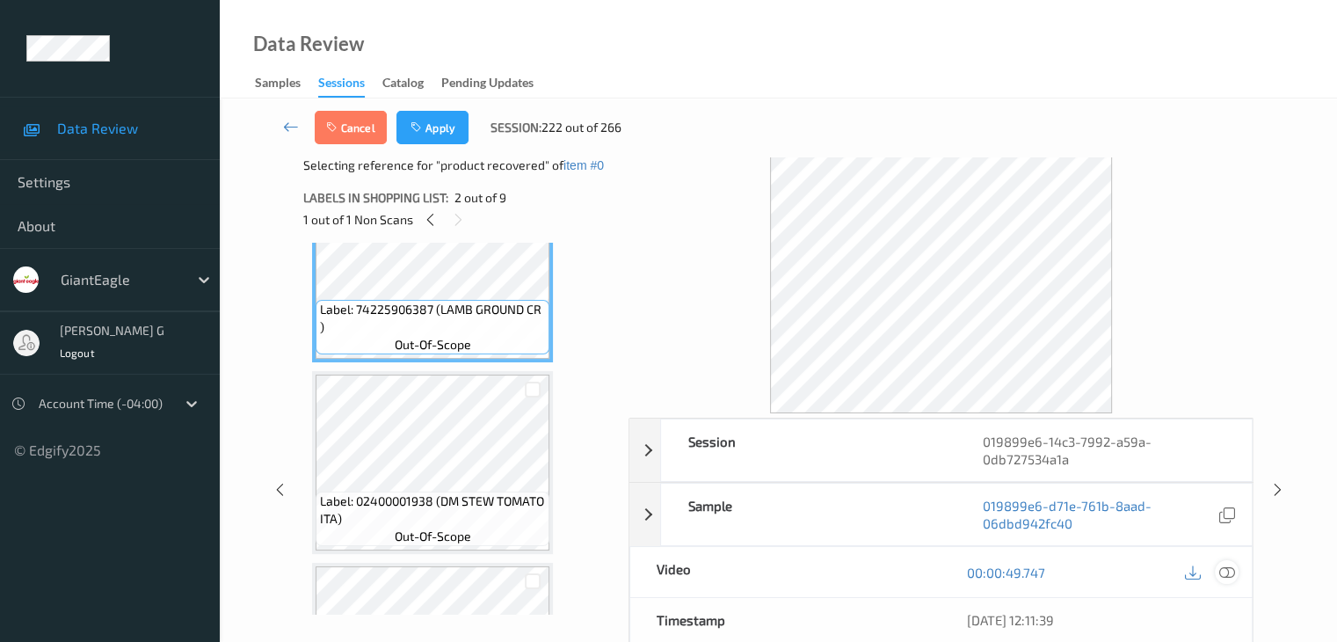
click at [1229, 568] on icon at bounding box center [1226, 572] width 16 height 16
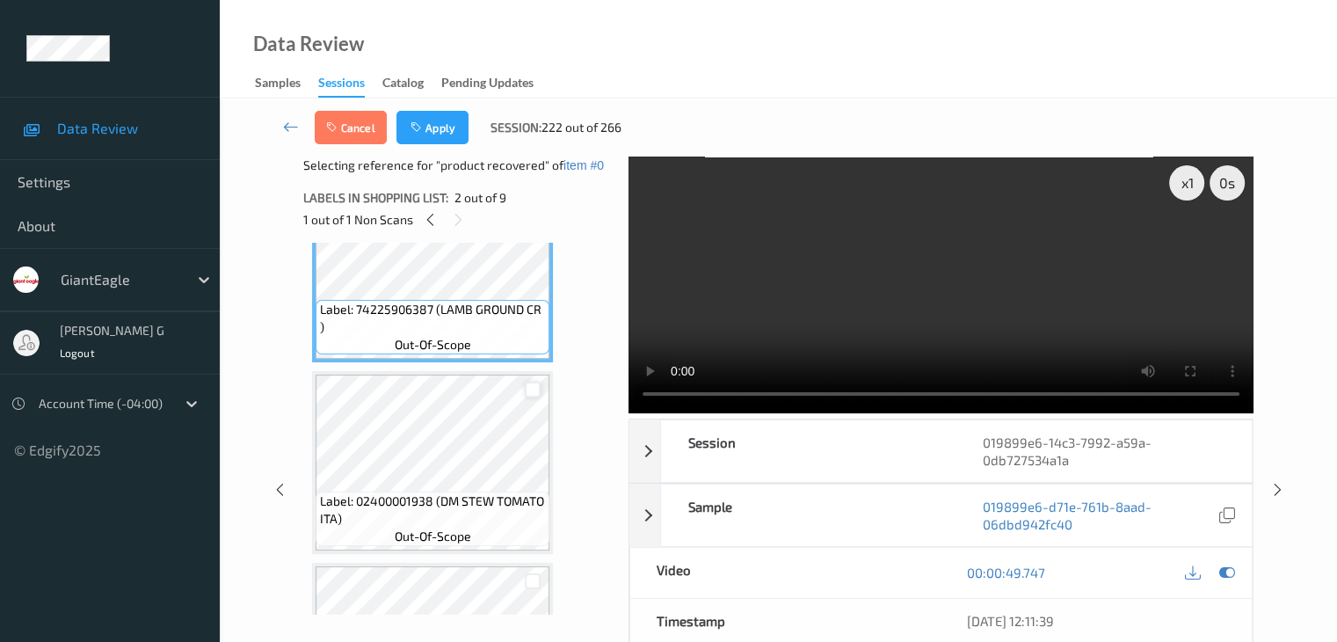
click at [529, 391] on div at bounding box center [533, 389] width 17 height 17
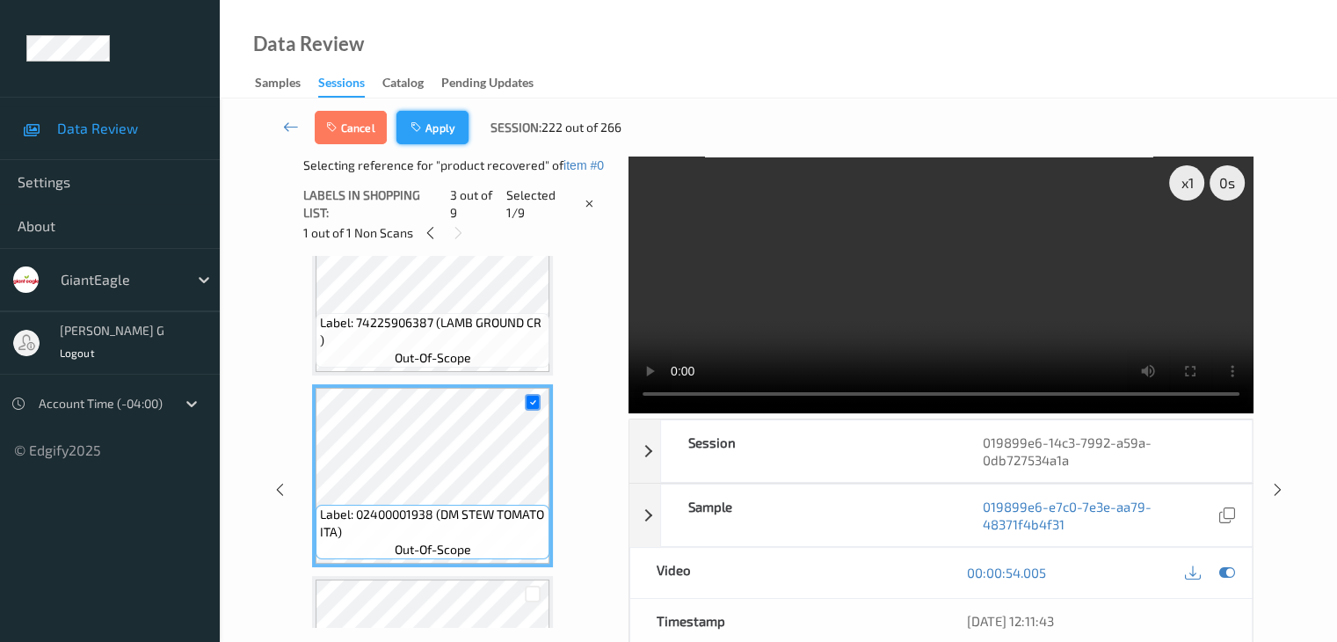
click at [439, 132] on button "Apply" at bounding box center [432, 127] width 72 height 33
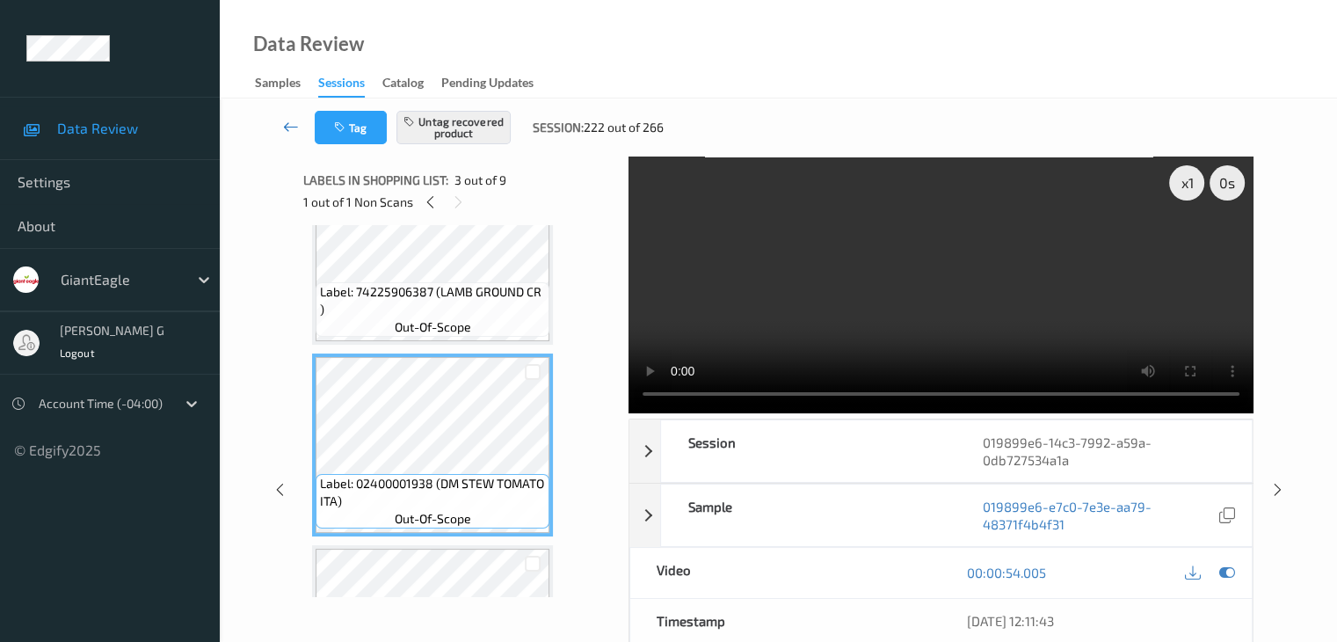
click at [288, 127] on icon at bounding box center [291, 127] width 16 height 18
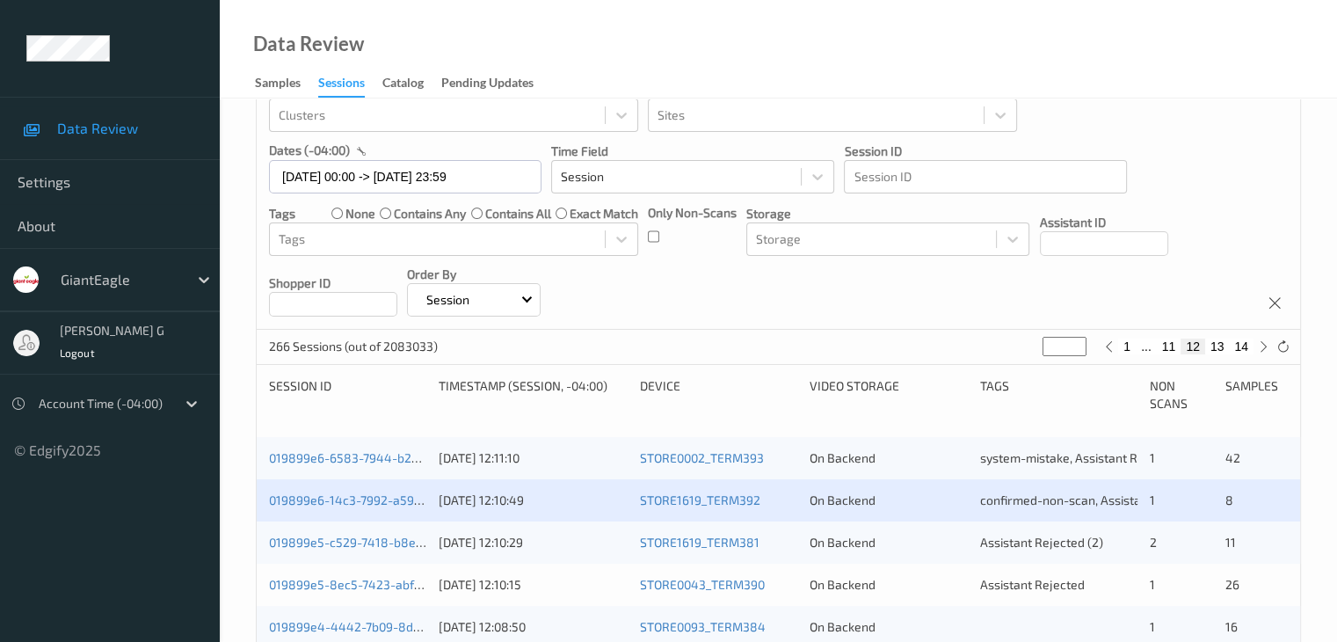
scroll to position [264, 0]
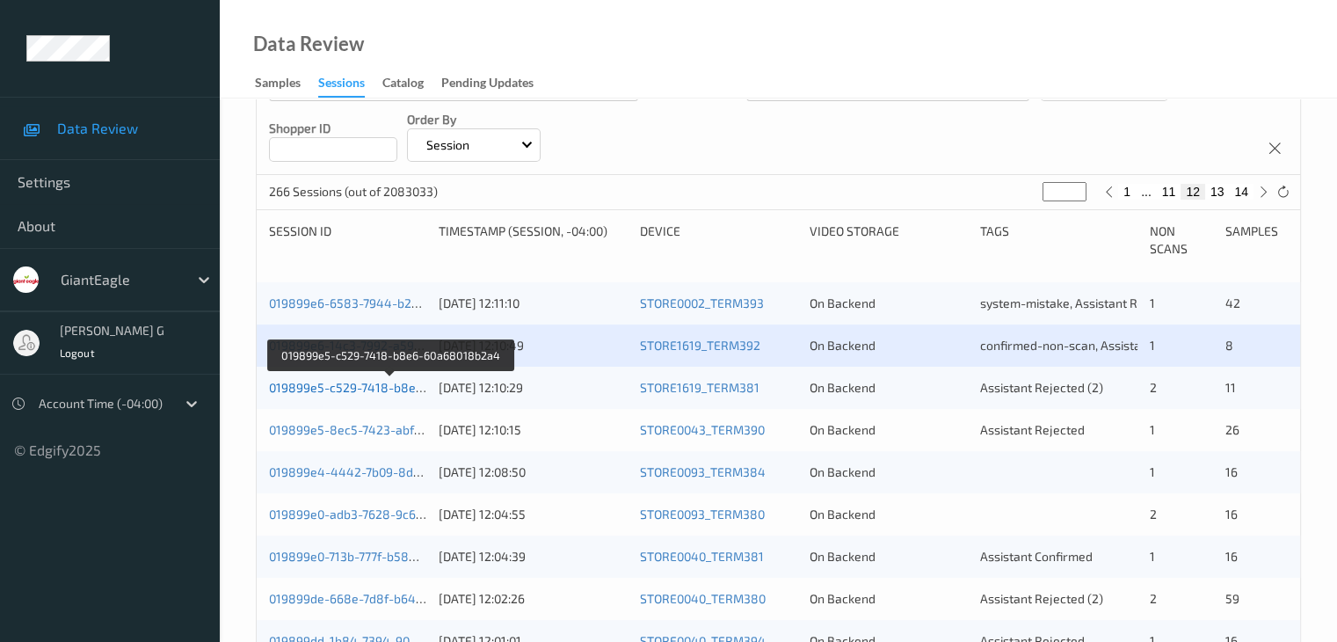
click at [336, 389] on link "019899e5-c529-7418-b8e6-60a68018b2a4" at bounding box center [391, 387] width 244 height 15
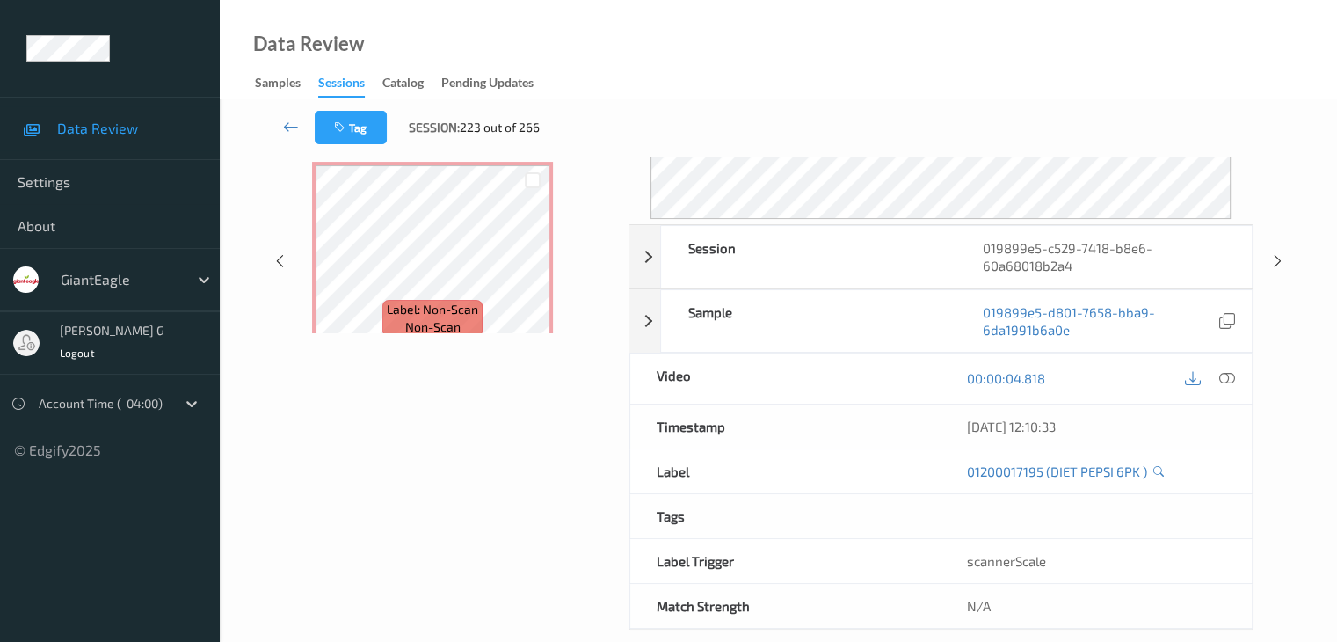
scroll to position [214, 0]
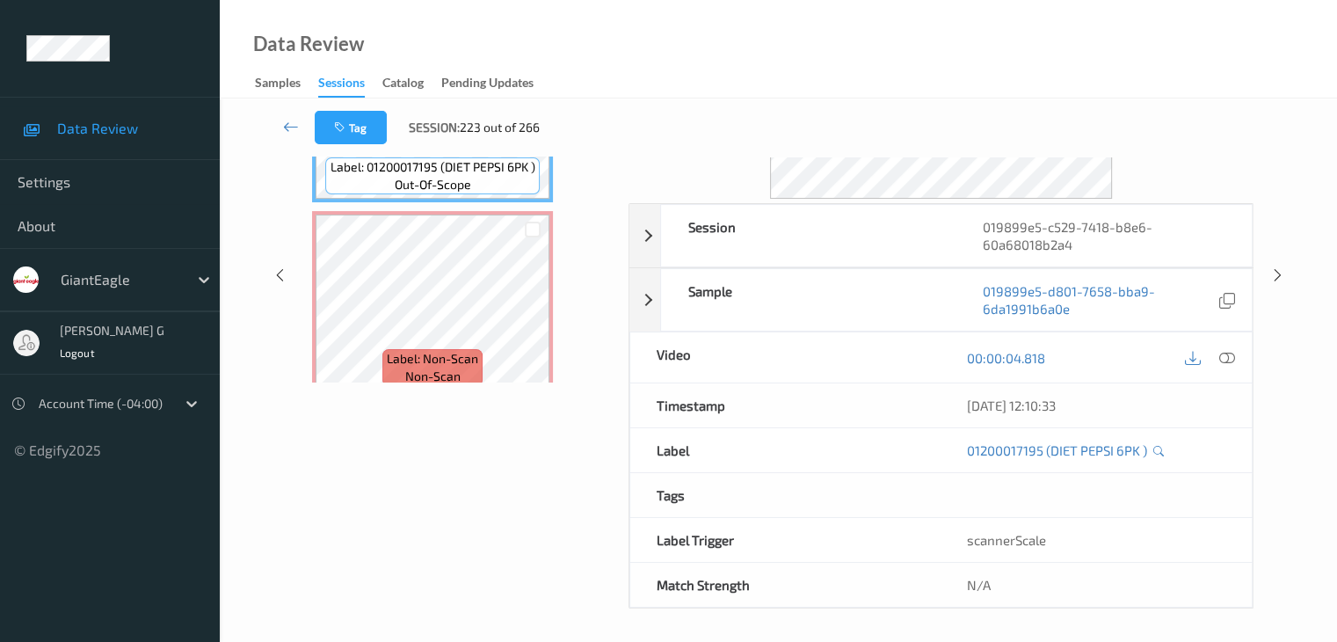
click at [471, 459] on div "Labels in shopping list: 1 out of 13 0 out of 2 Non Scans Label: 01200017195 (D…" at bounding box center [459, 275] width 313 height 666
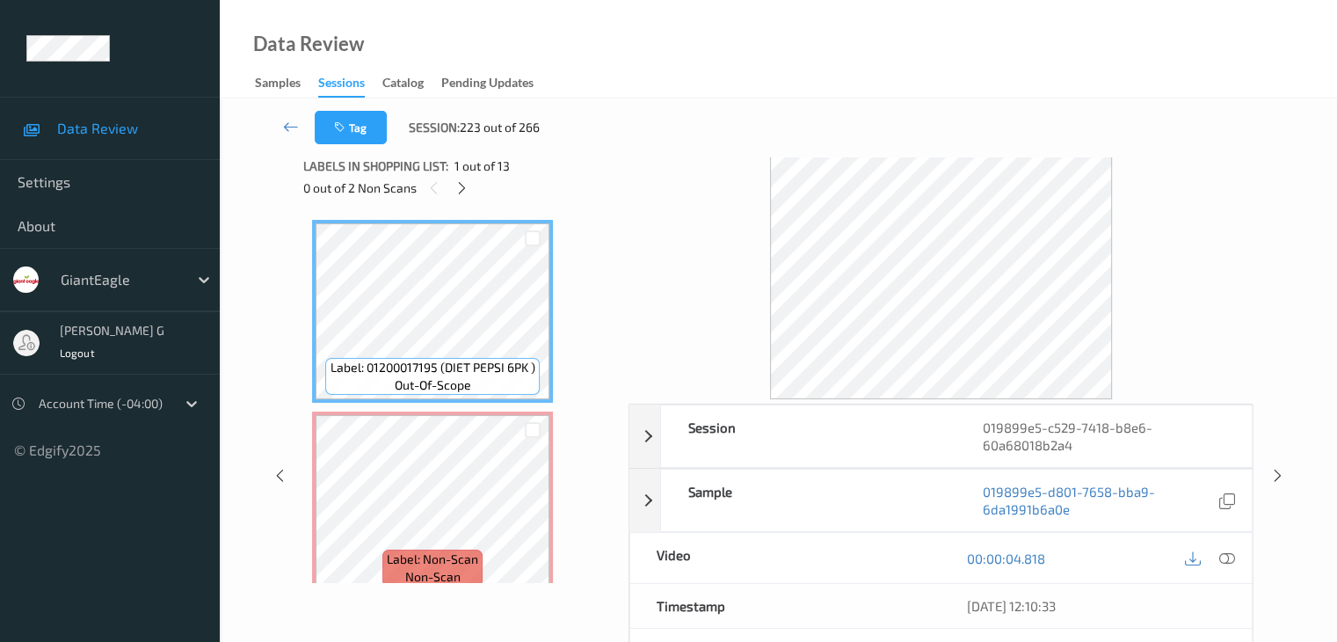
scroll to position [0, 0]
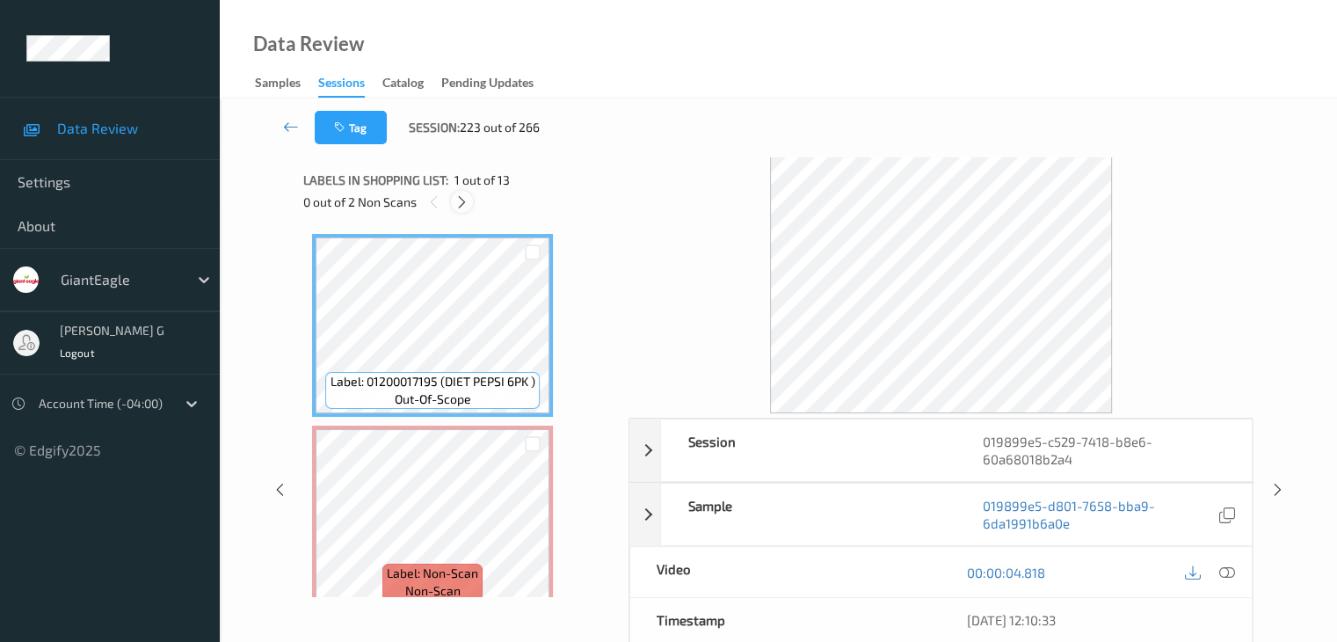
click at [466, 199] on icon at bounding box center [461, 202] width 15 height 16
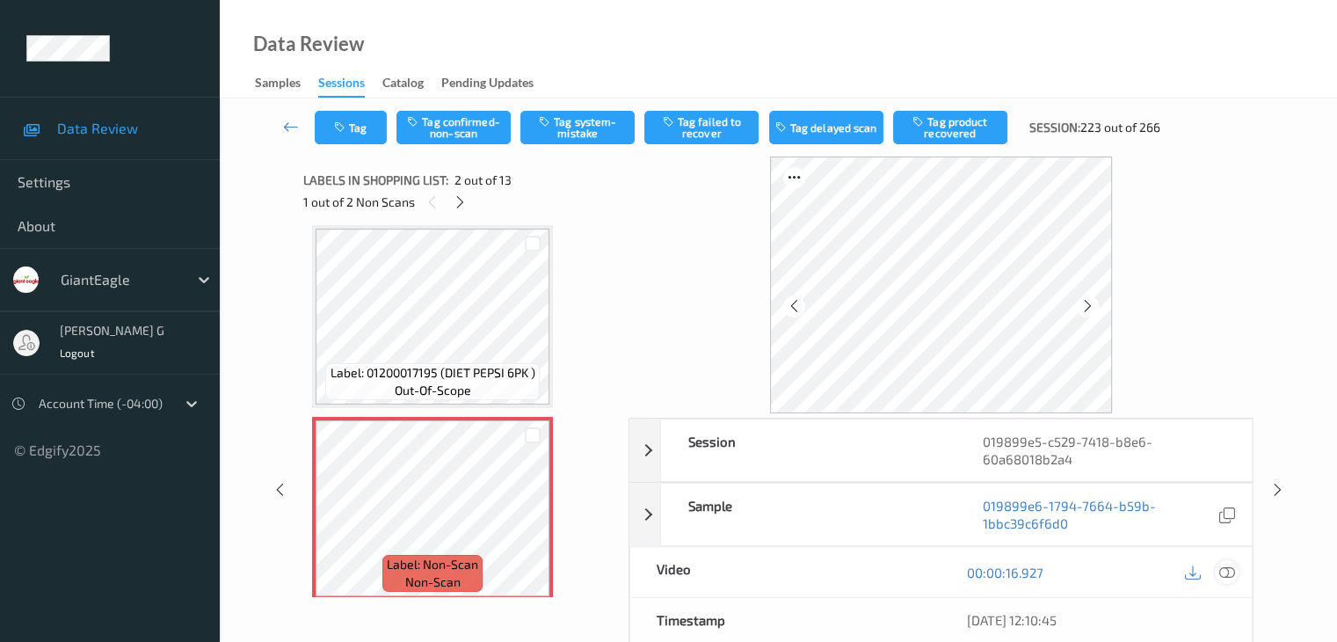
click at [1225, 570] on icon at bounding box center [1226, 572] width 16 height 16
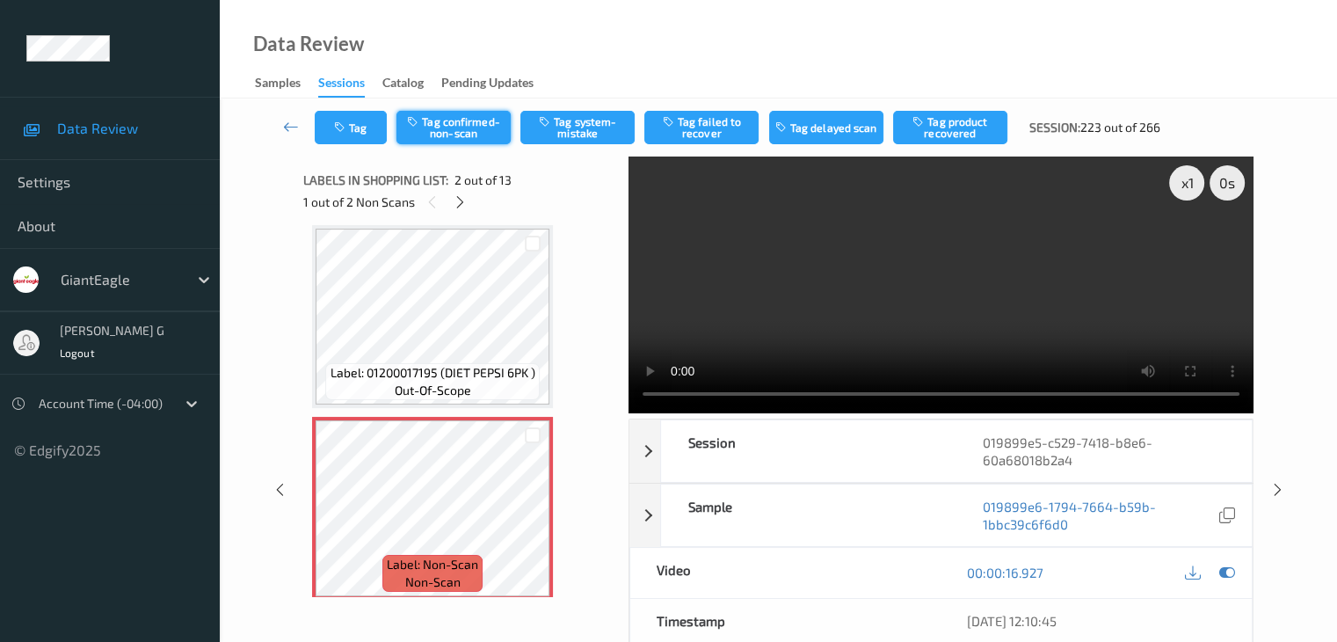
click at [468, 127] on button "Tag confirmed-non-scan" at bounding box center [453, 127] width 114 height 33
click at [939, 132] on button "Tag product recovered" at bounding box center [950, 127] width 114 height 33
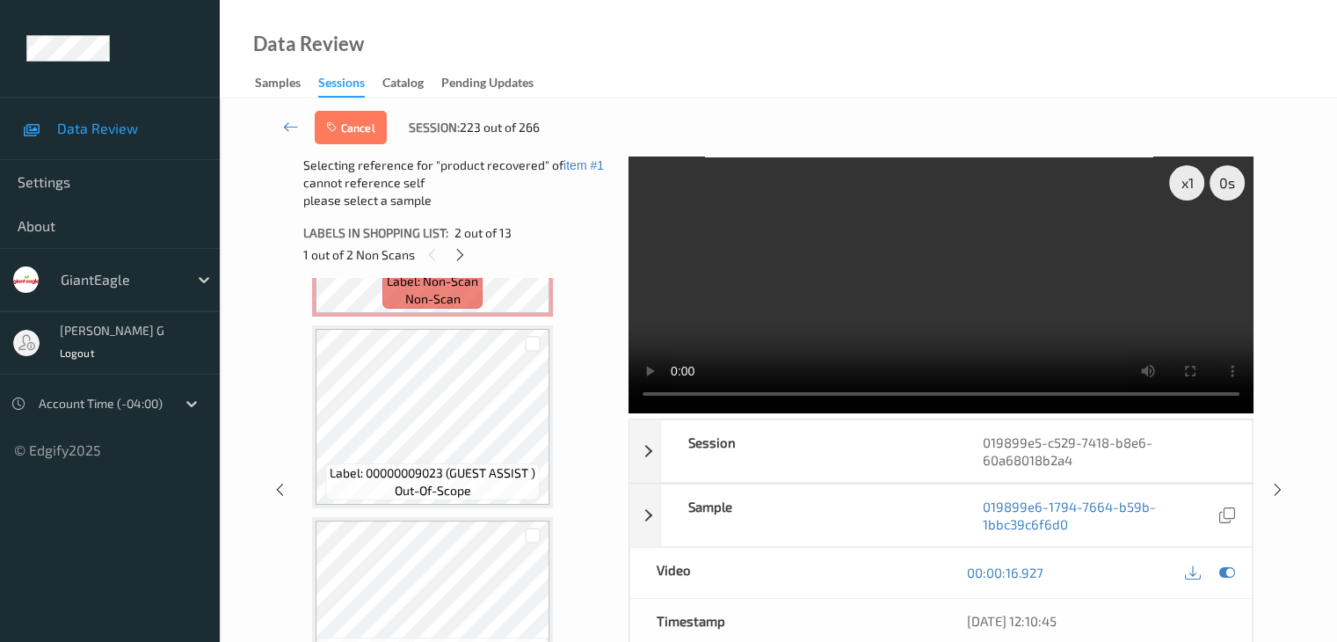
scroll to position [624, 0]
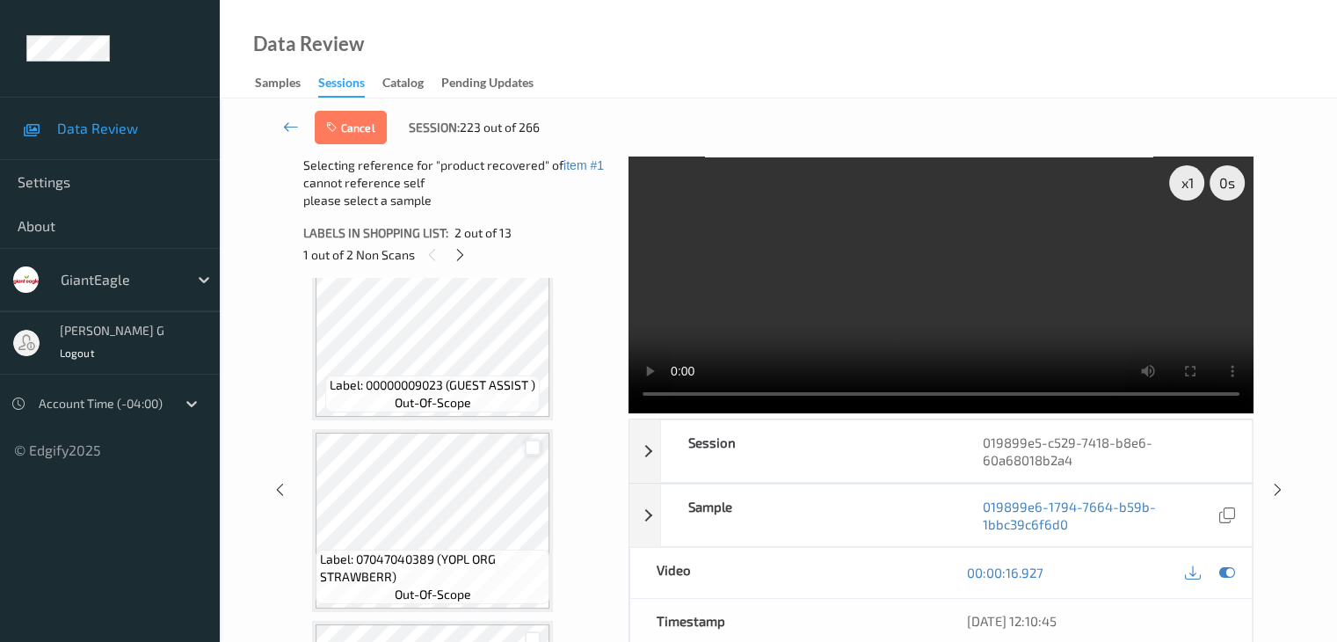
click at [536, 447] on div at bounding box center [533, 448] width 17 height 17
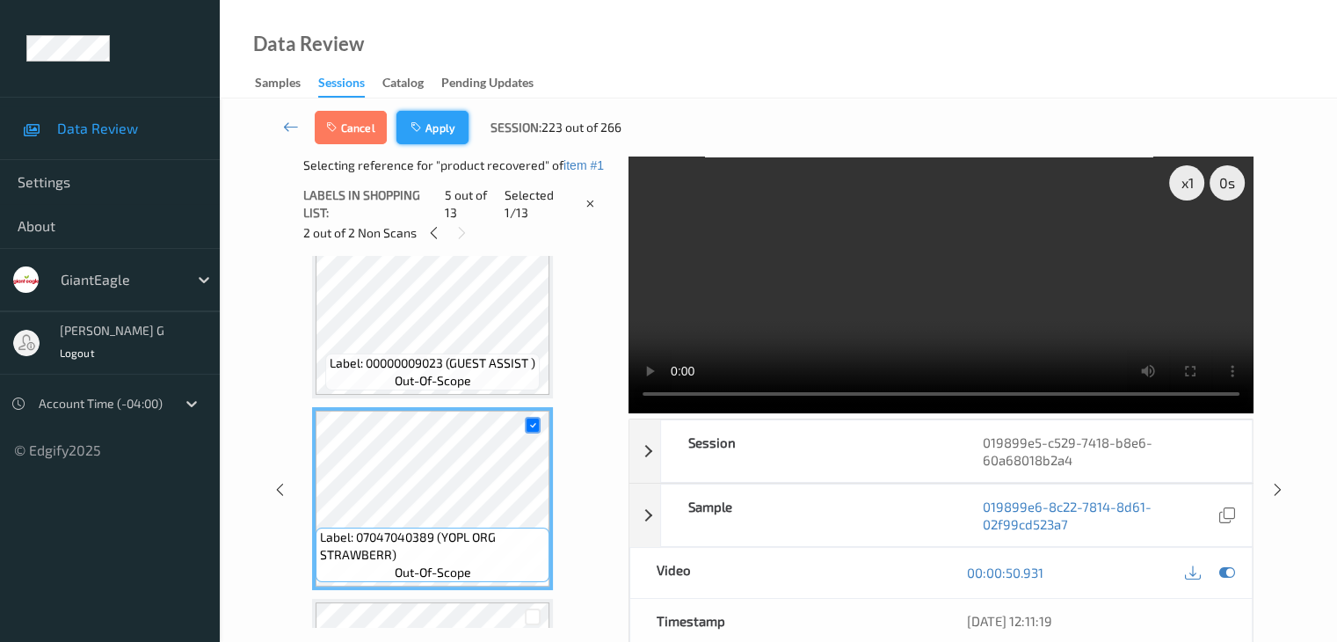
click at [444, 127] on button "Apply" at bounding box center [432, 127] width 72 height 33
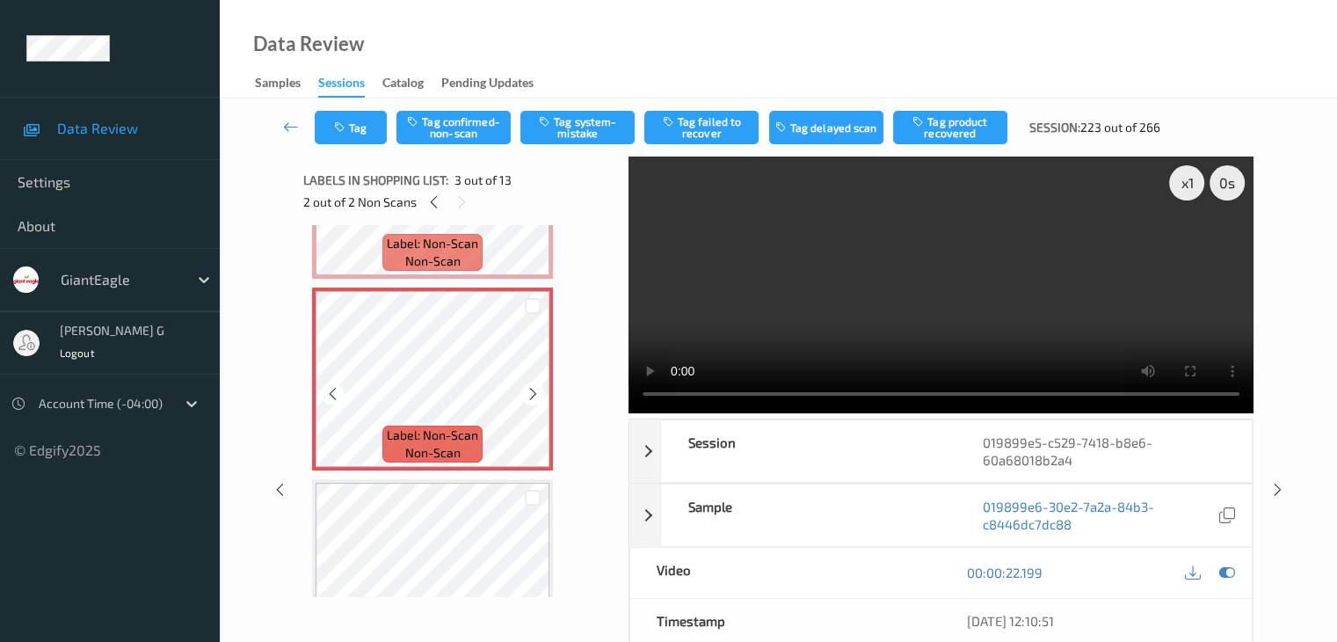
scroll to position [360, 0]
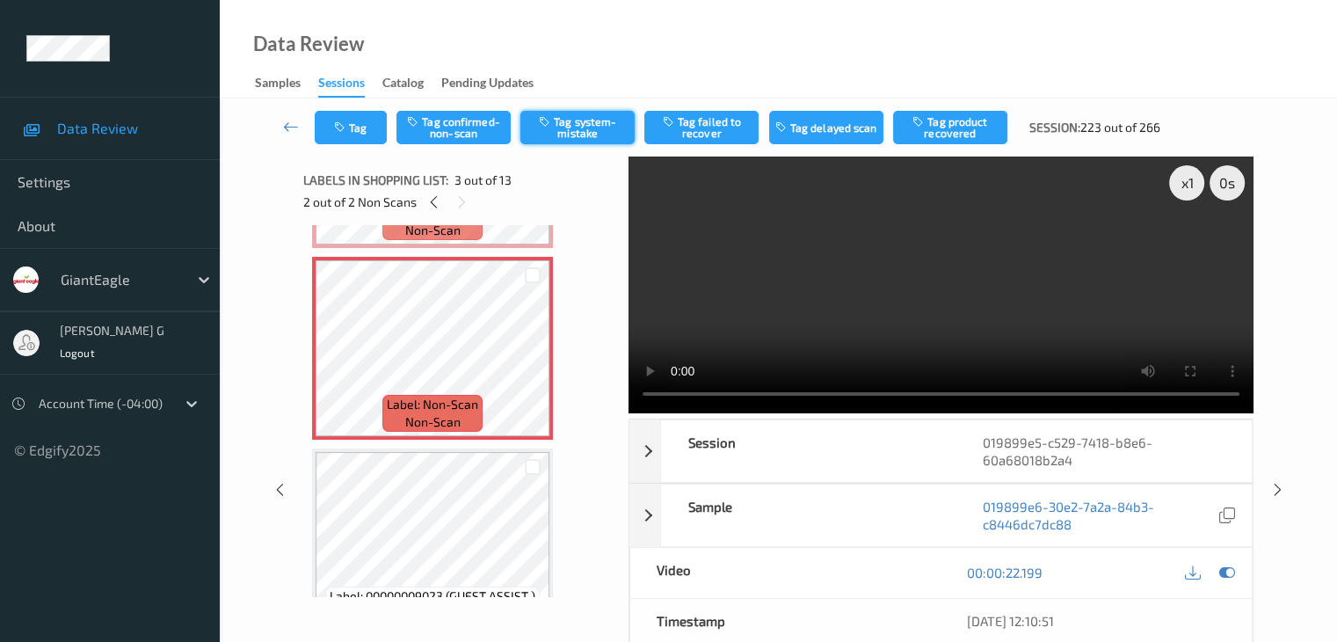
click at [580, 127] on button "Tag system-mistake" at bounding box center [577, 127] width 114 height 33
click at [288, 127] on icon at bounding box center [291, 127] width 16 height 18
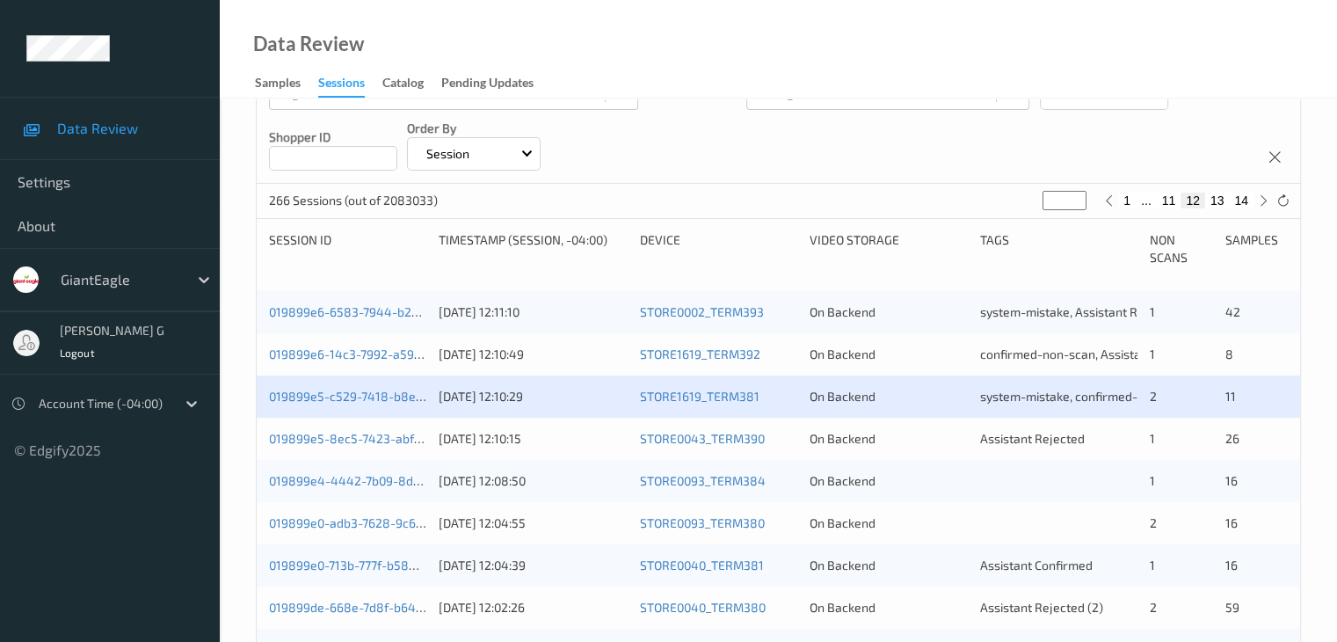
scroll to position [264, 0]
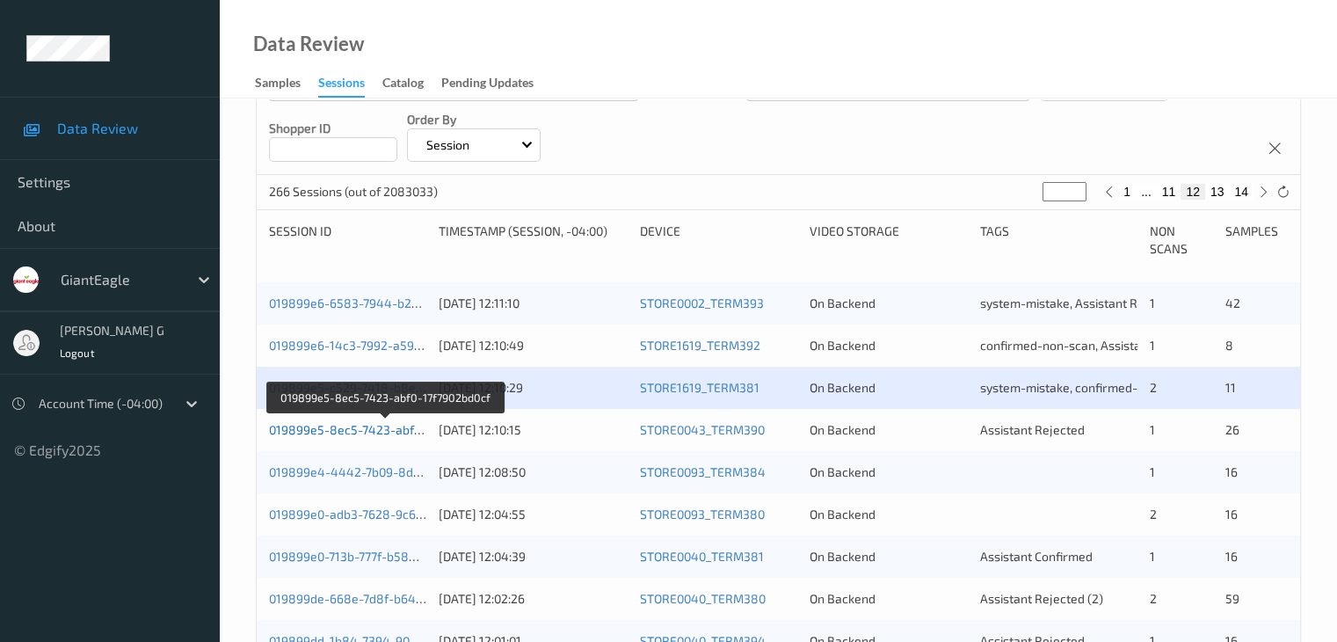
click at [334, 430] on link "019899e5-8ec5-7423-abf0-17f7902bd0cf" at bounding box center [385, 429] width 232 height 15
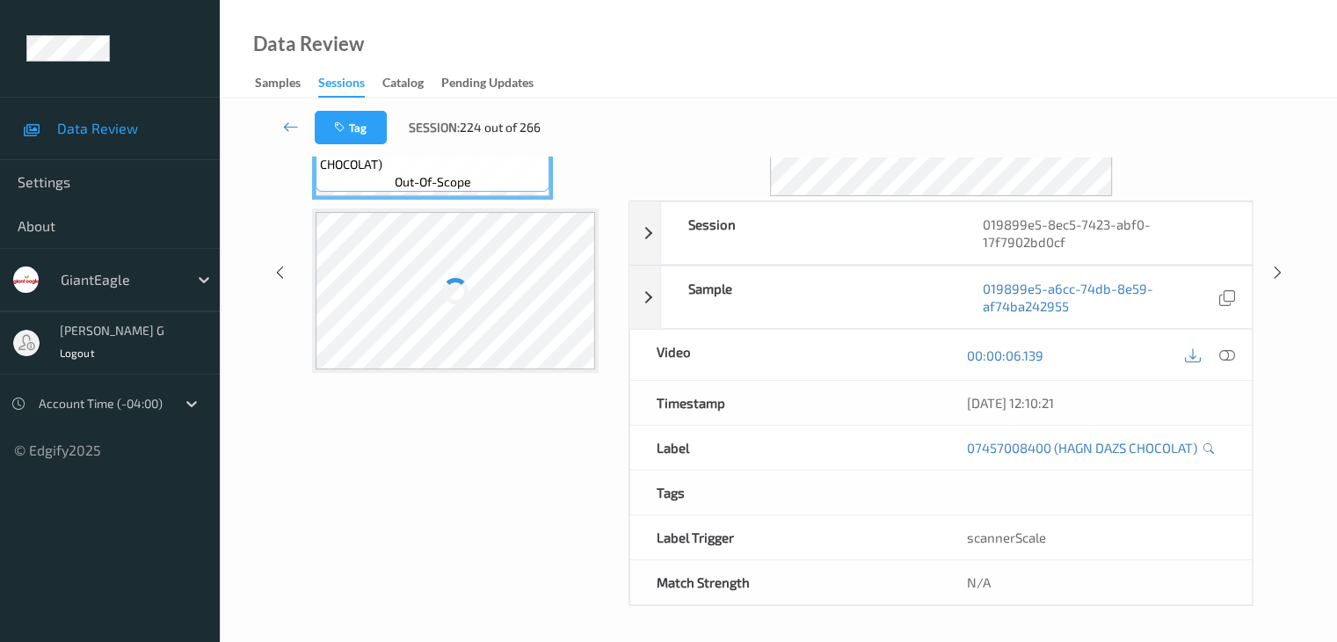
scroll to position [214, 0]
click at [493, 467] on div "Labels in shopping list: 1 out of 27 0 out of 1 Non Scans Label: 07457008400 (H…" at bounding box center [459, 275] width 313 height 666
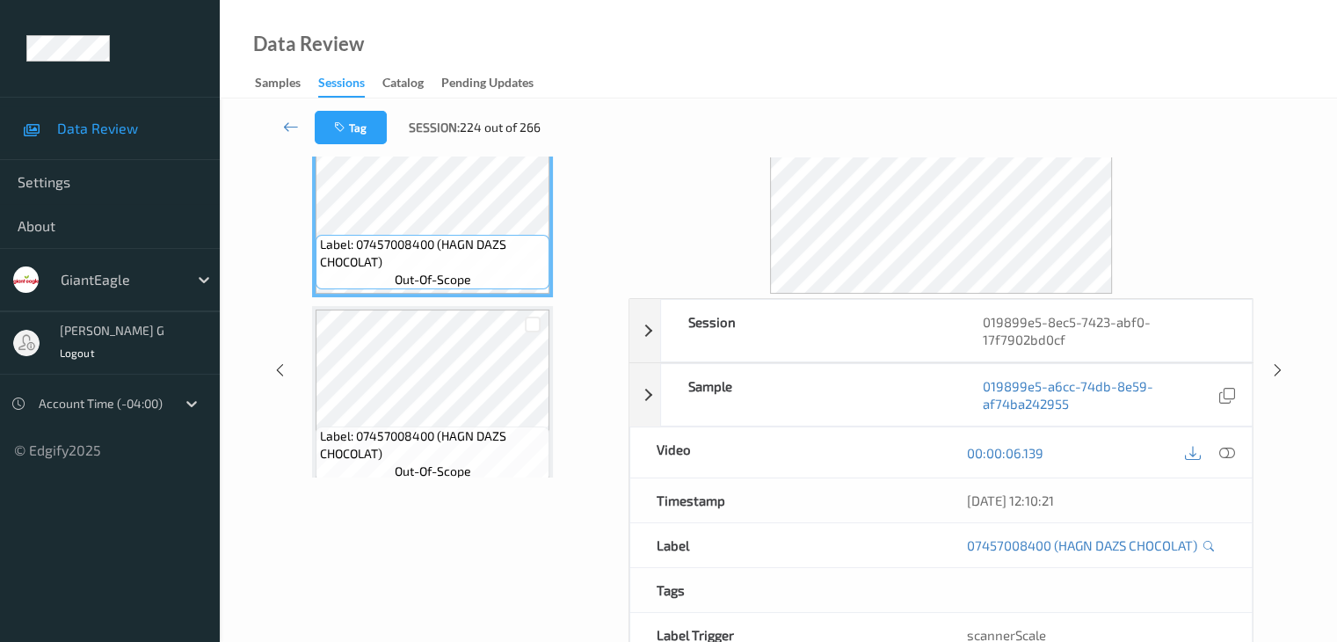
scroll to position [0, 0]
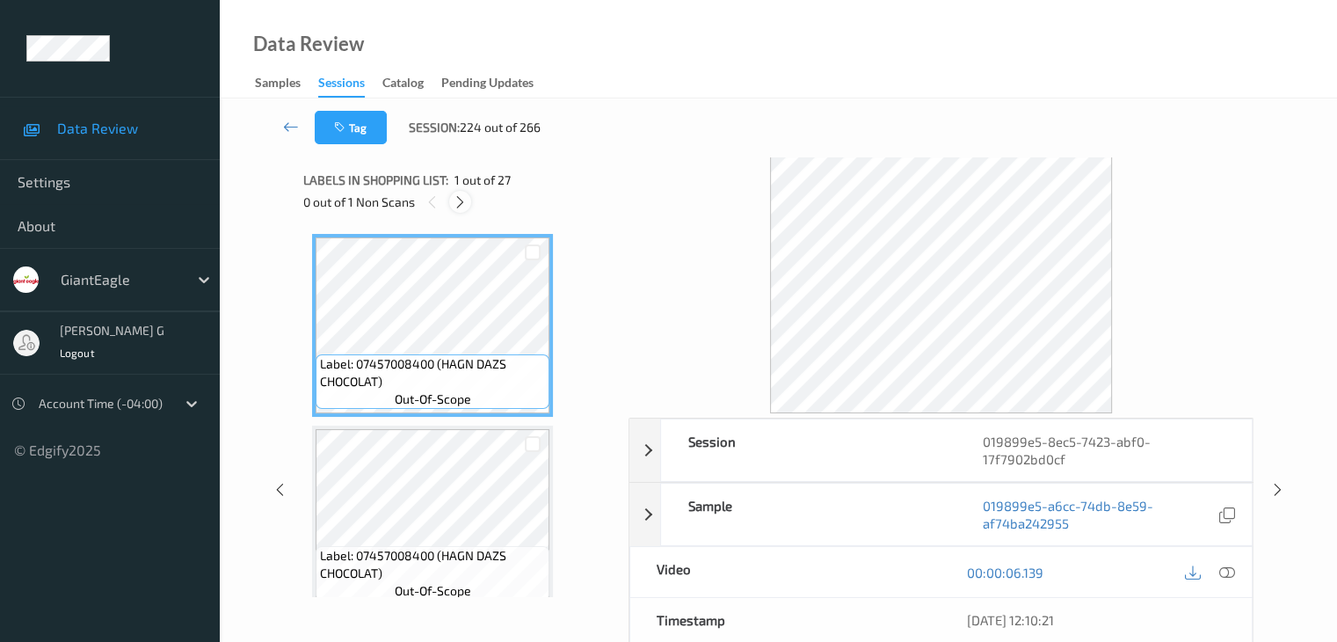
click at [463, 206] on icon at bounding box center [460, 202] width 15 height 16
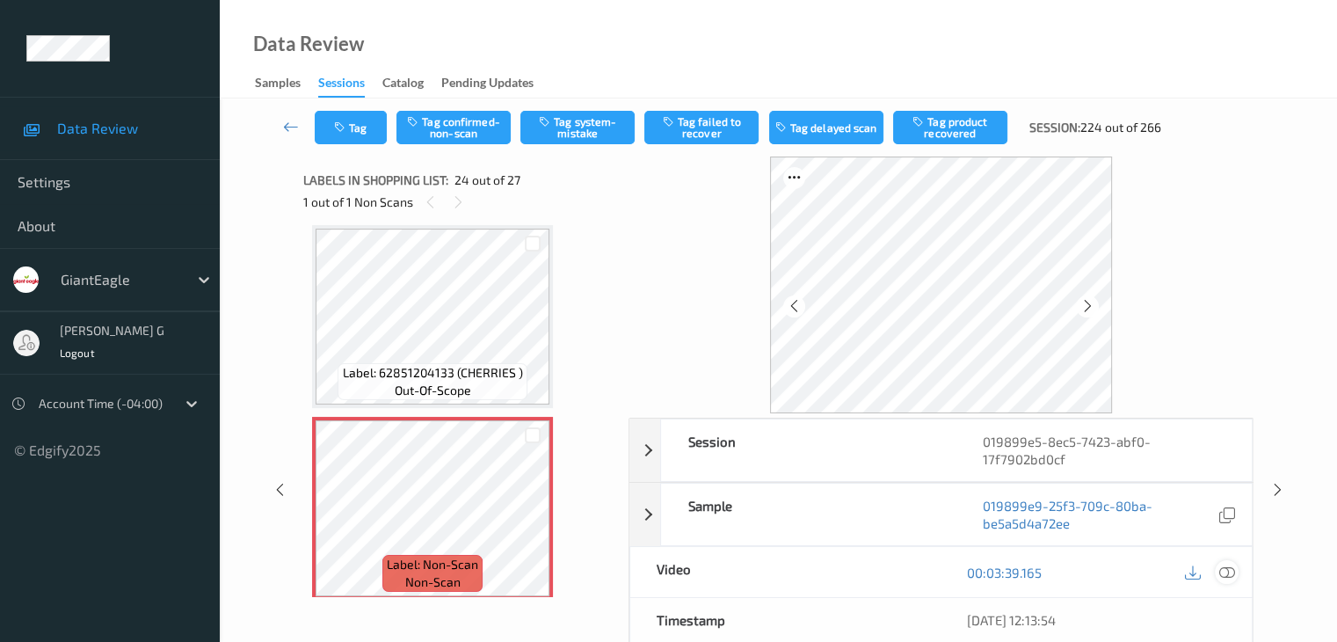
click at [1230, 570] on icon at bounding box center [1226, 572] width 16 height 16
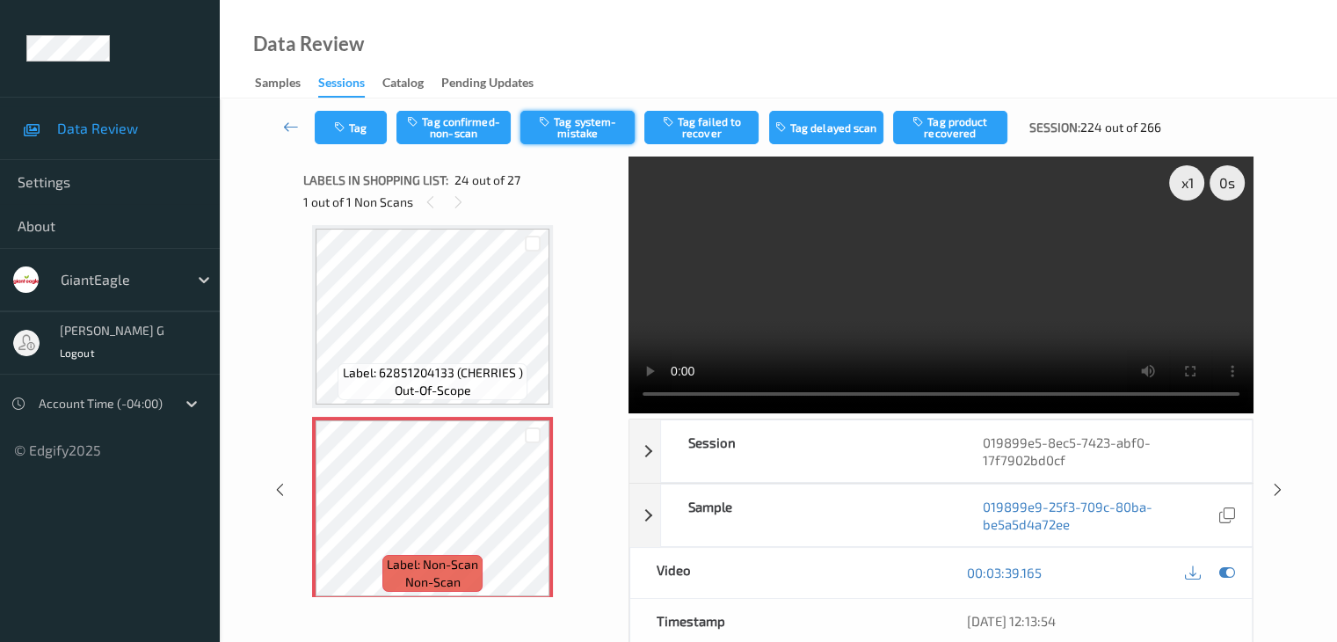
click at [563, 120] on button "Tag system-mistake" at bounding box center [577, 127] width 114 height 33
click at [292, 125] on icon at bounding box center [291, 127] width 16 height 18
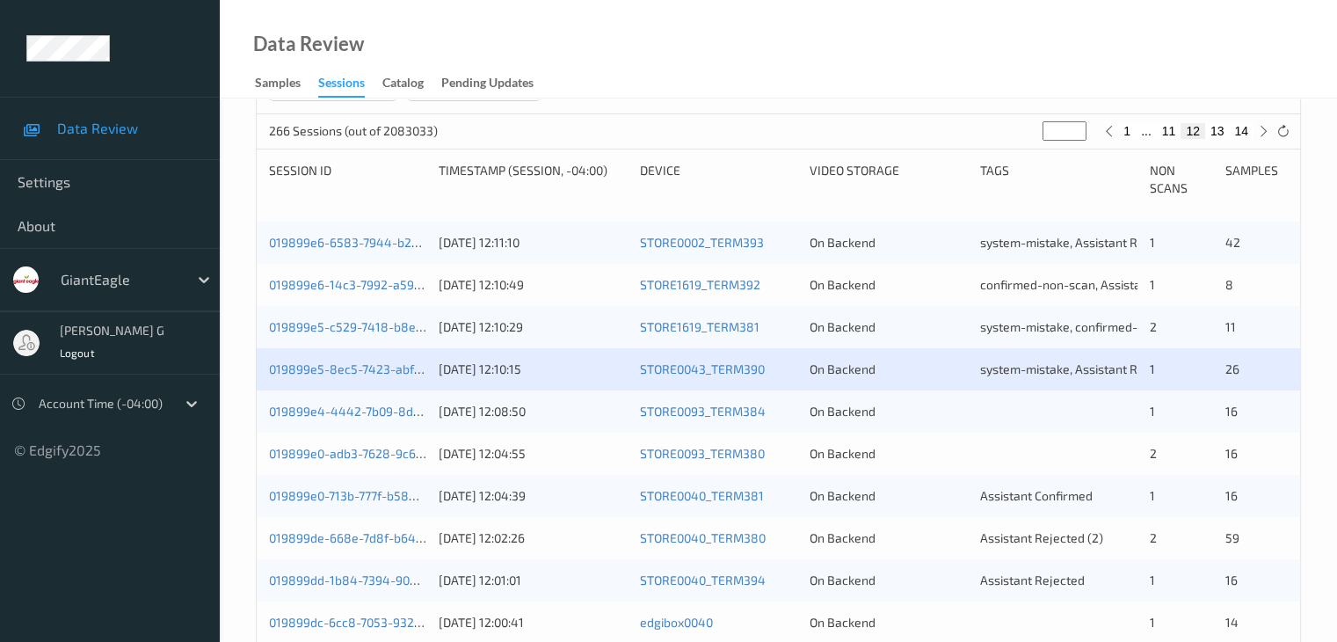
scroll to position [352, 0]
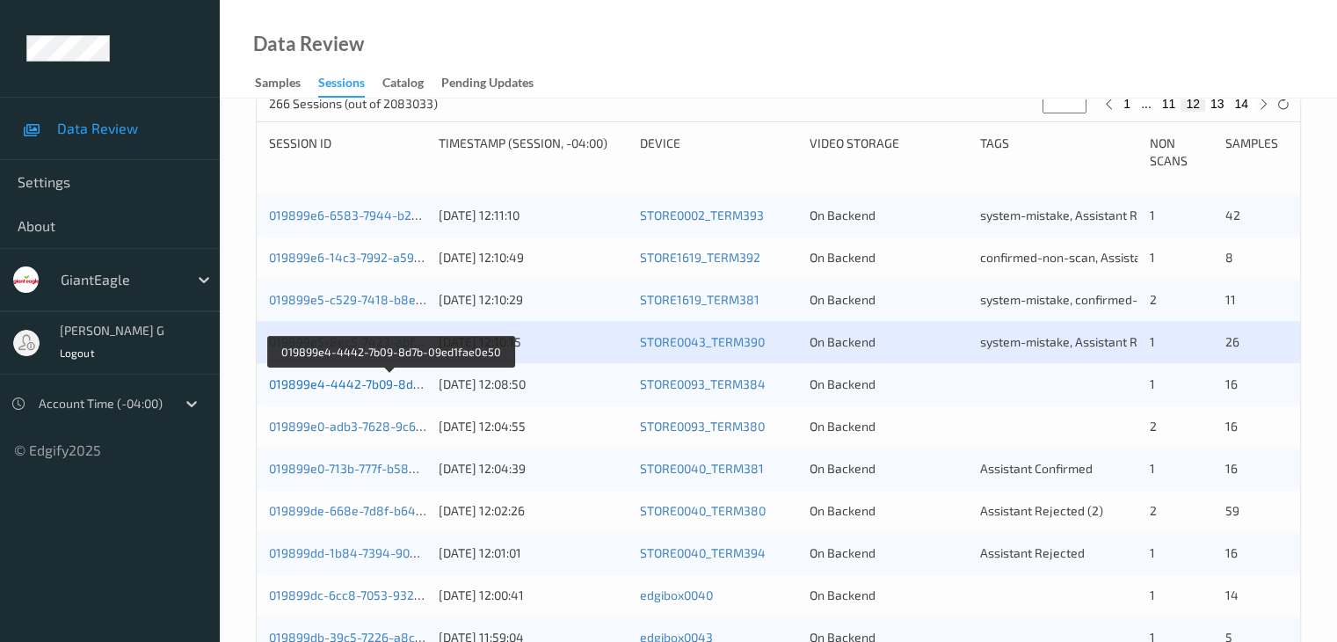
click at [365, 385] on link "019899e4-4442-7b09-8d7b-09ed1fae0e50" at bounding box center [390, 383] width 243 height 15
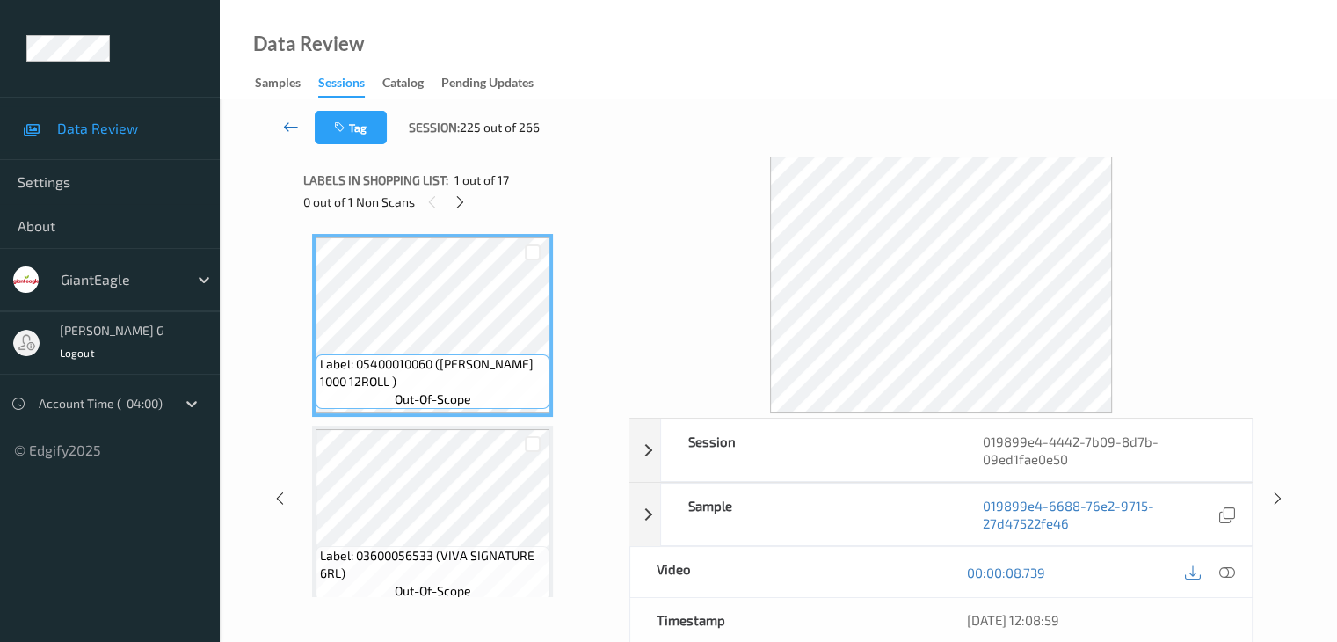
click at [294, 123] on icon at bounding box center [291, 127] width 16 height 18
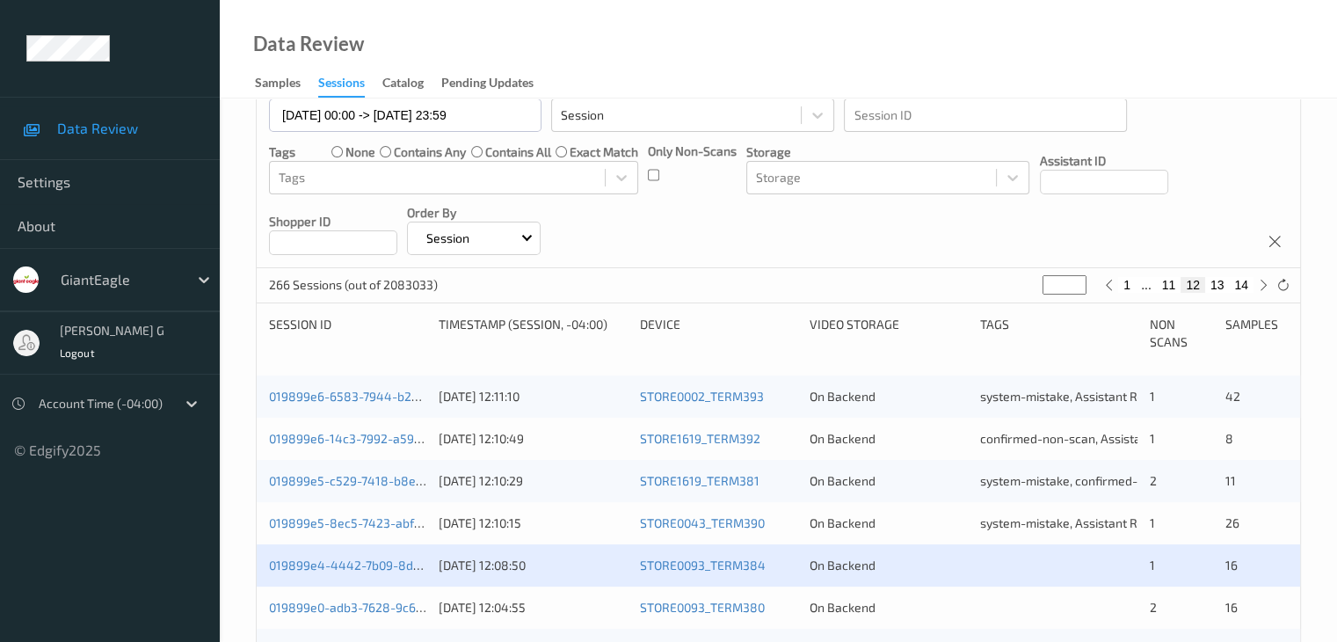
scroll to position [352, 0]
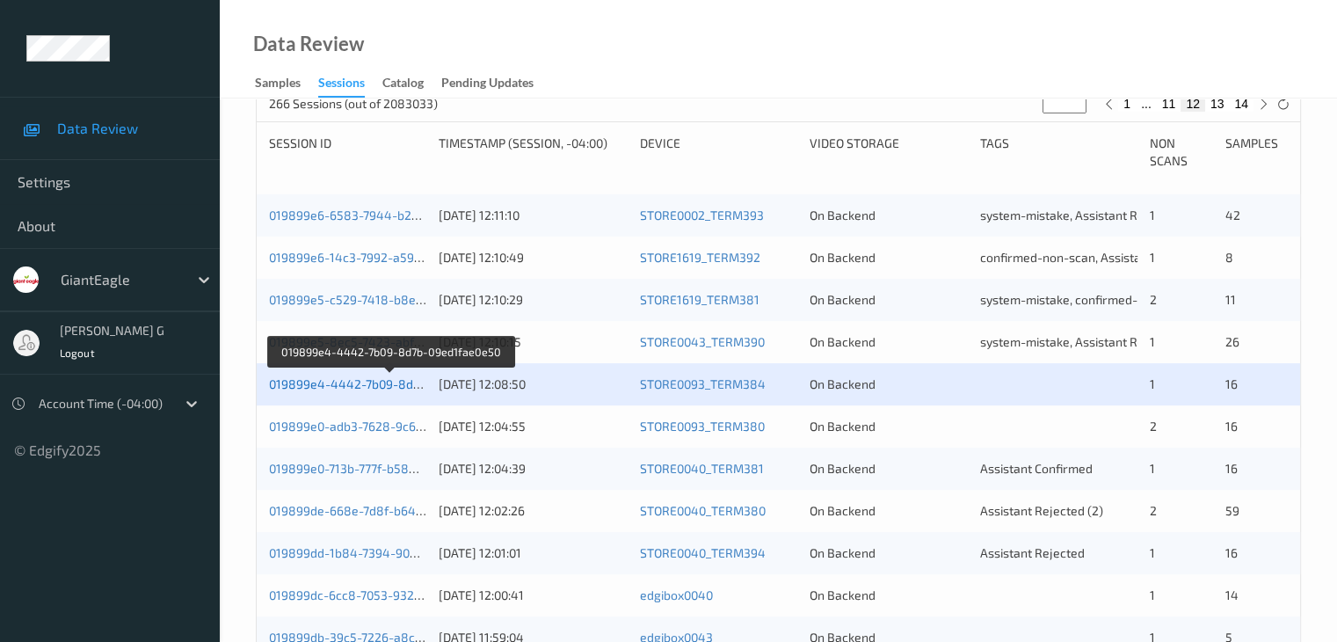
click at [345, 386] on link "019899e4-4442-7b09-8d7b-09ed1fae0e50" at bounding box center [390, 383] width 243 height 15
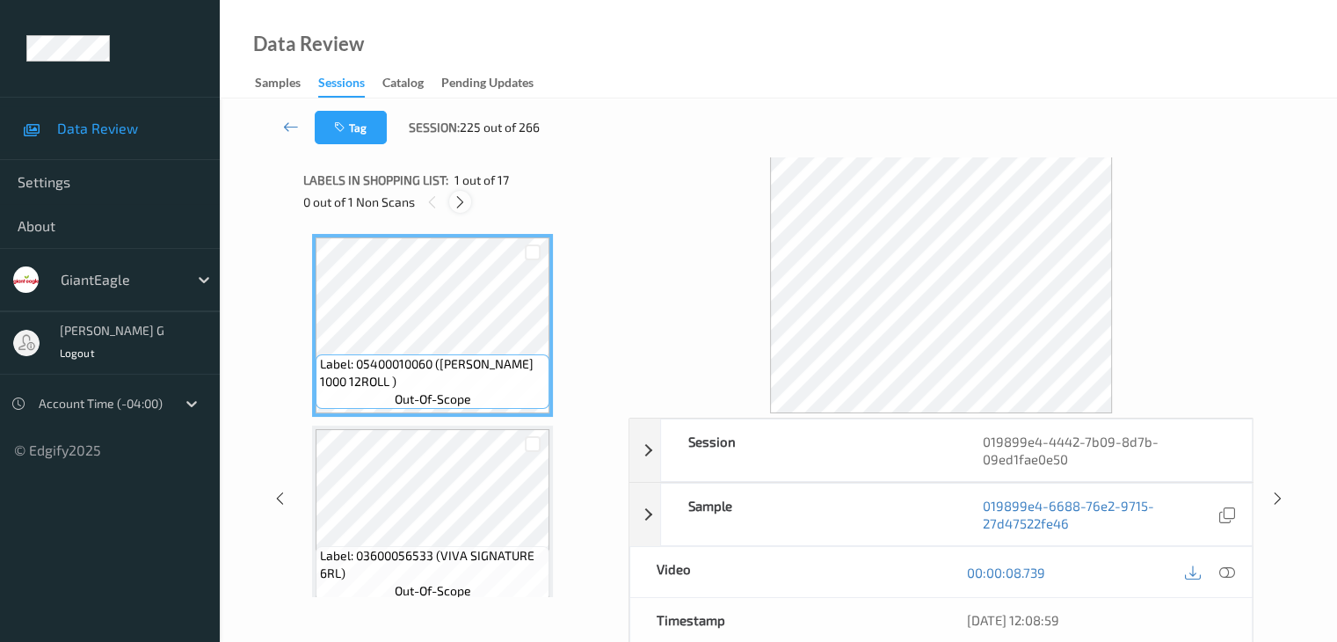
click at [459, 201] on icon at bounding box center [460, 202] width 15 height 16
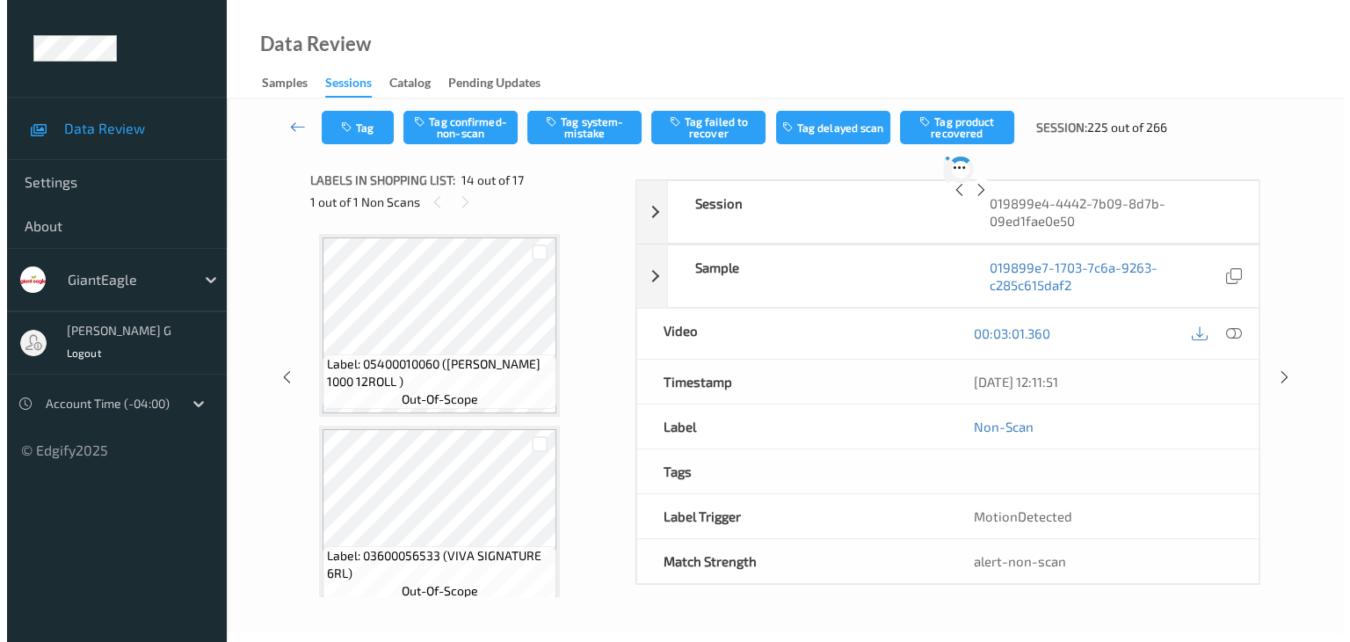
scroll to position [2308, 0]
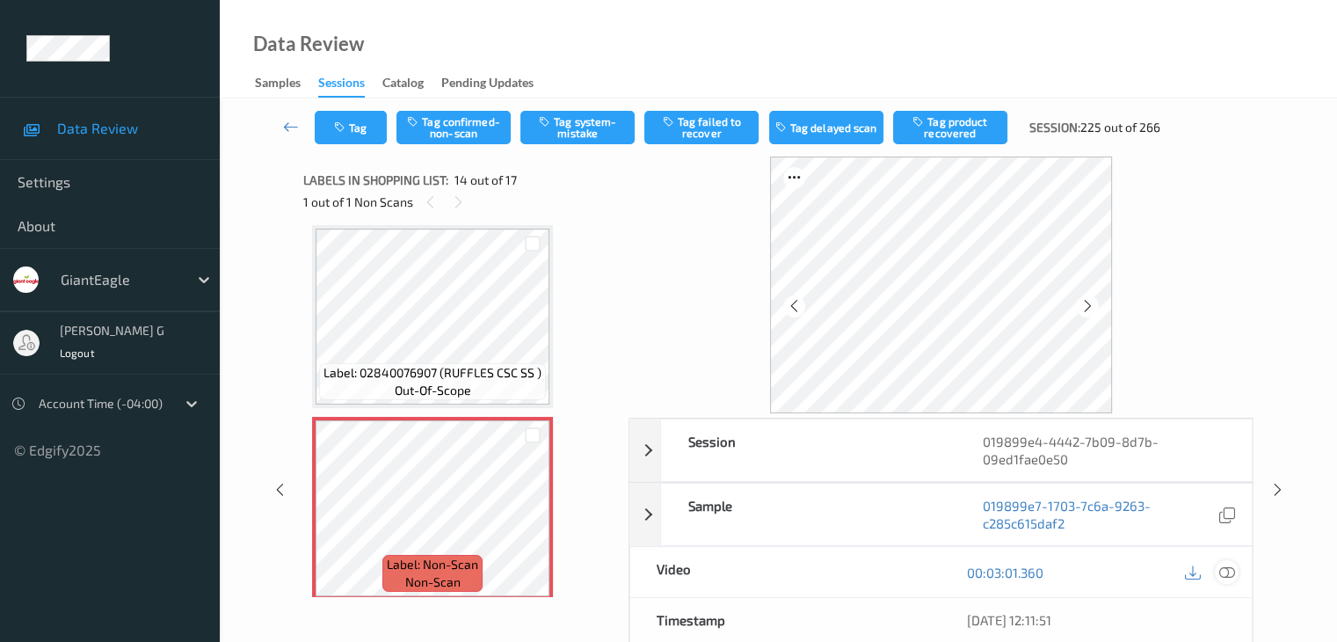
click at [1227, 568] on icon at bounding box center [1226, 572] width 16 height 16
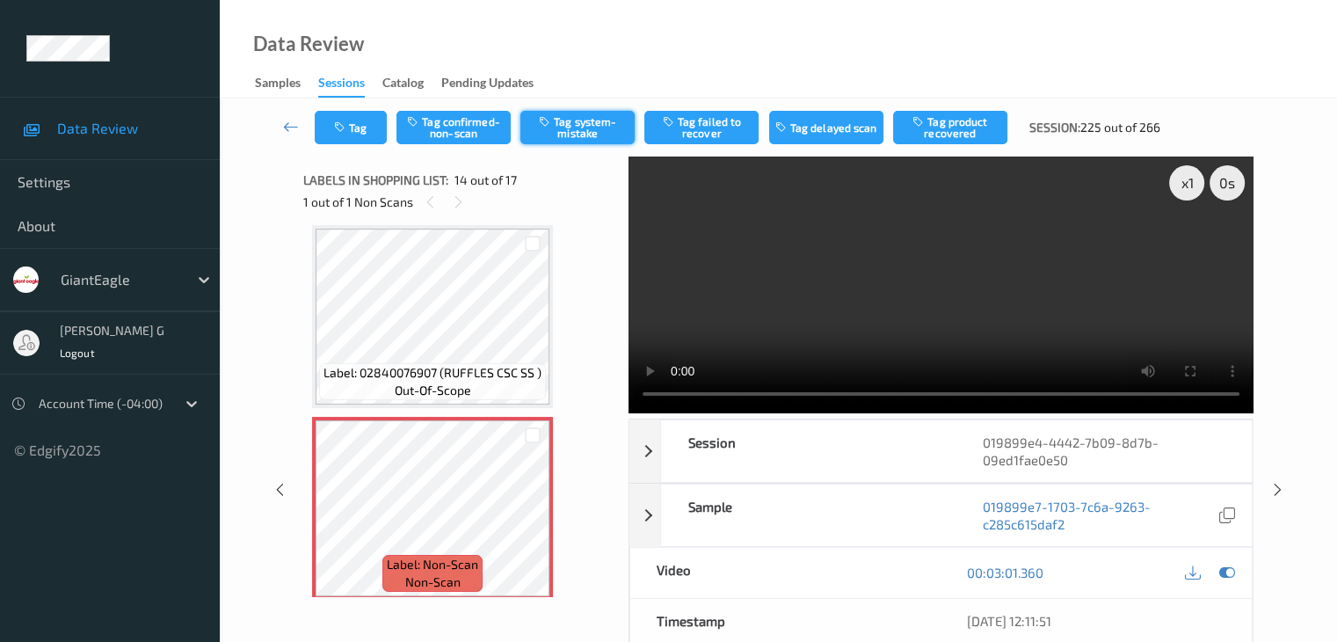
click at [570, 123] on button "Tag system-mistake" at bounding box center [577, 127] width 114 height 33
click at [367, 129] on button "Tag" at bounding box center [351, 127] width 72 height 33
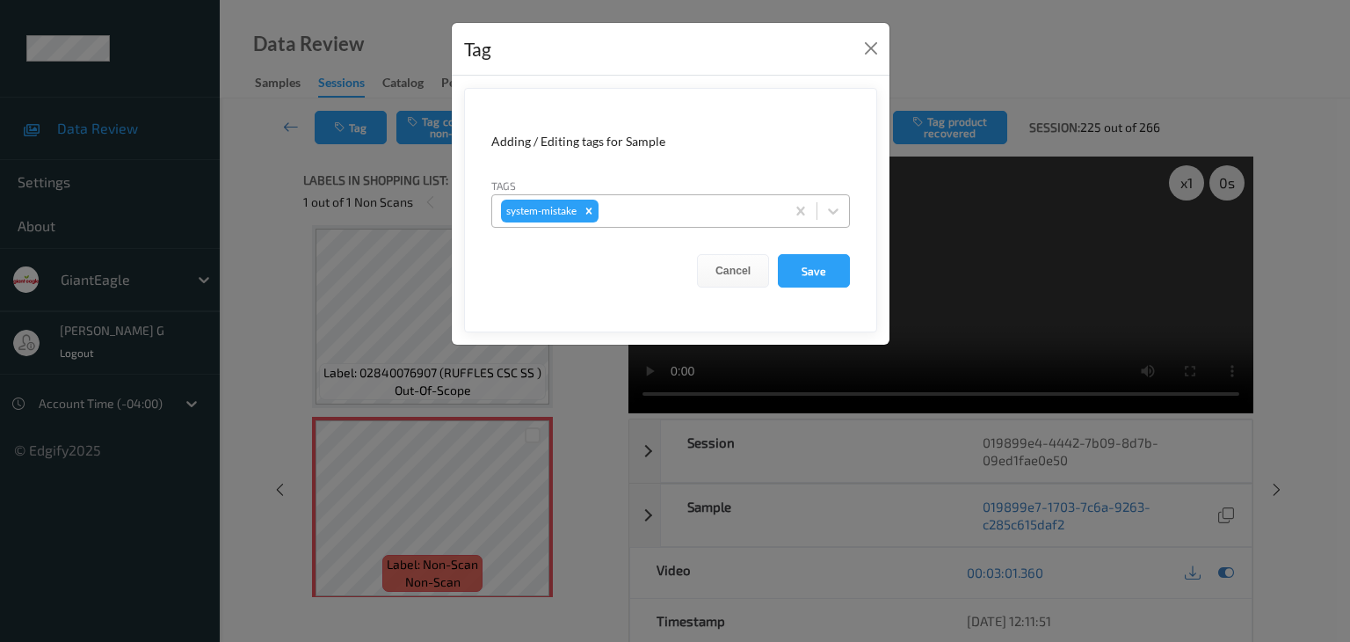
click at [680, 208] on div at bounding box center [689, 210] width 174 height 21
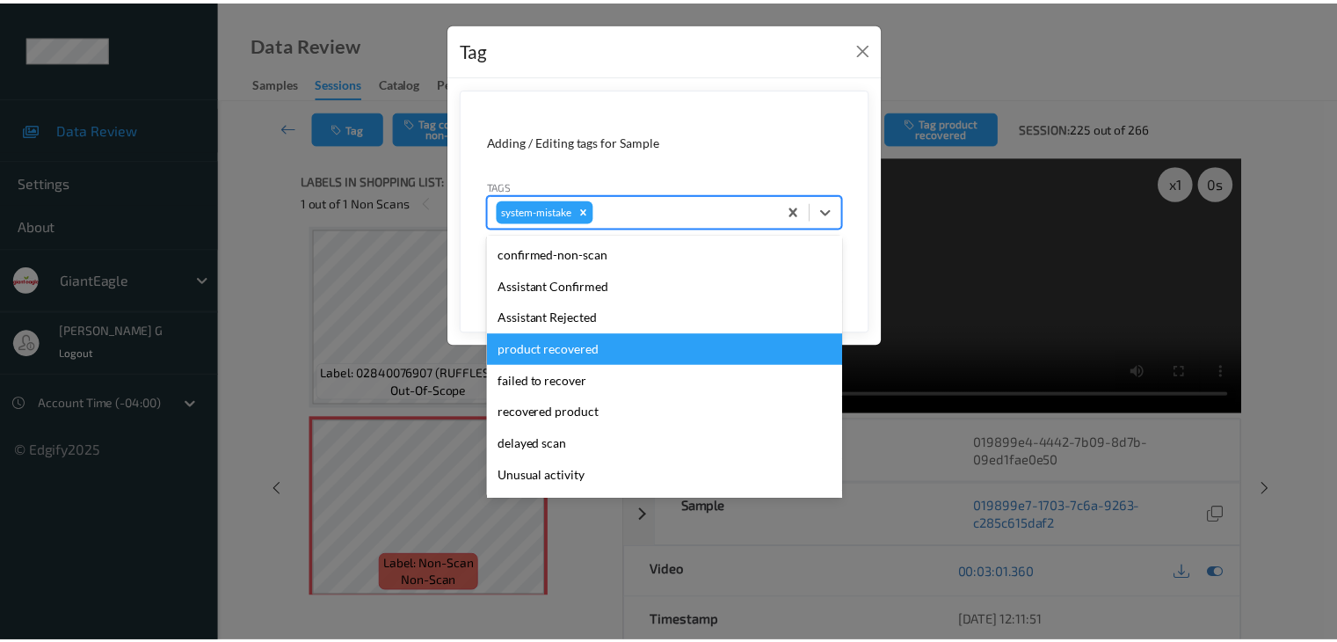
scroll to position [88, 0]
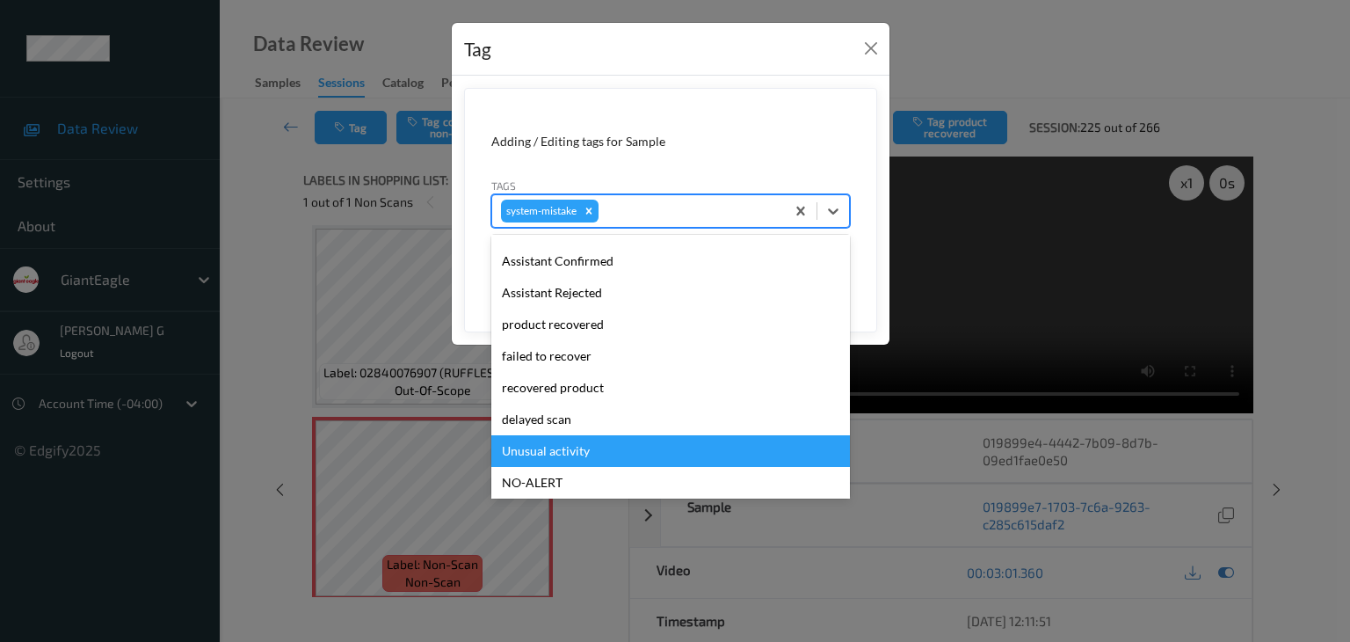
click at [568, 451] on div "Unusual activity" at bounding box center [670, 451] width 359 height 32
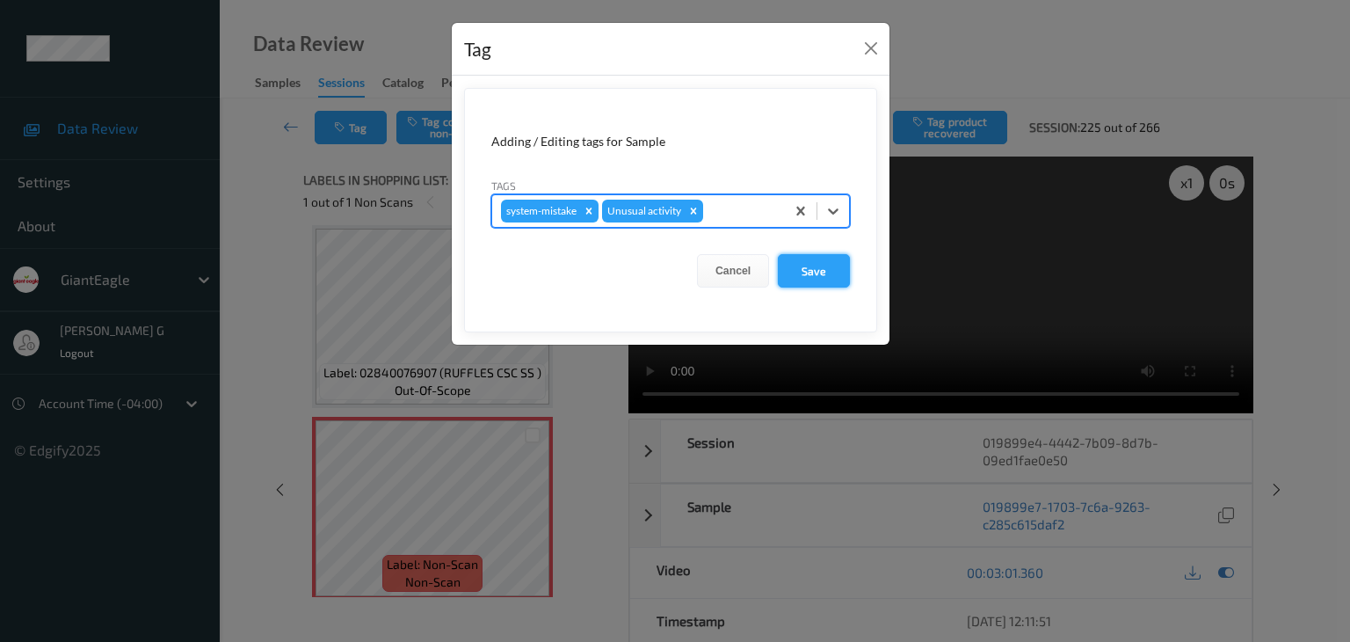
click at [825, 272] on button "Save" at bounding box center [814, 270] width 72 height 33
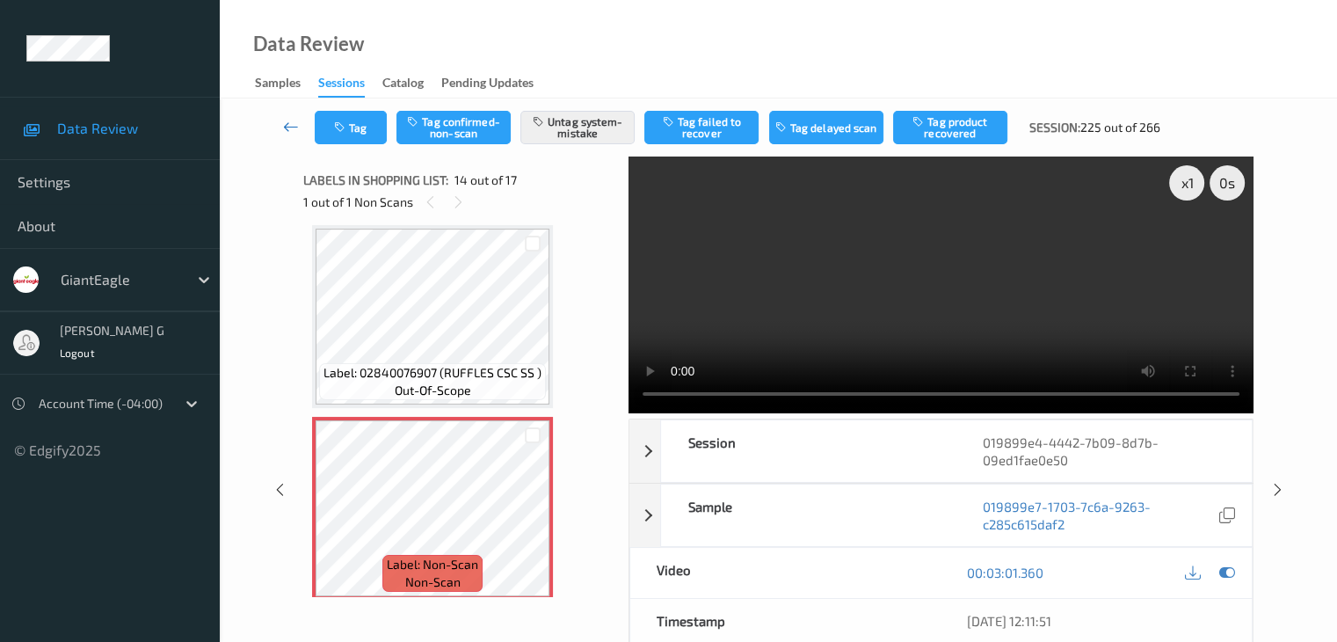
click at [288, 131] on icon at bounding box center [291, 127] width 16 height 18
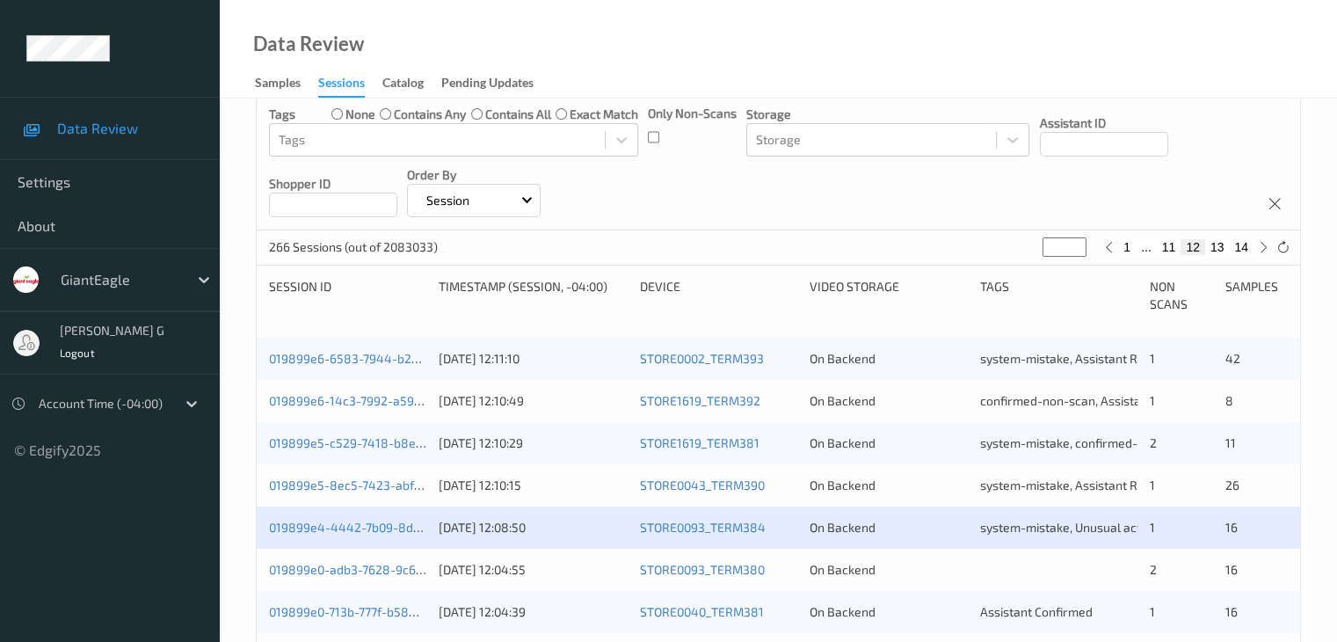
scroll to position [352, 0]
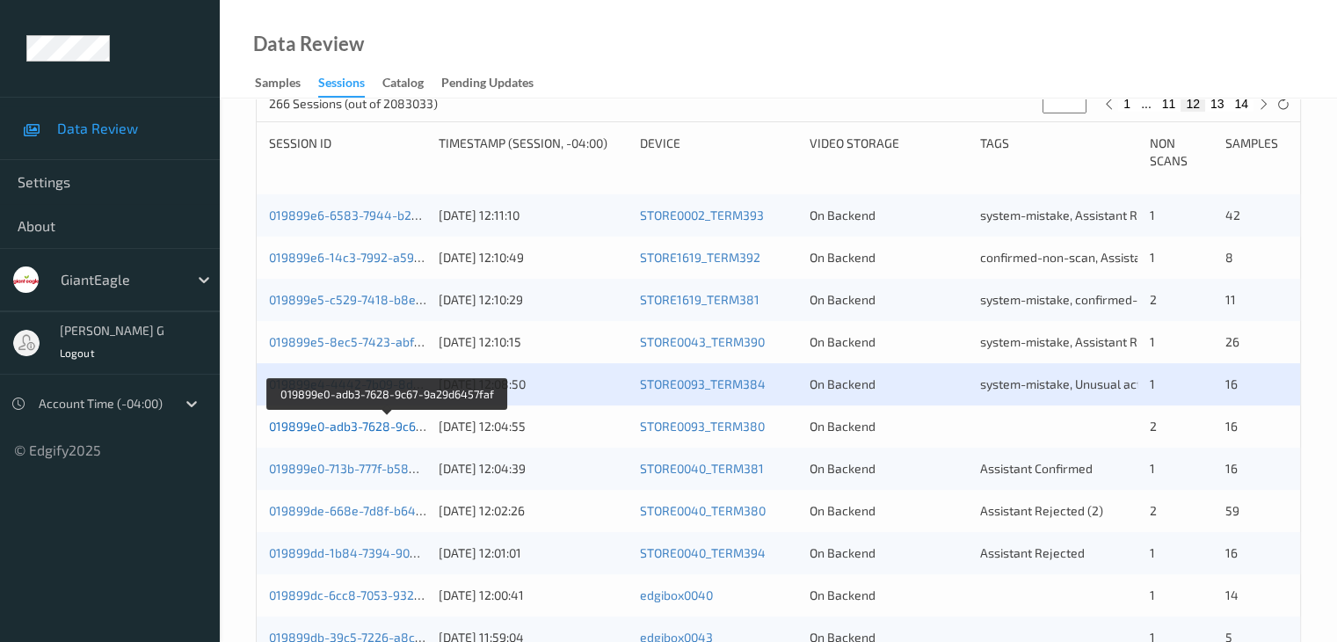
click at [323, 425] on link "019899e0-adb3-7628-9c67-9a29d6457faf" at bounding box center [387, 425] width 237 height 15
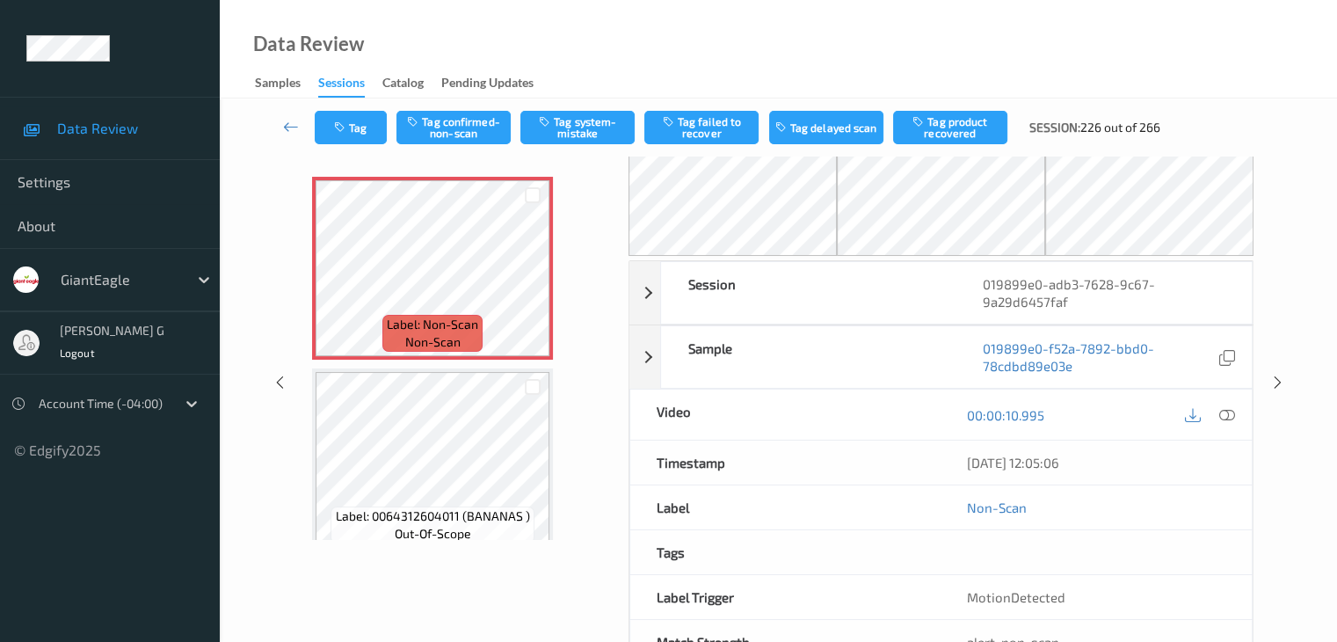
scroll to position [27, 0]
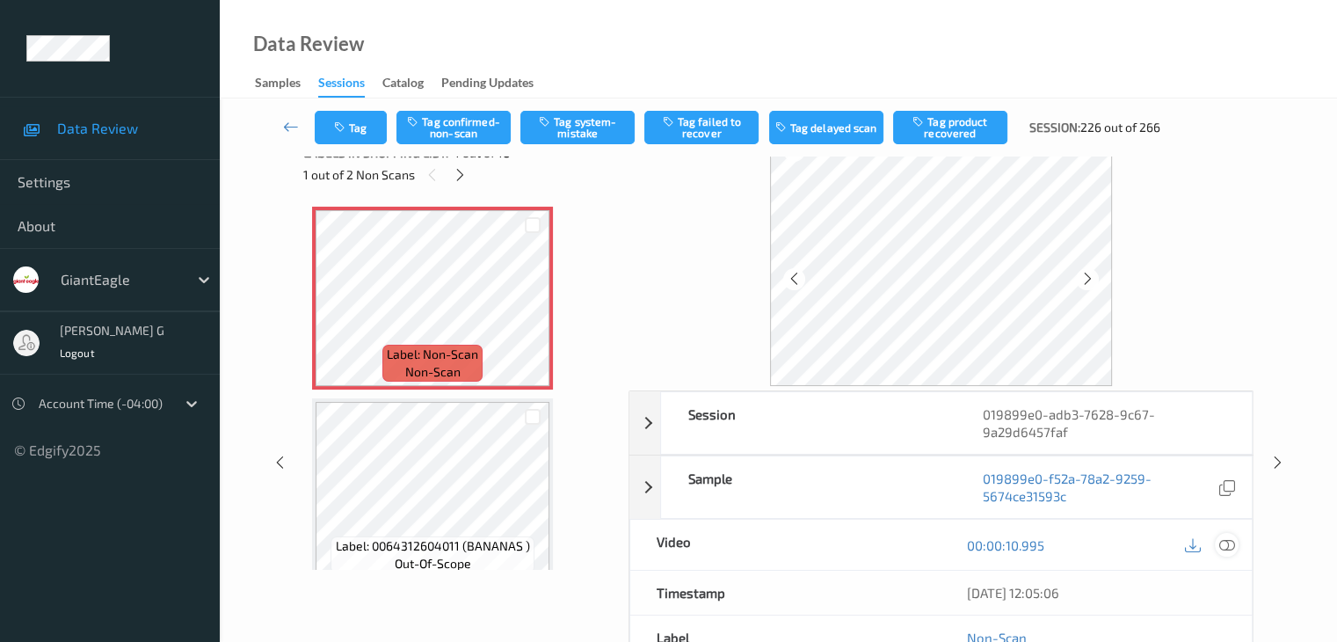
click at [1223, 538] on icon at bounding box center [1226, 545] width 16 height 16
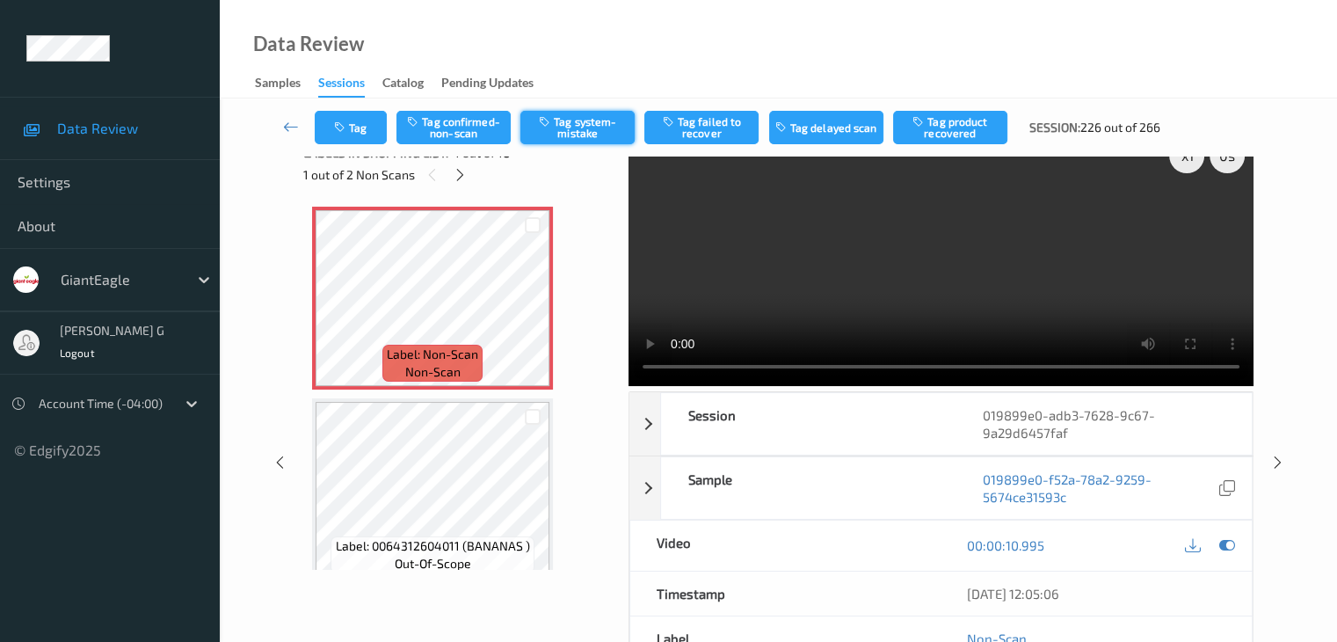
click at [585, 131] on button "Tag system-mistake" at bounding box center [577, 127] width 114 height 33
click at [287, 125] on icon at bounding box center [291, 127] width 16 height 18
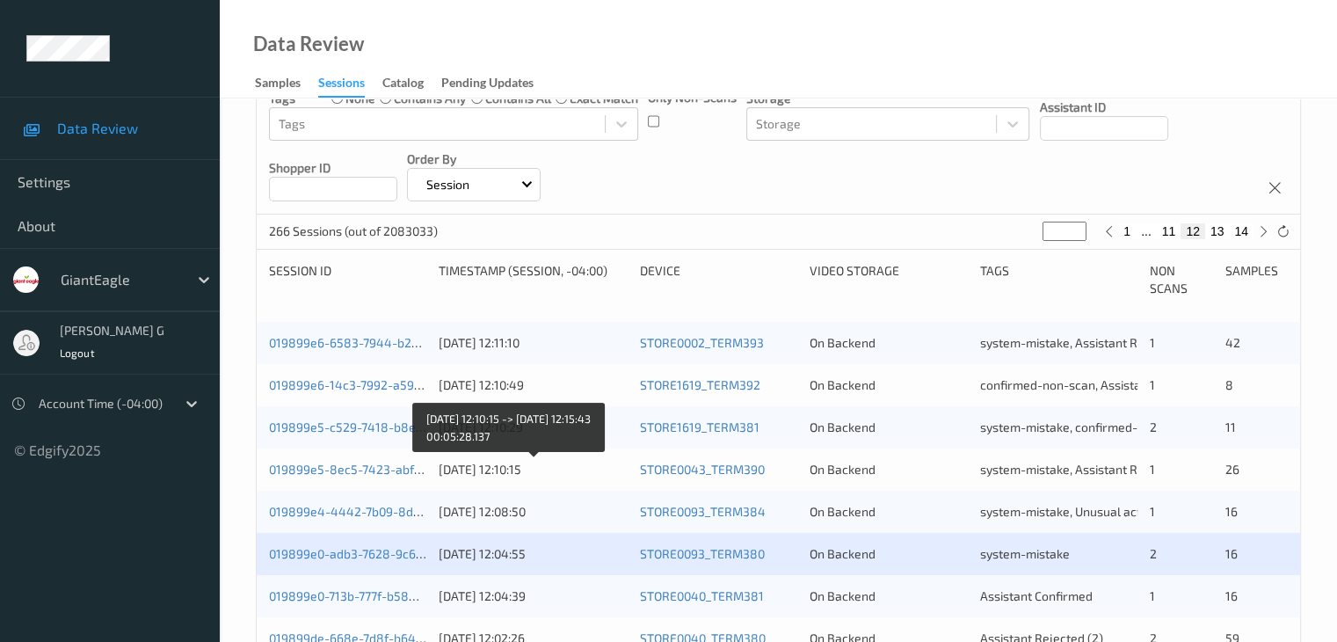
scroll to position [264, 0]
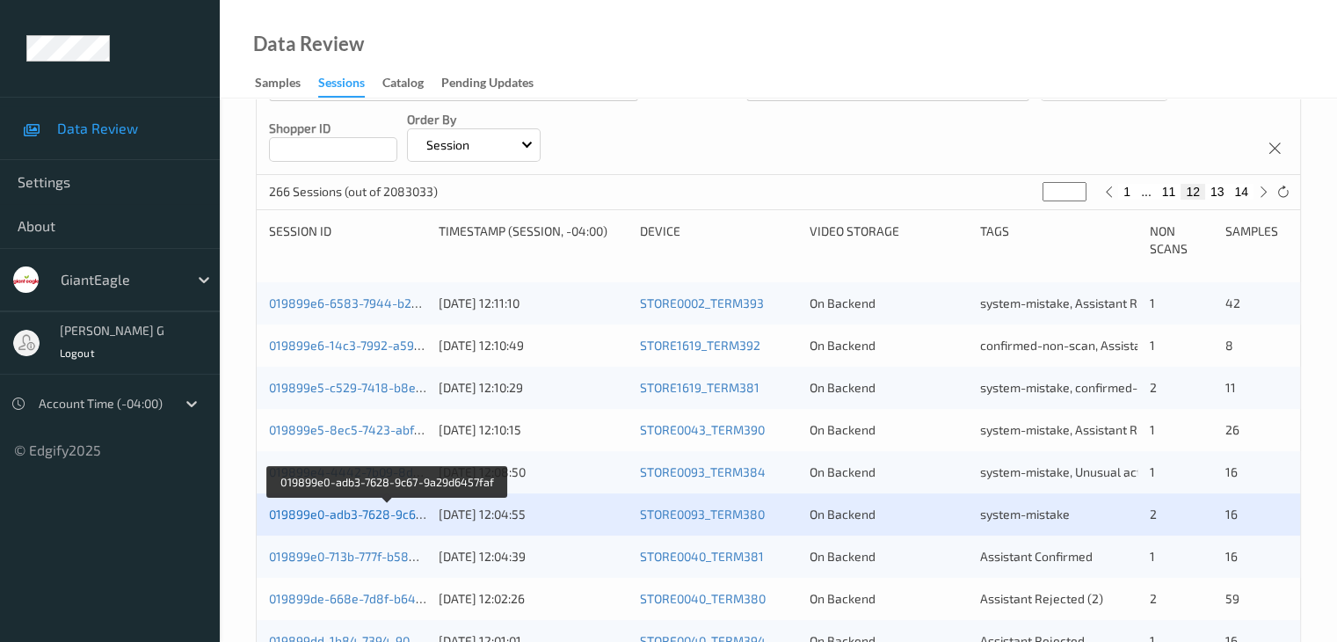
click at [338, 512] on link "019899e0-adb3-7628-9c67-9a29d6457faf" at bounding box center [387, 513] width 237 height 15
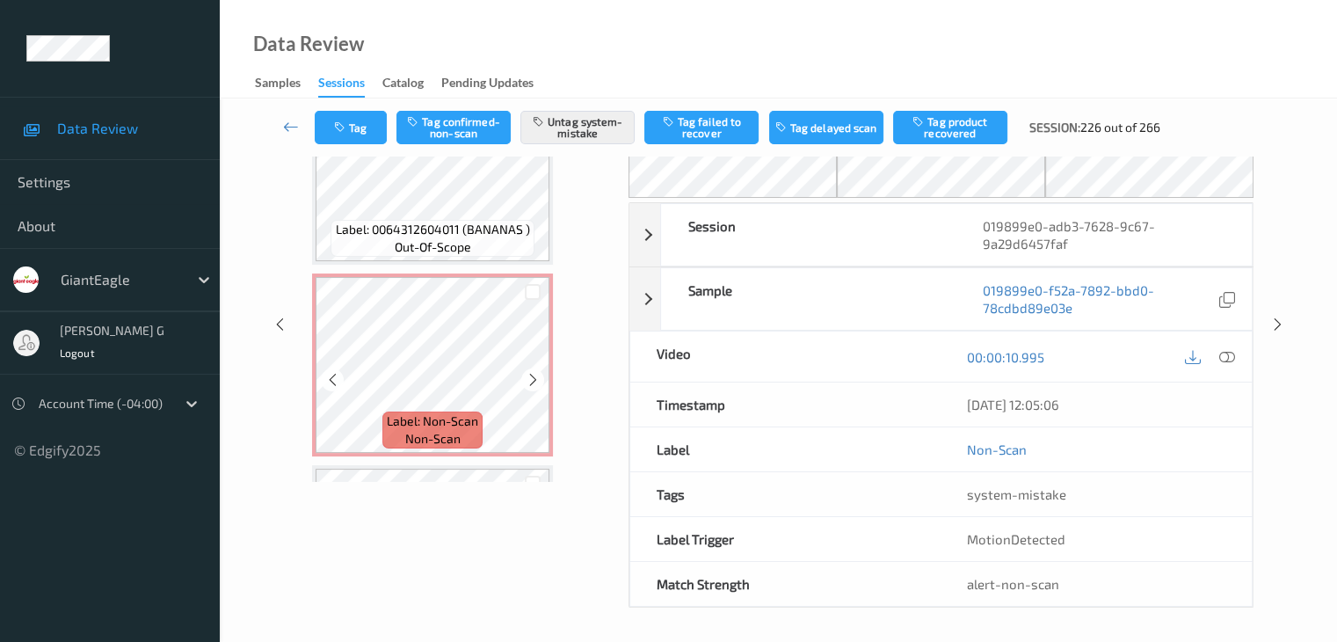
scroll to position [264, 0]
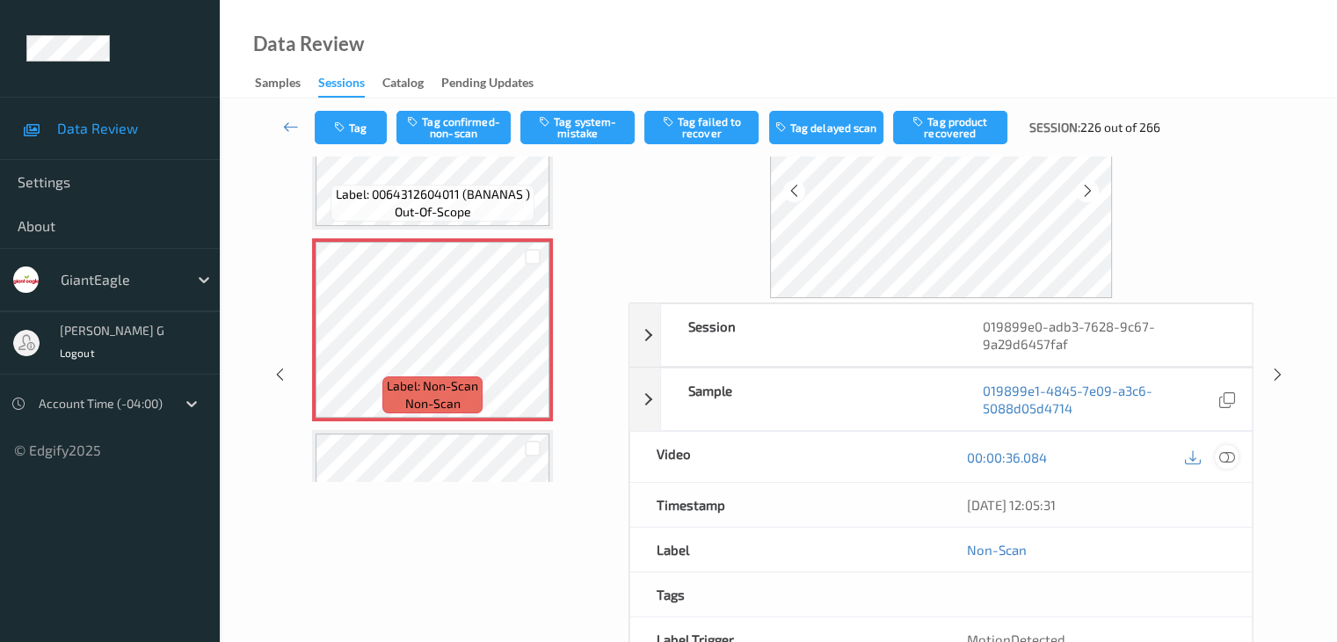
click at [1226, 456] on icon at bounding box center [1226, 457] width 16 height 16
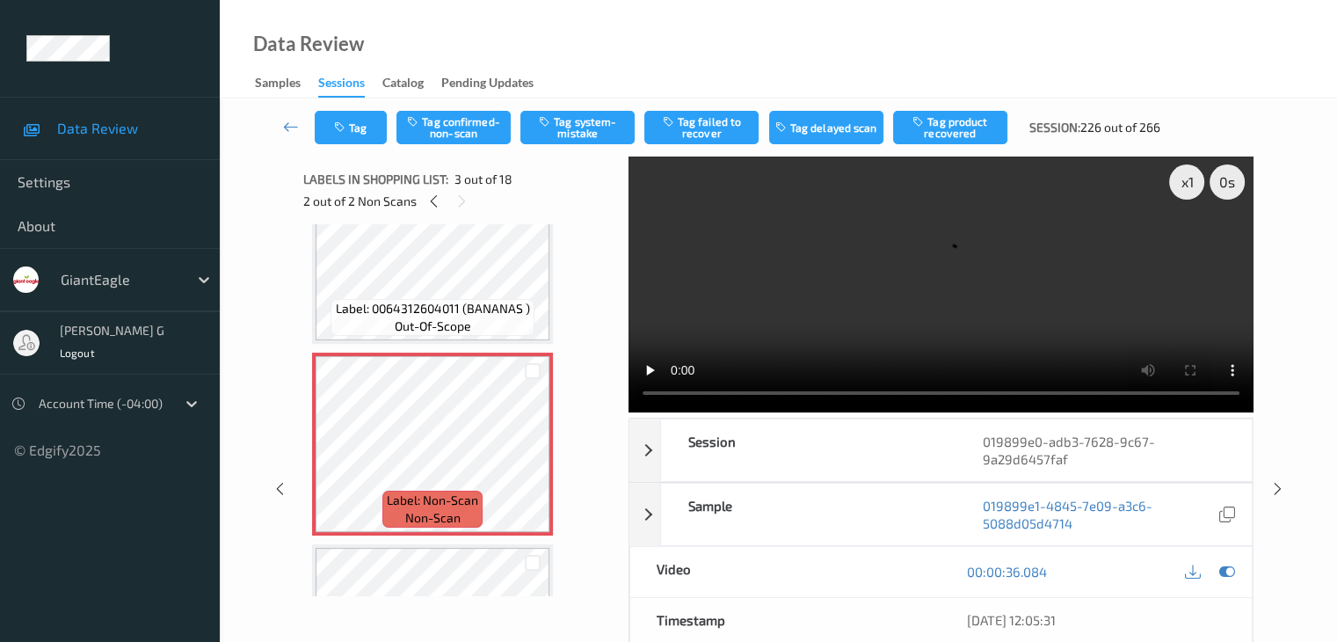
scroll to position [0, 0]
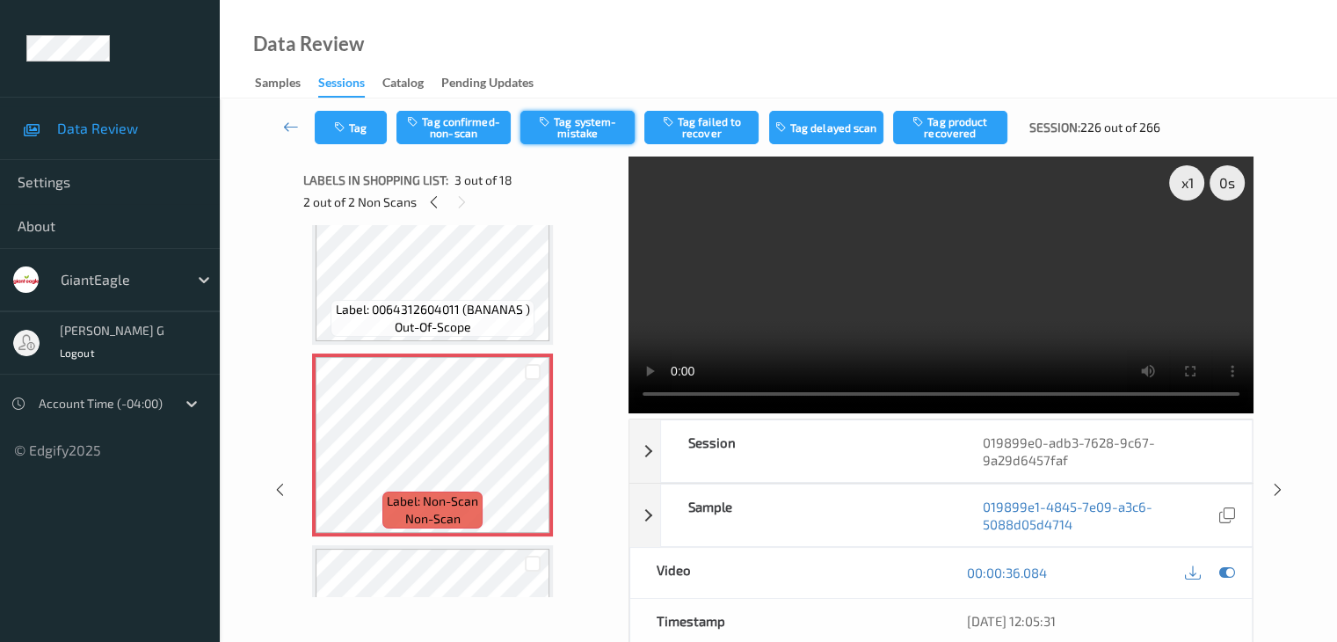
click at [582, 127] on button "Tag system-mistake" at bounding box center [577, 127] width 114 height 33
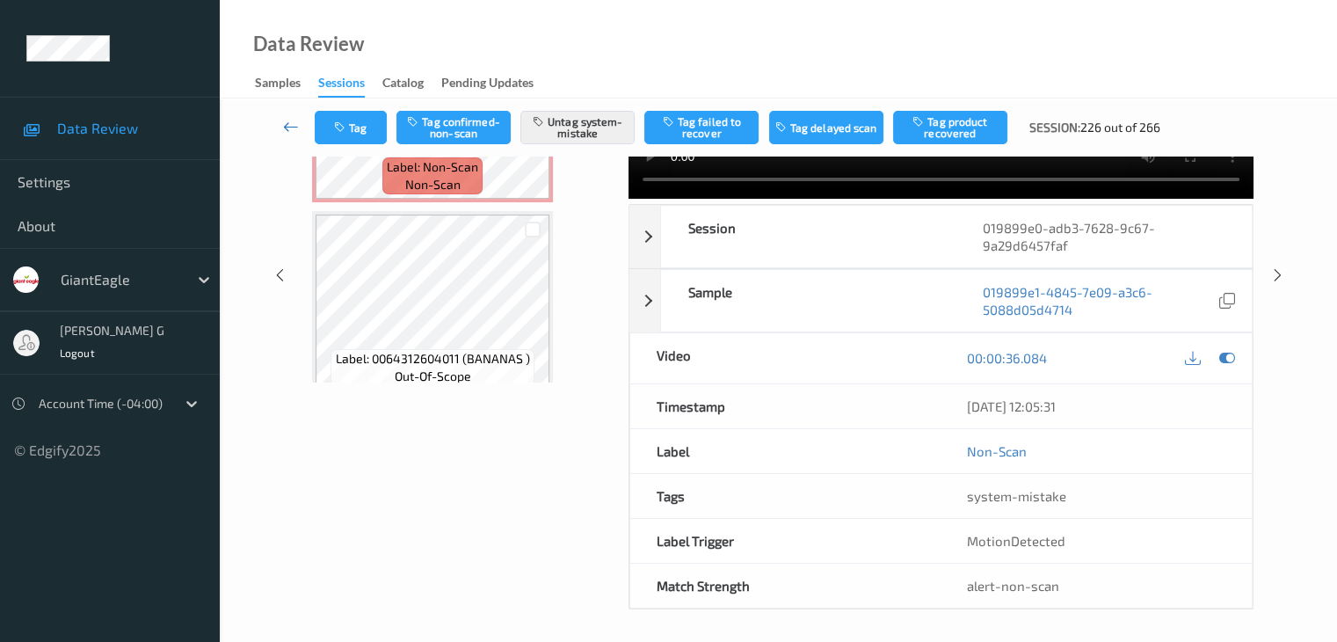
click at [291, 124] on icon at bounding box center [291, 127] width 16 height 18
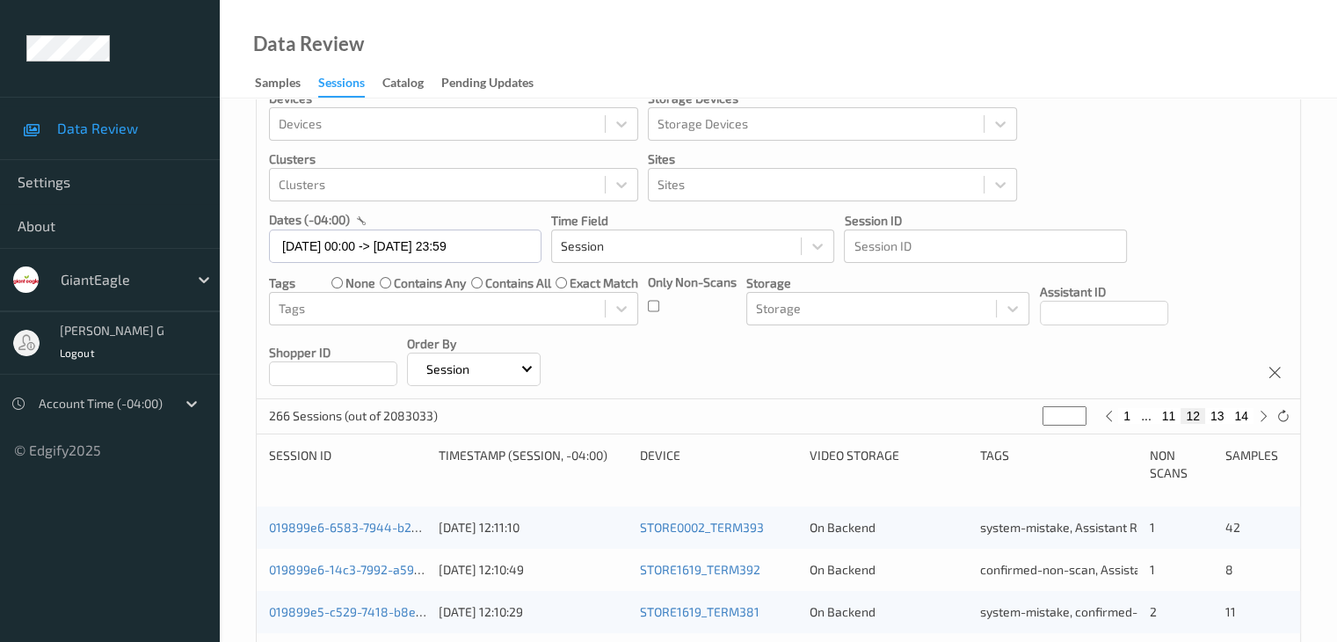
scroll to position [440, 0]
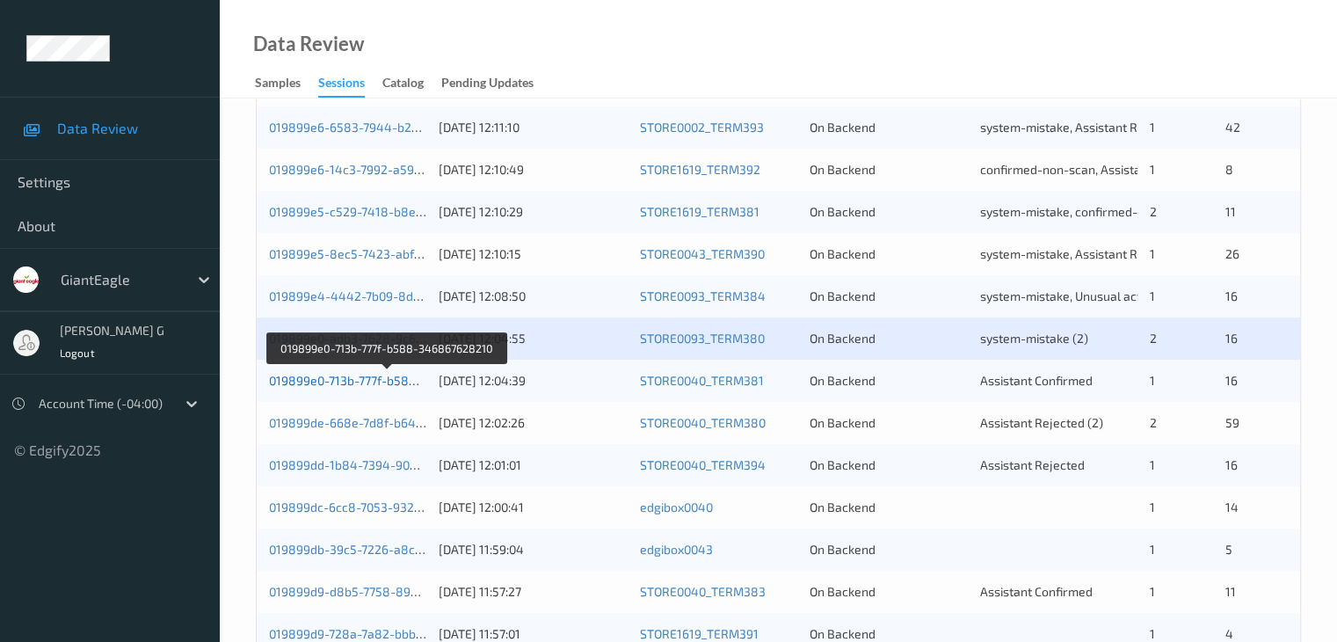
click at [340, 381] on link "019899e0-713b-777f-b588-346867628210" at bounding box center [387, 380] width 237 height 15
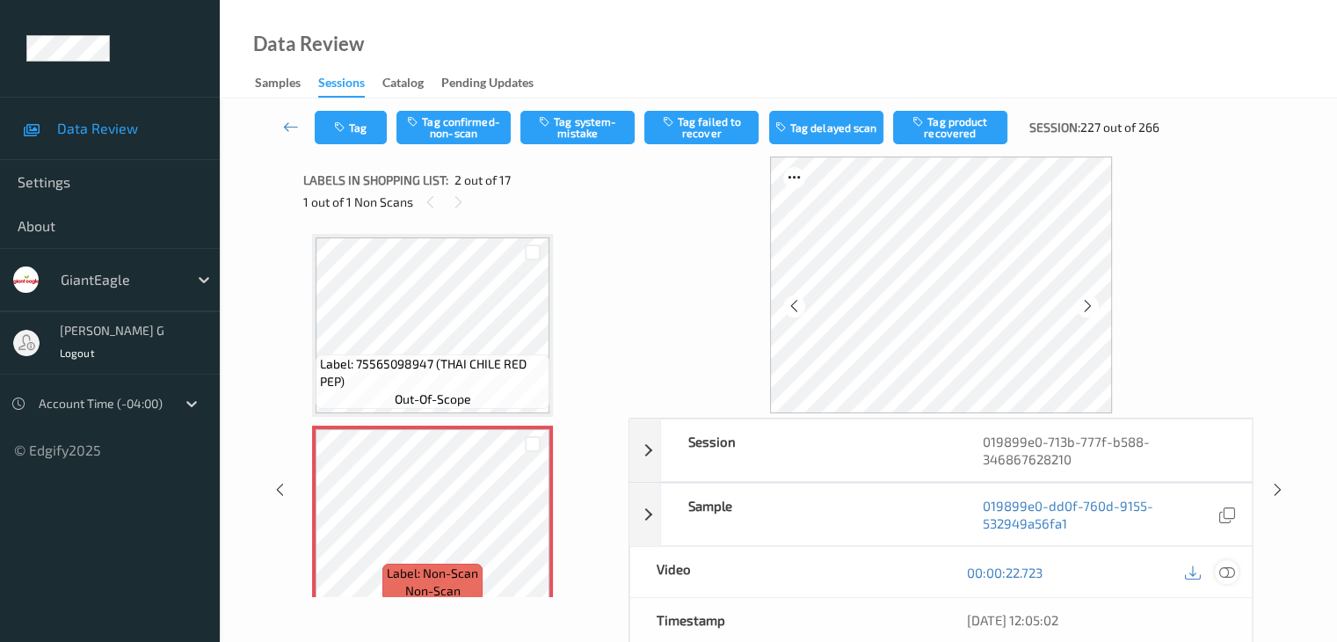
click at [1229, 570] on icon at bounding box center [1226, 572] width 16 height 16
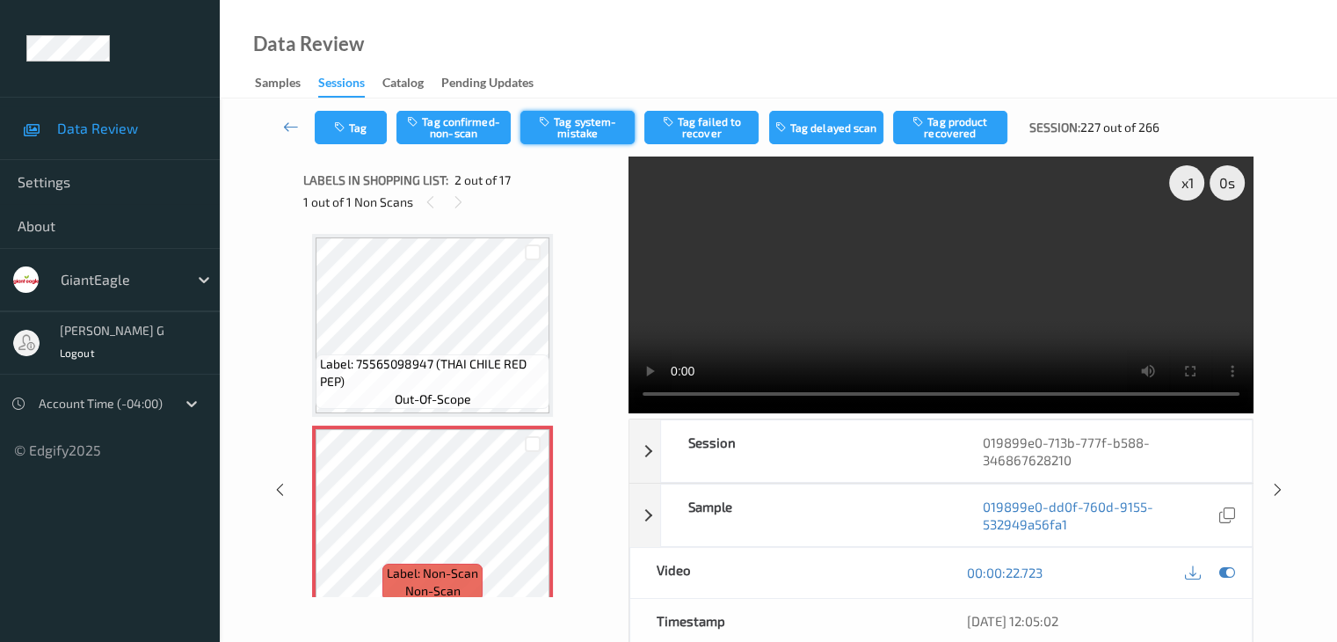
click at [577, 124] on button "Tag system-mistake" at bounding box center [577, 127] width 114 height 33
click at [355, 134] on button "Tag" at bounding box center [351, 127] width 72 height 33
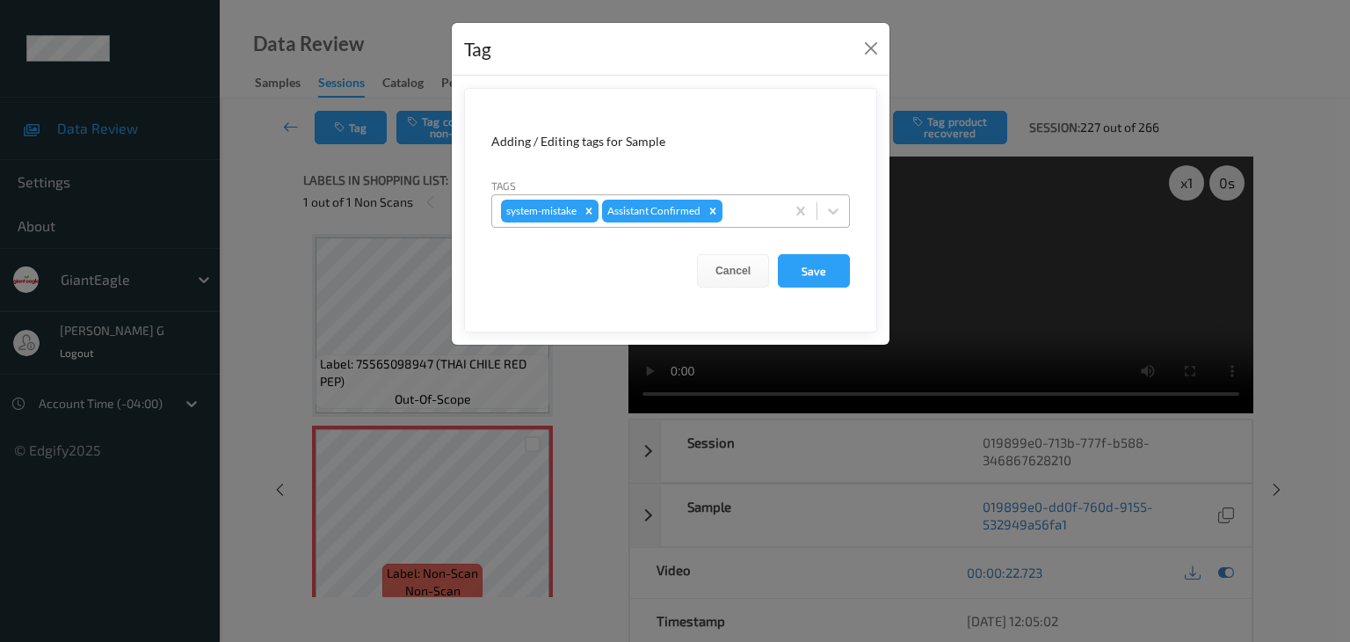
click at [745, 214] on div at bounding box center [751, 210] width 50 height 21
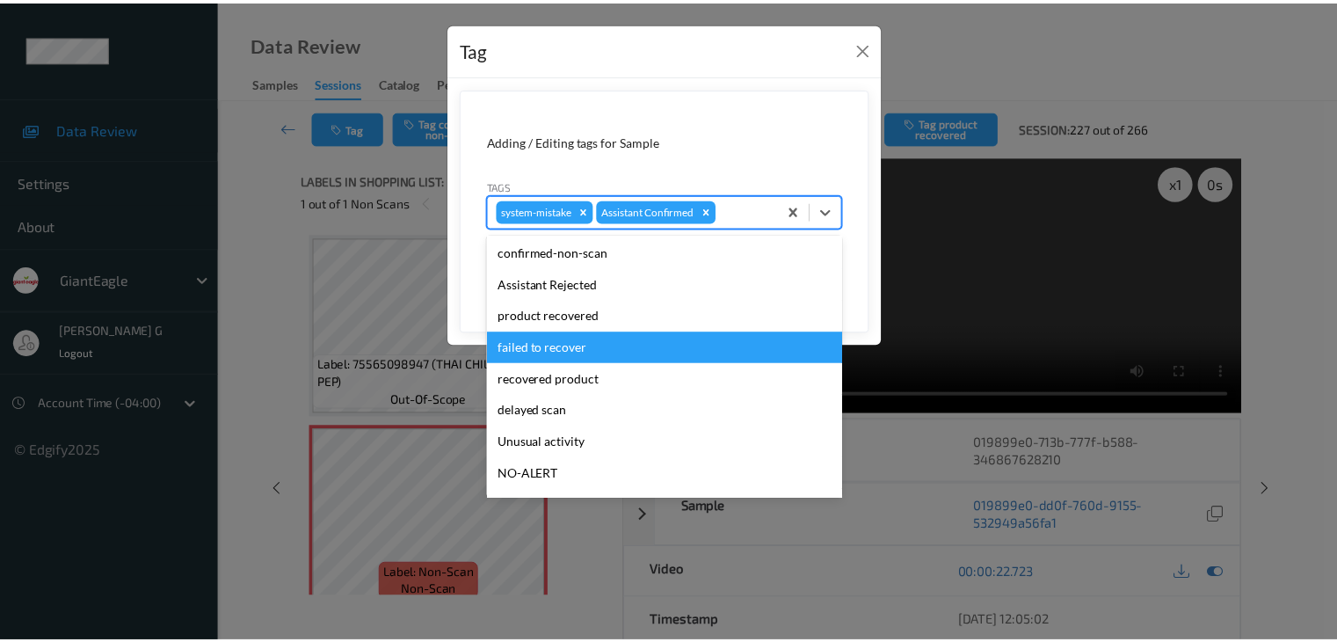
scroll to position [123, 0]
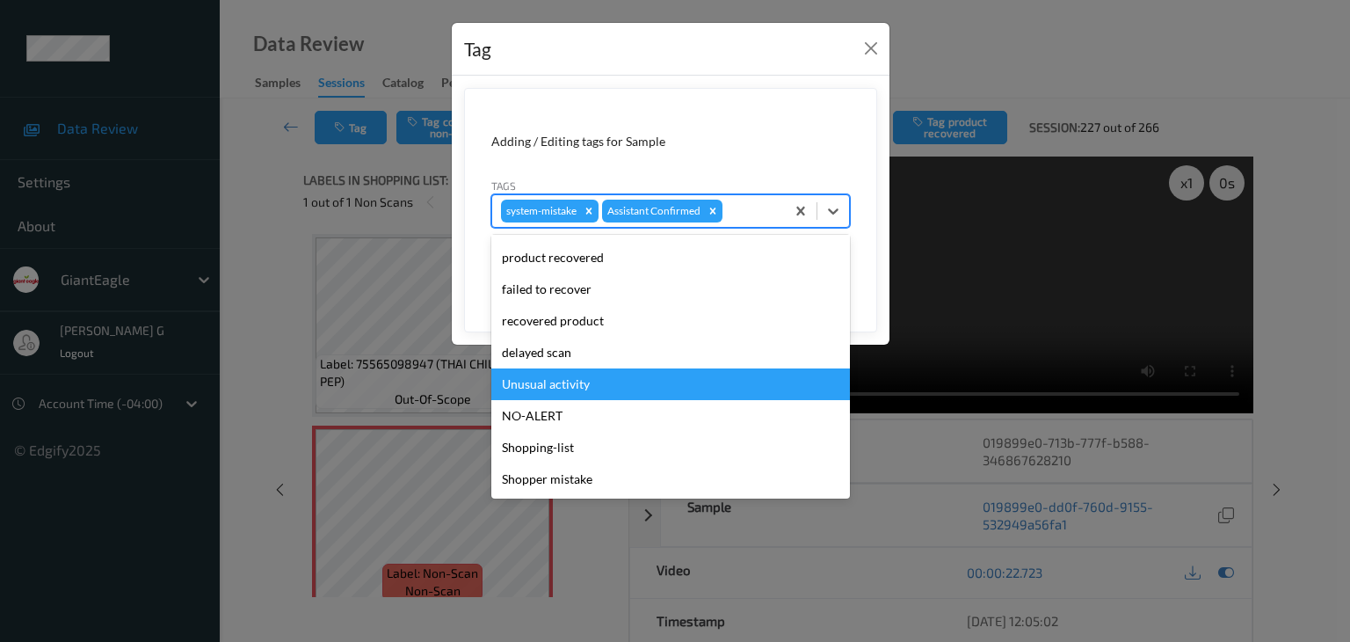
click at [575, 389] on div "Unusual activity" at bounding box center [670, 384] width 359 height 32
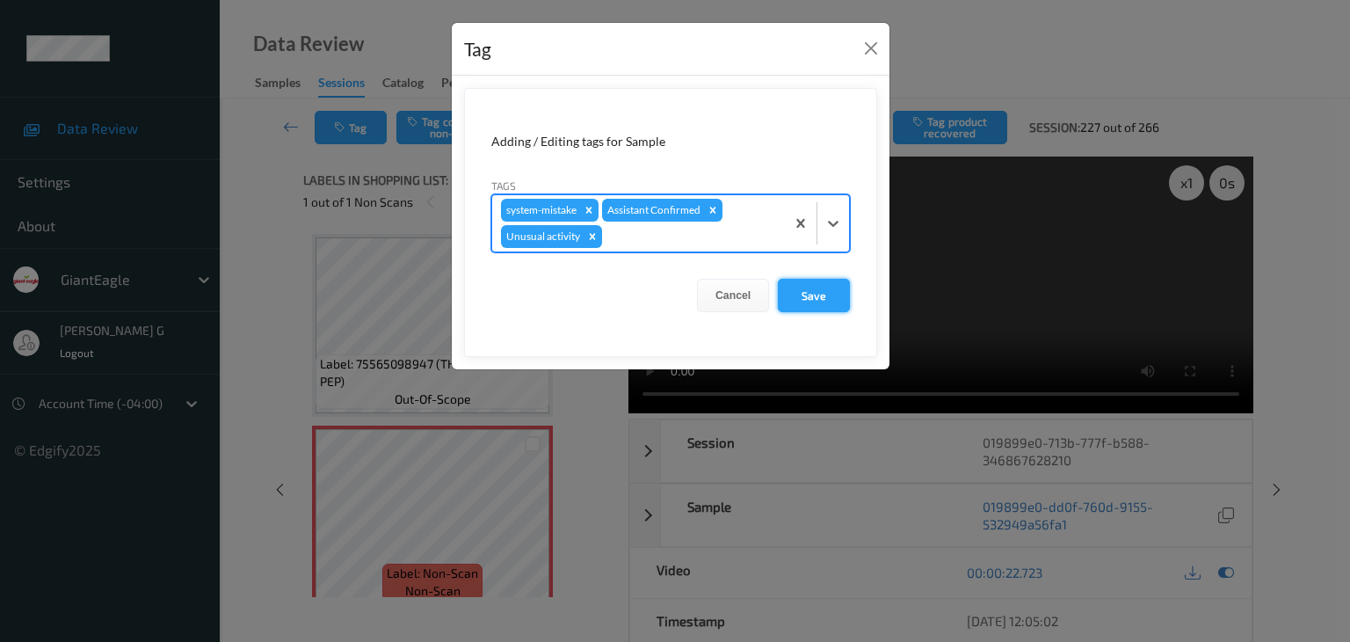
click at [832, 296] on button "Save" at bounding box center [814, 295] width 72 height 33
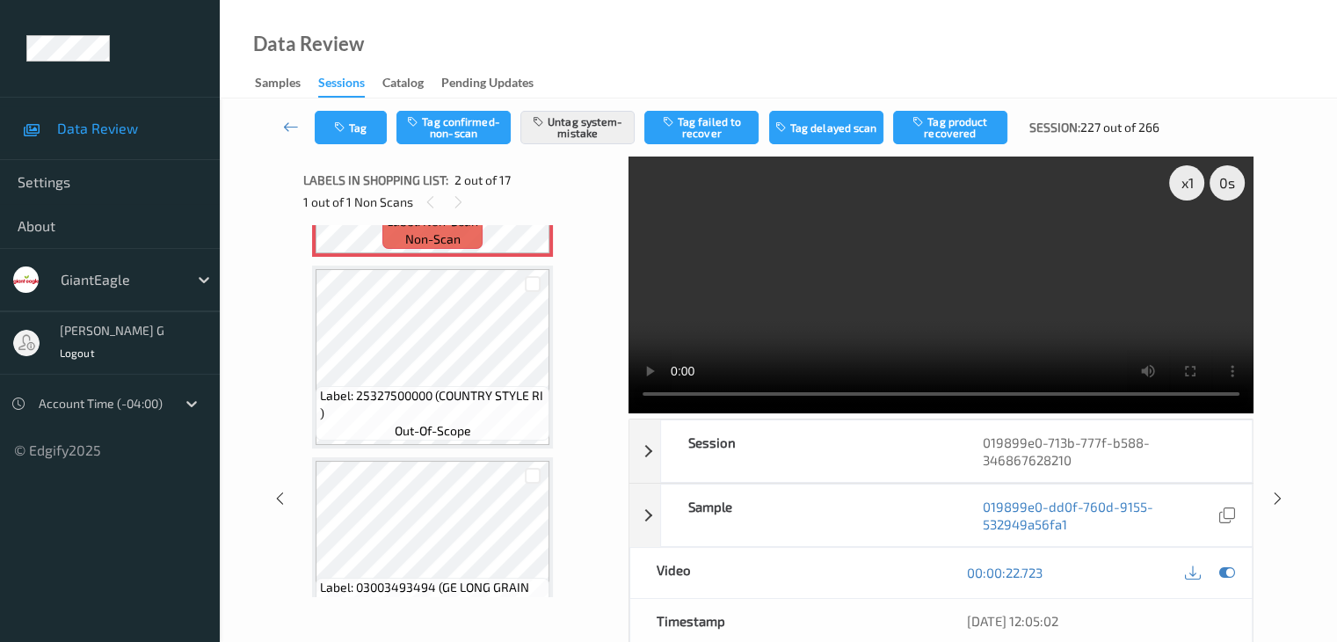
scroll to position [0, 0]
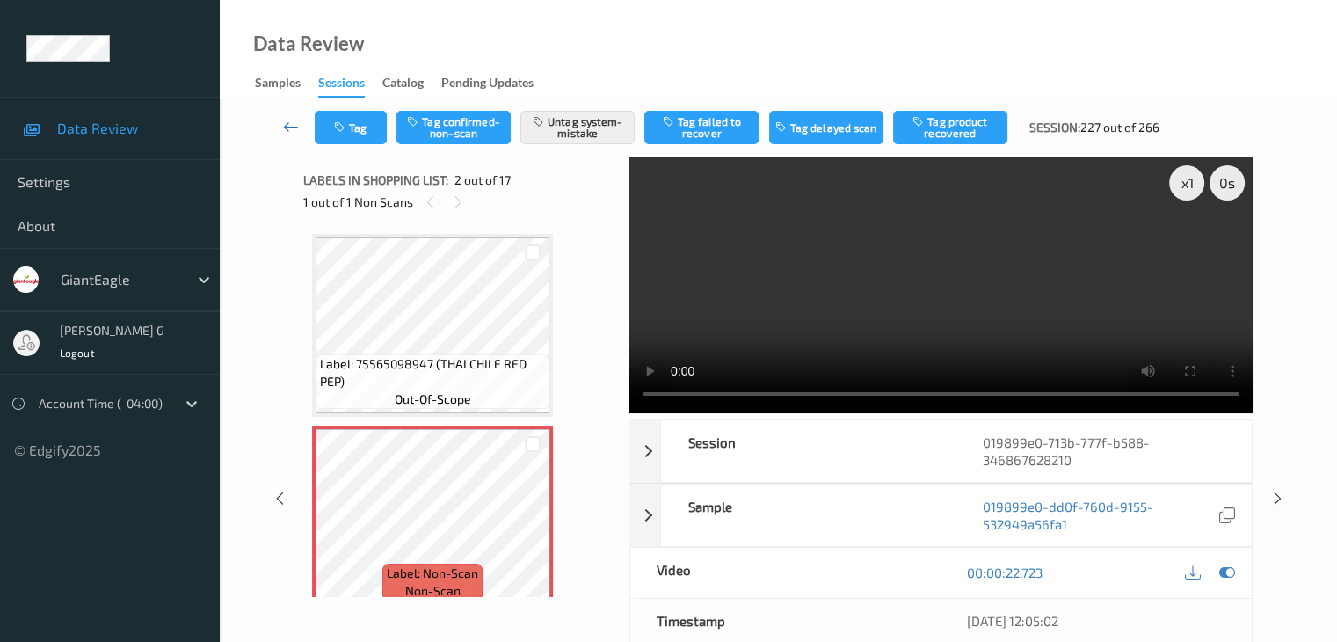
click at [292, 129] on icon at bounding box center [291, 127] width 16 height 18
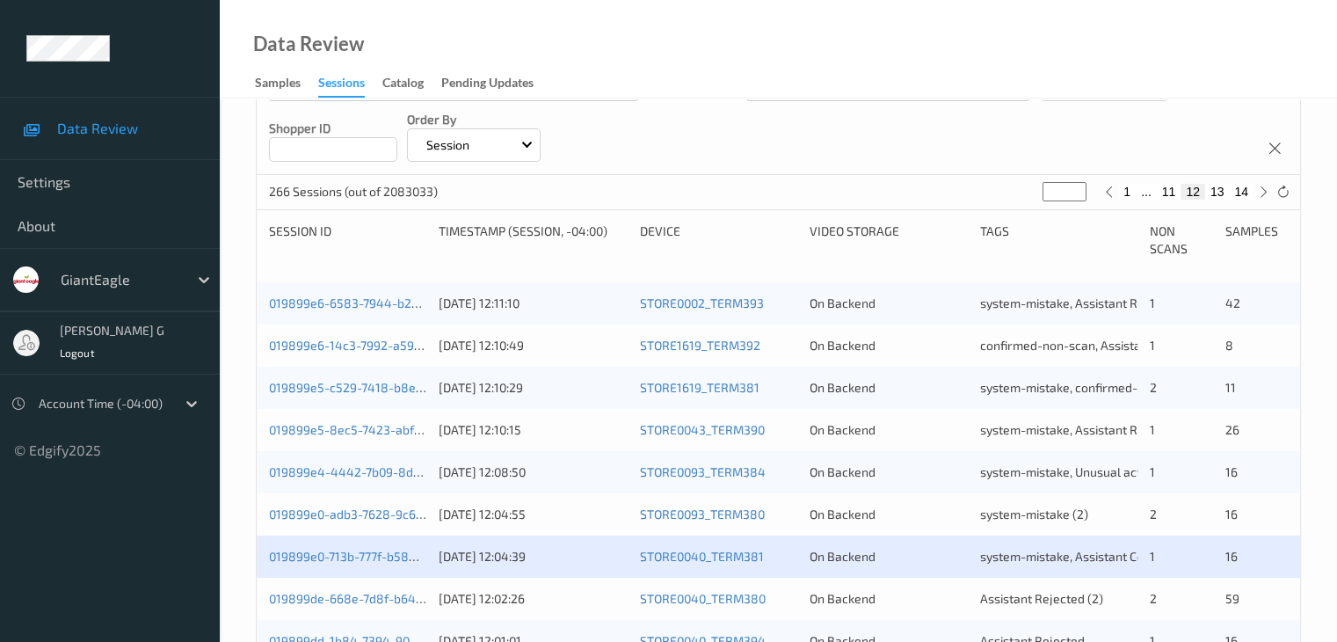
scroll to position [352, 0]
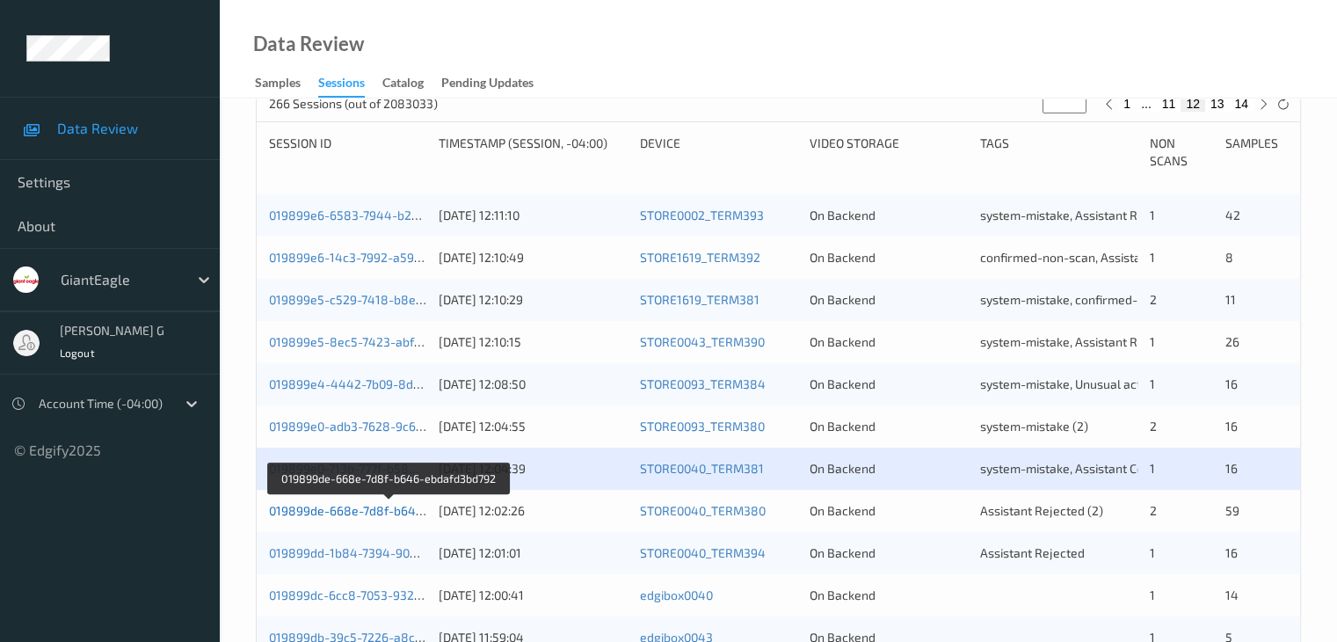
click at [331, 511] on link "019899de-668e-7d8f-b646-ebdafd3bd792" at bounding box center [389, 510] width 240 height 15
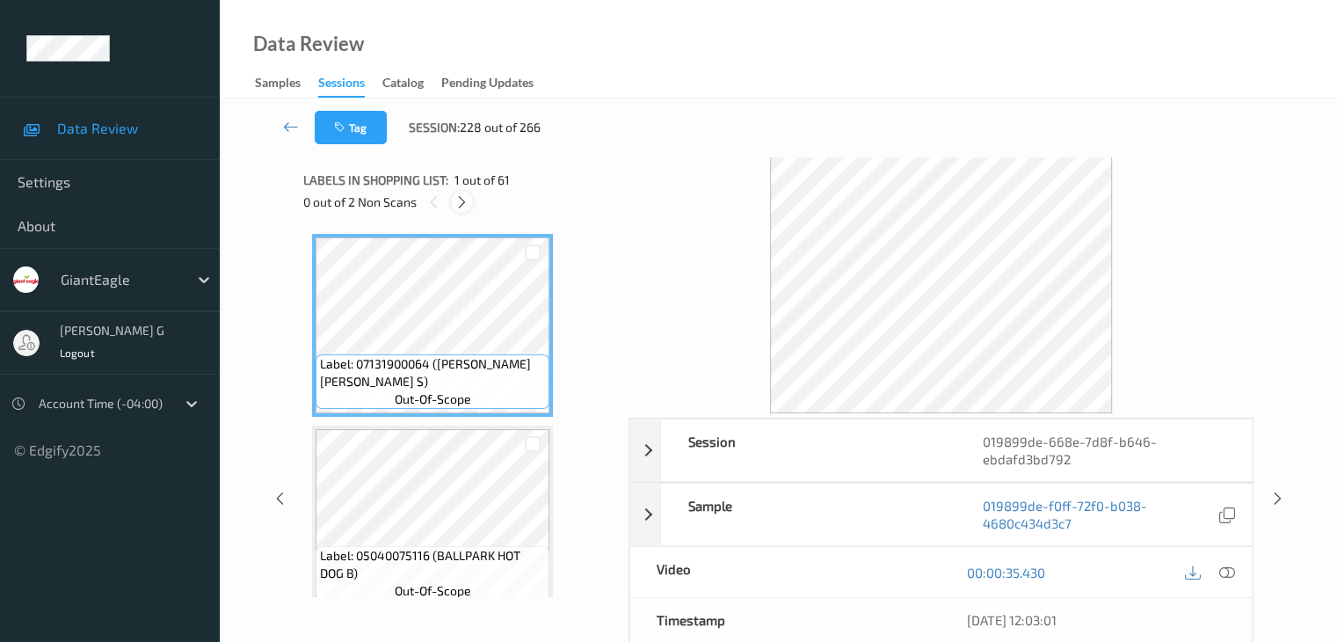
click at [464, 201] on icon at bounding box center [461, 202] width 15 height 16
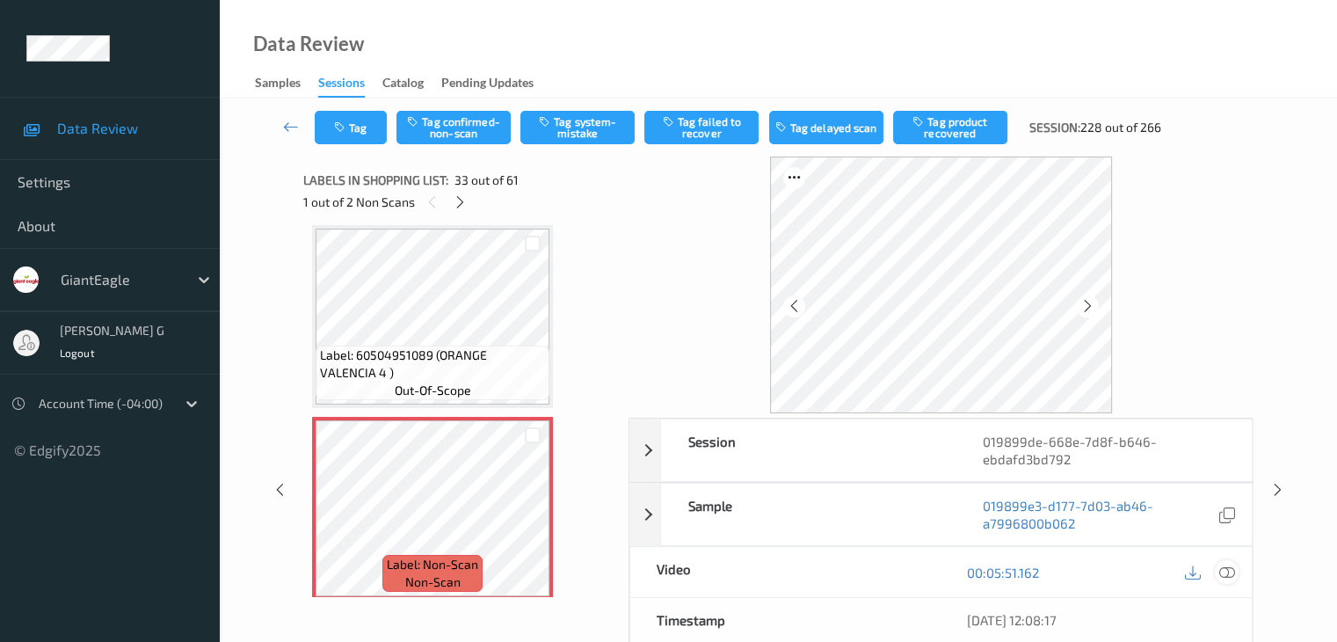
click at [1228, 570] on icon at bounding box center [1226, 572] width 16 height 16
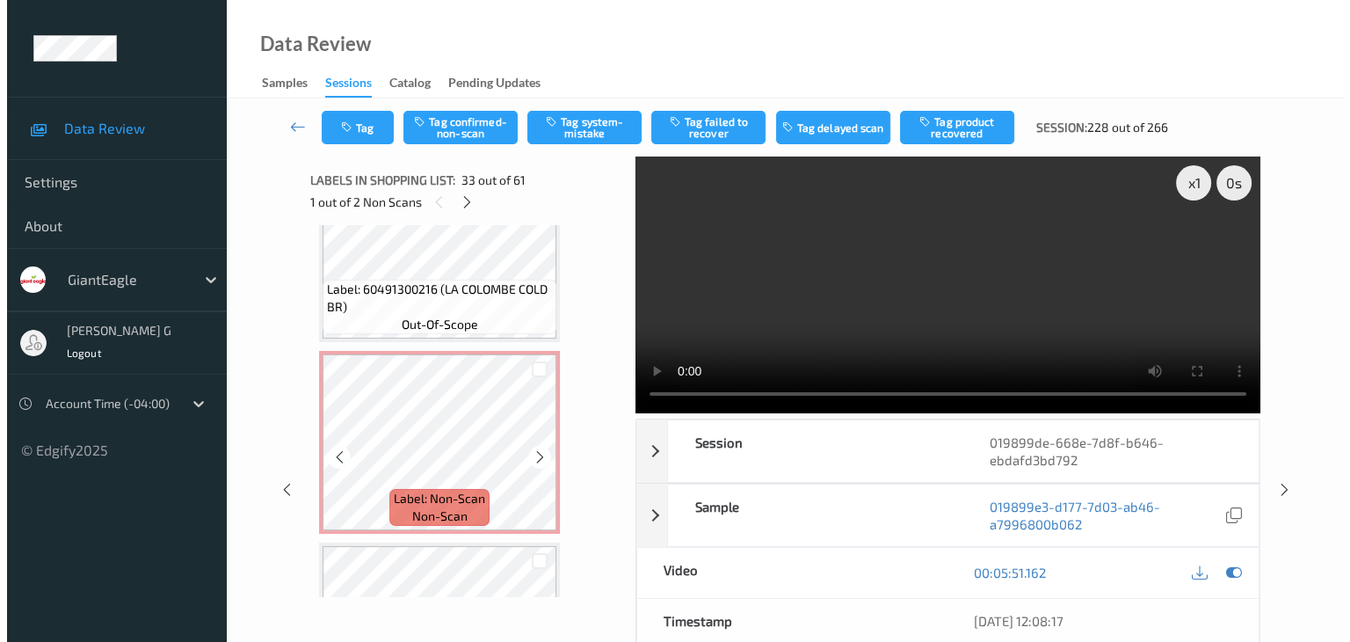
scroll to position [7004, 0]
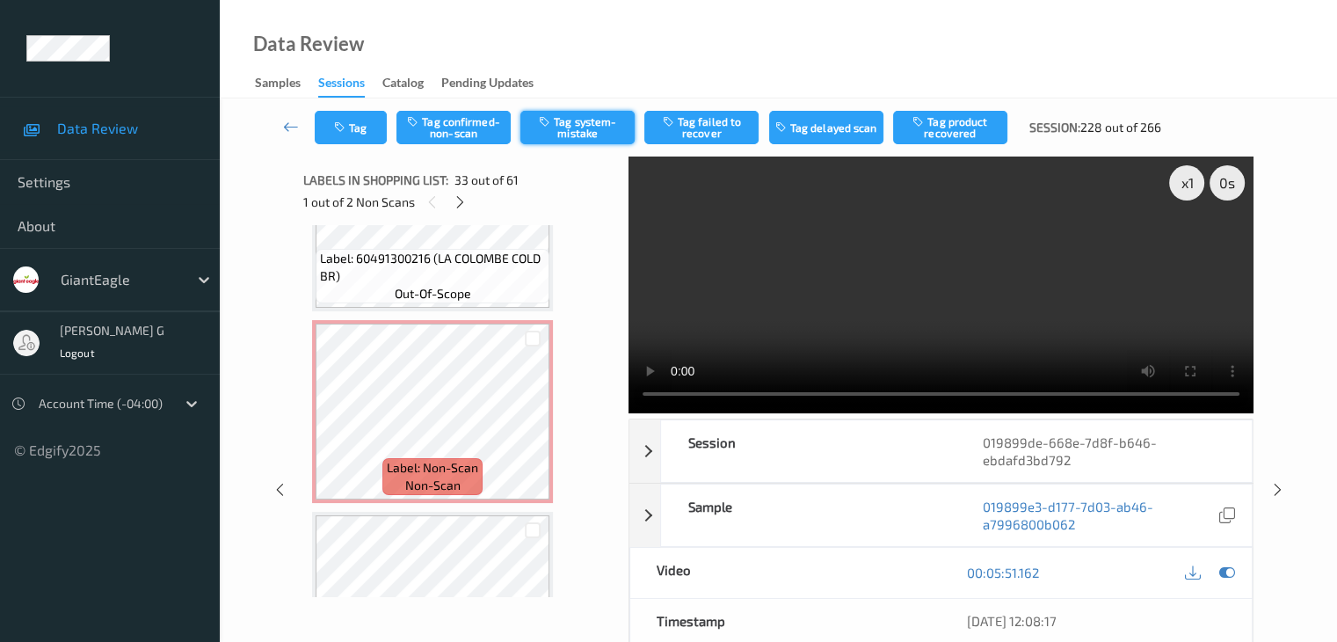
click at [584, 126] on button "Tag system-mistake" at bounding box center [577, 127] width 114 height 33
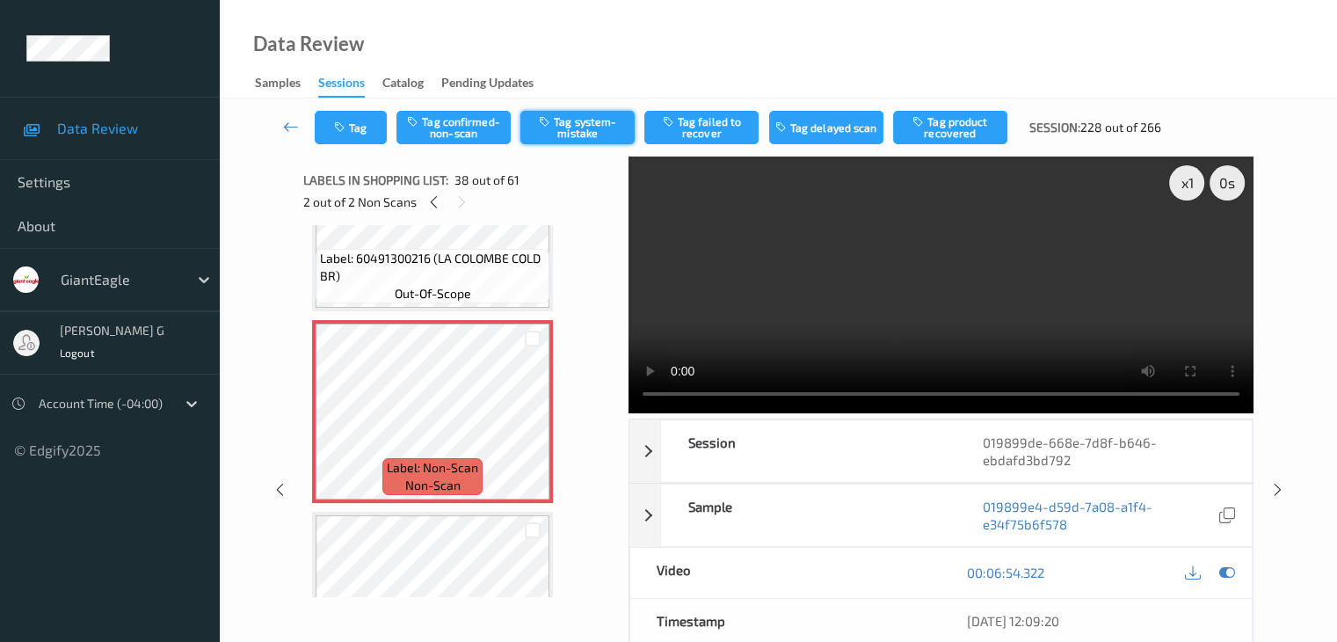
click at [581, 117] on button "Tag system-mistake" at bounding box center [577, 127] width 114 height 33
click at [371, 117] on button "Tag" at bounding box center [351, 127] width 72 height 33
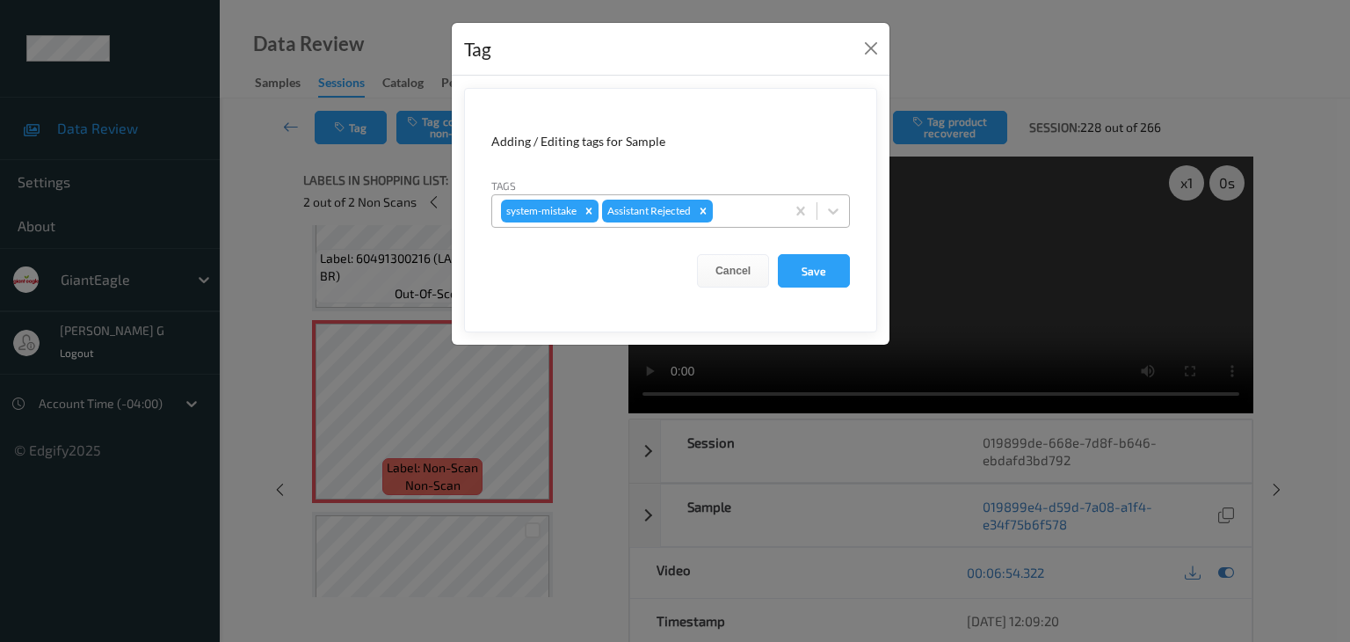
click at [760, 203] on div at bounding box center [746, 210] width 60 height 21
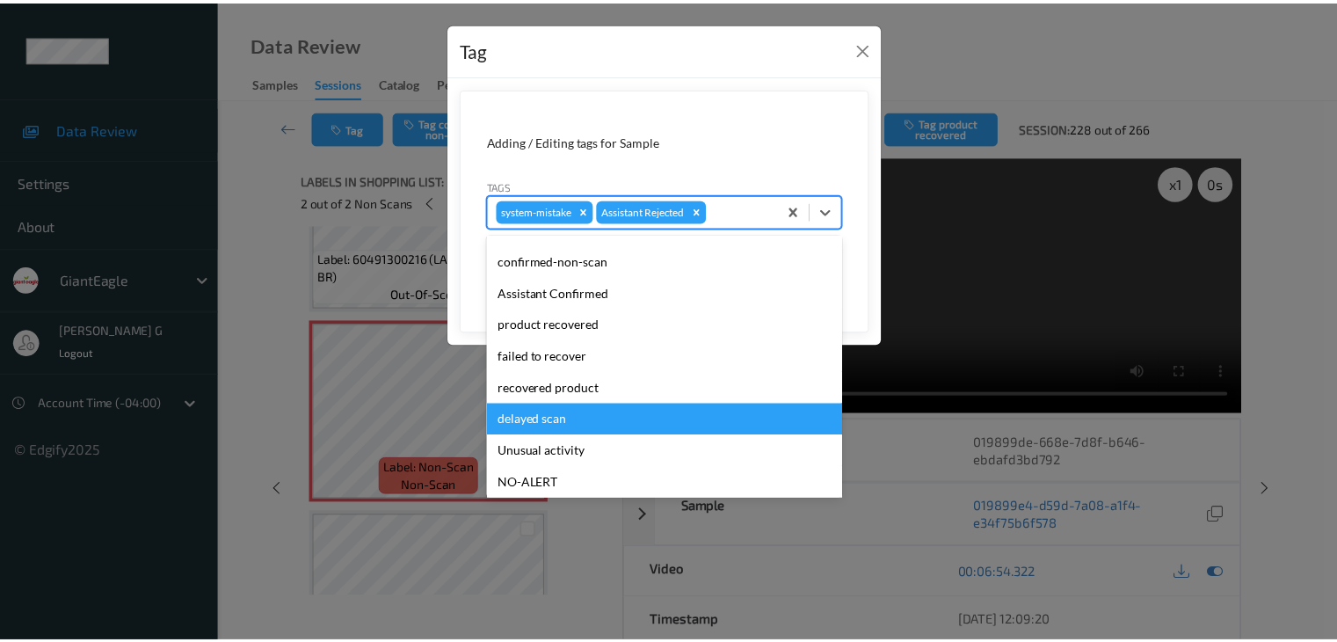
scroll to position [123, 0]
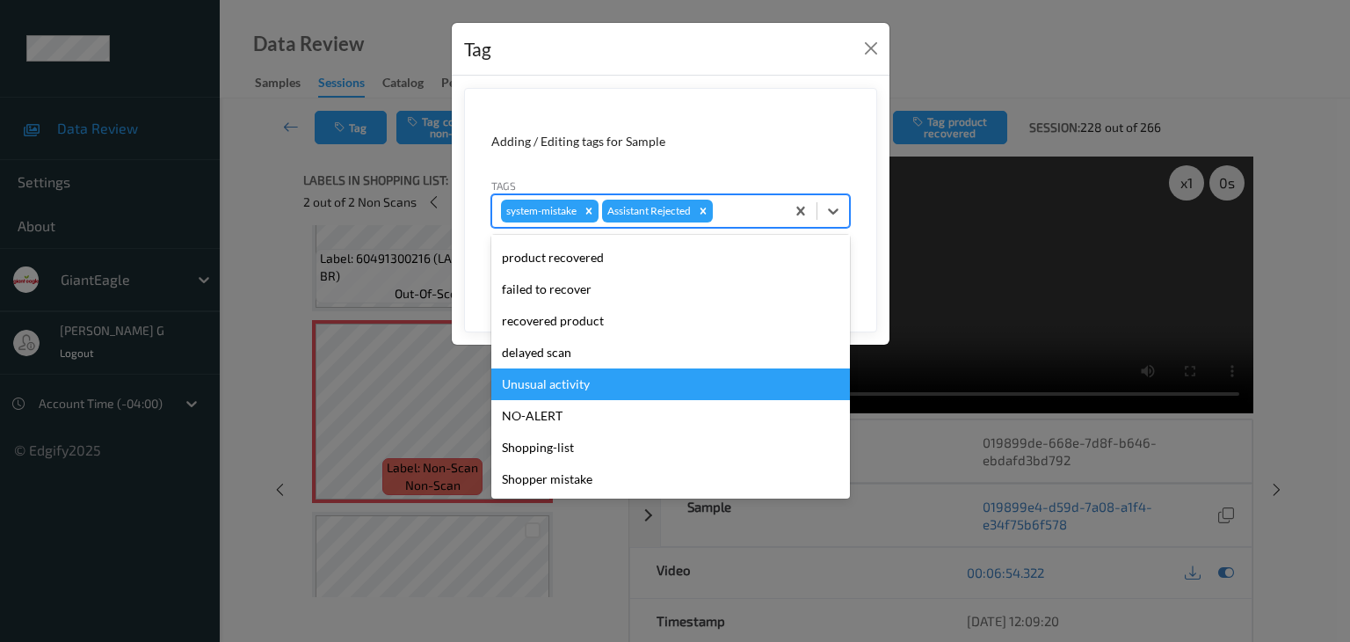
click at [565, 383] on div "Unusual activity" at bounding box center [670, 384] width 359 height 32
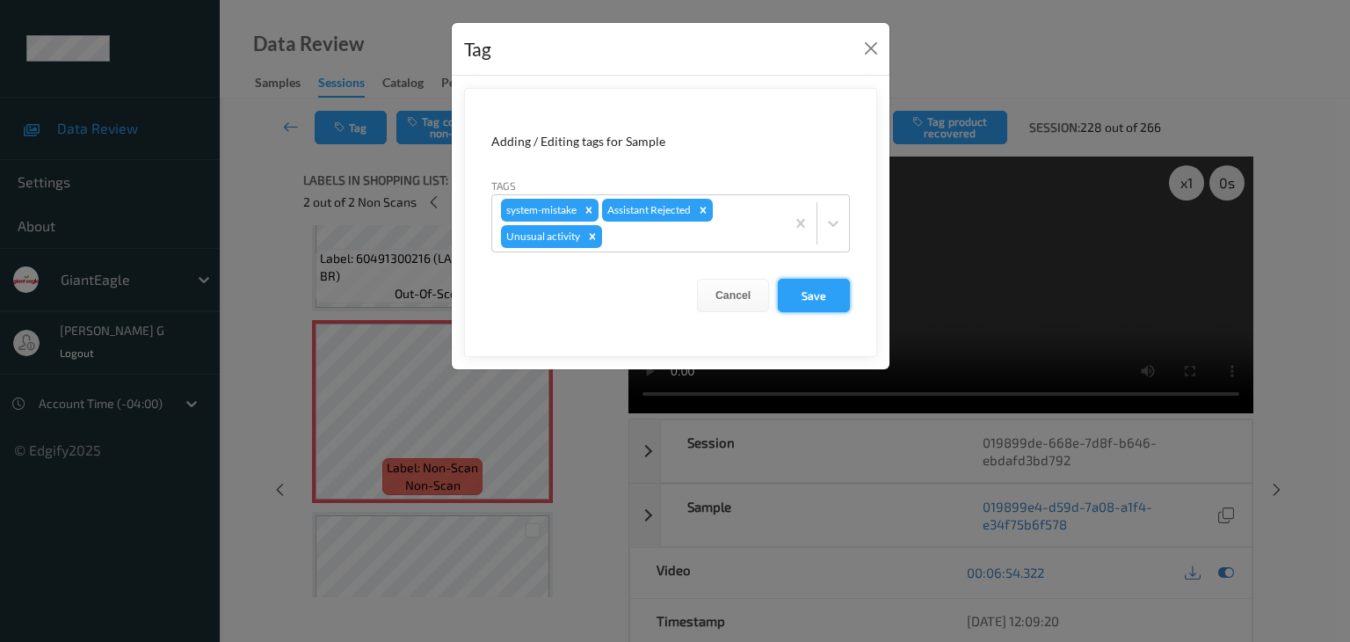
click at [811, 293] on button "Save" at bounding box center [814, 295] width 72 height 33
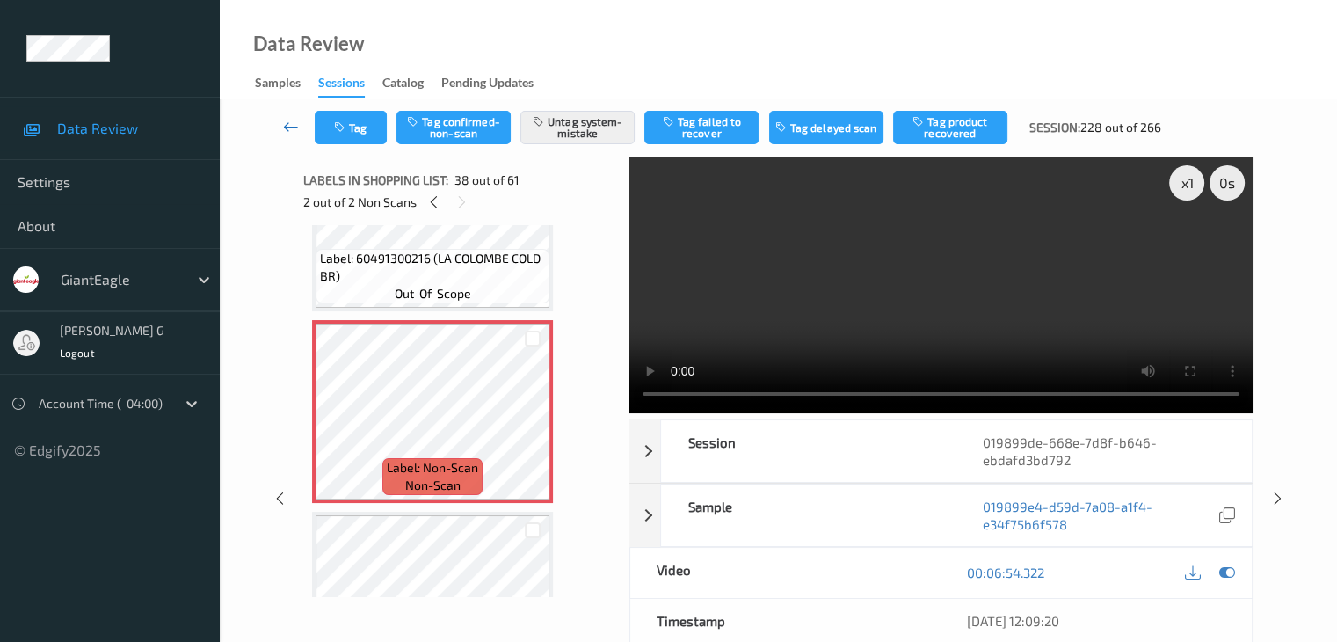
click at [293, 122] on icon at bounding box center [291, 127] width 16 height 18
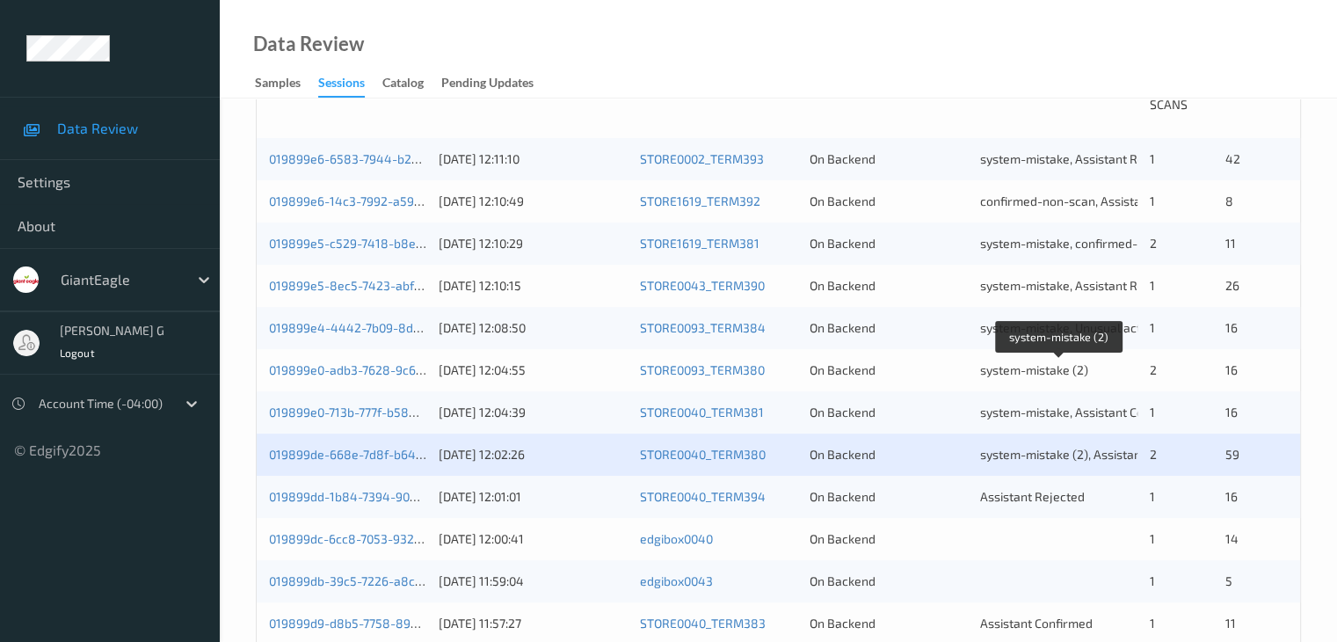
scroll to position [440, 0]
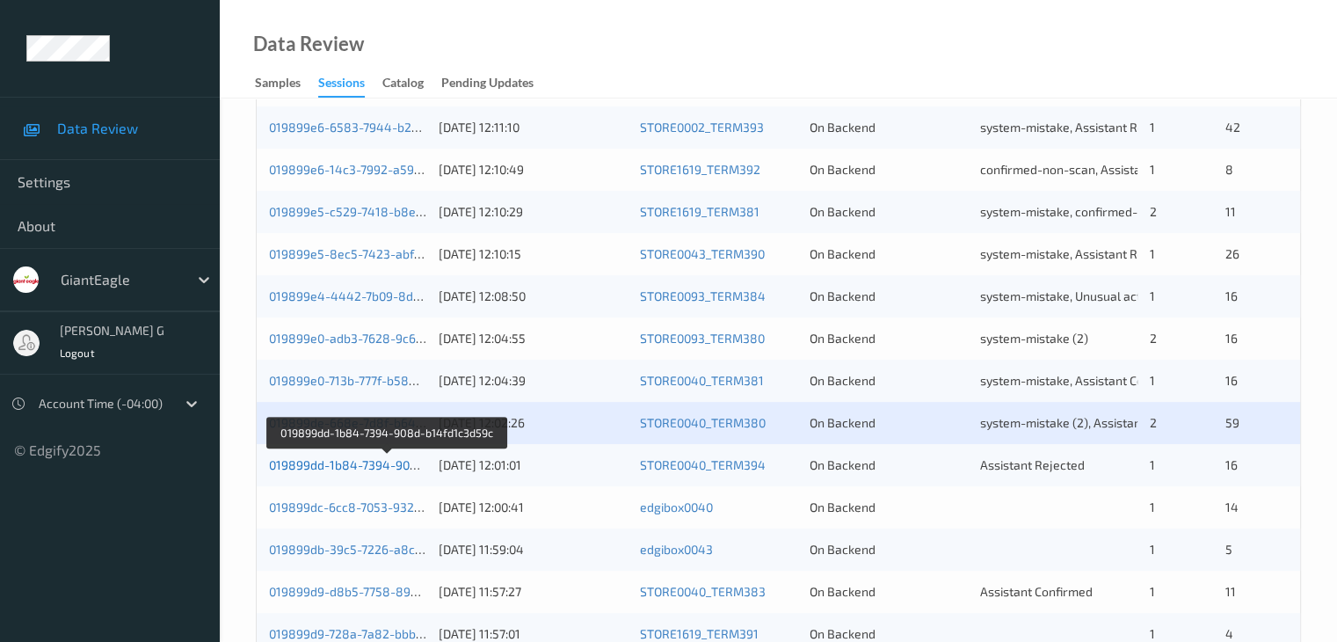
click at [309, 465] on link "019899dd-1b84-7394-908d-b14fd1c3d59c" at bounding box center [388, 464] width 238 height 15
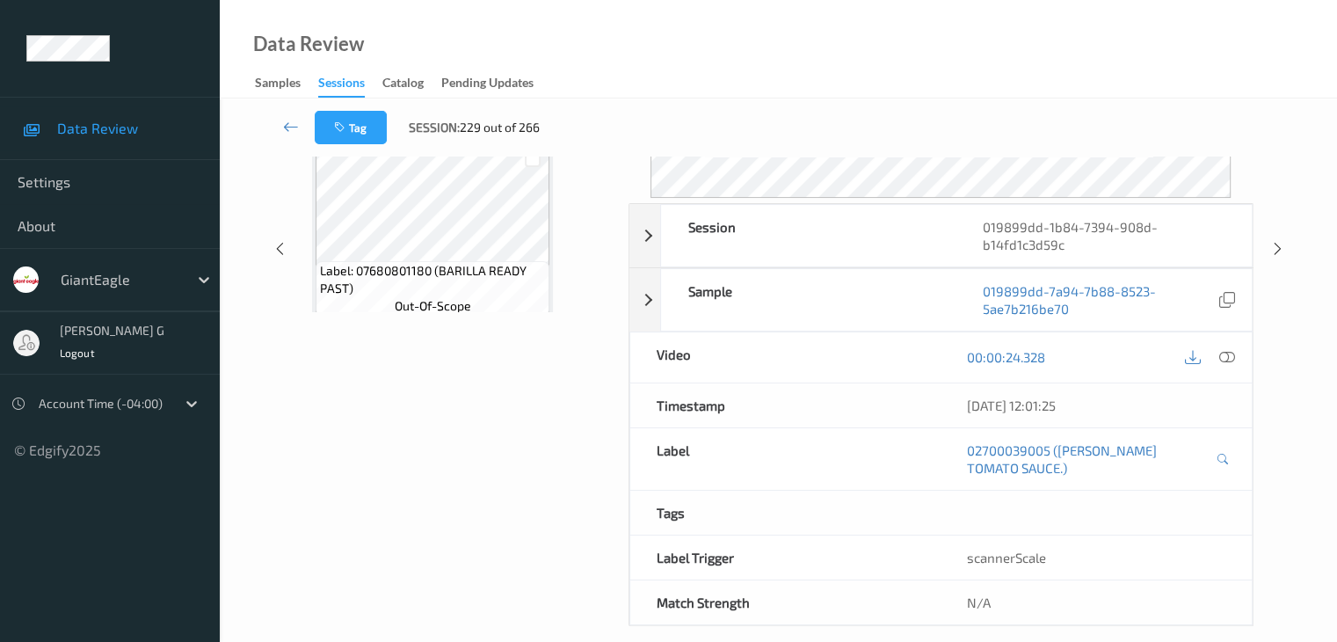
scroll to position [214, 0]
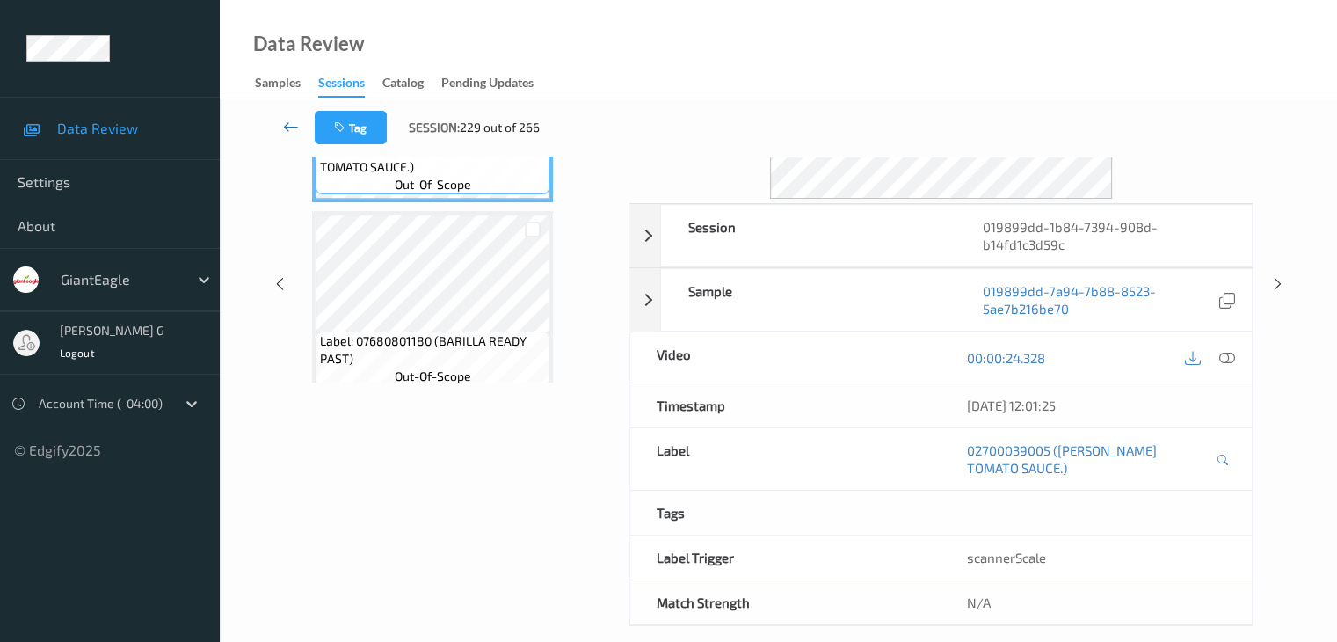
click at [281, 121] on link at bounding box center [291, 127] width 47 height 33
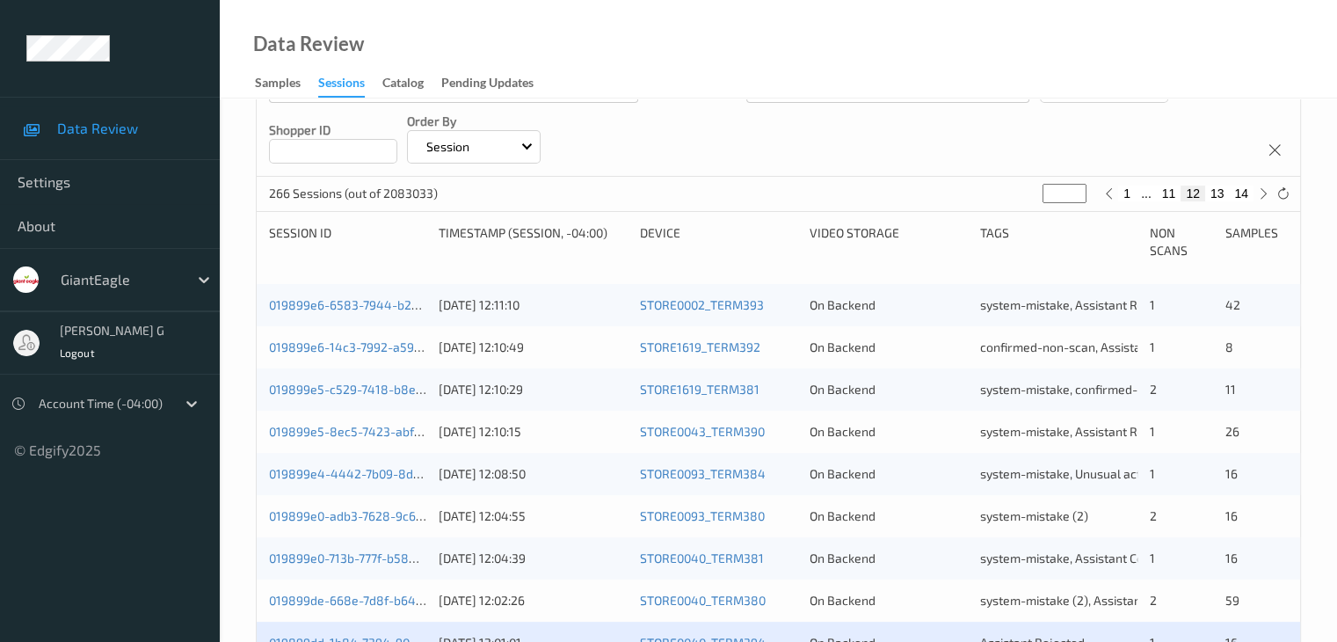
scroll to position [440, 0]
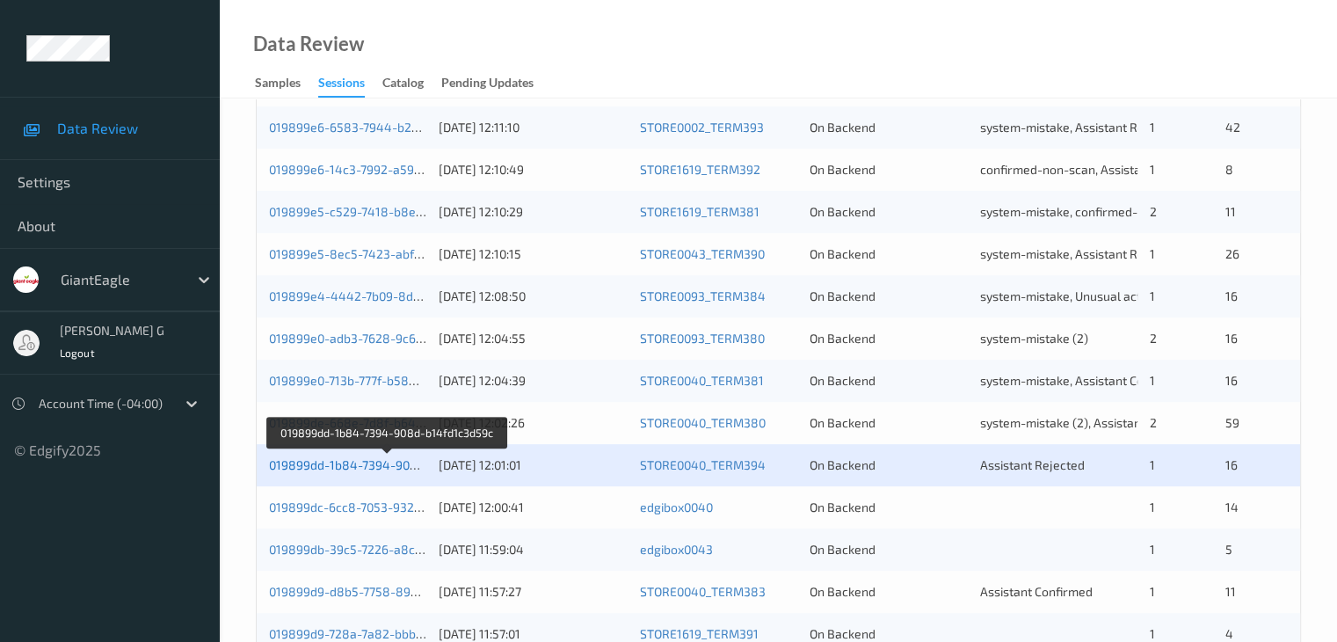
click at [357, 469] on link "019899dd-1b84-7394-908d-b14fd1c3d59c" at bounding box center [388, 464] width 238 height 15
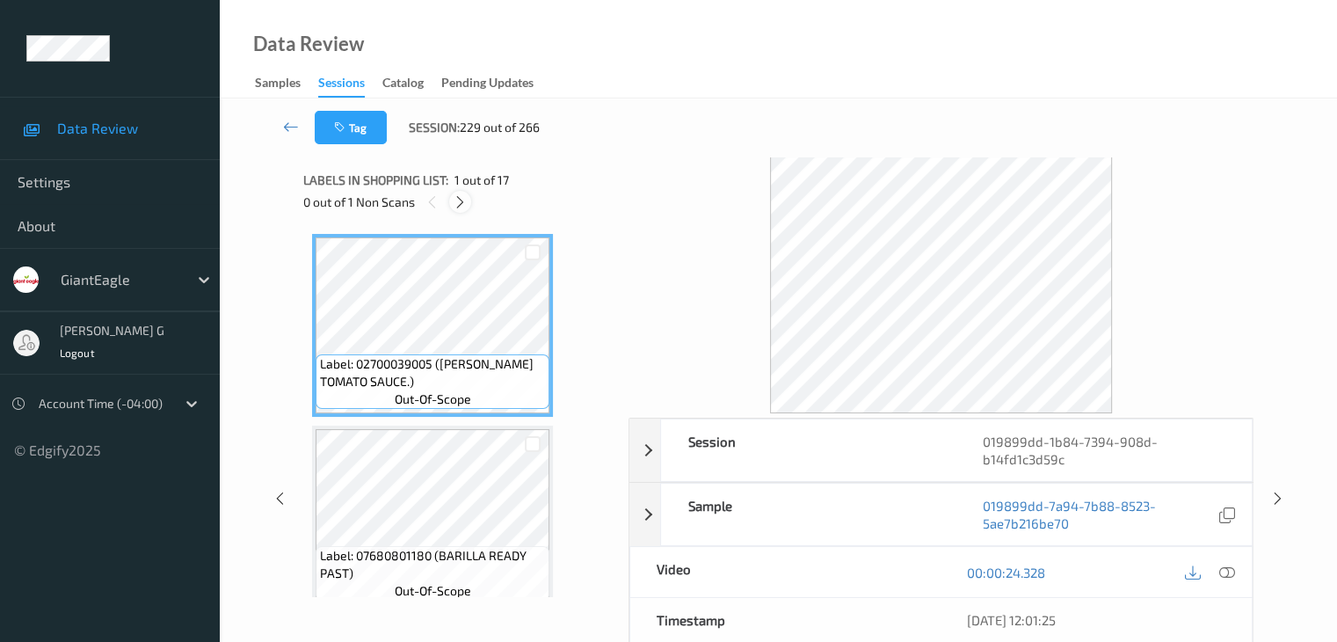
click at [464, 203] on icon at bounding box center [460, 202] width 15 height 16
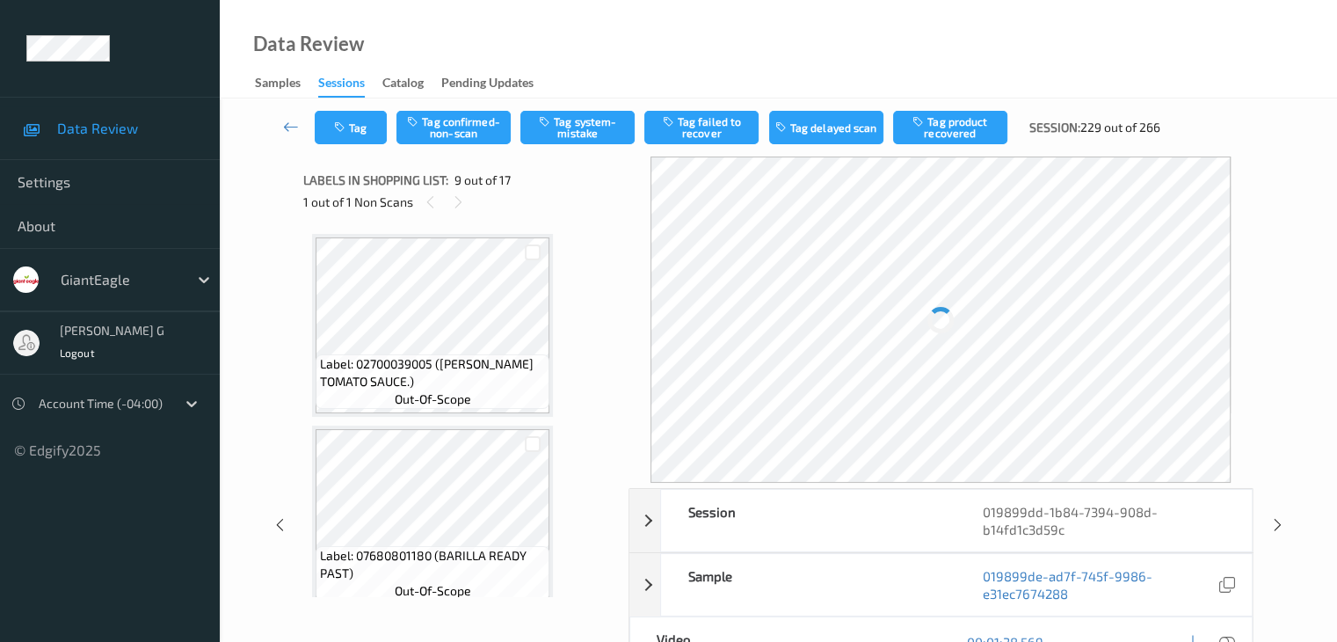
scroll to position [1350, 0]
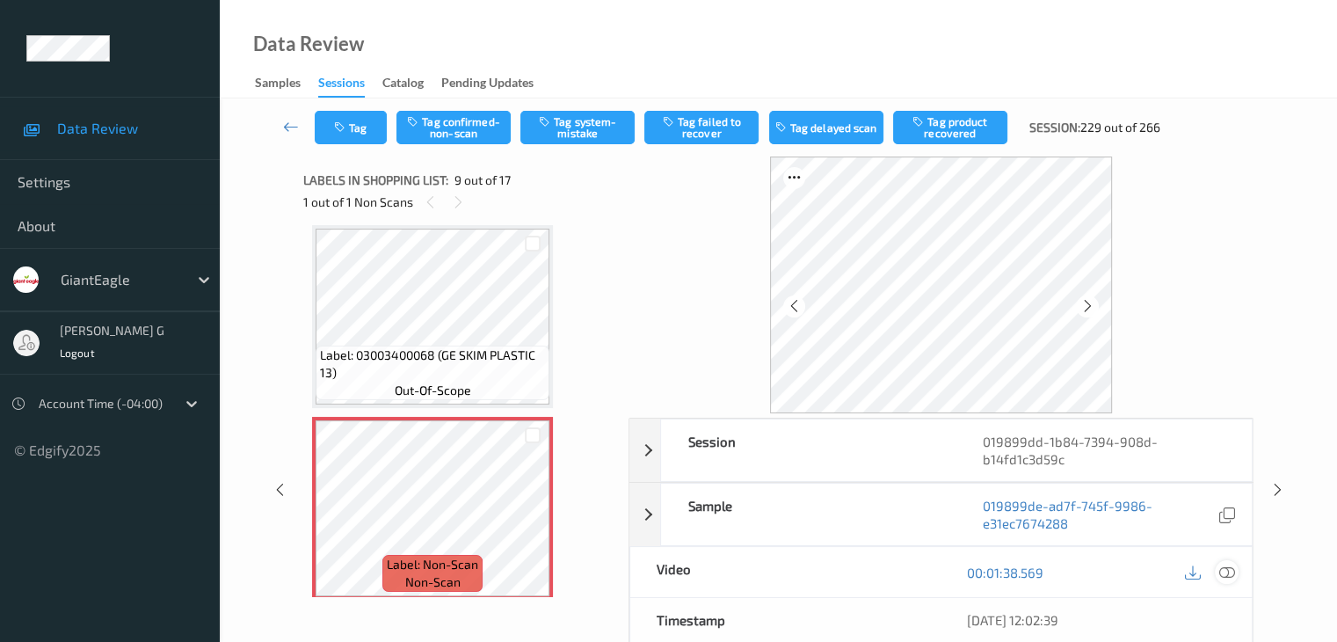
click at [1227, 570] on icon at bounding box center [1226, 572] width 16 height 16
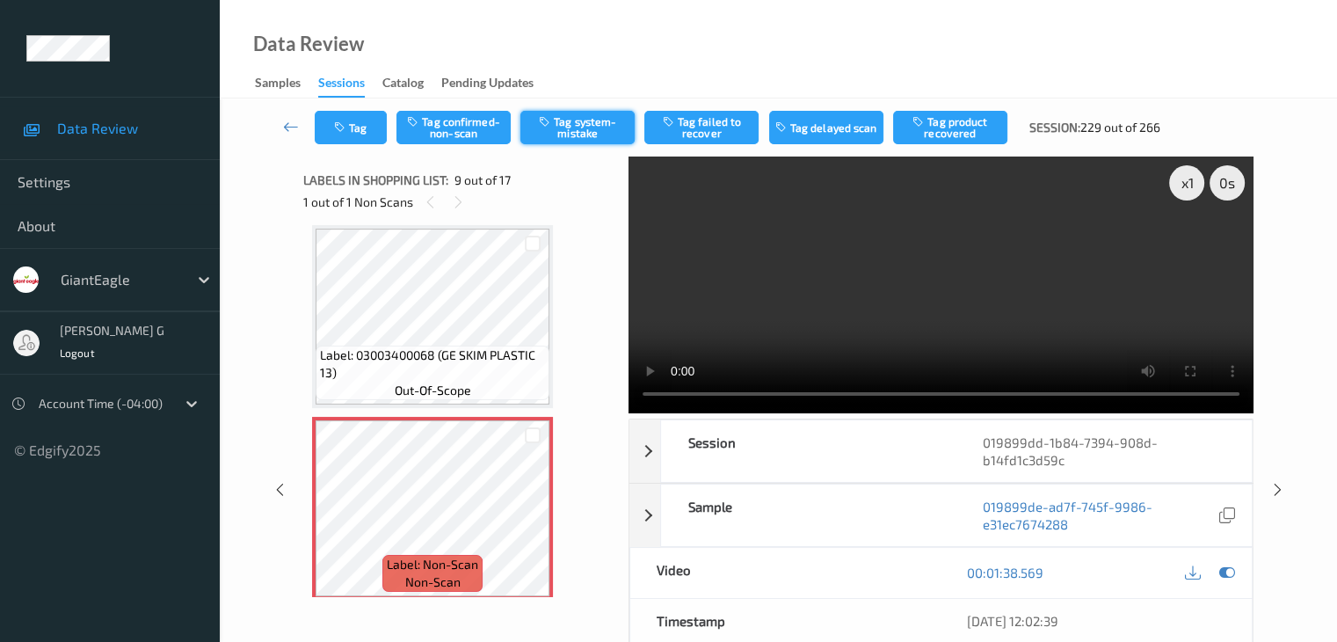
click at [589, 123] on button "Tag system-mistake" at bounding box center [577, 127] width 114 height 33
click at [289, 127] on icon at bounding box center [291, 127] width 16 height 18
